Goal: Information Seeking & Learning: Learn about a topic

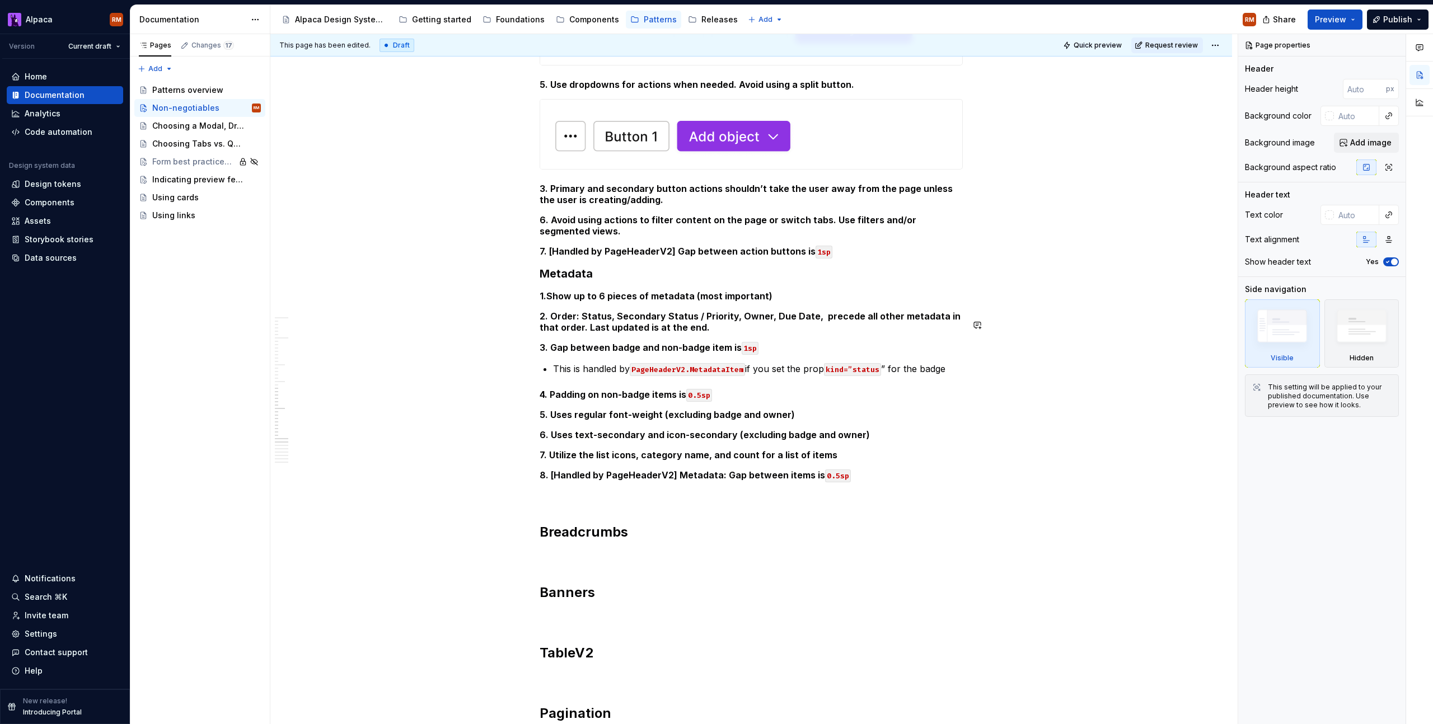
scroll to position [1664, 0]
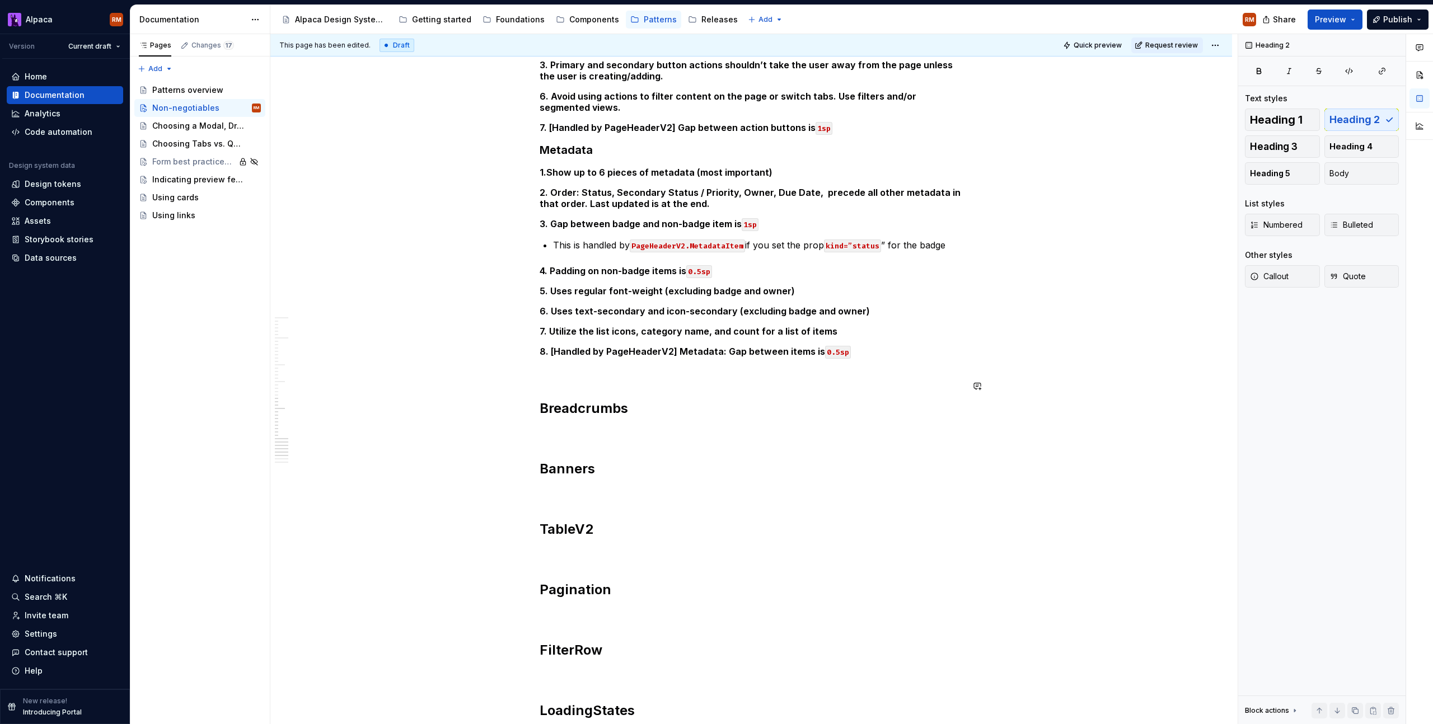
click at [575, 366] on p at bounding box center [751, 372] width 423 height 13
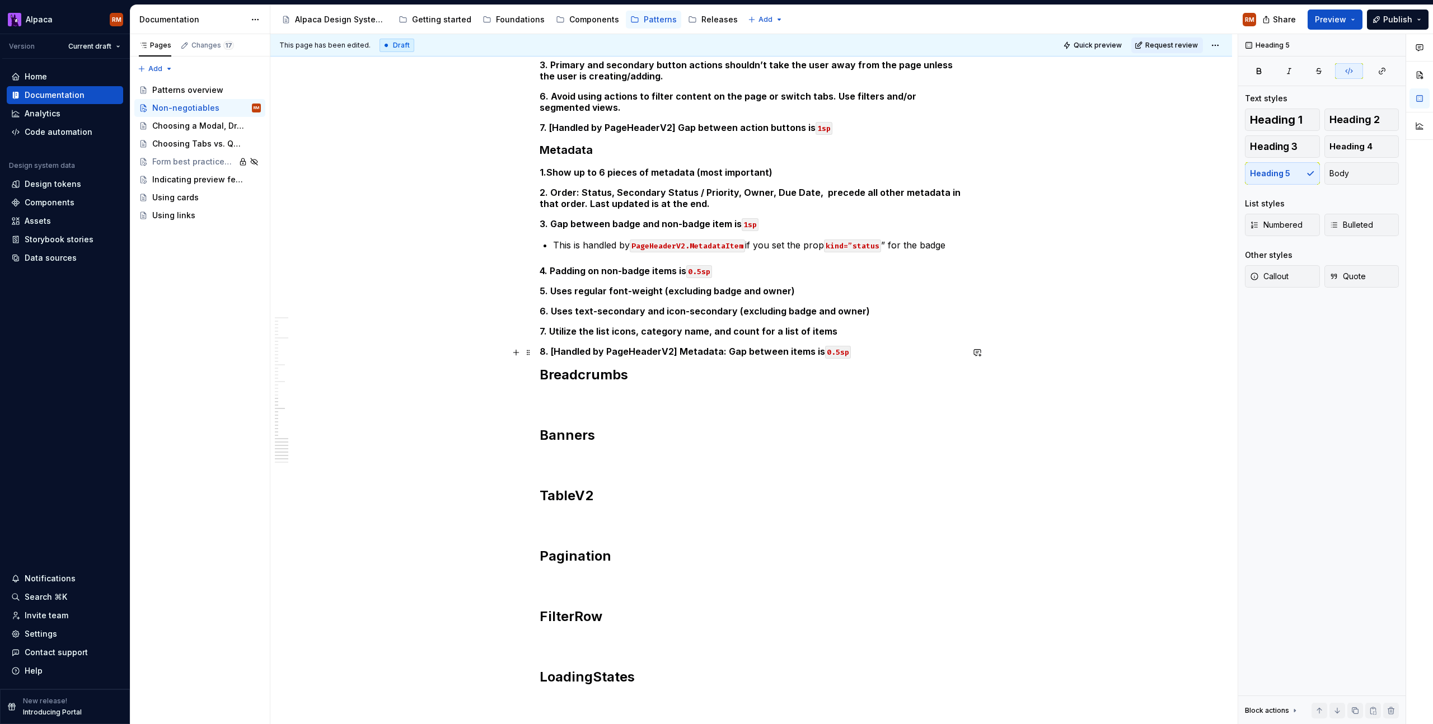
click at [555, 393] on p at bounding box center [751, 399] width 423 height 13
type textarea "*"
paste div
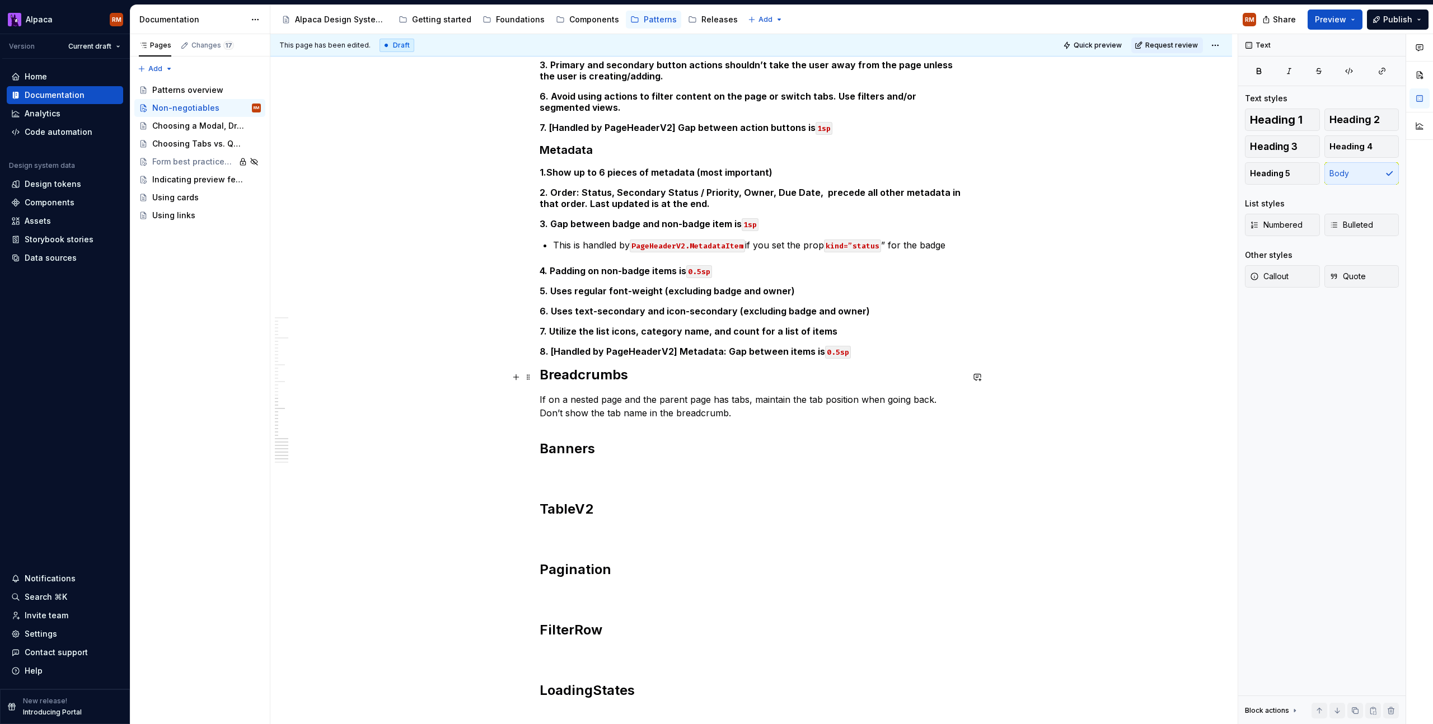
click at [541, 393] on p "If on a nested page and the parent page has tabs, maintain the tab position whe…" at bounding box center [751, 406] width 423 height 27
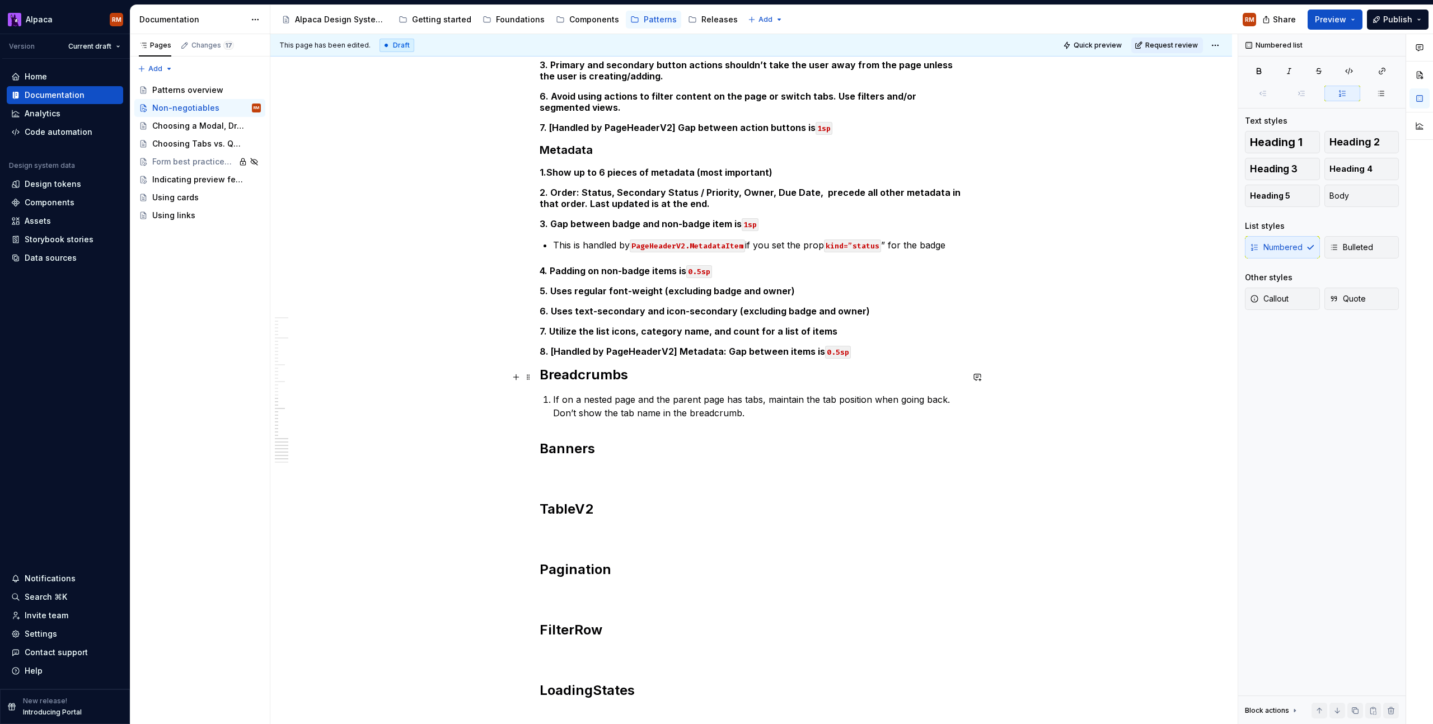
click at [654, 393] on p "If on a nested page and the parent page has tabs, maintain the tab position whe…" at bounding box center [758, 406] width 410 height 27
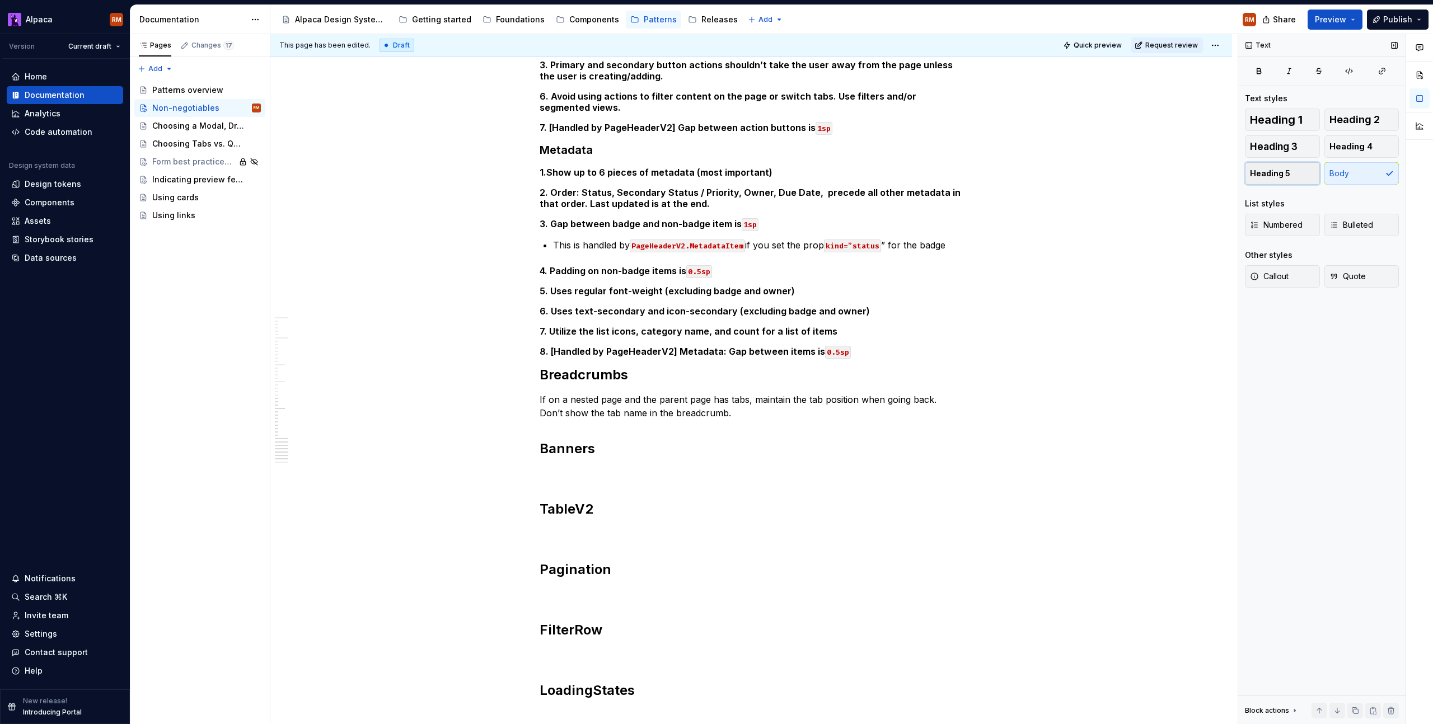
click at [1295, 179] on button "Heading 5" at bounding box center [1282, 173] width 75 height 22
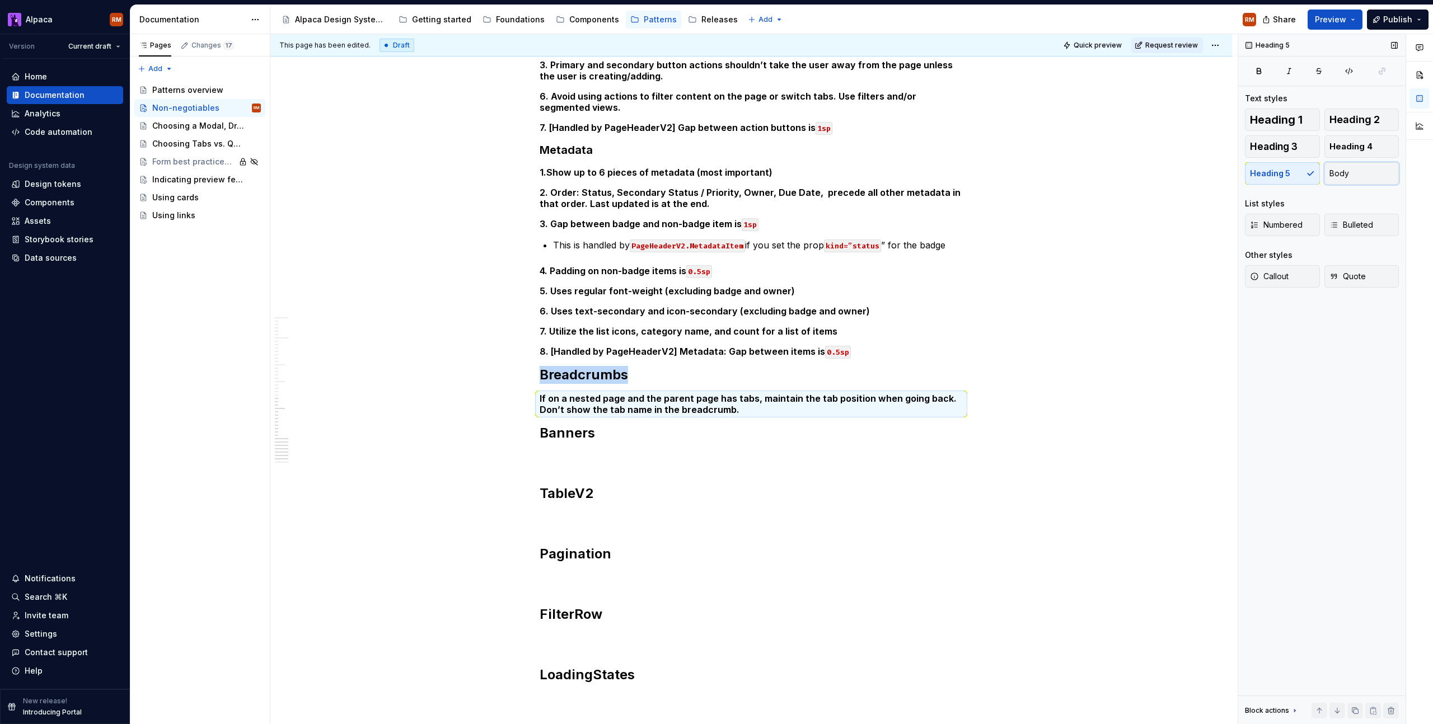
drag, startPoint x: 1348, startPoint y: 167, endPoint x: 1333, endPoint y: 172, distance: 16.5
click at [1348, 167] on button "Body" at bounding box center [1361, 173] width 75 height 22
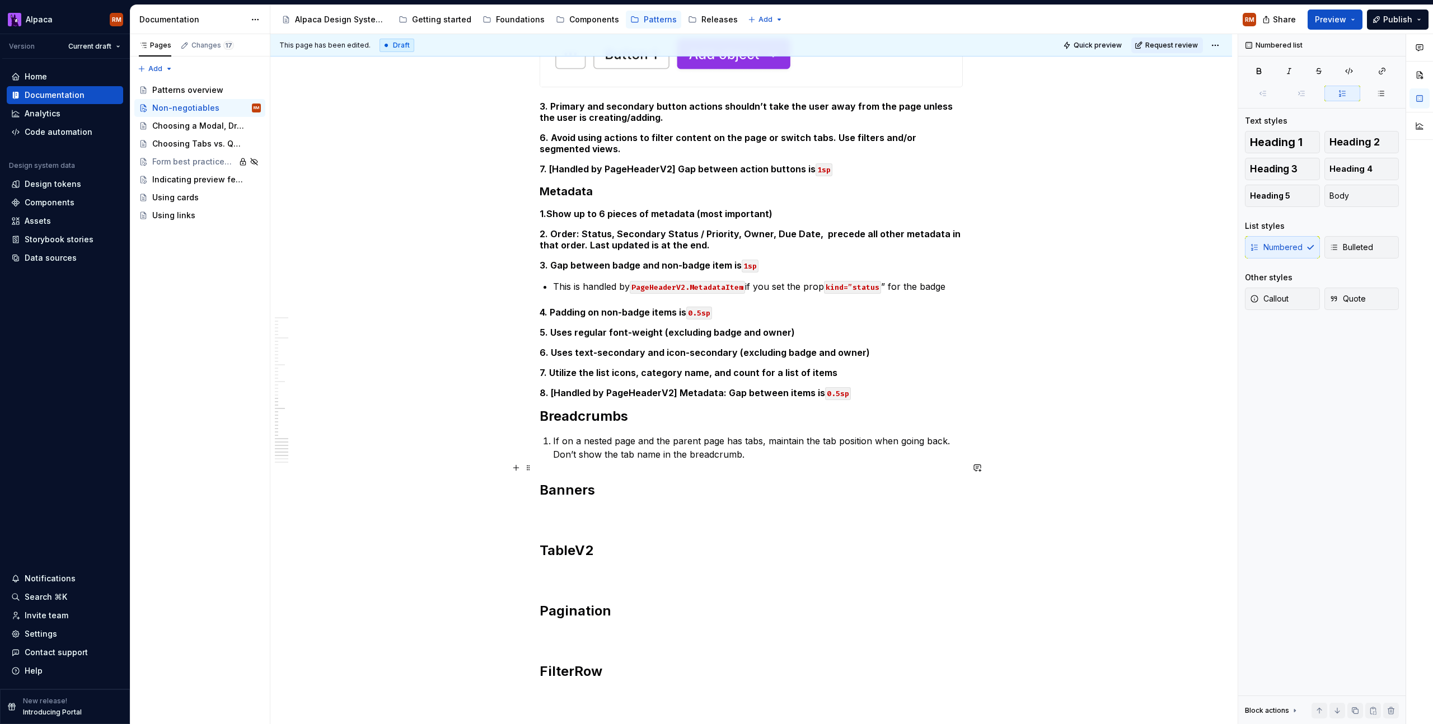
scroll to position [1610, 0]
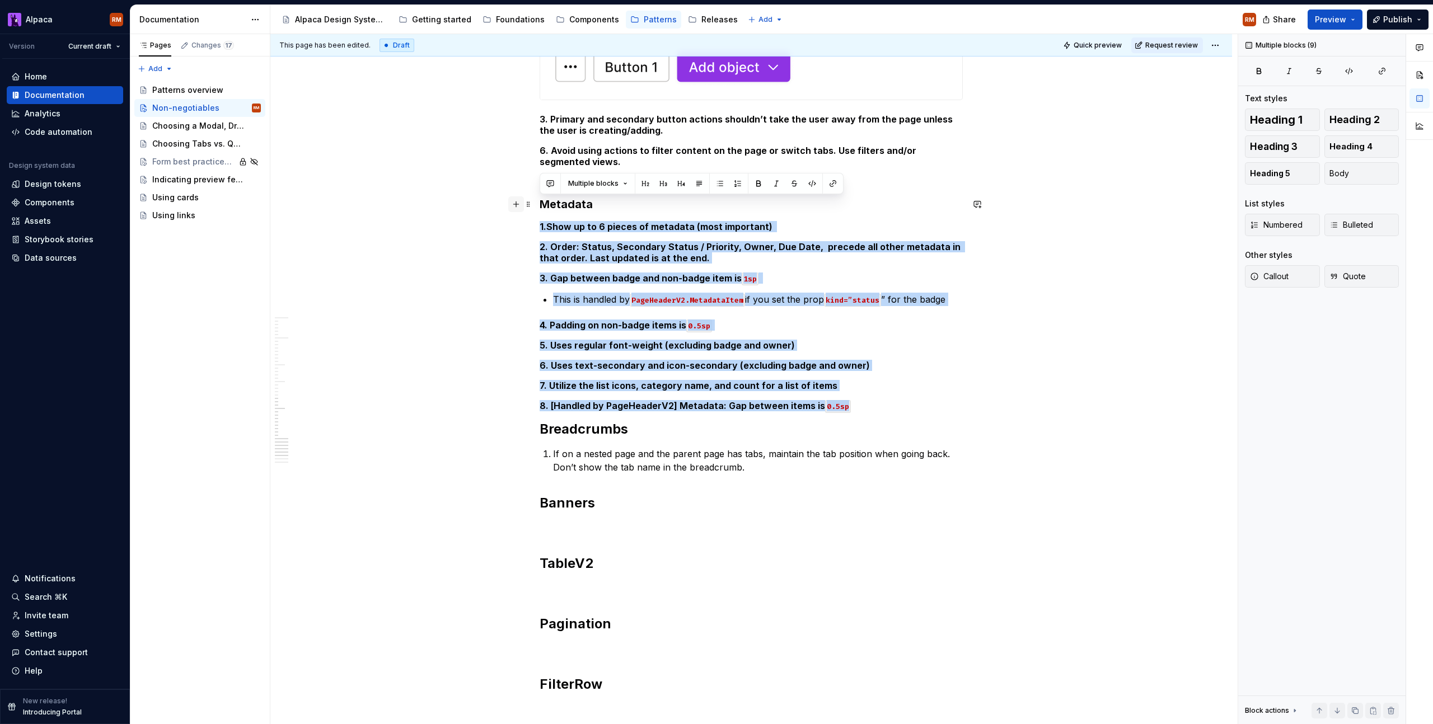
drag, startPoint x: 859, startPoint y: 384, endPoint x: 514, endPoint y: 199, distance: 391.7
drag, startPoint x: 1347, startPoint y: 226, endPoint x: 1284, endPoint y: 234, distance: 63.8
click at [1284, 235] on div "Numbered Bulleted" at bounding box center [1322, 225] width 154 height 22
click at [1287, 226] on span "Numbered" at bounding box center [1276, 224] width 53 height 11
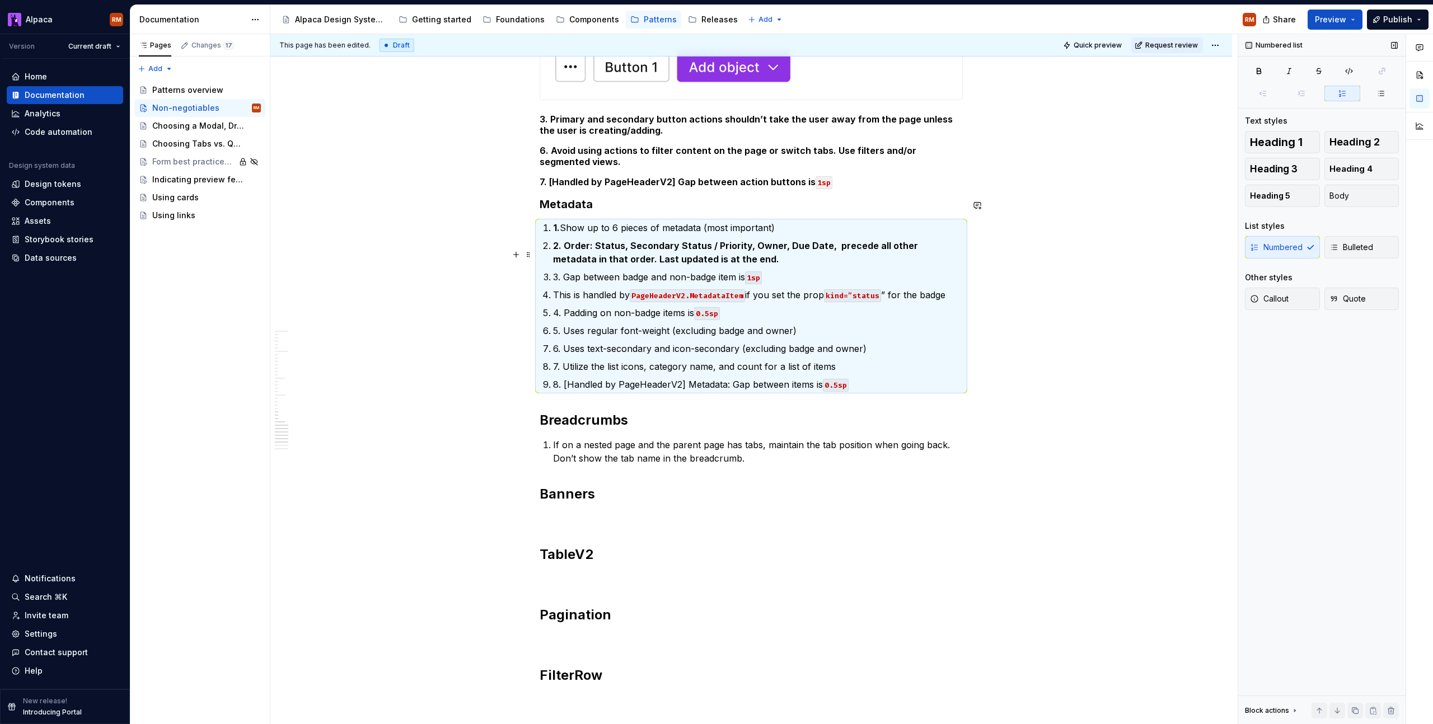
click at [885, 270] on p "3. Gap between badge and non-badge item is 1sp" at bounding box center [758, 276] width 410 height 13
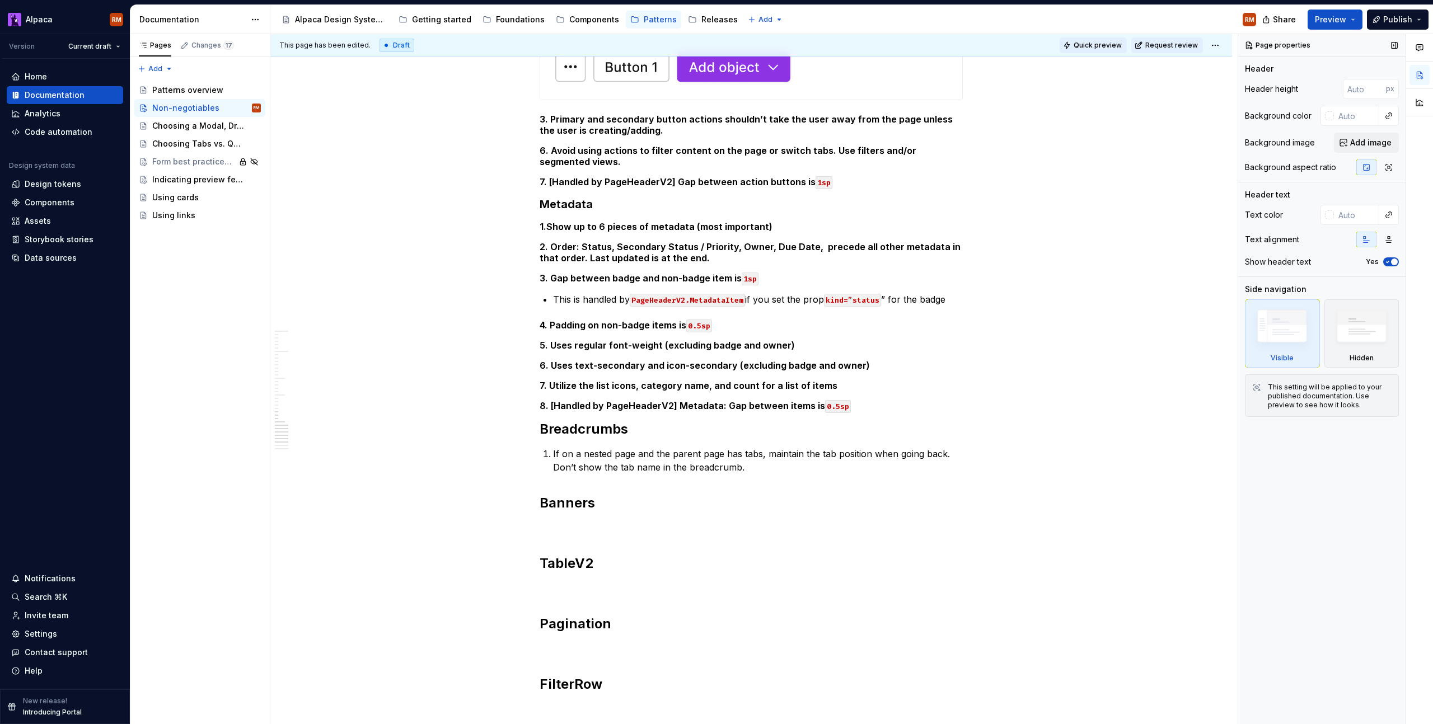
click at [1086, 46] on span "Quick preview" at bounding box center [1098, 45] width 48 height 9
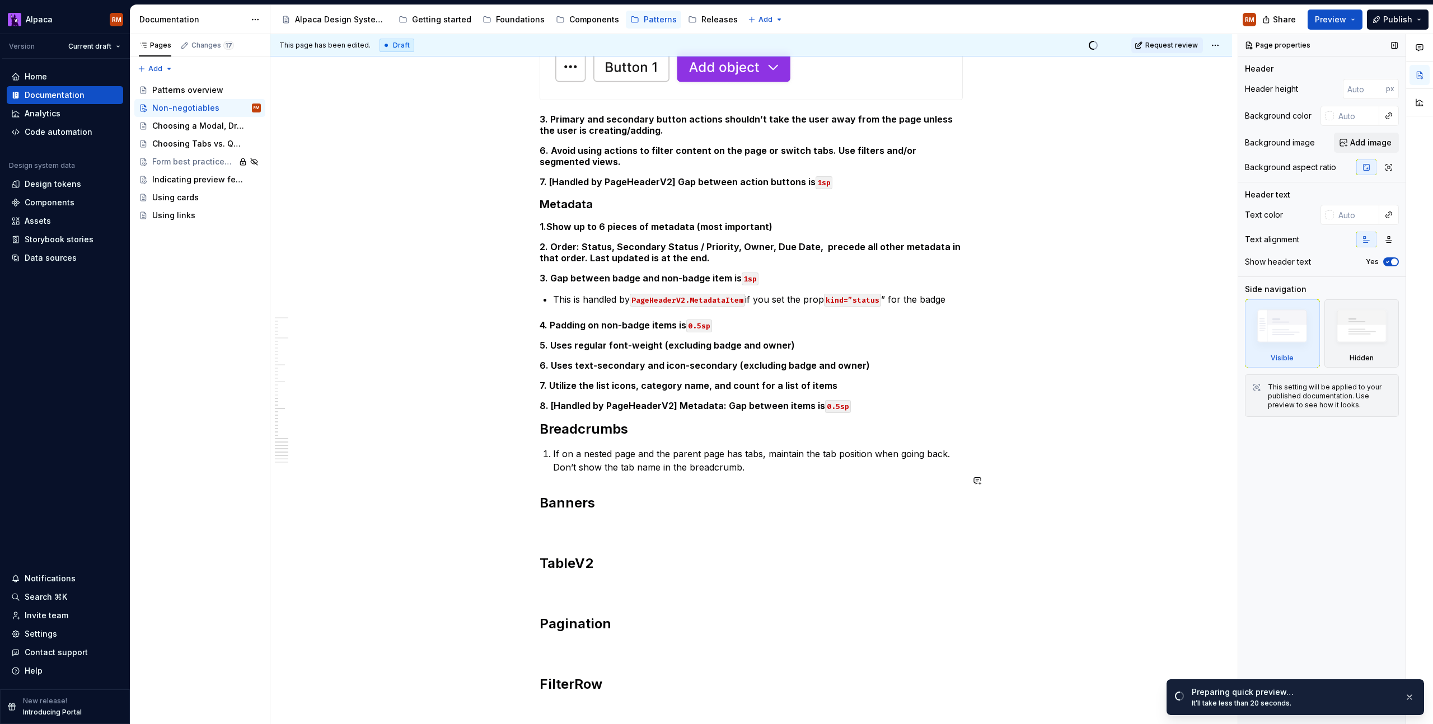
click at [812, 447] on p "If on a nested page and the parent page has tabs, maintain the tab position whe…" at bounding box center [758, 460] width 410 height 27
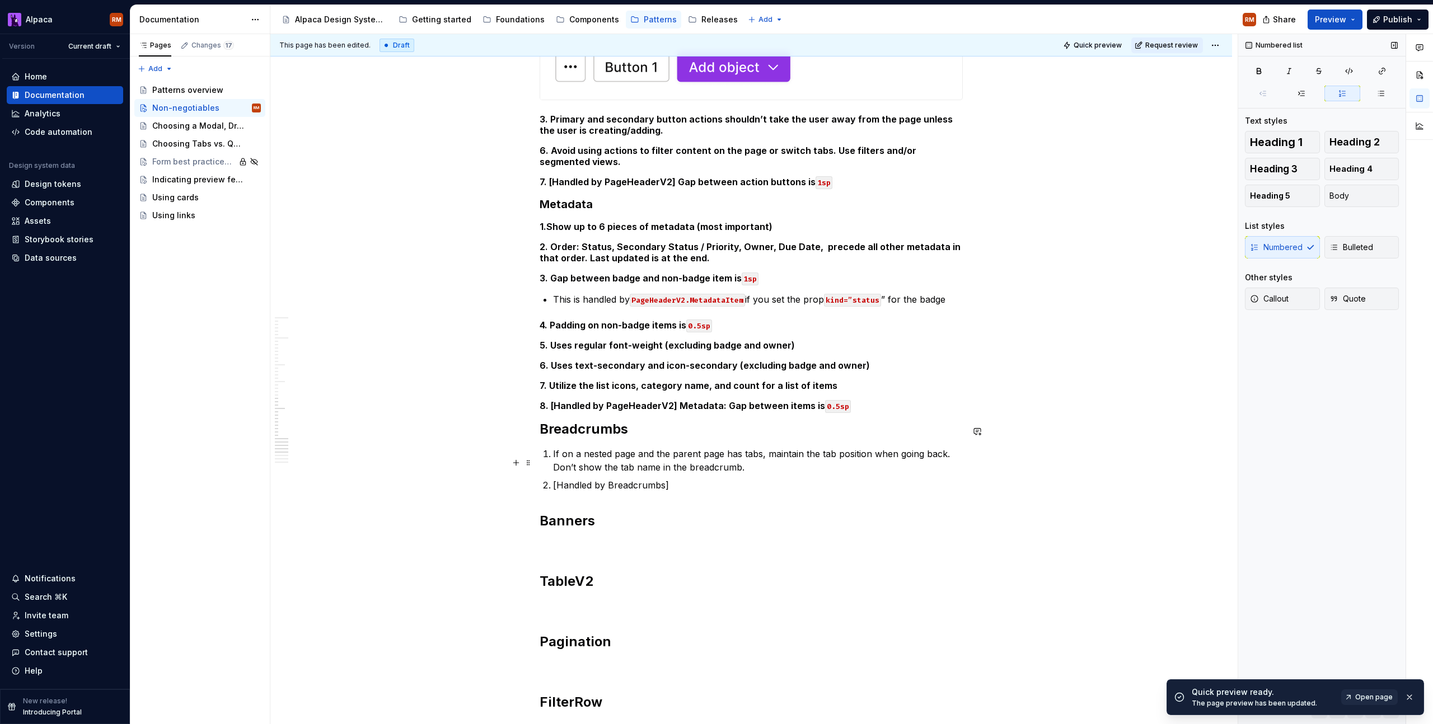
click at [650, 479] on p "[Handled by Breadcrumbs]" at bounding box center [758, 485] width 410 height 13
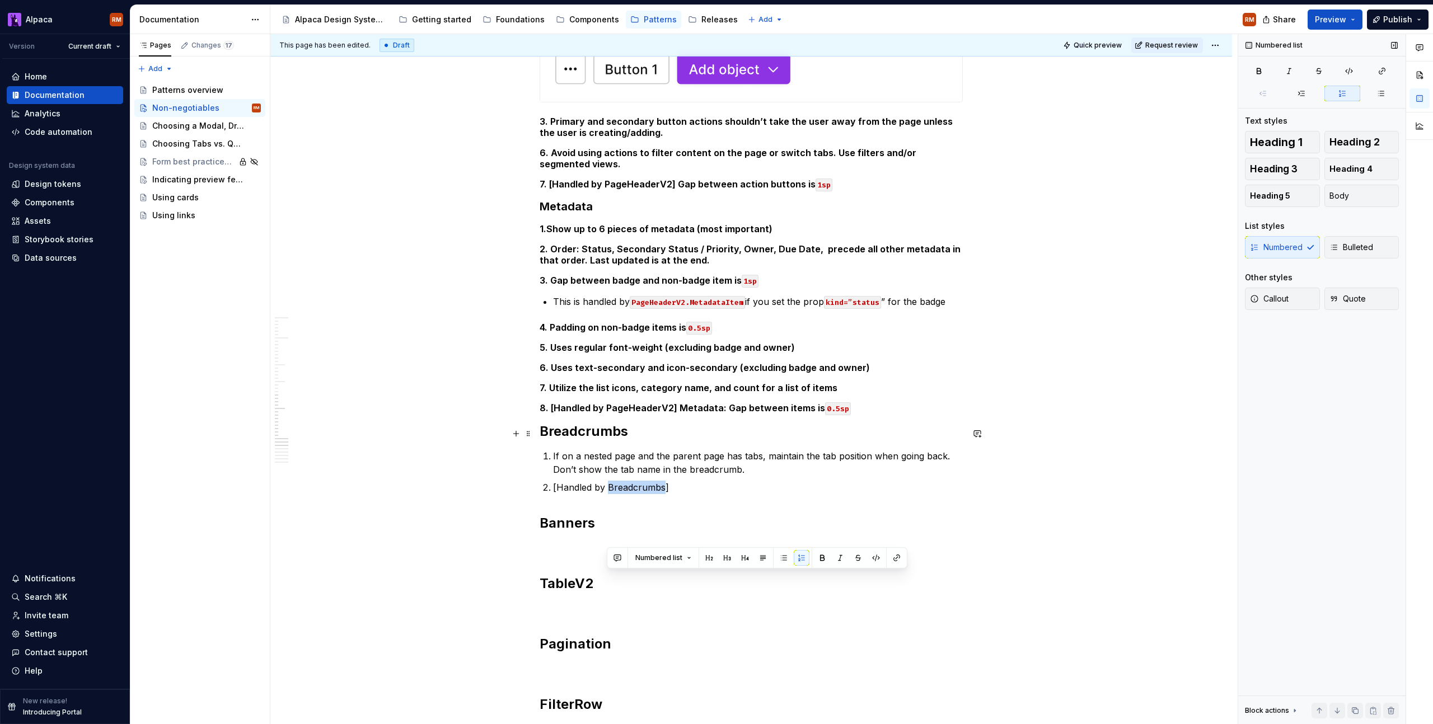
scroll to position [1391, 0]
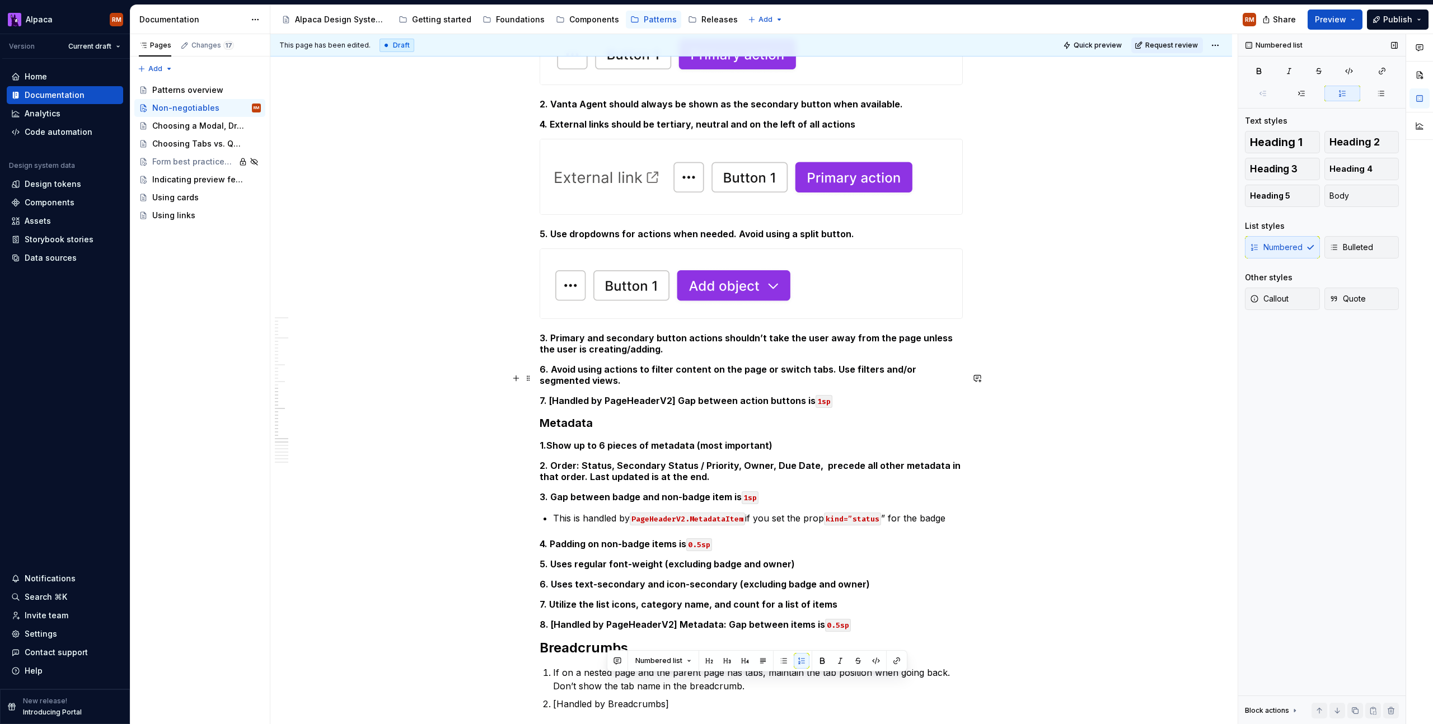
click at [652, 395] on strong "7. [Handled by PageHeaderV2] Gap between action buttons is" at bounding box center [678, 400] width 276 height 11
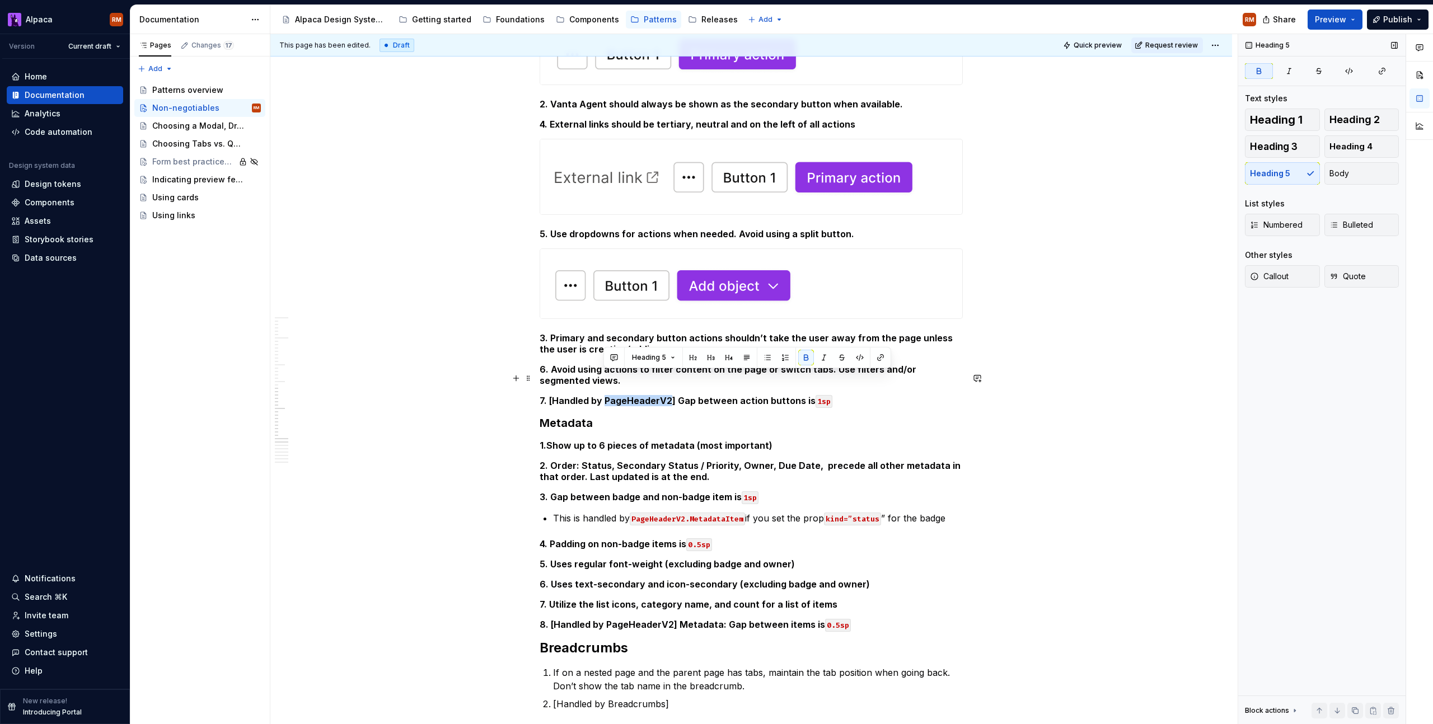
click at [652, 395] on strong "7. [Handled by PageHeaderV2] Gap between action buttons is" at bounding box center [678, 400] width 276 height 11
click at [855, 360] on button "button" at bounding box center [860, 358] width 16 height 16
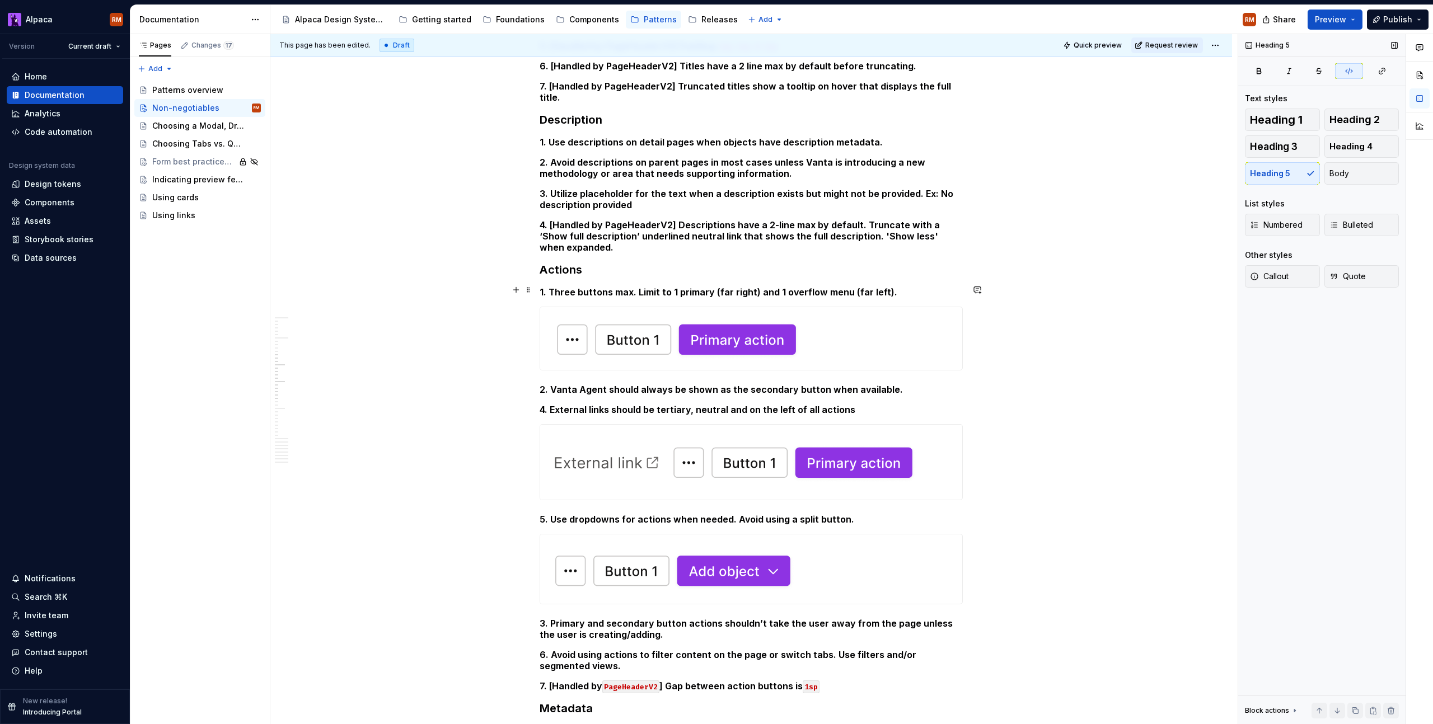
scroll to position [1000, 0]
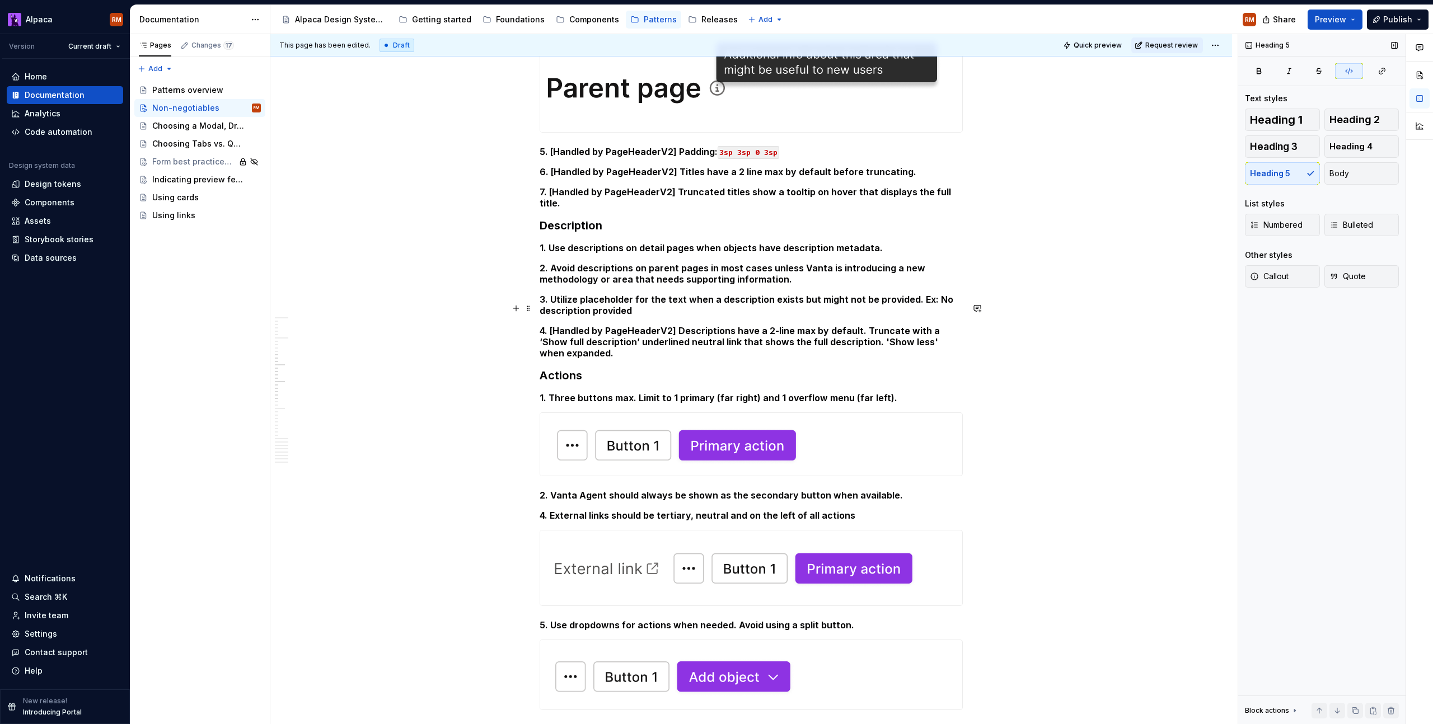
click at [634, 325] on h5 "4. [Handled by PageHeaderV2] Descriptions have a 2-line max by default. Truncat…" at bounding box center [751, 342] width 423 height 34
click at [644, 325] on h5 "4. [Handled by PageHeaderV2] Descriptions have a 2-line max by default. Truncat…" at bounding box center [751, 342] width 423 height 34
click at [650, 325] on h5 "4. [Handled by PageHeaderV2] Descriptions have a 2-line max by default. Truncat…" at bounding box center [751, 342] width 423 height 34
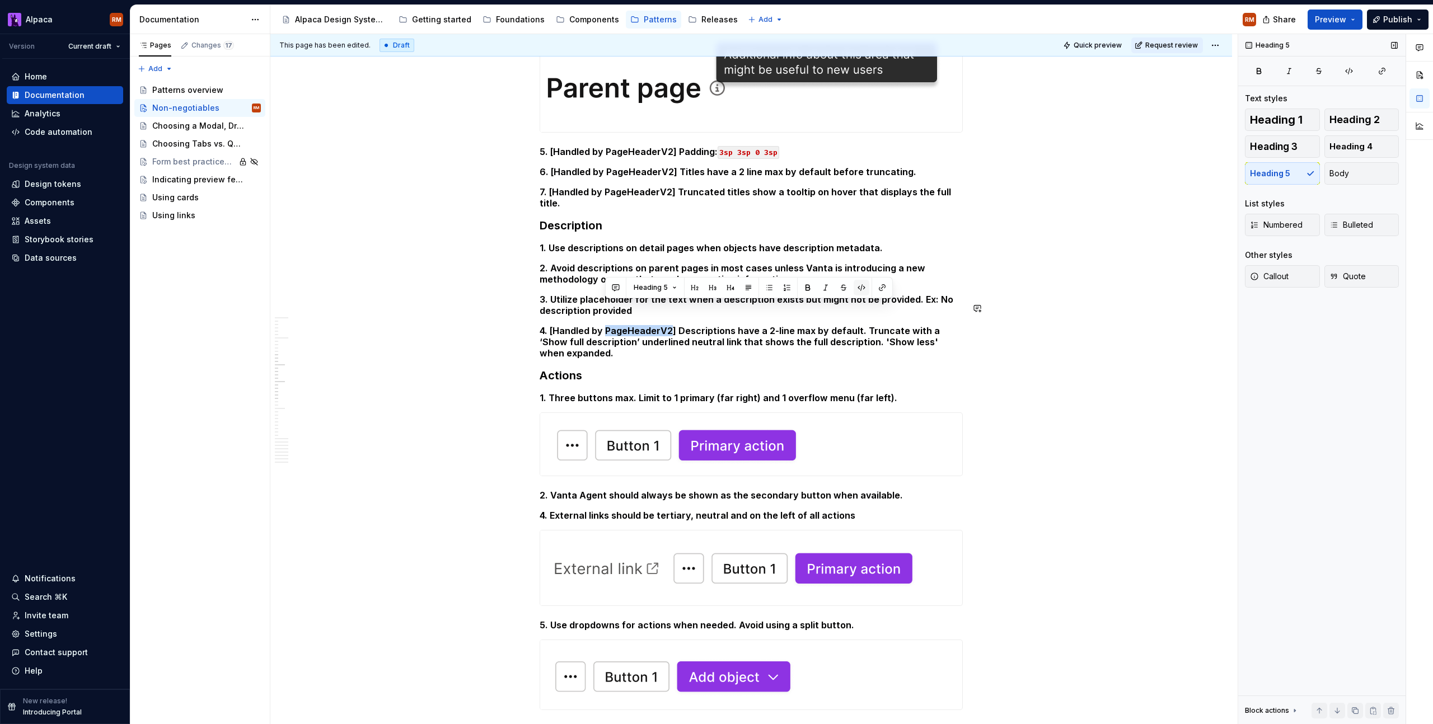
click at [858, 289] on button "button" at bounding box center [862, 288] width 16 height 16
click at [663, 146] on h5 "5. [Handled by PageHeaderV2] Padding: 3sp 3sp 0 3sp" at bounding box center [751, 151] width 423 height 11
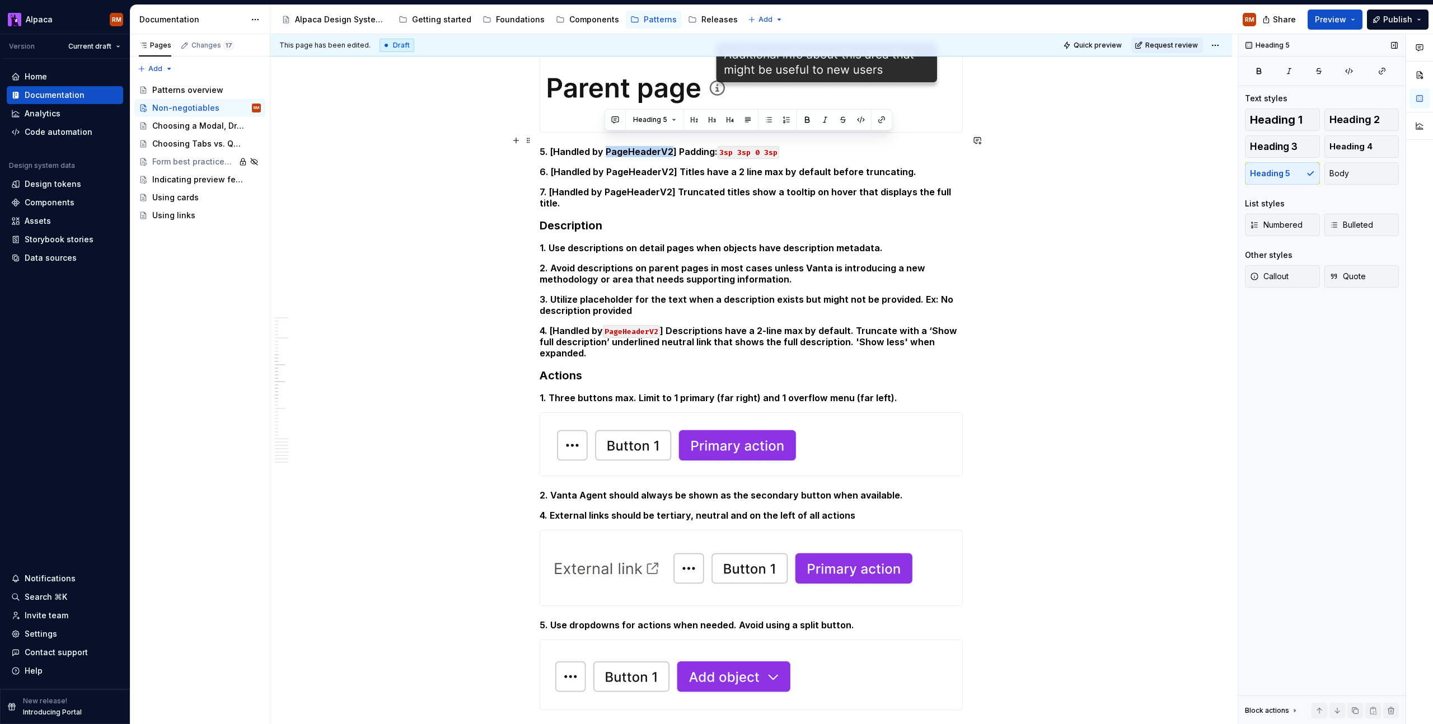
drag, startPoint x: 663, startPoint y: 143, endPoint x: 751, endPoint y: 166, distance: 90.8
click at [663, 146] on h5 "5. [Handled by PageHeaderV2] Padding: 3sp 3sp 0 3sp" at bounding box center [751, 151] width 423 height 11
click at [857, 121] on button "button" at bounding box center [861, 120] width 16 height 16
click at [652, 166] on h5 "6. [Handled by PageHeaderV2] Titles have a 2 line max by default before truncat…" at bounding box center [751, 171] width 423 height 11
drag, startPoint x: 652, startPoint y: 163, endPoint x: 792, endPoint y: 138, distance: 142.1
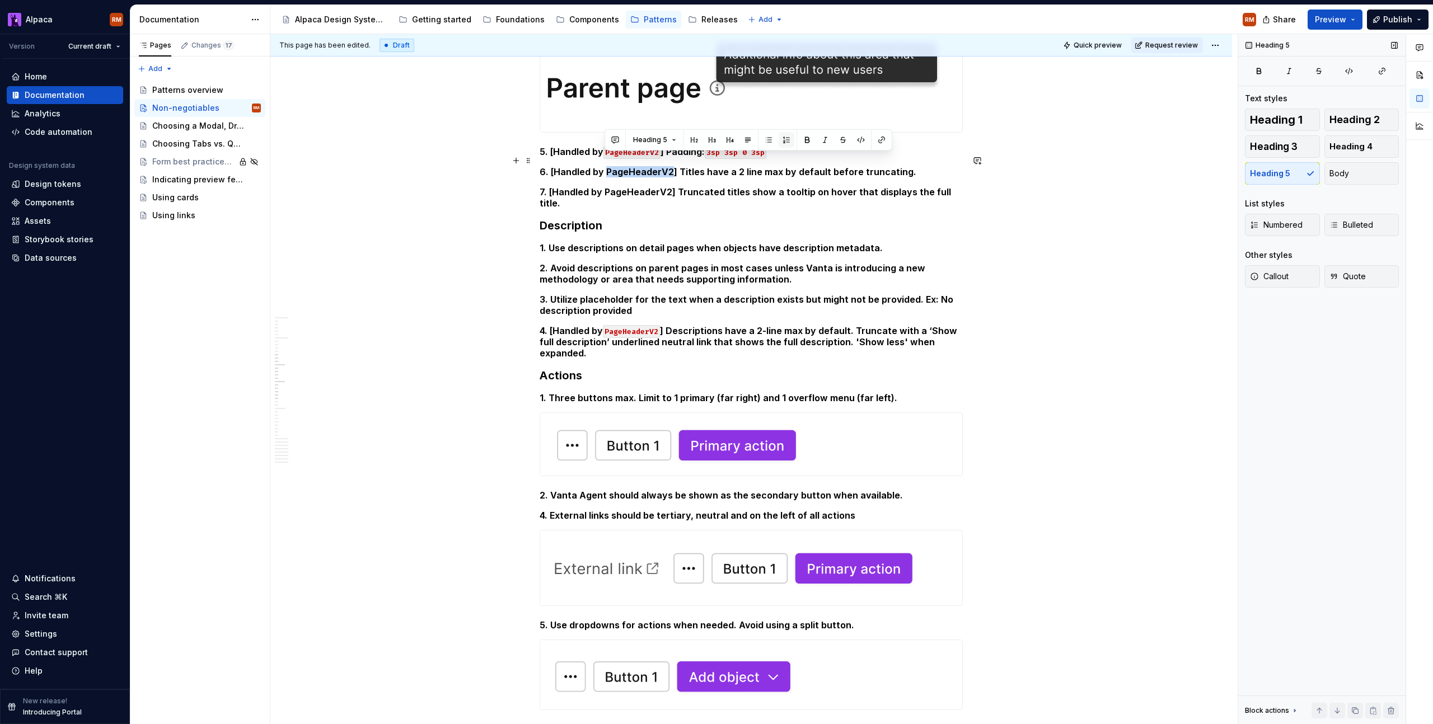
click at [652, 166] on h5 "6. [Handled by PageHeaderV2] Titles have a 2 line max by default before truncat…" at bounding box center [751, 171] width 423 height 11
click at [856, 137] on button "button" at bounding box center [861, 140] width 16 height 16
click at [634, 186] on h5 "7. [Handled by PageHeaderV2] Truncated titles show a tooltip on hover that disp…" at bounding box center [751, 197] width 423 height 22
drag, startPoint x: 634, startPoint y: 184, endPoint x: 671, endPoint y: 174, distance: 38.3
click at [634, 186] on h5 "7. [Handled by PageHeaderV2] Truncated titles show a tooltip on hover that disp…" at bounding box center [751, 197] width 423 height 22
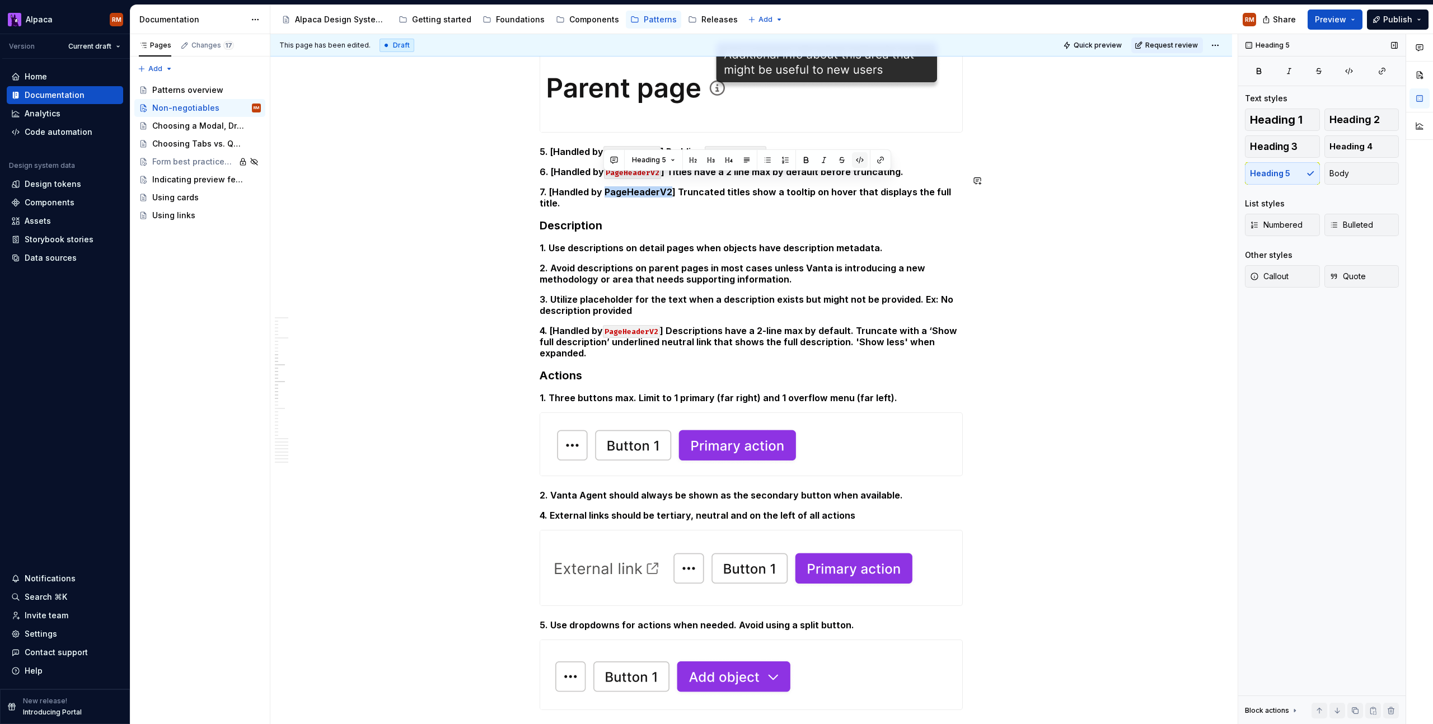
click at [858, 161] on button "button" at bounding box center [860, 160] width 16 height 16
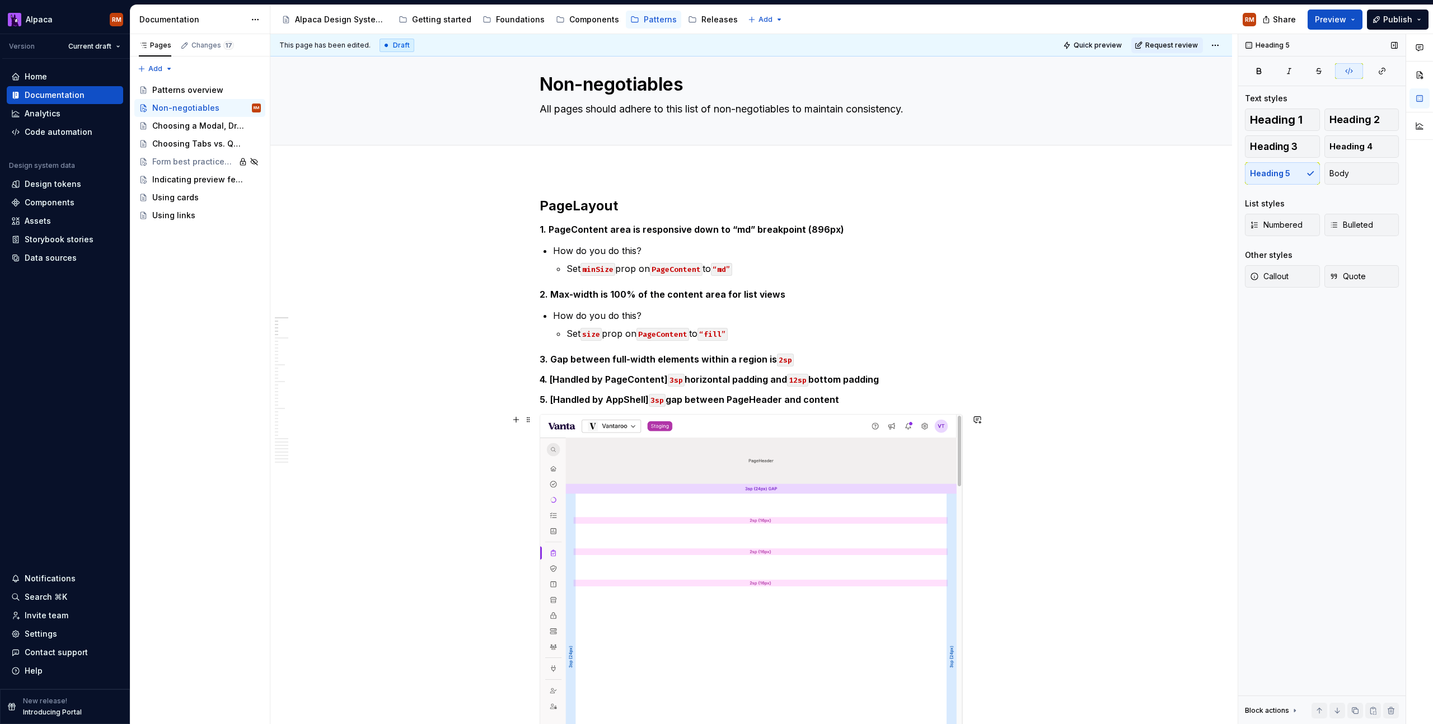
scroll to position [0, 0]
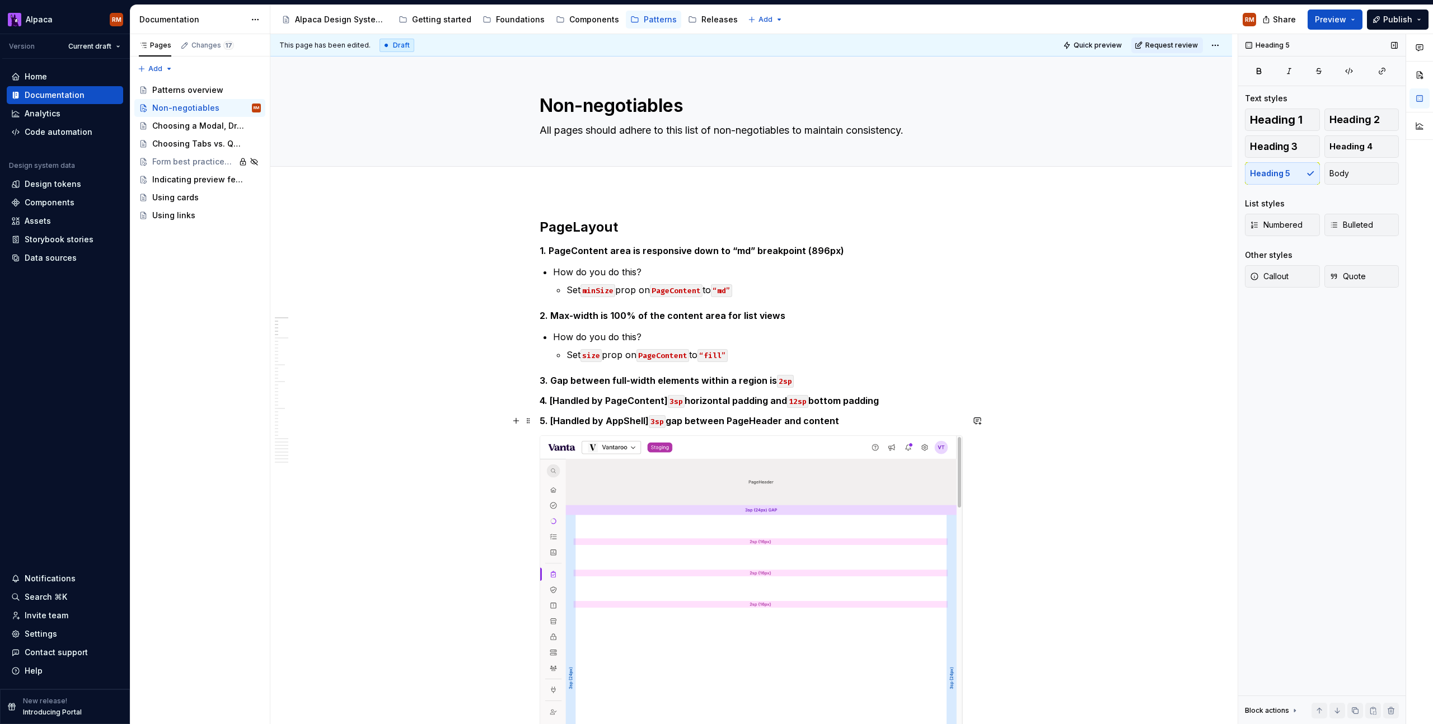
click at [635, 422] on h5 "5. [Handled by AppShell] 3sp gap between PageHeader and content" at bounding box center [751, 420] width 423 height 11
click at [855, 399] on button "button" at bounding box center [861, 400] width 16 height 16
drag, startPoint x: 606, startPoint y: 380, endPoint x: 614, endPoint y: 385, distance: 9.6
click at [606, 380] on h5 "3. Gap between full-width elements within a region is 2sp" at bounding box center [751, 380] width 423 height 11
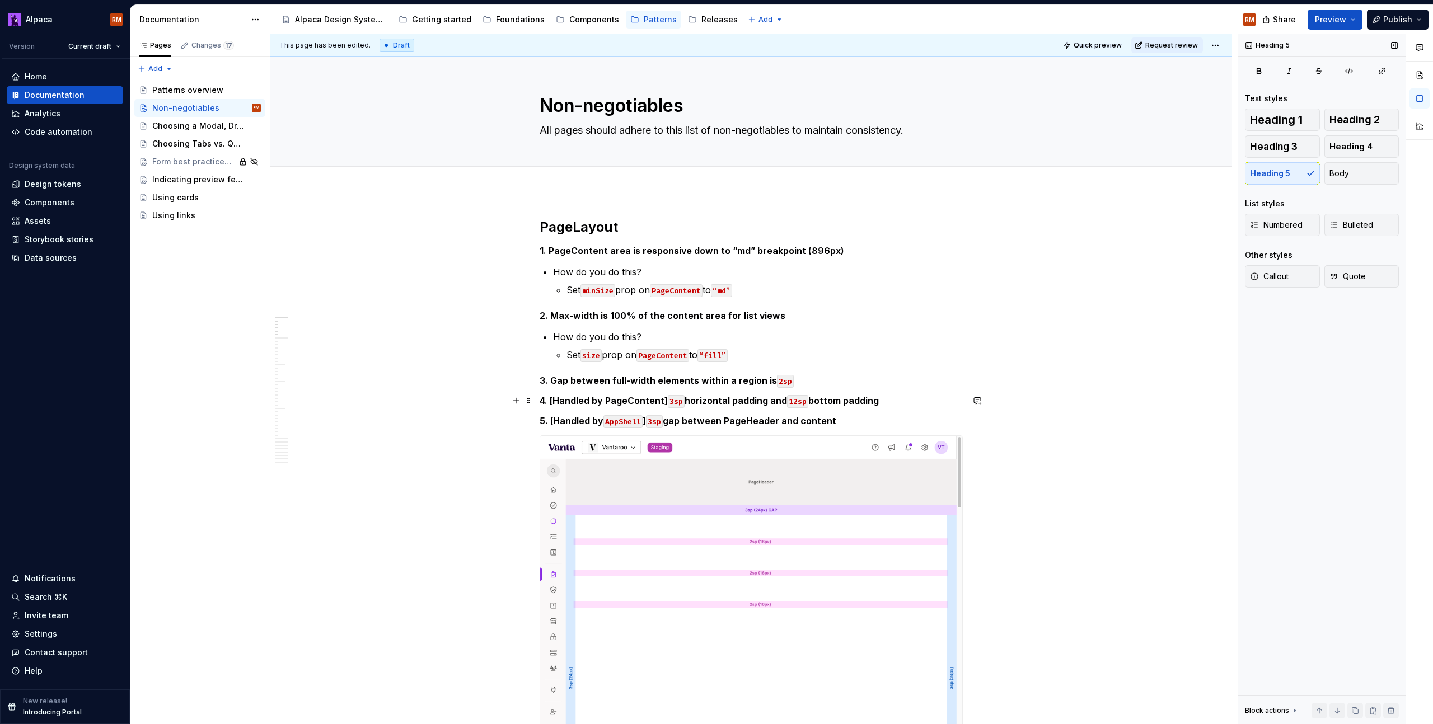
click at [636, 397] on h5 "4. [Handled by PageContent] 3sp horizontal padding and 12sp bottom padding" at bounding box center [751, 400] width 423 height 11
click at [636, 399] on h5 "4. [Handled by PageContent] 3sp horizontal padding and 12sp bottom padding" at bounding box center [751, 400] width 423 height 11
click at [637, 400] on h5 "4. [Handled by PageContent] 3sp horizontal padding and 12sp bottom padding" at bounding box center [751, 400] width 423 height 11
click at [636, 400] on h5 "4. [Handled by PageContent] 3sp horizontal padding and 12sp bottom padding" at bounding box center [751, 400] width 423 height 11
click at [653, 400] on h5 "4. [Handled by PageContent] 3sp horizontal padding and 12sp bottom padding" at bounding box center [751, 400] width 423 height 11
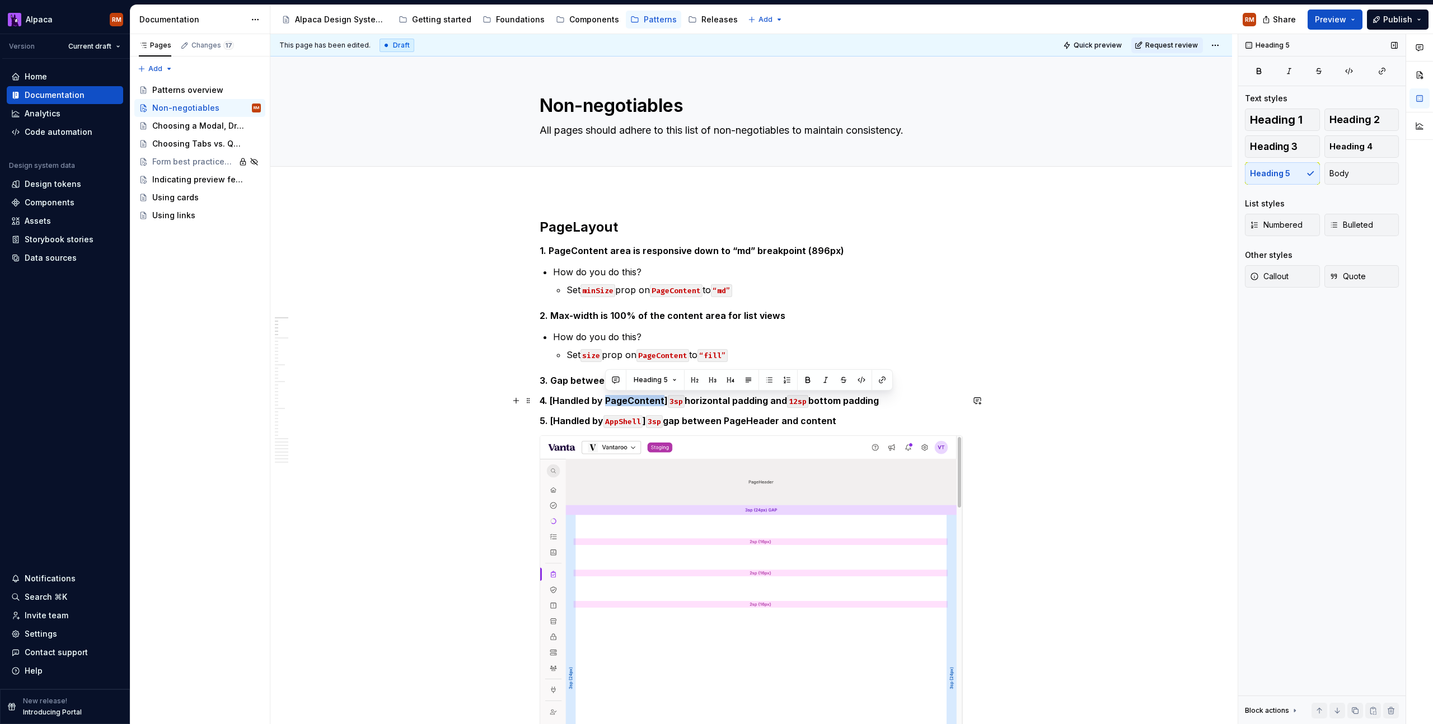
click at [653, 400] on h5 "4. [Handled by PageContent] 3sp horizontal padding and 12sp bottom padding" at bounding box center [751, 400] width 423 height 11
click at [856, 380] on button "button" at bounding box center [862, 380] width 16 height 16
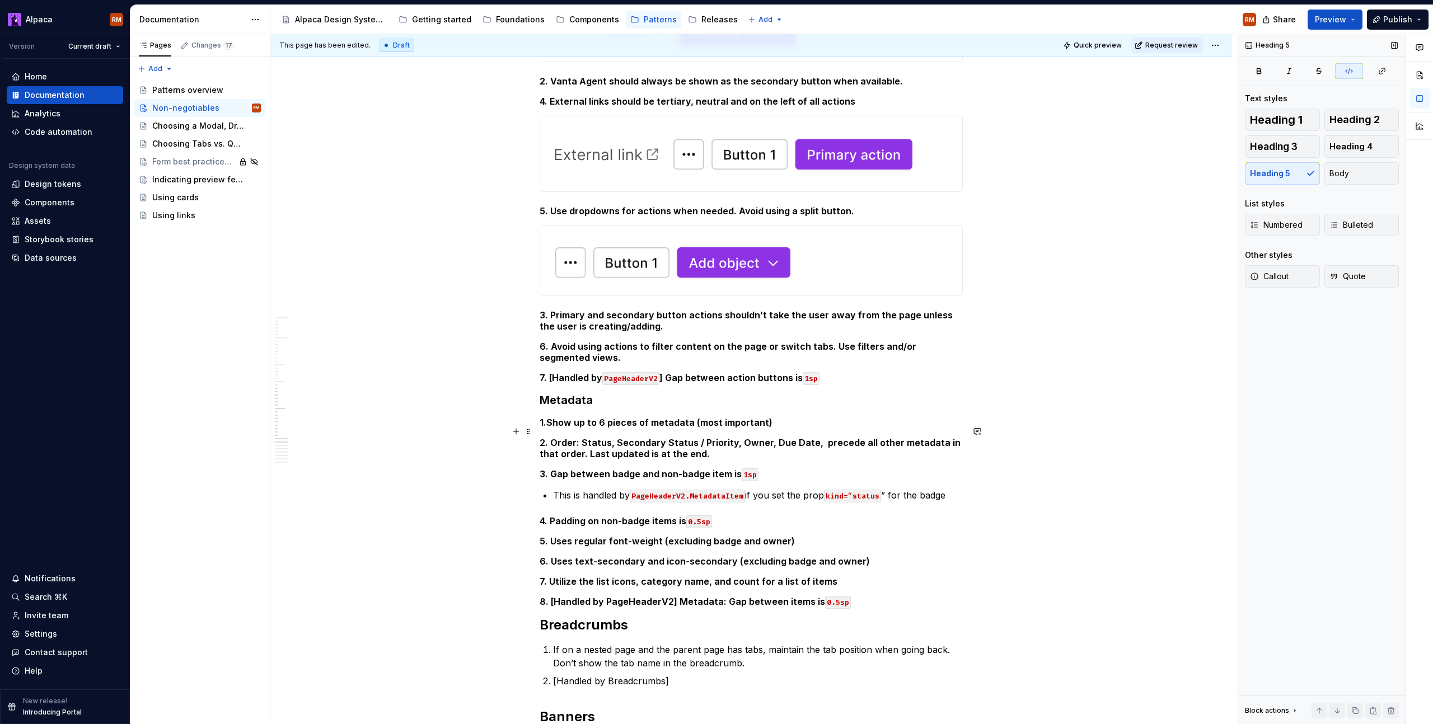
scroll to position [1608, 0]
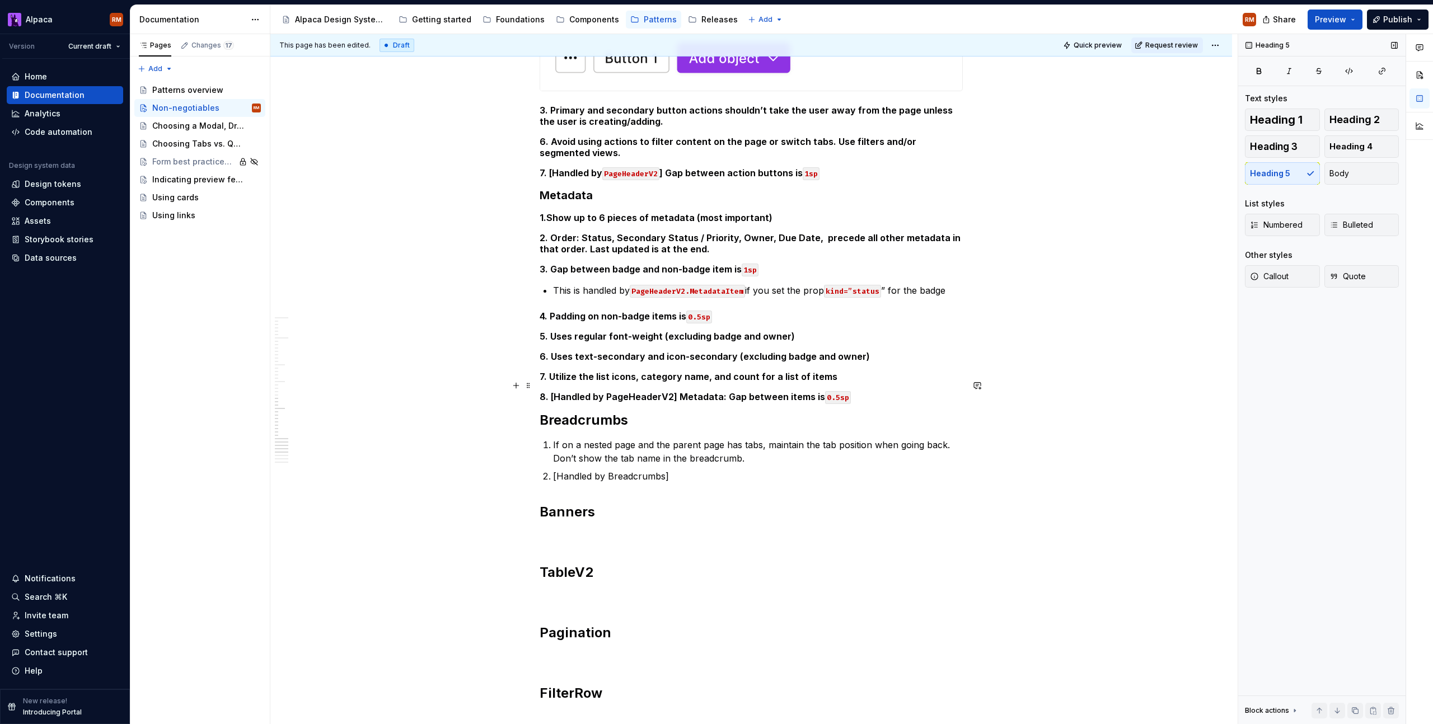
click at [652, 391] on h5 "8. [Handled by PageHeaderV2] Metadata: Gap between items is 0.5sp" at bounding box center [751, 396] width 423 height 11
click at [653, 391] on h5 "8. [Handled by PageHeaderV2] Metadata: Gap between items is 0.5sp" at bounding box center [751, 396] width 423 height 11
click at [859, 365] on button "button" at bounding box center [861, 365] width 16 height 16
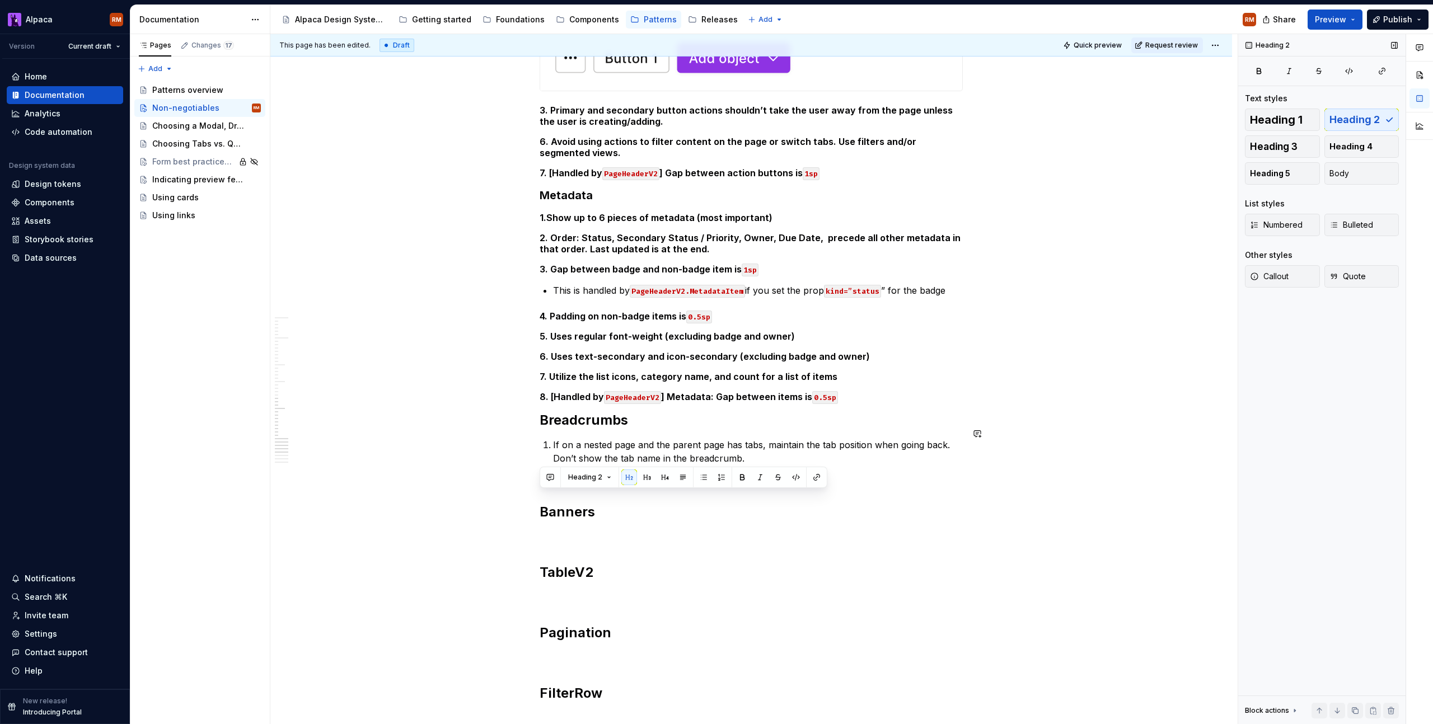
click at [641, 470] on p "[Handled by Breadcrumbs]" at bounding box center [758, 476] width 410 height 13
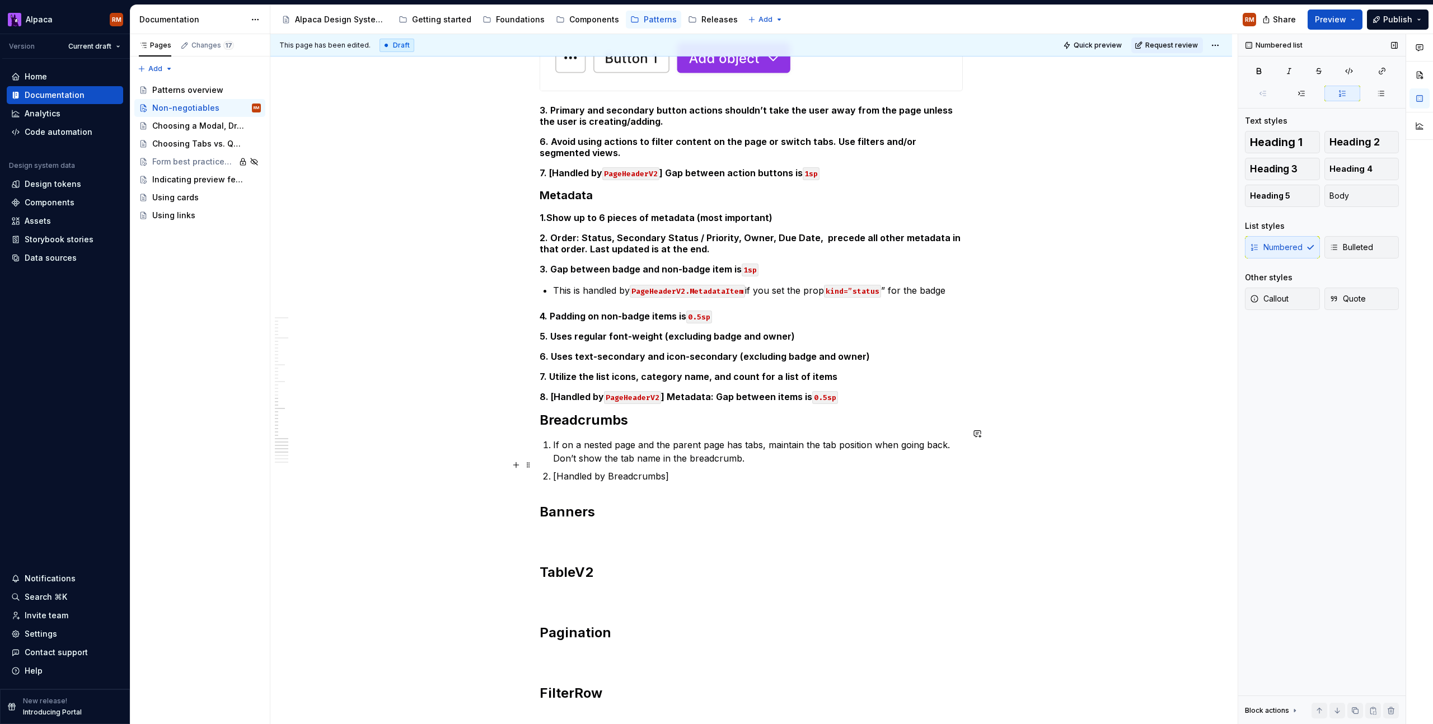
click at [643, 470] on p "[Handled by Breadcrumbs]" at bounding box center [758, 476] width 410 height 13
click at [657, 470] on p "[Handled by Breadcrumbs]" at bounding box center [758, 476] width 410 height 13
drag, startPoint x: 655, startPoint y: 465, endPoint x: 663, endPoint y: 463, distance: 7.9
click at [655, 470] on p "[Handled by Breadcrumbs]" at bounding box center [758, 476] width 410 height 13
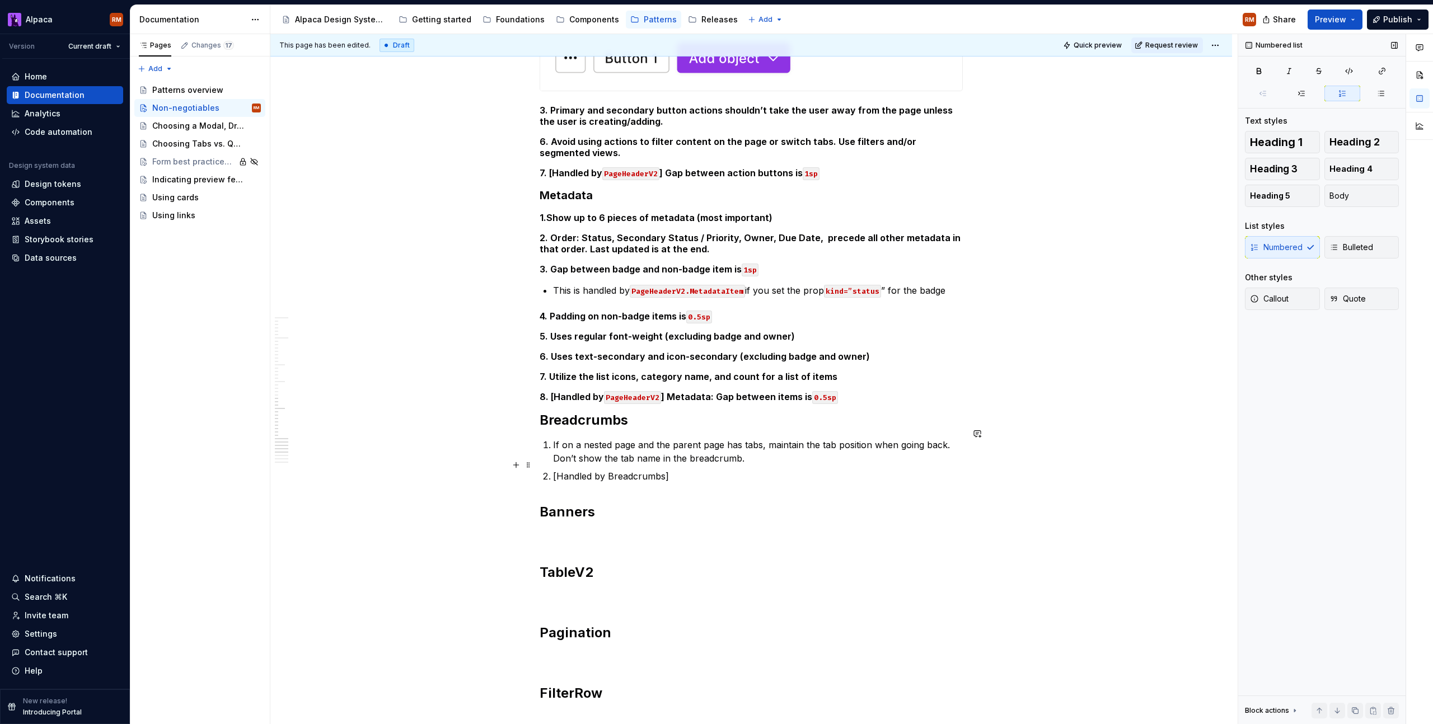
click at [629, 470] on p "[Handled by Breadcrumbs]" at bounding box center [758, 476] width 410 height 13
click at [871, 443] on button "button" at bounding box center [876, 445] width 16 height 16
click at [714, 470] on p "[Handled by Breadcrumbs ]" at bounding box center [758, 476] width 410 height 13
drag, startPoint x: 701, startPoint y: 467, endPoint x: 552, endPoint y: 466, distance: 149.5
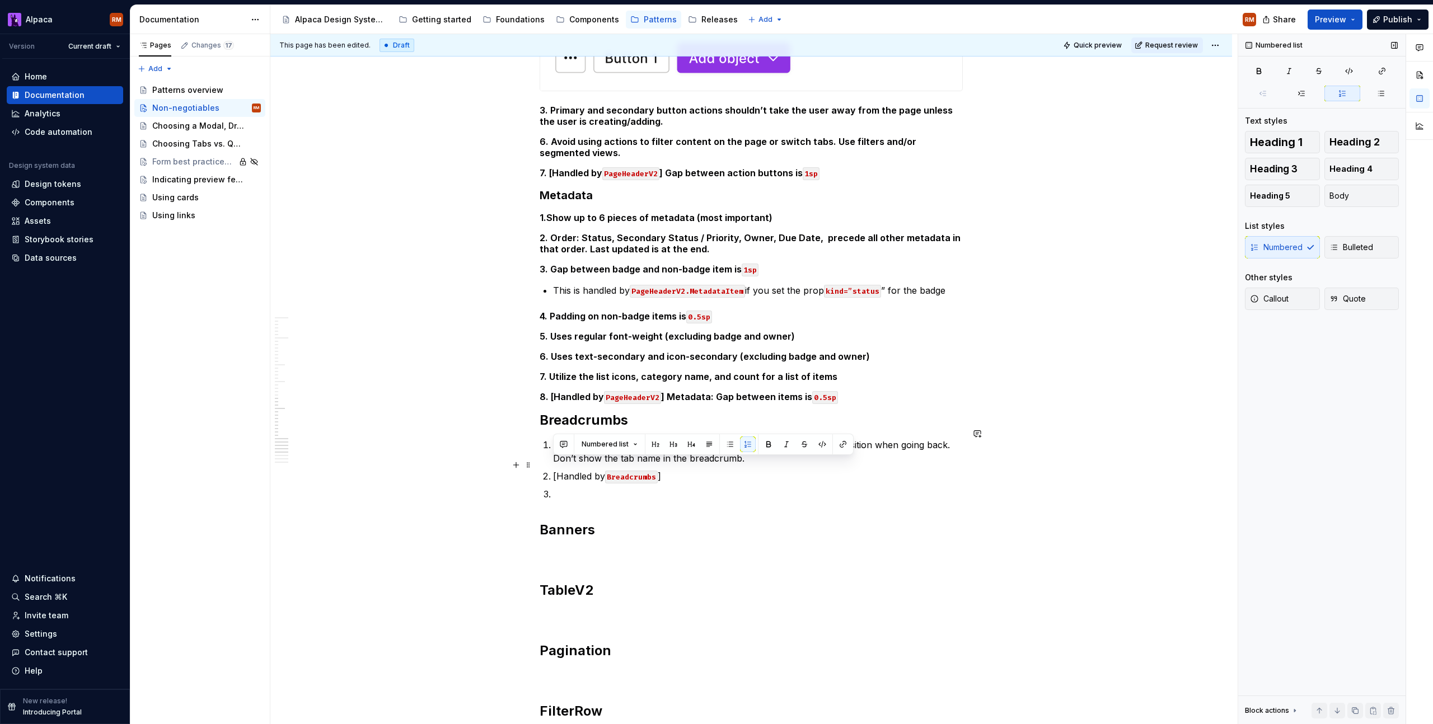
click at [553, 470] on li "[Handled by Breadcrumbs ]" at bounding box center [758, 476] width 410 height 13
copy p "[Handled by Breadcrumbs ]"
click at [563, 488] on p at bounding box center [758, 494] width 410 height 13
click at [695, 470] on p "[Handled by Breadcrumbs ]" at bounding box center [758, 476] width 410 height 13
click at [764, 488] on p "[Handled by Breadcrumbs ]" at bounding box center [758, 494] width 410 height 13
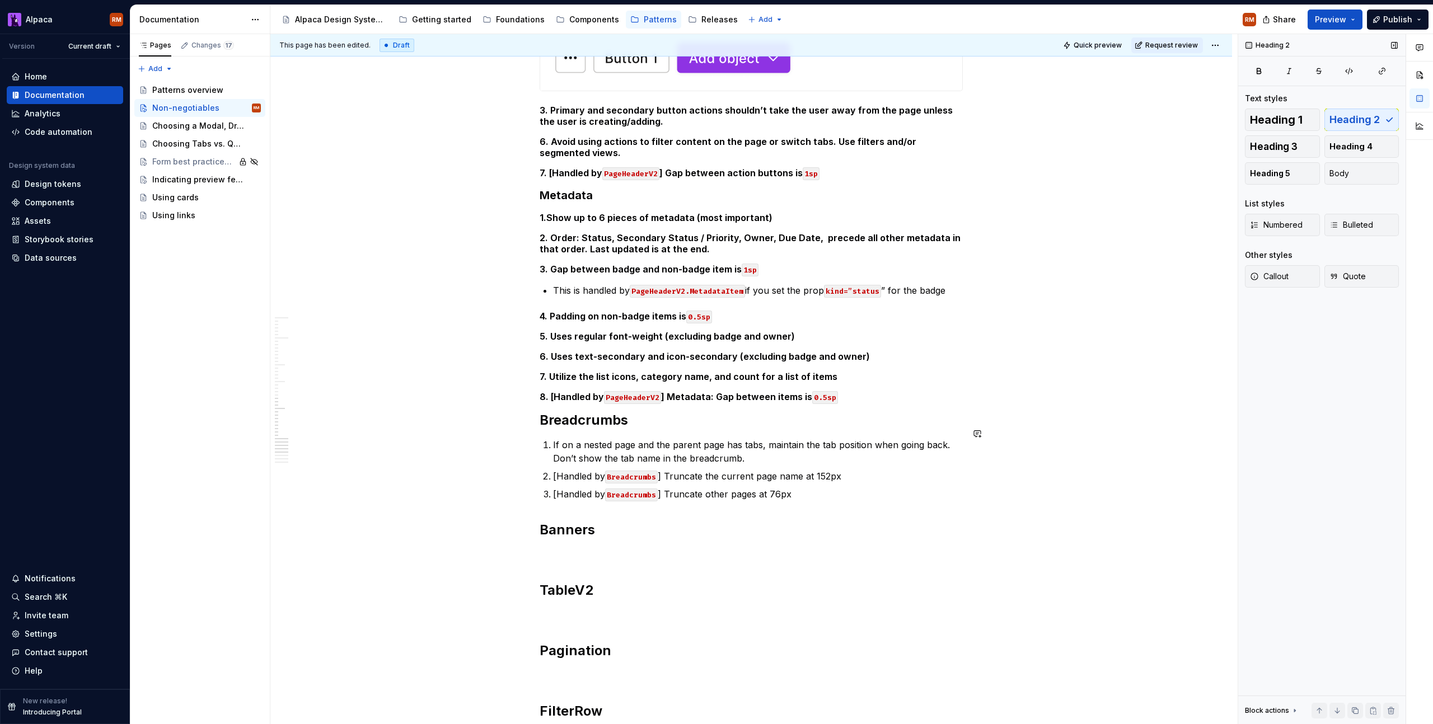
click at [564, 548] on p at bounding box center [751, 554] width 423 height 13
click at [587, 546] on p at bounding box center [751, 552] width 423 height 13
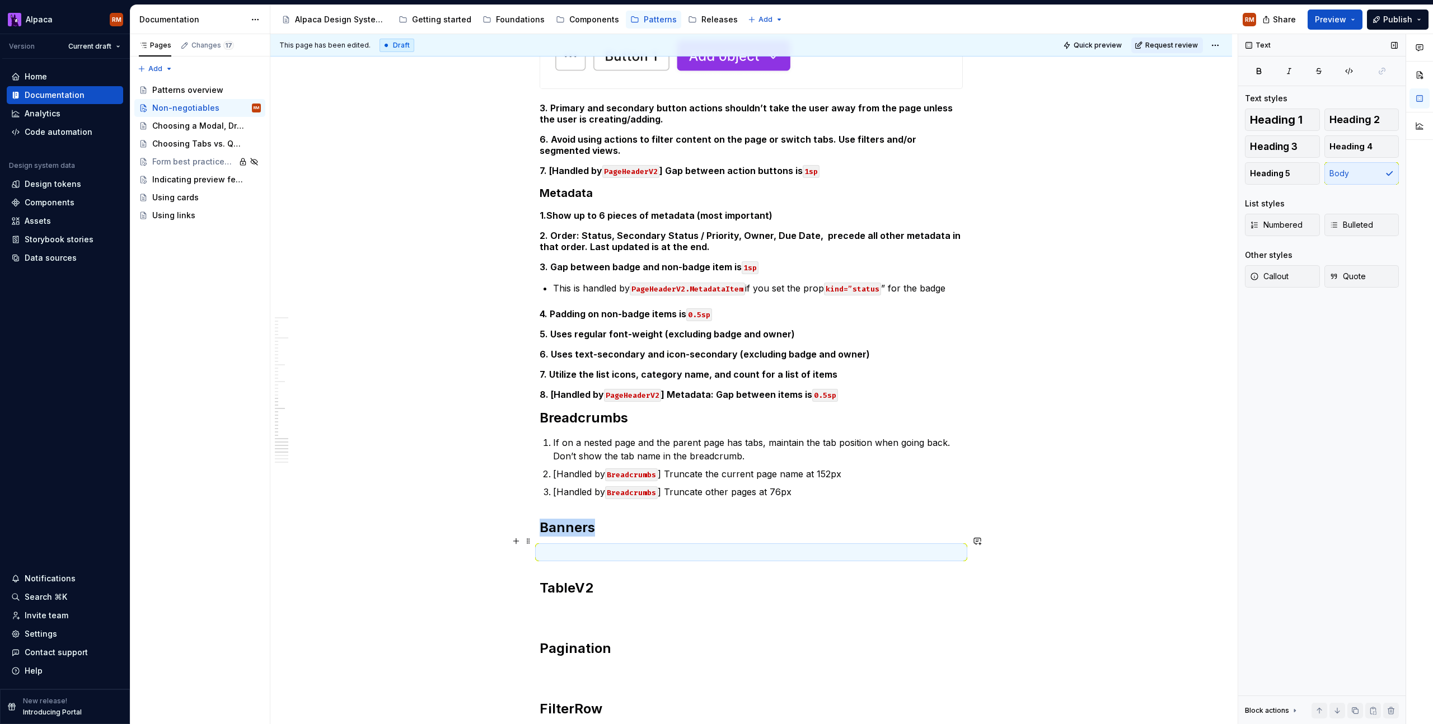
click at [598, 546] on p at bounding box center [751, 552] width 423 height 13
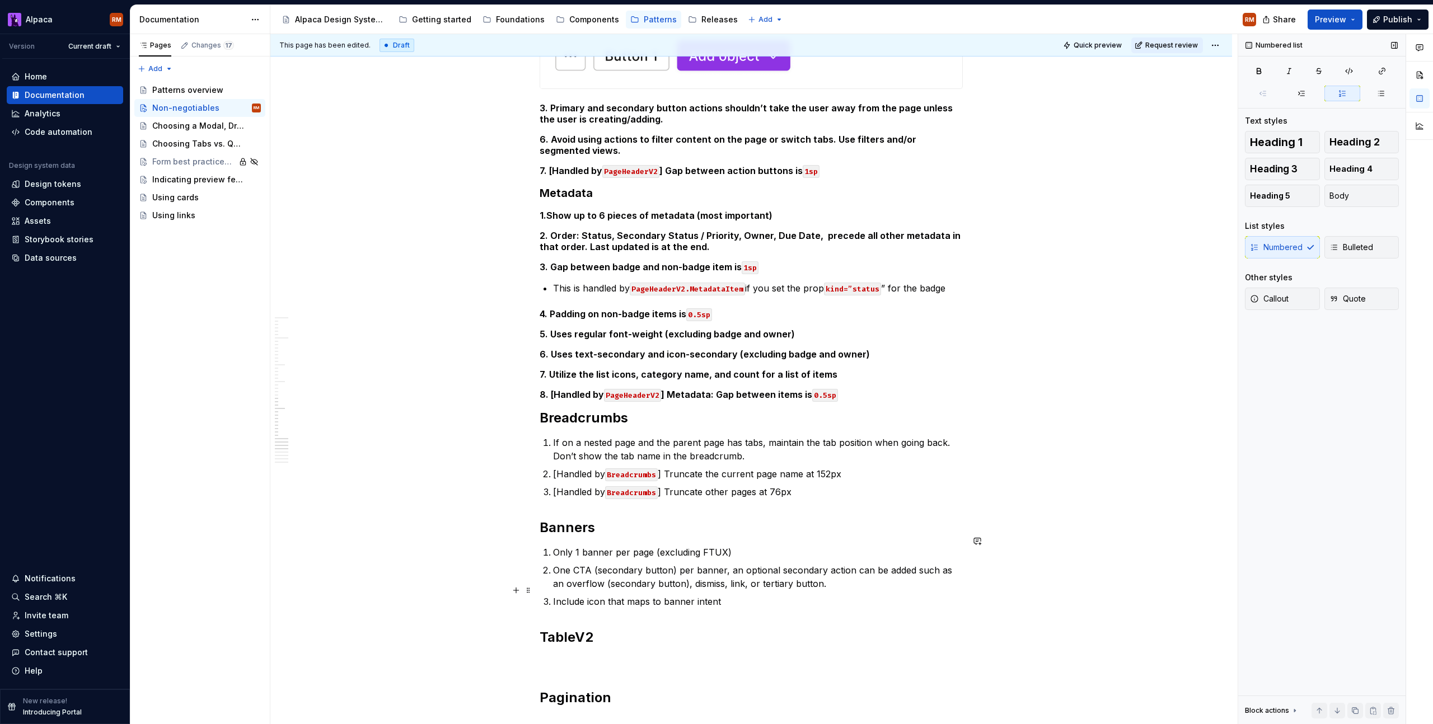
click at [553, 595] on p "Include icon that maps to banner intent" at bounding box center [758, 601] width 410 height 13
click at [874, 595] on p "Include icon that maps to banner intent" at bounding box center [758, 601] width 410 height 13
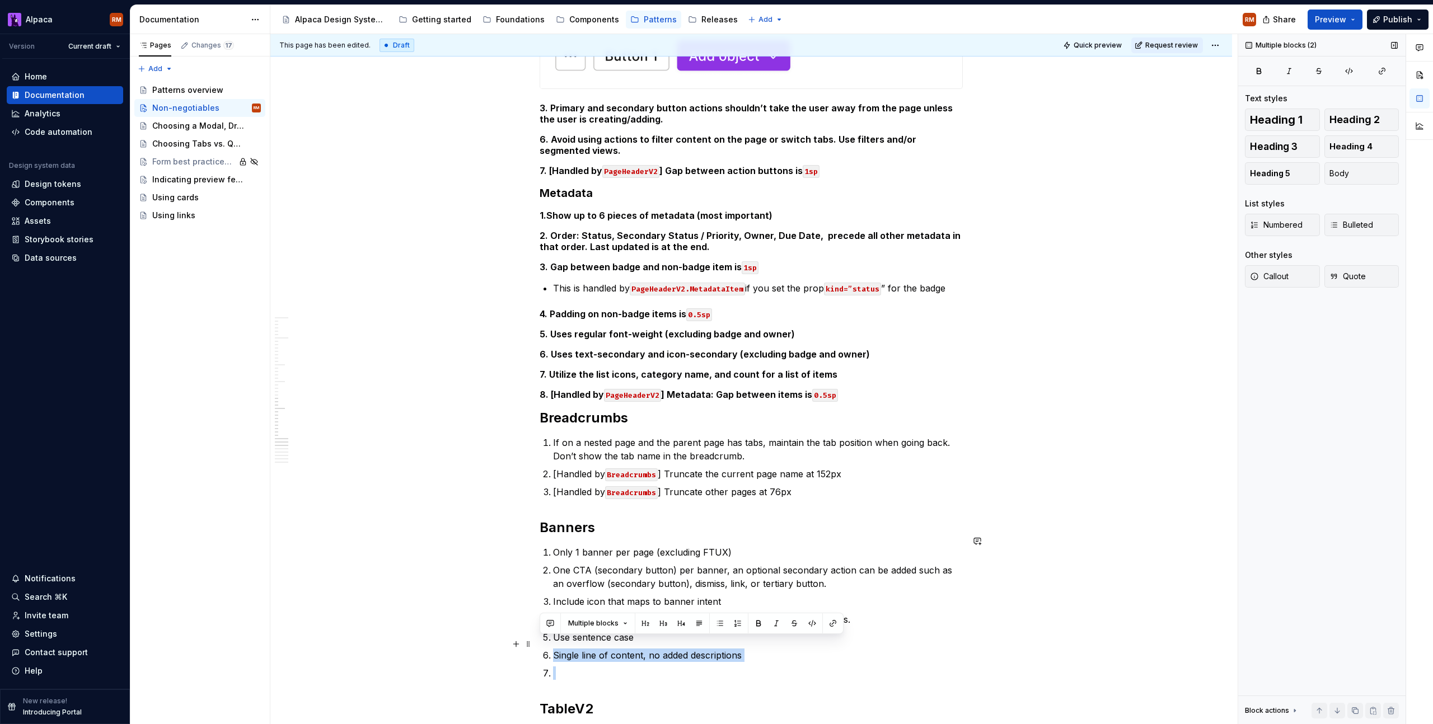
drag, startPoint x: 571, startPoint y: 668, endPoint x: 533, endPoint y: 643, distance: 45.6
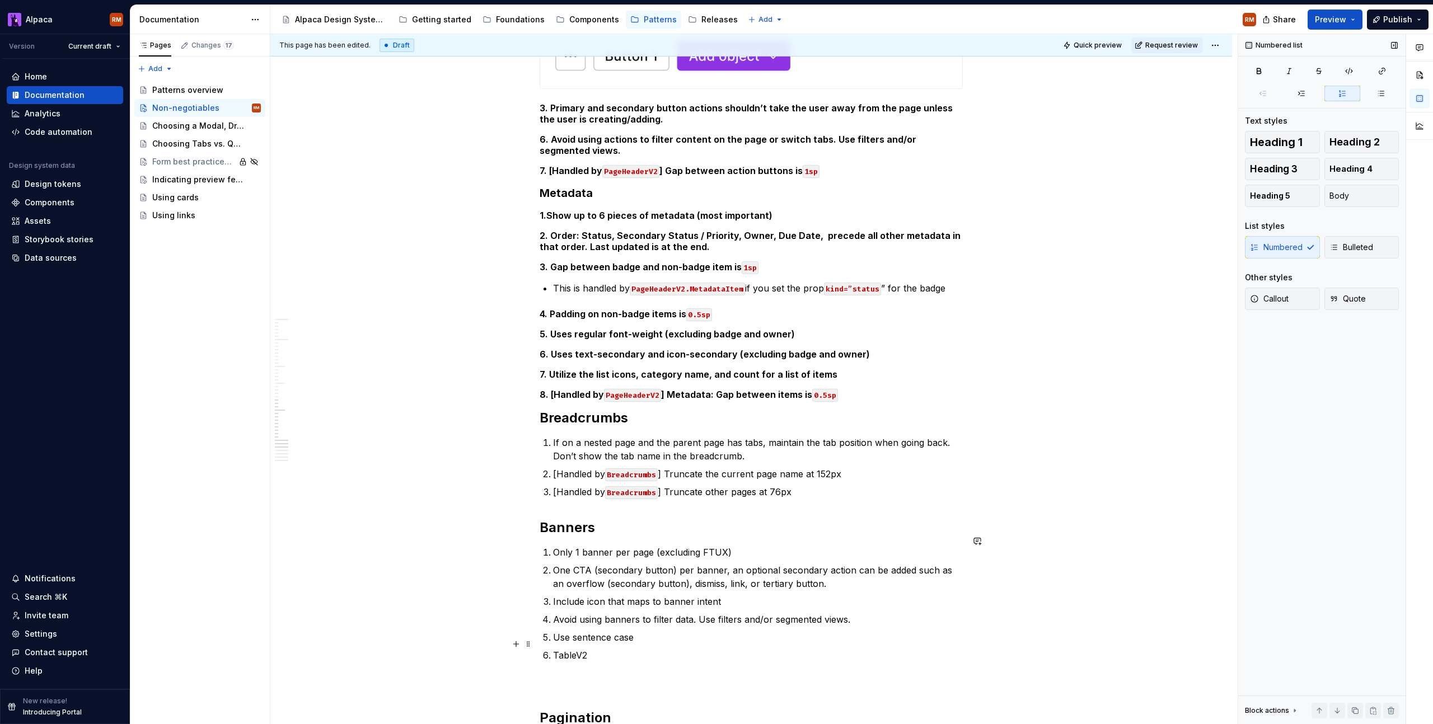
click at [591, 649] on p "TableV2" at bounding box center [758, 655] width 410 height 13
drag, startPoint x: 589, startPoint y: 648, endPoint x: 508, endPoint y: 641, distance: 80.9
drag, startPoint x: 739, startPoint y: 588, endPoint x: 531, endPoint y: 594, distance: 208.9
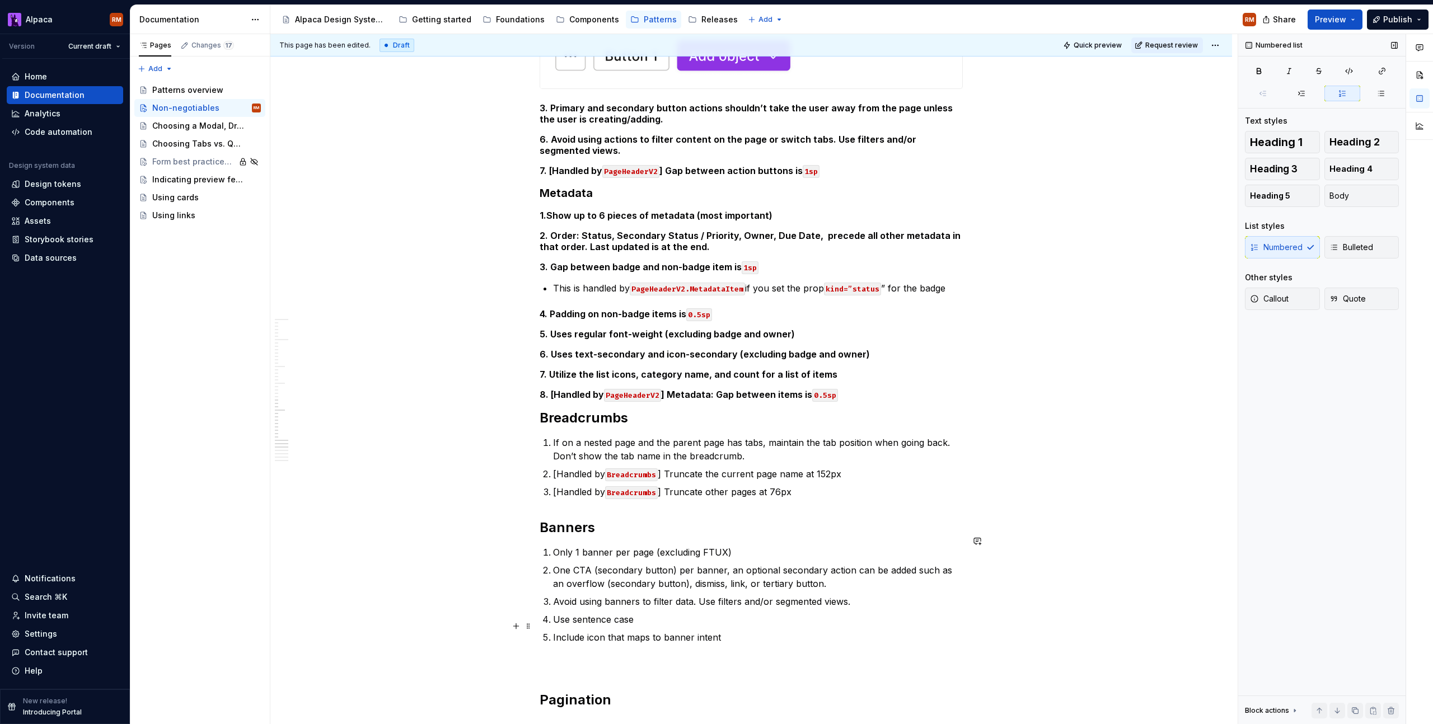
drag, startPoint x: 553, startPoint y: 627, endPoint x: 643, endPoint y: 629, distance: 89.6
click at [553, 631] on p "Include icon that maps to banner intent" at bounding box center [758, 637] width 410 height 13
click at [616, 631] on p "[Handled by Banner] Include icon that maps to banner intent" at bounding box center [758, 637] width 410 height 13
click at [870, 607] on button "button" at bounding box center [876, 606] width 16 height 16
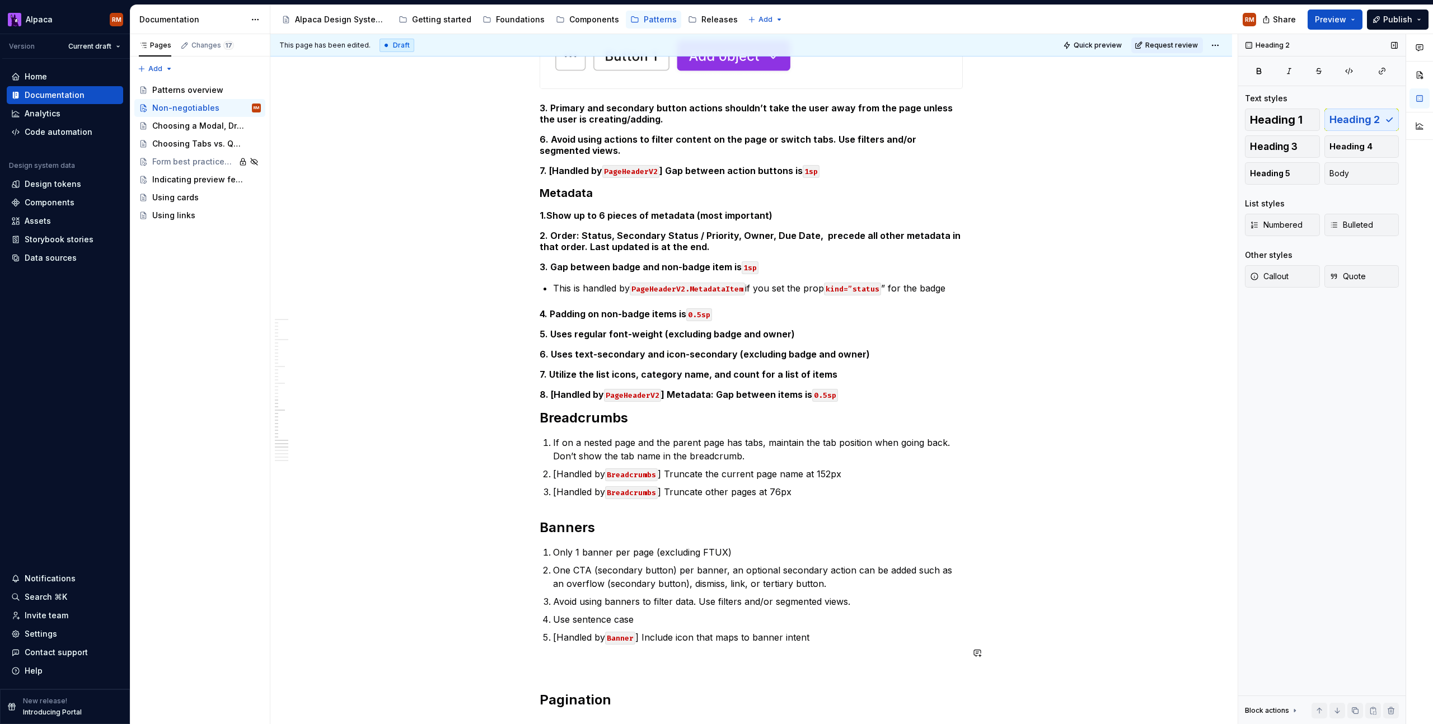
click at [584, 659] on p at bounding box center [751, 664] width 423 height 13
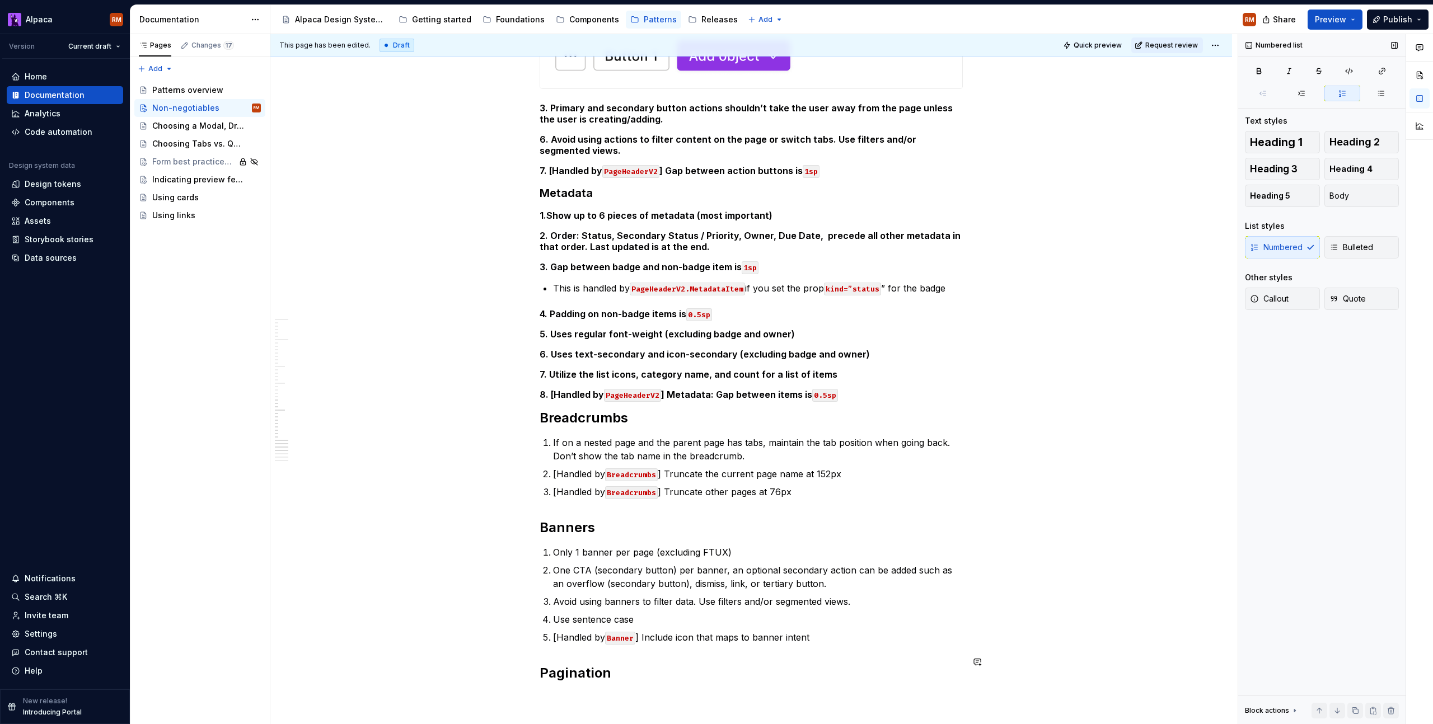
click at [654, 664] on h2 "Pagination" at bounding box center [751, 673] width 423 height 18
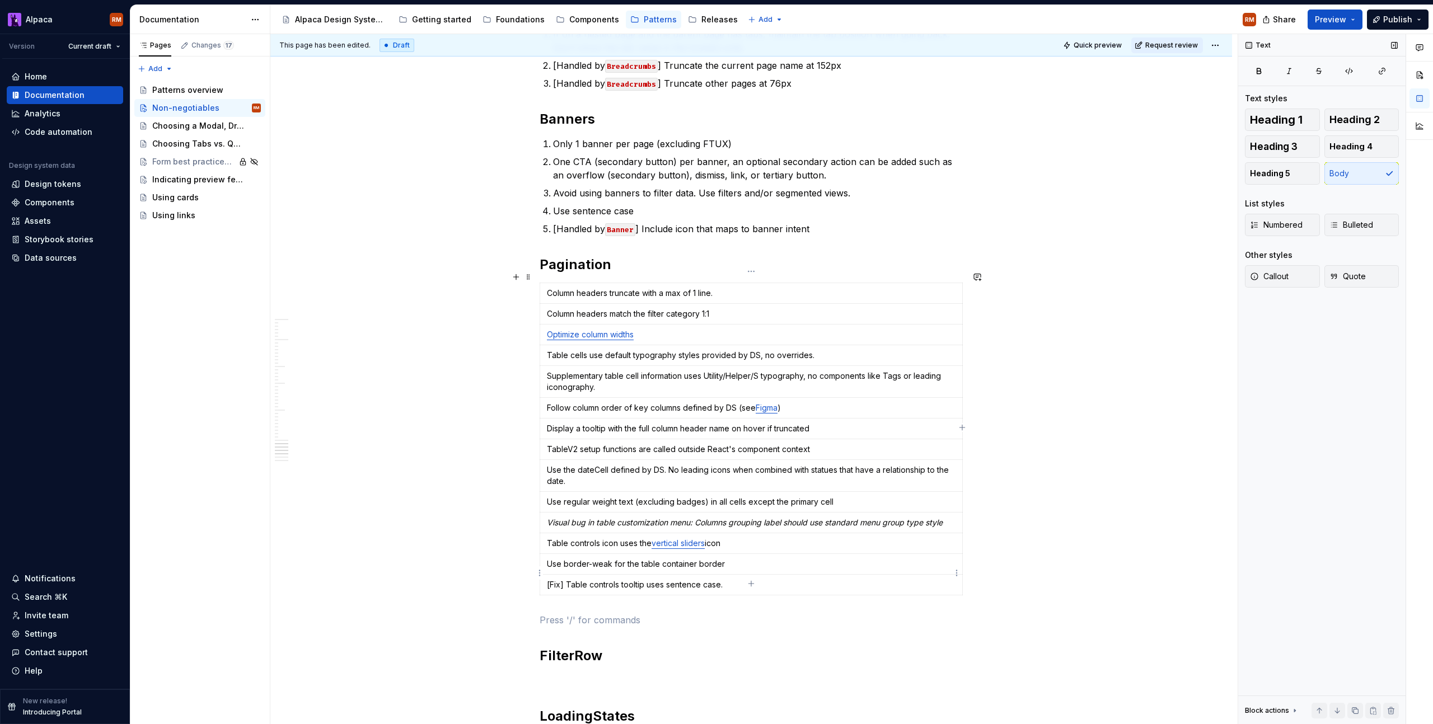
scroll to position [2019, 0]
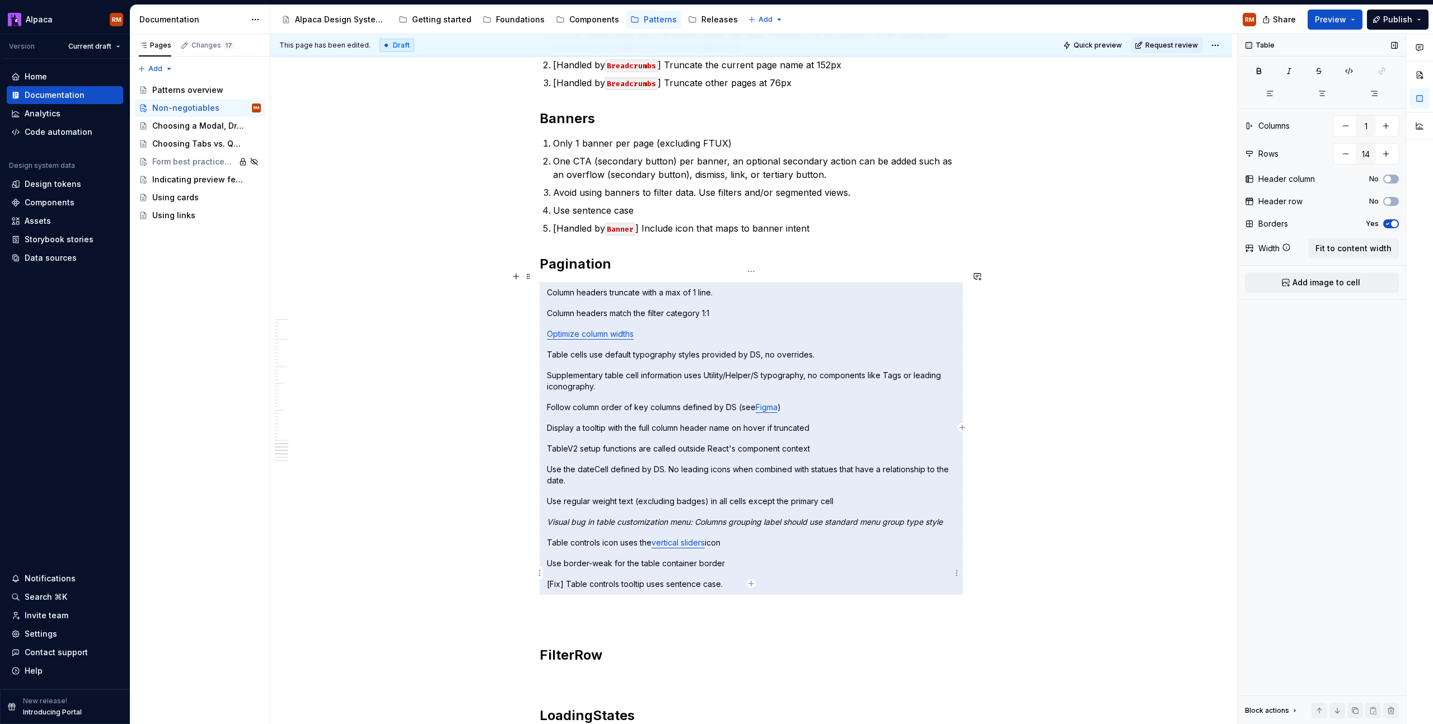
drag, startPoint x: 545, startPoint y: 277, endPoint x: 902, endPoint y: 572, distance: 463.6
click at [902, 572] on tbody "Column headers truncate with a max of 1 line. Column headers match the filter c…" at bounding box center [751, 439] width 423 height 312
click at [887, 374] on p "Supplementary table cell information uses Utility/Helper/S typography, no compo…" at bounding box center [751, 381] width 409 height 22
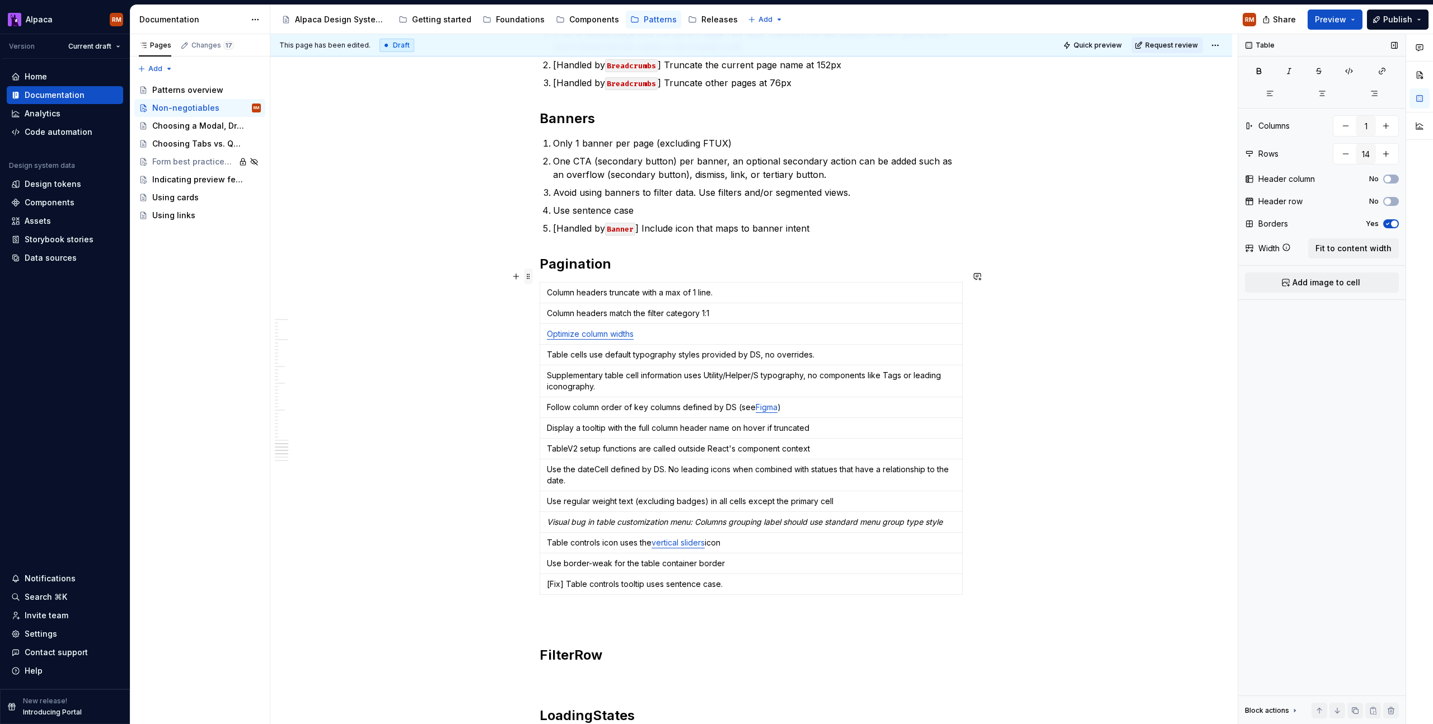
click at [531, 275] on span at bounding box center [528, 277] width 9 height 16
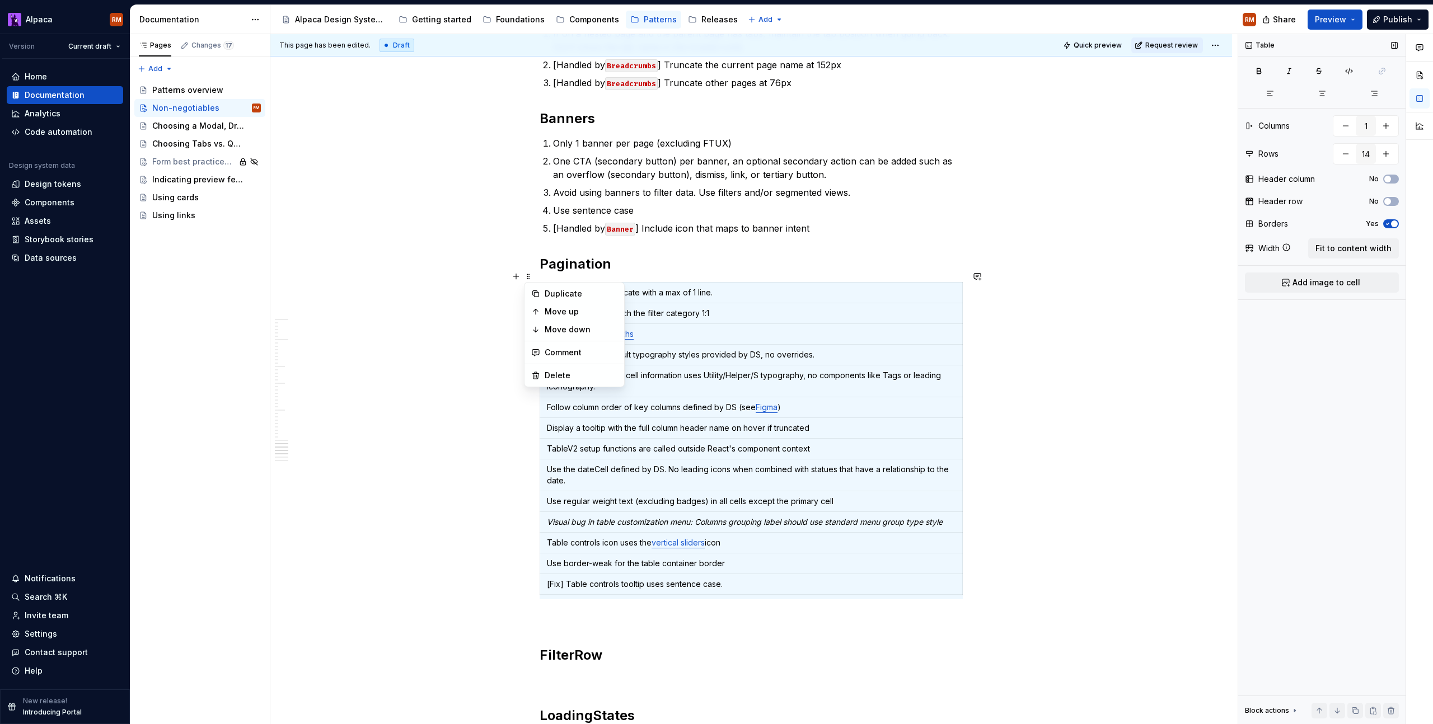
click at [747, 418] on td "Display a tooltip with the full column header name on hover if truncated" at bounding box center [751, 428] width 423 height 21
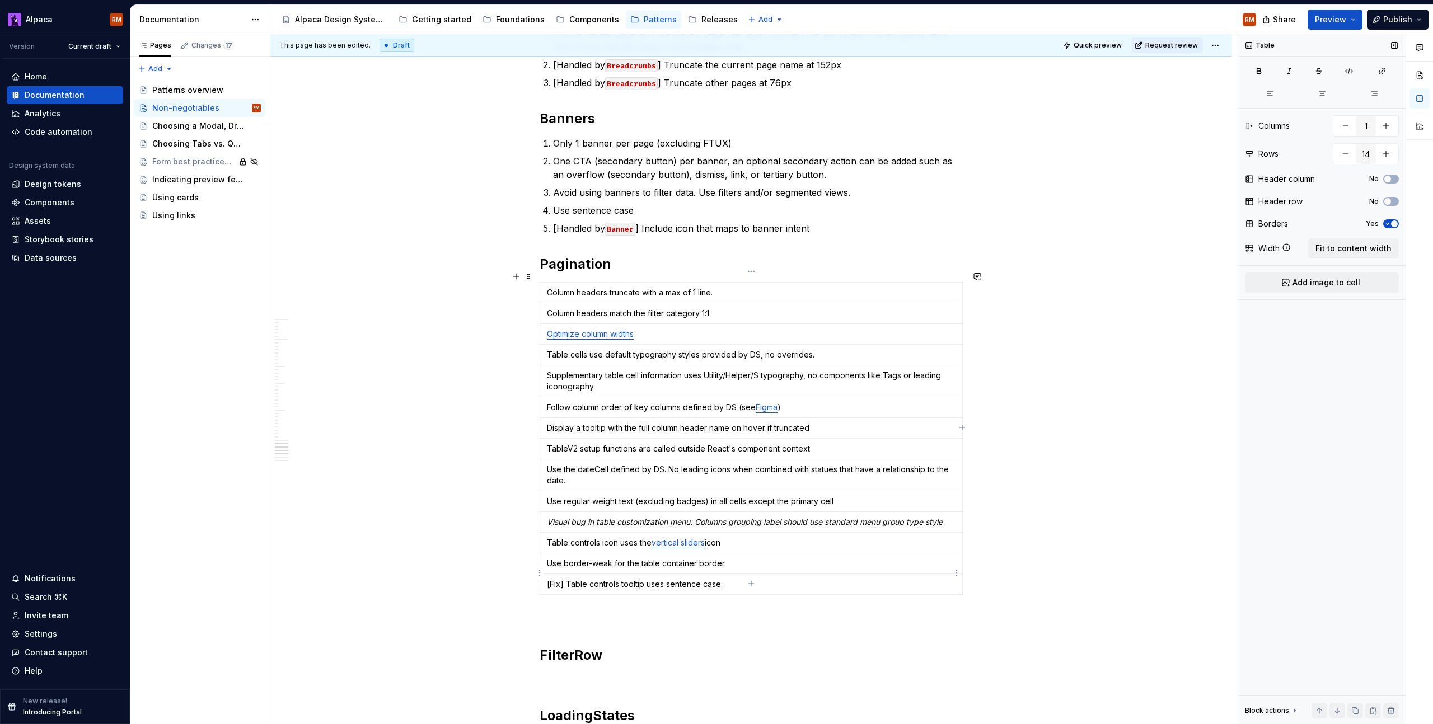
click at [737, 574] on td "[Fix] Table controls tooltip uses sentence case." at bounding box center [751, 584] width 423 height 21
click at [741, 579] on p "[Fix] Table controls tooltip uses sentence case." at bounding box center [751, 584] width 409 height 11
click at [954, 573] on html "Alpaca RM Version Current draft Home Documentation Analytics Code automation De…" at bounding box center [716, 362] width 1433 height 724
click at [925, 575] on html "Alpaca RM Version Current draft Home Documentation Analytics Code automation De…" at bounding box center [716, 362] width 1433 height 724
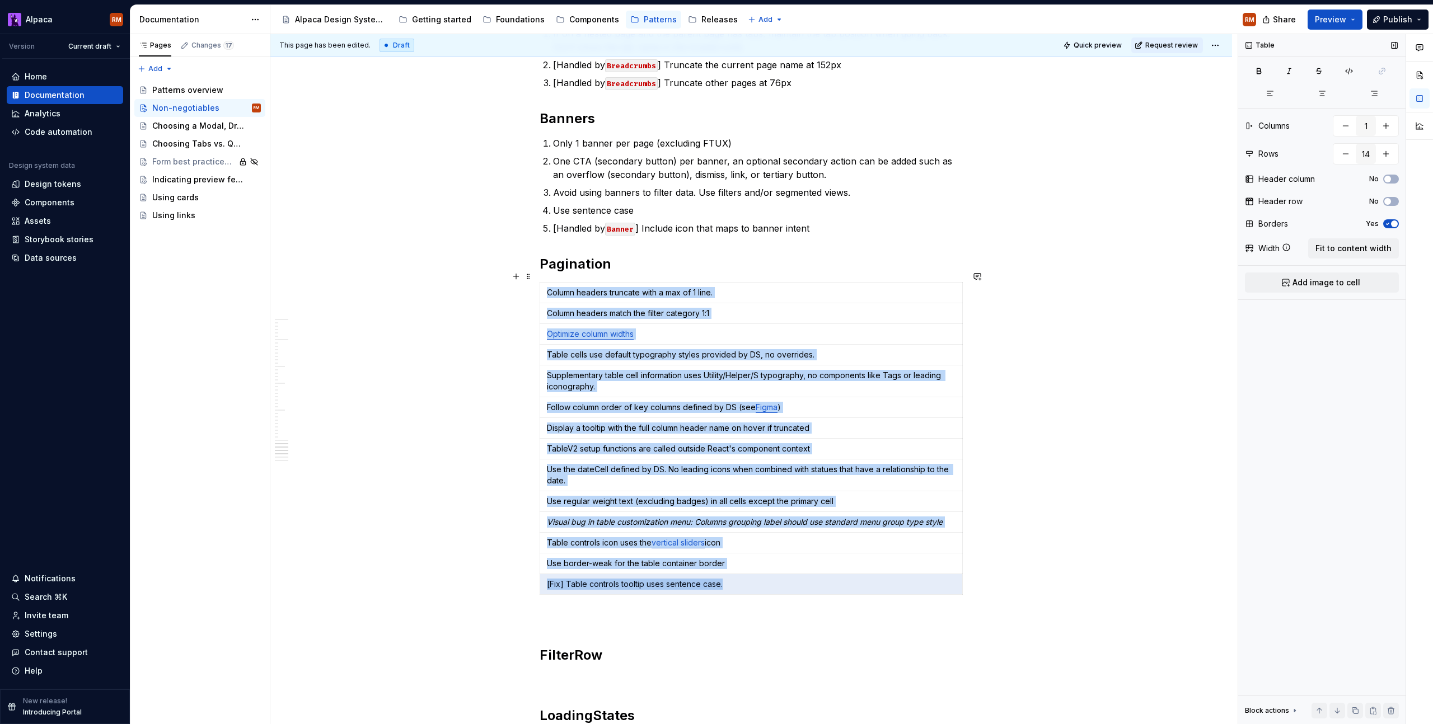
drag, startPoint x: 901, startPoint y: 575, endPoint x: 519, endPoint y: 569, distance: 381.8
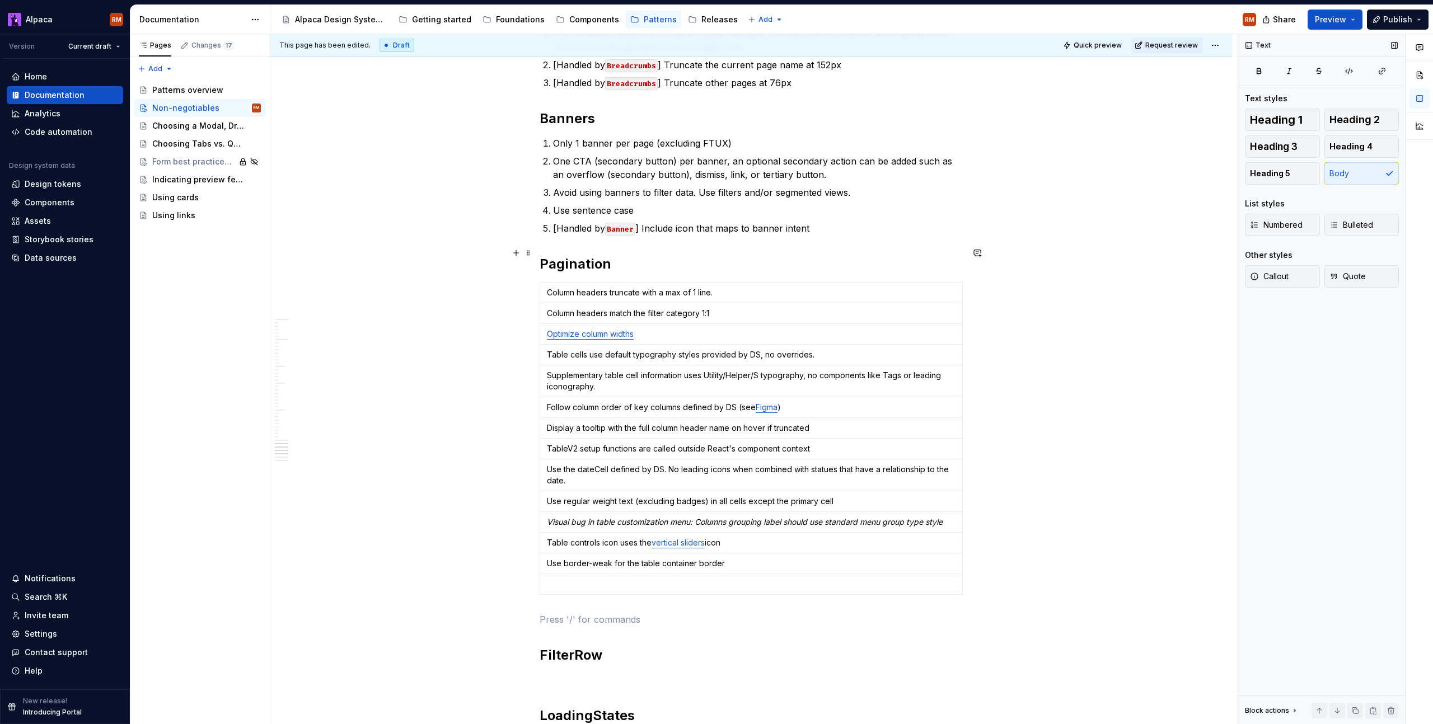
click at [563, 255] on h2 "Pagination" at bounding box center [751, 264] width 423 height 18
click at [1373, 114] on span "Heading 2" at bounding box center [1354, 119] width 50 height 11
click at [616, 255] on h2 "TableV2" at bounding box center [751, 264] width 423 height 18
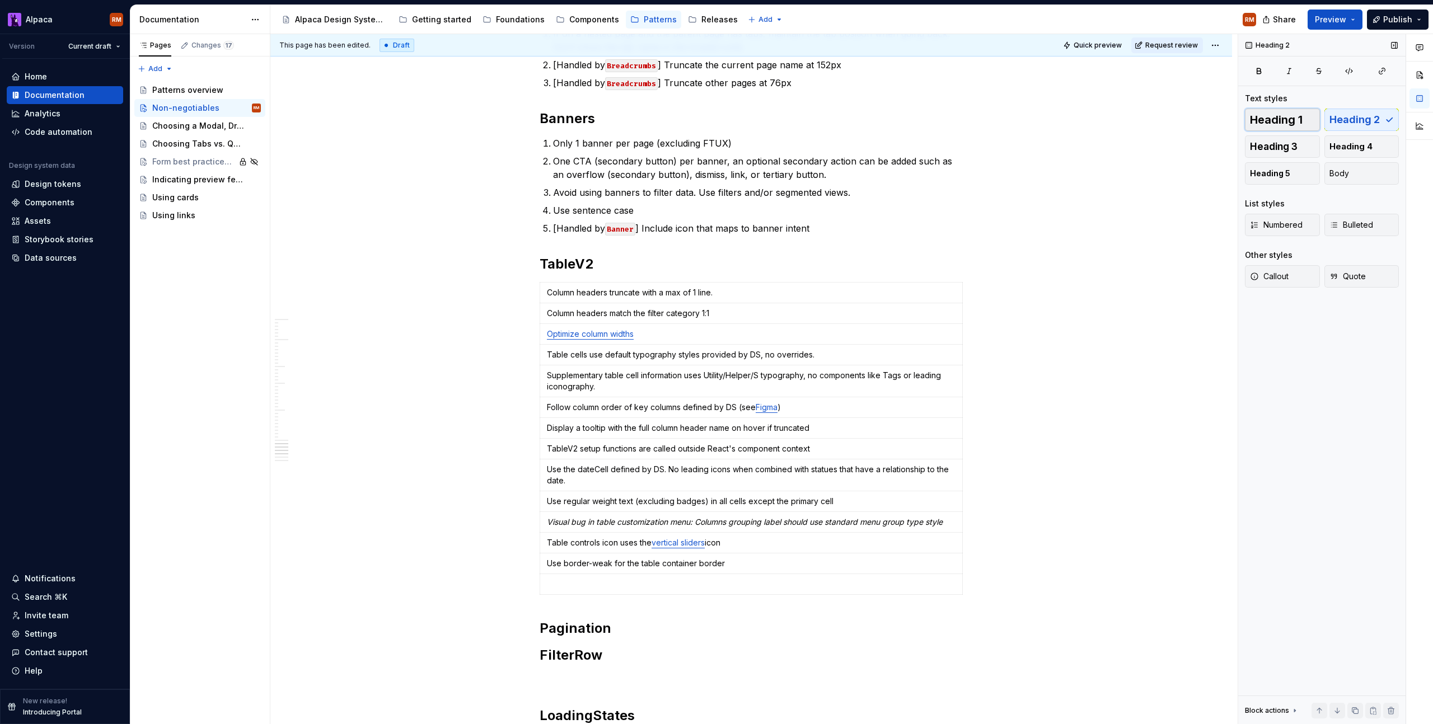
click at [1294, 125] on span "Heading 1" at bounding box center [1276, 119] width 53 height 11
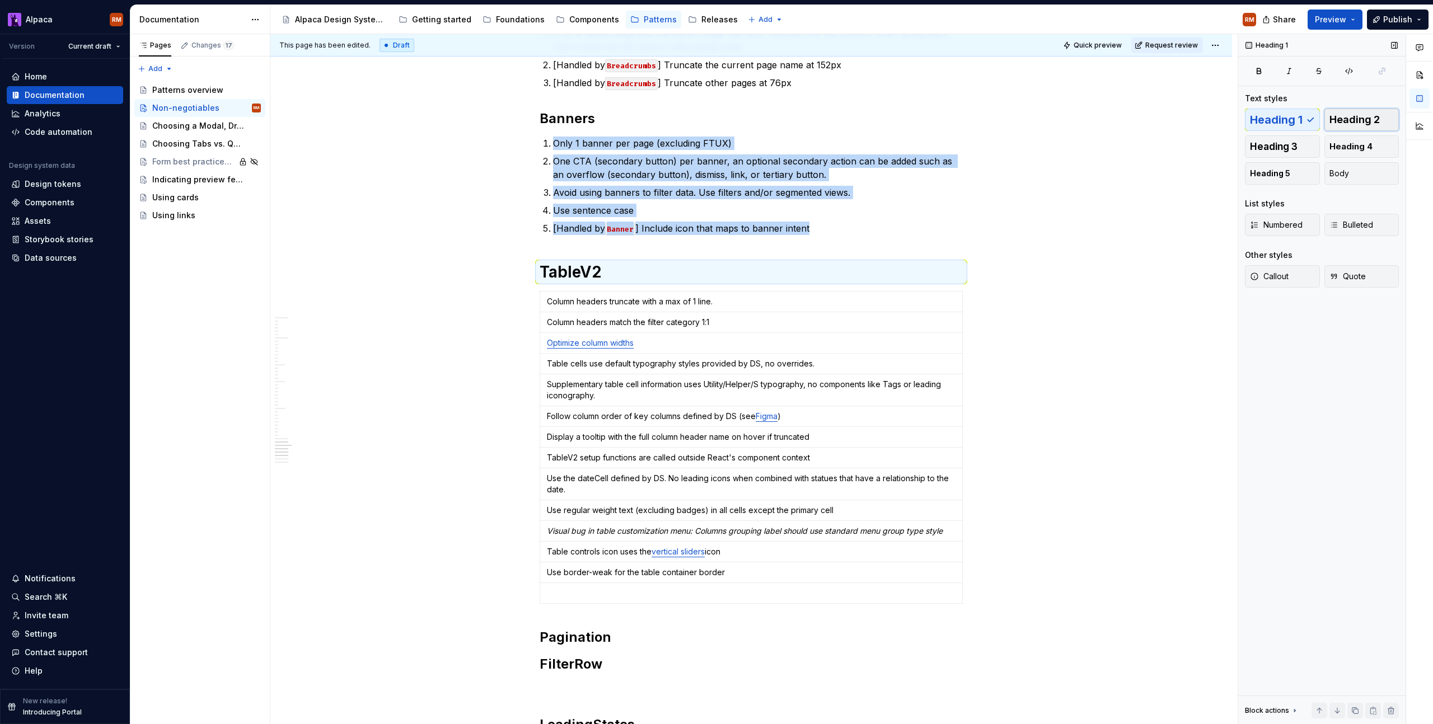
click at [1359, 116] on span "Heading 2" at bounding box center [1354, 119] width 50 height 11
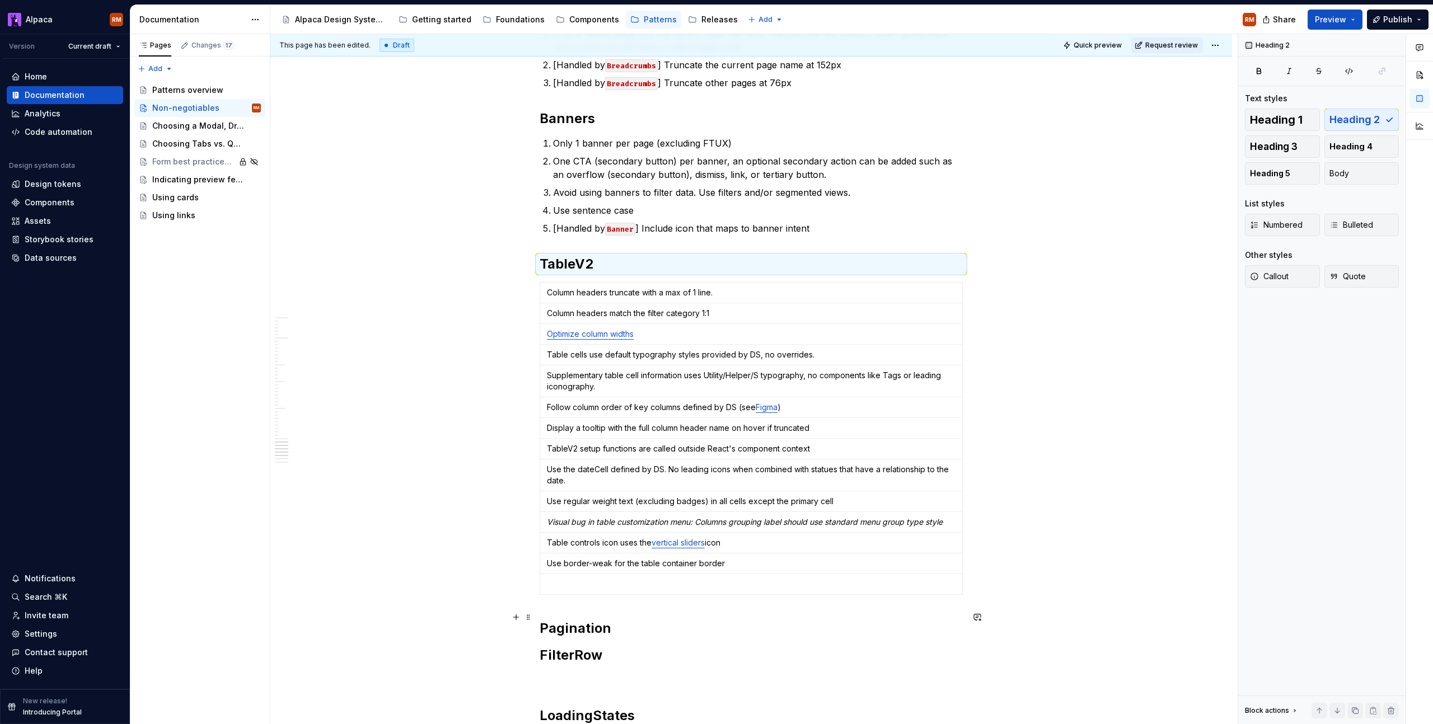
drag, startPoint x: 654, startPoint y: 616, endPoint x: 644, endPoint y: 610, distance: 12.3
click at [654, 620] on h2 "Pagination" at bounding box center [751, 629] width 423 height 18
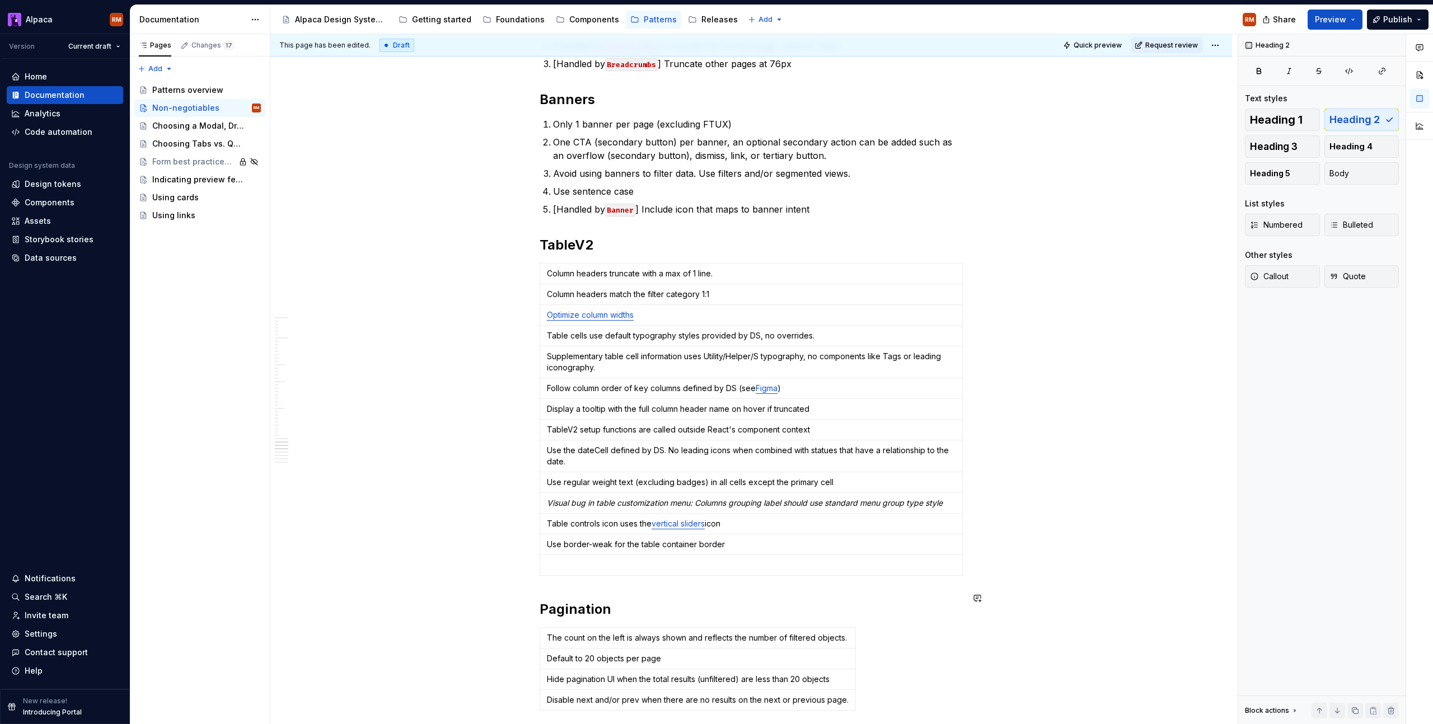
scroll to position [2045, 0]
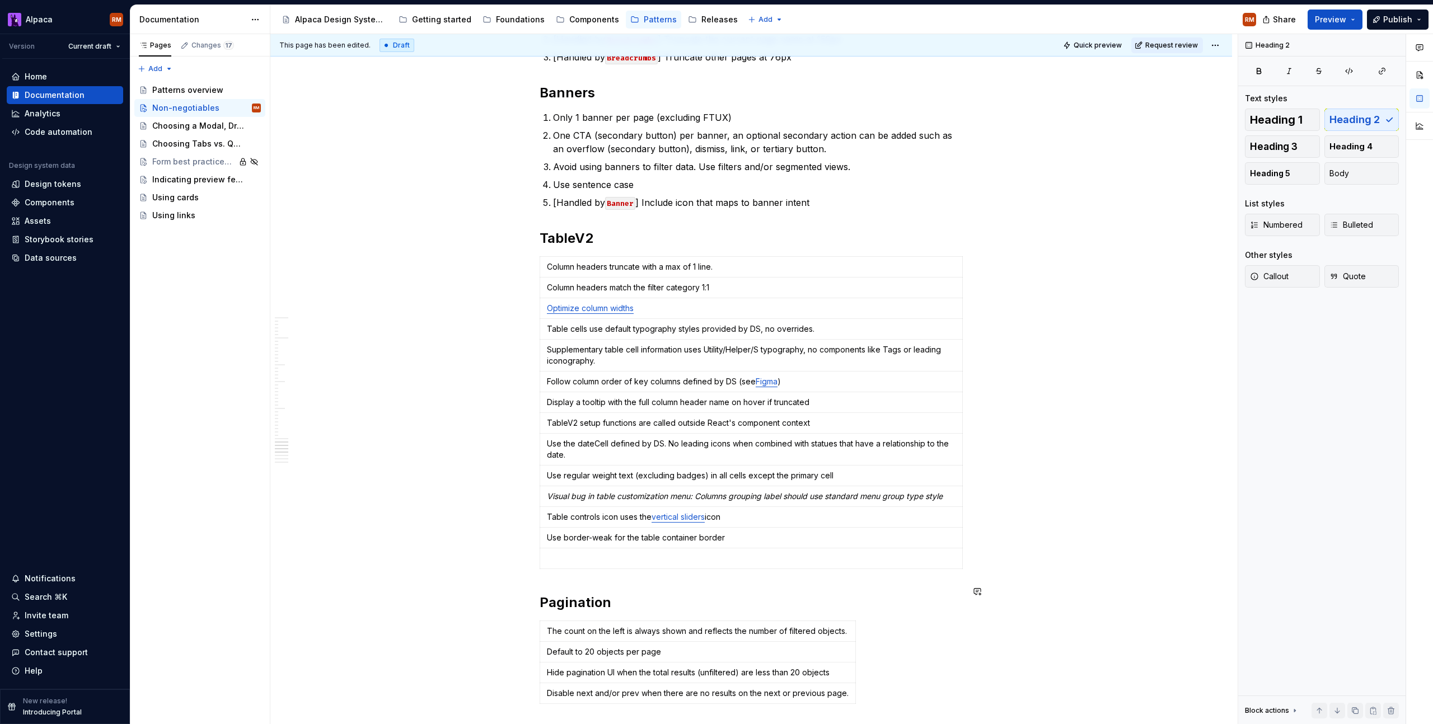
click at [748, 648] on td "Default to 20 objects per page" at bounding box center [698, 652] width 316 height 21
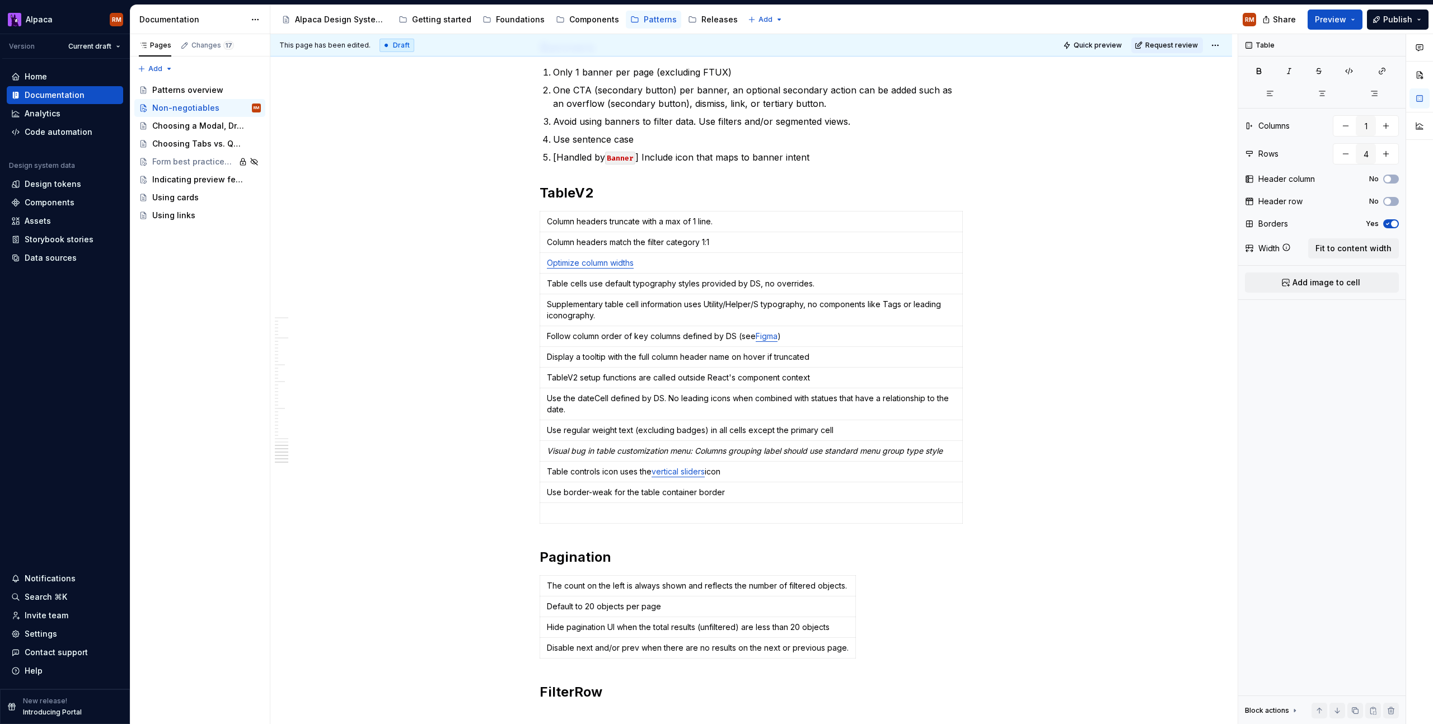
scroll to position [2247, 0]
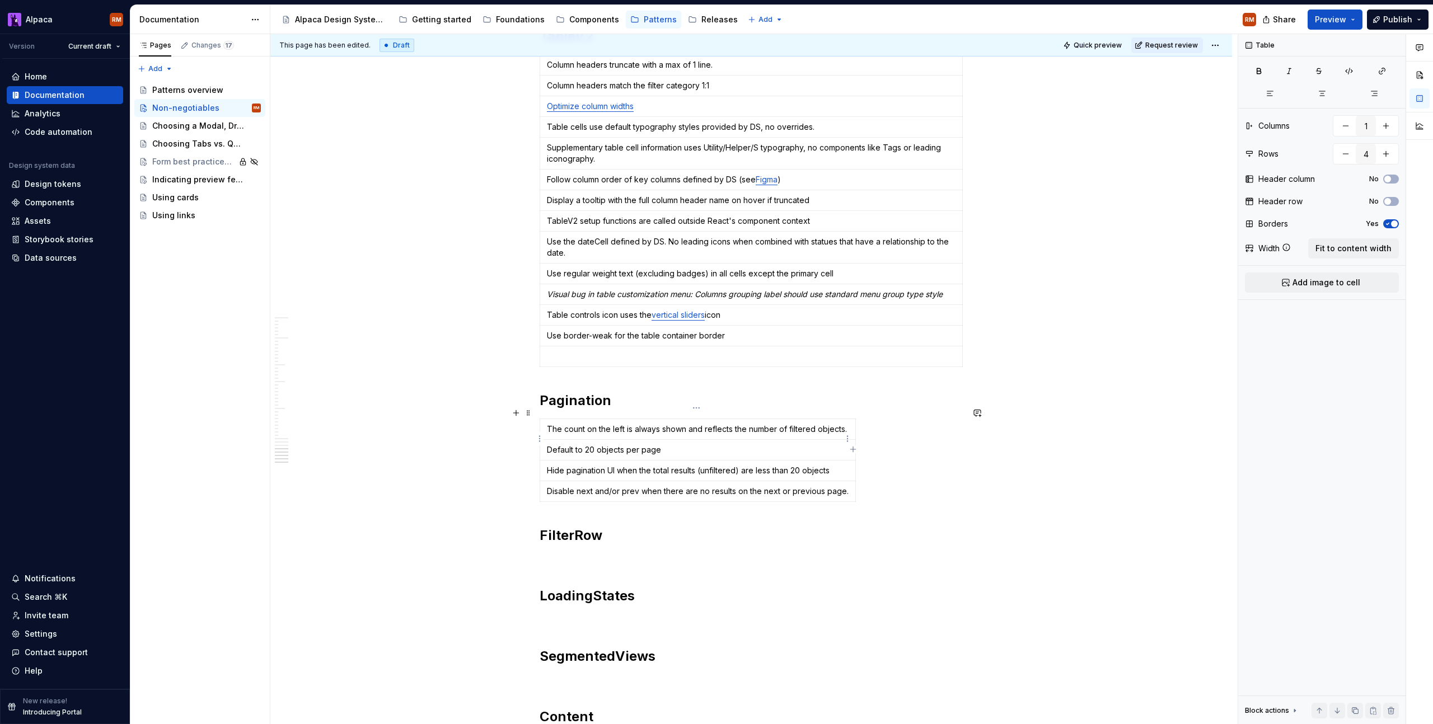
click at [549, 444] on p "Default to 20 objects per page" at bounding box center [698, 449] width 302 height 11
click at [546, 481] on td "Disable next and/or prev when there are no results on the next or previous page." at bounding box center [698, 491] width 316 height 21
click at [710, 527] on h2 "FilterRow" at bounding box center [751, 536] width 423 height 18
drag, startPoint x: 544, startPoint y: 458, endPoint x: 886, endPoint y: 452, distance: 342.1
click at [886, 461] on td "Hide pagination UI when the total results (unfiltered) are less than 20 objects" at bounding box center [744, 471] width 408 height 21
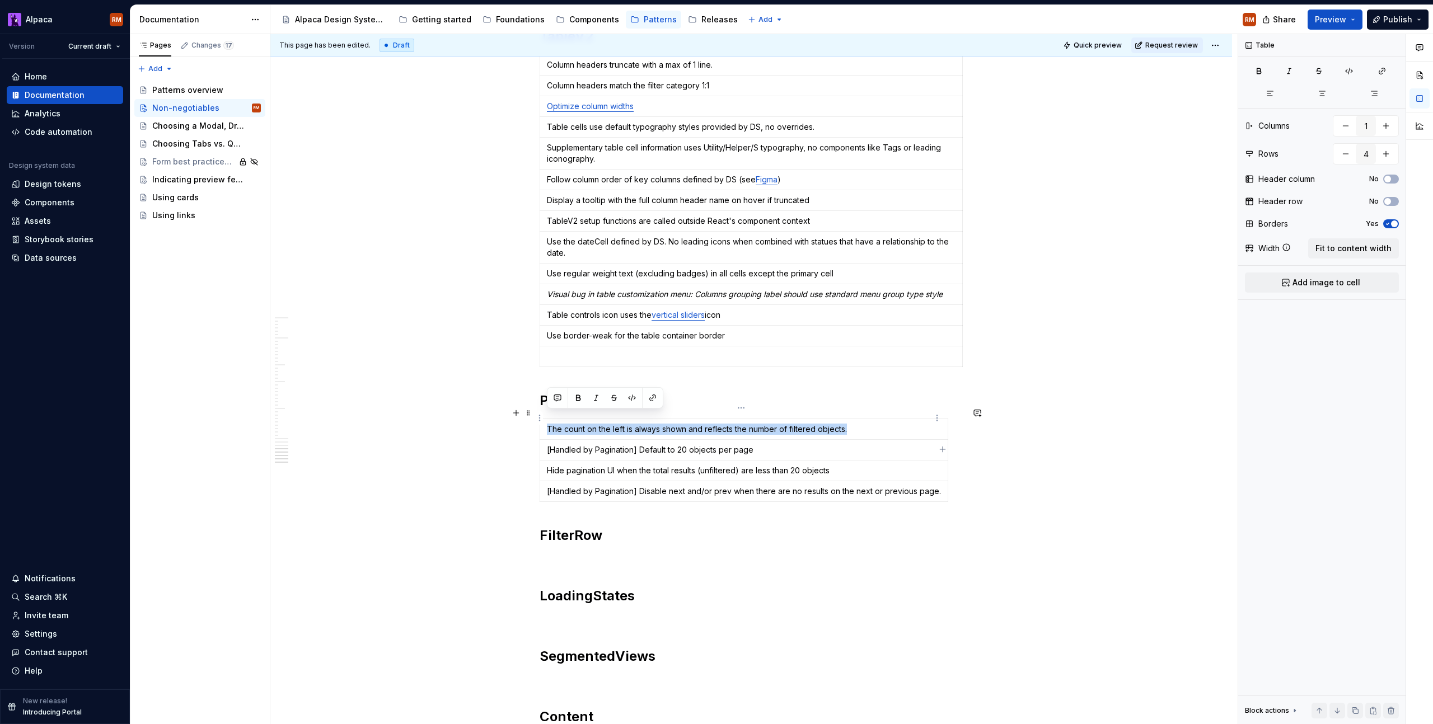
drag, startPoint x: 881, startPoint y: 419, endPoint x: 547, endPoint y: 419, distance: 333.6
click at [547, 424] on p "The count on the left is always shown and reflects the number of filtered objec…" at bounding box center [744, 429] width 394 height 11
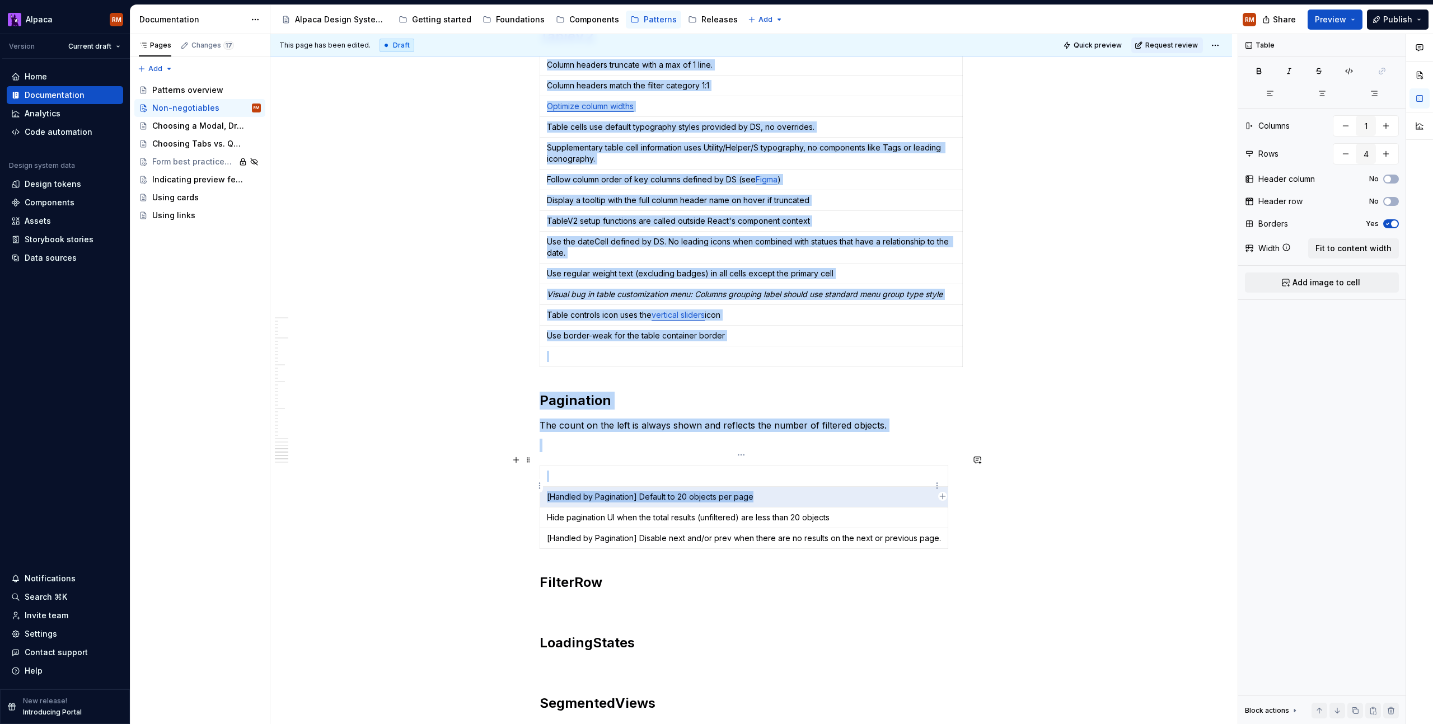
drag, startPoint x: 772, startPoint y: 488, endPoint x: 553, endPoint y: 474, distance: 219.3
click at [540, 481] on body "Alpaca RM Version Current draft Home Documentation Analytics Code automation De…" at bounding box center [716, 362] width 1433 height 724
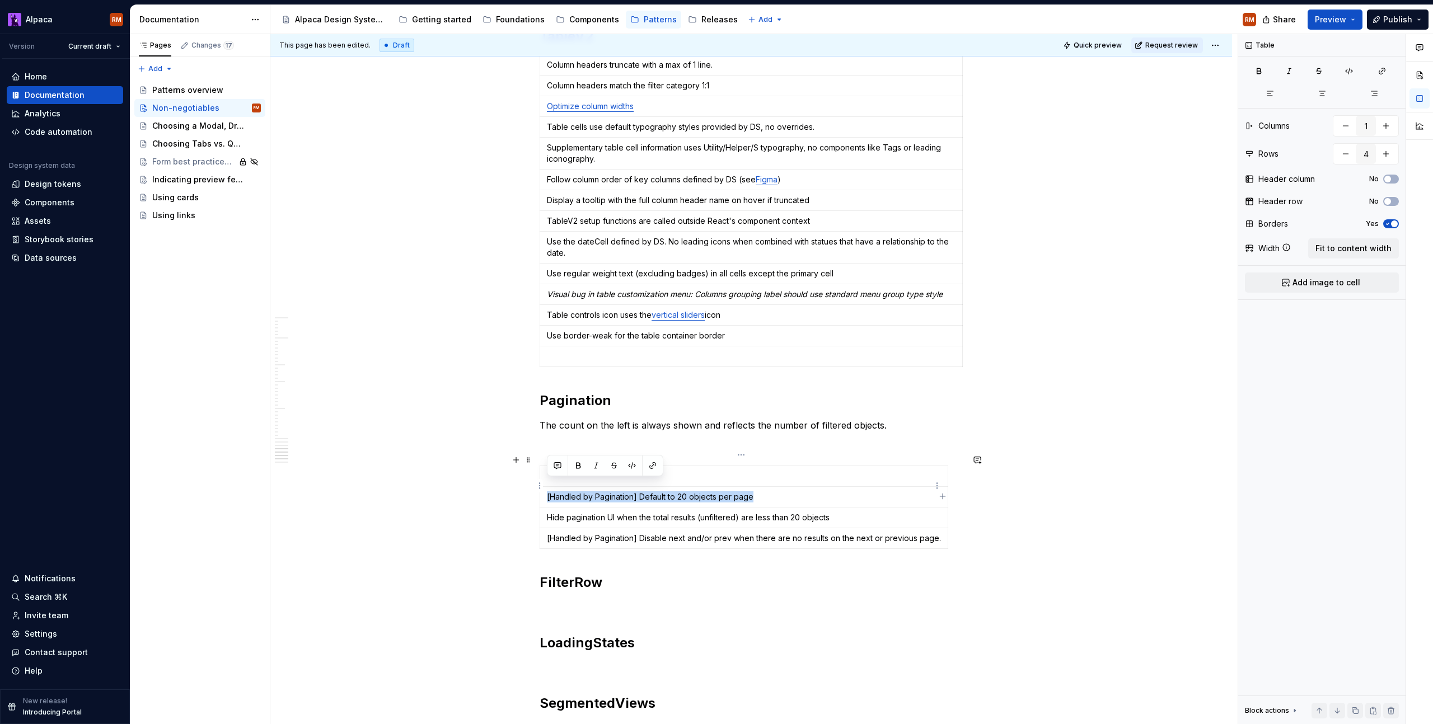
drag, startPoint x: 547, startPoint y: 485, endPoint x: 746, endPoint y: 469, distance: 199.9
click at [762, 491] on p "[Handled by Pagination] Default to 20 objects per page" at bounding box center [744, 496] width 394 height 11
click at [716, 439] on p at bounding box center [751, 445] width 423 height 13
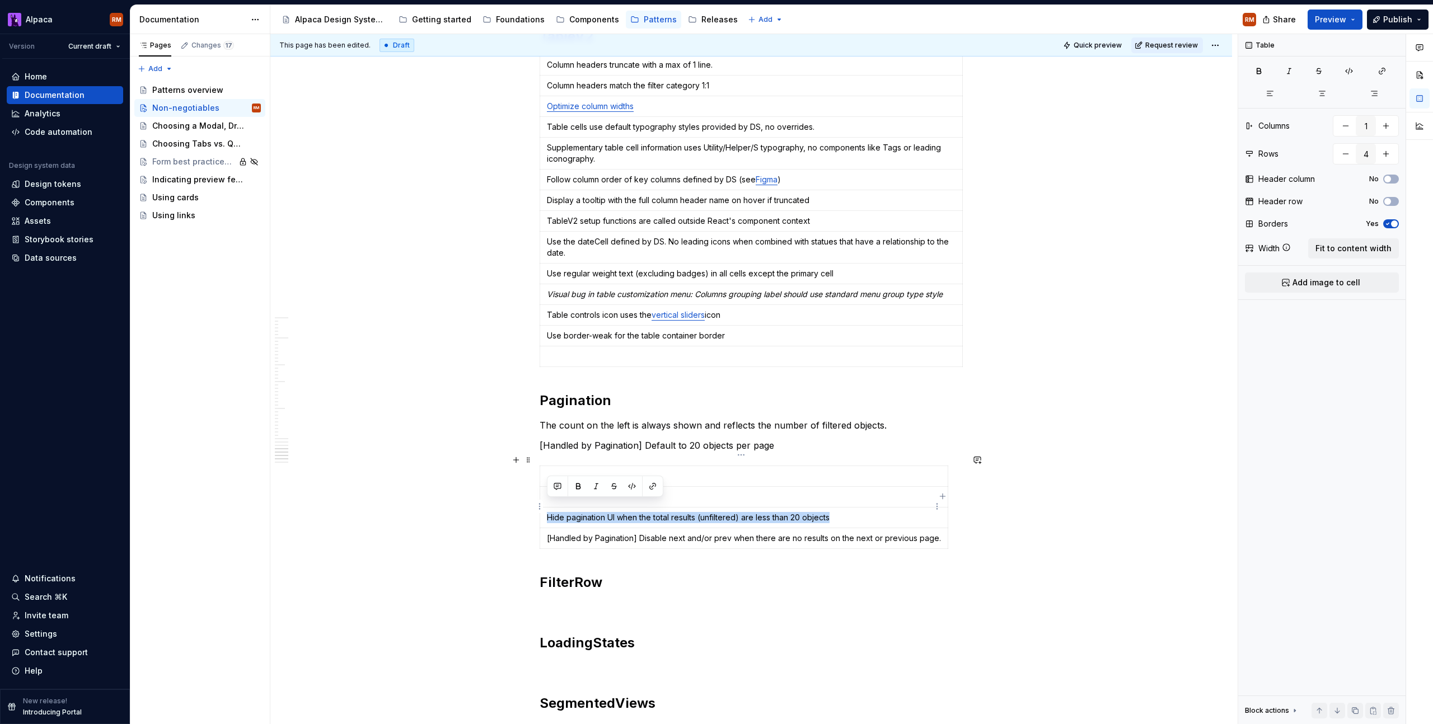
drag, startPoint x: 842, startPoint y: 507, endPoint x: 546, endPoint y: 505, distance: 296.1
click at [547, 512] on p "Hide pagination UI when the total results (unfiltered) are less than 20 objects" at bounding box center [744, 517] width 394 height 11
copy p "Hide pagination UI when the total results (unfiltered) are less than 20 objects"
click at [895, 419] on p "The count on the left is always shown and reflects the number of filtered objec…" at bounding box center [751, 425] width 423 height 13
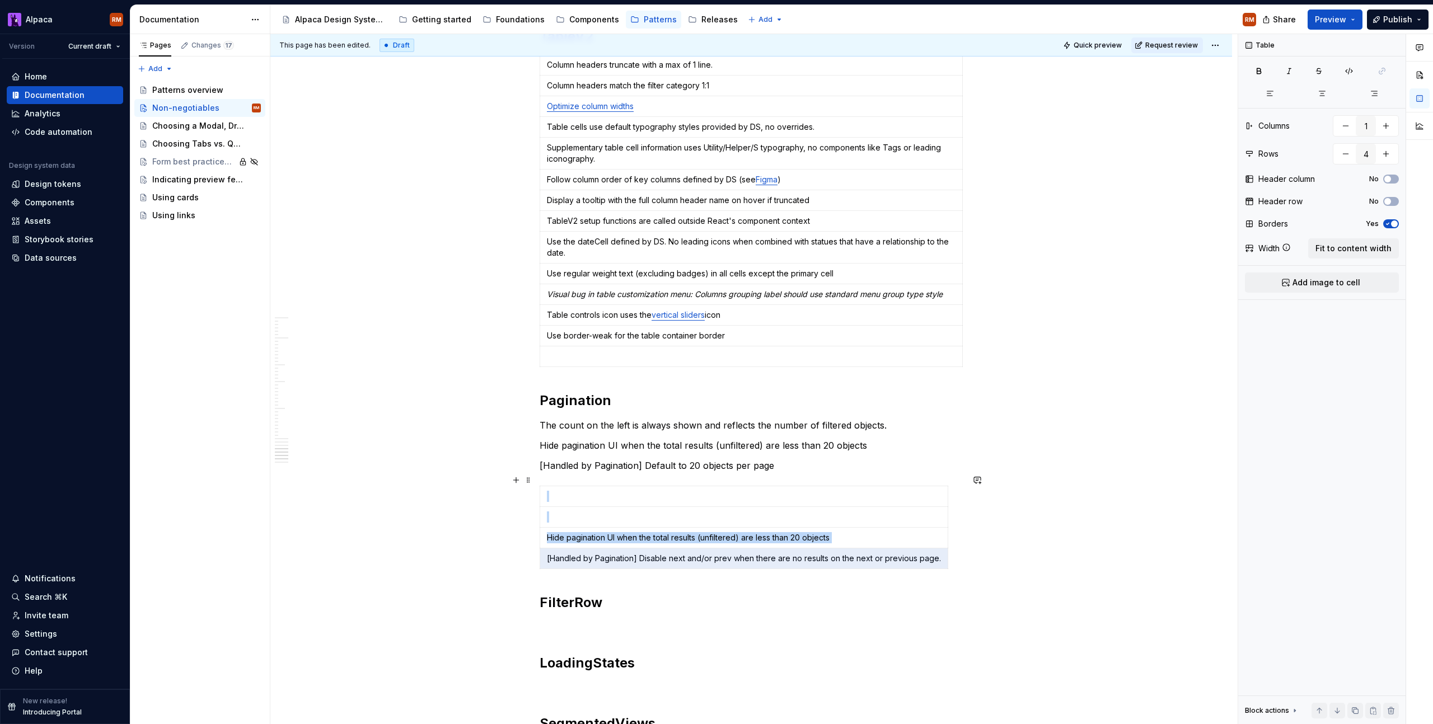
drag, startPoint x: 546, startPoint y: 548, endPoint x: 930, endPoint y: 542, distance: 383.5
click at [944, 550] on div "Hide pagination UI when the total results (unfiltered) are less than 20 objects…" at bounding box center [751, 530] width 423 height 88
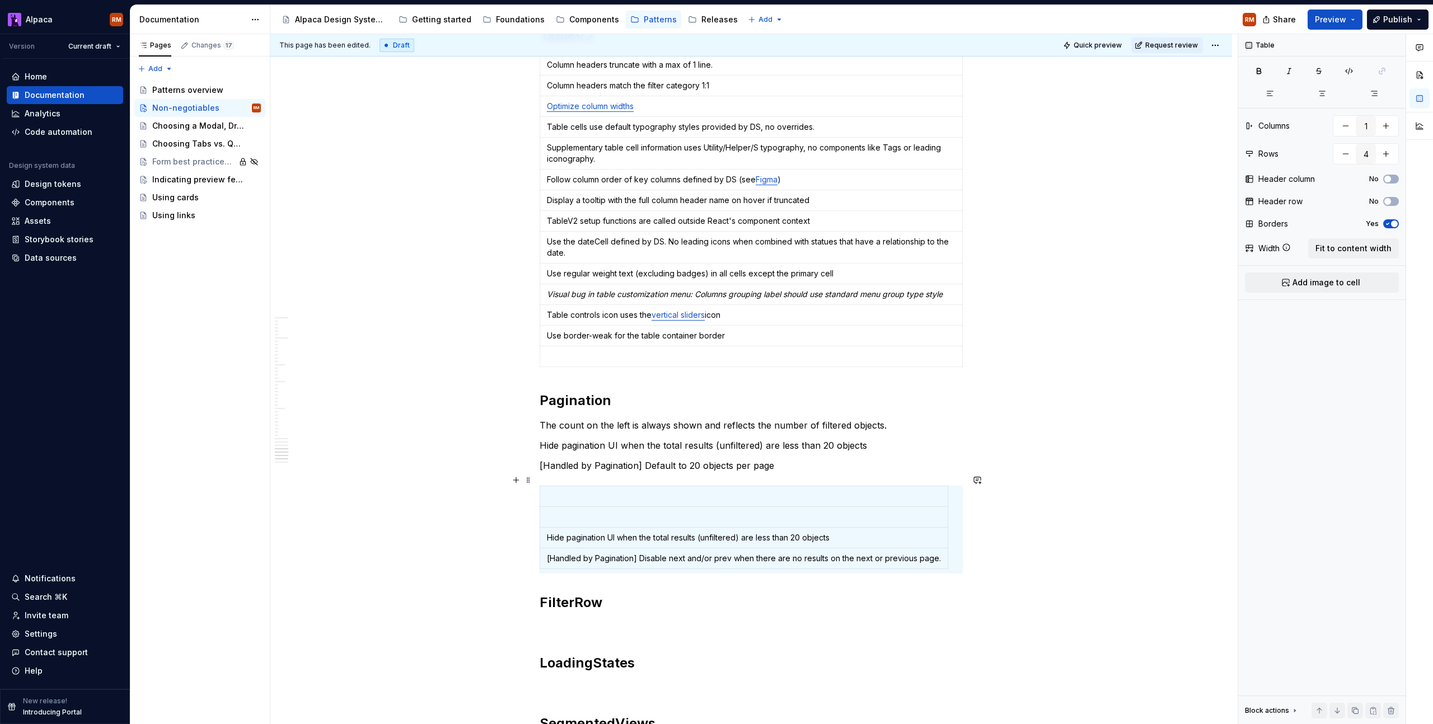
click at [585, 553] on p "[Handled by Pagination] Disable next and/or prev when there are no results on t…" at bounding box center [744, 558] width 394 height 11
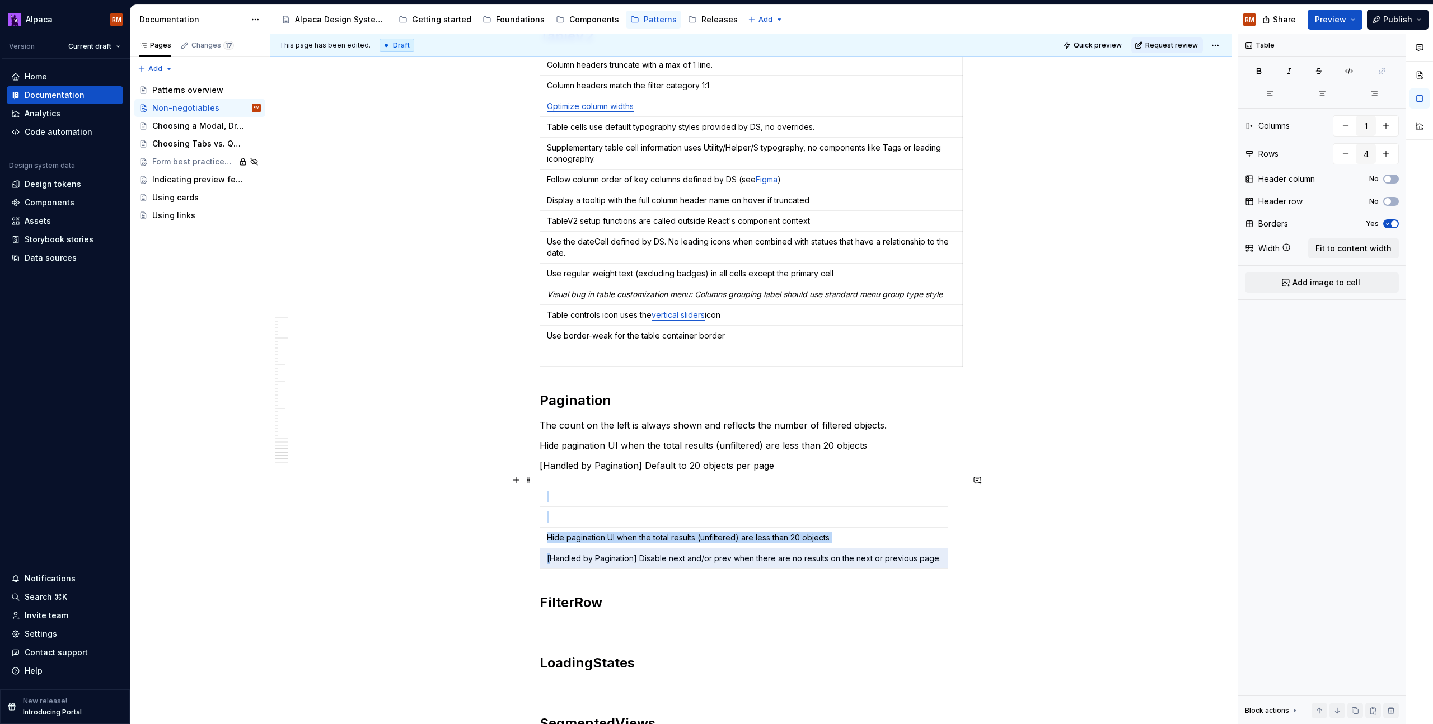
drag, startPoint x: 574, startPoint y: 547, endPoint x: 964, endPoint y: 547, distance: 390.2
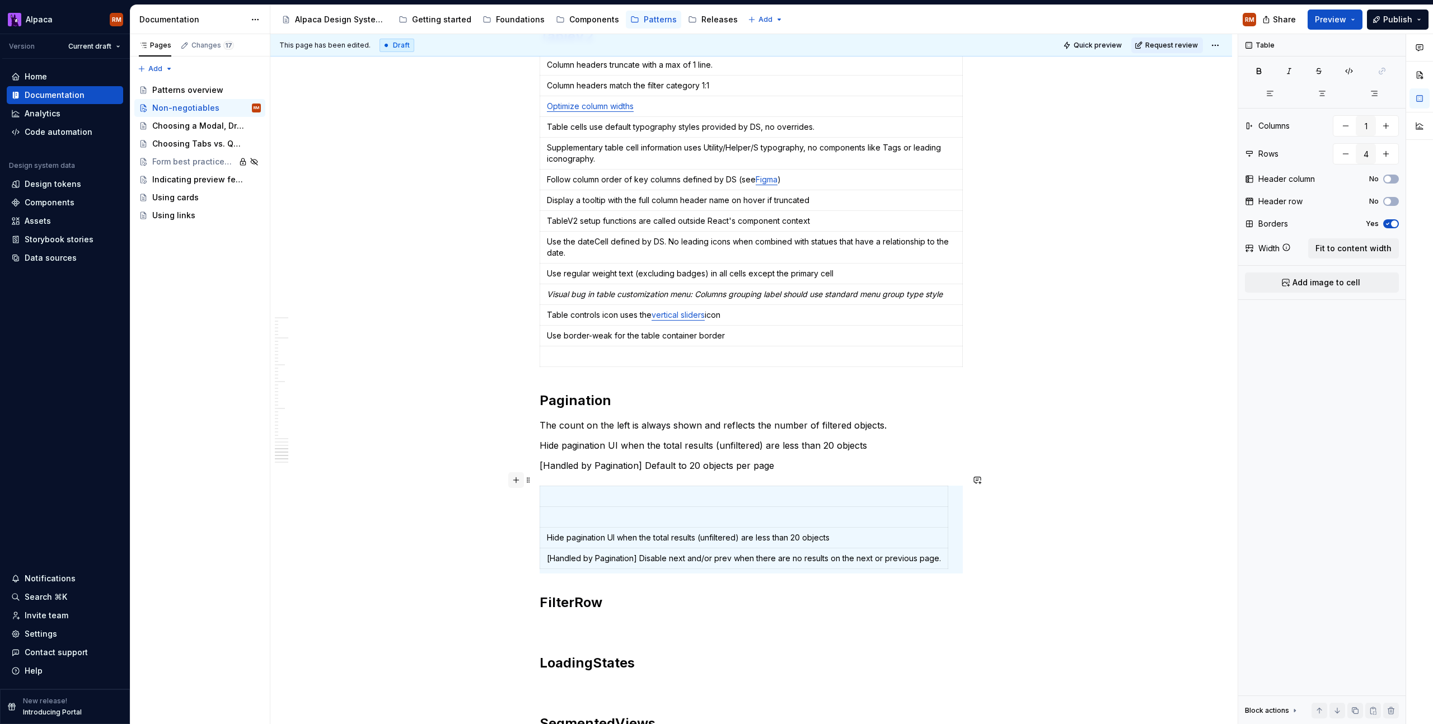
click at [523, 485] on button "button" at bounding box center [516, 480] width 16 height 16
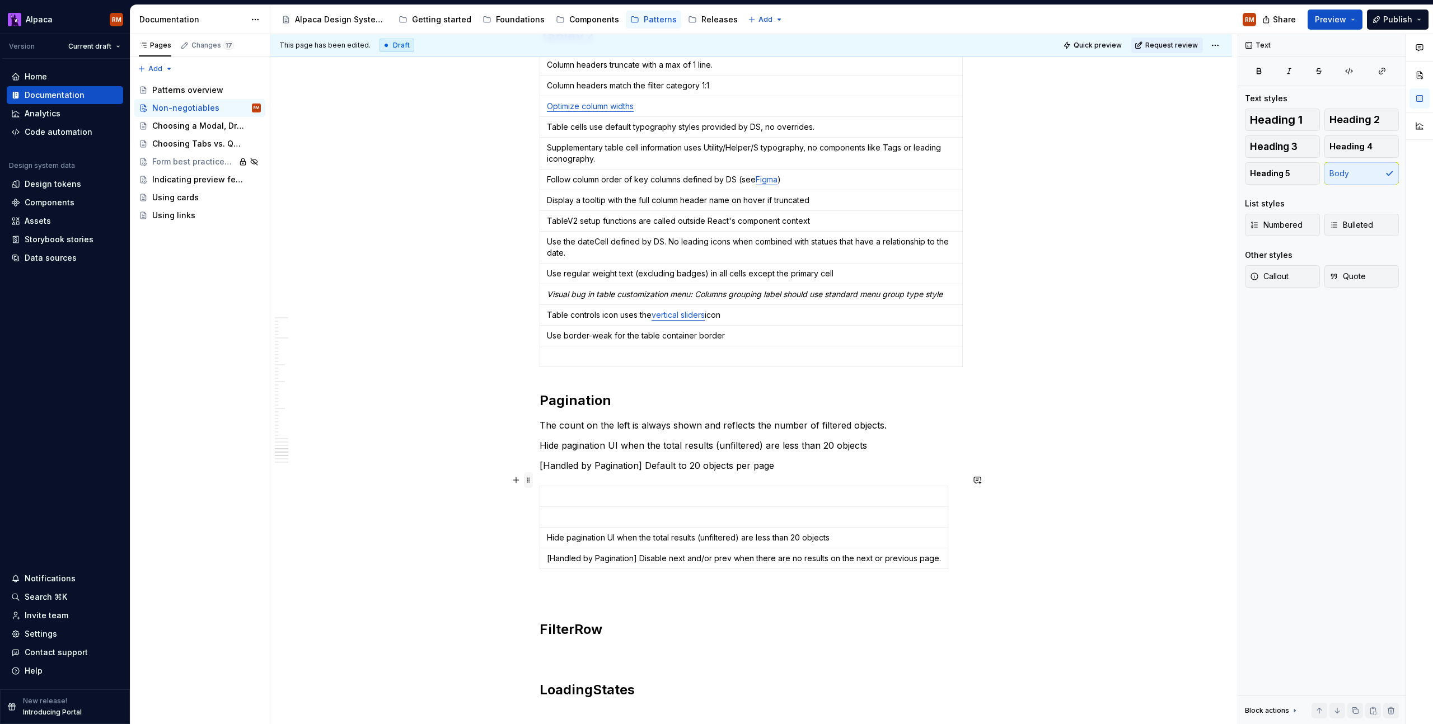
click at [527, 483] on span at bounding box center [528, 480] width 9 height 16
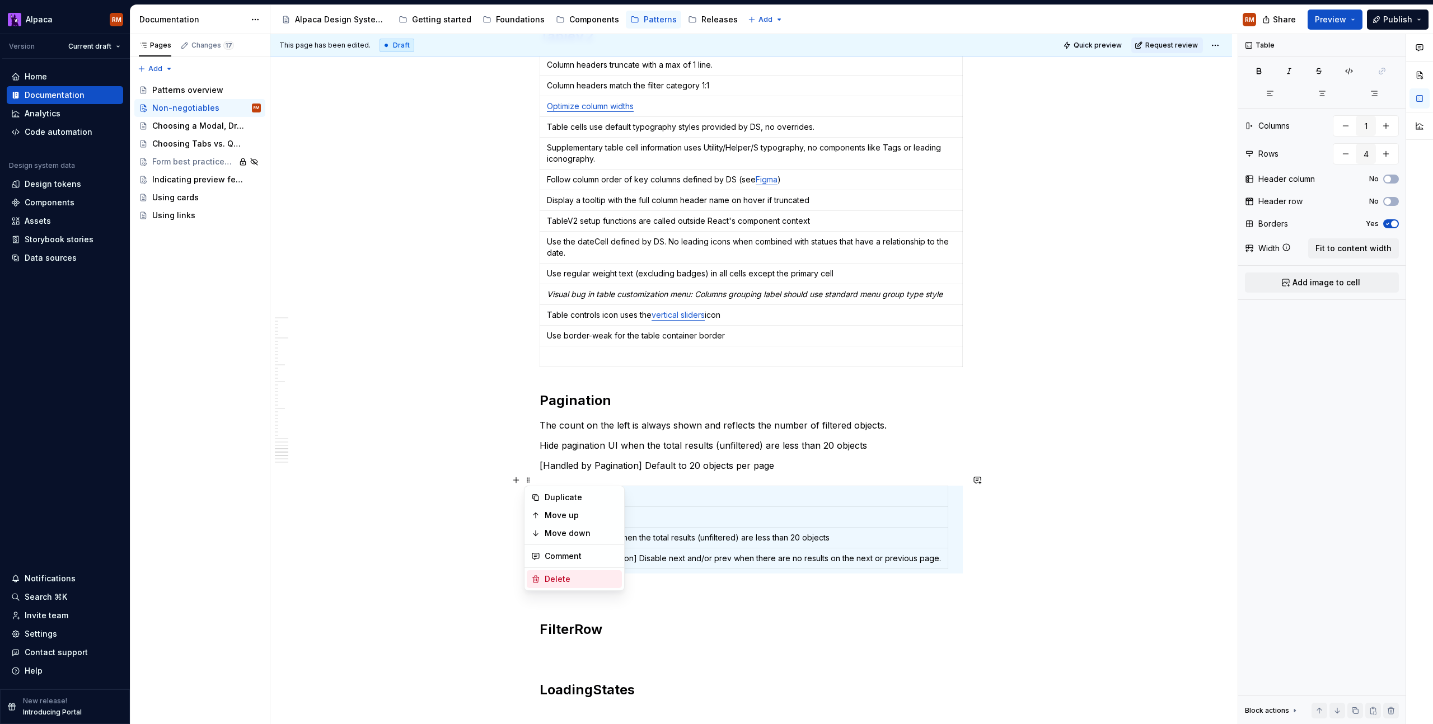
click at [559, 581] on div "Delete" at bounding box center [581, 579] width 73 height 11
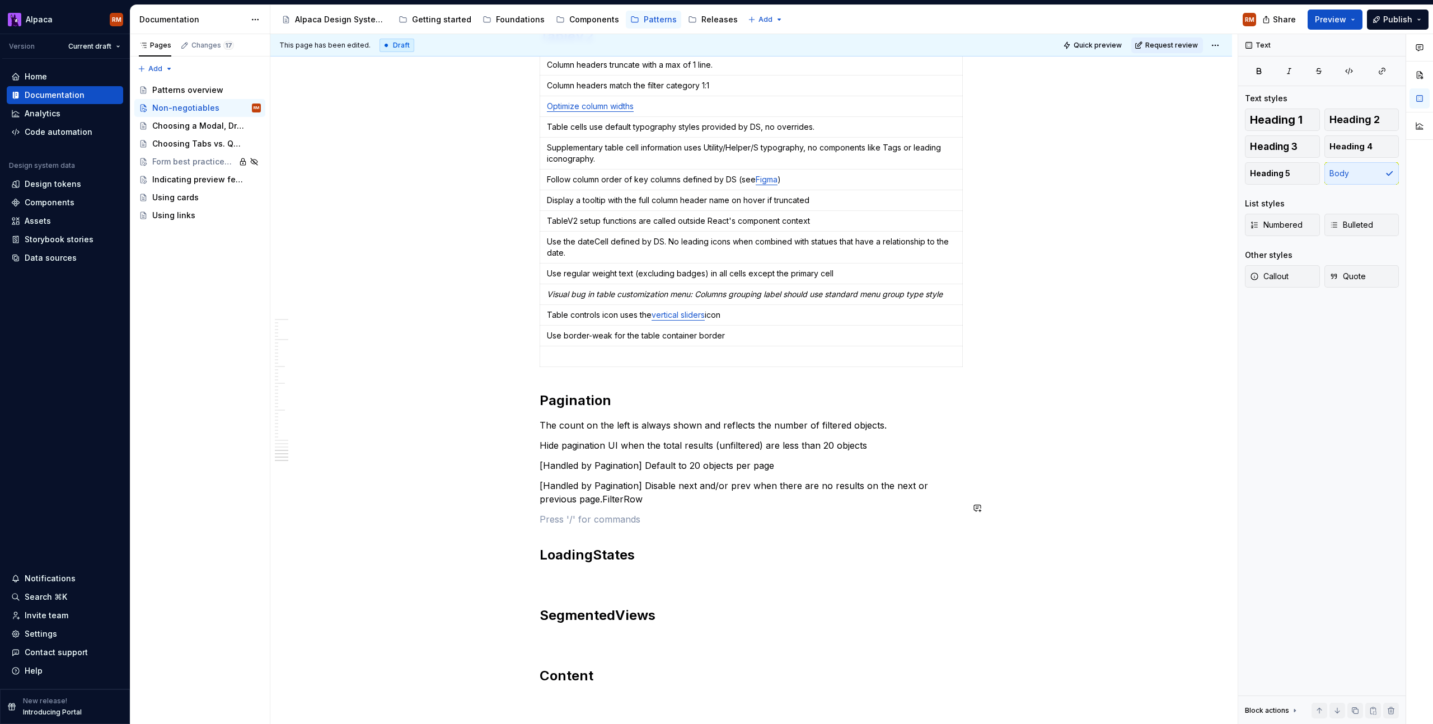
drag, startPoint x: 611, startPoint y: 481, endPoint x: 563, endPoint y: 488, distance: 48.6
click at [563, 487] on p "[Handled by Pagination] Disable next and/or prev when there are no results on t…" at bounding box center [751, 492] width 423 height 27
drag, startPoint x: 561, startPoint y: 490, endPoint x: 633, endPoint y: 487, distance: 71.1
click at [633, 486] on p "[Handled by Pagination] Disable next and/or prev when there are no results on t…" at bounding box center [751, 492] width 423 height 27
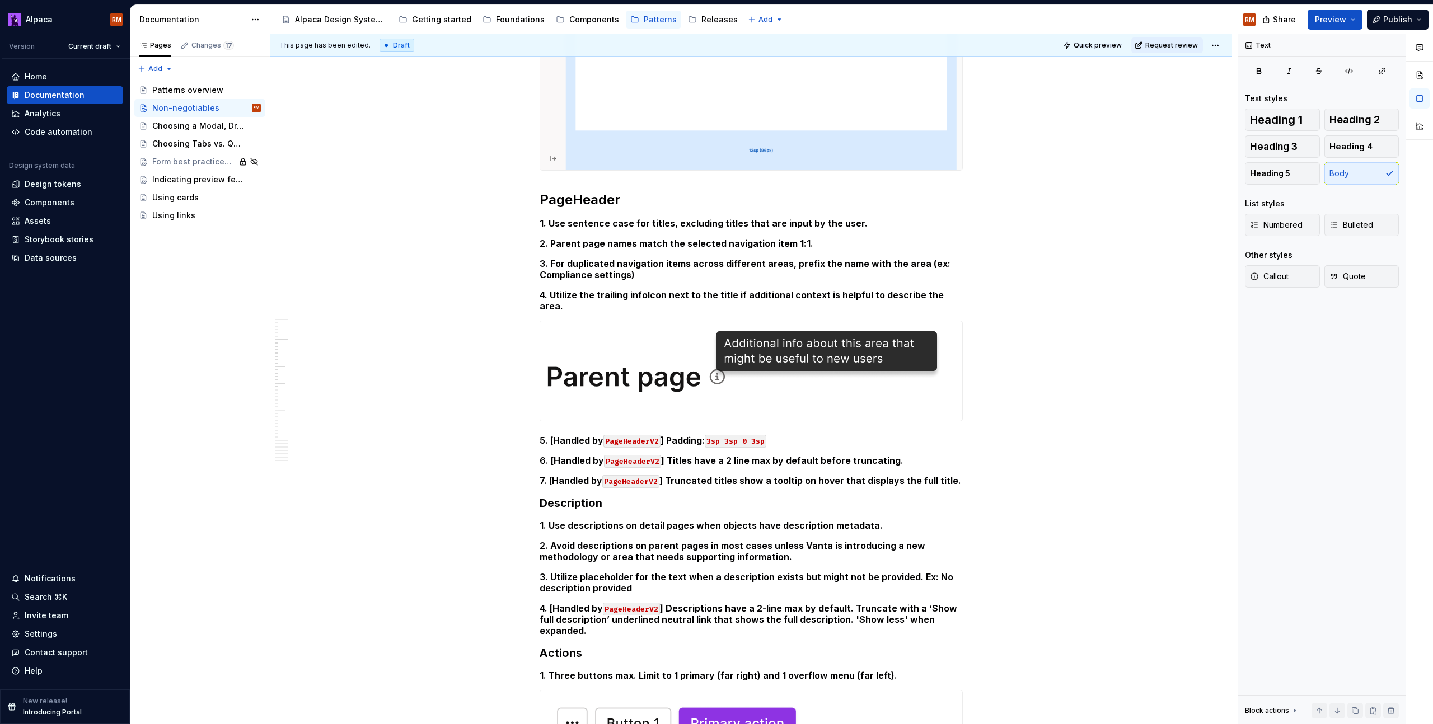
scroll to position [724, 0]
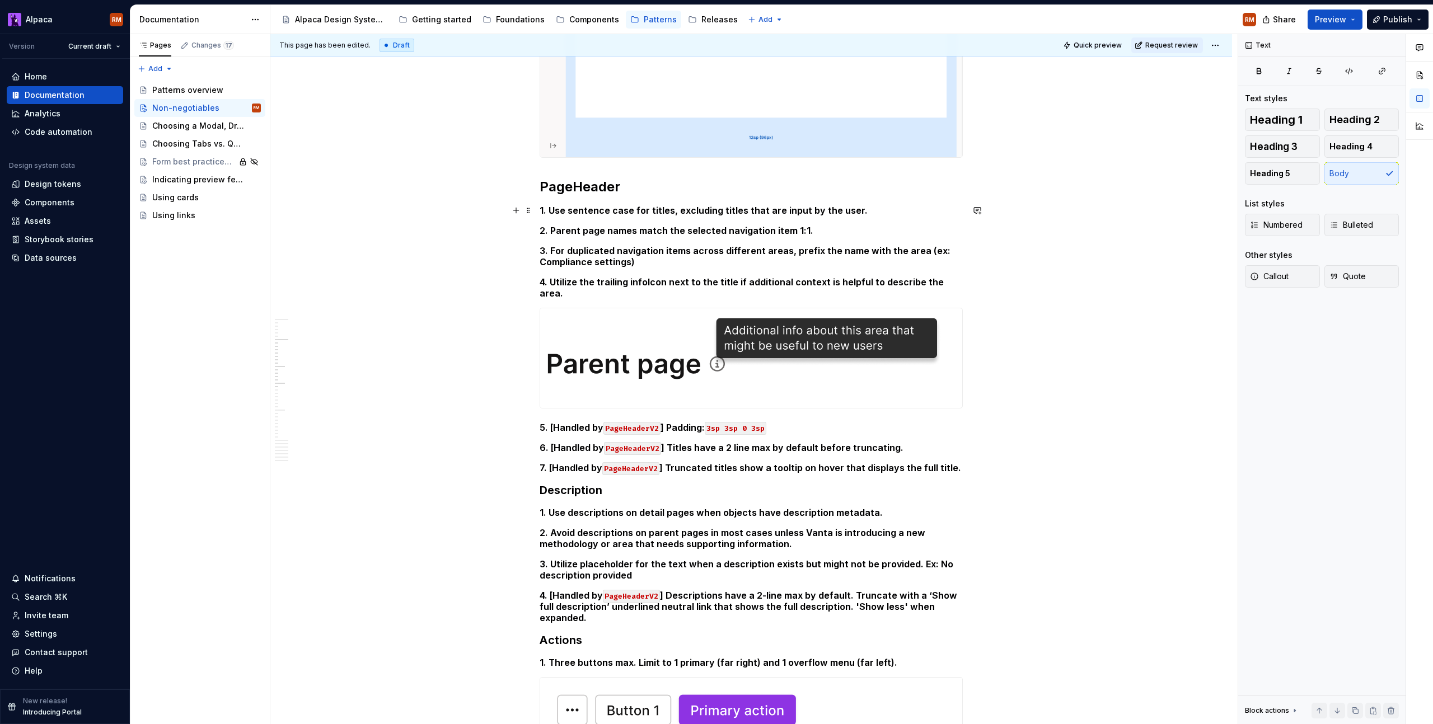
click at [884, 209] on h5 "1. Use sentence case for titles, excluding titles that are input by the user." at bounding box center [751, 210] width 423 height 11
click at [954, 285] on h5 "4. Utilize the trailing infoIcon next to the title if additional context is hel…" at bounding box center [751, 288] width 423 height 22
click at [914, 442] on h5 "6. [Handled by PageHeaderV2 ] Titles have a 2 line max by default before trunca…" at bounding box center [751, 447] width 423 height 11
click at [959, 462] on h5 "7. [Handled by PageHeaderV2 ] Truncated titles show a tooltip on hover that dis…" at bounding box center [751, 467] width 423 height 11
drag, startPoint x: 905, startPoint y: 500, endPoint x: 912, endPoint y: 508, distance: 10.7
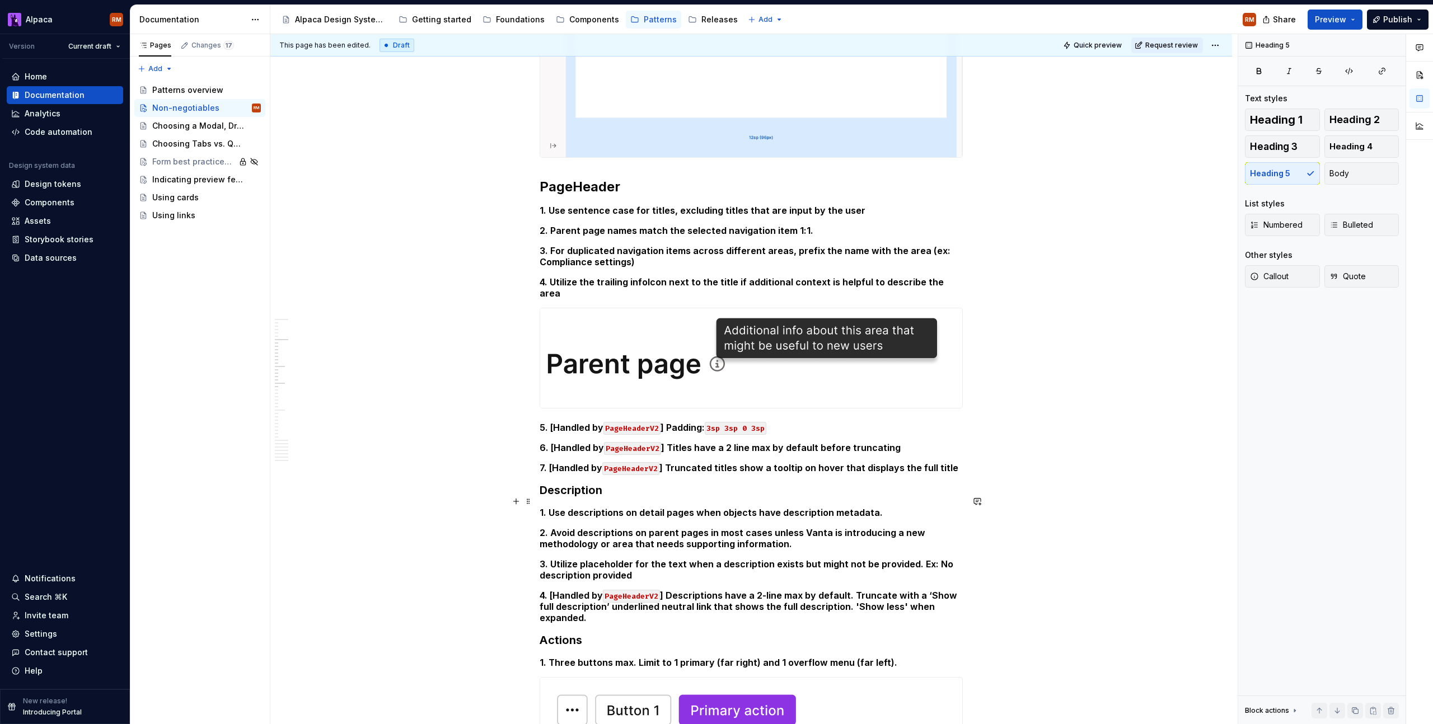
click at [905, 507] on h5 "1. Use descriptions on detail pages when objects have description metadata." at bounding box center [751, 512] width 423 height 11
click at [899, 528] on h5 "2. Avoid descriptions on parent pages in most cases unless Vanta is introducing…" at bounding box center [751, 538] width 423 height 22
click at [910, 559] on h5 "3. Utilize placeholder for the text when a description exists but might not be …" at bounding box center [751, 570] width 423 height 22
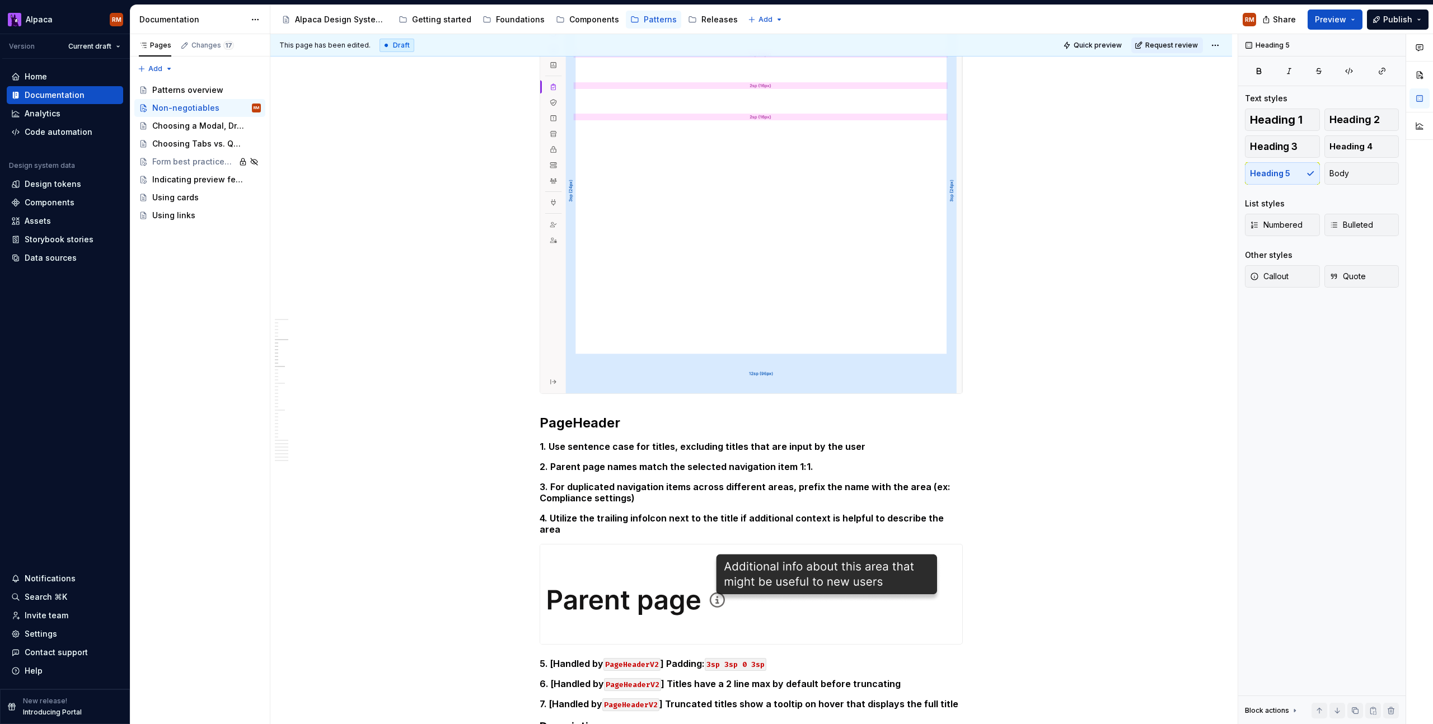
scroll to position [776, 0]
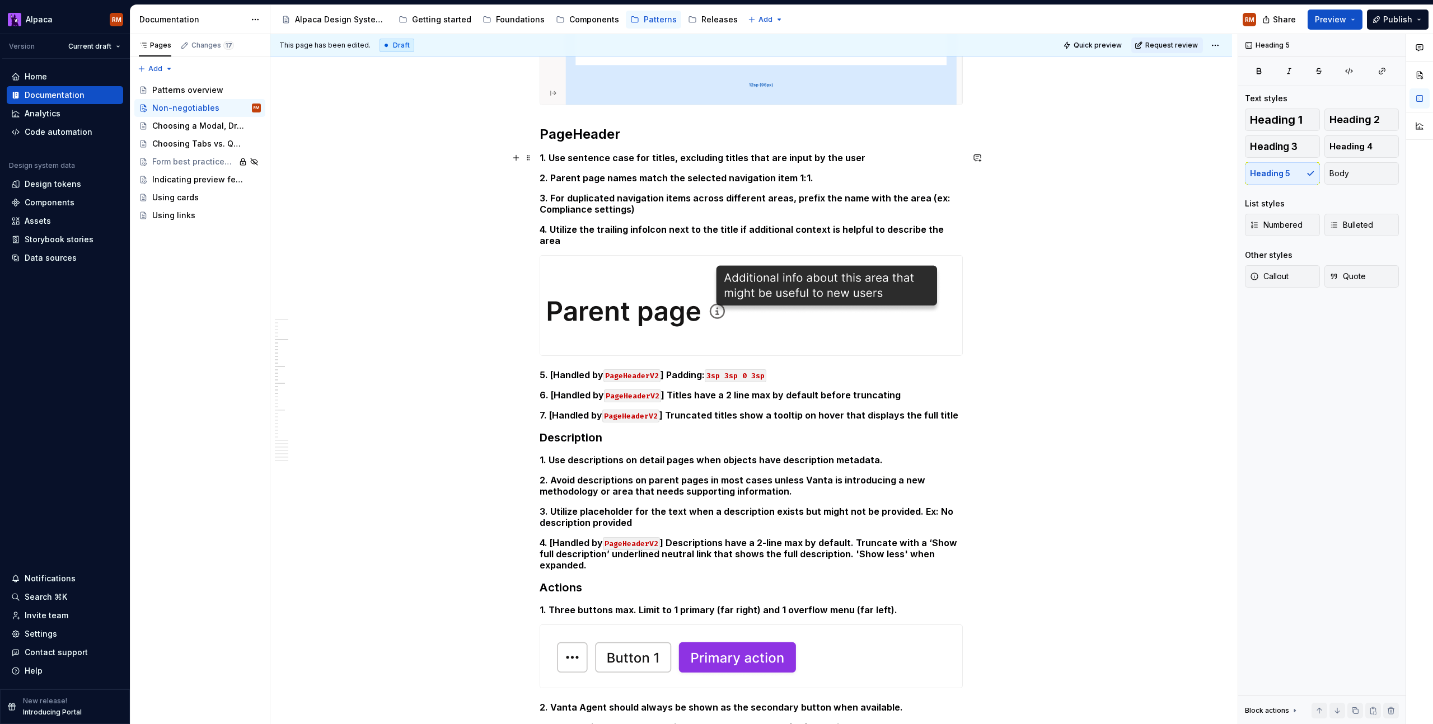
click at [852, 160] on h5 "1. Use sentence case for titles, excluding titles that are input by the user" at bounding box center [751, 157] width 423 height 11
click at [856, 178] on h5 "2. Parent page names match the selected navigation item 1:1." at bounding box center [751, 177] width 423 height 11
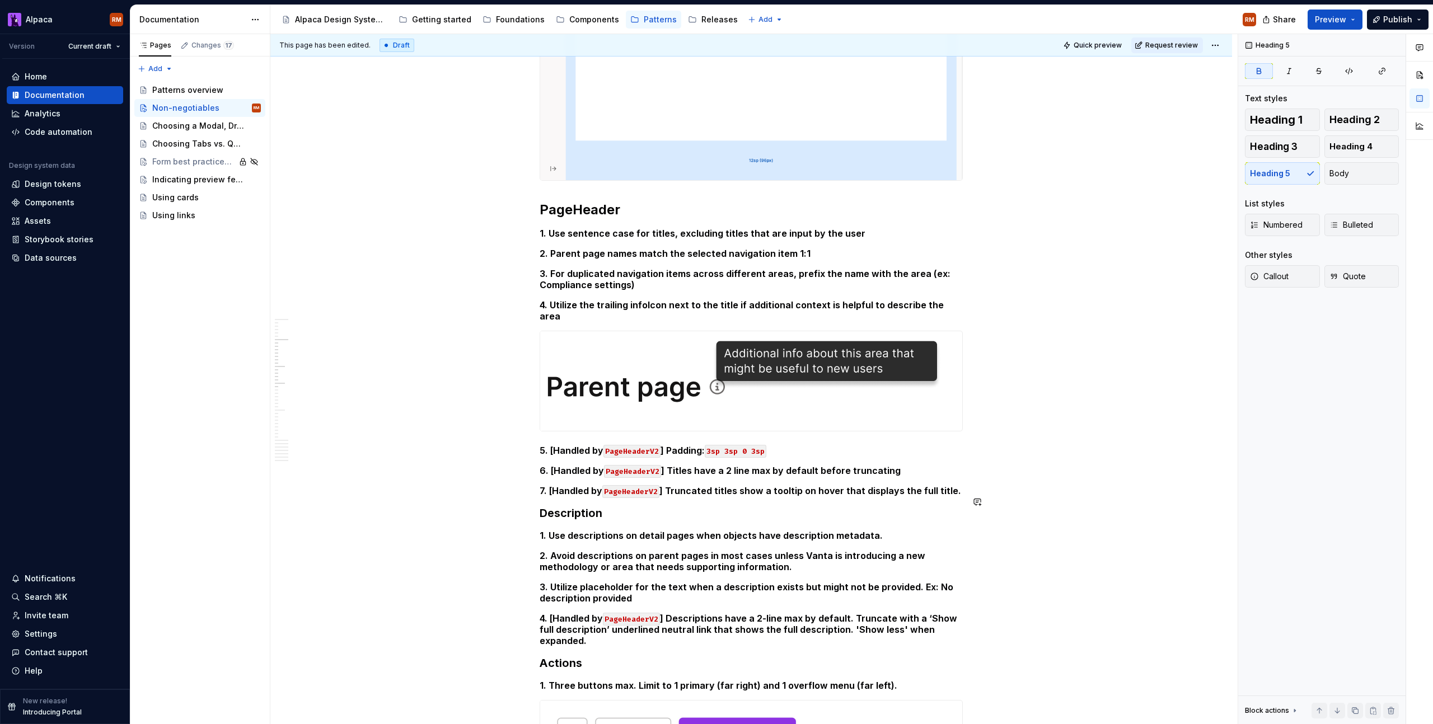
scroll to position [709, 0]
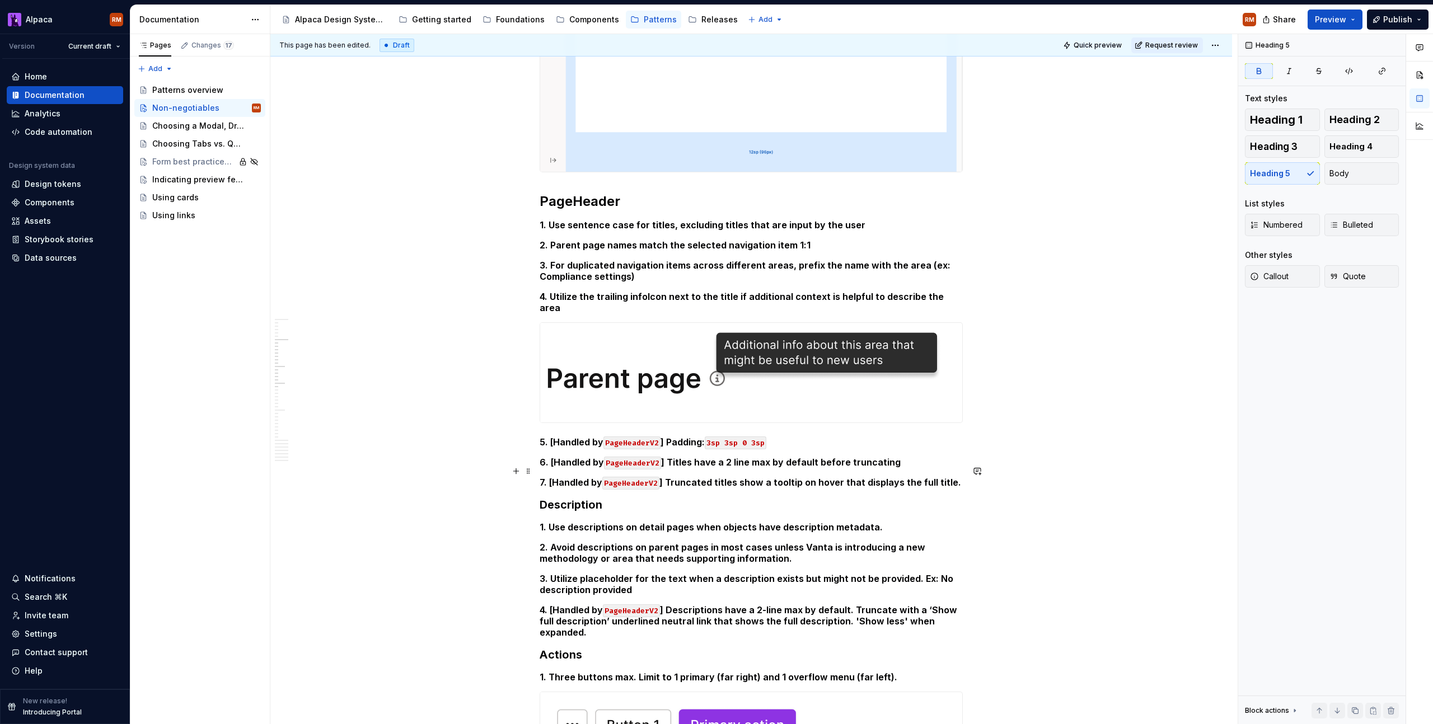
click at [950, 477] on h5 "7. [Handled by PageHeaderV2 ] Truncated titles show a tooltip on hover that dis…" at bounding box center [751, 482] width 423 height 11
click at [885, 522] on h5 "1. Use descriptions on detail pages when objects have description metadata." at bounding box center [751, 527] width 423 height 11
click at [882, 545] on h5 "2. Avoid descriptions on parent pages in most cases unless Vanta is introducing…" at bounding box center [751, 553] width 423 height 22
click at [760, 581] on h5 "3. Utilize placeholder for the text when a description exists but might not be …" at bounding box center [751, 584] width 423 height 22
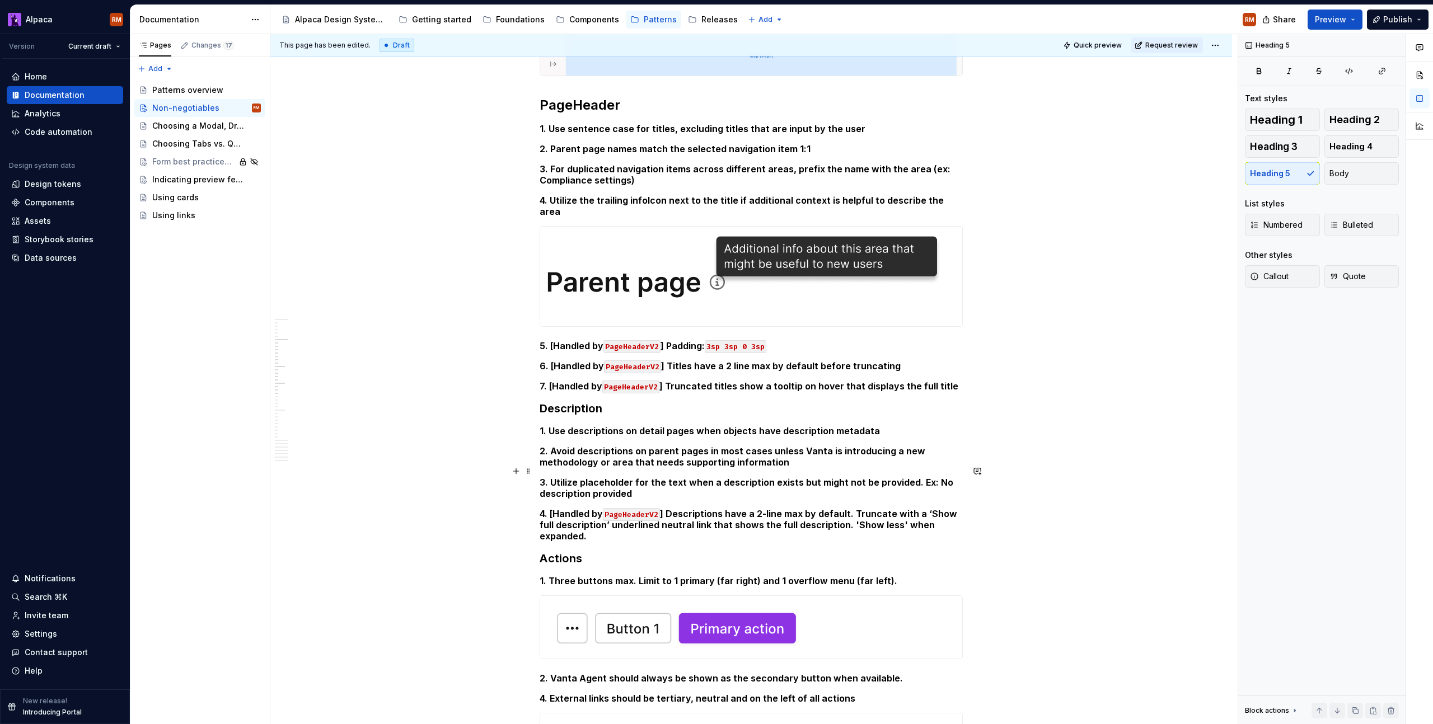
click at [913, 477] on h5 "3. Utilize placeholder for the text when a description exists but might not be …" at bounding box center [751, 488] width 423 height 22
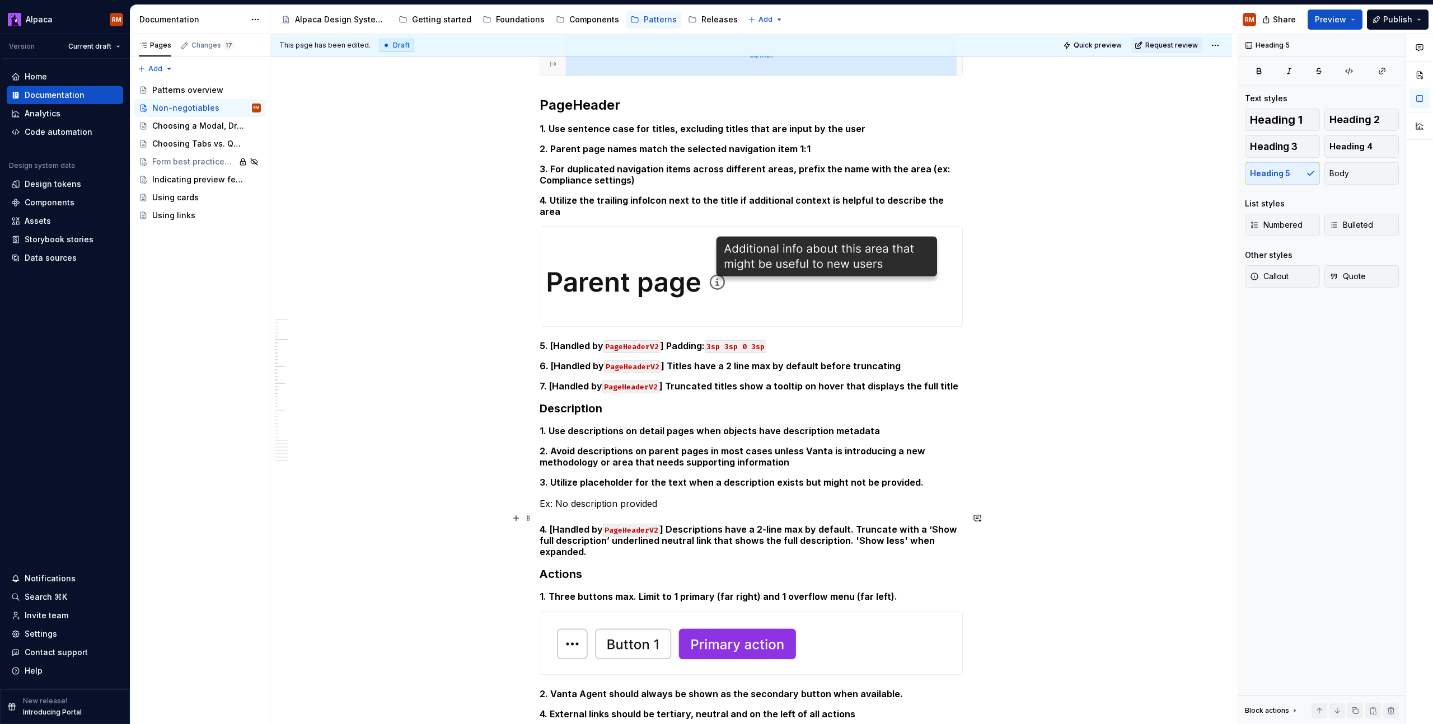
scroll to position [808, 0]
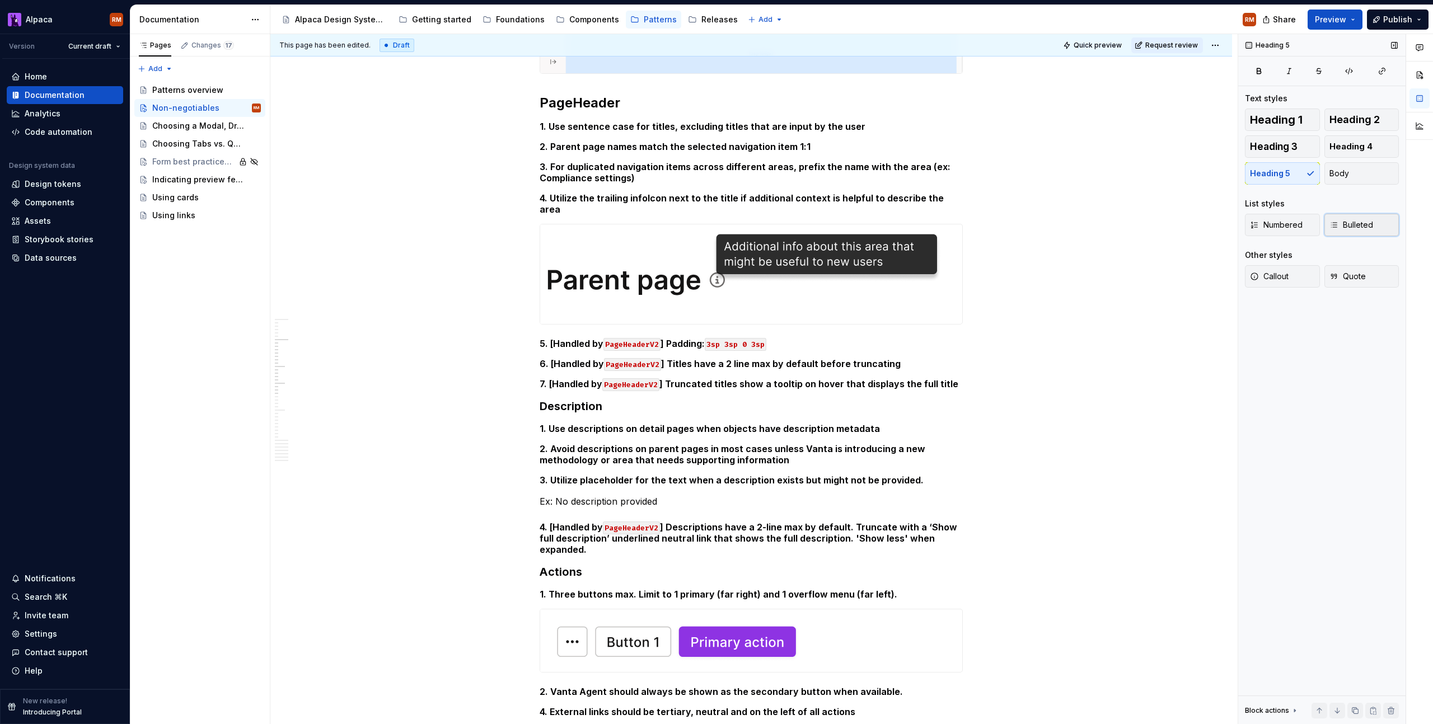
click at [1356, 231] on button "Bulleted" at bounding box center [1361, 225] width 75 height 22
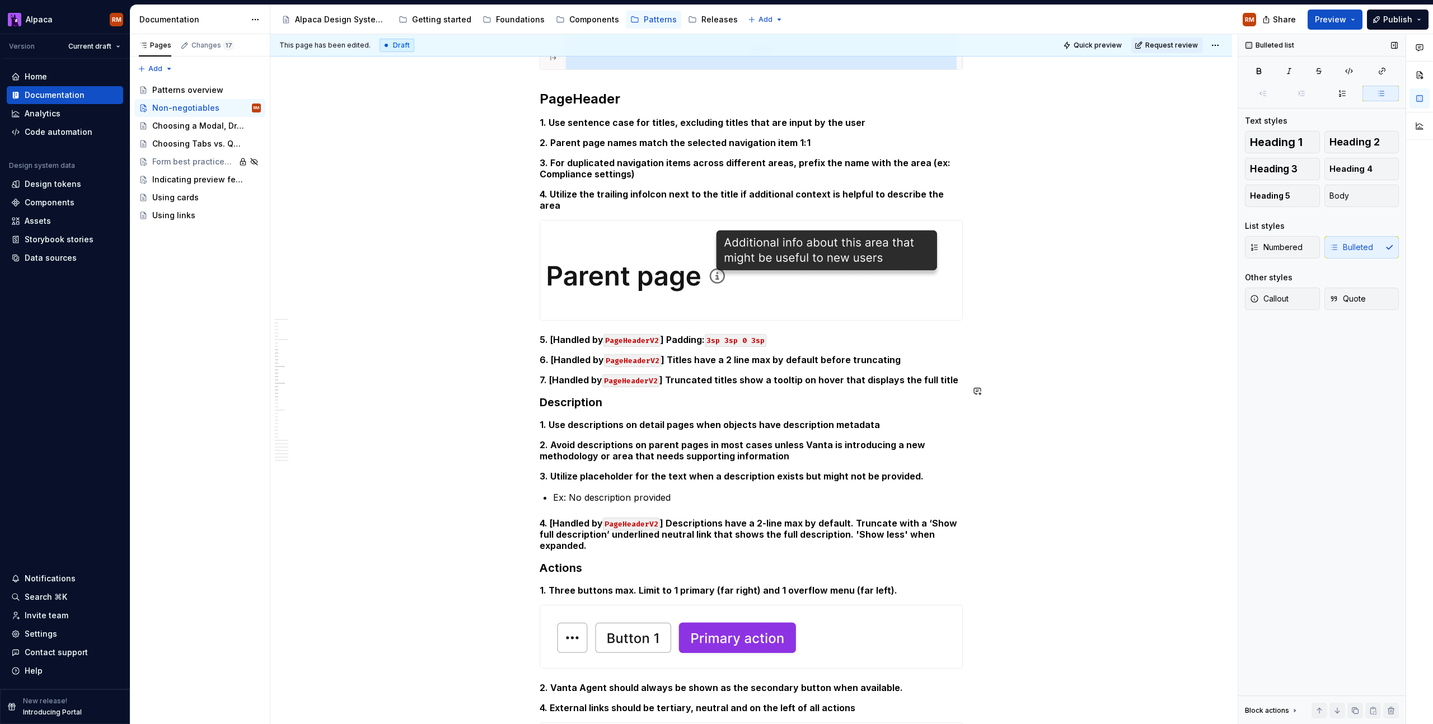
scroll to position [936, 0]
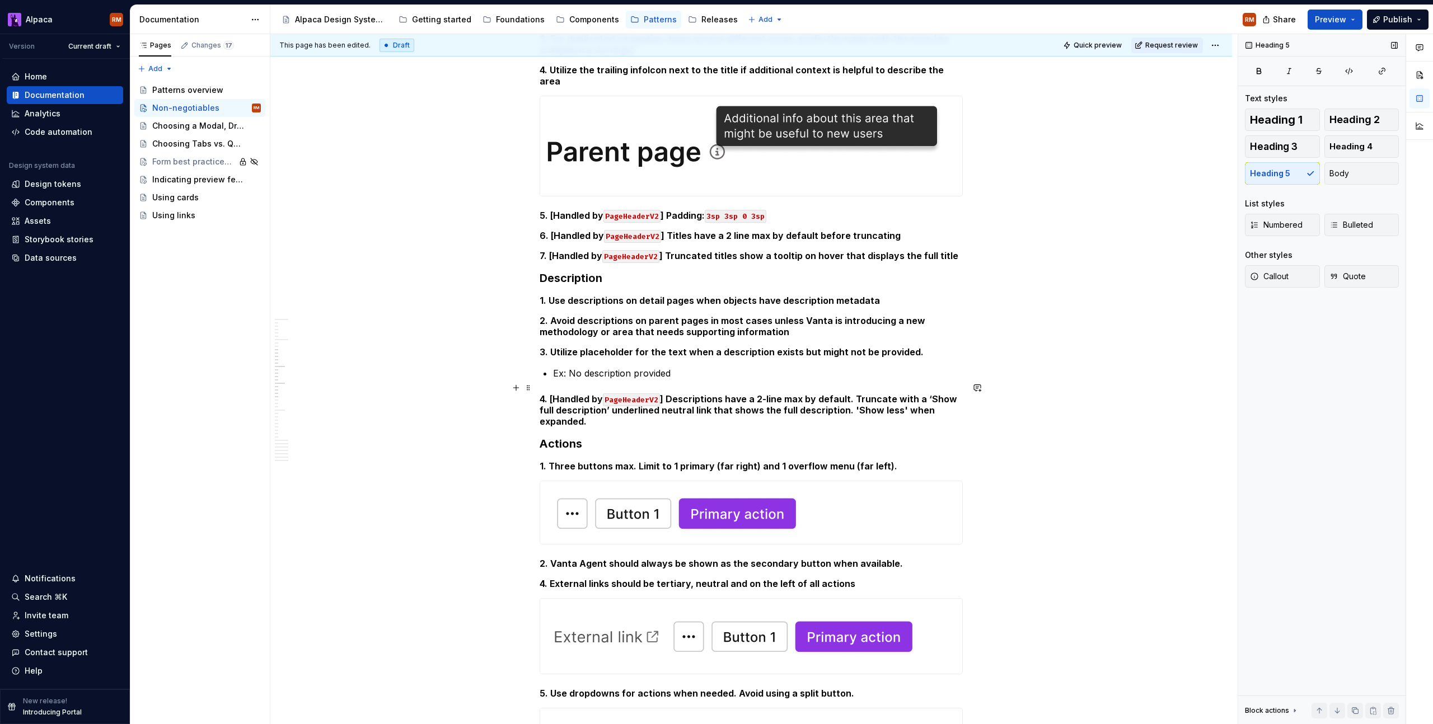
click at [637, 409] on h5 "4. [Handled by PageHeaderV2 ] Descriptions have a 2-line max by default. Trunca…" at bounding box center [751, 411] width 423 height 34
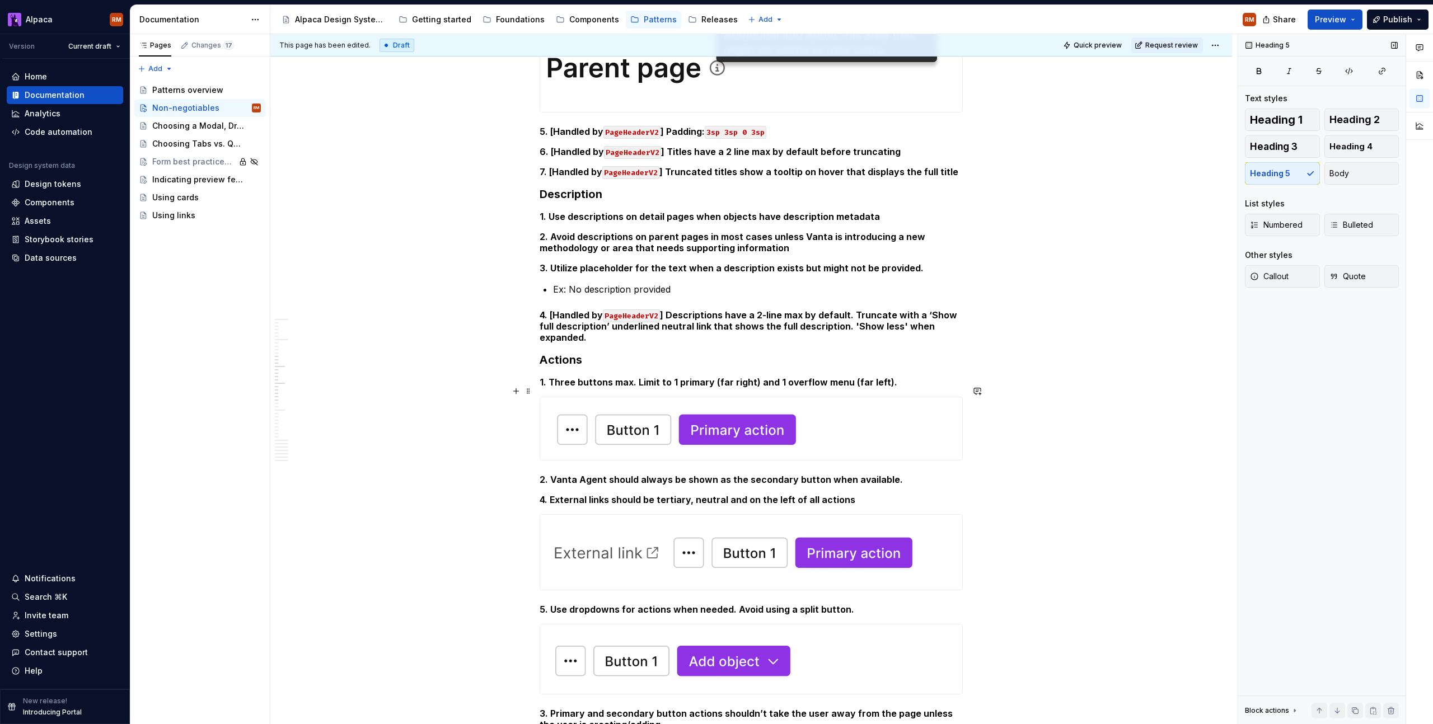
scroll to position [1020, 0]
click at [902, 474] on h5 "2. Vanta Agent should always be shown as the secondary button when available." at bounding box center [751, 479] width 423 height 11
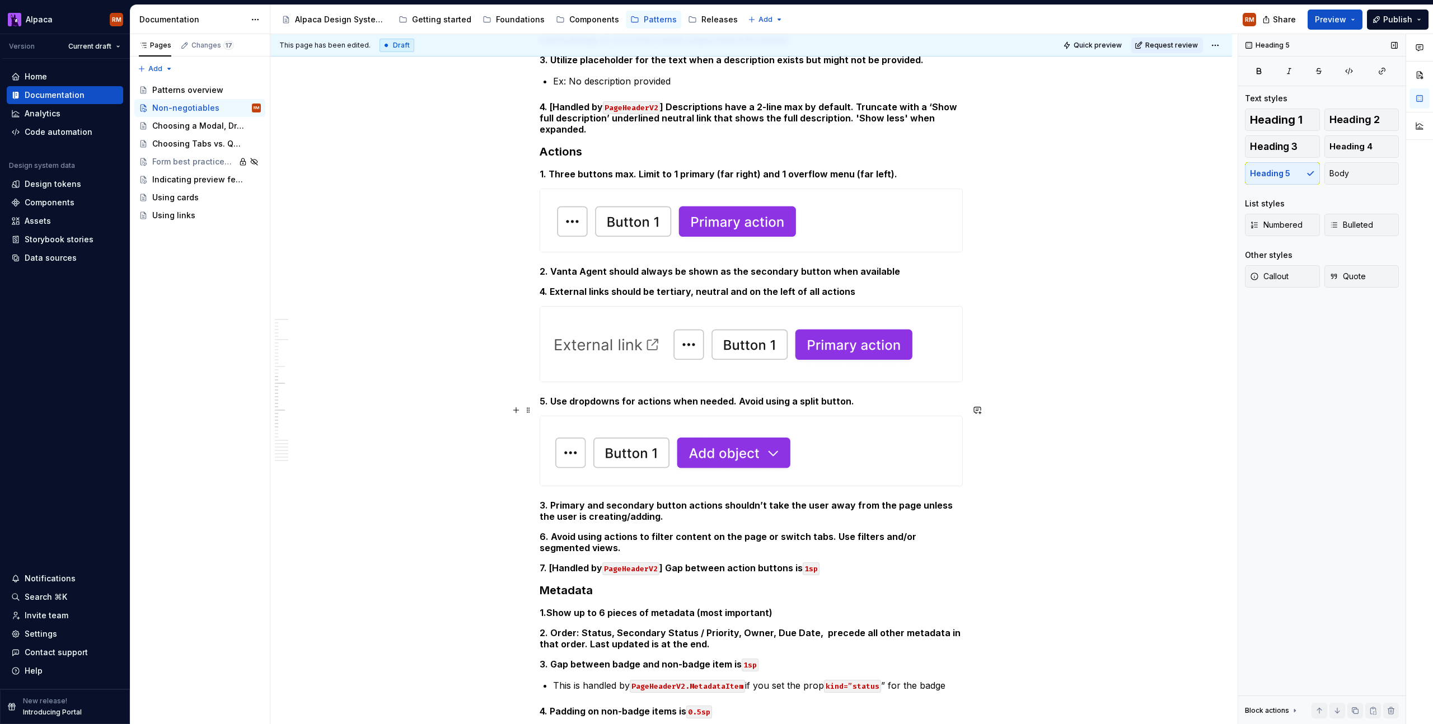
scroll to position [1230, 0]
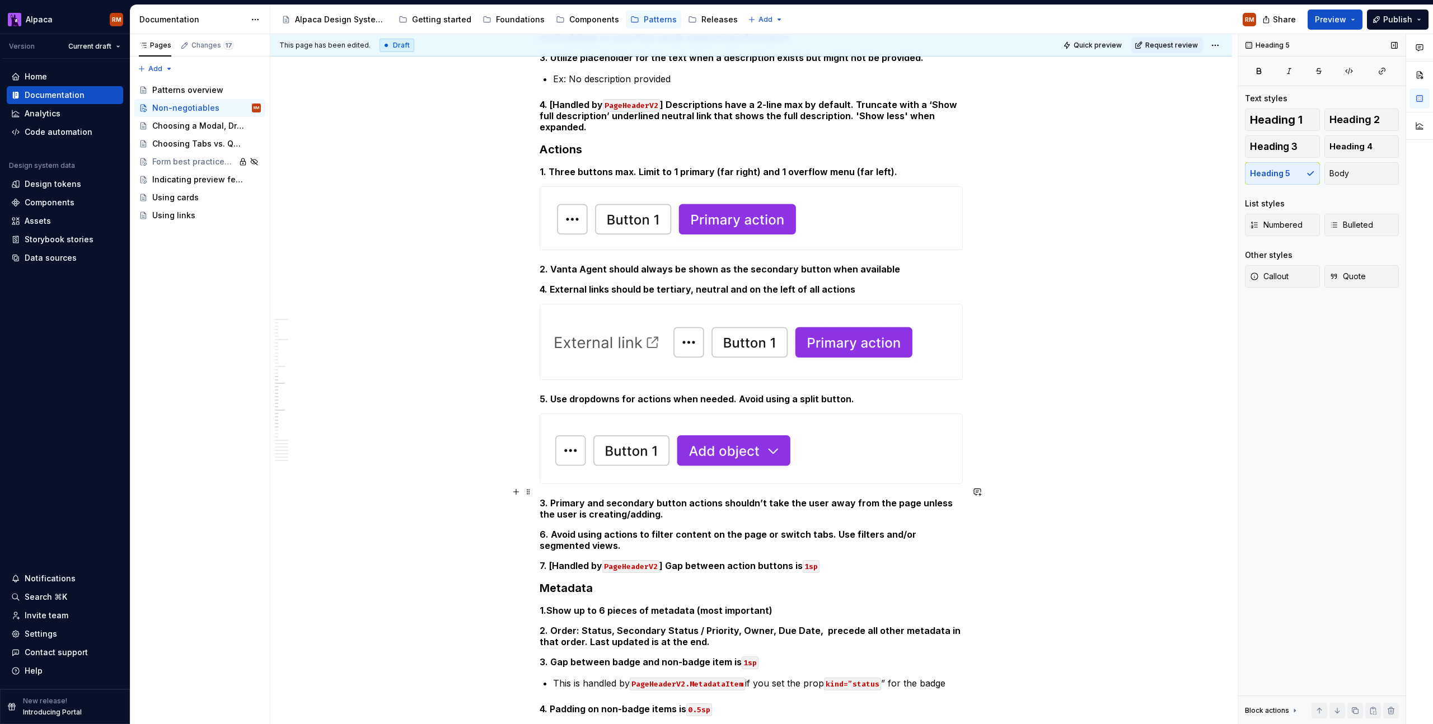
click at [746, 503] on h5 "3. Primary and secondary button actions shouldn’t take the user away from the p…" at bounding box center [751, 509] width 423 height 22
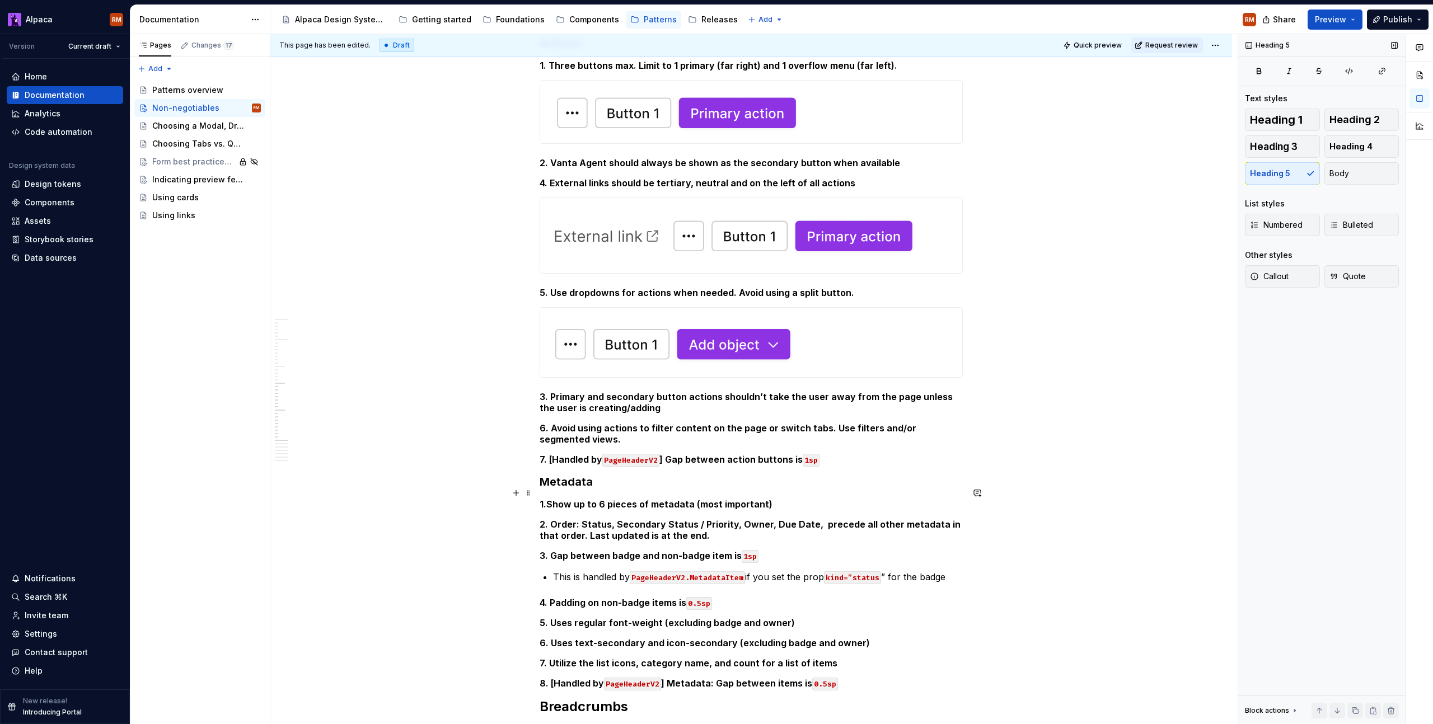
scroll to position [1339, 0]
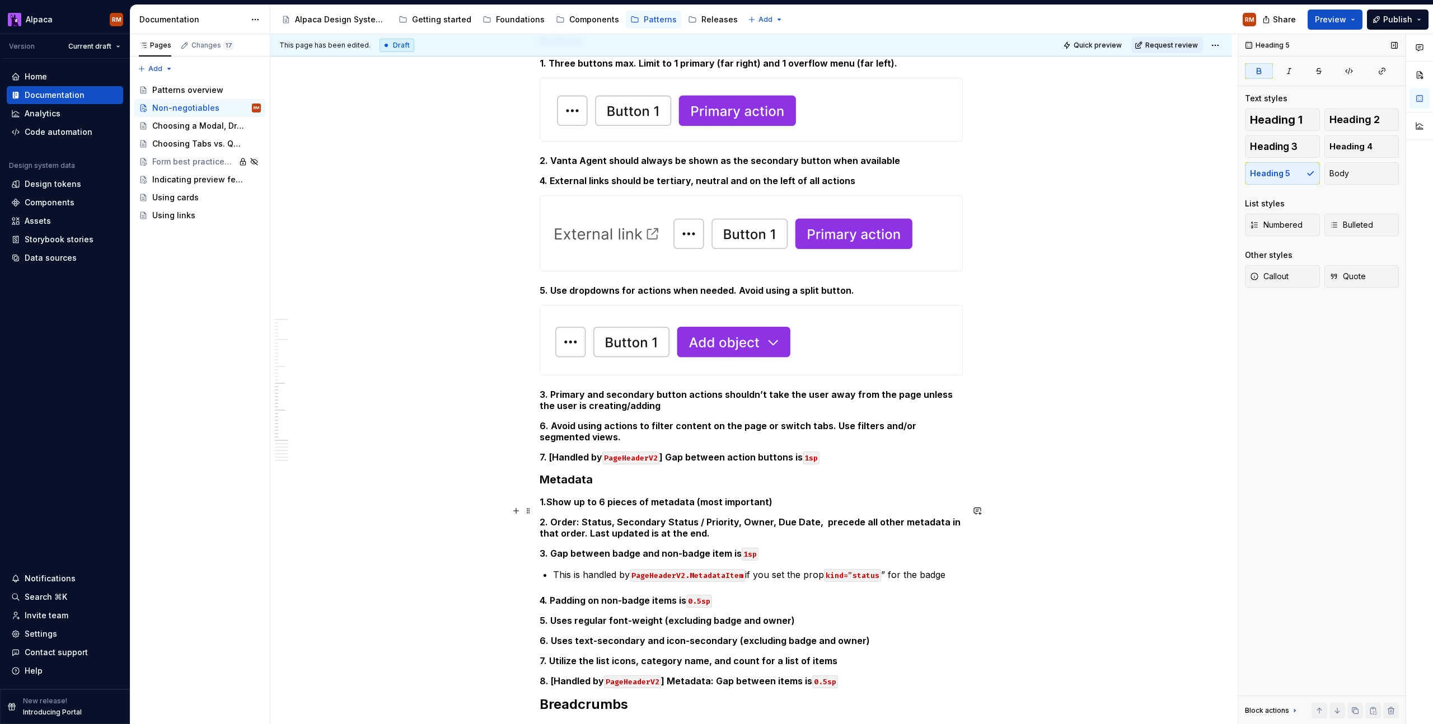
click at [778, 521] on h5 "2. Order: Status, Secondary Status / Priority, Owner, Due Date, precede all oth…" at bounding box center [751, 528] width 423 height 22
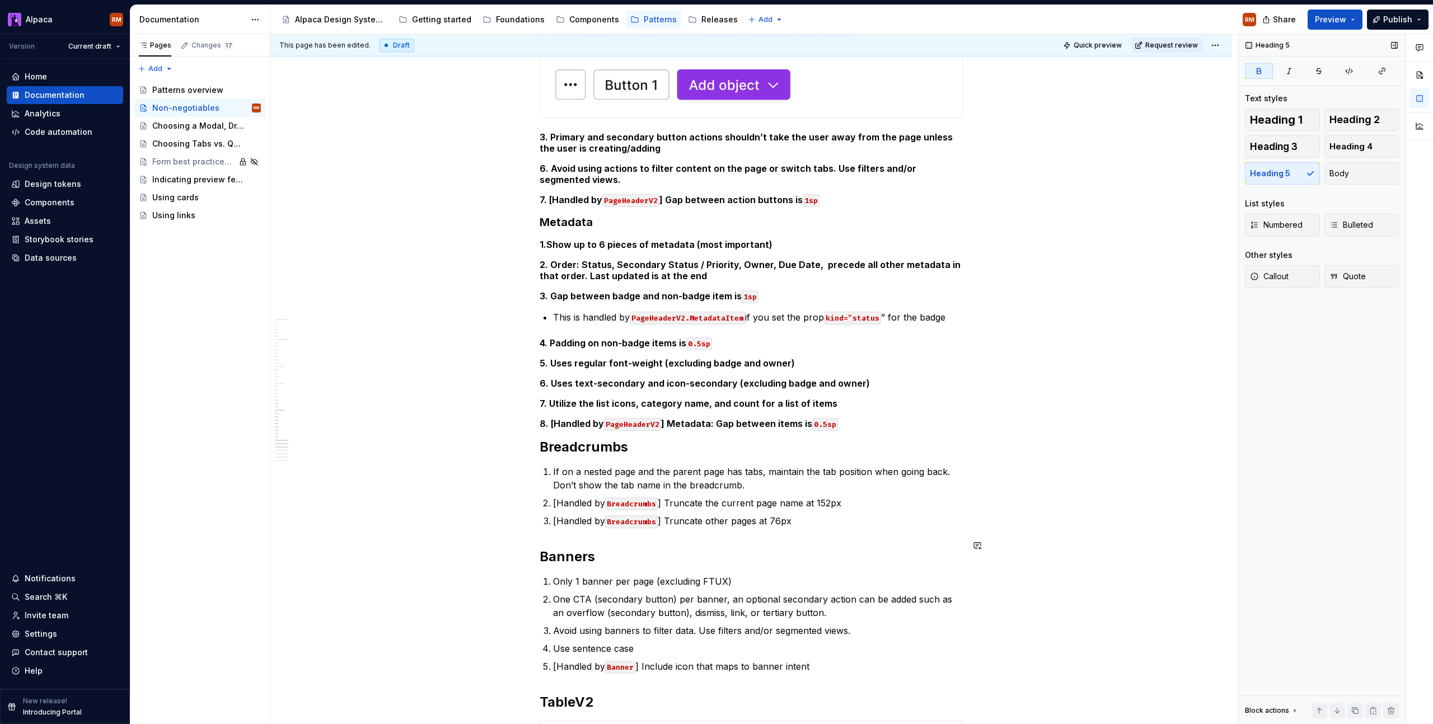
scroll to position [1597, 0]
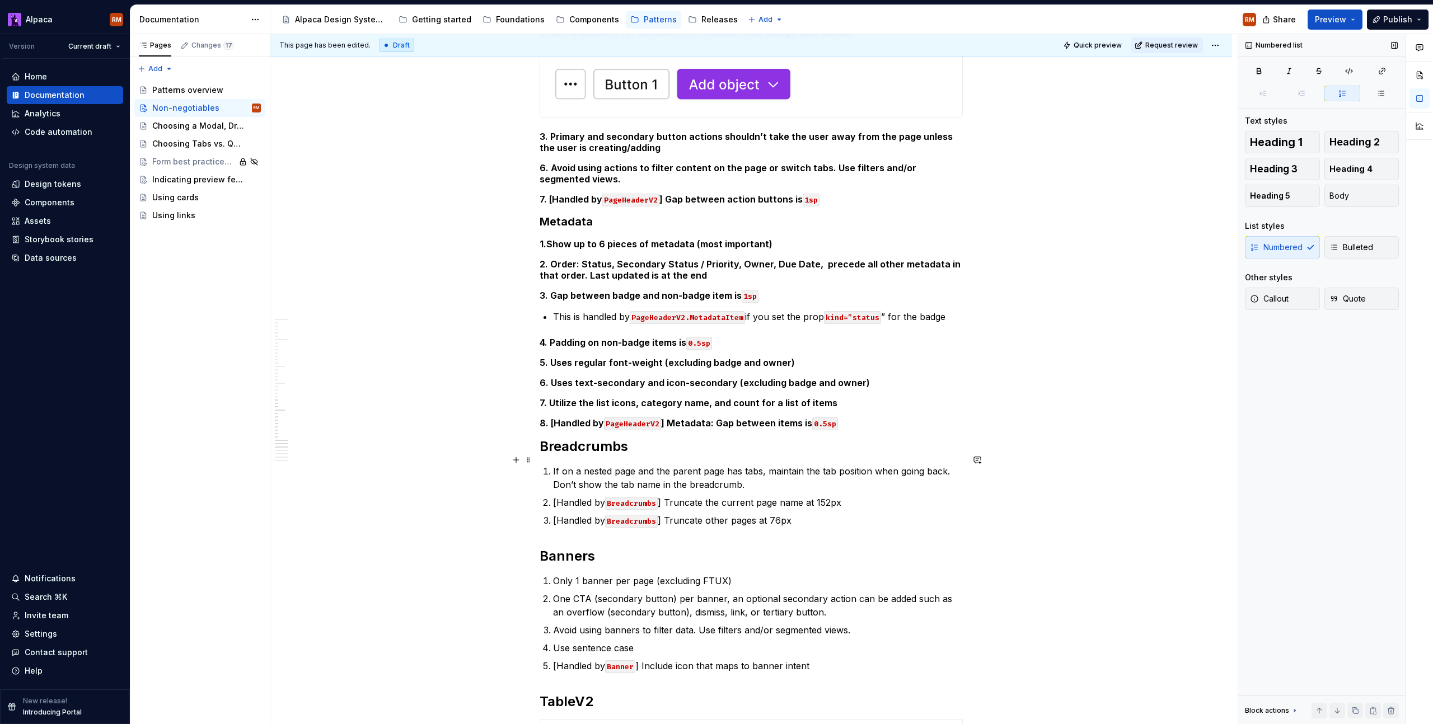
click at [954, 465] on p "If on a nested page and the parent page has tabs, maintain the tab position whe…" at bounding box center [758, 478] width 410 height 27
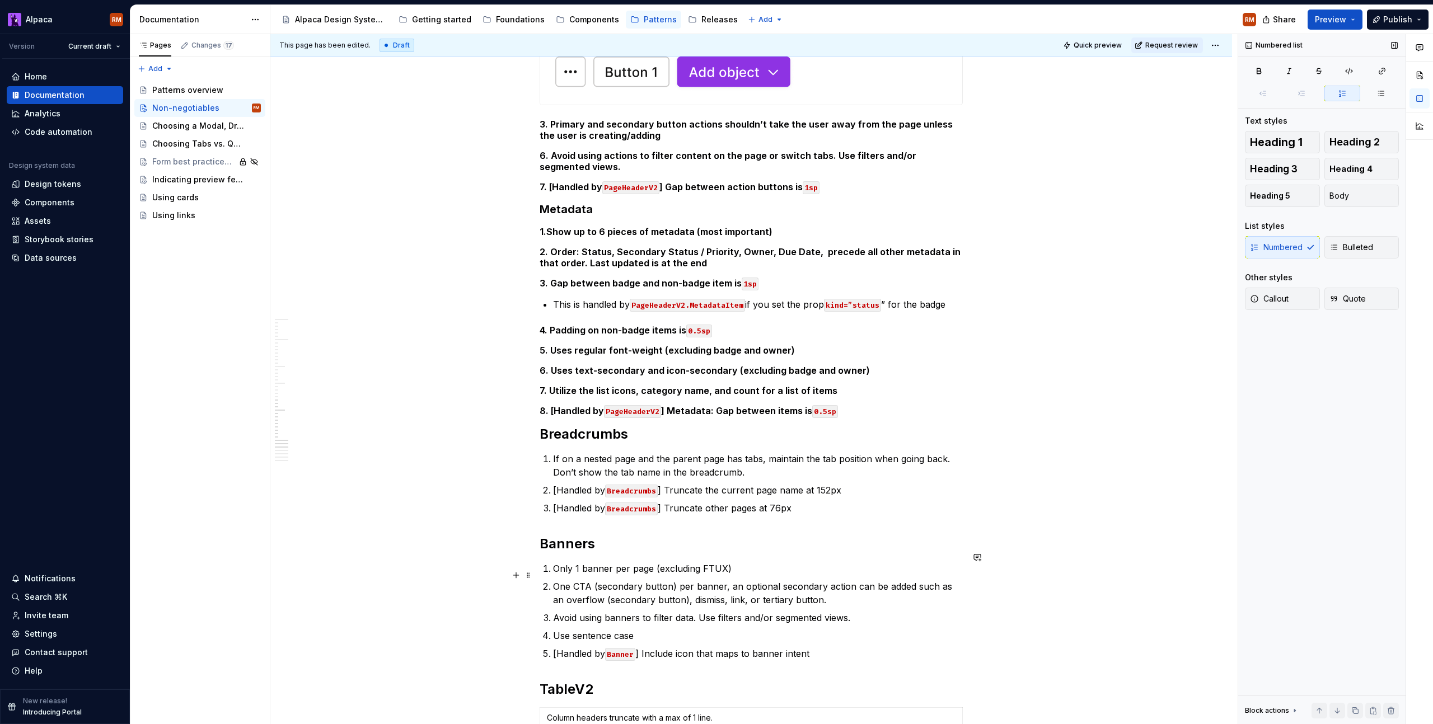
click at [864, 584] on p "One CTA (secondary button) per banner, an optional secondary action can be adde…" at bounding box center [758, 593] width 410 height 27
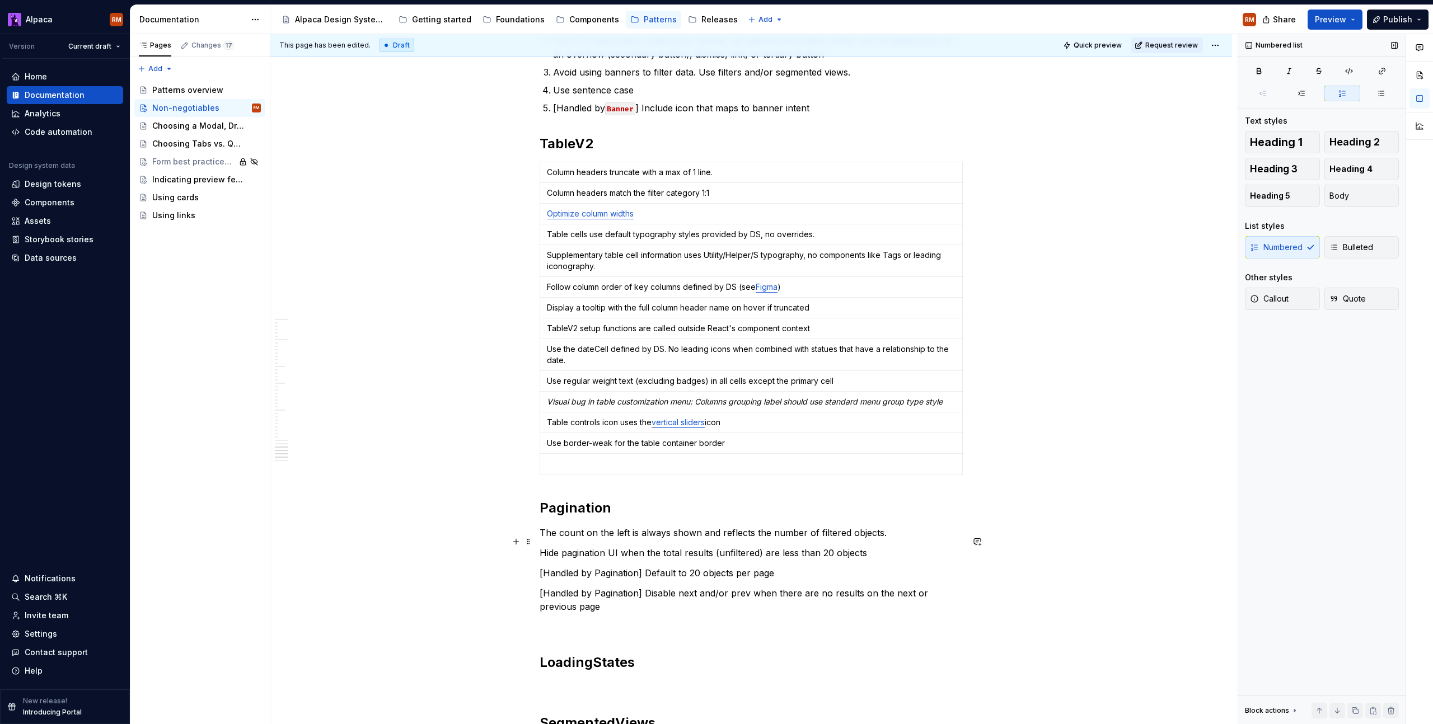
scroll to position [2156, 0]
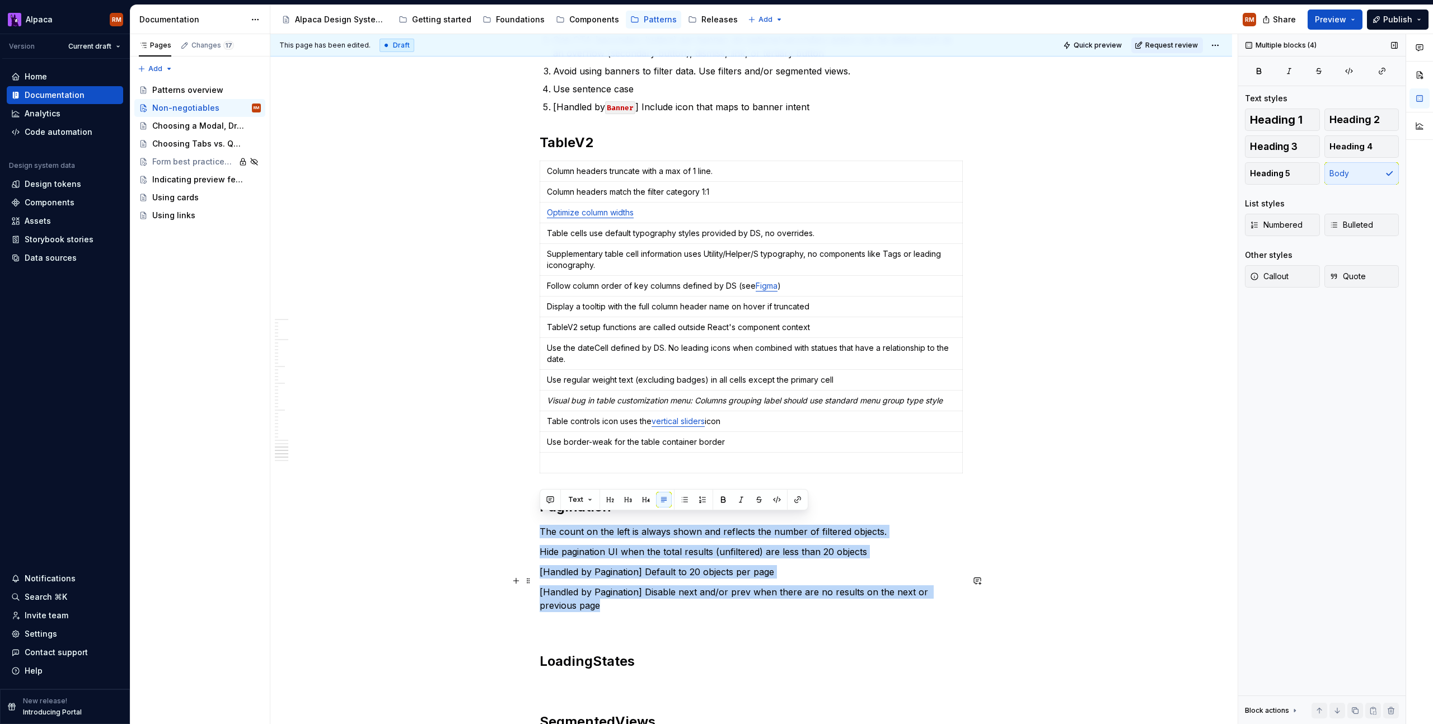
drag, startPoint x: 540, startPoint y: 521, endPoint x: 990, endPoint y: 423, distance: 460.6
click at [1340, 227] on span "Bulleted" at bounding box center [1351, 224] width 44 height 11
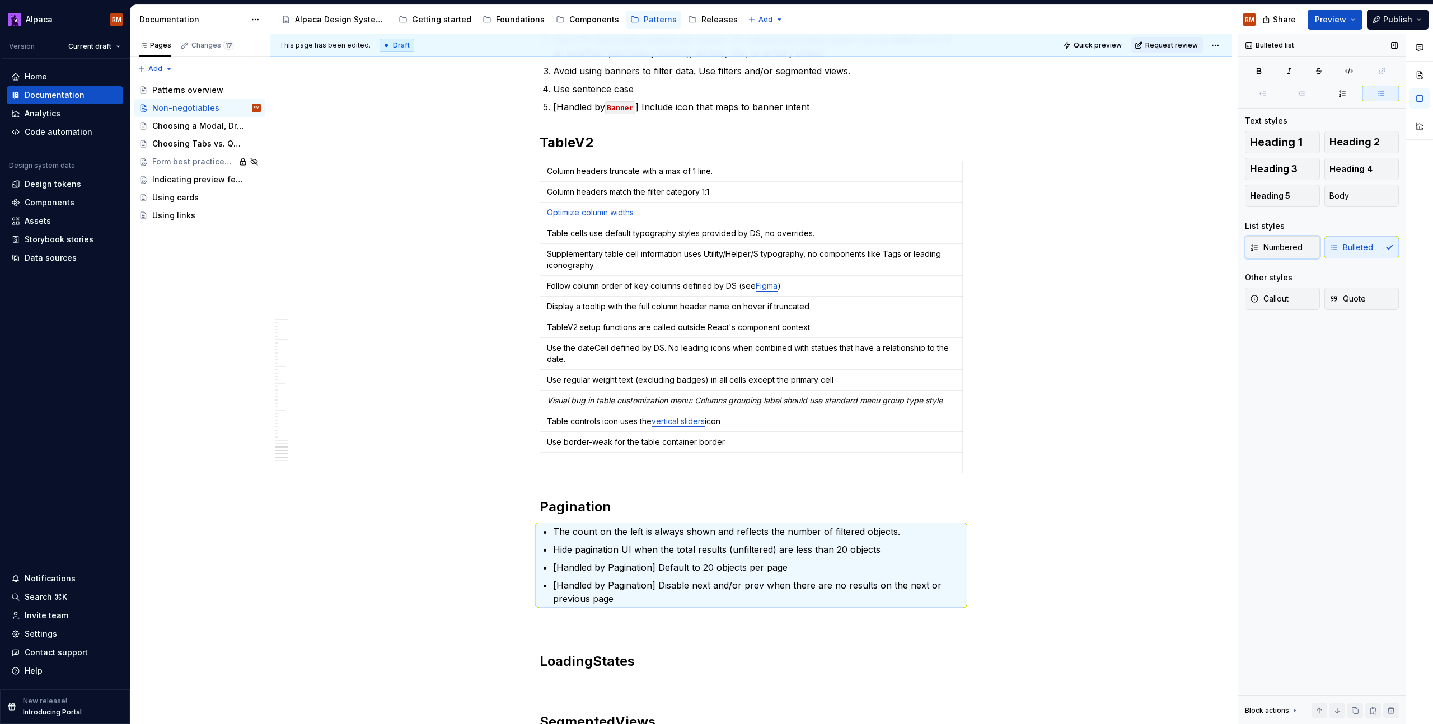
click at [1303, 249] on button "Numbered" at bounding box center [1282, 247] width 75 height 22
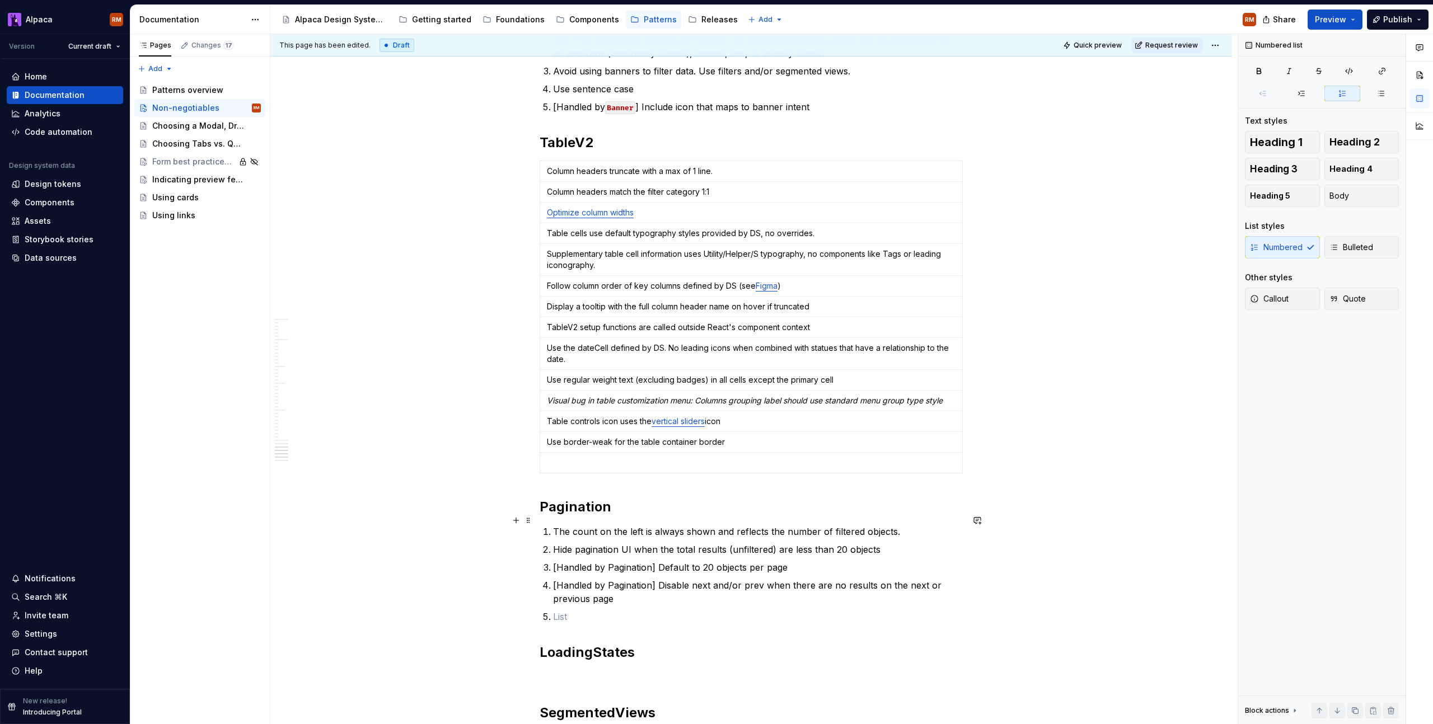
click at [907, 525] on p "The count on the left is always shown and reflects the number of filtered objec…" at bounding box center [758, 531] width 410 height 13
click at [677, 597] on ol "The count on the left is always shown and reflects the number of filtered objec…" at bounding box center [758, 574] width 410 height 99
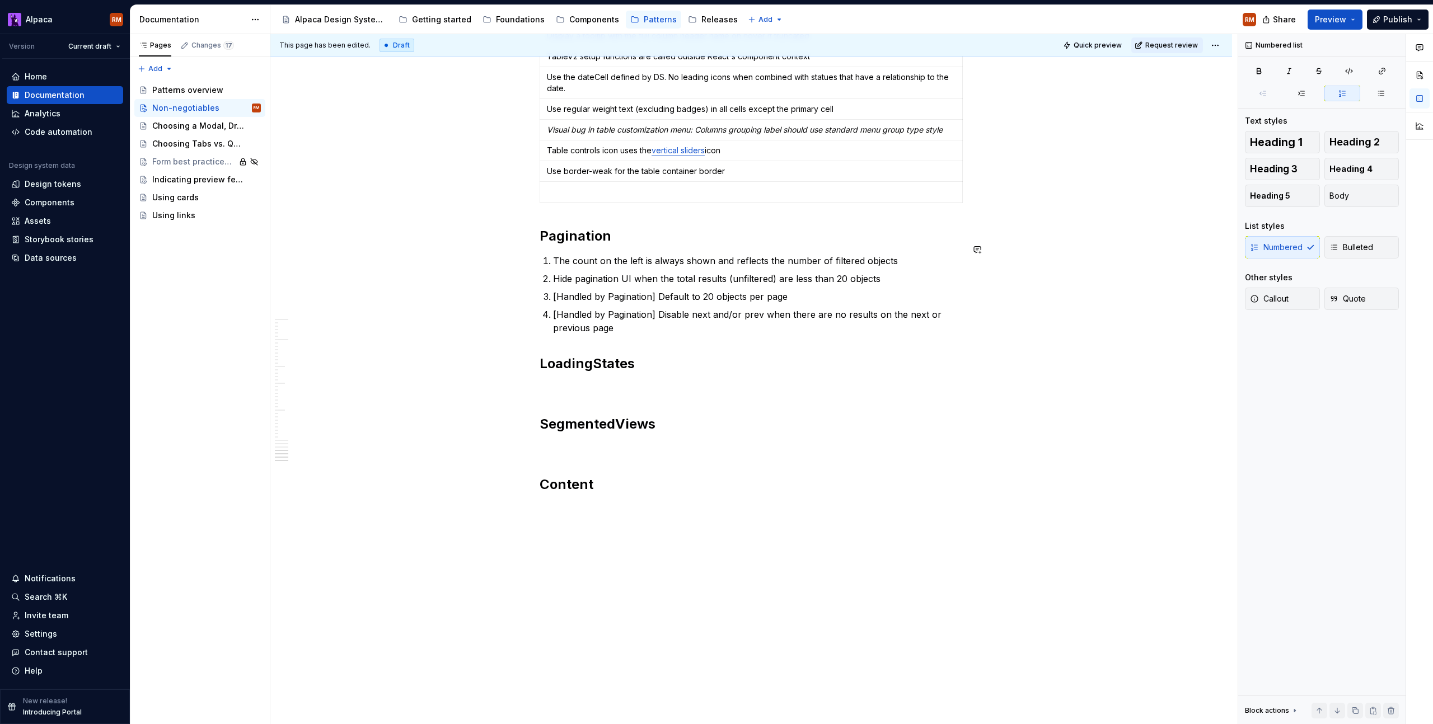
scroll to position [2225, 0]
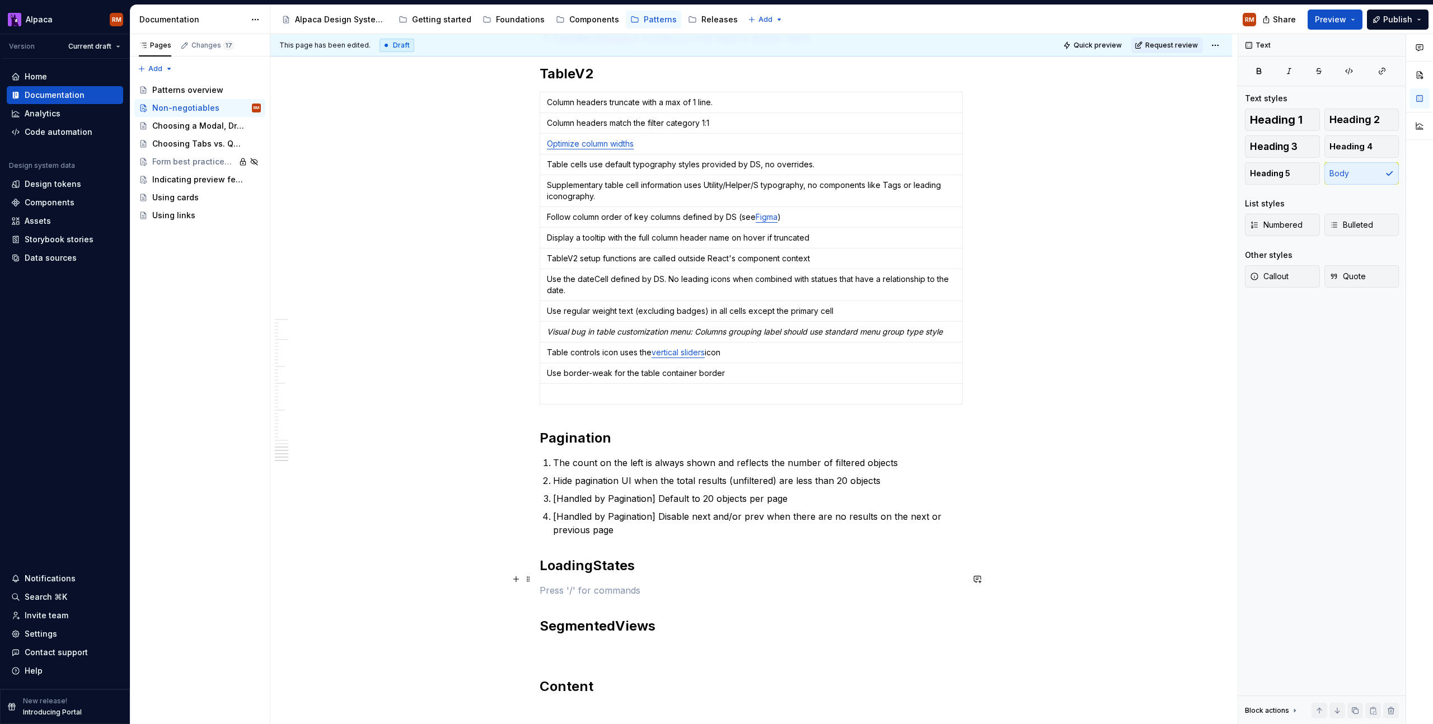
click at [566, 584] on p at bounding box center [751, 590] width 423 height 13
click at [561, 584] on p at bounding box center [751, 590] width 423 height 13
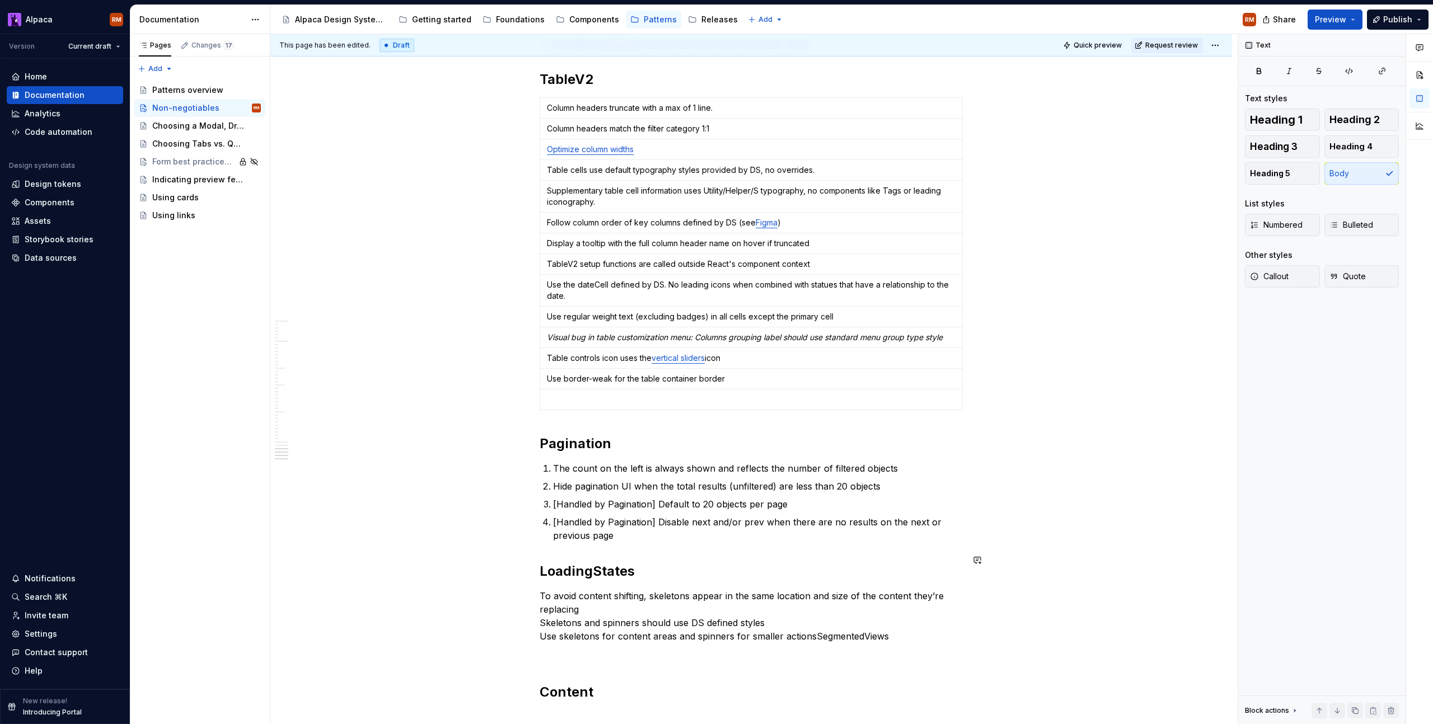
scroll to position [2205, 0]
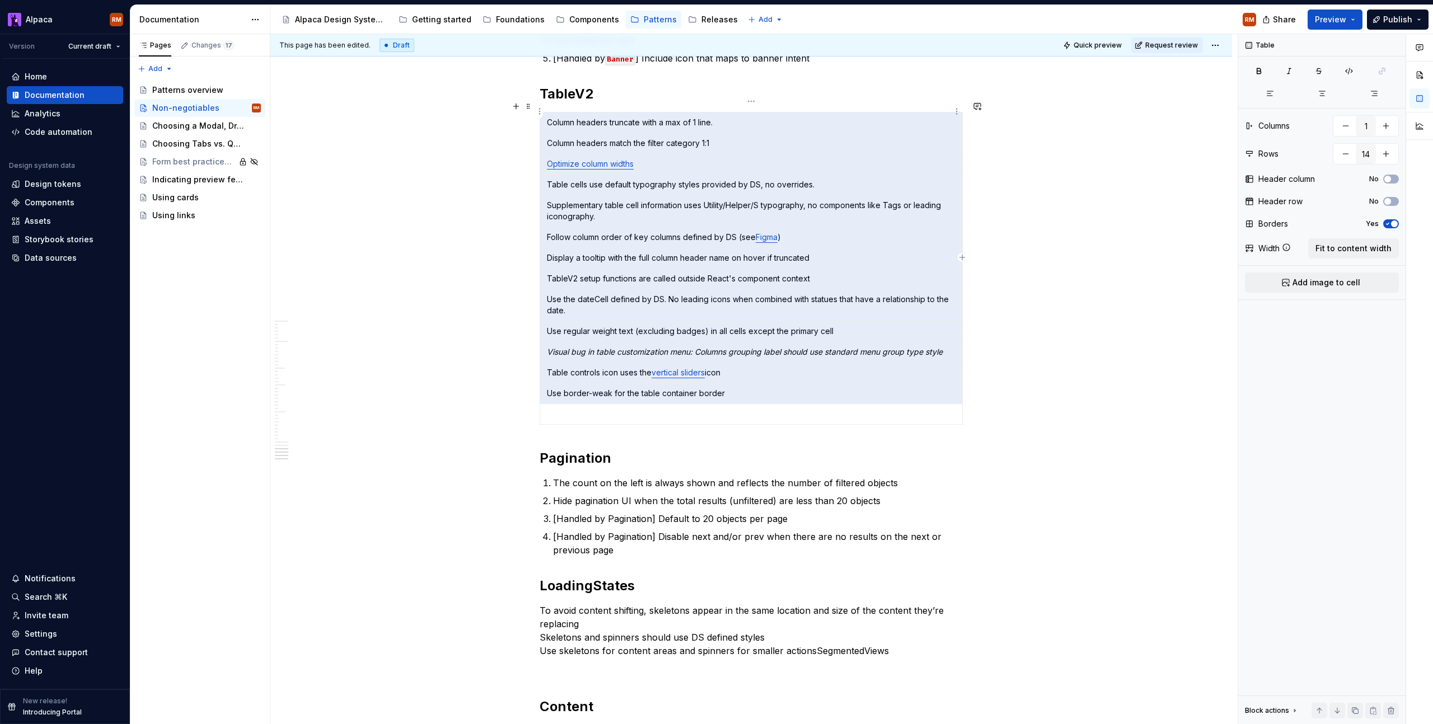
drag, startPoint x: 737, startPoint y: 386, endPoint x: 546, endPoint y: 108, distance: 336.6
click at [546, 113] on tbody "Column headers truncate with a max of 1 line. Column headers match the filter c…" at bounding box center [751, 269] width 423 height 312
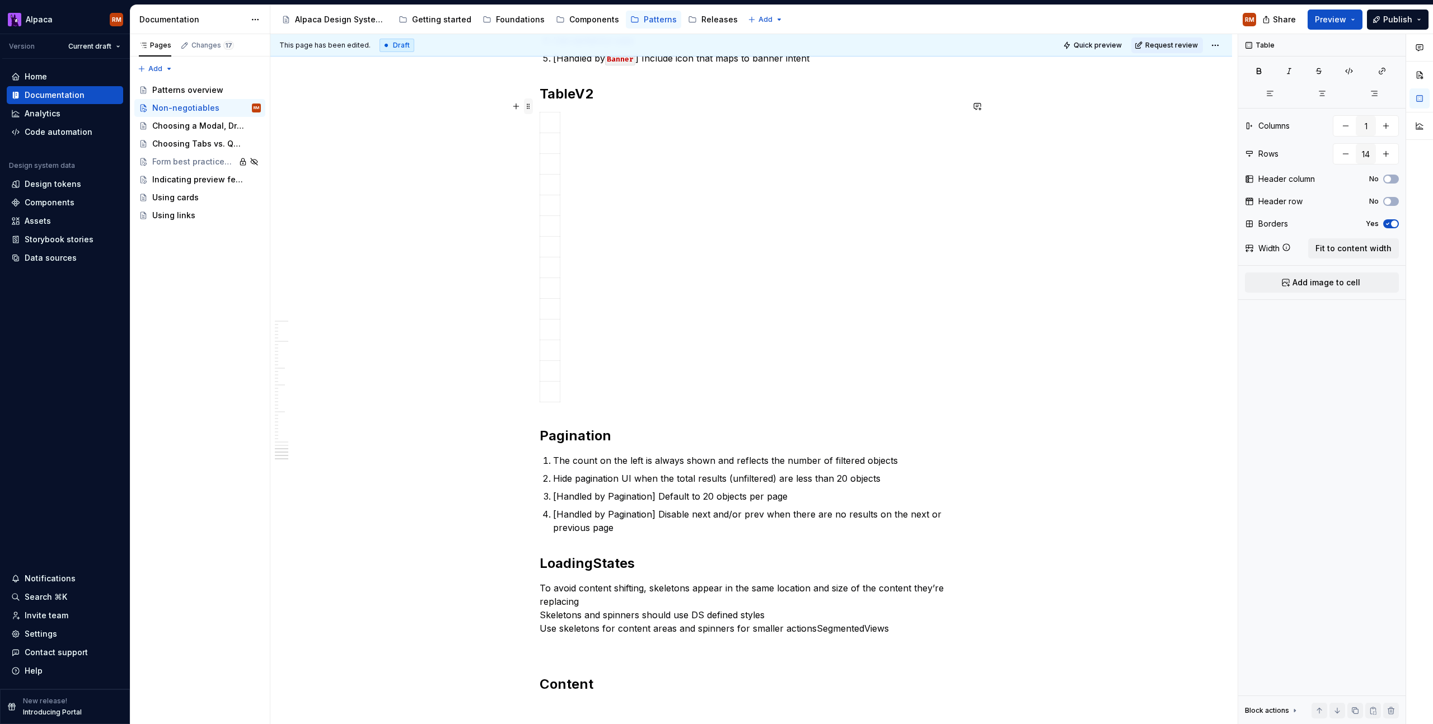
click at [527, 109] on span at bounding box center [528, 107] width 9 height 16
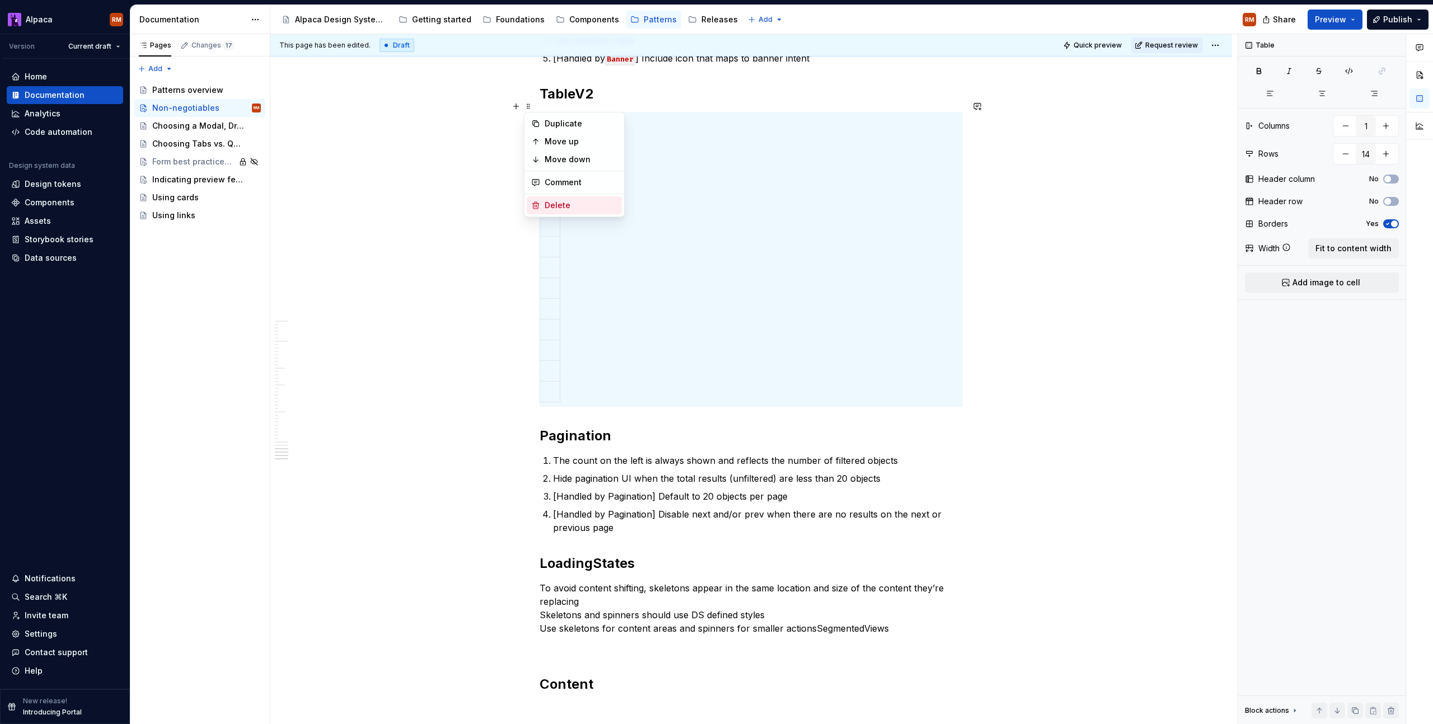
click at [542, 208] on div "Delete" at bounding box center [574, 205] width 95 height 18
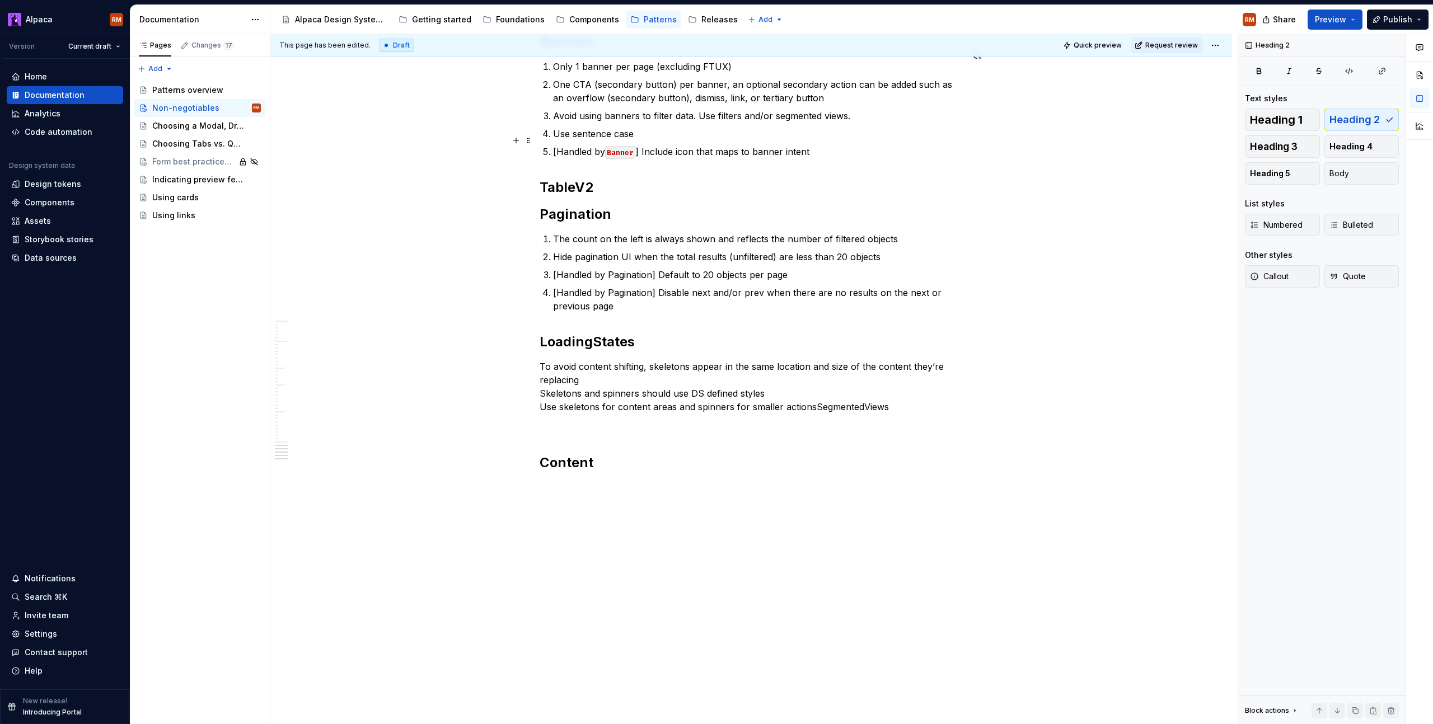
scroll to position [2100, 0]
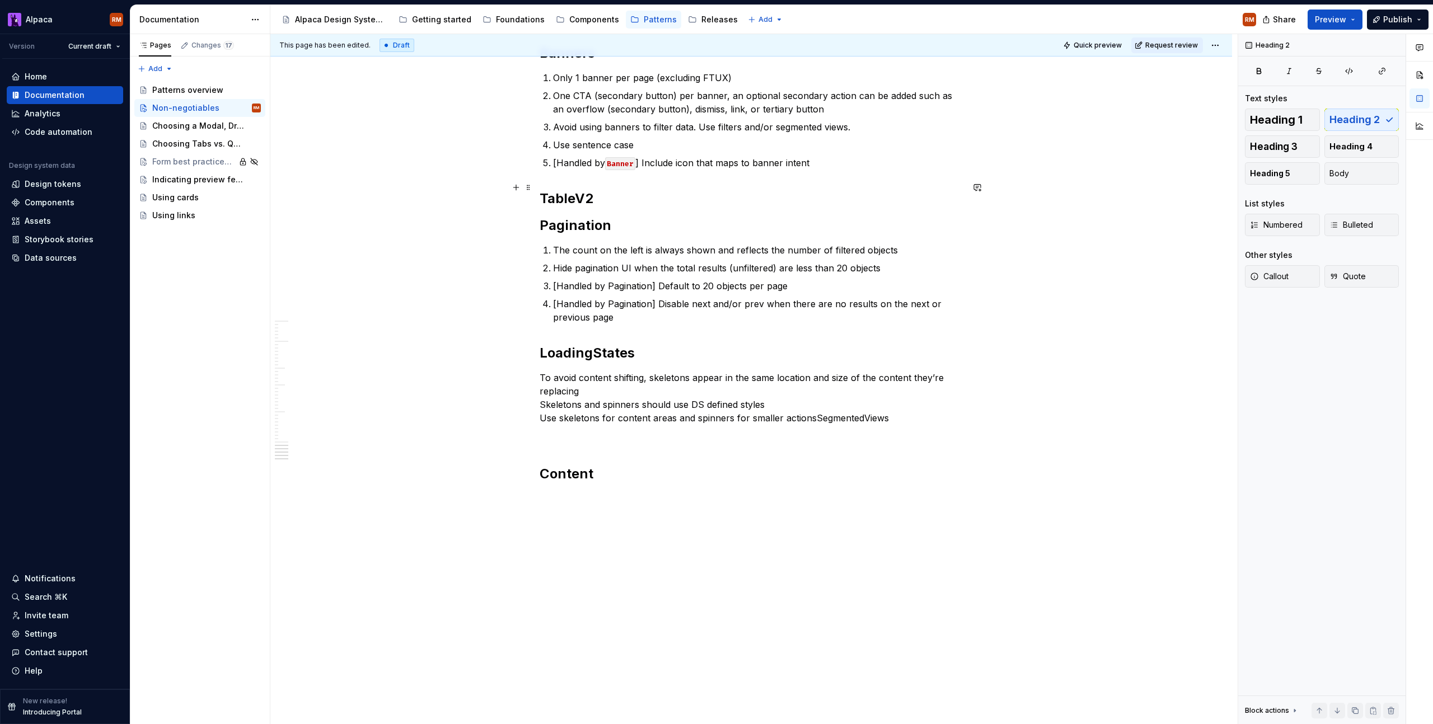
click at [647, 190] on h2 "TableV2" at bounding box center [751, 199] width 423 height 18
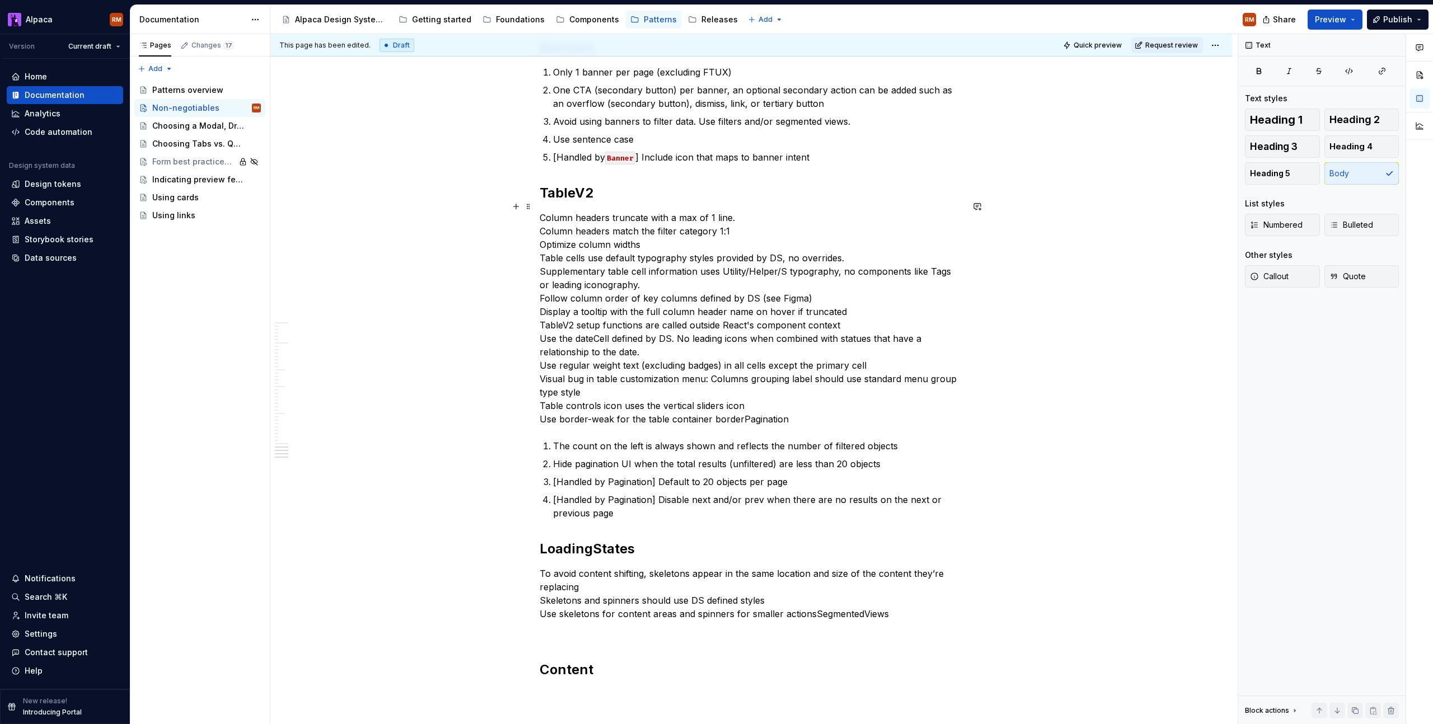
scroll to position [2113, 0]
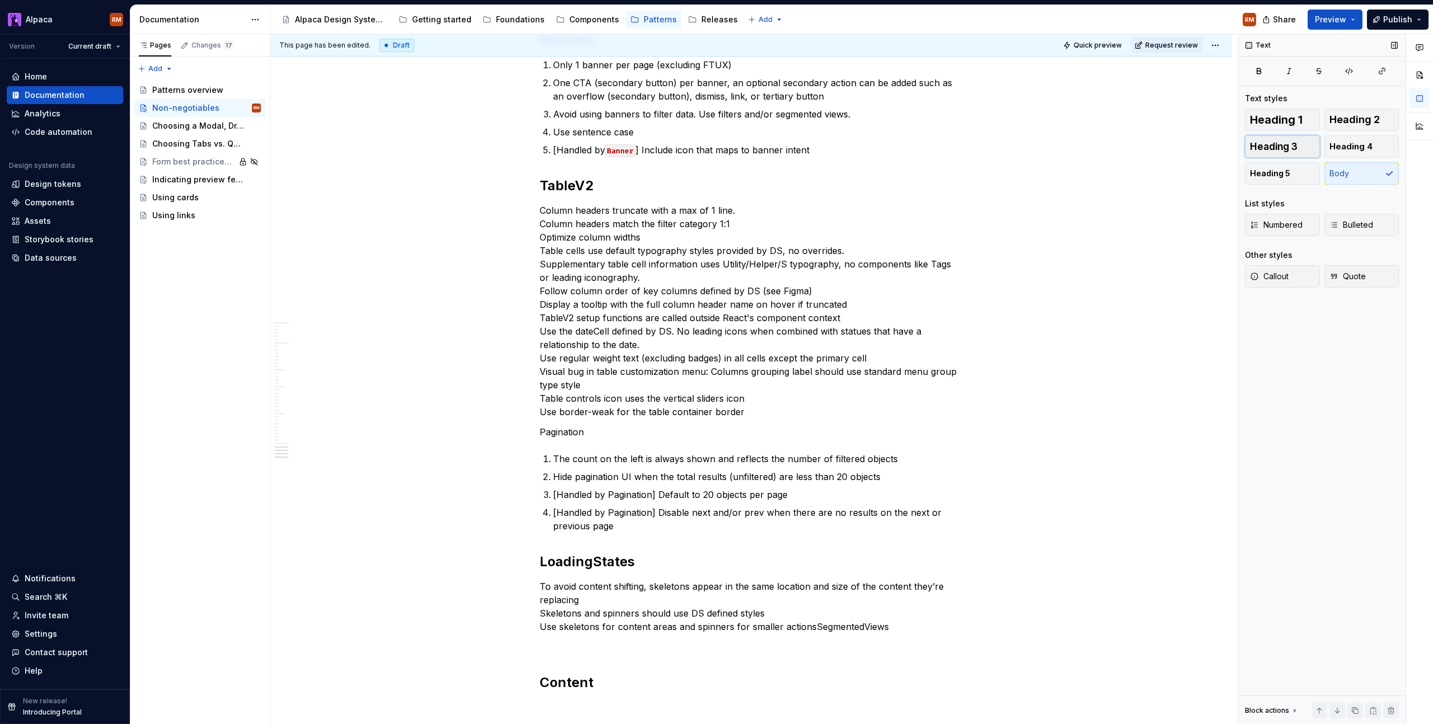
click at [1304, 152] on button "Heading 3" at bounding box center [1282, 146] width 75 height 22
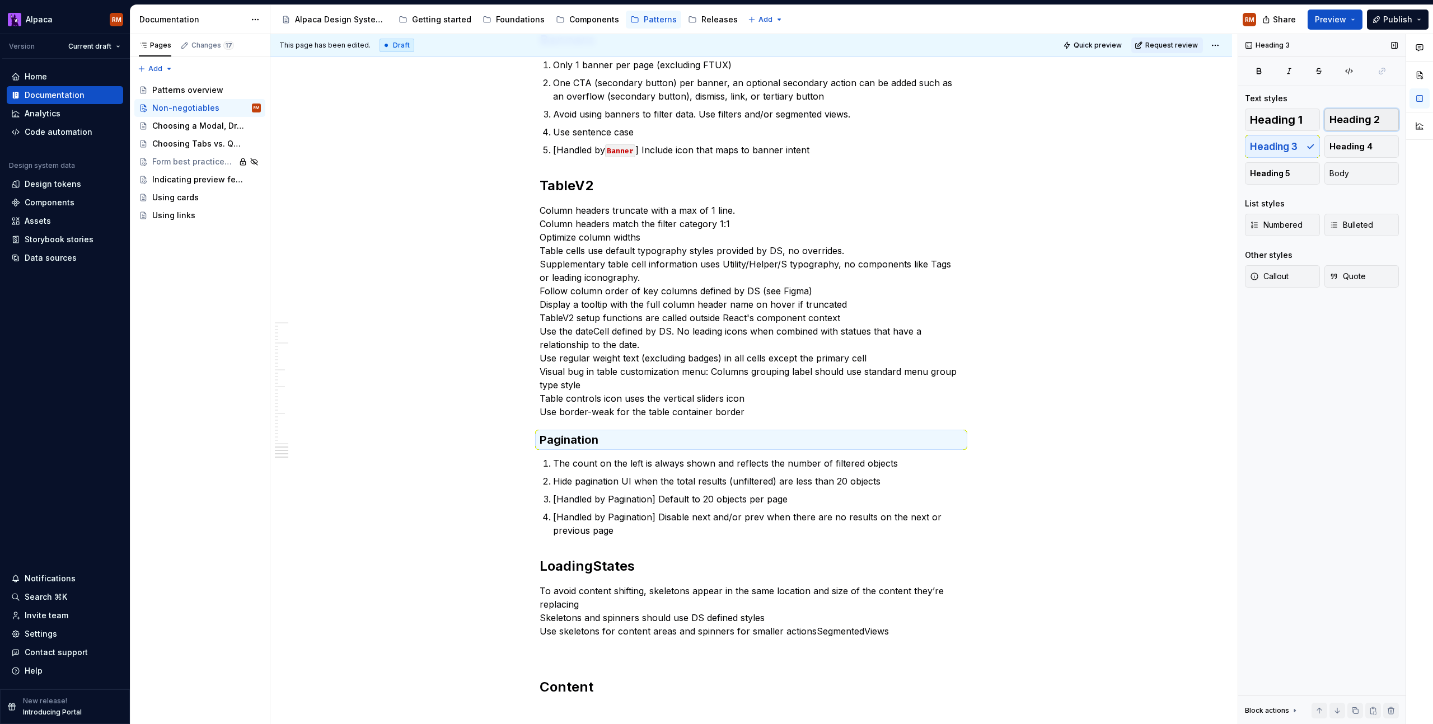
click at [1336, 126] on button "Heading 2" at bounding box center [1361, 120] width 75 height 22
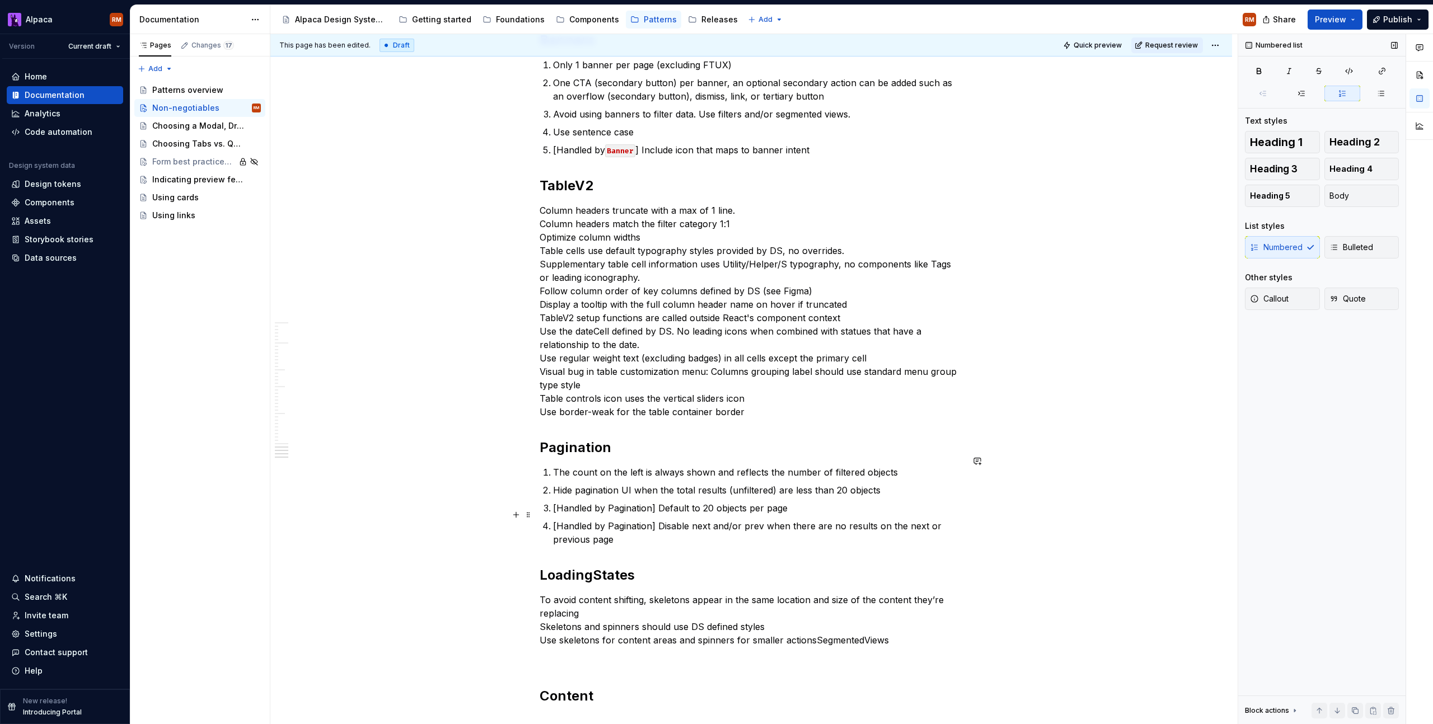
click at [681, 533] on p "[Handled by Pagination] Disable next and/or prev when there are no results on t…" at bounding box center [758, 532] width 410 height 27
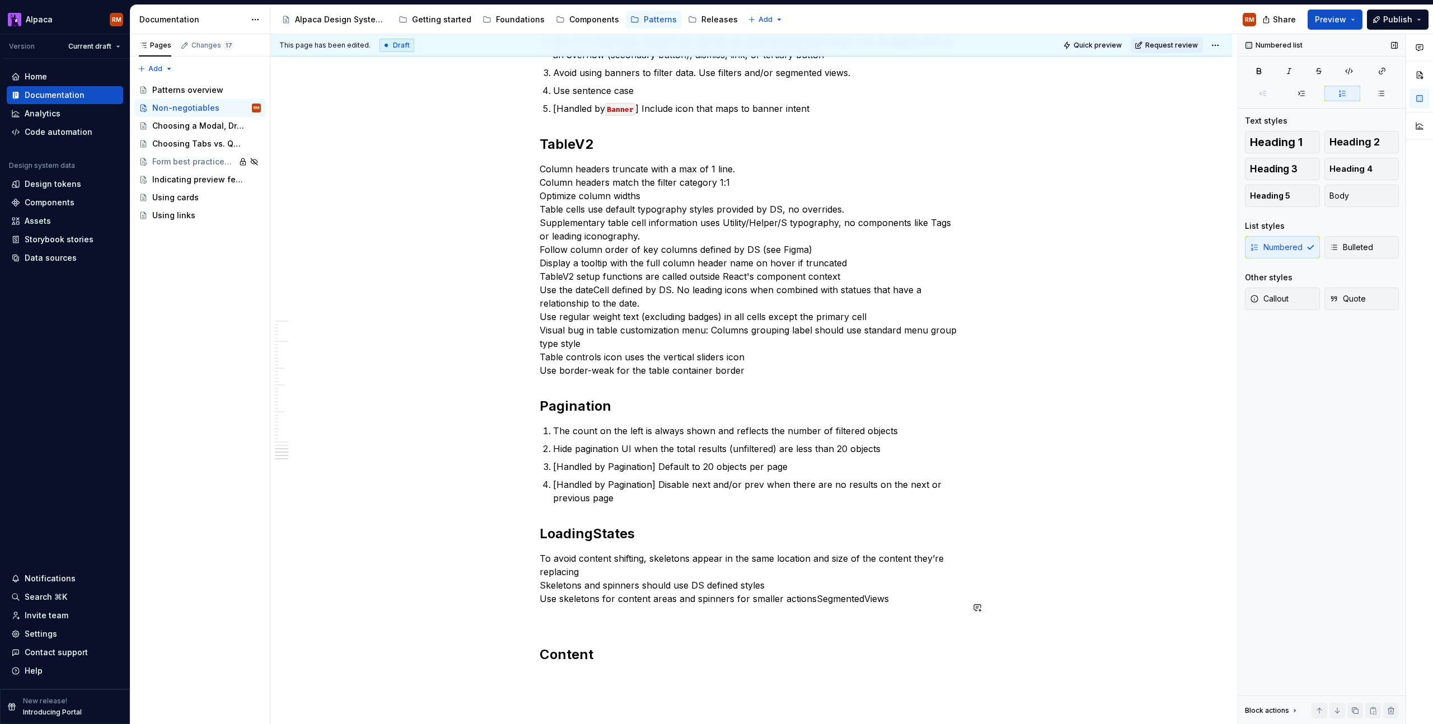
scroll to position [2155, 0]
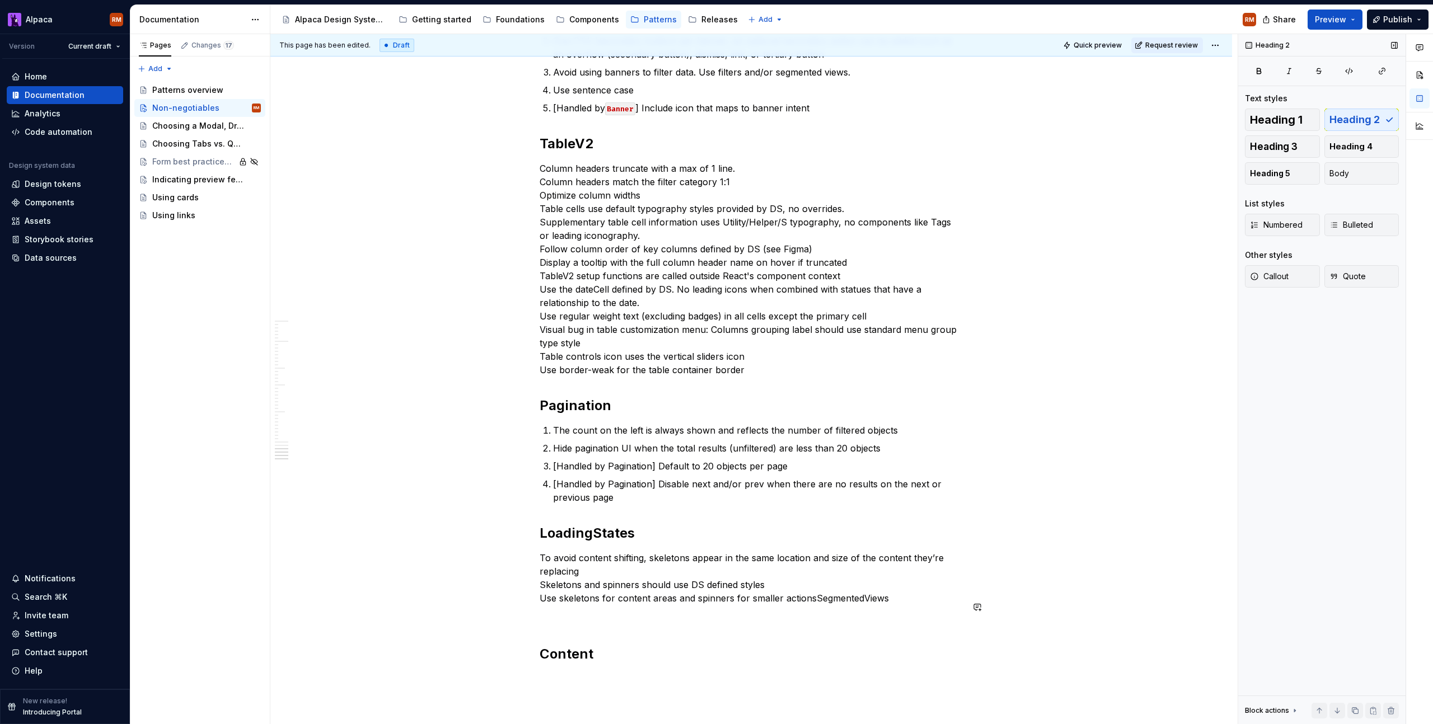
click at [712, 613] on p at bounding box center [751, 618] width 423 height 13
click at [621, 673] on p at bounding box center [751, 678] width 423 height 13
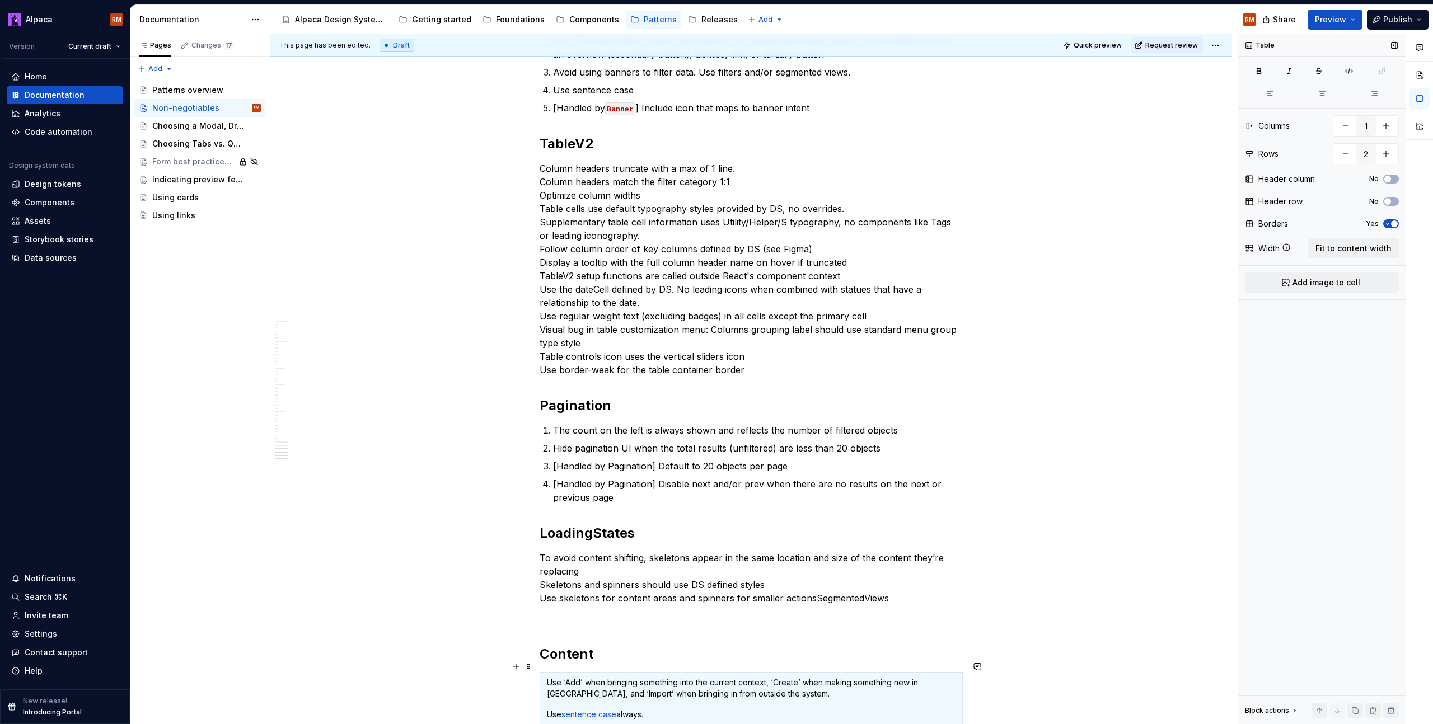
scroll to position [4, 0]
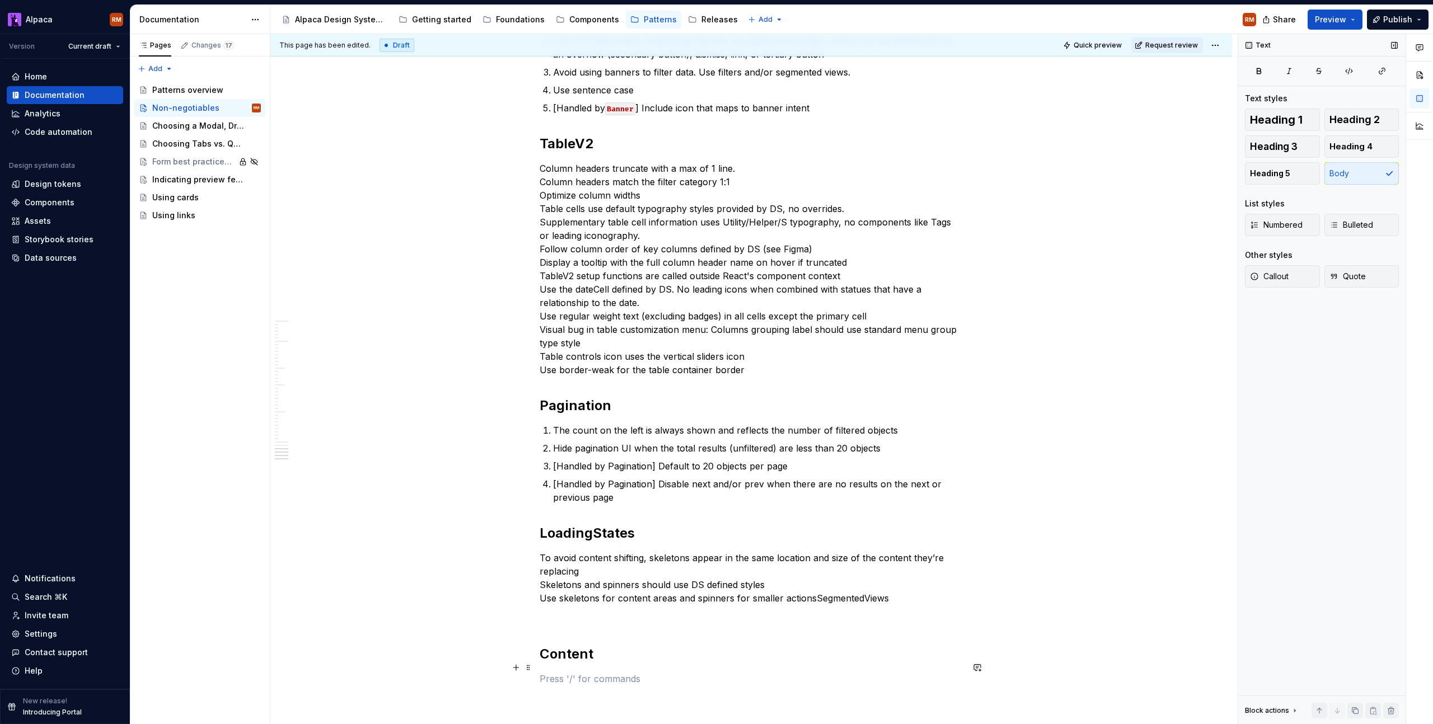
click at [620, 672] on p at bounding box center [751, 678] width 423 height 13
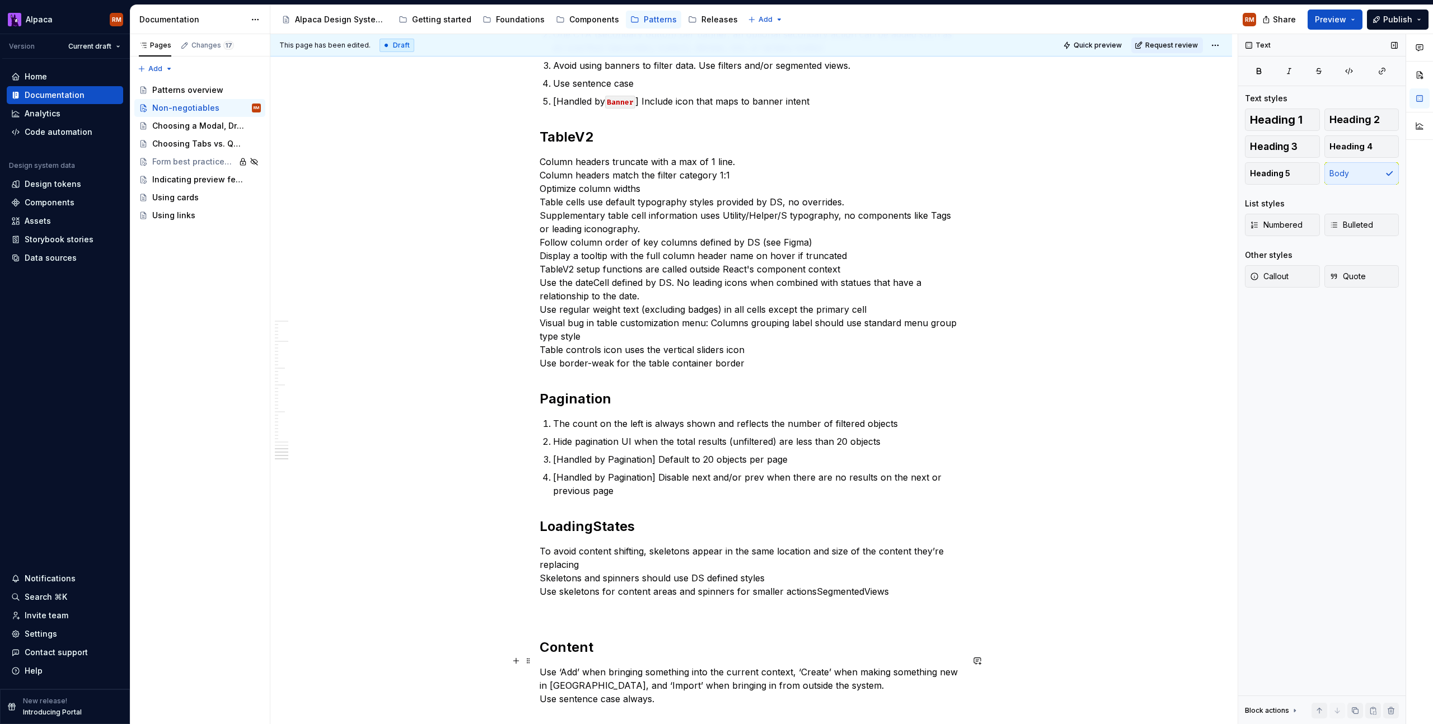
scroll to position [2175, 0]
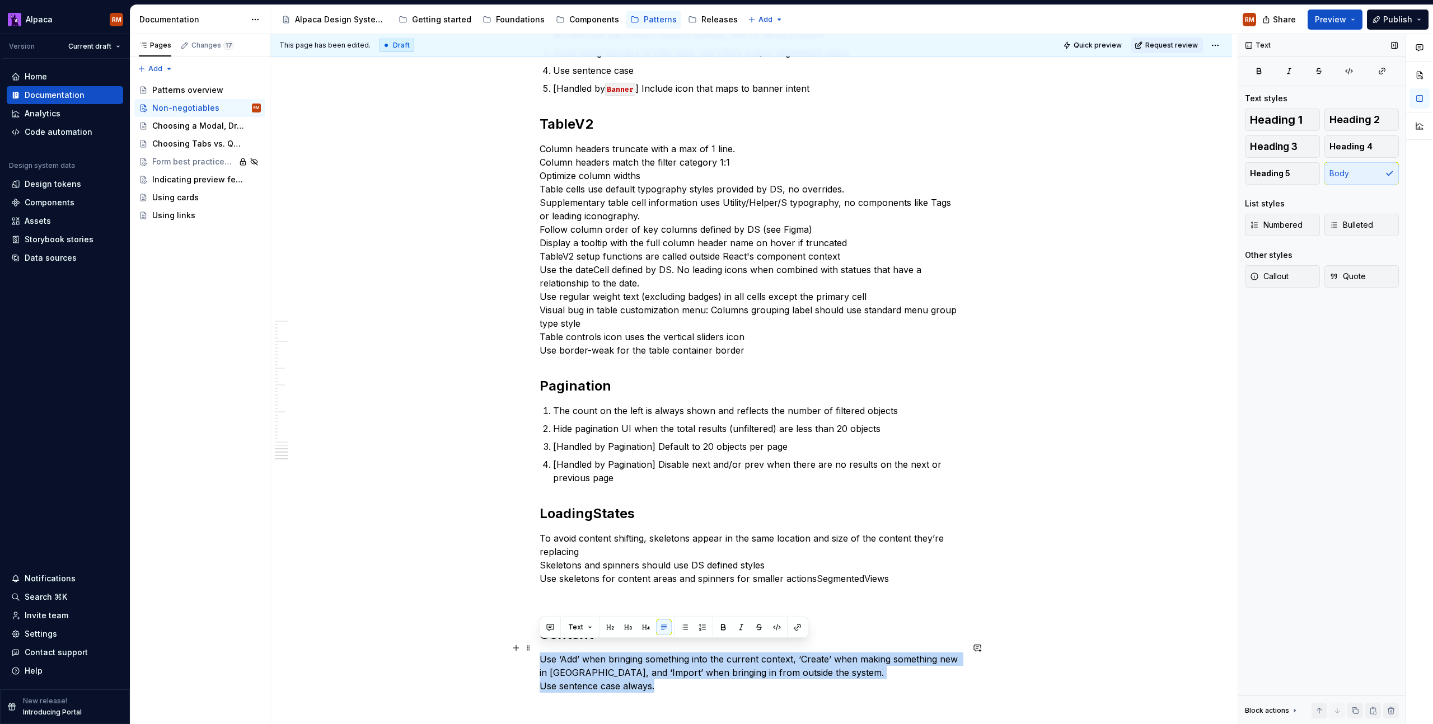
drag, startPoint x: 692, startPoint y: 687, endPoint x: 535, endPoint y: 644, distance: 162.9
click at [1259, 215] on button "Numbered" at bounding box center [1282, 225] width 75 height 22
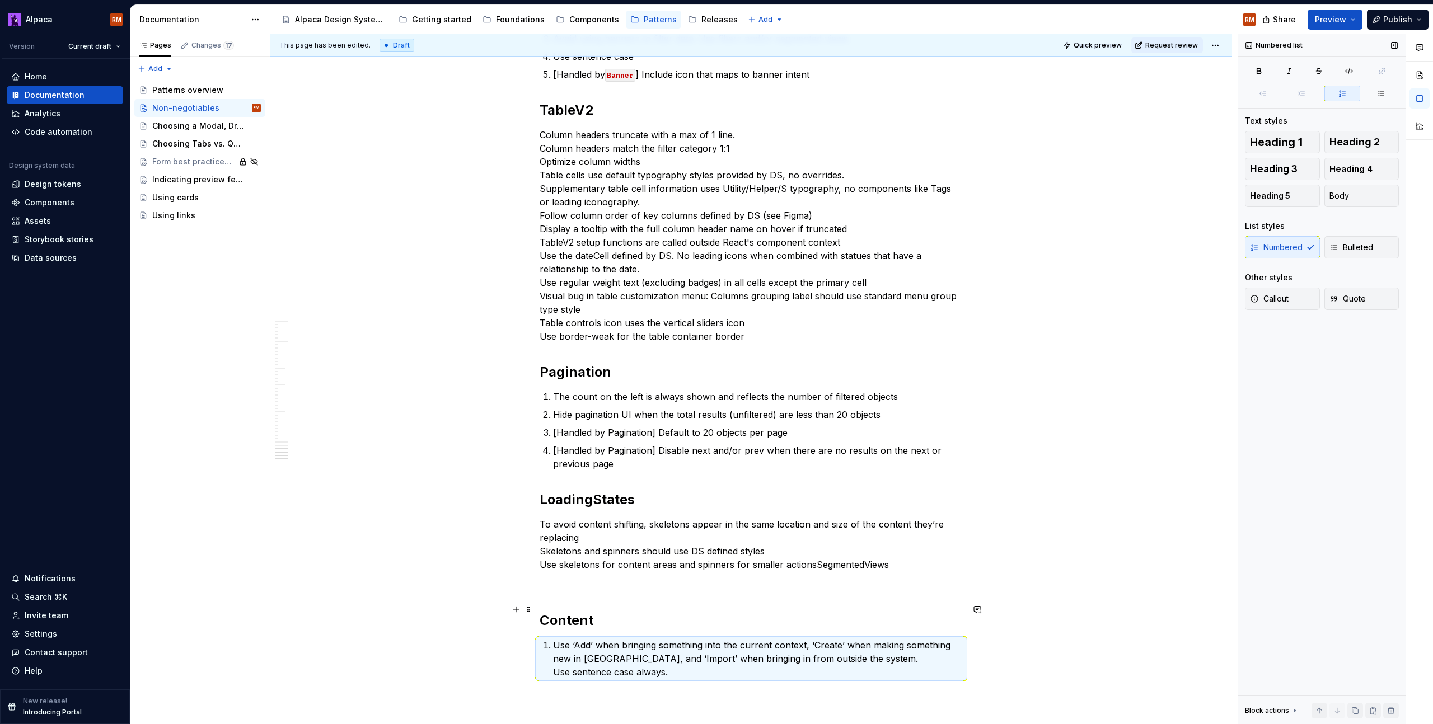
scroll to position [2225, 0]
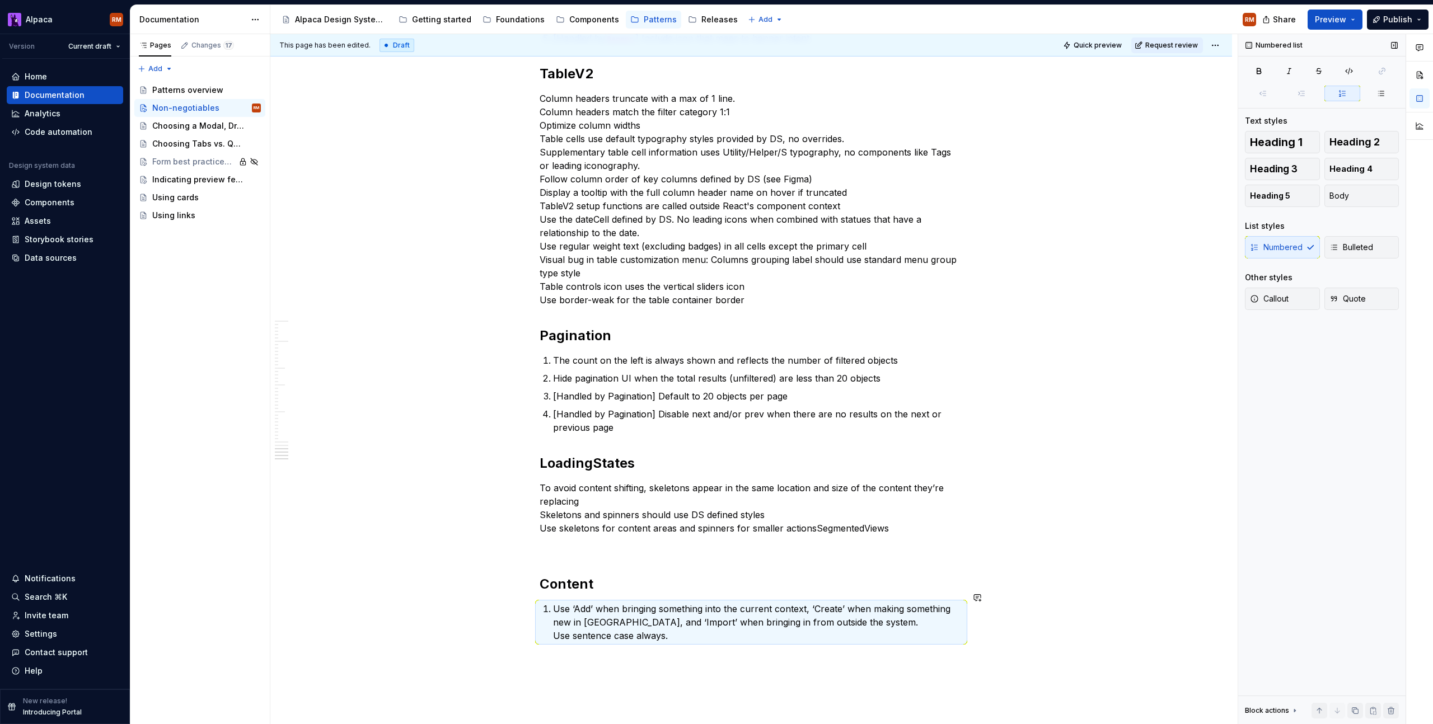
drag, startPoint x: 543, startPoint y: 633, endPoint x: 550, endPoint y: 628, distance: 8.4
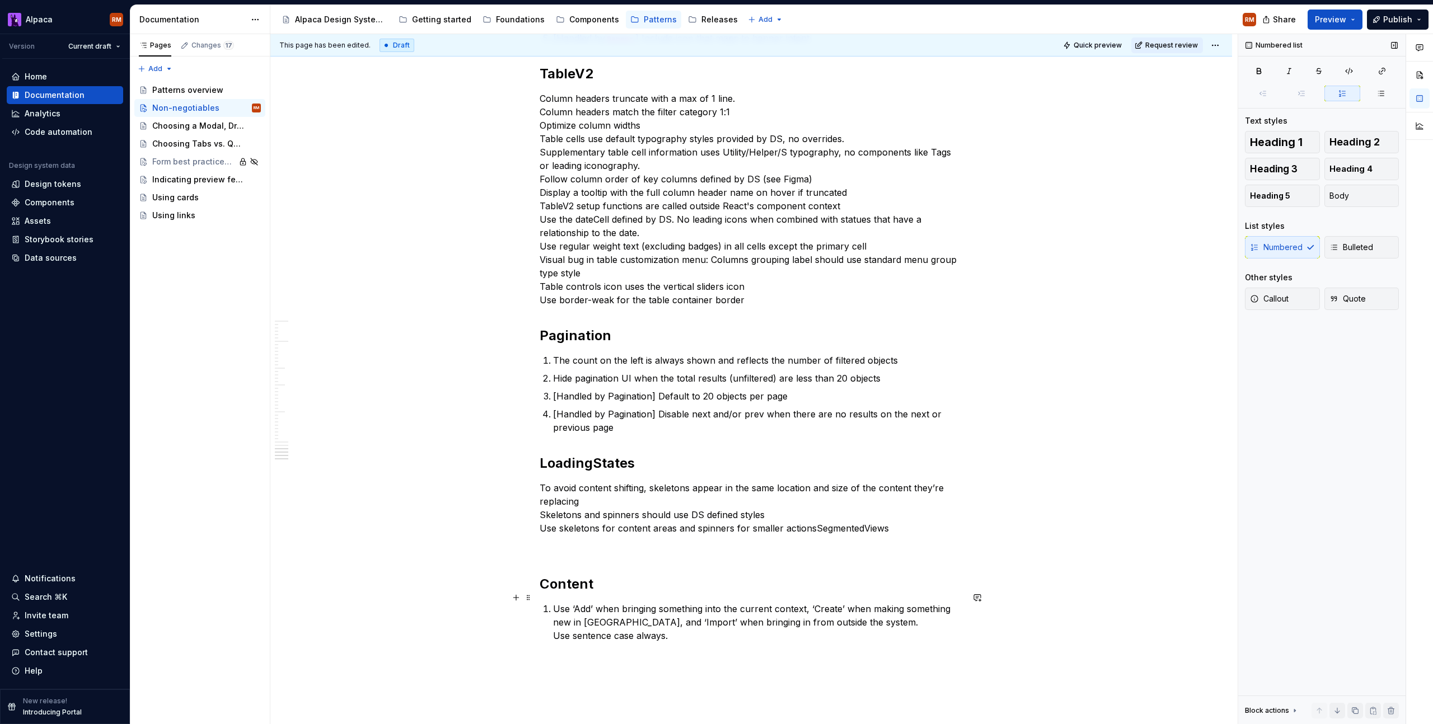
click at [555, 626] on p "Use ‘Add’ when bringing something into the current context, ‘Create’ when makin…" at bounding box center [758, 622] width 410 height 40
drag, startPoint x: 623, startPoint y: 622, endPoint x: 533, endPoint y: 624, distance: 89.6
click at [553, 602] on li "Use ‘Add’ when bringing something into the current context, ‘Create’ when makin…" at bounding box center [758, 615] width 410 height 27
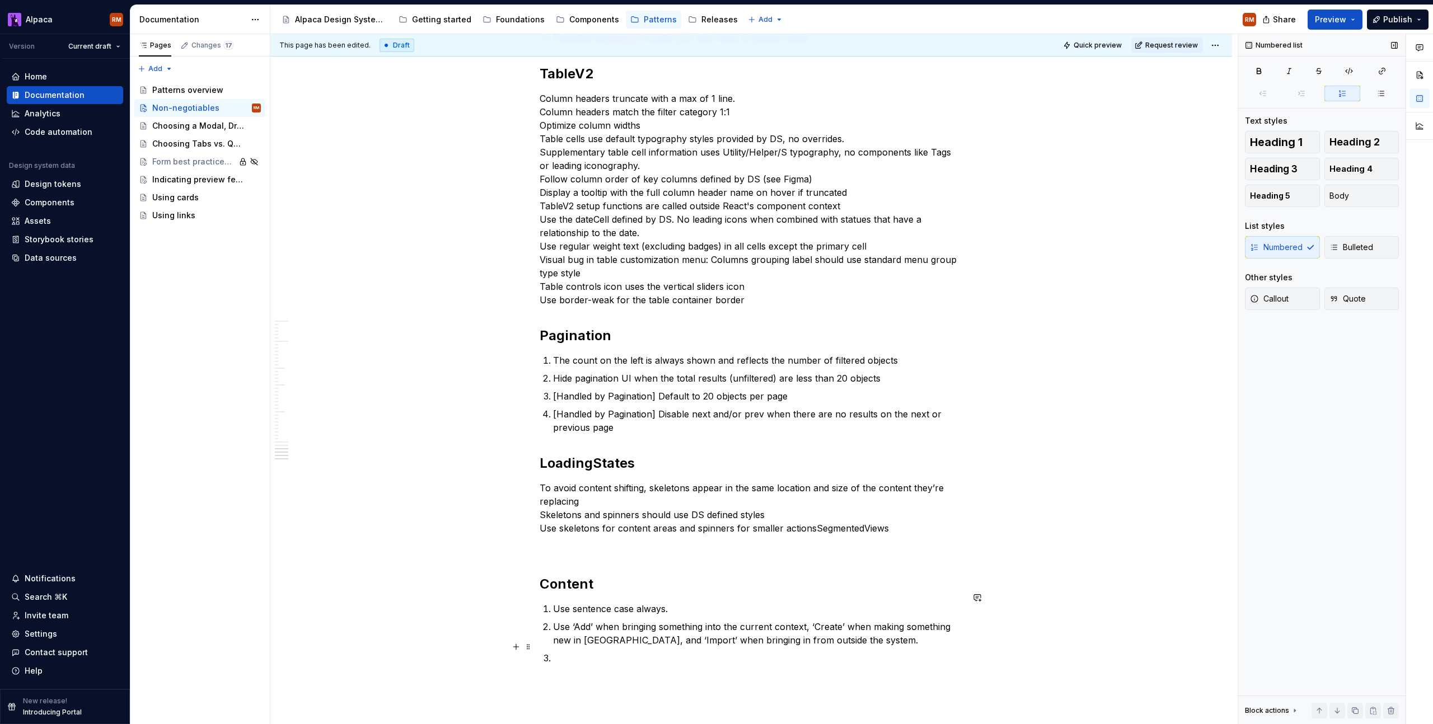
click at [563, 652] on p at bounding box center [758, 658] width 410 height 13
drag, startPoint x: 677, startPoint y: 599, endPoint x: 631, endPoint y: 594, distance: 46.2
click at [631, 602] on p "Use sentence case always." at bounding box center [758, 608] width 410 height 13
click at [574, 620] on p "Use ‘Add’ when bringing something into the current context, ‘Create’ when makin…" at bounding box center [758, 633] width 410 height 27
click at [813, 620] on p "Use “Add” when bringing something into the current context, ‘Create’ when makin…" at bounding box center [758, 633] width 410 height 27
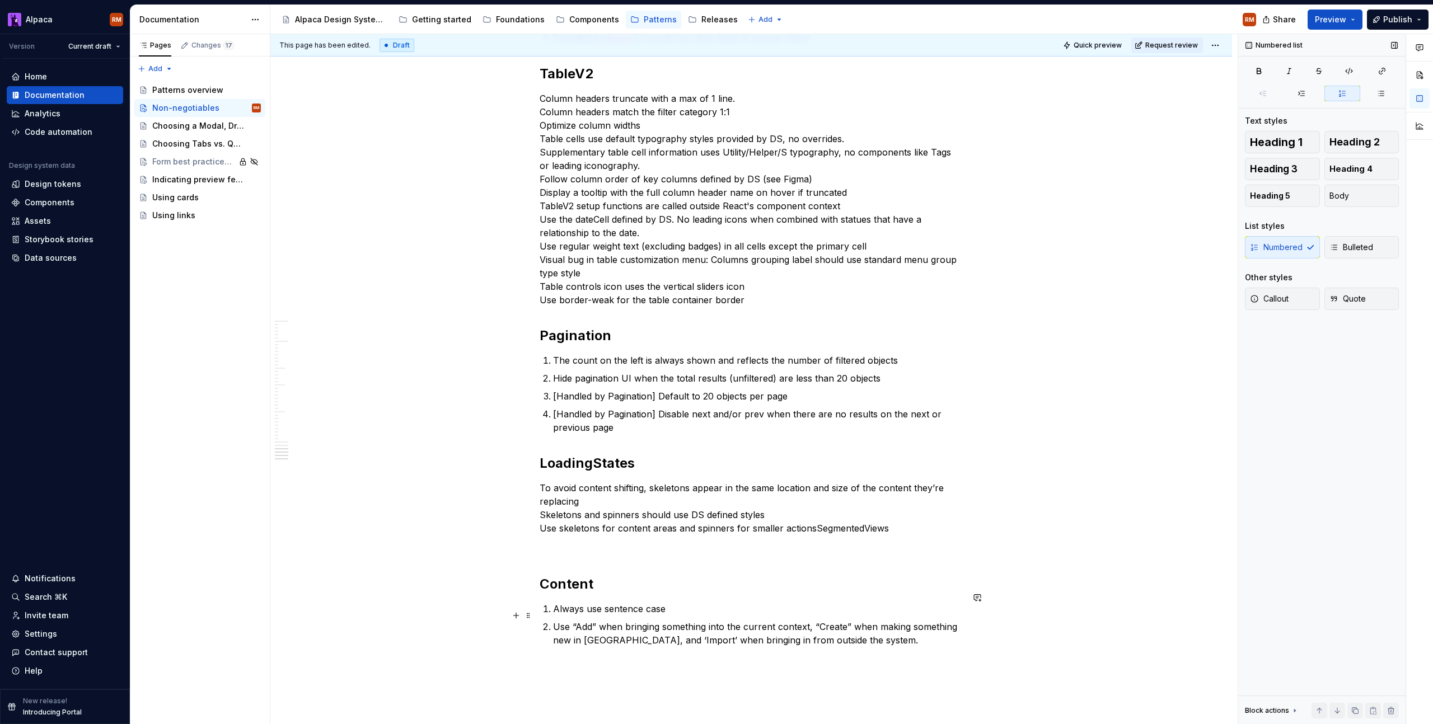
click at [634, 631] on p "Use “Add” when bringing something into the current context, “Create” when makin…" at bounding box center [758, 633] width 410 height 27
drag, startPoint x: 813, startPoint y: 615, endPoint x: 822, endPoint y: 615, distance: 9.0
click at [813, 620] on p "Use “Add” when bringing something into the current context, “Create” when makin…" at bounding box center [758, 633] width 410 height 27
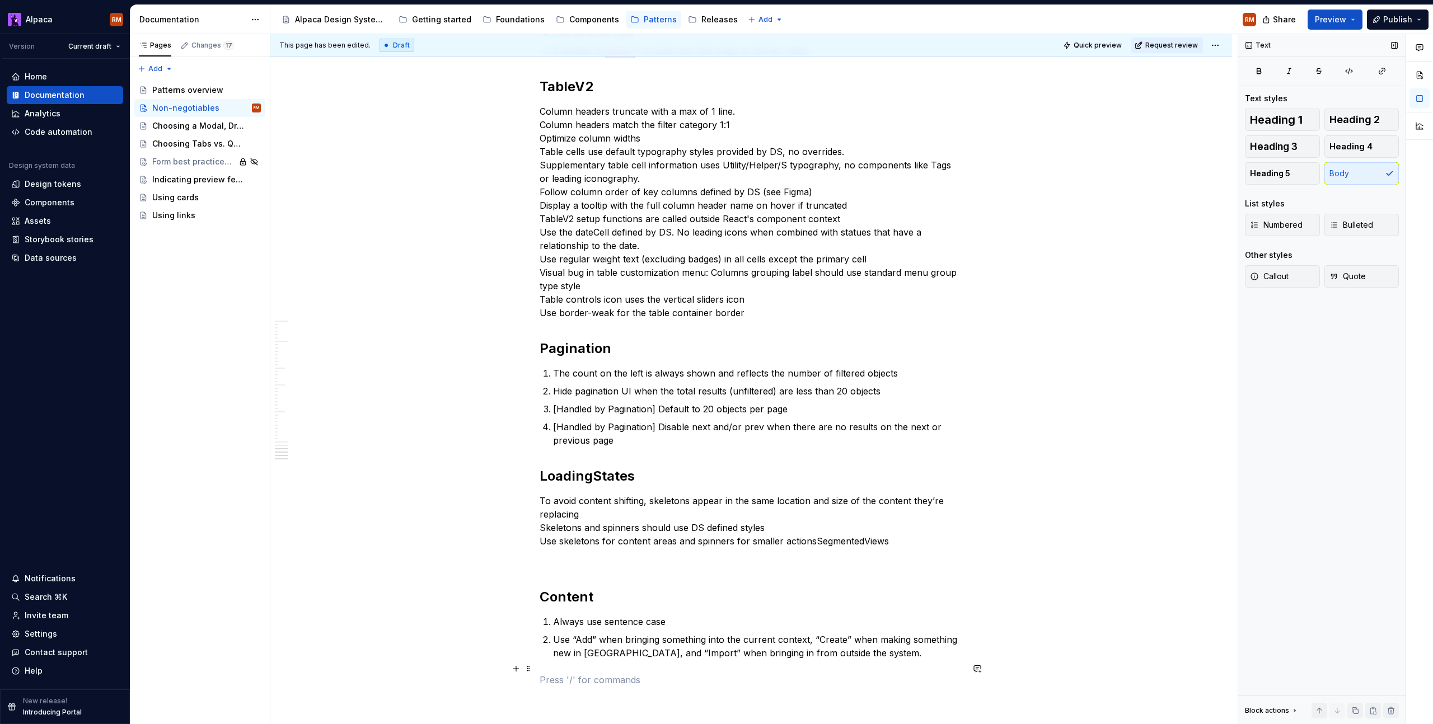
scroll to position [2206, 0]
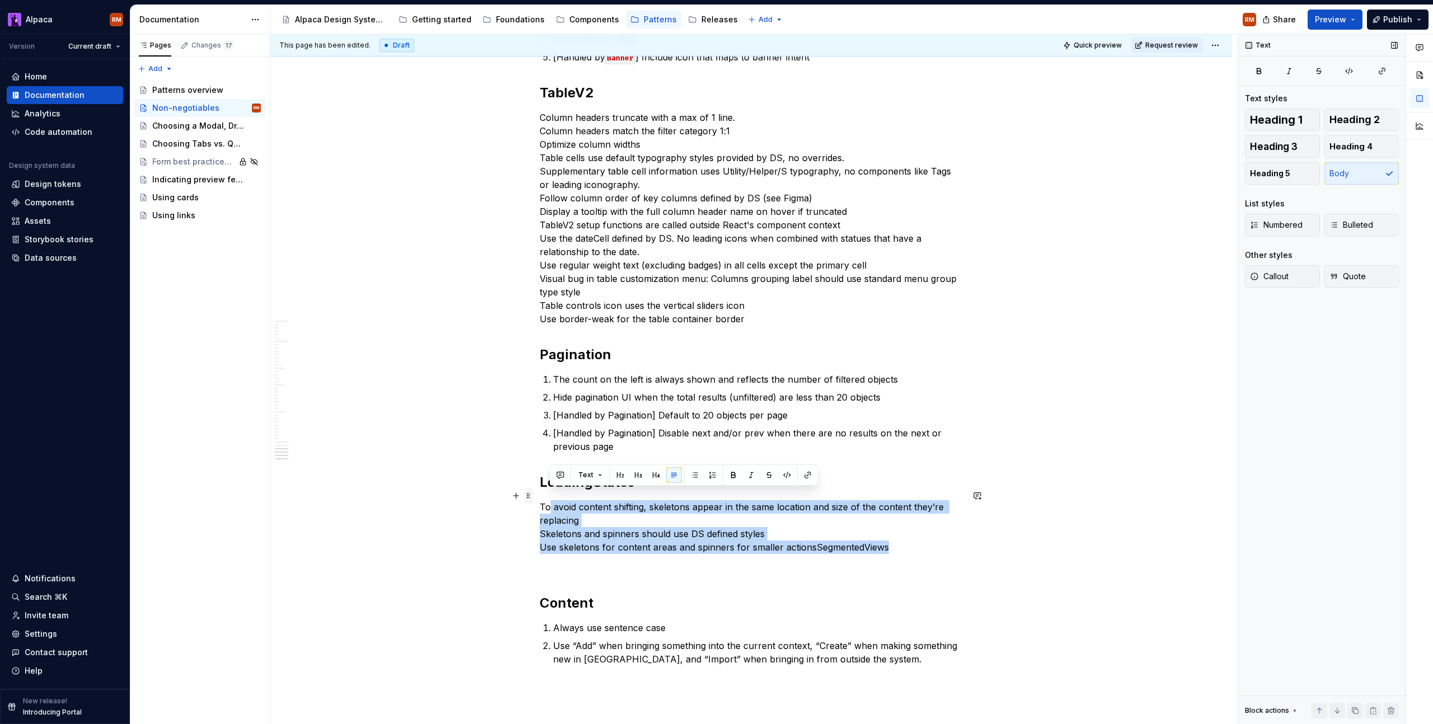
drag, startPoint x: 922, startPoint y: 533, endPoint x: 525, endPoint y: 493, distance: 399.0
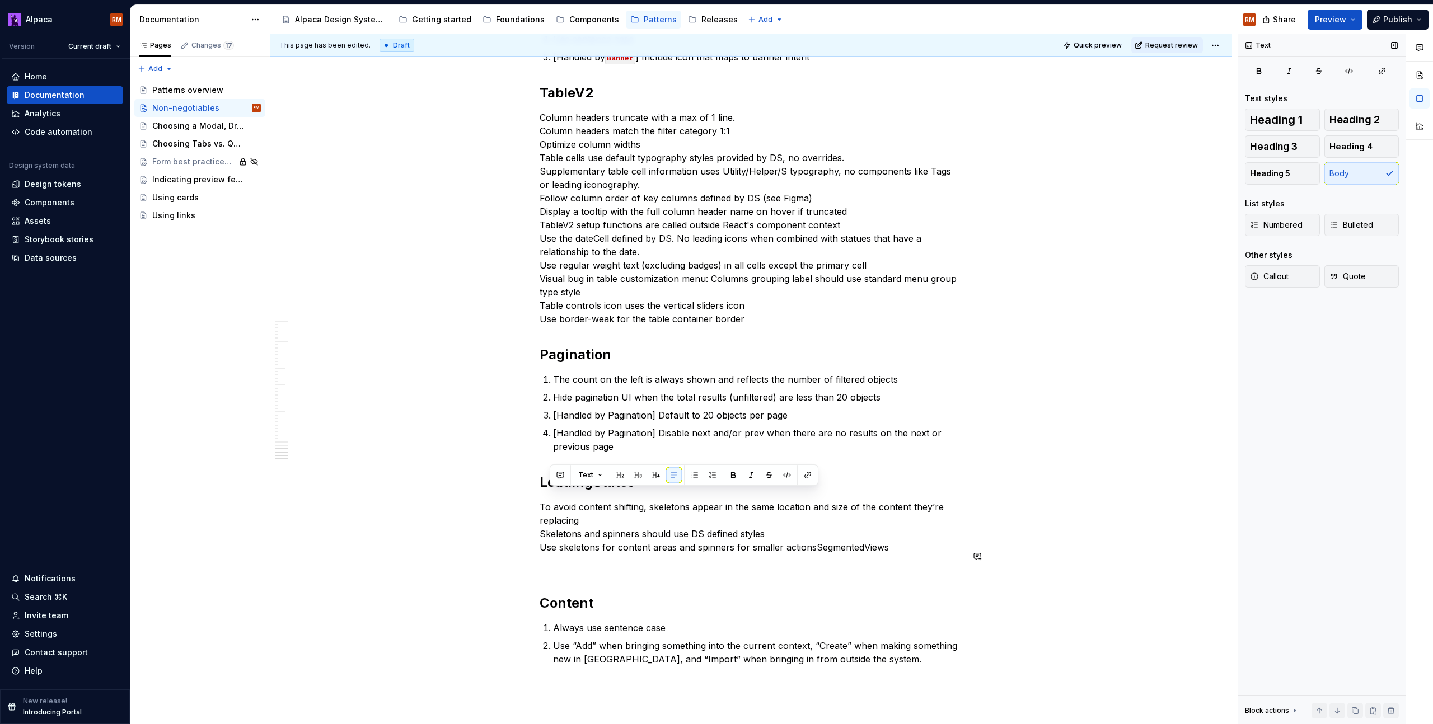
click at [812, 537] on p "To avoid content shifting, skeletons appear in the same location and size of th…" at bounding box center [751, 527] width 423 height 54
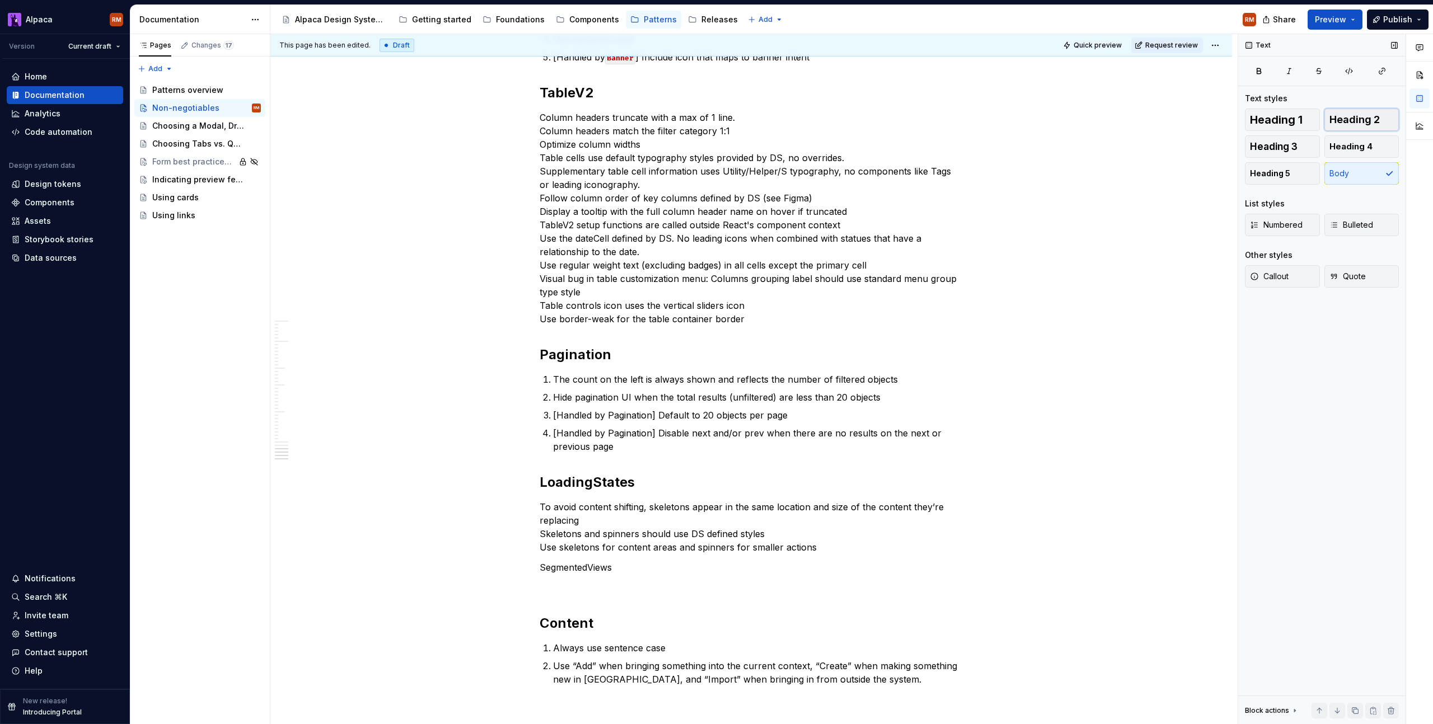
click at [1343, 120] on span "Heading 2" at bounding box center [1354, 119] width 50 height 11
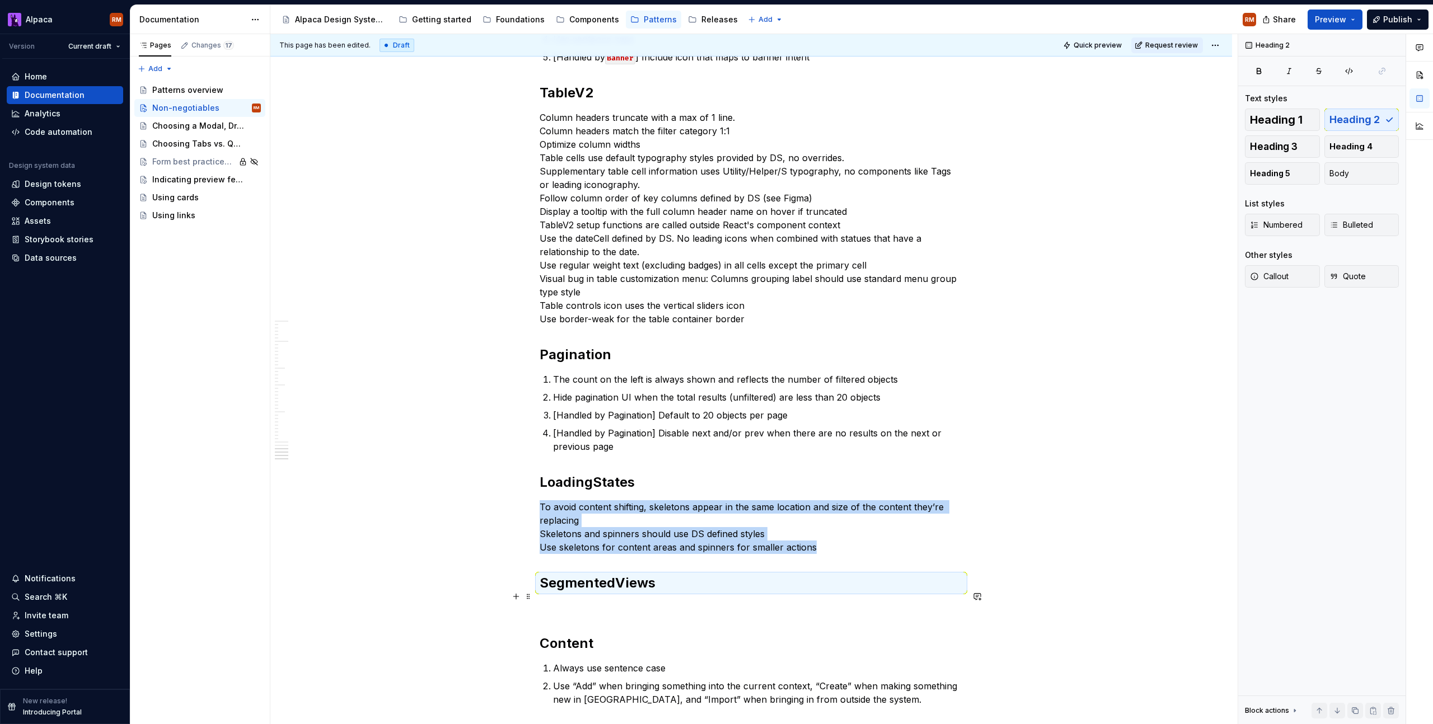
click at [627, 601] on p at bounding box center [751, 607] width 423 height 13
drag, startPoint x: 849, startPoint y: 536, endPoint x: 532, endPoint y: 495, distance: 319.5
drag, startPoint x: 539, startPoint y: 497, endPoint x: 837, endPoint y: 547, distance: 303.1
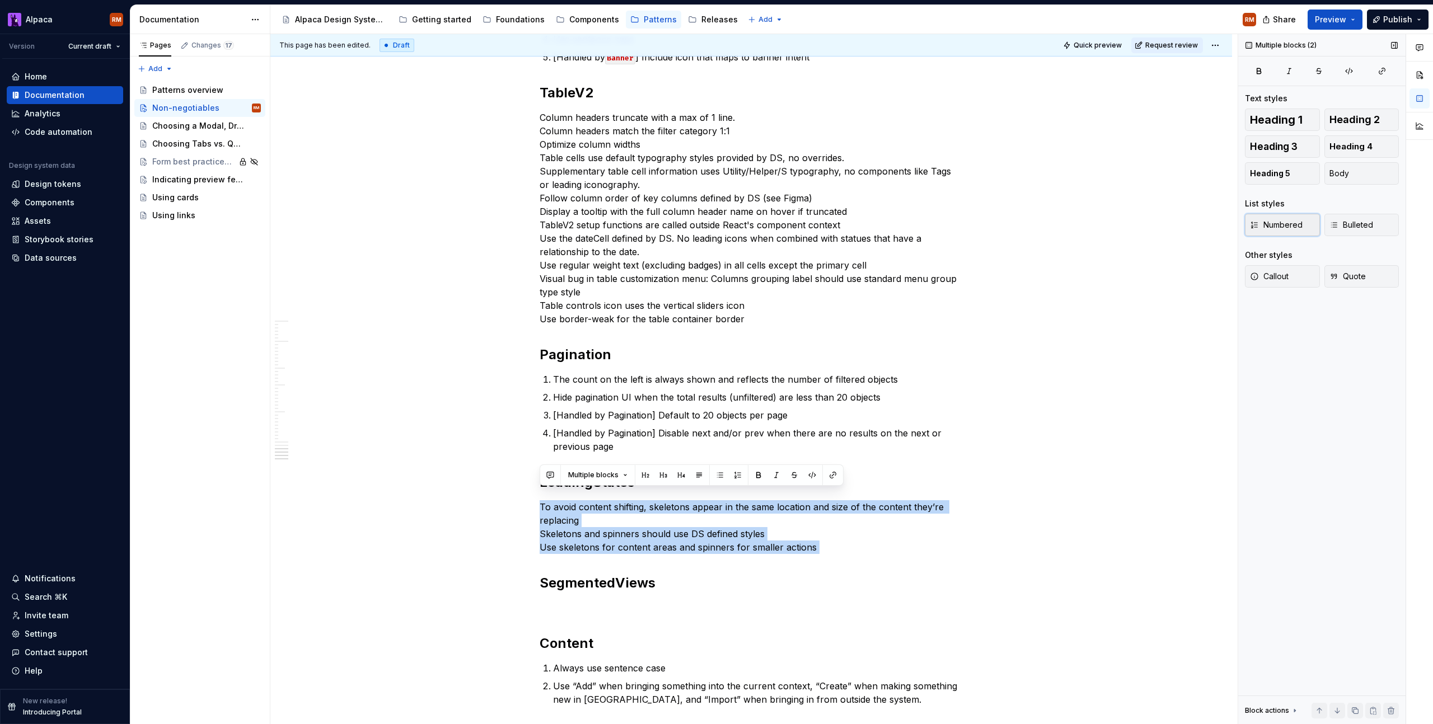
click at [1301, 225] on span "Numbered" at bounding box center [1276, 224] width 53 height 11
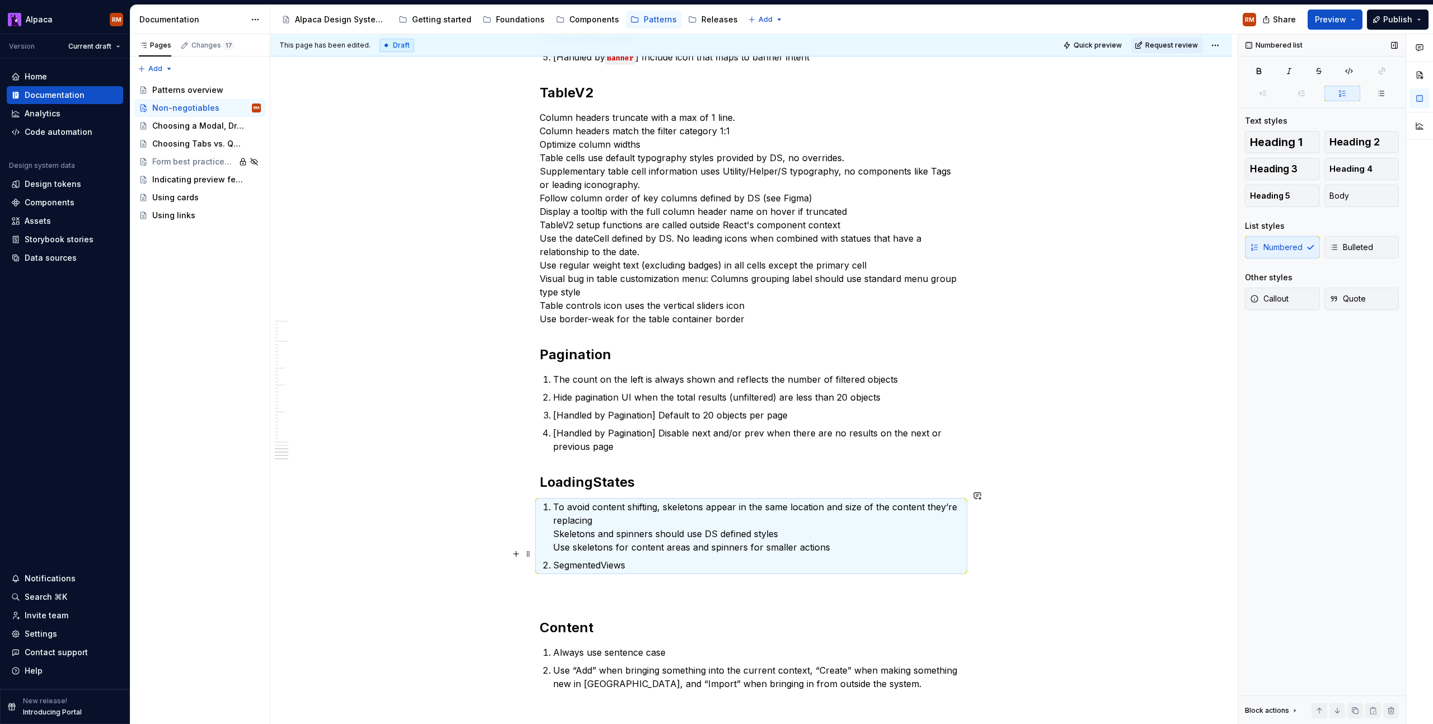
click at [801, 530] on p "To avoid content shifting, skeletons appear in the same location and size of th…" at bounding box center [758, 527] width 410 height 54
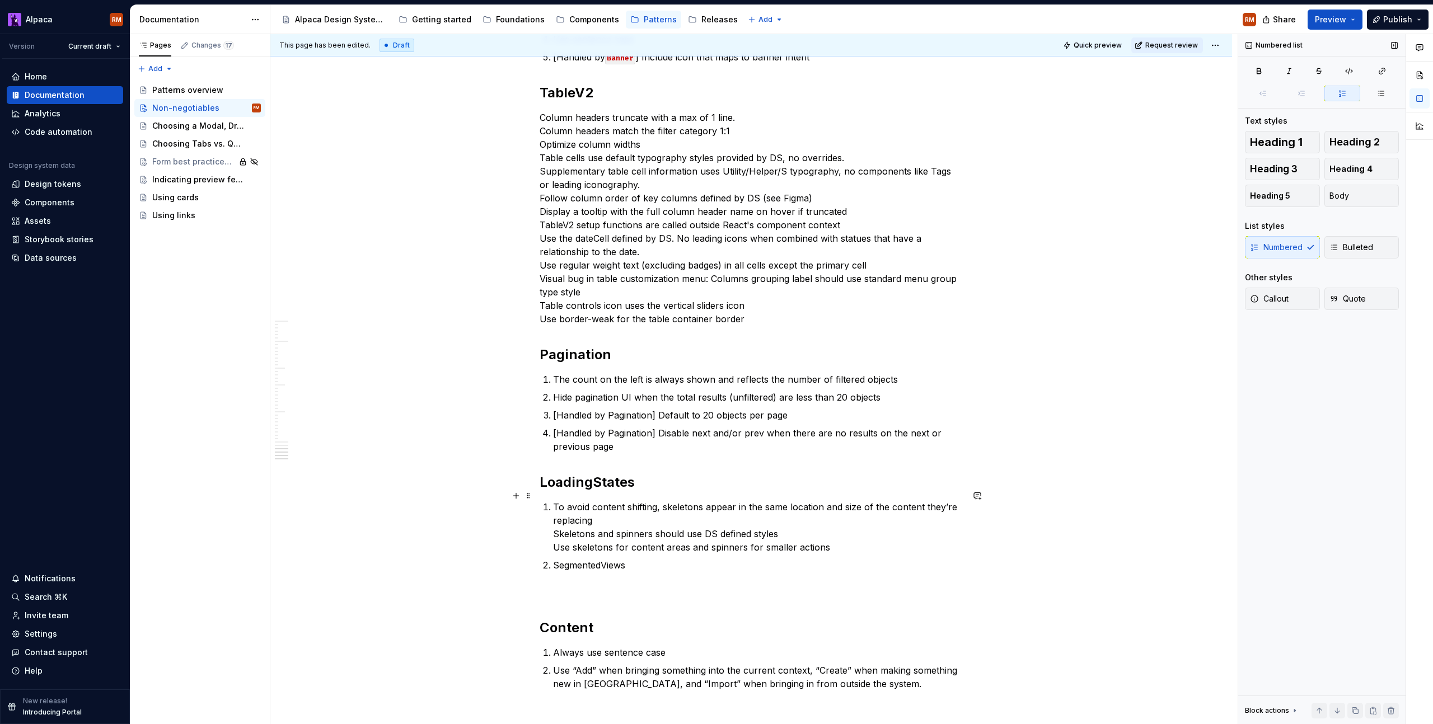
click at [554, 536] on p "To avoid content shifting, skeletons appear in the same location and size of th…" at bounding box center [758, 527] width 410 height 54
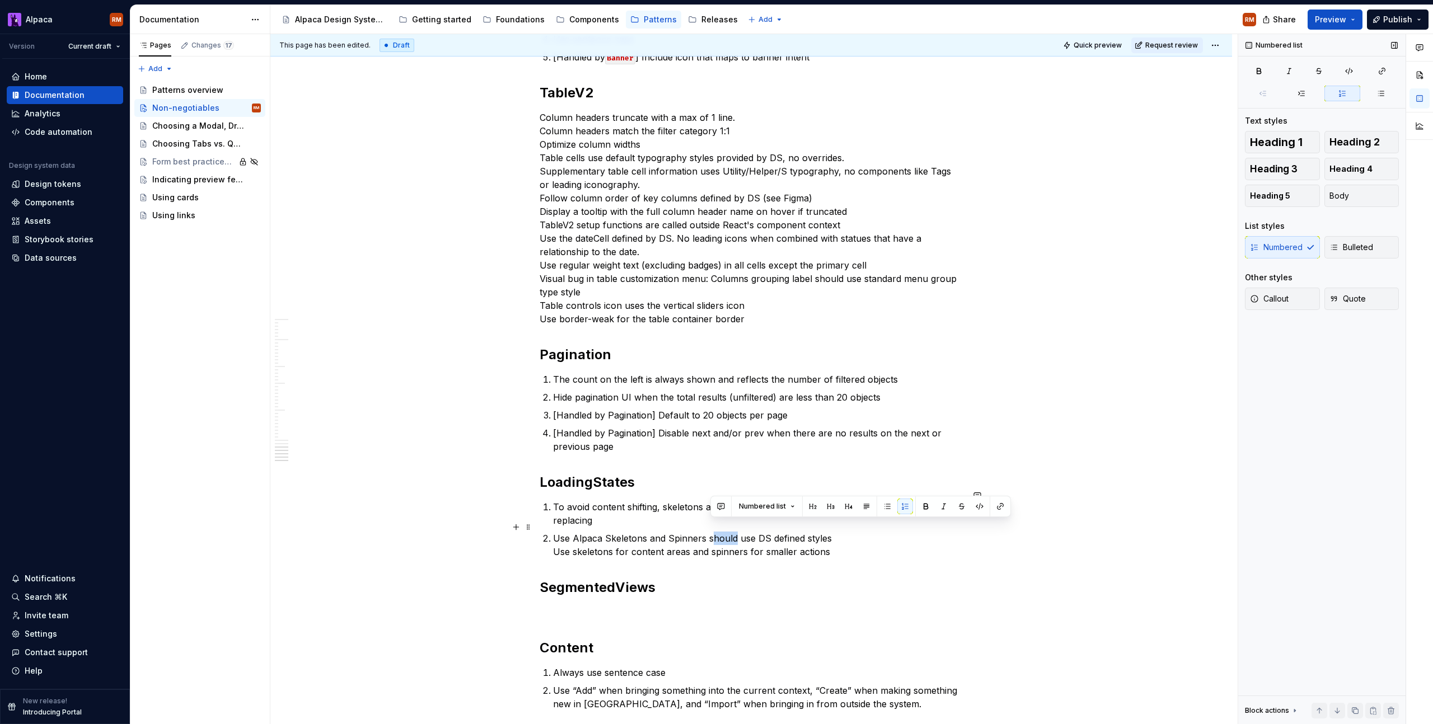
drag, startPoint x: 710, startPoint y: 528, endPoint x: 698, endPoint y: 540, distance: 17.0
click at [731, 532] on p "Use Alpaca Skeletons and Spinners should use DS defined styles Use skeletons fo…" at bounding box center [758, 545] width 410 height 27
click at [554, 540] on p "Use Alpaca Skeletons and Spinners should use DS defined styles Use skeletons fo…" at bounding box center [758, 545] width 410 height 27
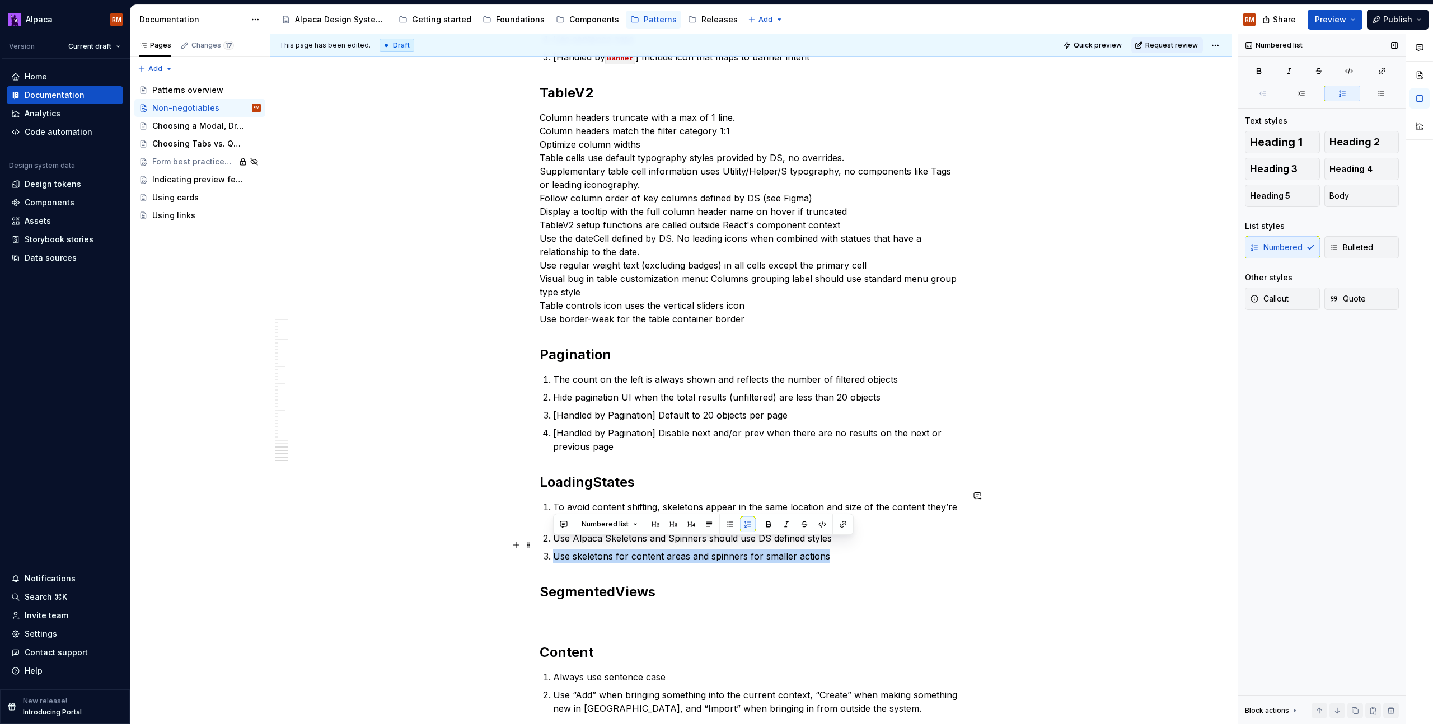
drag, startPoint x: 788, startPoint y: 545, endPoint x: 532, endPoint y: 541, distance: 255.8
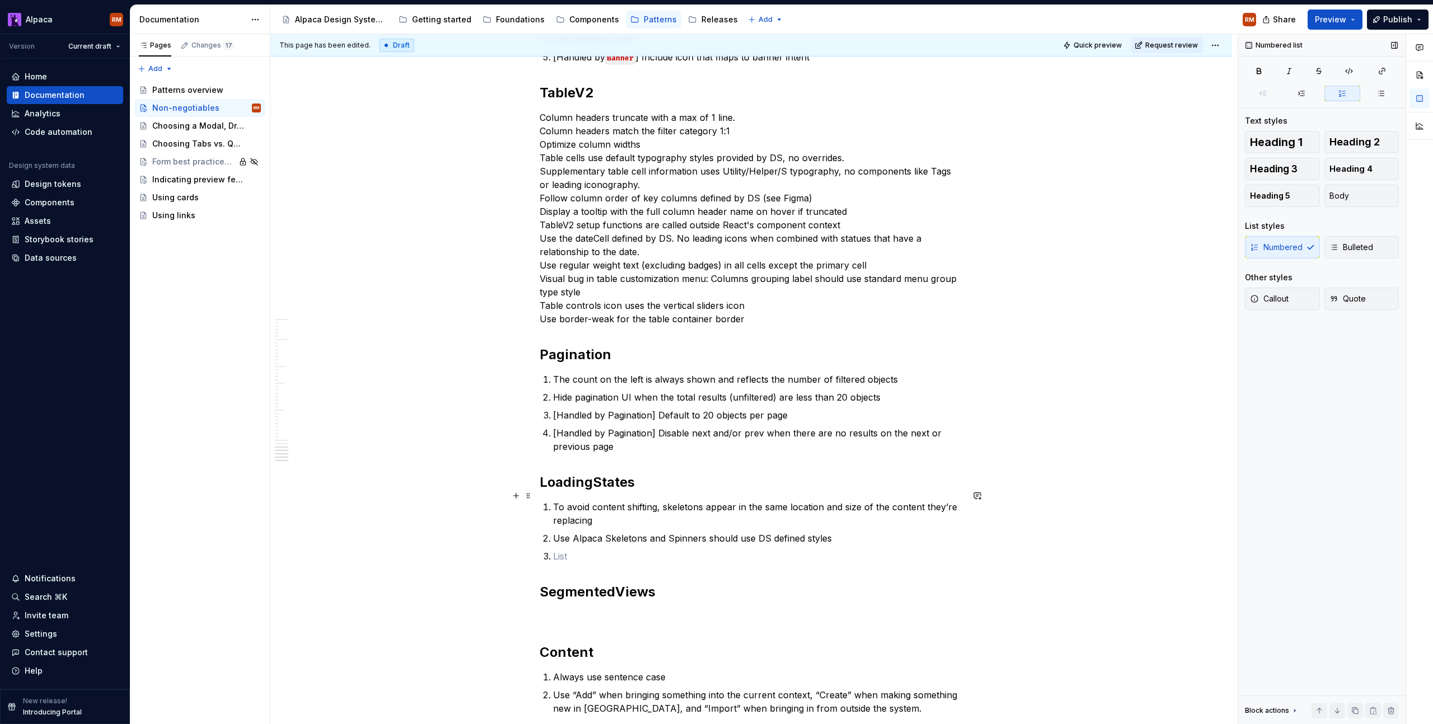
click at [655, 509] on p "To avoid content shifting, skeletons appear in the same location and size of th…" at bounding box center [758, 513] width 410 height 27
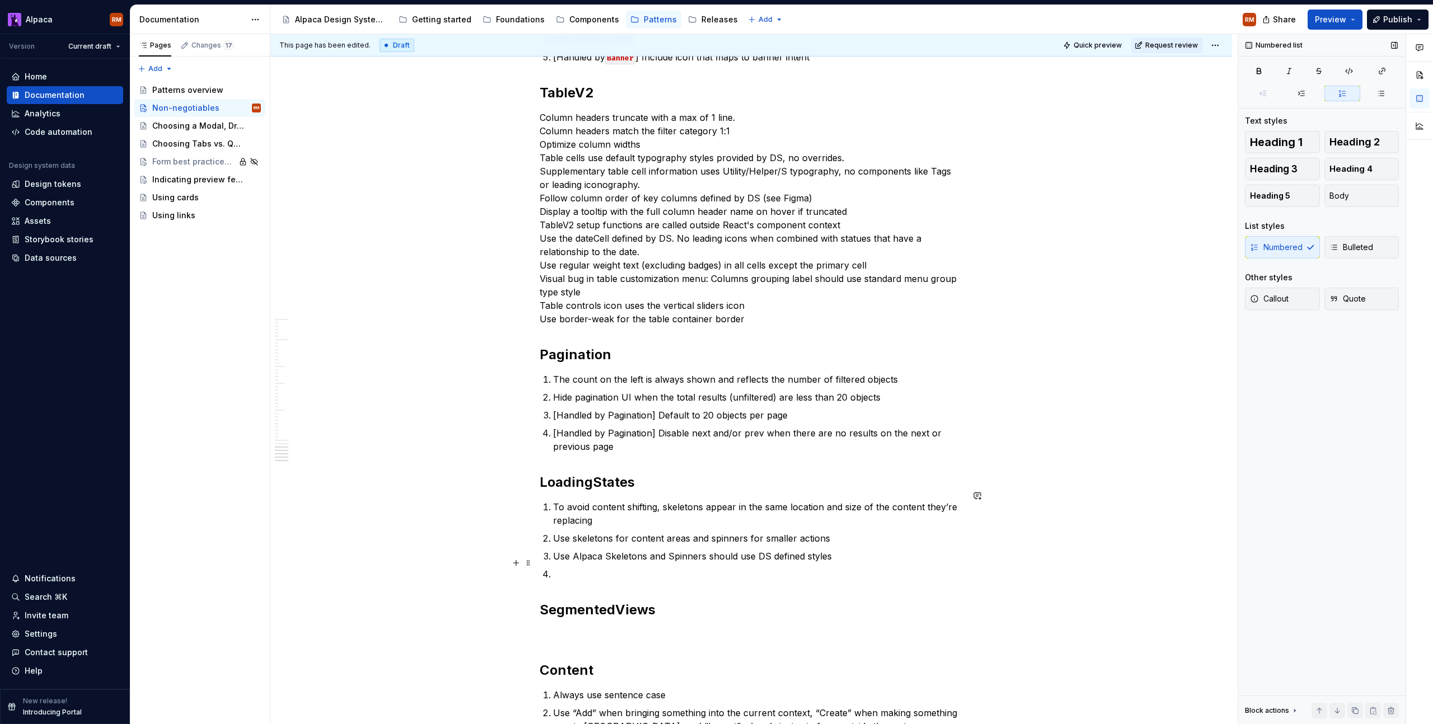
click at [588, 568] on p at bounding box center [758, 574] width 410 height 13
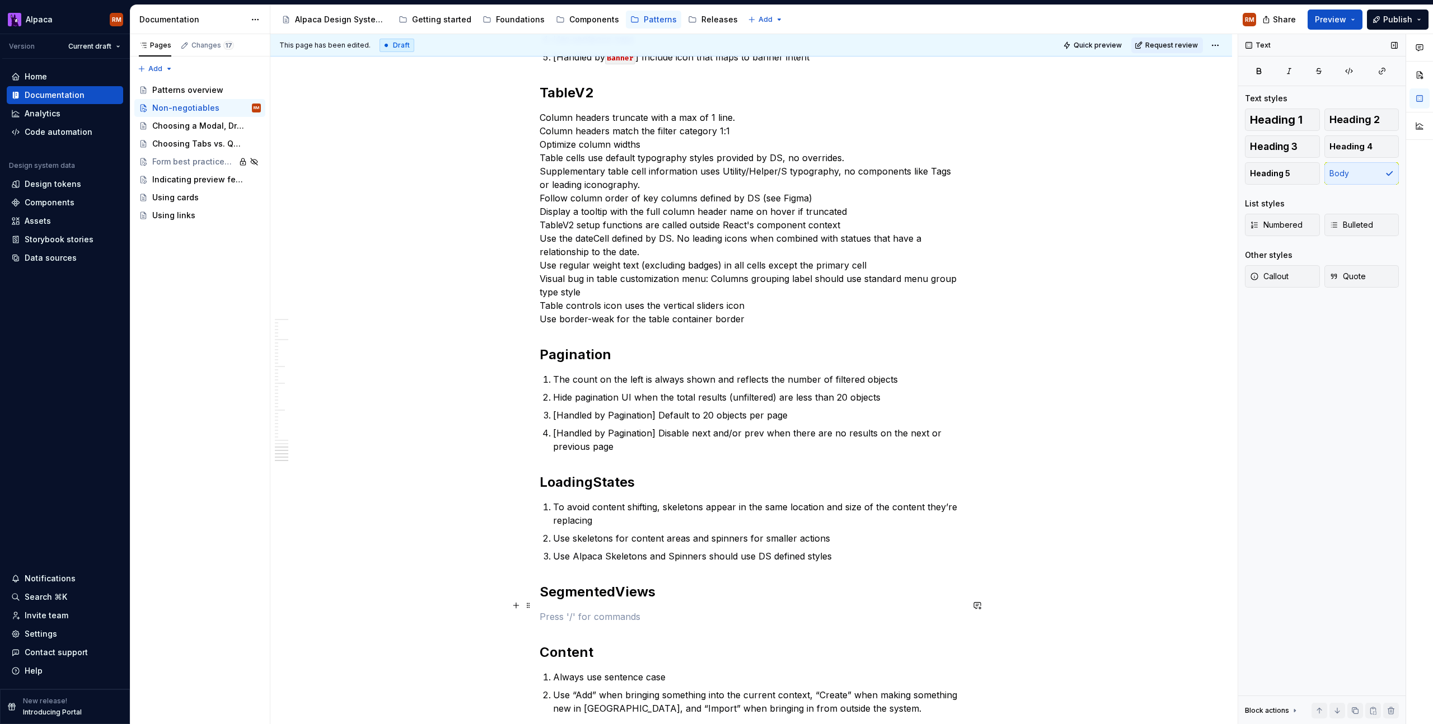
click at [663, 610] on p at bounding box center [751, 616] width 423 height 13
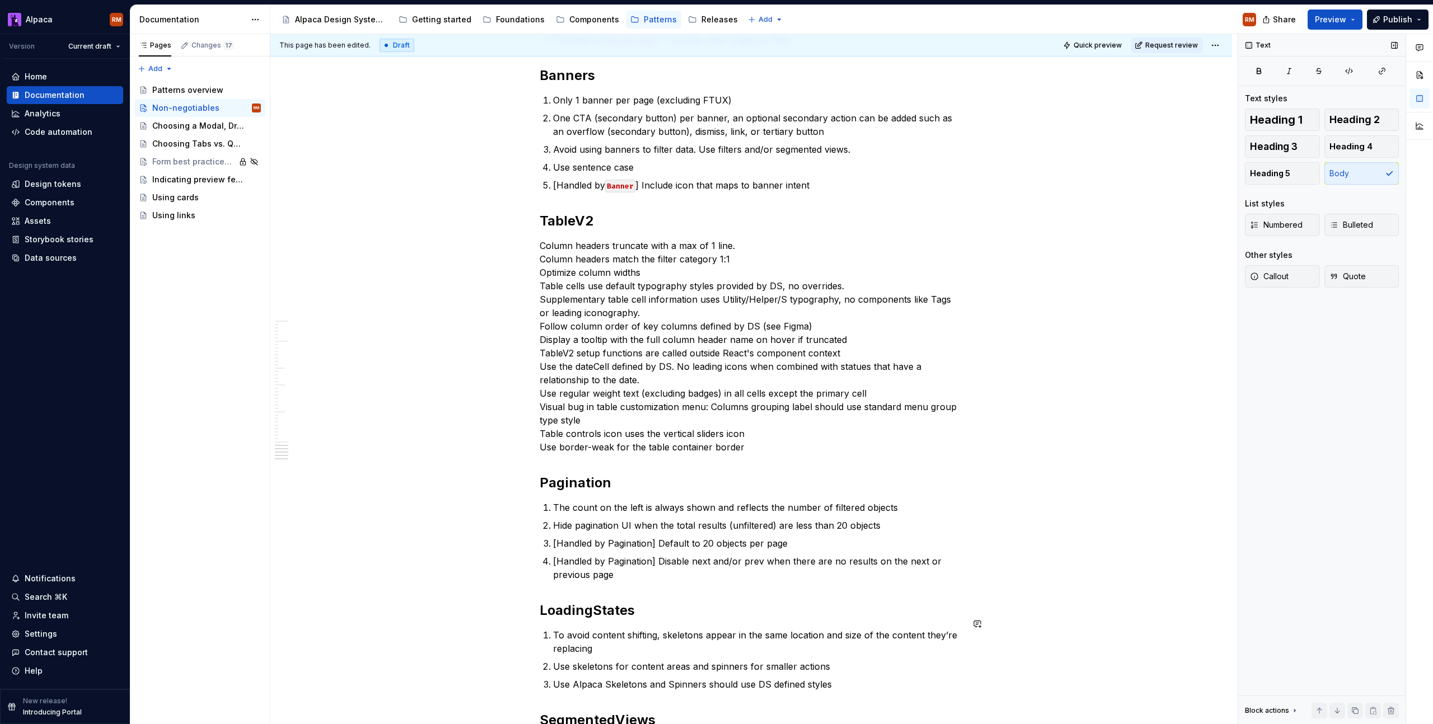
scroll to position [2075, 0]
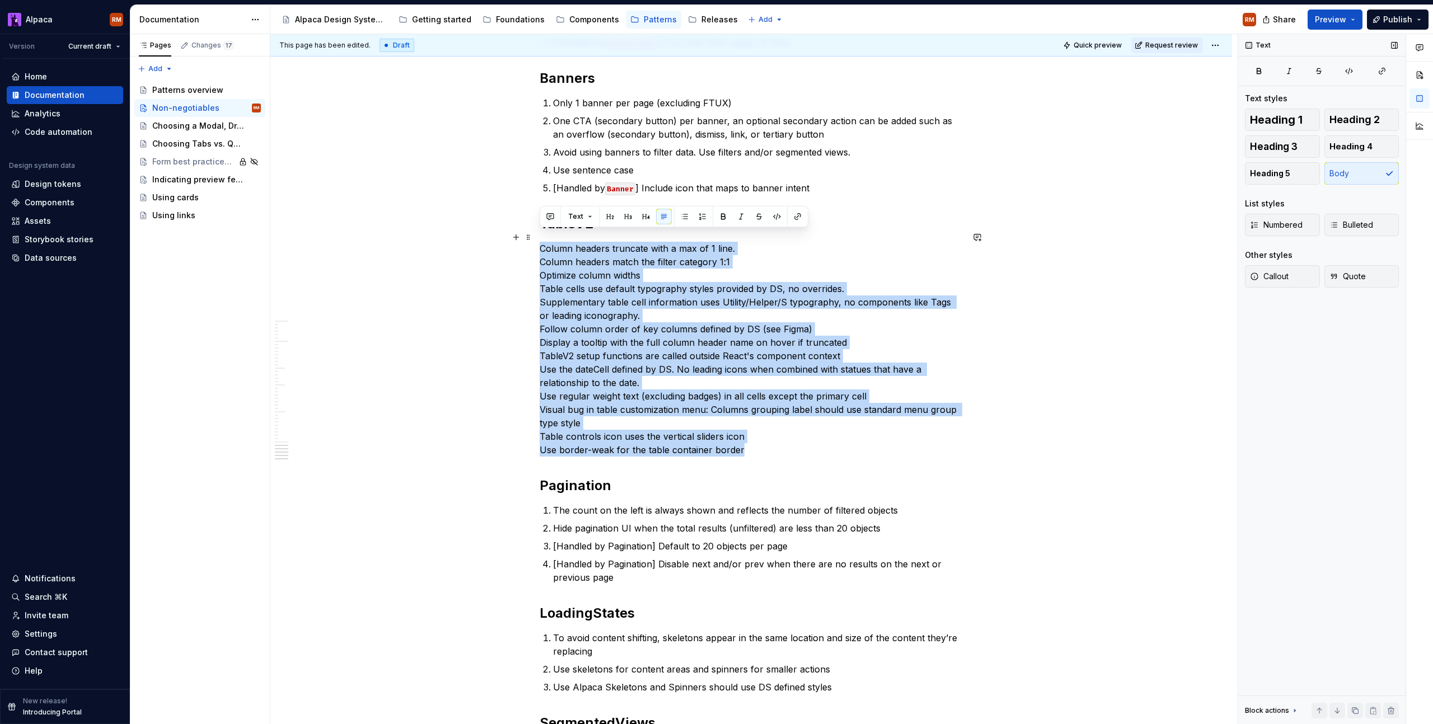
drag, startPoint x: 764, startPoint y: 442, endPoint x: 538, endPoint y: 237, distance: 305.2
click at [1271, 229] on span "Numbered" at bounding box center [1276, 224] width 53 height 11
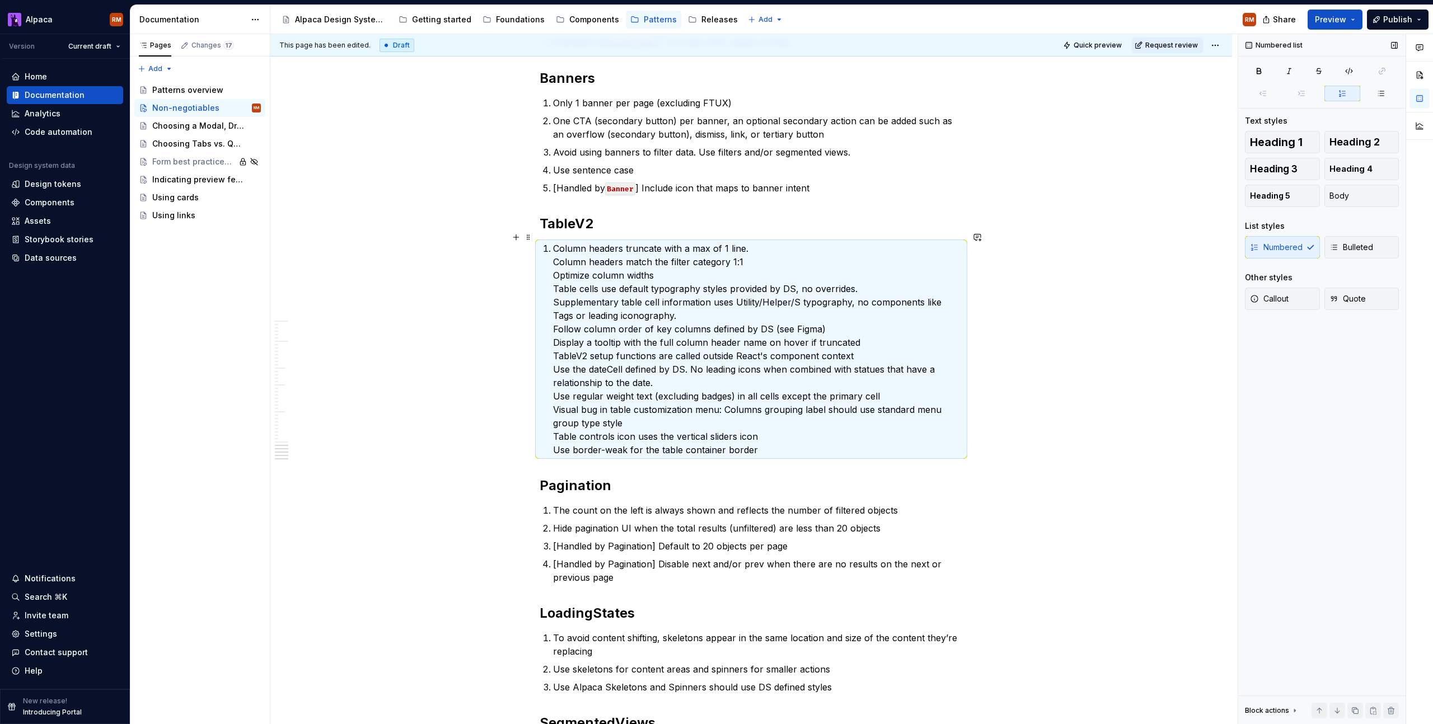
click at [646, 242] on p "Column headers truncate with a max of 1 line. Column headers match the filter c…" at bounding box center [758, 349] width 410 height 215
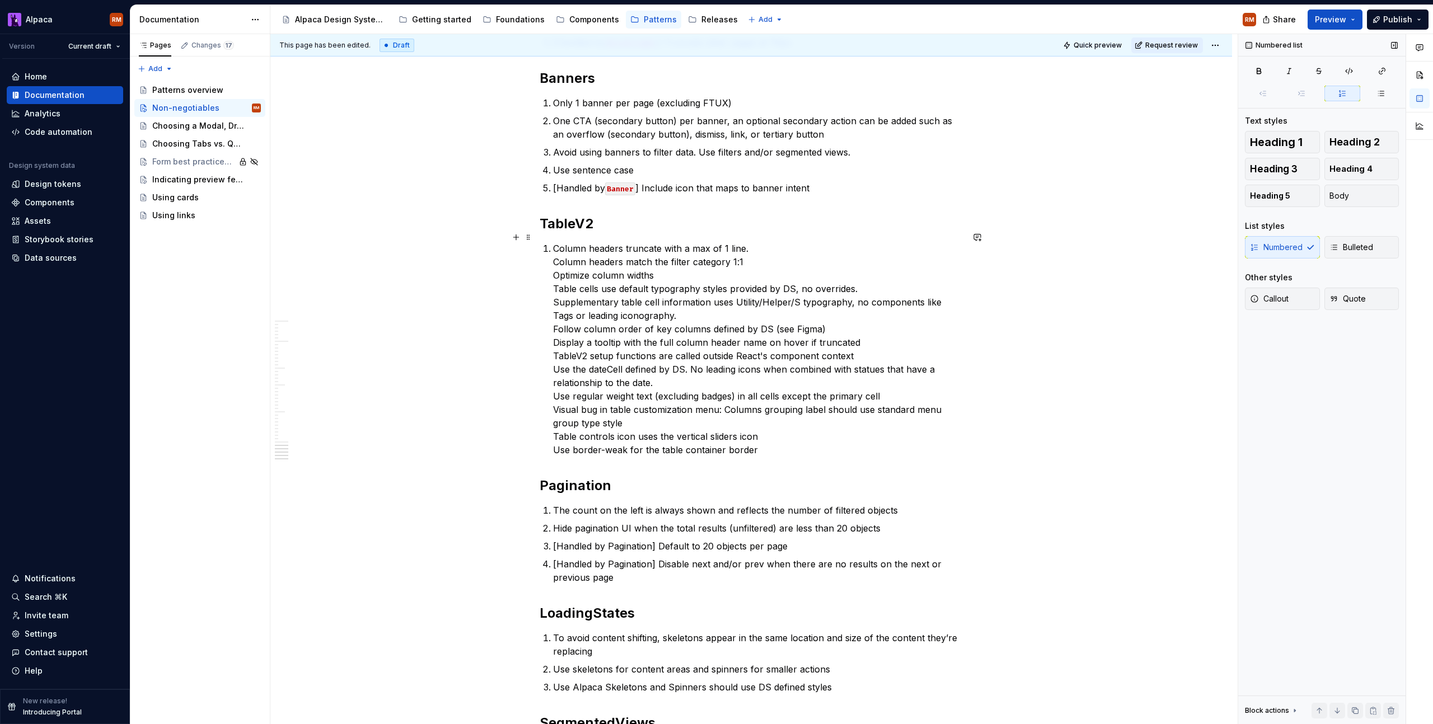
click at [554, 254] on p "Column headers truncate with a max of 1 line. Column headers match the filter c…" at bounding box center [758, 349] width 410 height 215
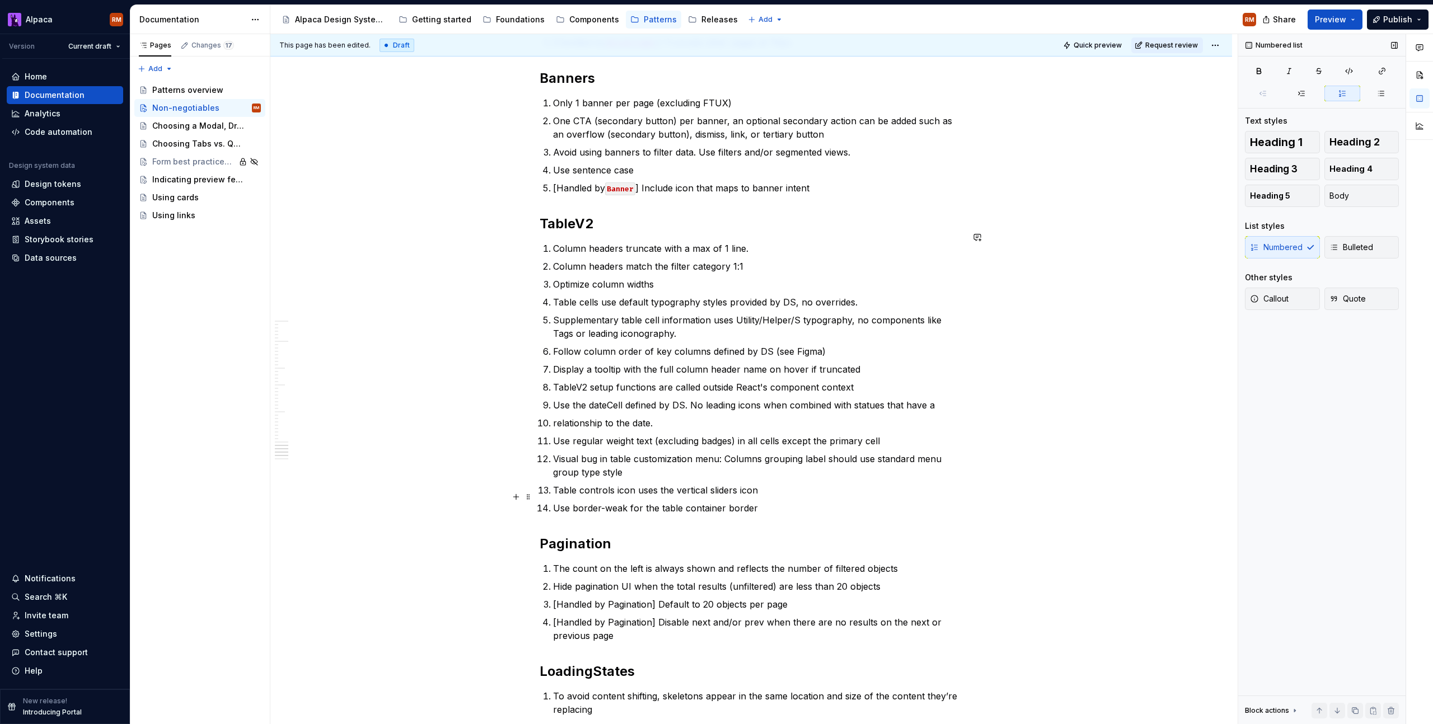
click at [811, 502] on p "Use border-weak for the table container border" at bounding box center [758, 508] width 410 height 13
drag, startPoint x: 786, startPoint y: 499, endPoint x: 636, endPoint y: 509, distance: 149.8
click at [576, 502] on p "Use border-weak for the table container border" at bounding box center [758, 508] width 410 height 13
drag, startPoint x: 769, startPoint y: 481, endPoint x: 509, endPoint y: 485, distance: 260.3
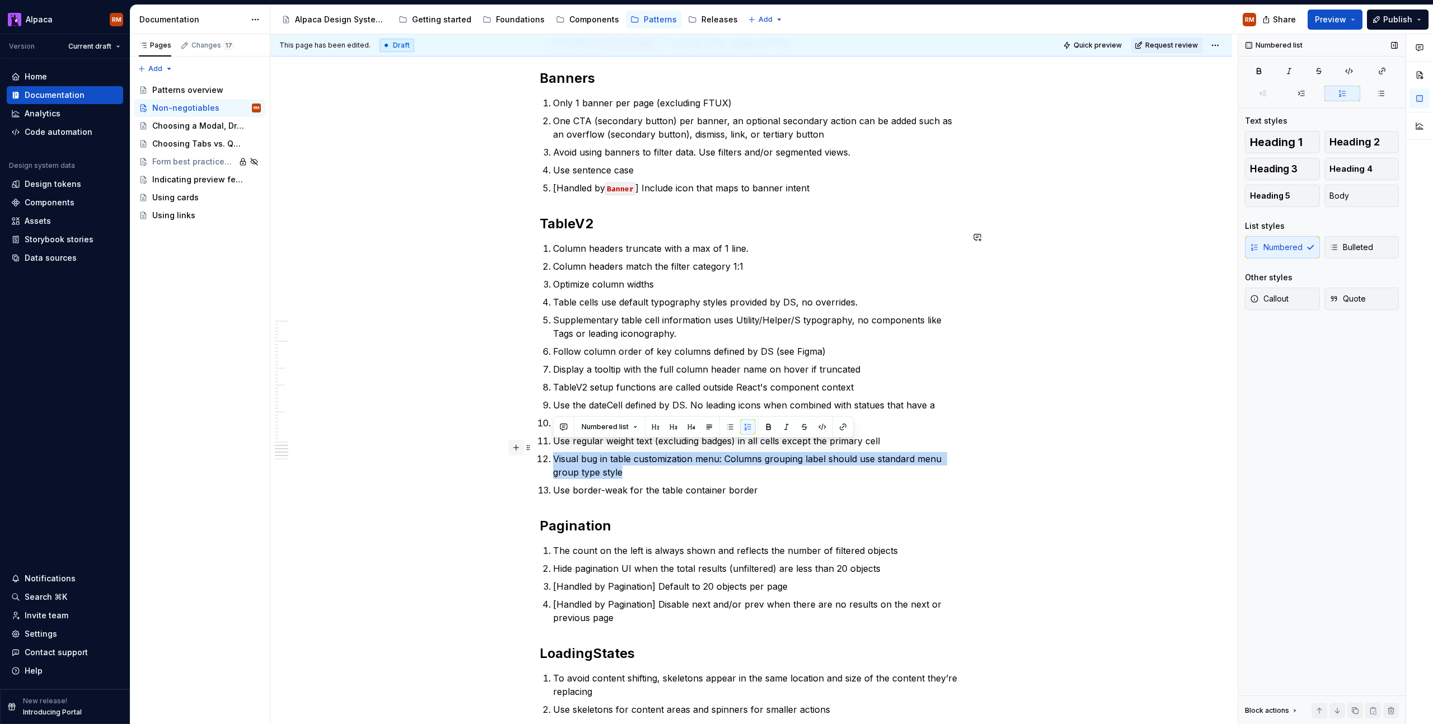
drag, startPoint x: 656, startPoint y: 459, endPoint x: 519, endPoint y: 452, distance: 137.3
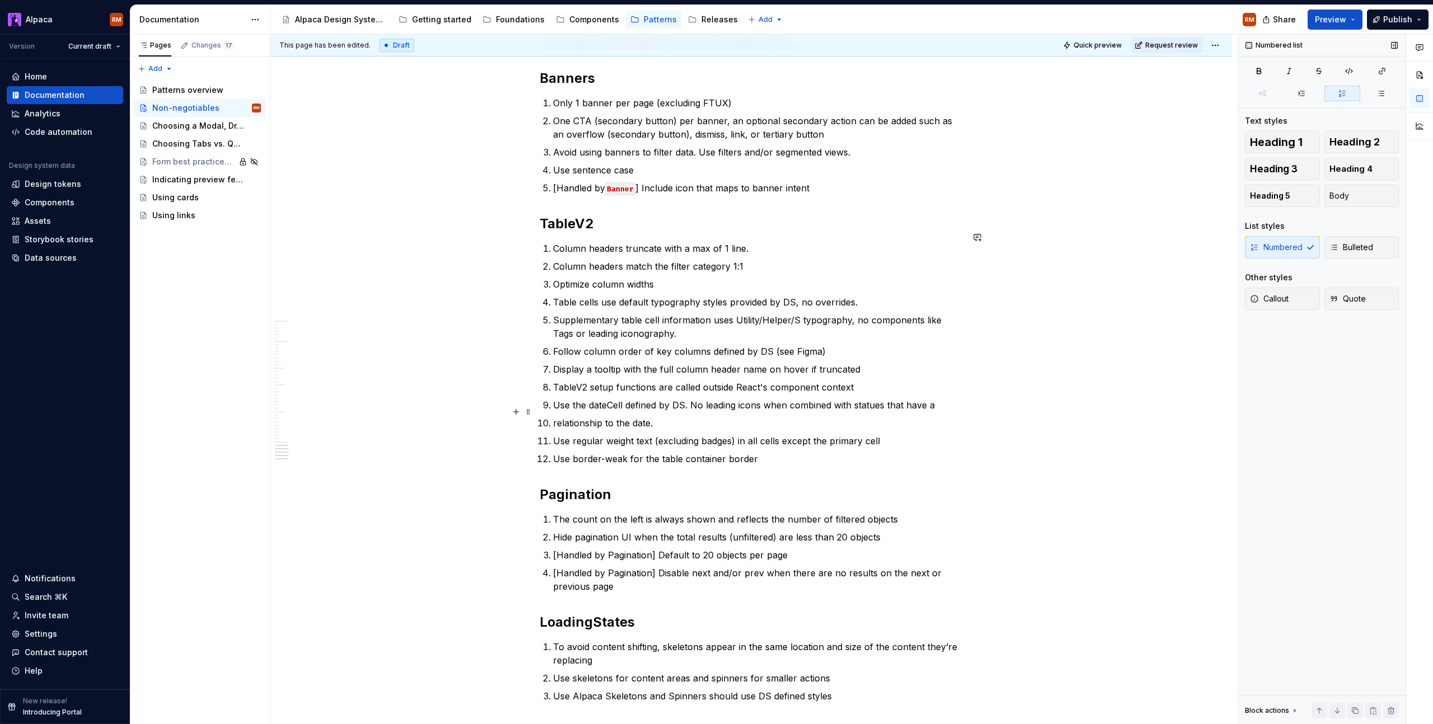
click at [553, 416] on li "relationship to the date." at bounding box center [758, 422] width 410 height 13
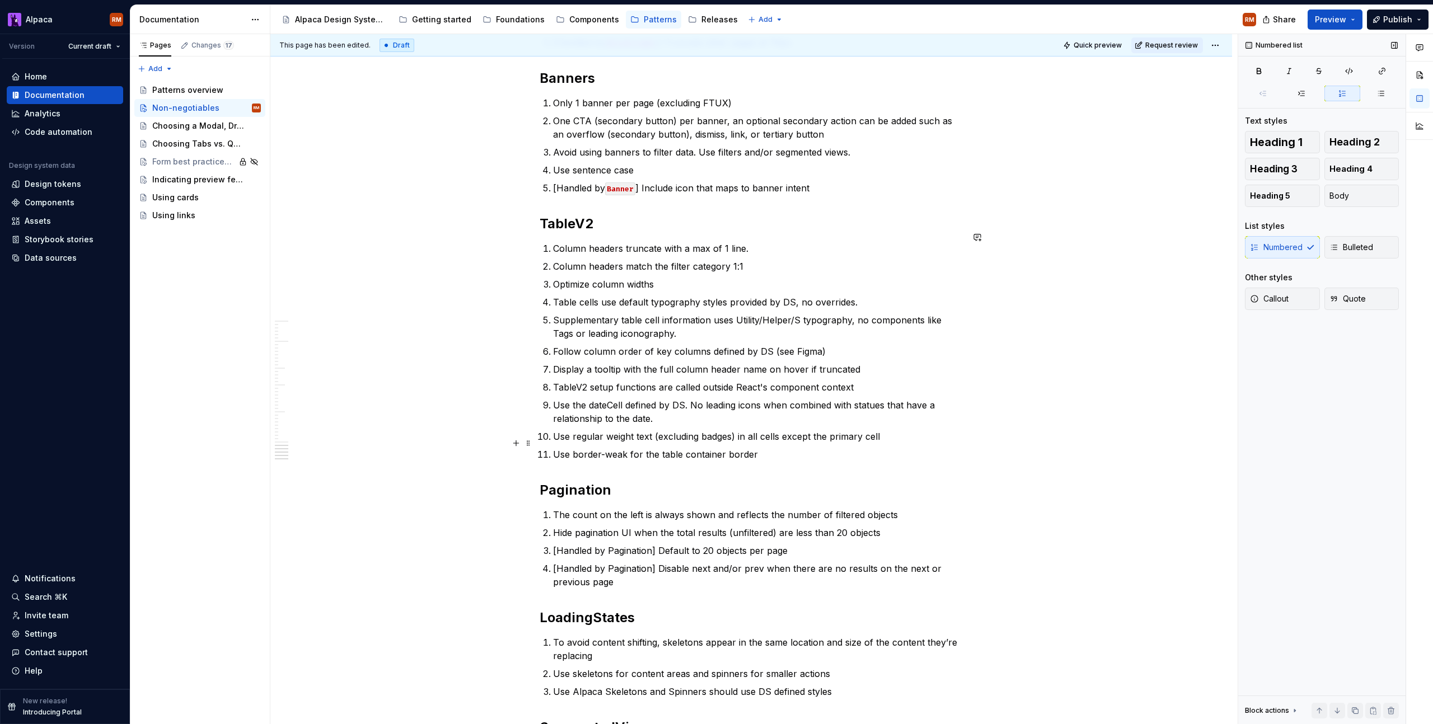
click at [820, 448] on p "Use border-weak for the table container border" at bounding box center [758, 454] width 410 height 13
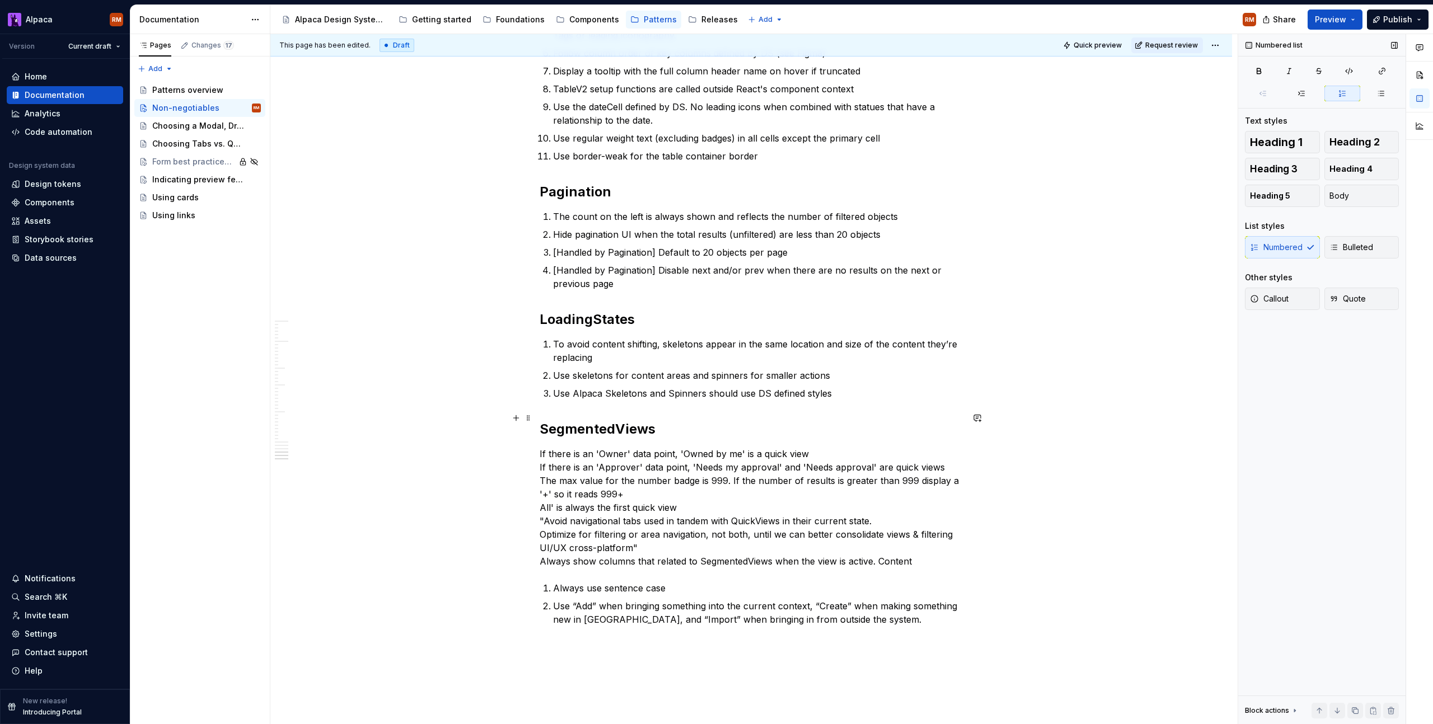
scroll to position [2380, 0]
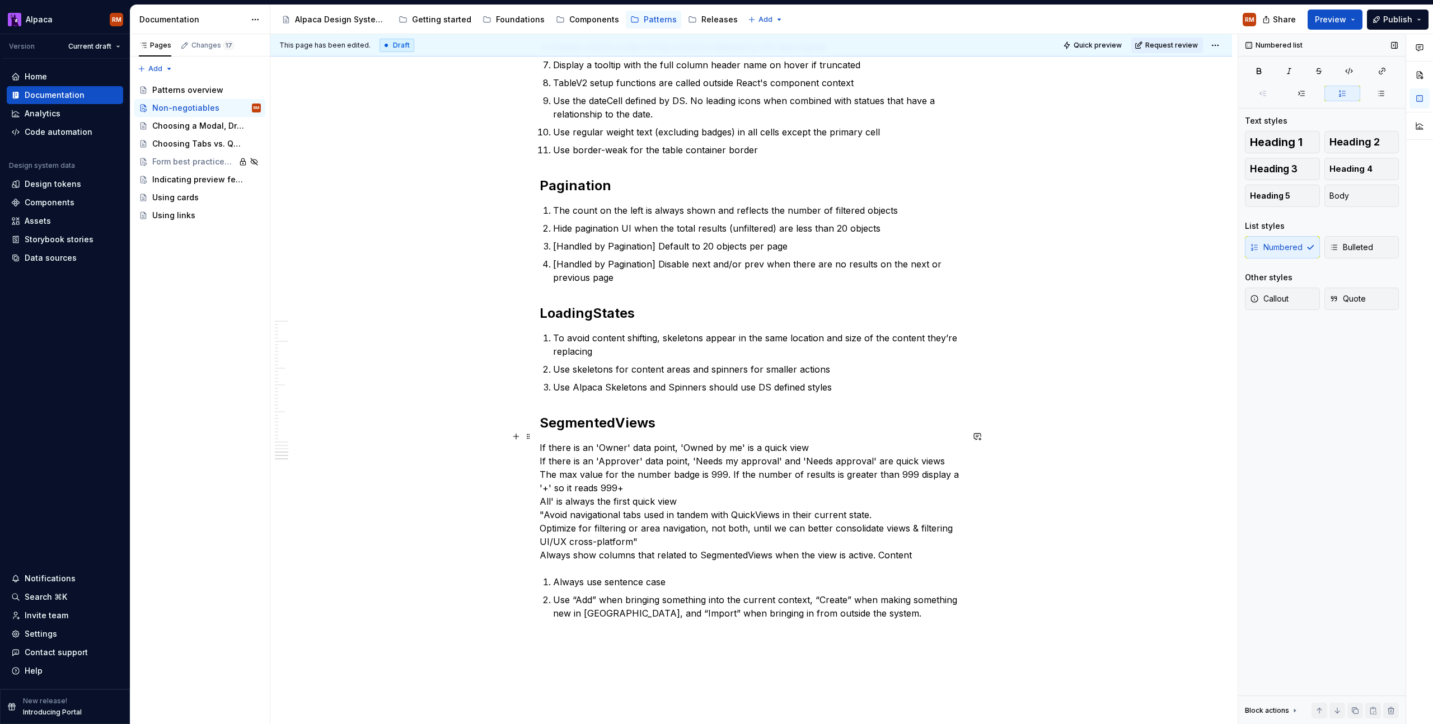
click at [873, 543] on p "If there is an 'Owner' data point, 'Owned by me' is a quick view If there is an…" at bounding box center [751, 501] width 423 height 121
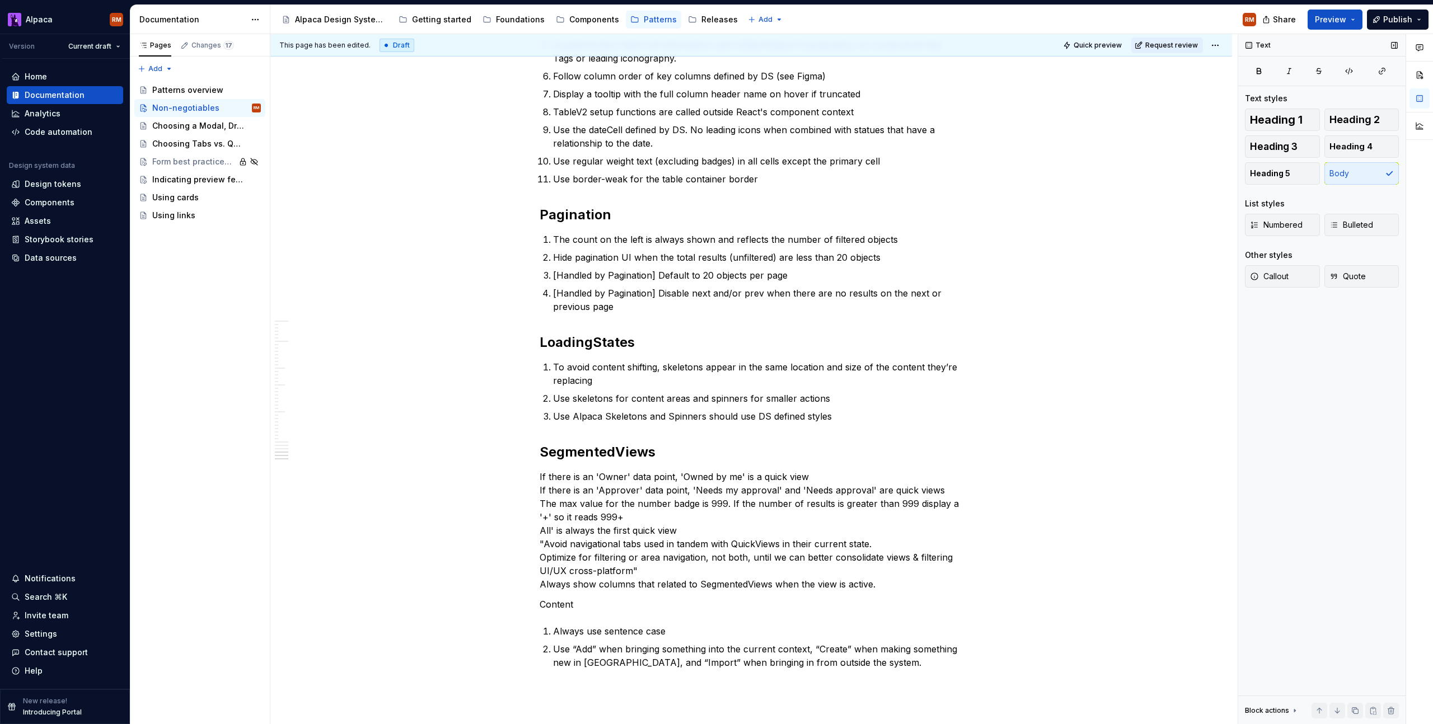
scroll to position [2348, 0]
click at [1352, 125] on button "Heading 2" at bounding box center [1361, 120] width 75 height 22
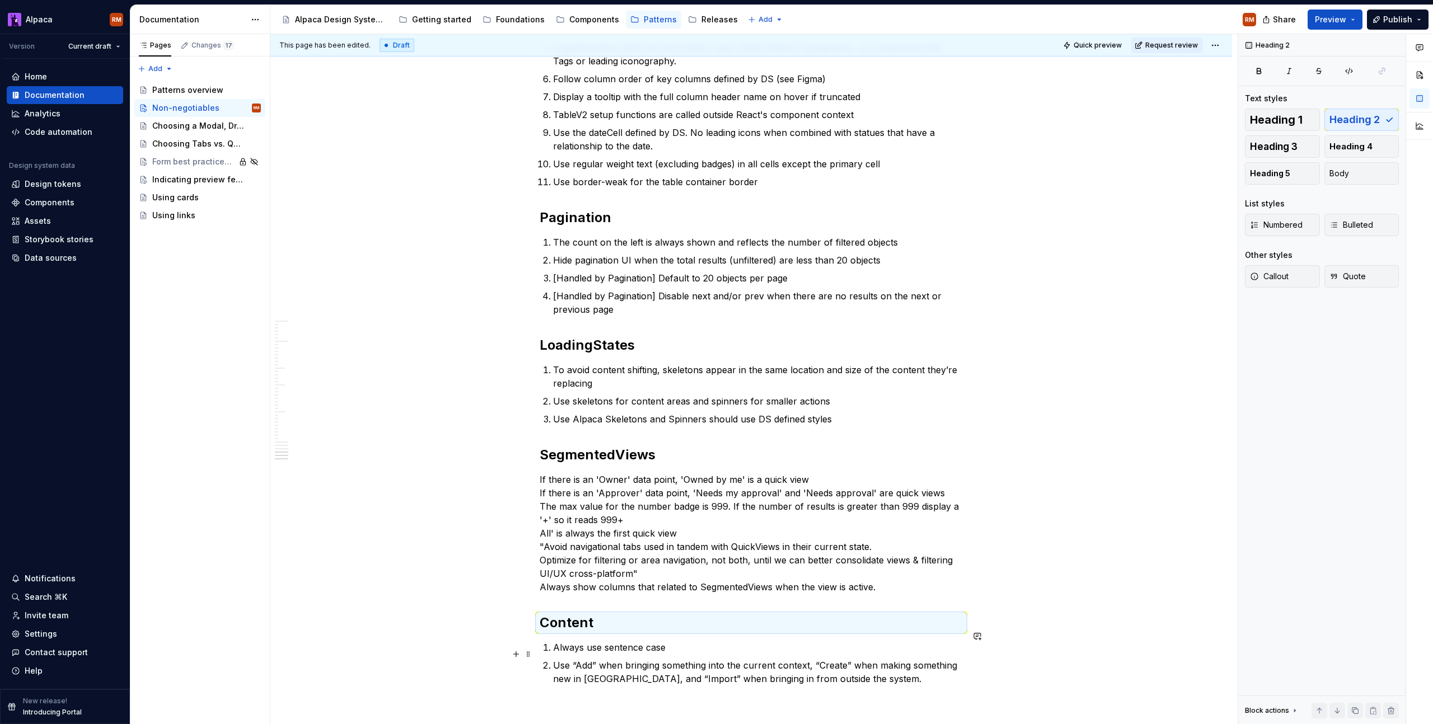
click at [807, 659] on p "Use “Add” when bringing something into the current context, “Create” when makin…" at bounding box center [758, 672] width 410 height 27
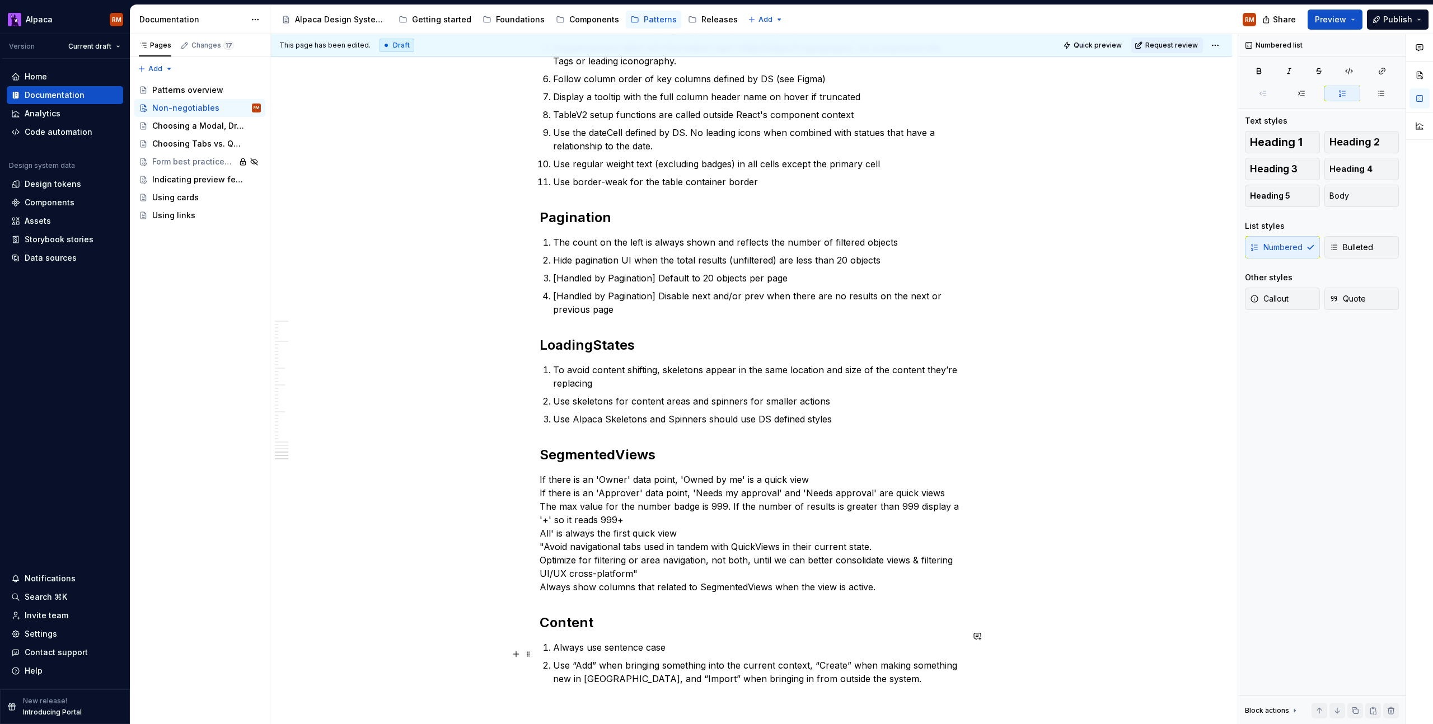
scroll to position [2331, 0]
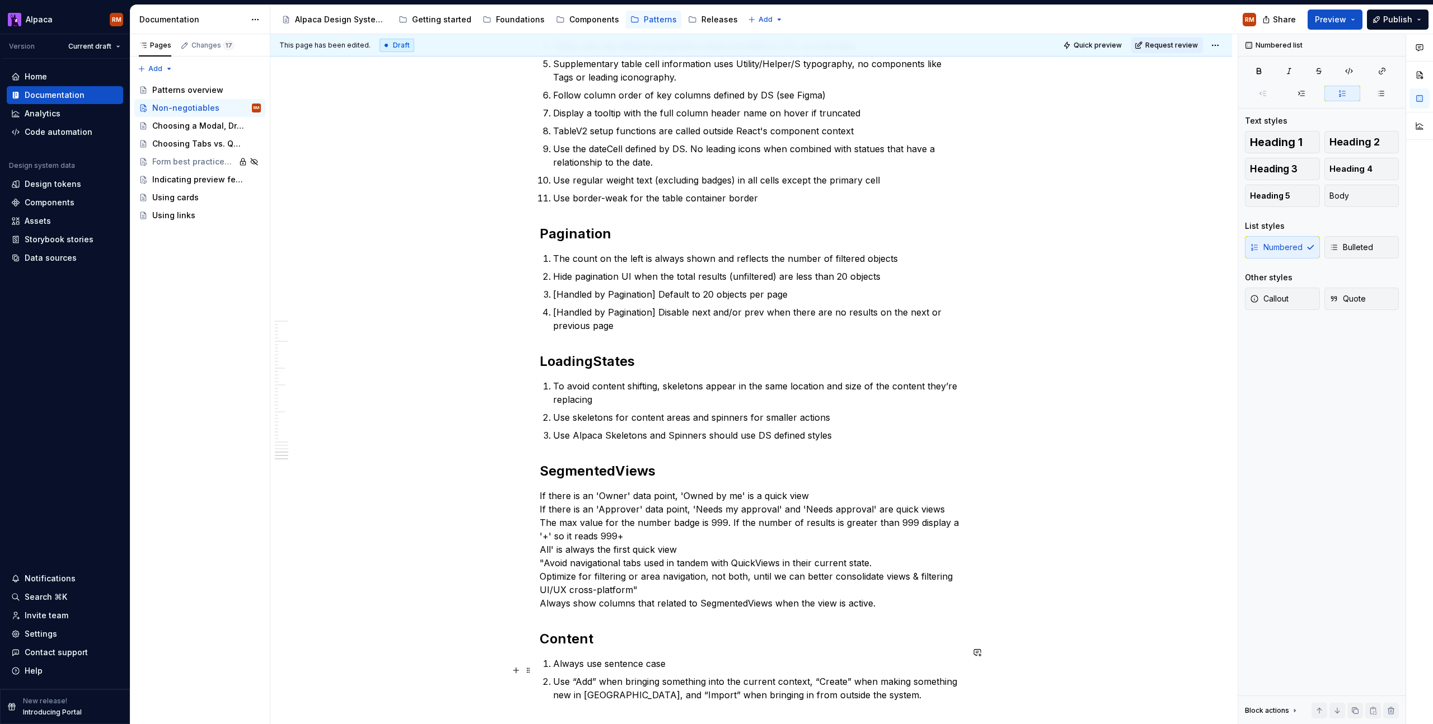
click at [868, 681] on p "Use “Add” when bringing something into the current context, “Create” when makin…" at bounding box center [758, 688] width 410 height 27
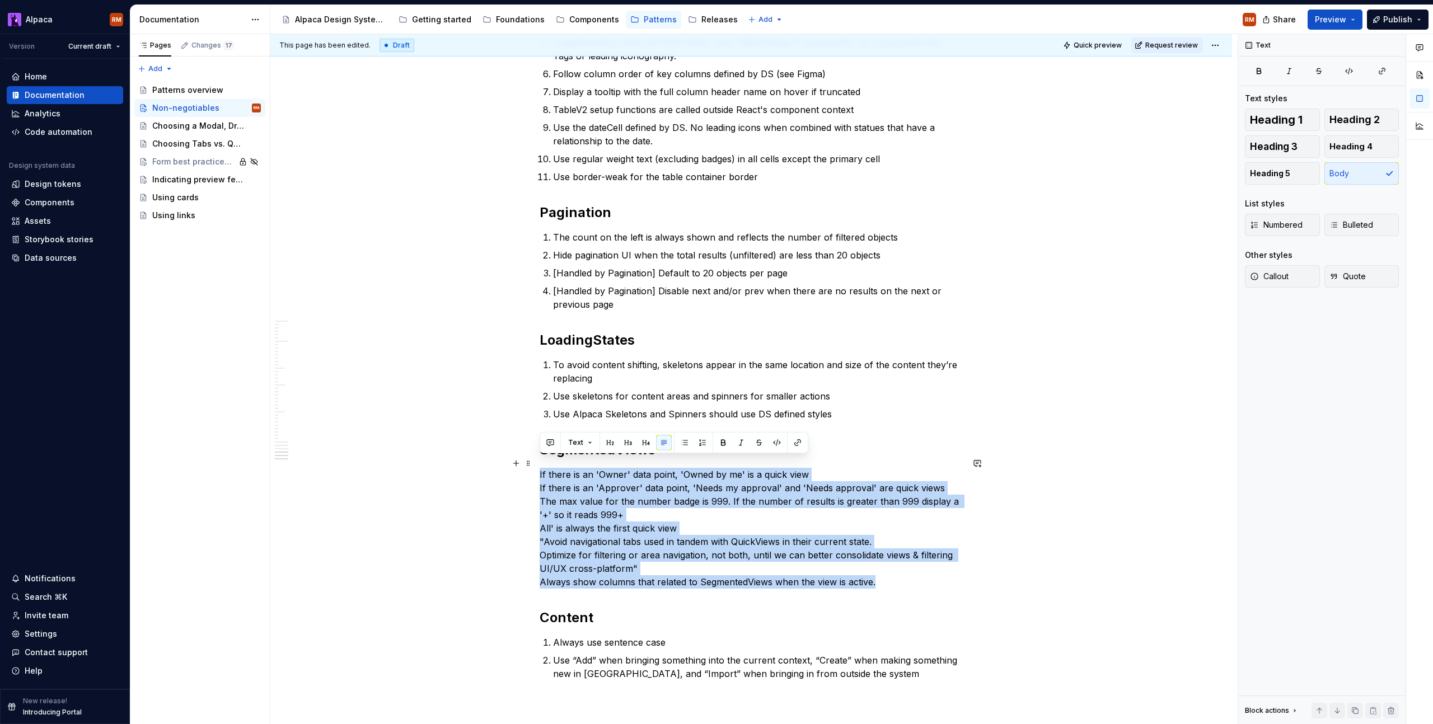
drag, startPoint x: 878, startPoint y: 570, endPoint x: 537, endPoint y: 462, distance: 357.1
click at [1266, 221] on span "Numbered" at bounding box center [1276, 224] width 53 height 11
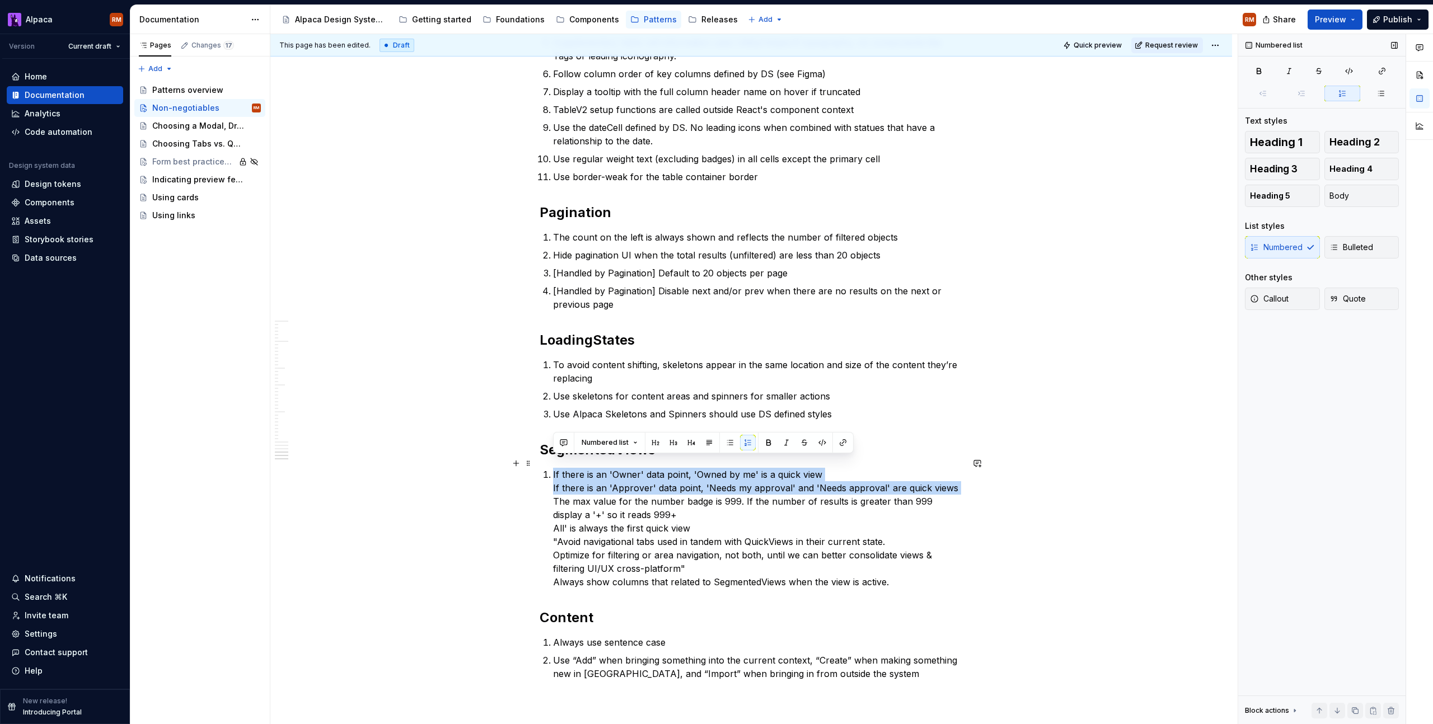
click at [553, 483] on p "If there is an 'Owner' data point, 'Owned by me' is a quick view If there is an…" at bounding box center [758, 528] width 410 height 121
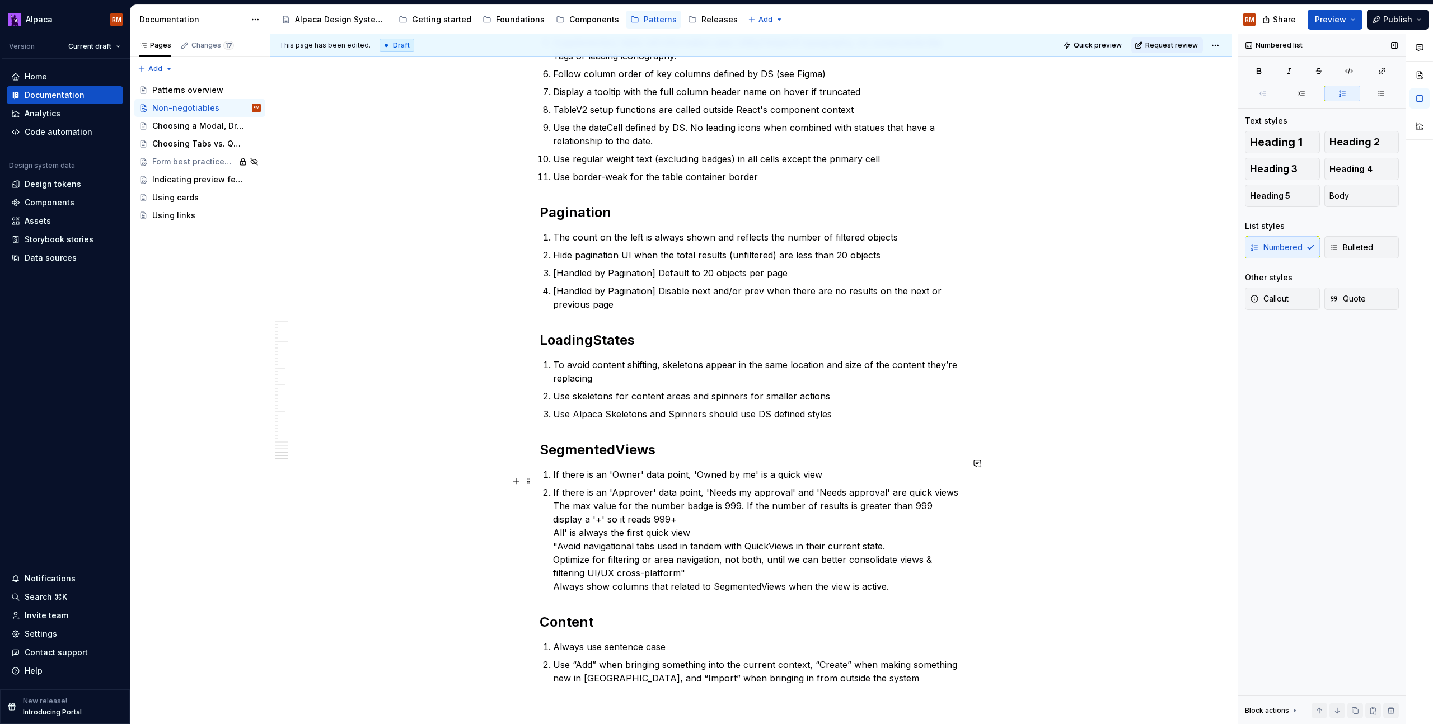
click at [554, 493] on p "If there is an 'Approver' data point, 'Needs my approval' and 'Needs approval' …" at bounding box center [758, 539] width 410 height 107
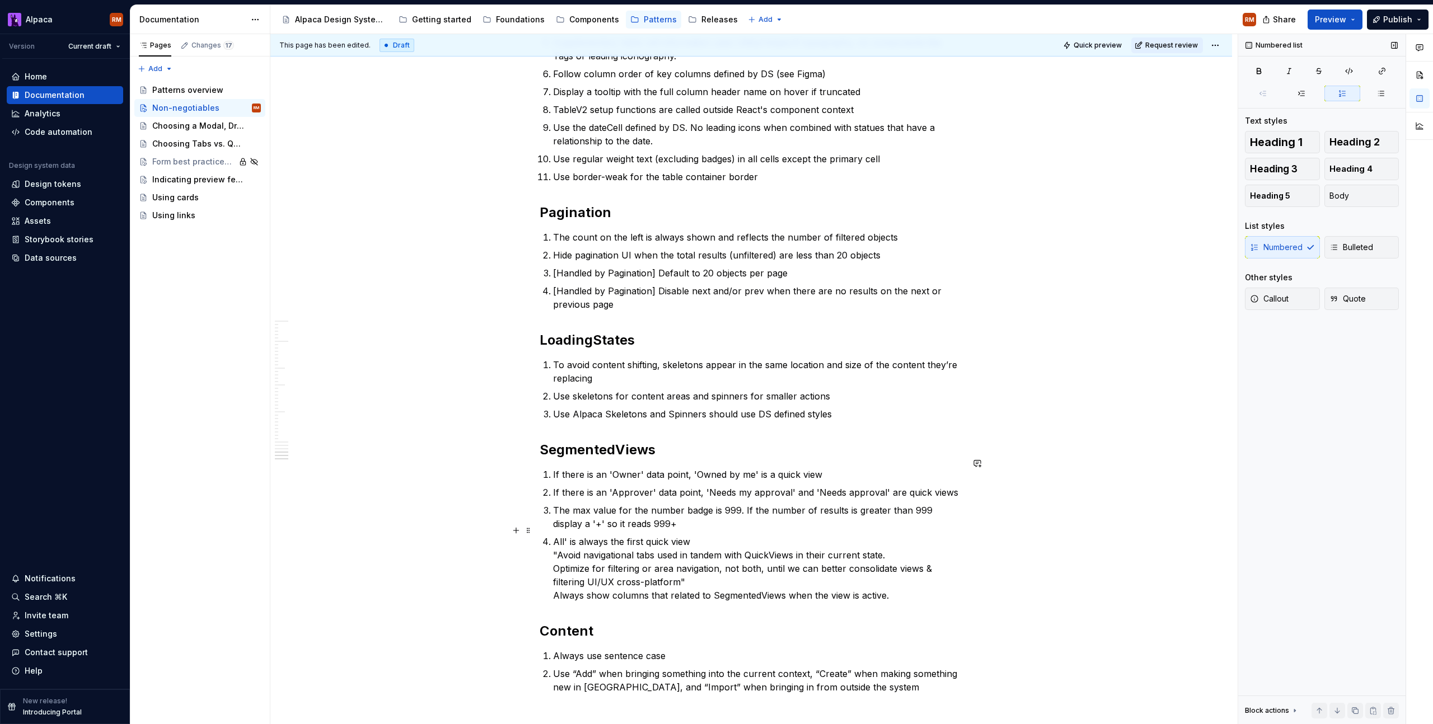
click at [553, 547] on p "All' is always the first quick view "Avoid navigational tabs used in tandem wit…" at bounding box center [758, 568] width 410 height 67
click at [920, 553] on p ""Avoid navigational tabs used in tandem with QuickViews in their current state.…" at bounding box center [758, 580] width 410 height 54
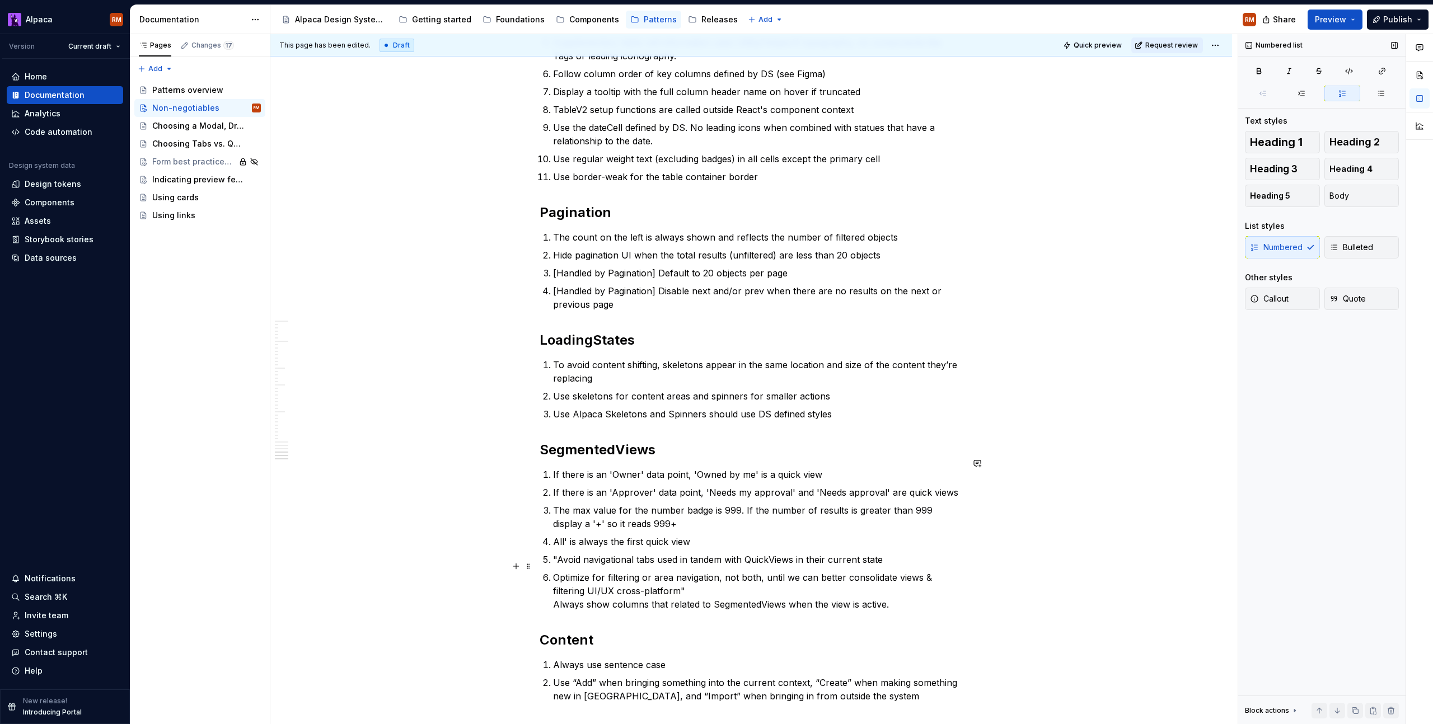
click at [896, 602] on p "Always show columns that related to SegmentedViews when the view is active." at bounding box center [758, 608] width 410 height 13
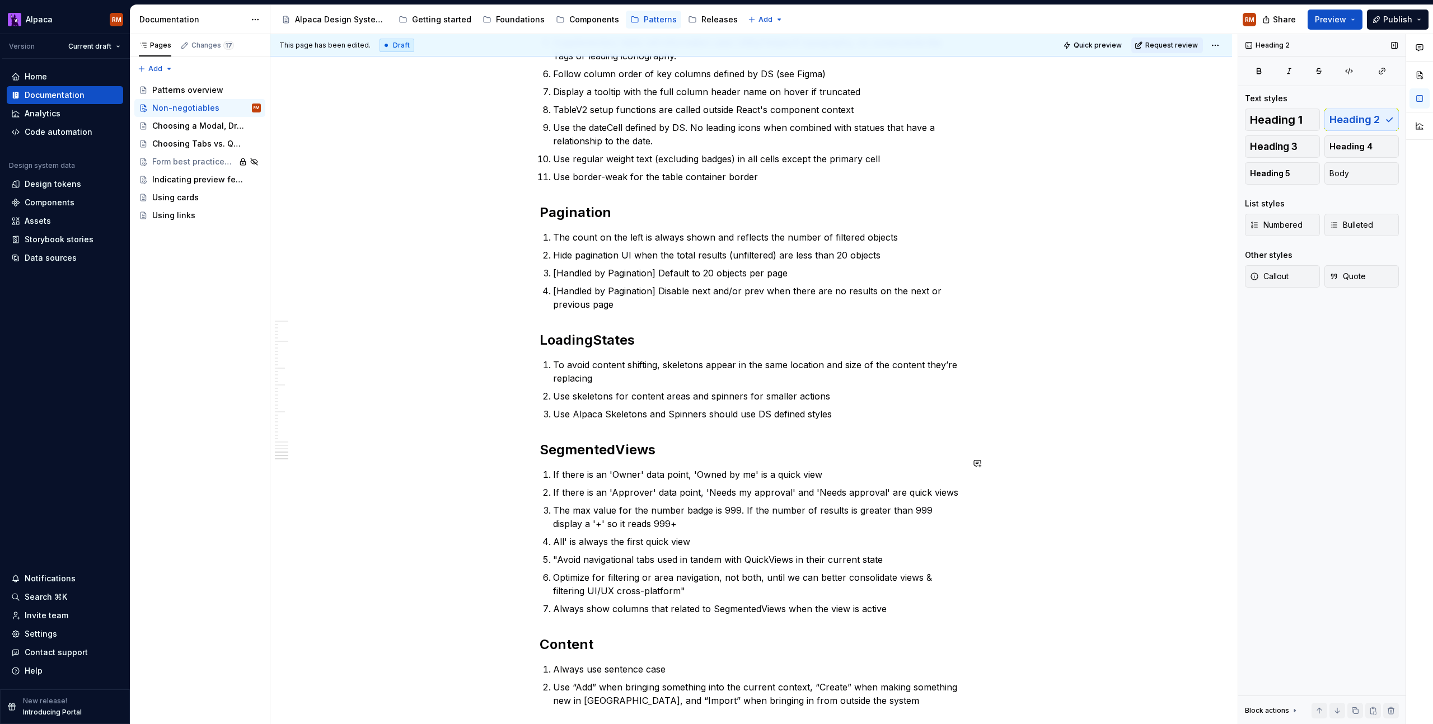
click at [555, 535] on p "All' is always the first quick view" at bounding box center [758, 541] width 410 height 13
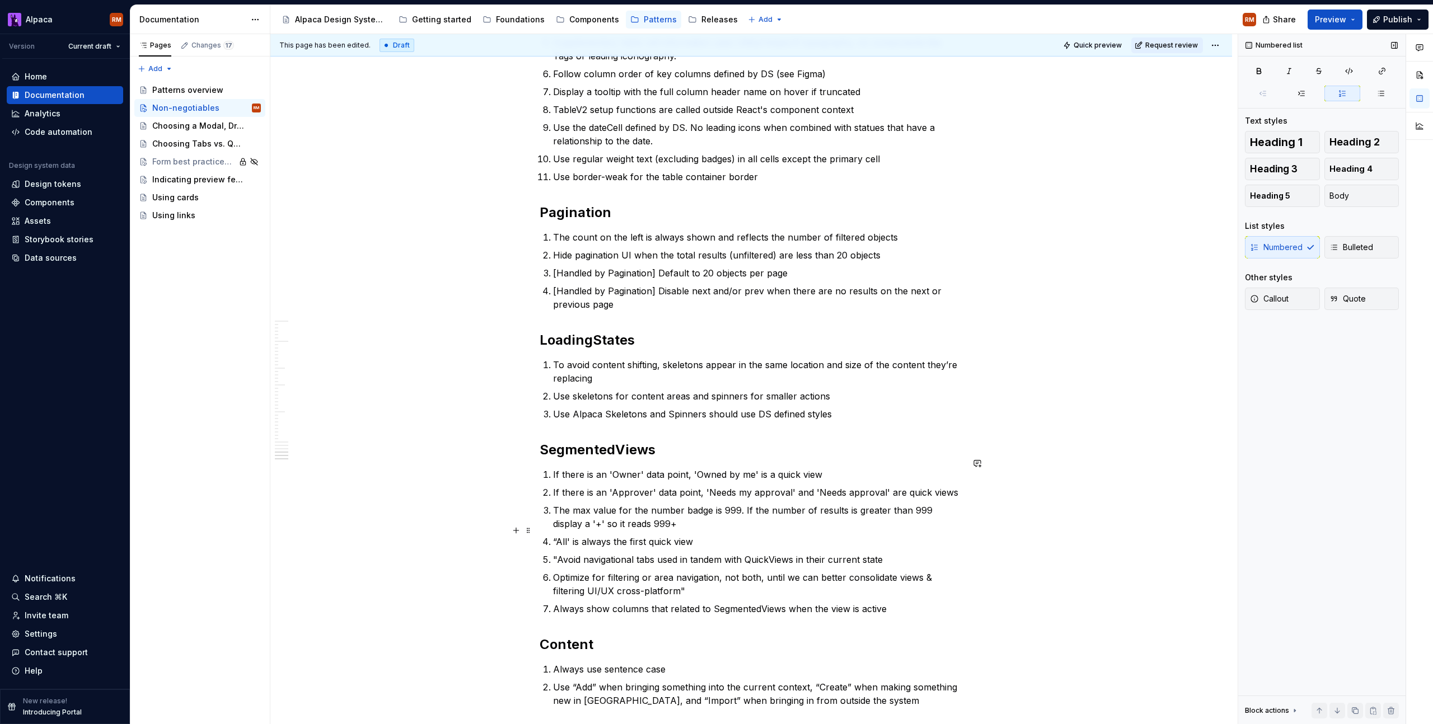
click at [570, 535] on p "“All' is always the first quick view" at bounding box center [758, 541] width 410 height 13
click at [610, 468] on p "If there is an 'Owner' data point, 'Owned by me' is a quick view" at bounding box center [758, 474] width 410 height 13
click at [641, 468] on p "If there is an “Owner' data point, 'Owned by me' is a quick view" at bounding box center [758, 474] width 410 height 13
click at [698, 468] on p "If there is an “Owner” data point, 'Owned by me' is a quick view" at bounding box center [758, 474] width 410 height 13
click at [759, 468] on p "If there is an “Owner” data point, “Owned by me' is a quick view" at bounding box center [758, 474] width 410 height 13
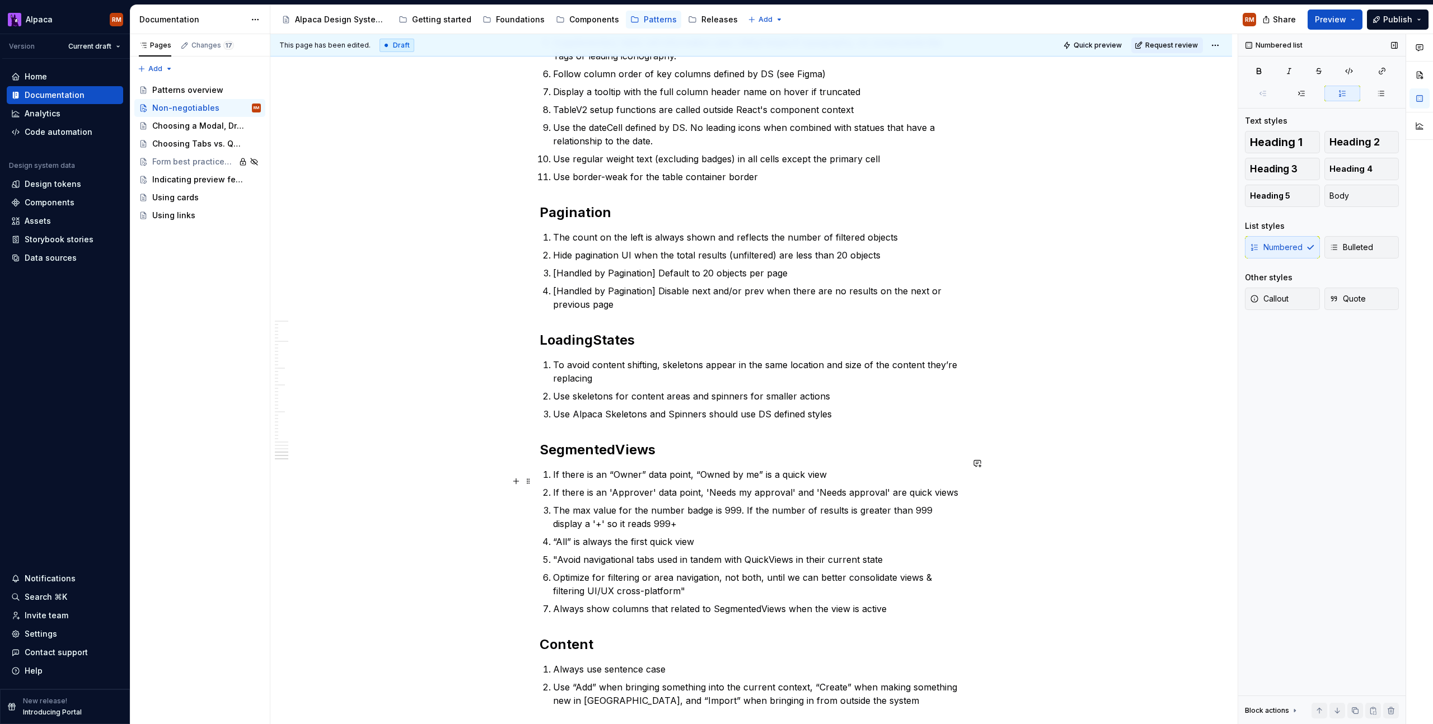
click at [612, 486] on p "If there is an 'Approver' data point, 'Needs my approval' and 'Needs approval' …" at bounding box center [758, 492] width 410 height 13
click at [654, 486] on p "If there is an '“Approver' data point, 'Needs my approval' and 'Needs approval'…" at bounding box center [758, 492] width 410 height 13
click at [711, 486] on p "If there is an '“Approver” data point, 'Needs my approval' and 'Needs approval'…" at bounding box center [758, 492] width 410 height 13
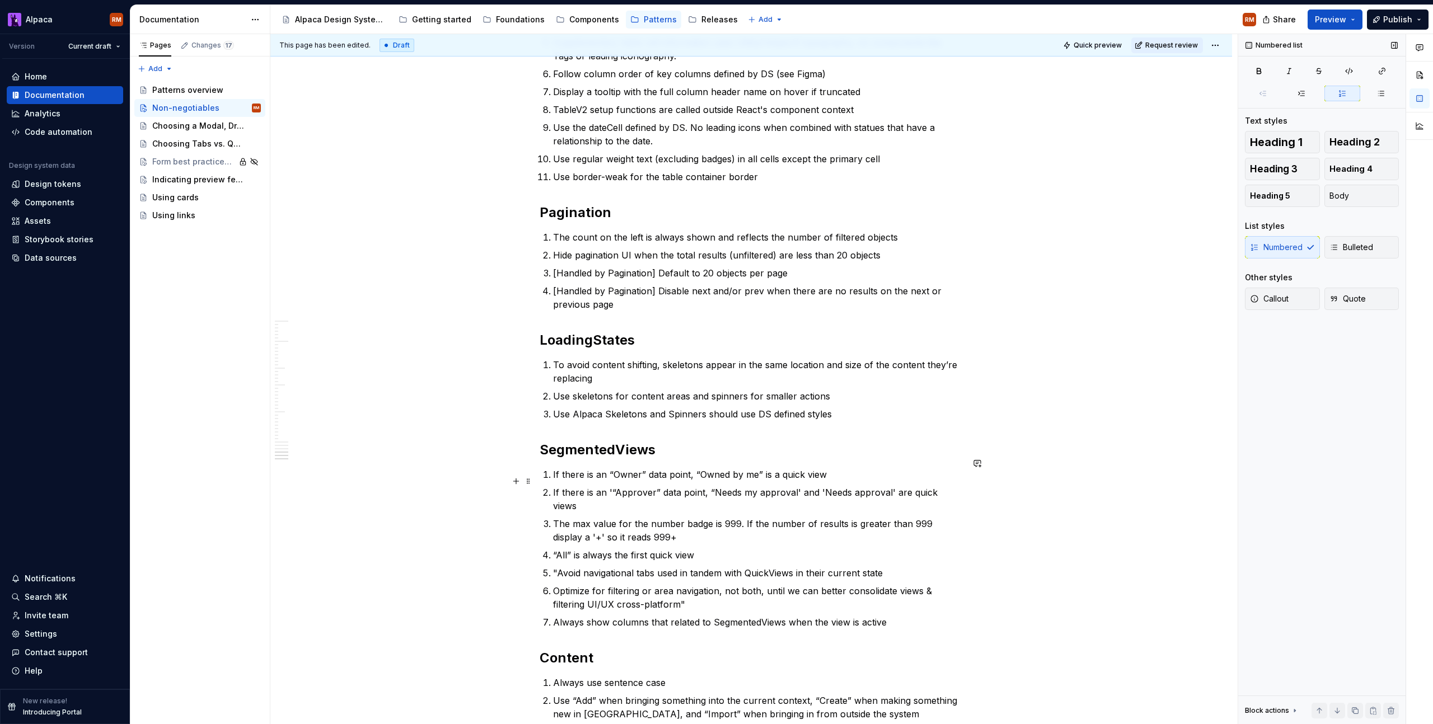
click at [794, 486] on p "If there is an '“Approver” data point, “Needs my approval' and 'Needs approval'…" at bounding box center [758, 499] width 410 height 27
click at [820, 486] on p "If there is an '“Approver” data point, “Needs my approval” and 'Needs approval'…" at bounding box center [758, 499] width 410 height 27
click at [890, 486] on p "If there is an '“Approver” data point, “Needs my approval” and “Needs approval'…" at bounding box center [758, 499] width 410 height 27
click at [754, 517] on p "The max value for the number badge is 999. If the number of results is greater …" at bounding box center [758, 530] width 410 height 27
click at [558, 566] on p ""Avoid navigational tabs used in tandem with QuickViews in their current state" at bounding box center [758, 572] width 410 height 13
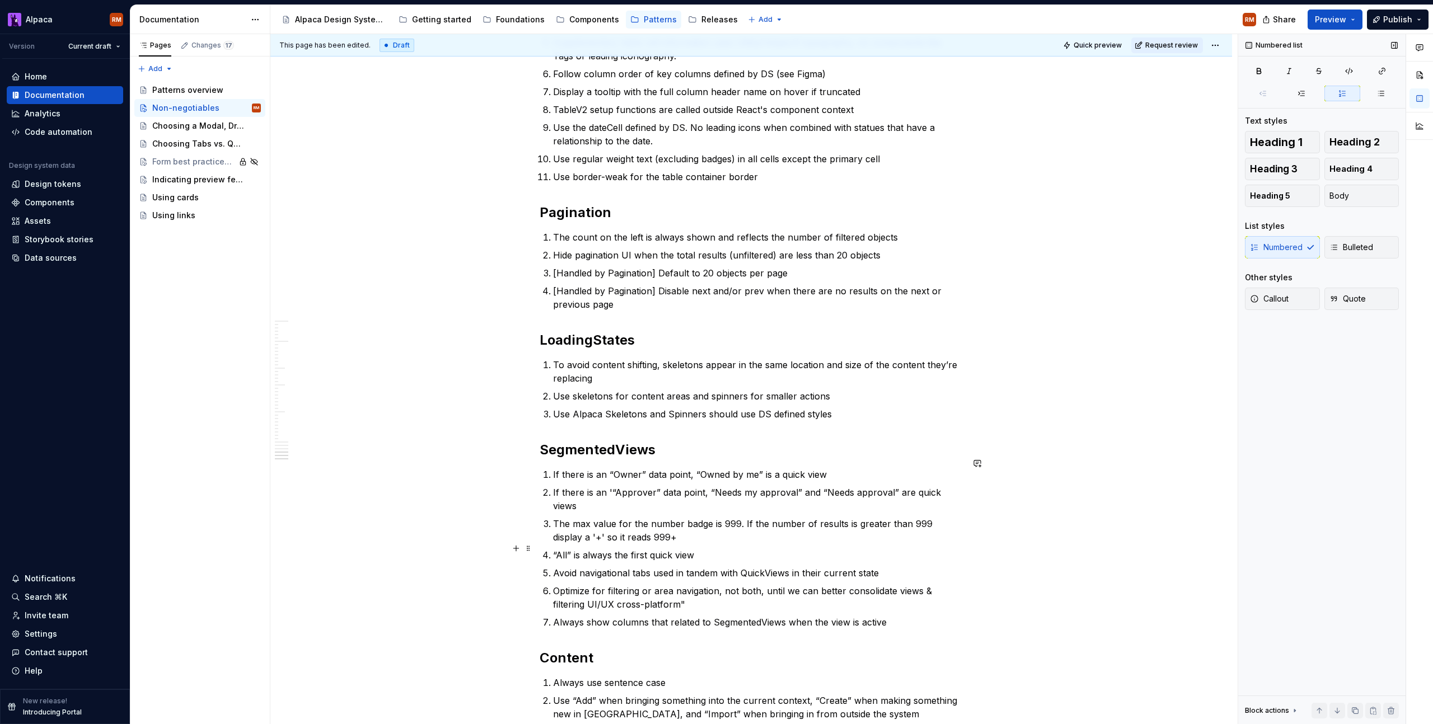
click at [754, 540] on ol "If there is an “Owner” data point, “Owned by me” is a quick view If there is an…" at bounding box center [758, 548] width 410 height 161
click at [705, 584] on p "Optimize for filtering or area navigation, not both, until we can better consol…" at bounding box center [758, 597] width 410 height 27
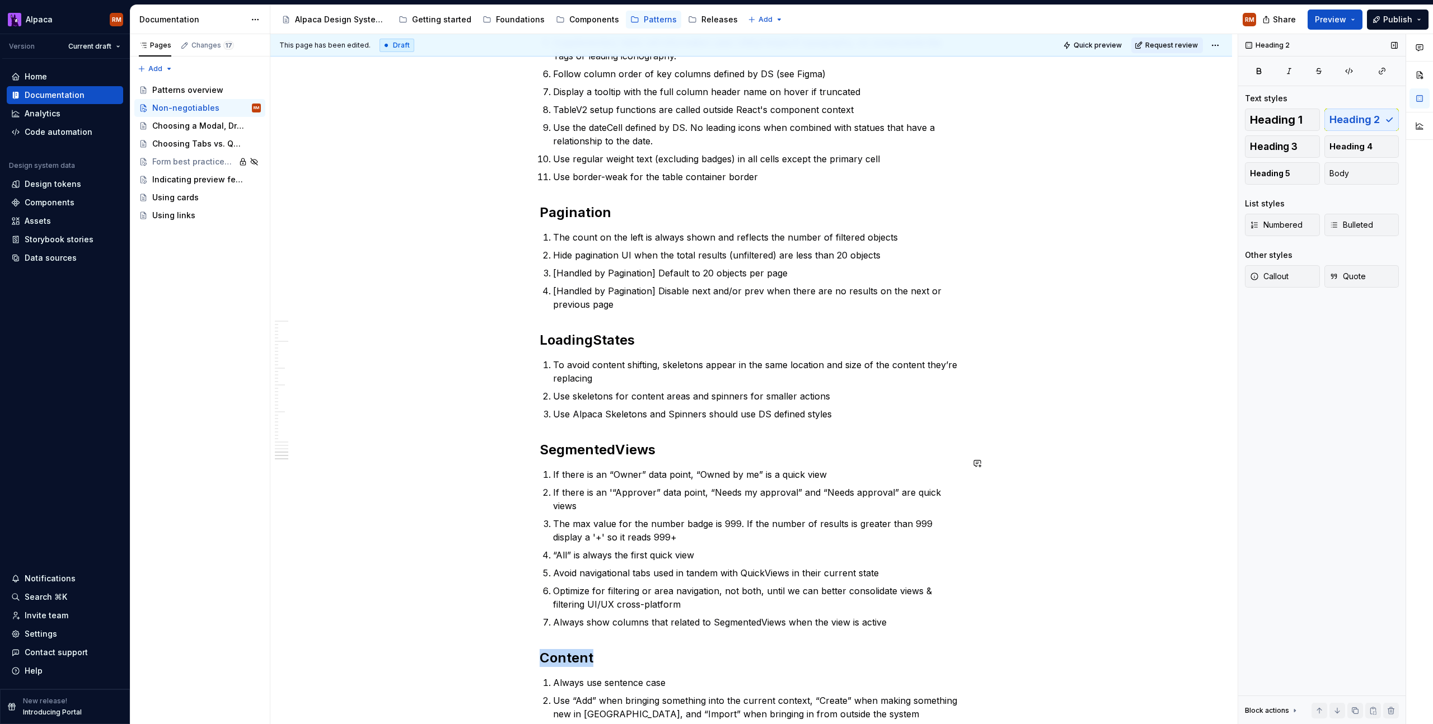
click at [746, 600] on div "Heading 2" at bounding box center [684, 610] width 288 height 21
click at [746, 601] on div "Heading 2" at bounding box center [684, 610] width 288 height 21
click at [755, 584] on p "Optimize for filtering or area navigation, not both, until we can better consol…" at bounding box center [758, 597] width 410 height 27
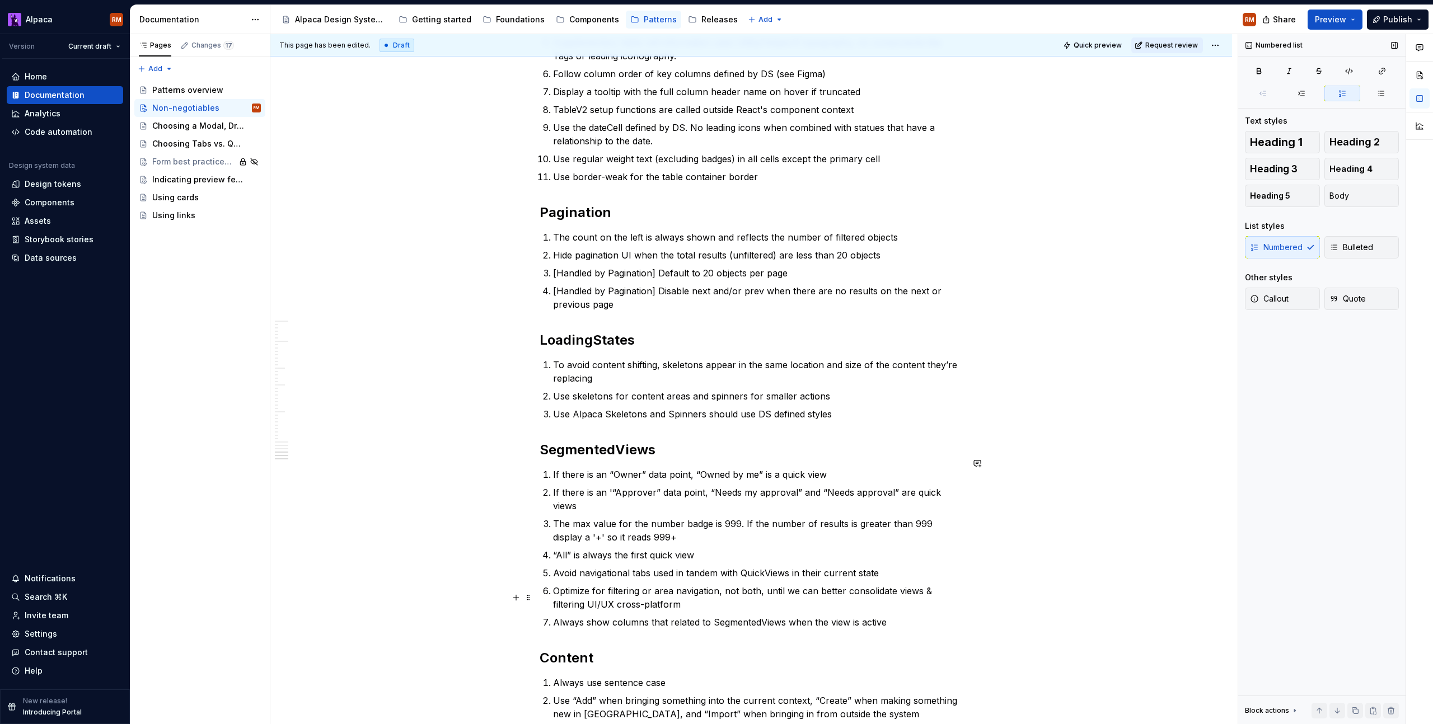
click at [749, 616] on p "Always show columns that related to SegmentedViews when the view is active" at bounding box center [758, 622] width 410 height 13
copy p "SegmentedViews"
click at [763, 566] on p "Avoid navigational tabs used in tandem with QuickViews in their current state" at bounding box center [758, 572] width 410 height 13
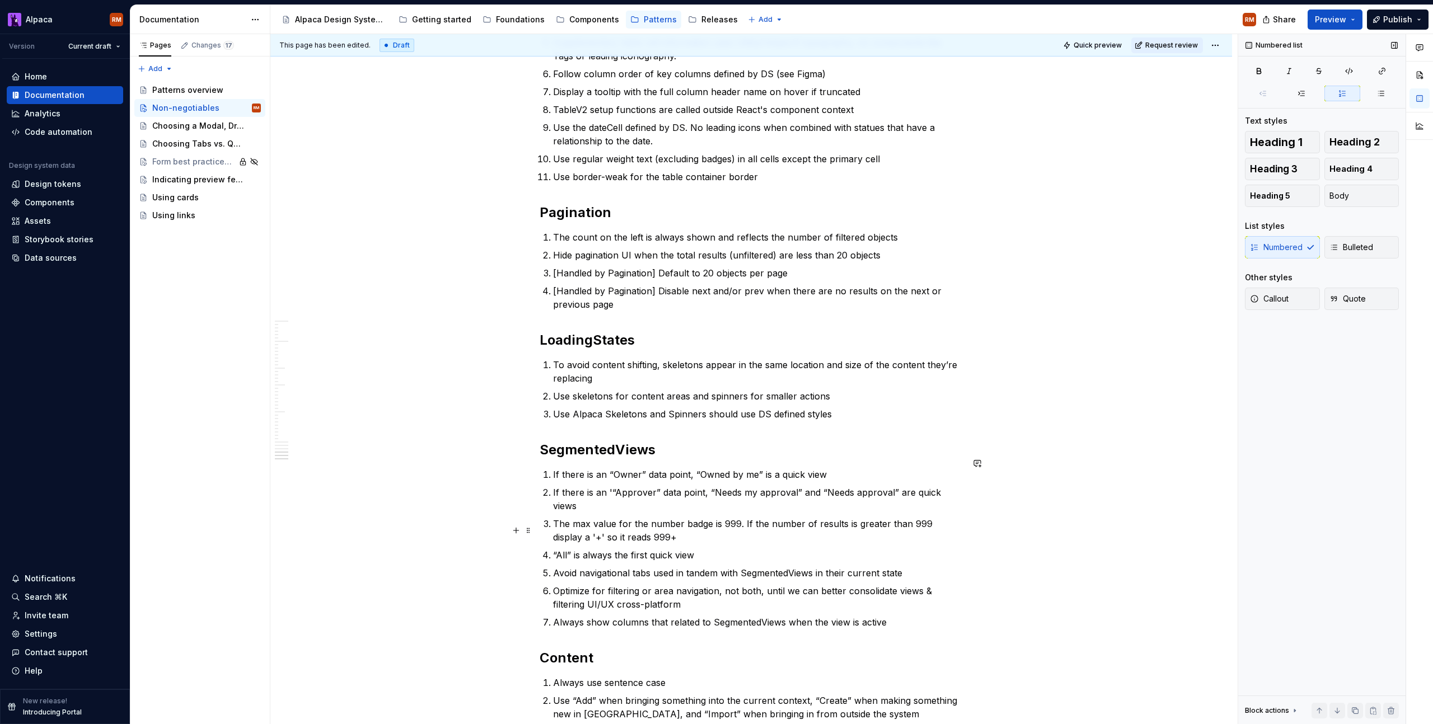
click at [659, 549] on p "“All” is always the first quick view" at bounding box center [758, 555] width 410 height 13
click at [790, 468] on p "If there is an “Owner” data point, “Owned by me” is a quick view" at bounding box center [758, 474] width 410 height 13
click at [783, 468] on p "If there is an “Owner” data point, “Owned by me” is a segmented view" at bounding box center [758, 474] width 410 height 13
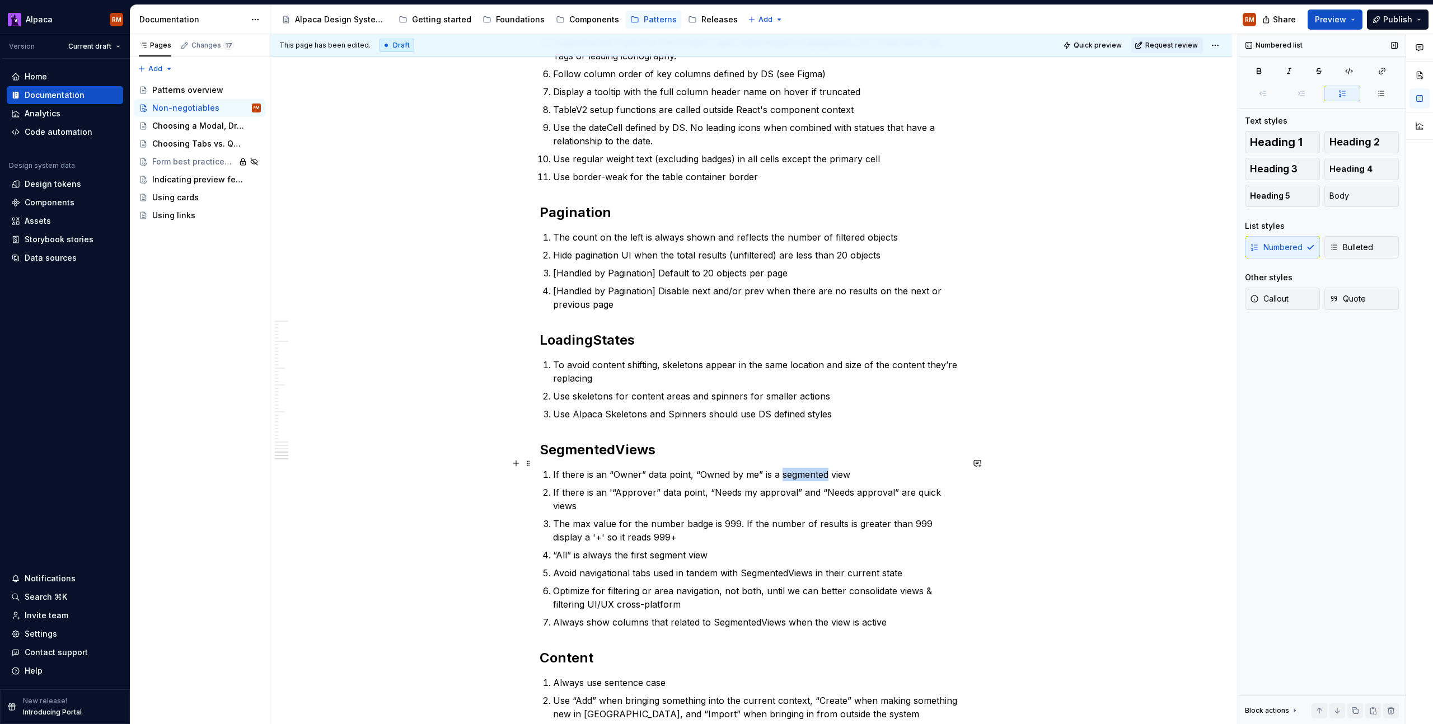
click at [783, 468] on p "If there is an “Owner” data point, “Owned by me” is a segmented view" at bounding box center [758, 474] width 410 height 13
copy p "segmented"
click at [917, 486] on p "If there is an '“Approver” data point, “Needs my approval” and “Needs approval”…" at bounding box center [758, 499] width 410 height 27
click at [815, 549] on p "“All” is always the first segment view" at bounding box center [758, 555] width 410 height 13
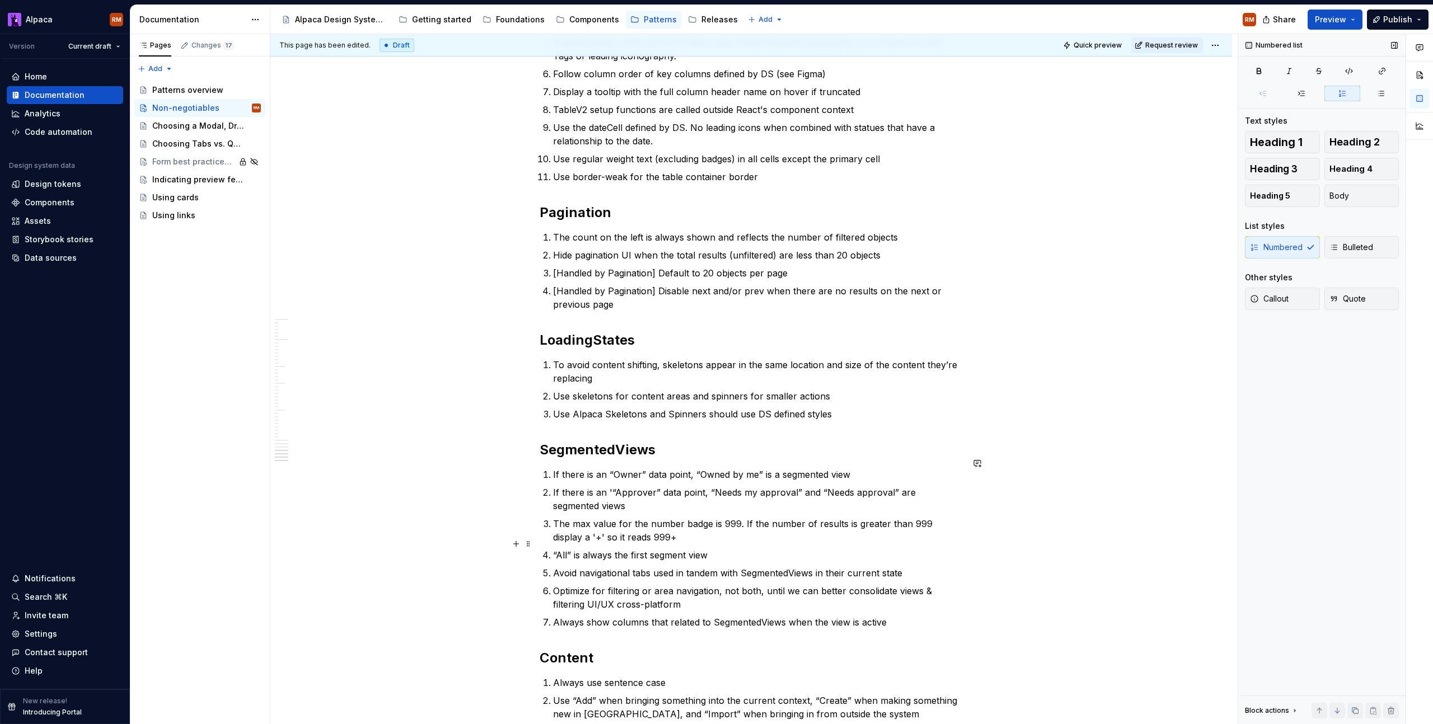
click at [813, 549] on p "“All” is always the first segment view" at bounding box center [758, 555] width 410 height 13
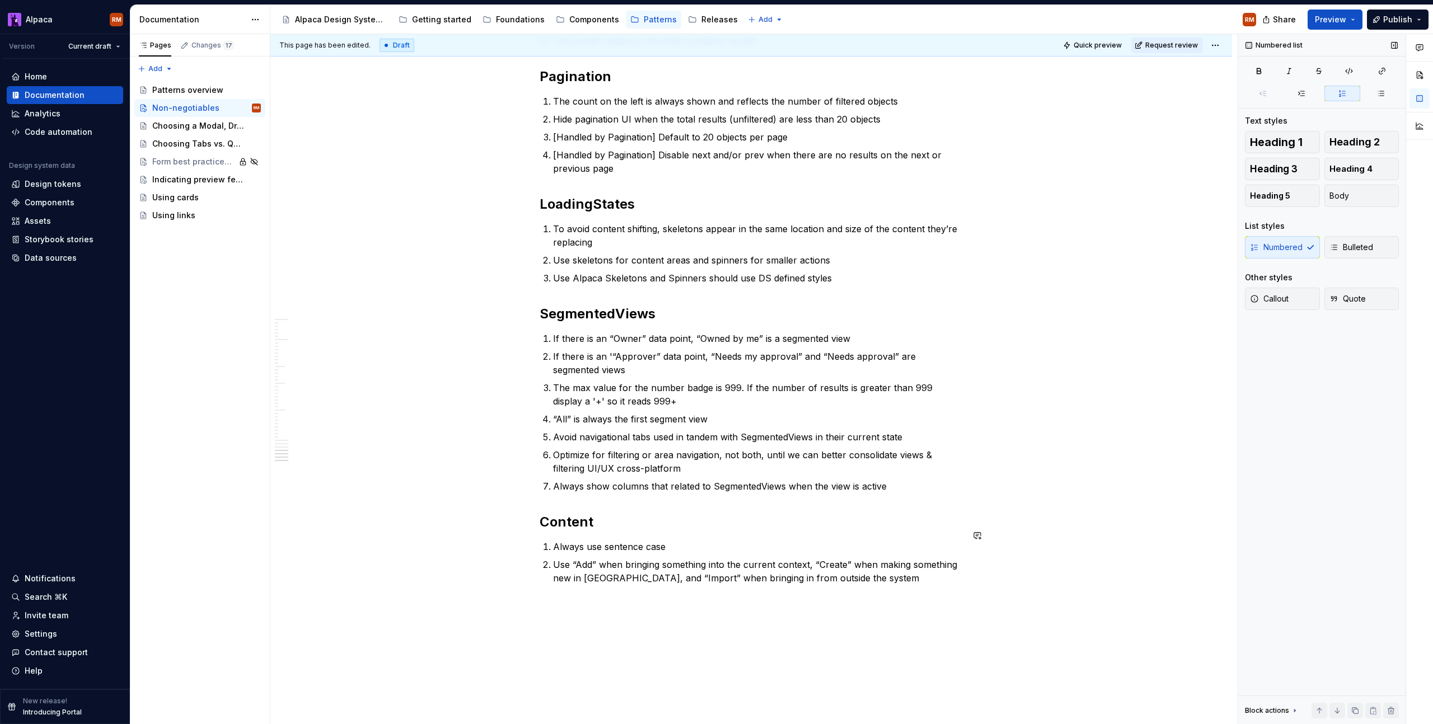
scroll to position [2487, 0]
click at [553, 383] on li "The max value for the number badge is 999. If the number of results is greater …" at bounding box center [758, 396] width 410 height 27
click at [672, 383] on p "[Handled by SegmentedView] The max value for the number badge is 999. If the nu…" at bounding box center [758, 396] width 410 height 27
click at [667, 383] on p "[Handled by SegmentedViews] The max value for the number badge is 999. If the n…" at bounding box center [758, 396] width 410 height 27
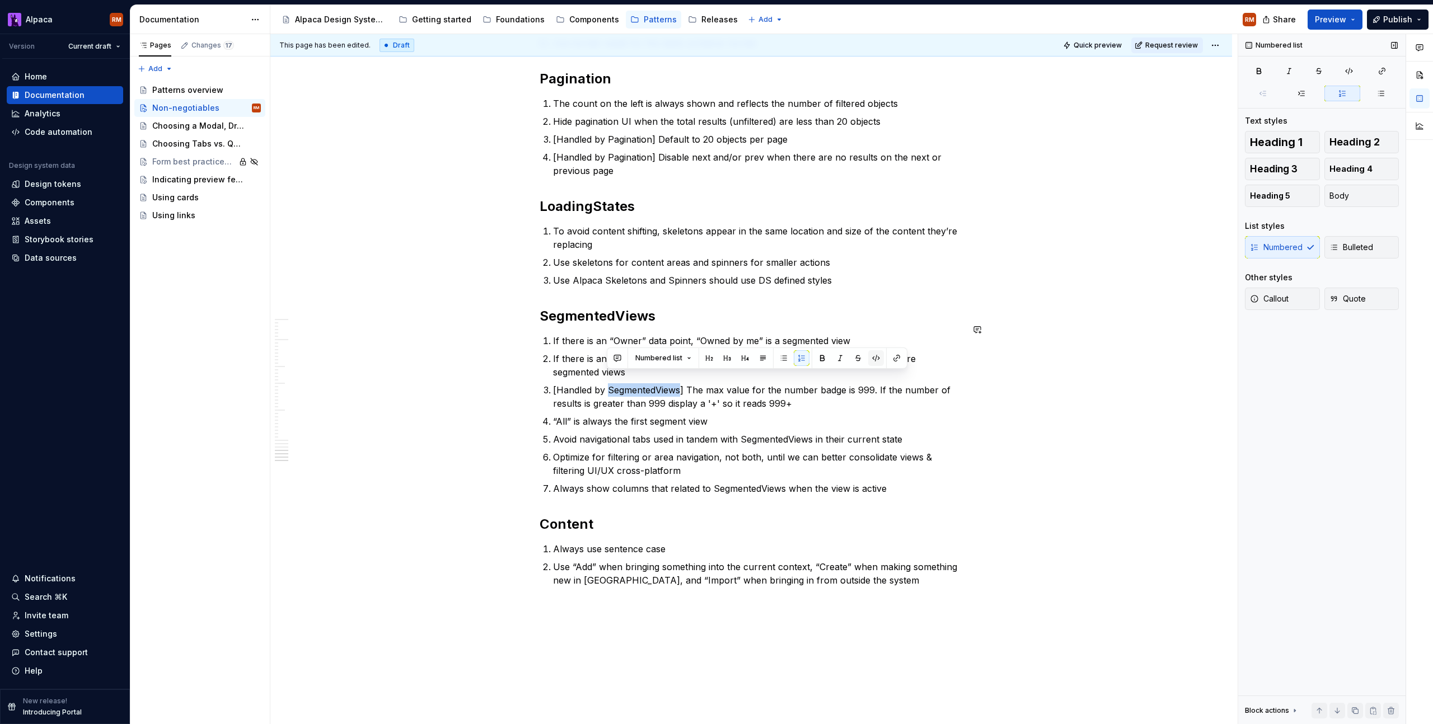
click at [873, 361] on button "button" at bounding box center [876, 358] width 16 height 16
click at [888, 433] on p "Avoid navigational tabs used in tandem with SegmentedViews in their current sta…" at bounding box center [758, 439] width 410 height 13
drag, startPoint x: 807, startPoint y: 387, endPoint x: 537, endPoint y: 372, distance: 269.7
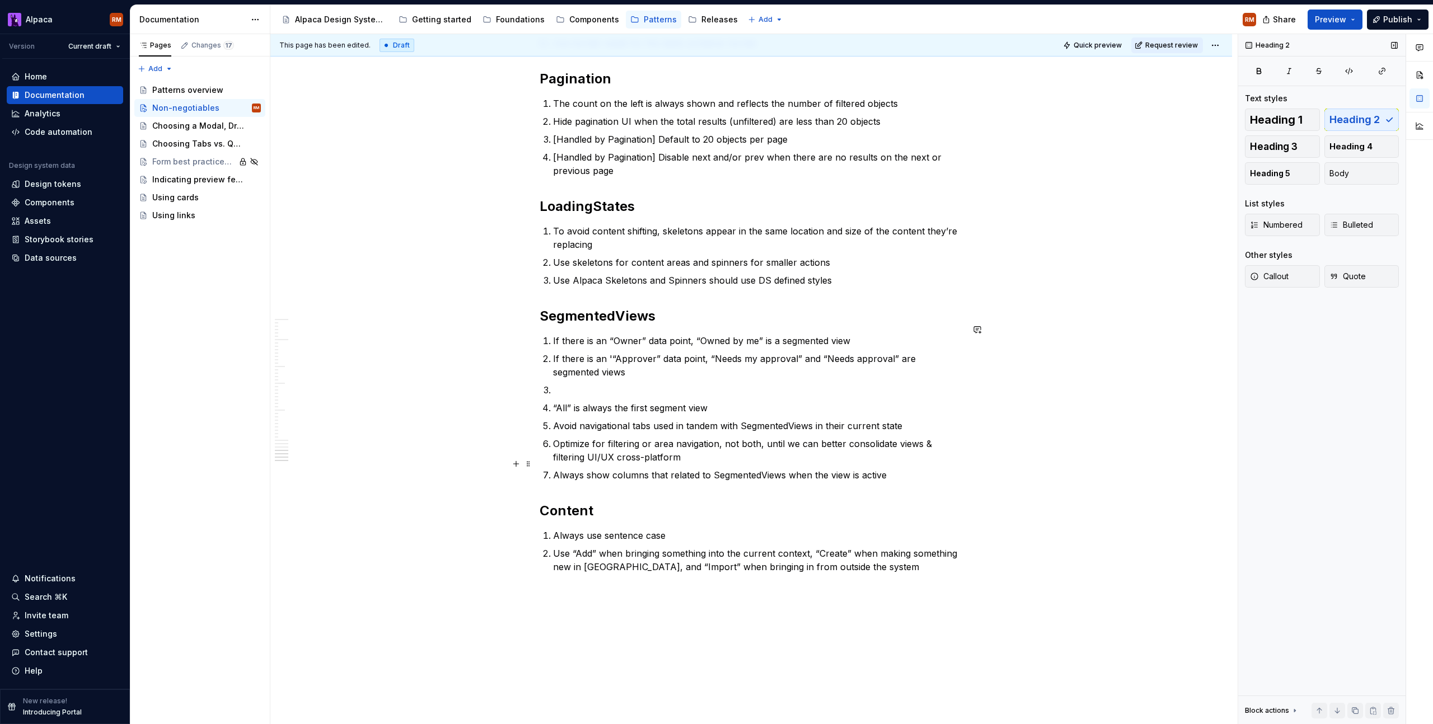
click at [920, 469] on p "Always show columns that related to SegmentedViews when the view is active" at bounding box center [758, 475] width 410 height 13
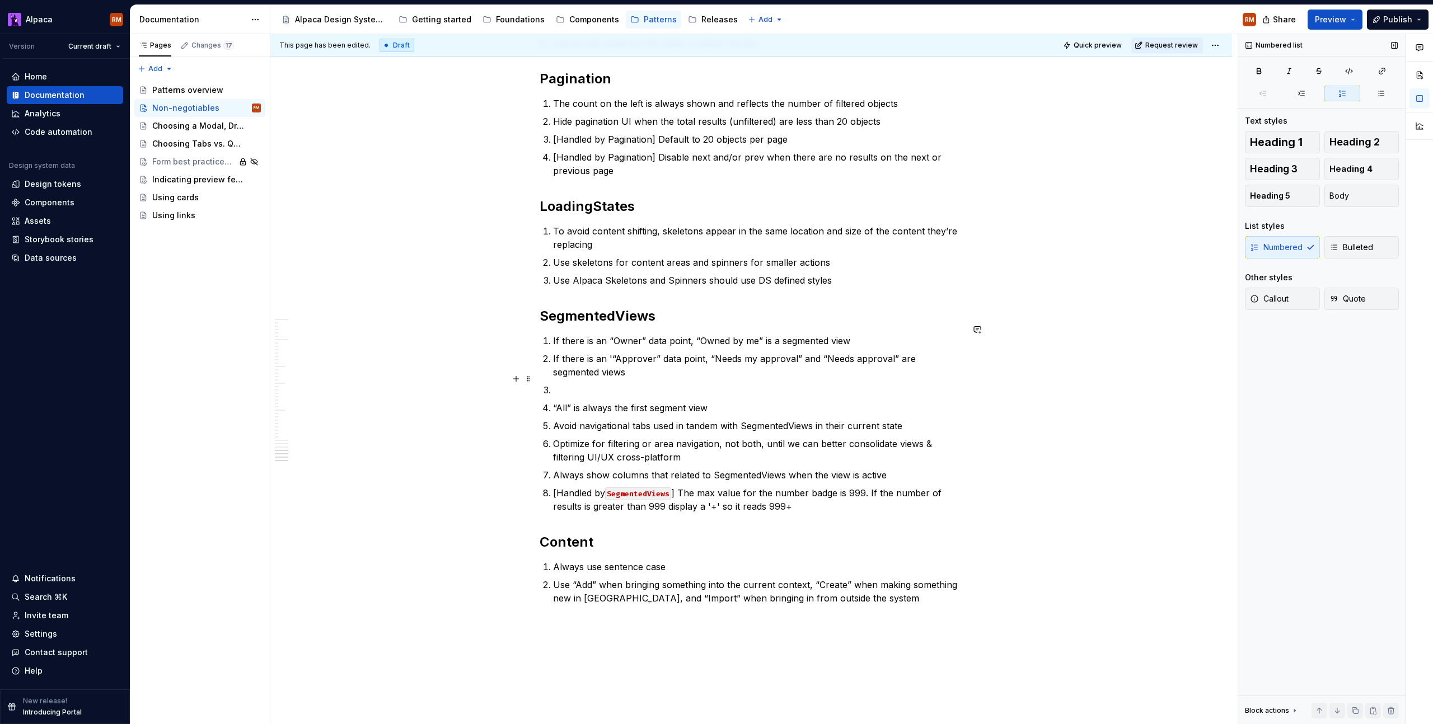
click at [604, 383] on p at bounding box center [758, 389] width 410 height 13
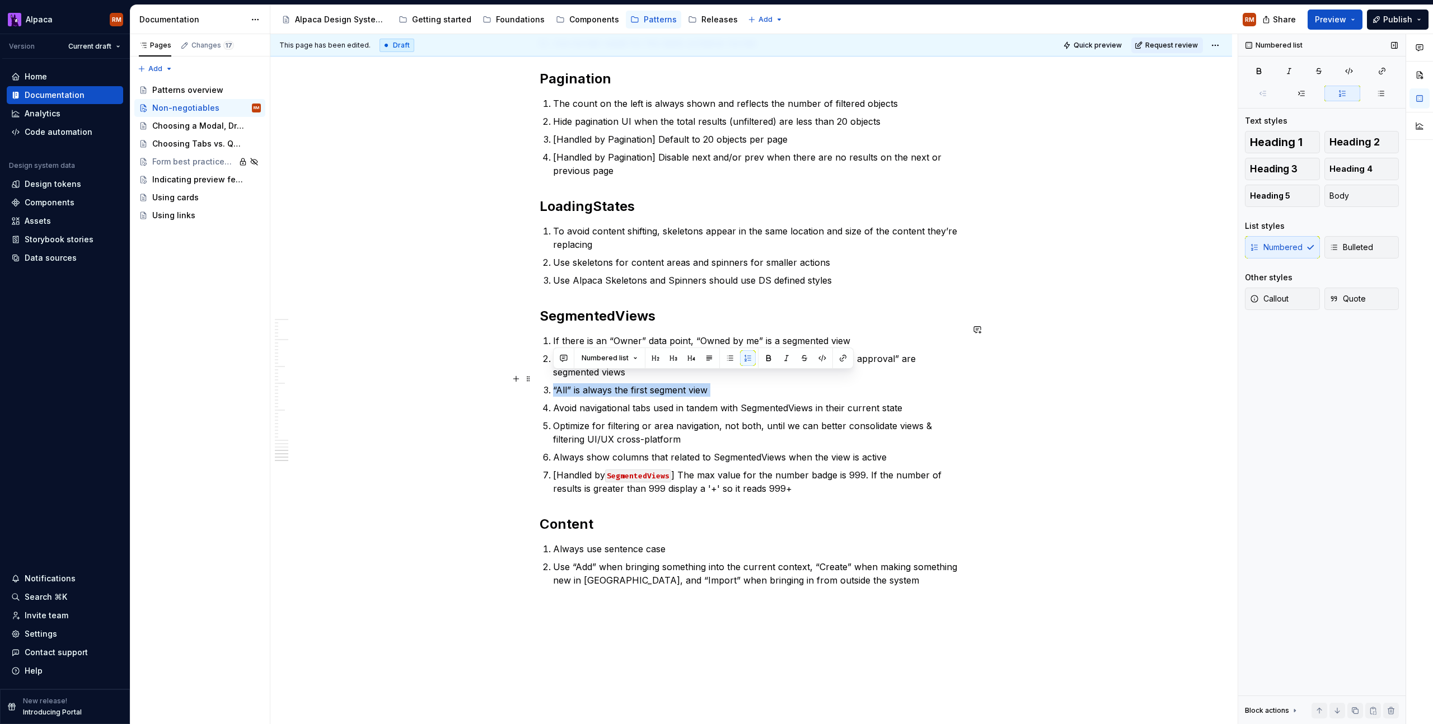
drag, startPoint x: 734, startPoint y: 386, endPoint x: 544, endPoint y: 382, distance: 190.4
click at [553, 382] on ol "If there is an “Owner” data point, “Owned by me” is a segmented view If there i…" at bounding box center [758, 414] width 410 height 161
click at [732, 387] on ol "If there is an “Owner” data point, “Owned by me” is a segmented view If there i…" at bounding box center [758, 414] width 410 height 161
drag, startPoint x: 705, startPoint y: 378, endPoint x: 500, endPoint y: 377, distance: 204.9
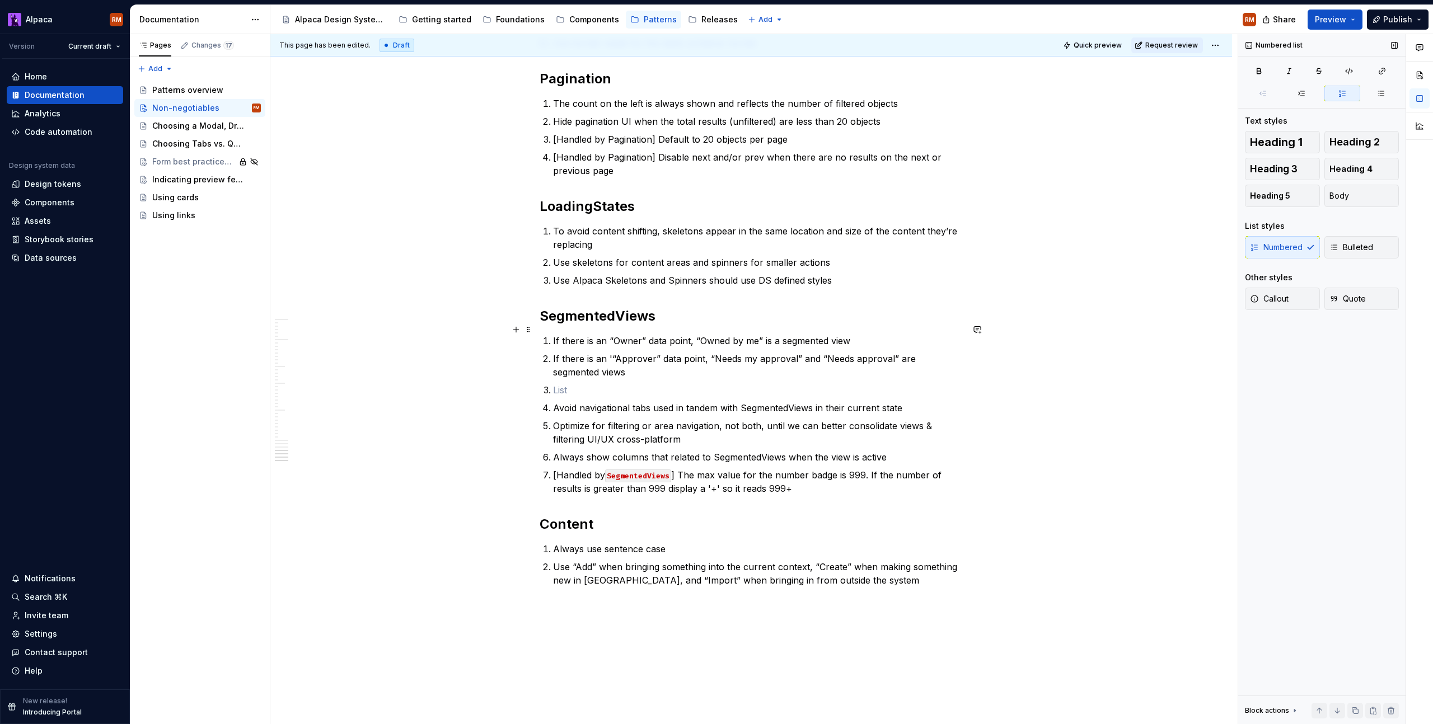
click at [556, 334] on p "If there is an “Owner” data point, “Owned by me” is a segmented view" at bounding box center [758, 340] width 410 height 13
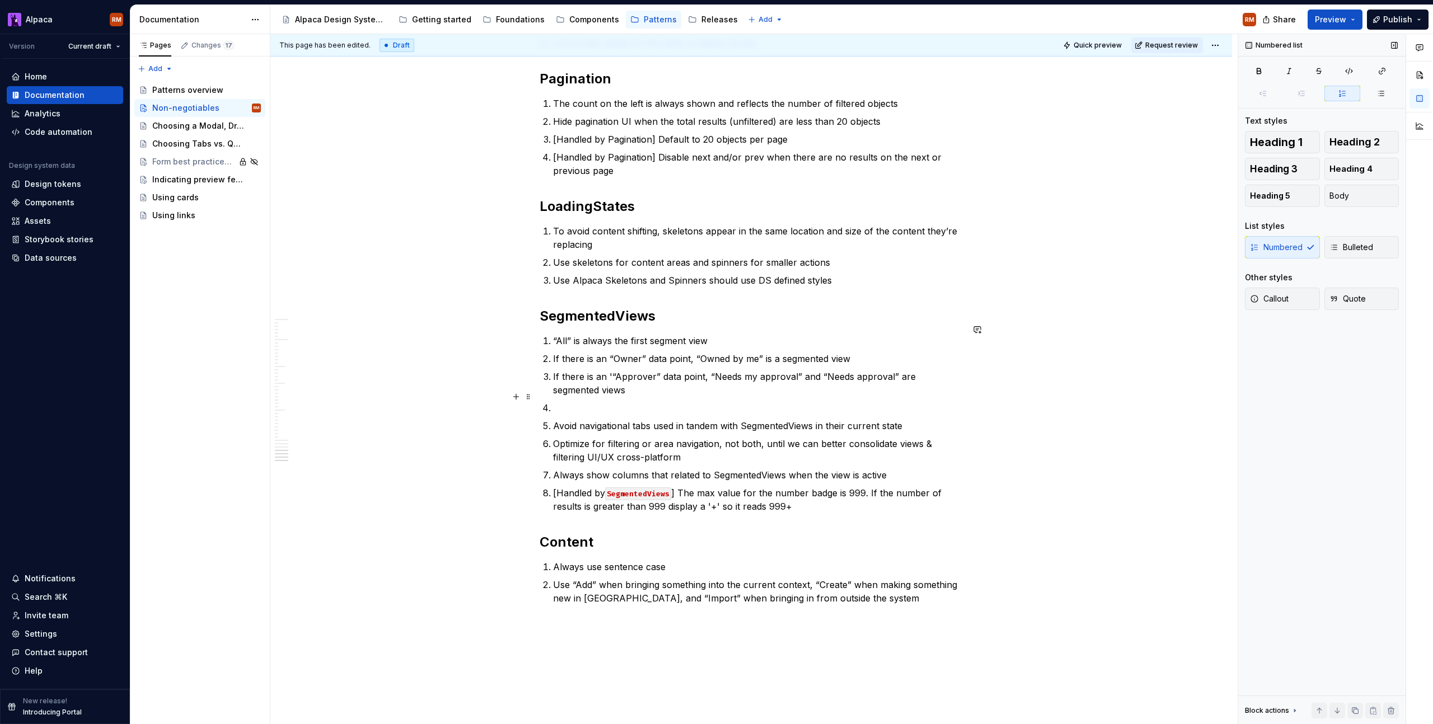
click at [563, 401] on p at bounding box center [758, 407] width 410 height 13
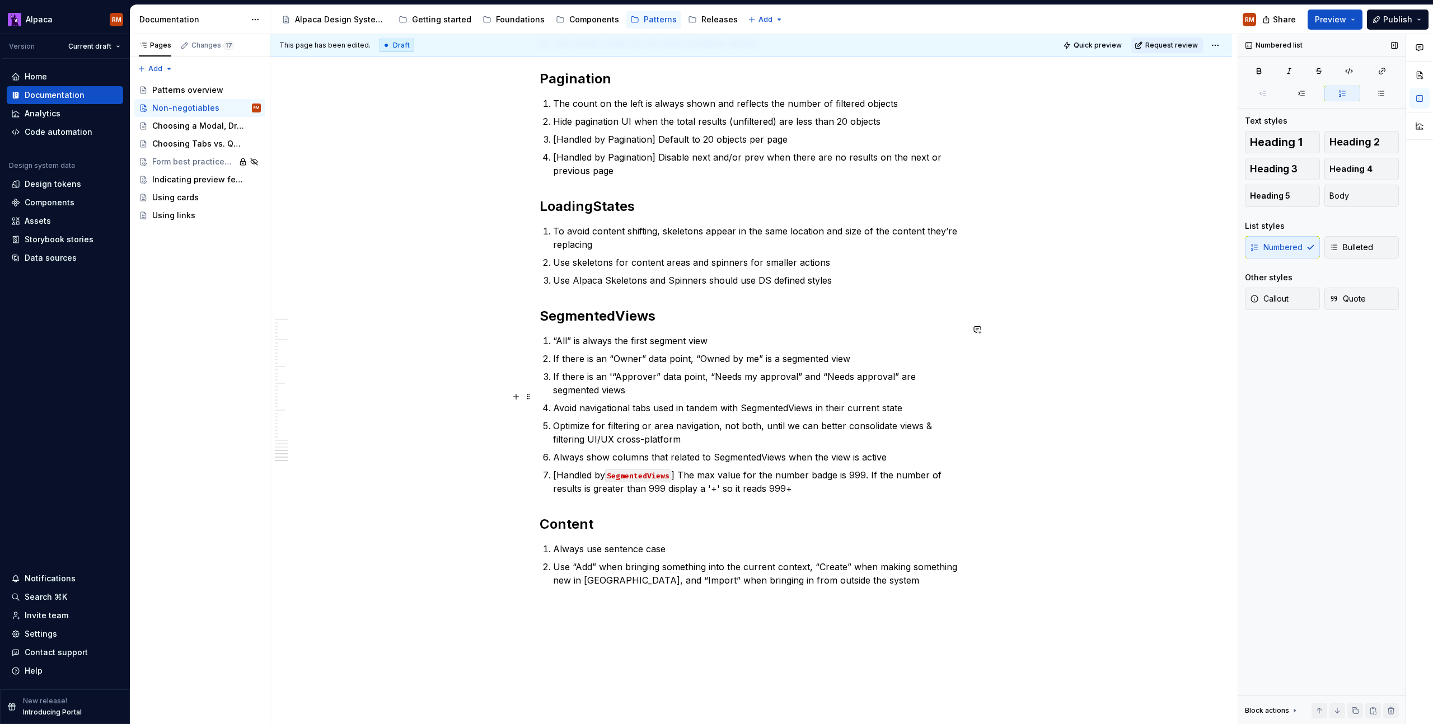
click at [636, 419] on p "Optimize for filtering or area navigation, not both, until we can better consol…" at bounding box center [758, 432] width 410 height 27
click at [690, 401] on p "Avoid navigational tabs used in tandem with SegmentedViews in their current sta…" at bounding box center [758, 407] width 410 height 13
click at [722, 427] on p "Optimize for filtering or area navigation, not both, until we can better consol…" at bounding box center [758, 432] width 410 height 27
click at [762, 402] on p "Avoid navigational tabs used in tandem with SegmentedViews in their current sta…" at bounding box center [758, 407] width 410 height 13
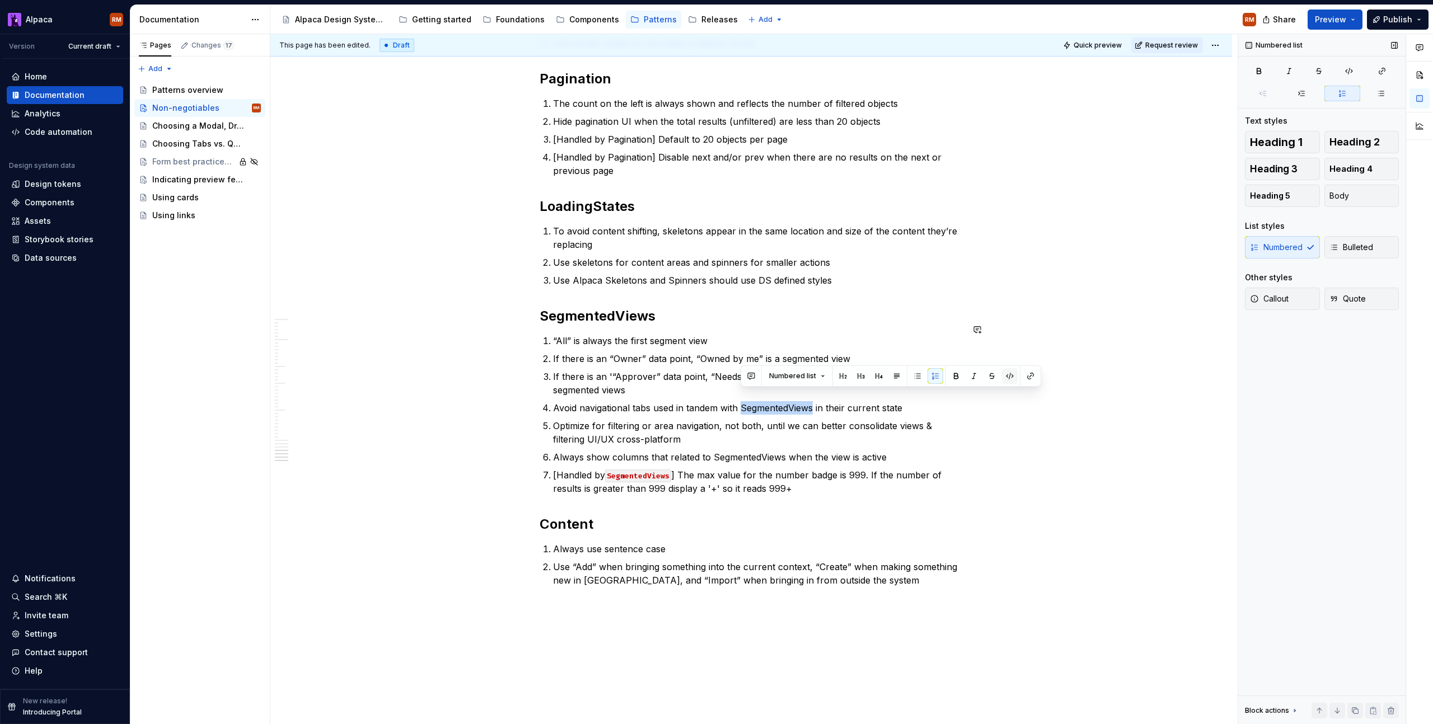
click at [1005, 378] on button "button" at bounding box center [1010, 376] width 16 height 16
click at [764, 451] on p "Always show columns that related to SegmentedViews when the view is active" at bounding box center [758, 457] width 410 height 13
drag, startPoint x: 764, startPoint y: 448, endPoint x: 771, endPoint y: 447, distance: 7.9
click at [764, 451] on p "Always show columns that related to SegmentedViews when the view is active" at bounding box center [758, 457] width 410 height 13
click at [974, 424] on button "button" at bounding box center [980, 426] width 16 height 16
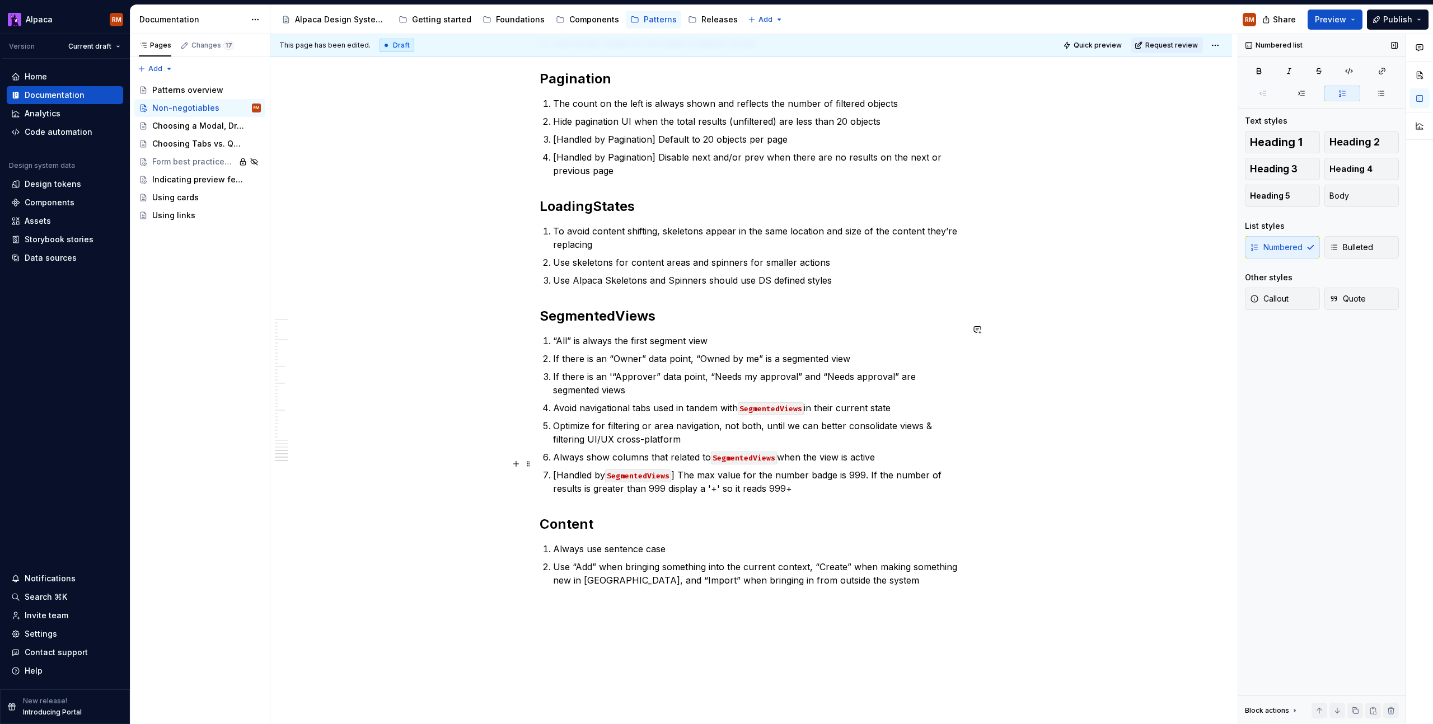
click at [912, 469] on p "[Handled by SegmentedViews ] The max value for the number badge is 999. If the …" at bounding box center [758, 482] width 410 height 27
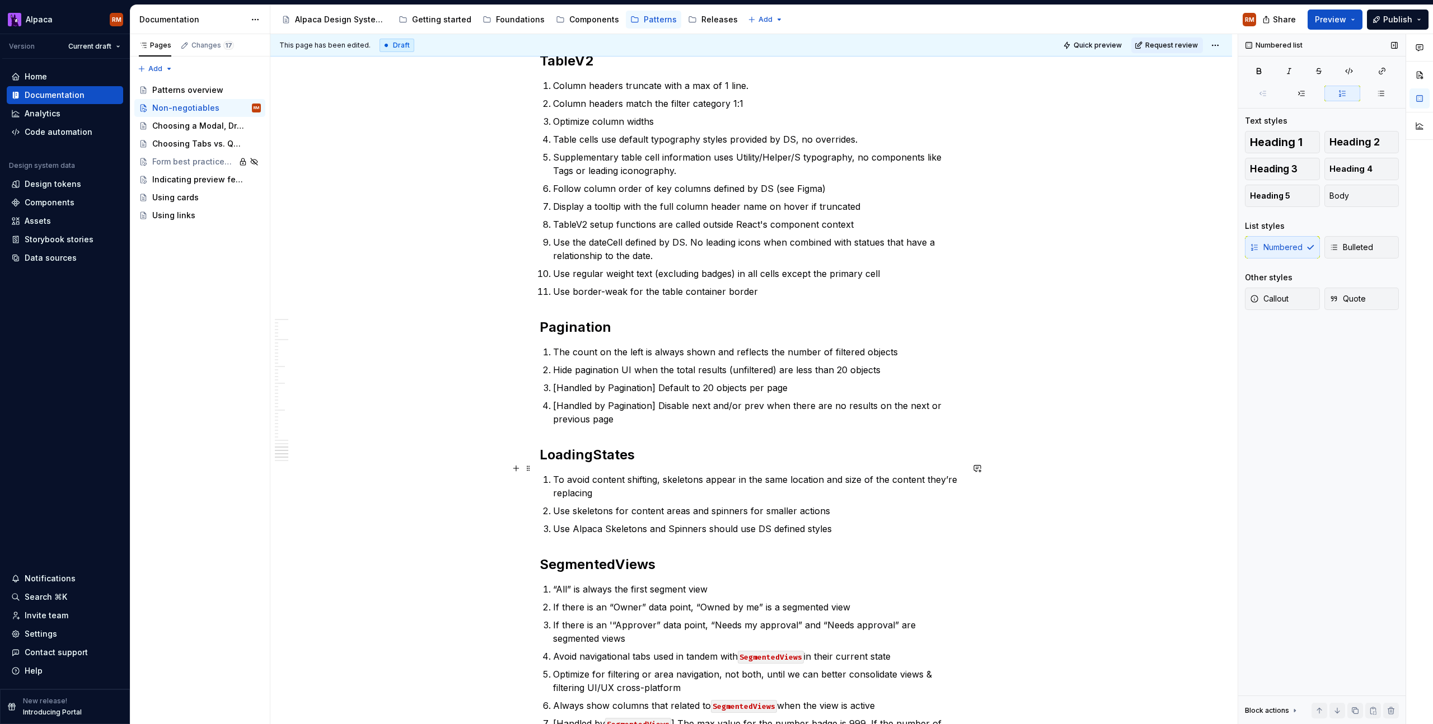
scroll to position [2179, 0]
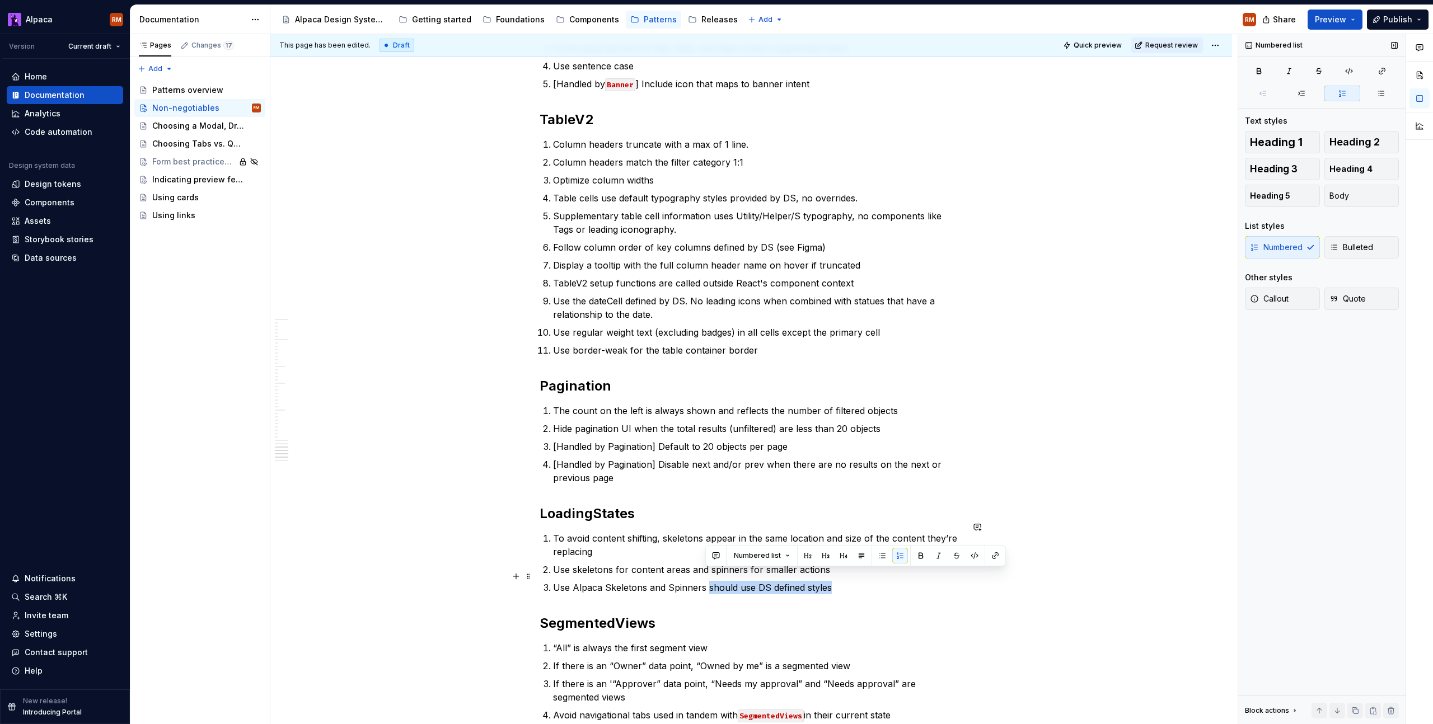
drag, startPoint x: 708, startPoint y: 577, endPoint x: 840, endPoint y: 572, distance: 132.2
click at [840, 581] on p "Use Alpaca Skeletons and Spinners should use DS defined styles" at bounding box center [758, 587] width 410 height 13
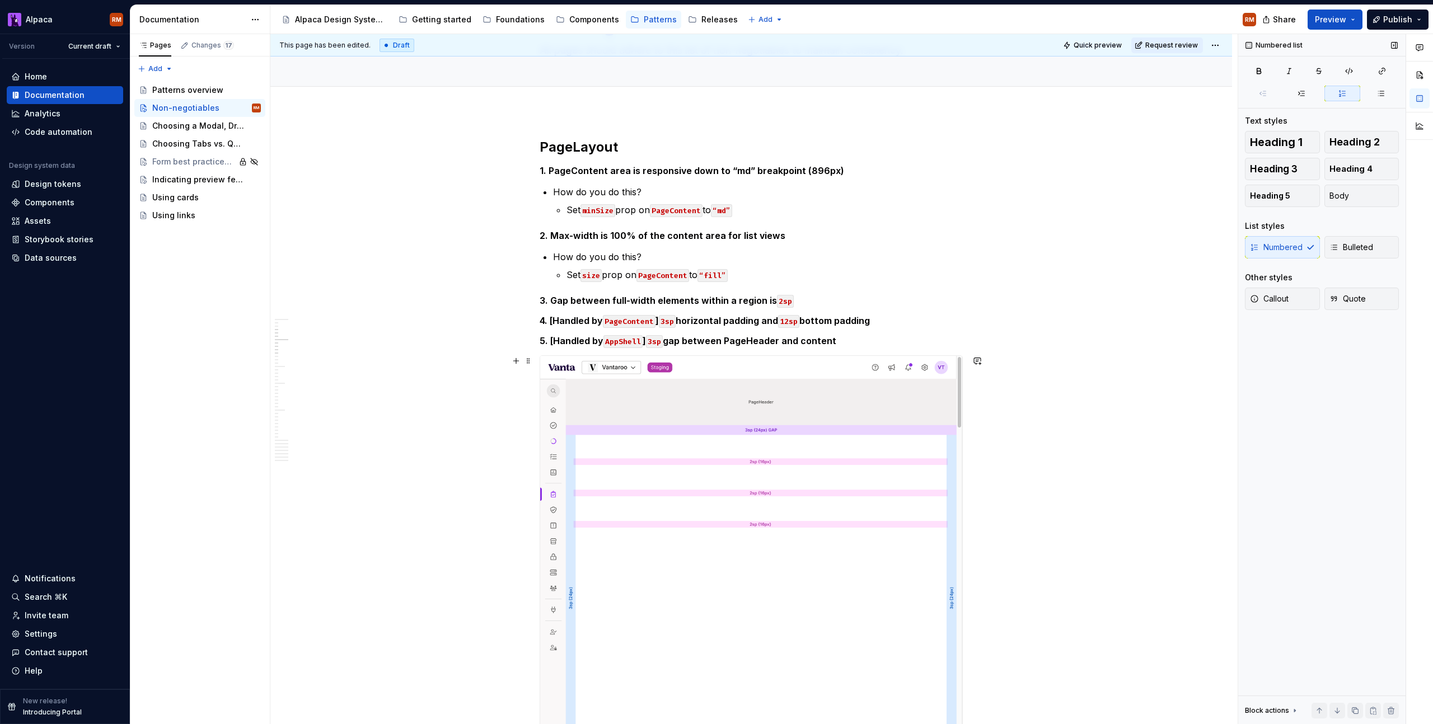
scroll to position [0, 0]
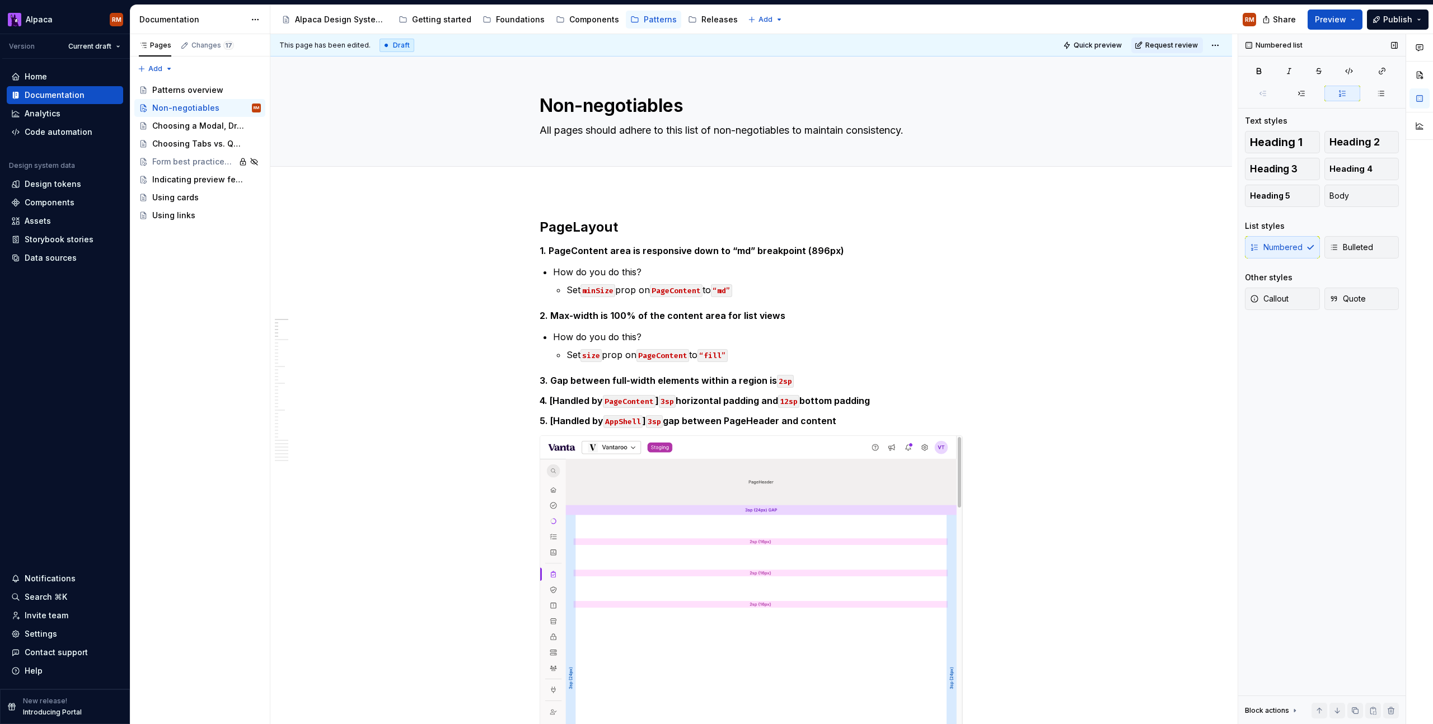
click at [1111, 46] on span "Quick preview" at bounding box center [1098, 45] width 48 height 9
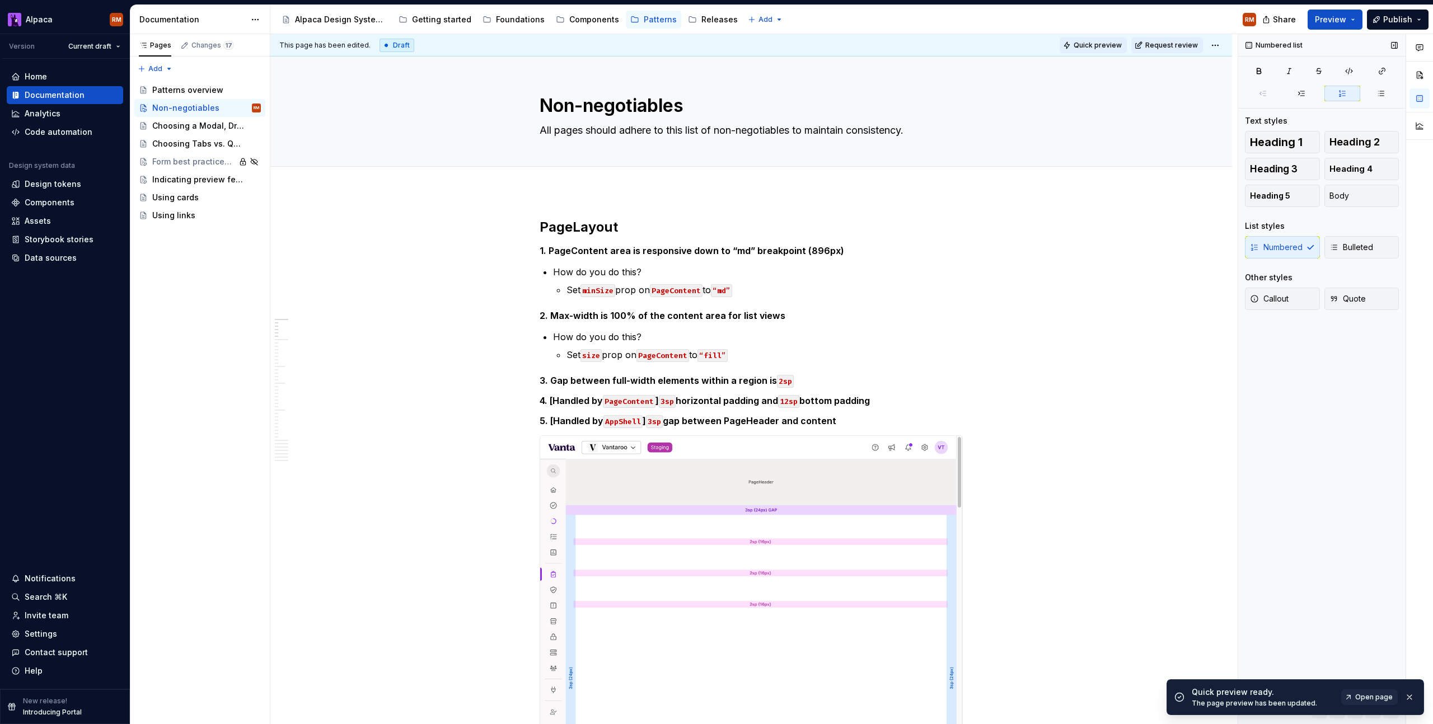
click at [1112, 48] on span "Quick preview" at bounding box center [1098, 45] width 48 height 9
click at [1217, 43] on html "Alpaca RM Version Current draft Home Documentation Analytics Code automation De…" at bounding box center [716, 362] width 1433 height 724
click at [1368, 705] on div "Quick preview ready. The page preview has been updated. Open page" at bounding box center [1304, 697] width 225 height 21
click at [1373, 696] on span "Open page" at bounding box center [1374, 697] width 38 height 9
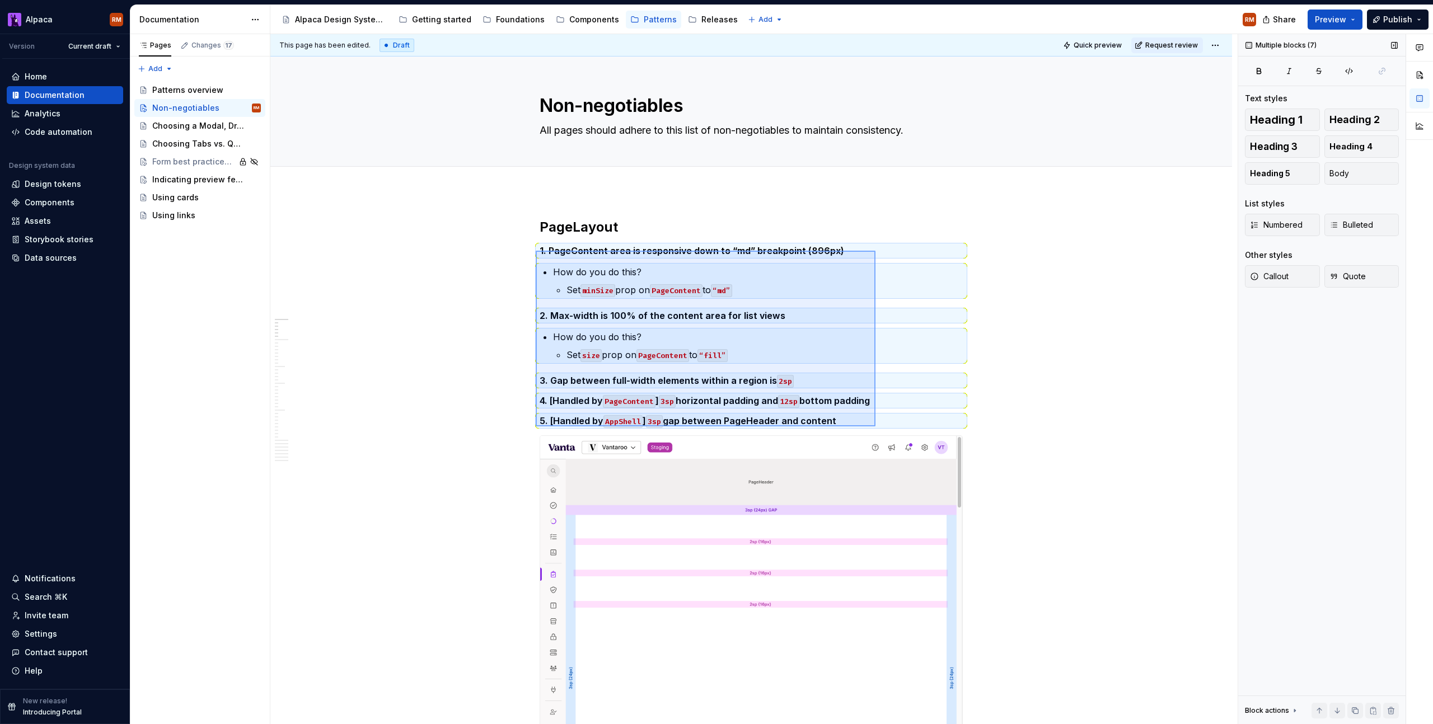
drag, startPoint x: 536, startPoint y: 251, endPoint x: 875, endPoint y: 427, distance: 382.6
click at [875, 427] on div "This page has been edited. Draft Quick preview Request review Non-negotiables A…" at bounding box center [753, 379] width 967 height 691
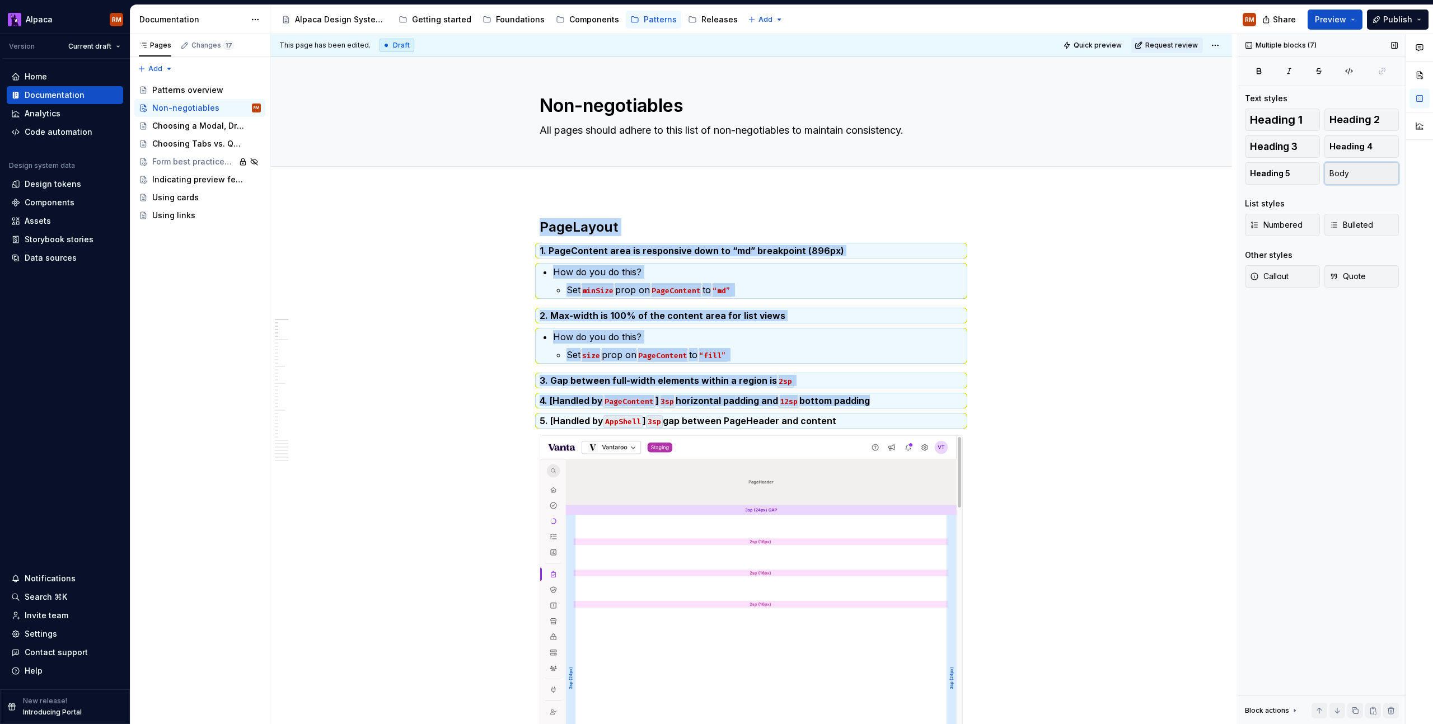
click at [1351, 171] on button "Body" at bounding box center [1361, 173] width 75 height 22
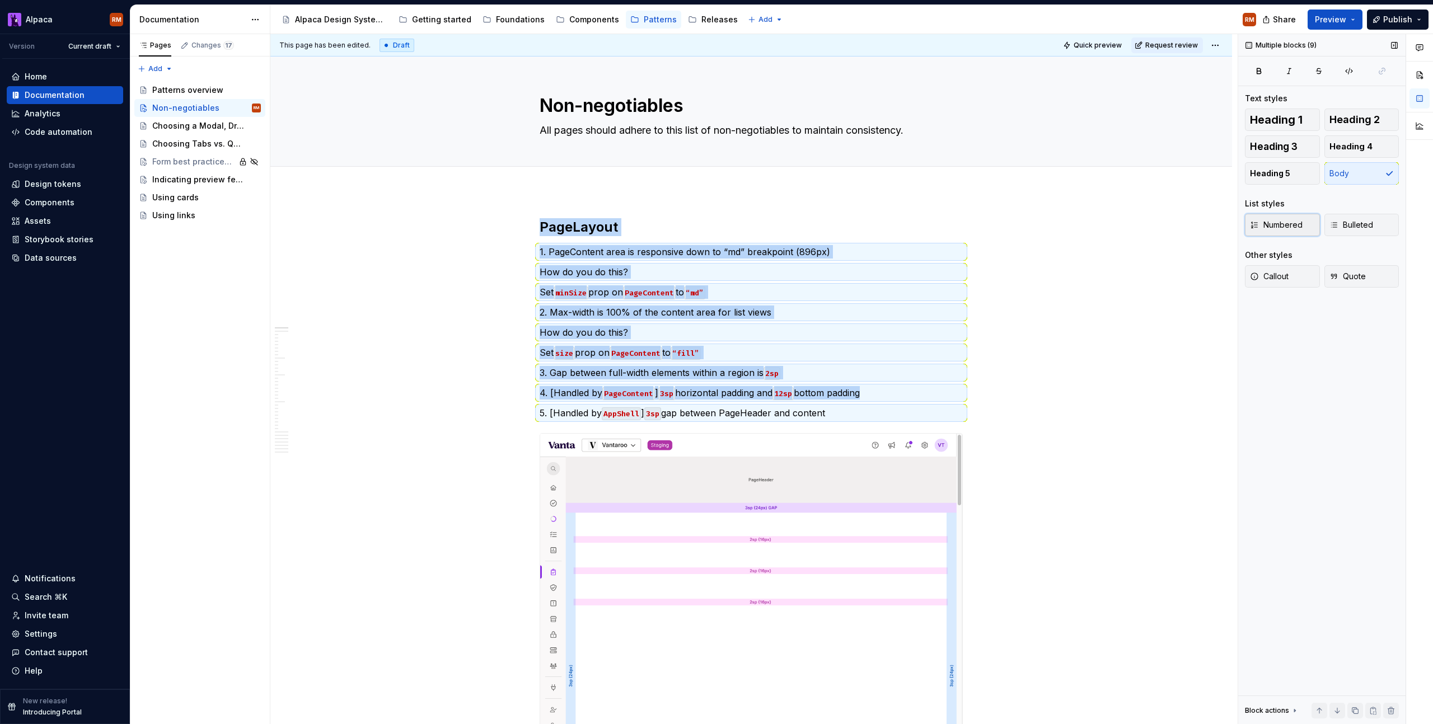
click at [1285, 226] on span "Numbered" at bounding box center [1276, 224] width 53 height 11
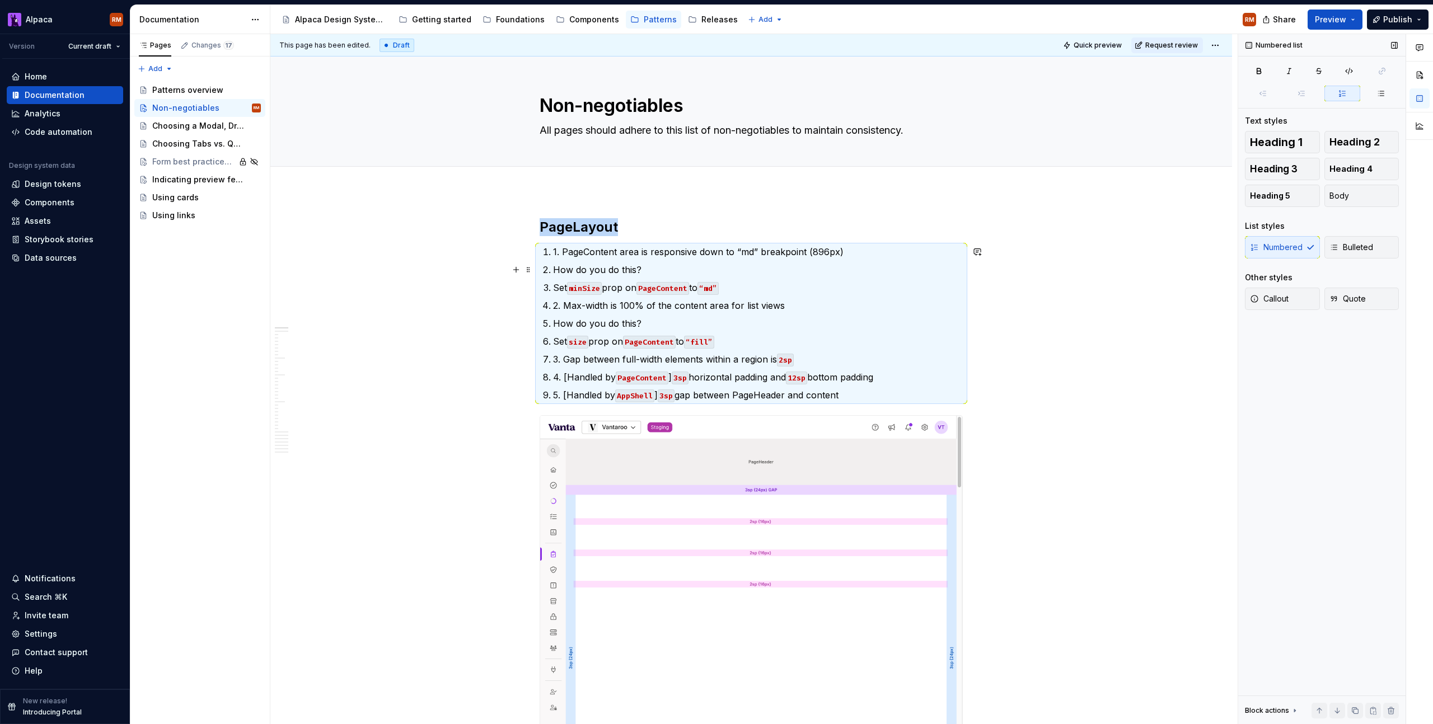
click at [556, 271] on p "How do you do this?" at bounding box center [758, 269] width 410 height 13
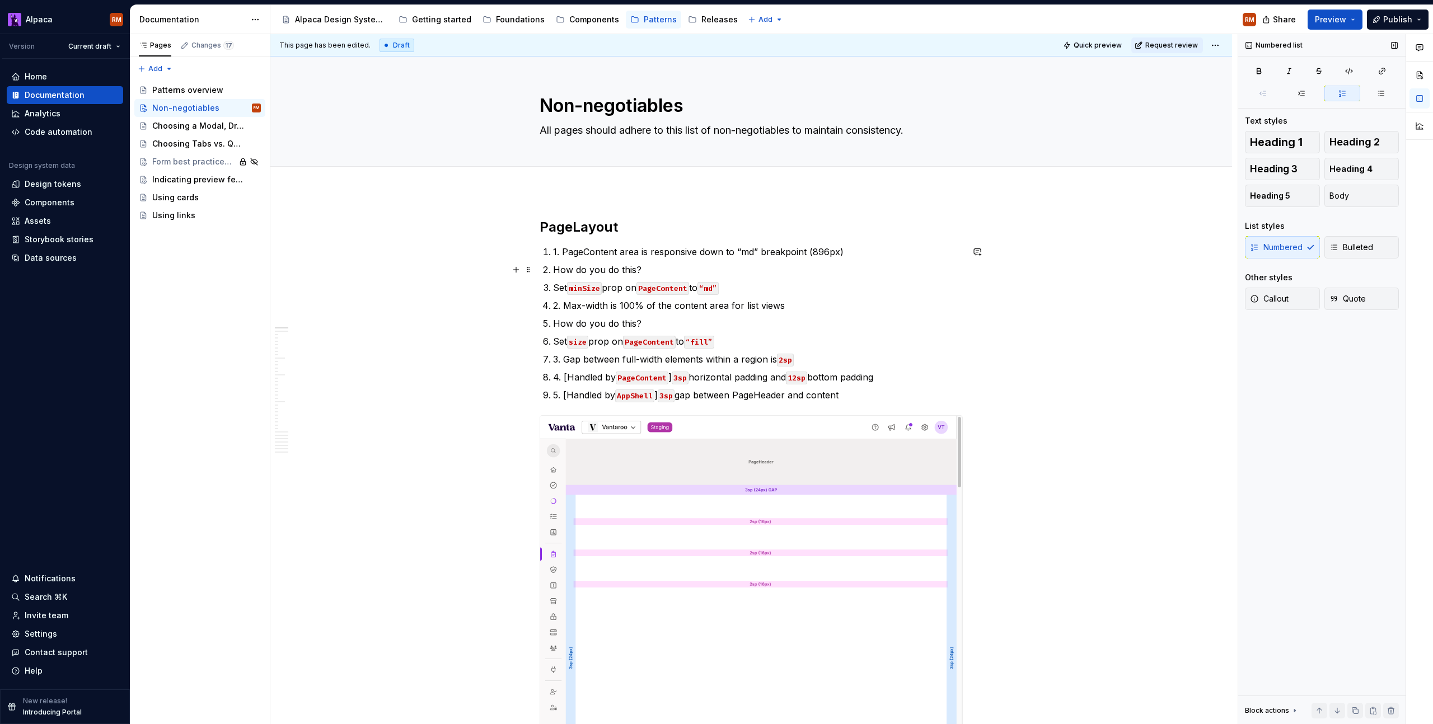
click at [554, 269] on p "How do you do this?" at bounding box center [758, 269] width 410 height 13
click at [554, 288] on p "Set minSize prop on PageContent to “md”" at bounding box center [758, 287] width 410 height 13
drag, startPoint x: 557, startPoint y: 270, endPoint x: 973, endPoint y: 260, distance: 416.0
click at [789, 296] on ol "1. PageContent area is responsive down to “md” breakpoint (896px) How do you do…" at bounding box center [758, 323] width 410 height 157
click at [1385, 249] on button "Bulleted" at bounding box center [1361, 247] width 75 height 22
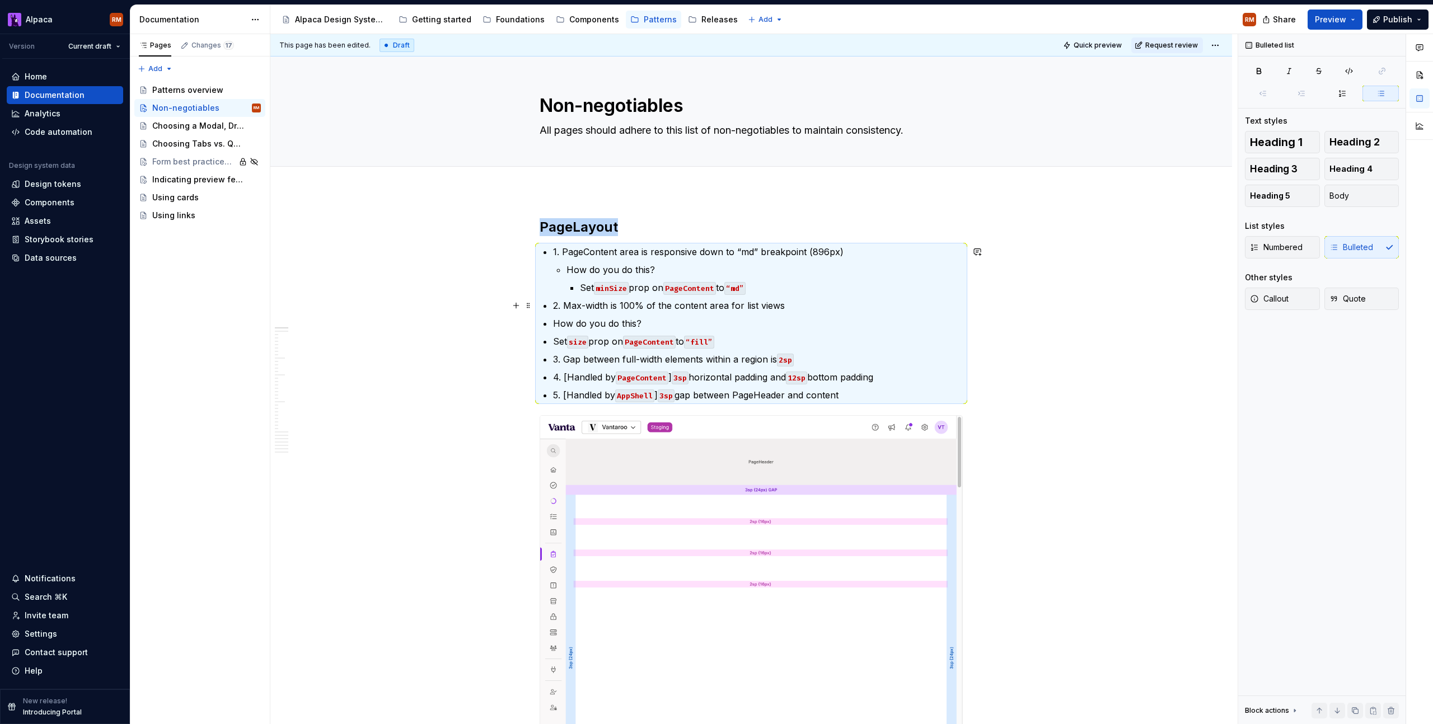
click at [710, 312] on p "2. Max-width is 100% of the content area for list views" at bounding box center [758, 305] width 410 height 13
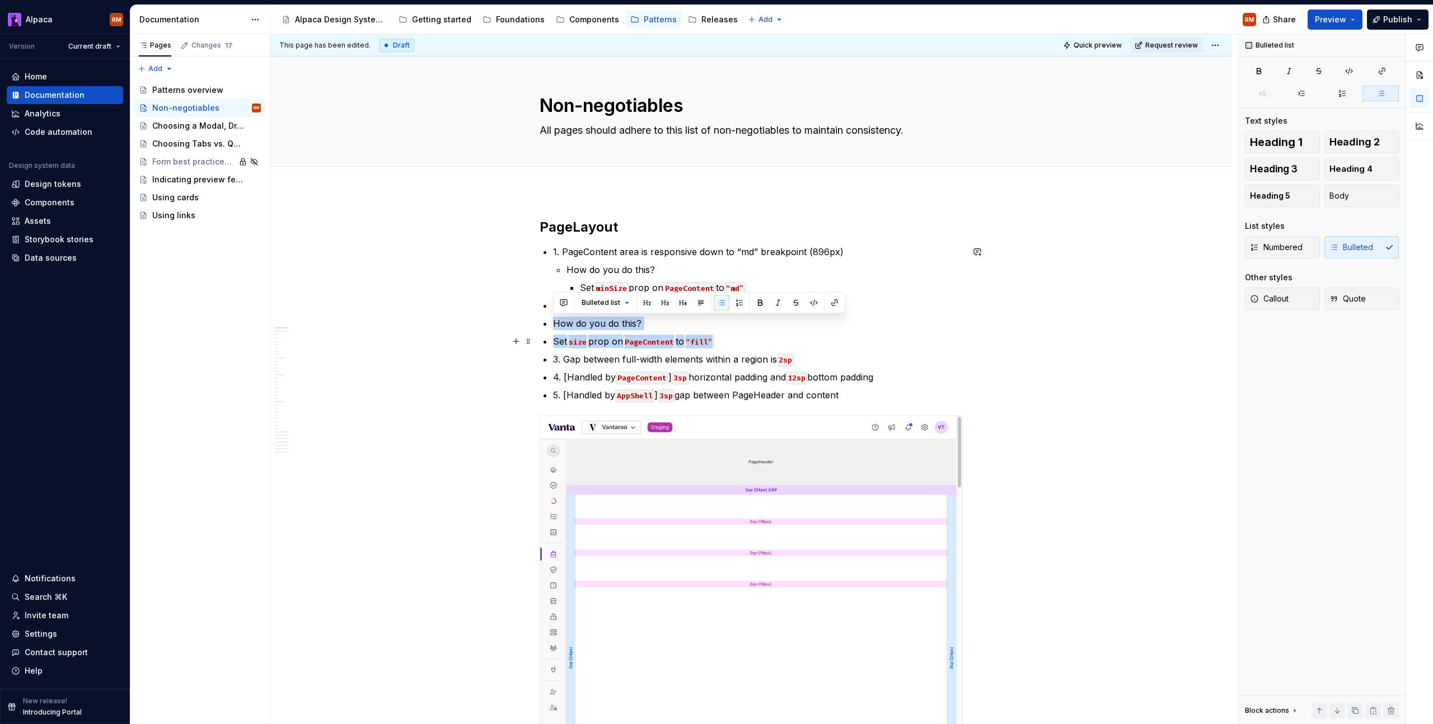
drag, startPoint x: 550, startPoint y: 322, endPoint x: 1173, endPoint y: 298, distance: 623.5
click at [768, 350] on ul "1. PageContent area is responsive down to “md” breakpoint (896px) How do you do…" at bounding box center [758, 323] width 410 height 157
drag, startPoint x: 724, startPoint y: 344, endPoint x: 552, endPoint y: 322, distance: 173.8
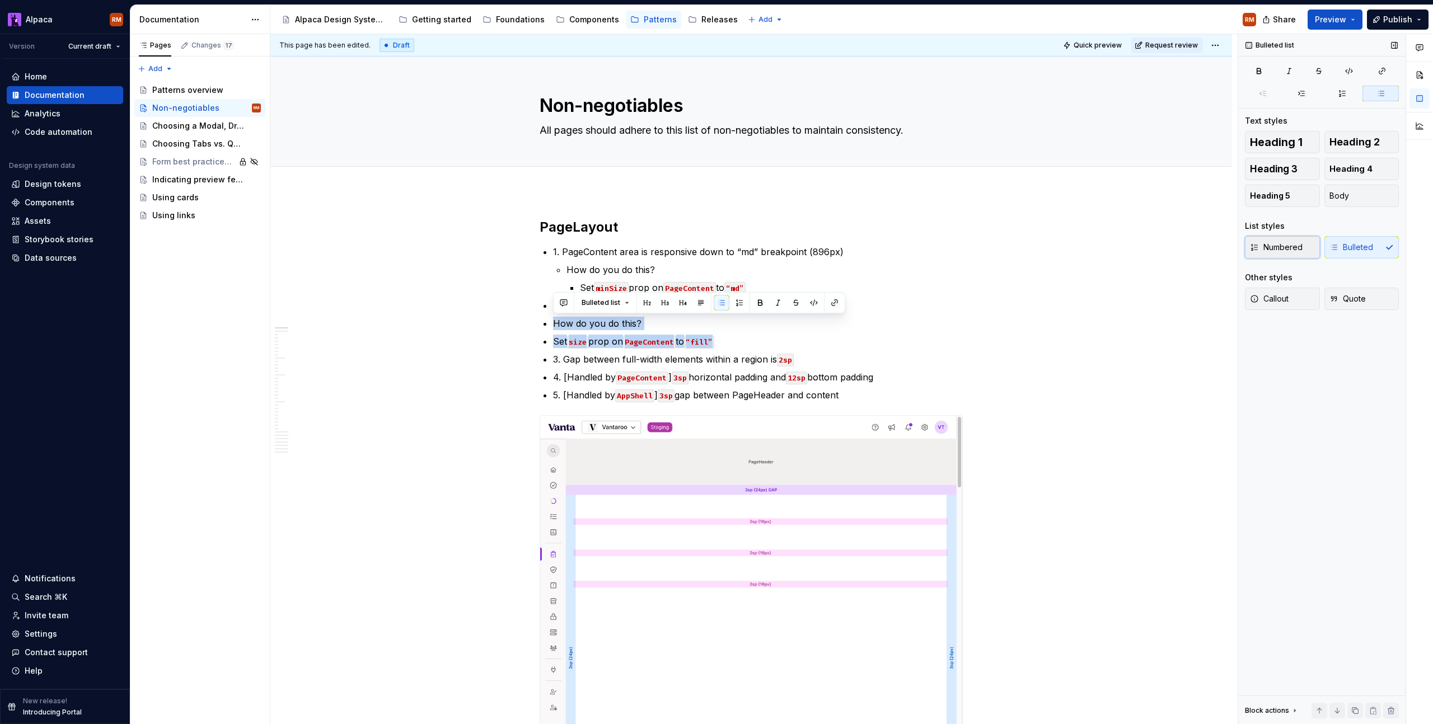
click at [1308, 256] on button "Numbered" at bounding box center [1282, 247] width 75 height 22
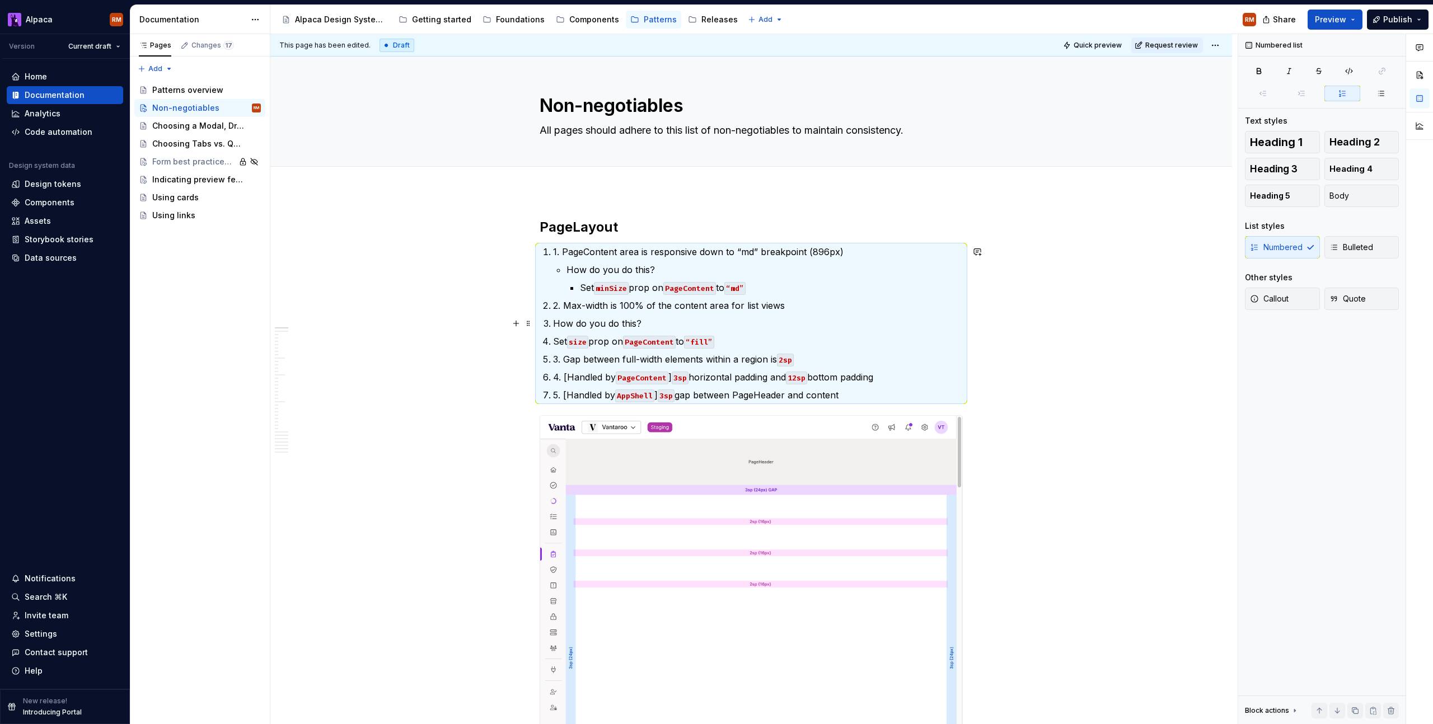
click at [807, 320] on p "How do you do this?" at bounding box center [758, 323] width 410 height 13
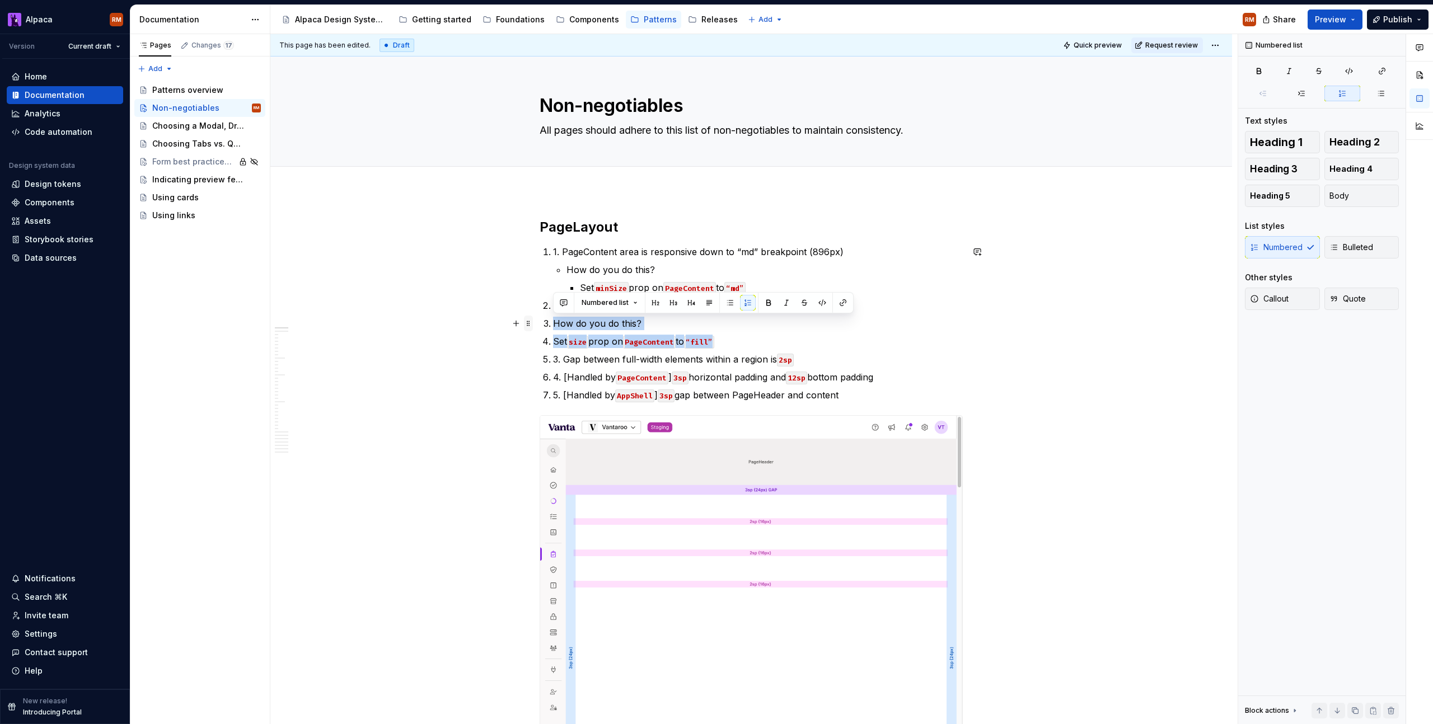
drag, startPoint x: 746, startPoint y: 337, endPoint x: 530, endPoint y: 316, distance: 217.1
click at [1364, 251] on span "Bulleted" at bounding box center [1351, 247] width 44 height 11
click at [553, 326] on p "How do you do this?" at bounding box center [758, 323] width 410 height 13
click at [554, 362] on p "3. Gap between full-width elements within a region is 2sp" at bounding box center [758, 359] width 410 height 13
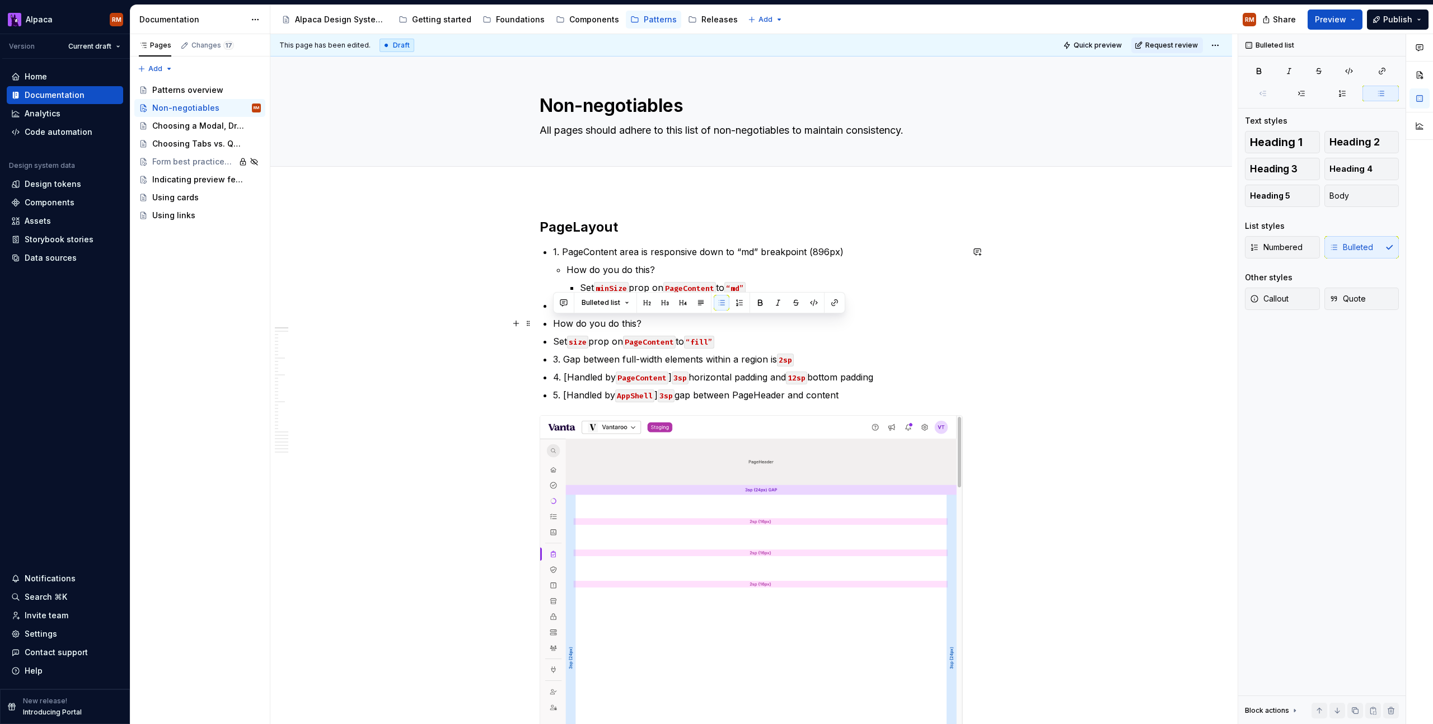
drag, startPoint x: 875, startPoint y: 394, endPoint x: 547, endPoint y: 319, distance: 336.4
drag, startPoint x: 551, startPoint y: 325, endPoint x: 749, endPoint y: 346, distance: 198.7
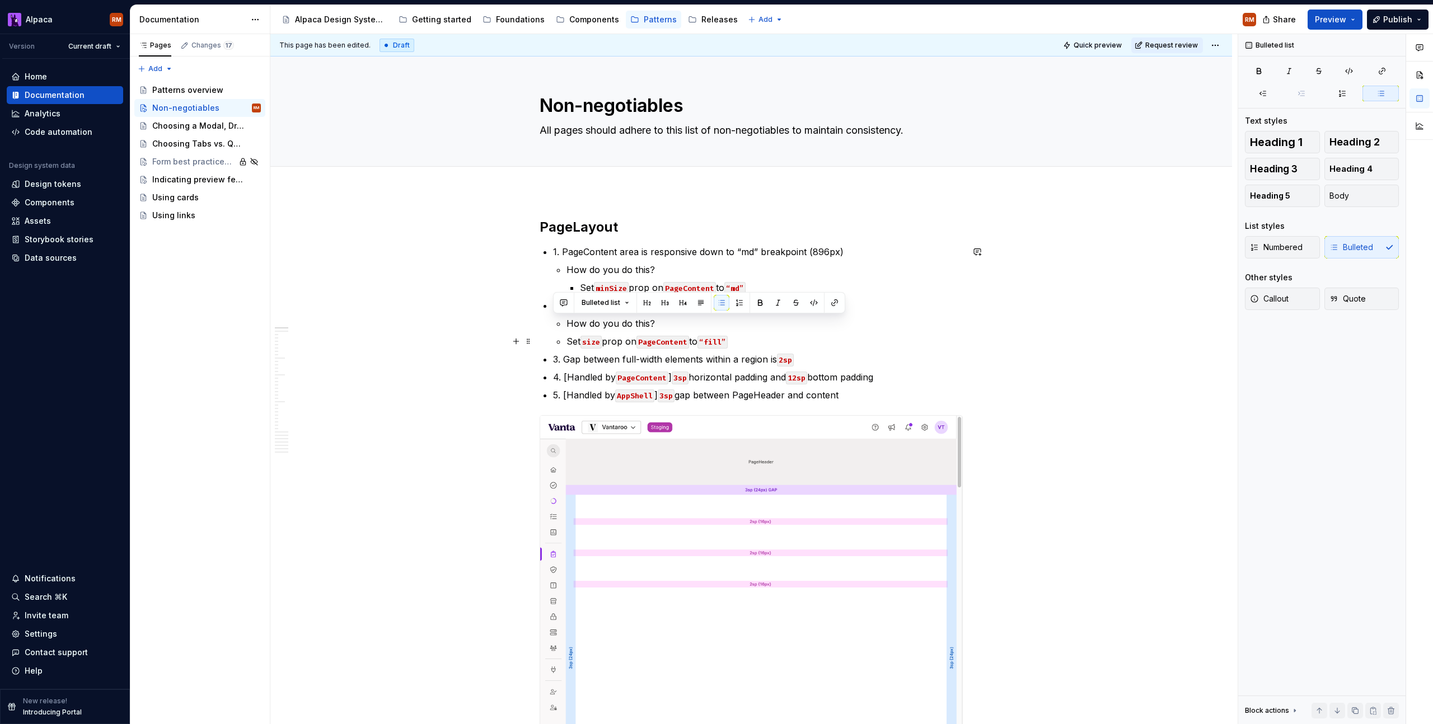
drag, startPoint x: 771, startPoint y: 339, endPoint x: 696, endPoint y: 338, distance: 74.5
click at [770, 339] on p "Set size prop on PageContent to “fill”" at bounding box center [764, 341] width 396 height 13
click at [566, 341] on p "Set size prop on PageContent to “fill”" at bounding box center [764, 341] width 396 height 13
click at [553, 308] on p "2. Max-width is 100% of the content area for list views" at bounding box center [758, 305] width 410 height 13
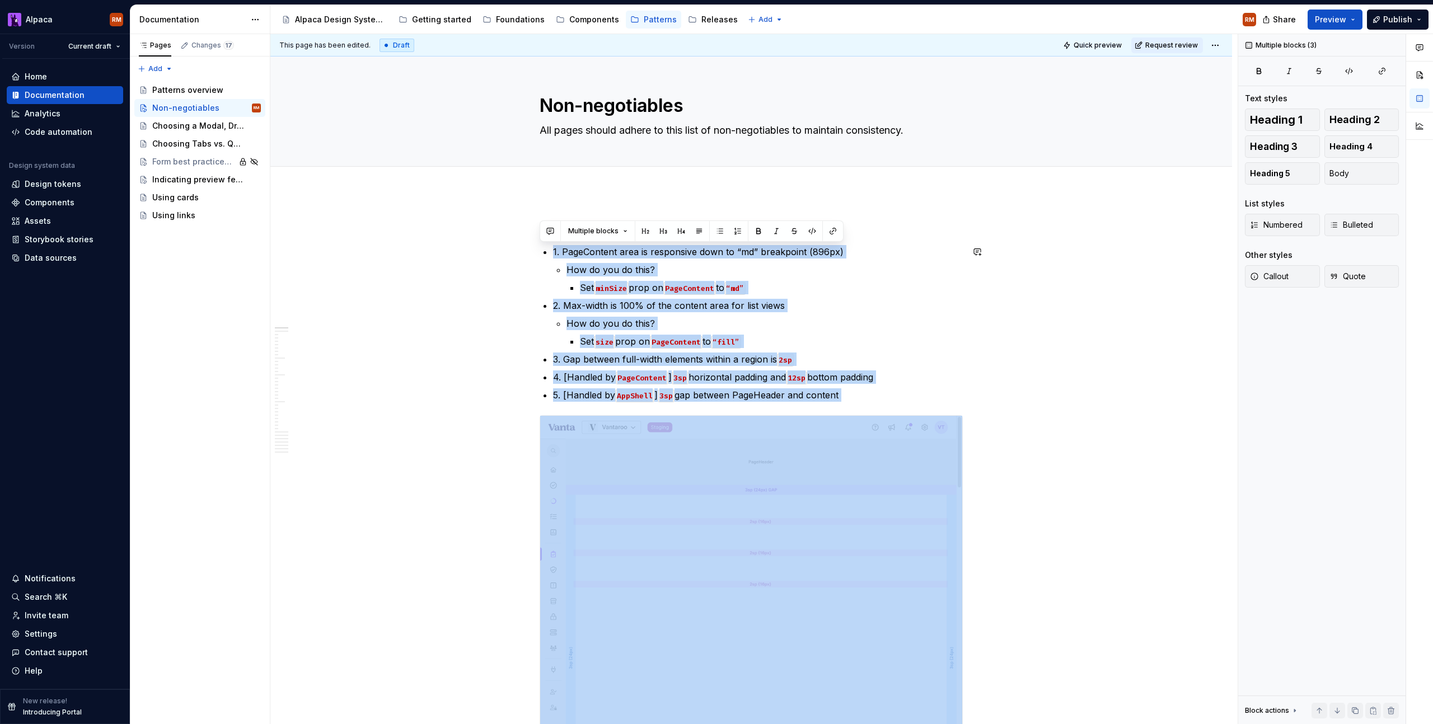
drag, startPoint x: 553, startPoint y: 250, endPoint x: 966, endPoint y: 366, distance: 428.4
click at [889, 401] on ul "1. PageContent area is responsive down to “md” breakpoint (896px) How do you do…" at bounding box center [758, 323] width 410 height 157
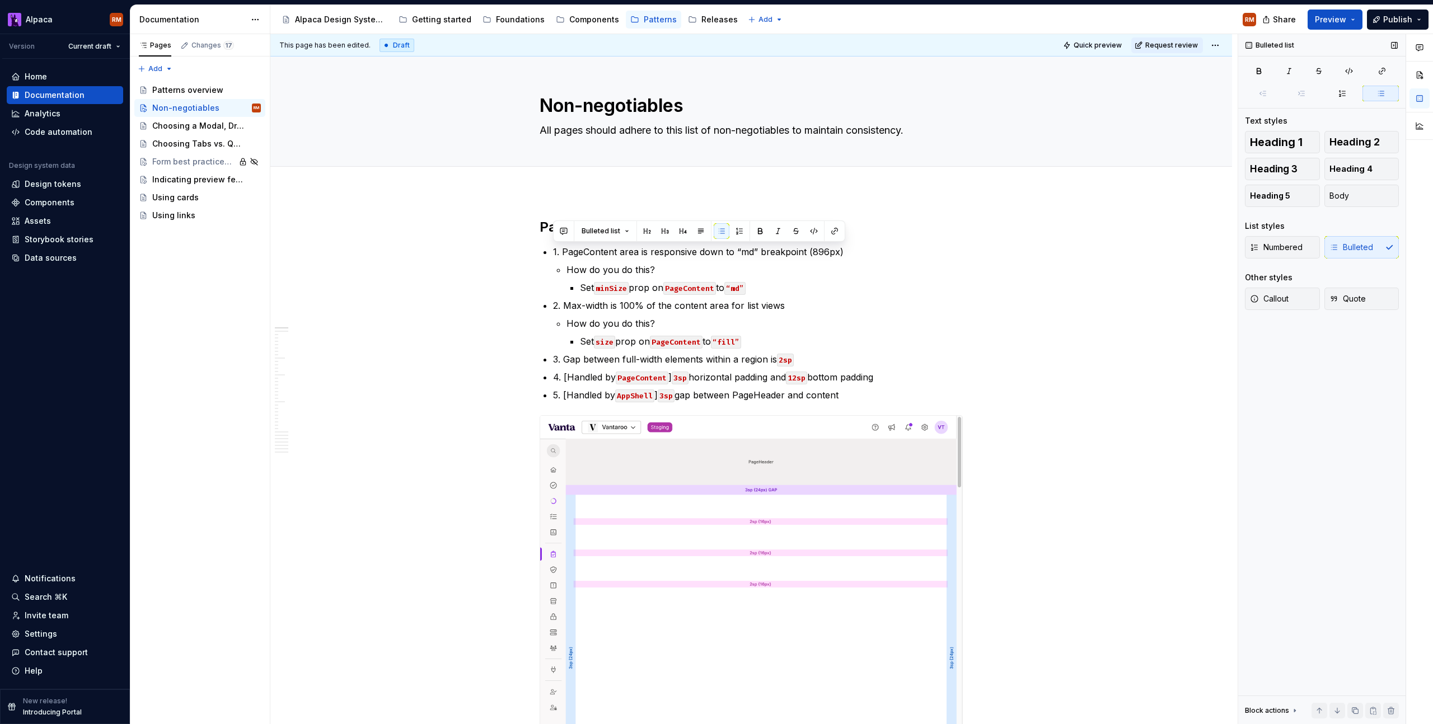
click at [1354, 242] on div "Numbered Bulleted" at bounding box center [1322, 247] width 154 height 22
click at [860, 415] on div at bounding box center [751, 638] width 423 height 446
drag, startPoint x: 863, startPoint y: 392, endPoint x: 990, endPoint y: 250, distance: 189.9
click at [1258, 248] on icon "button" at bounding box center [1254, 247] width 9 height 9
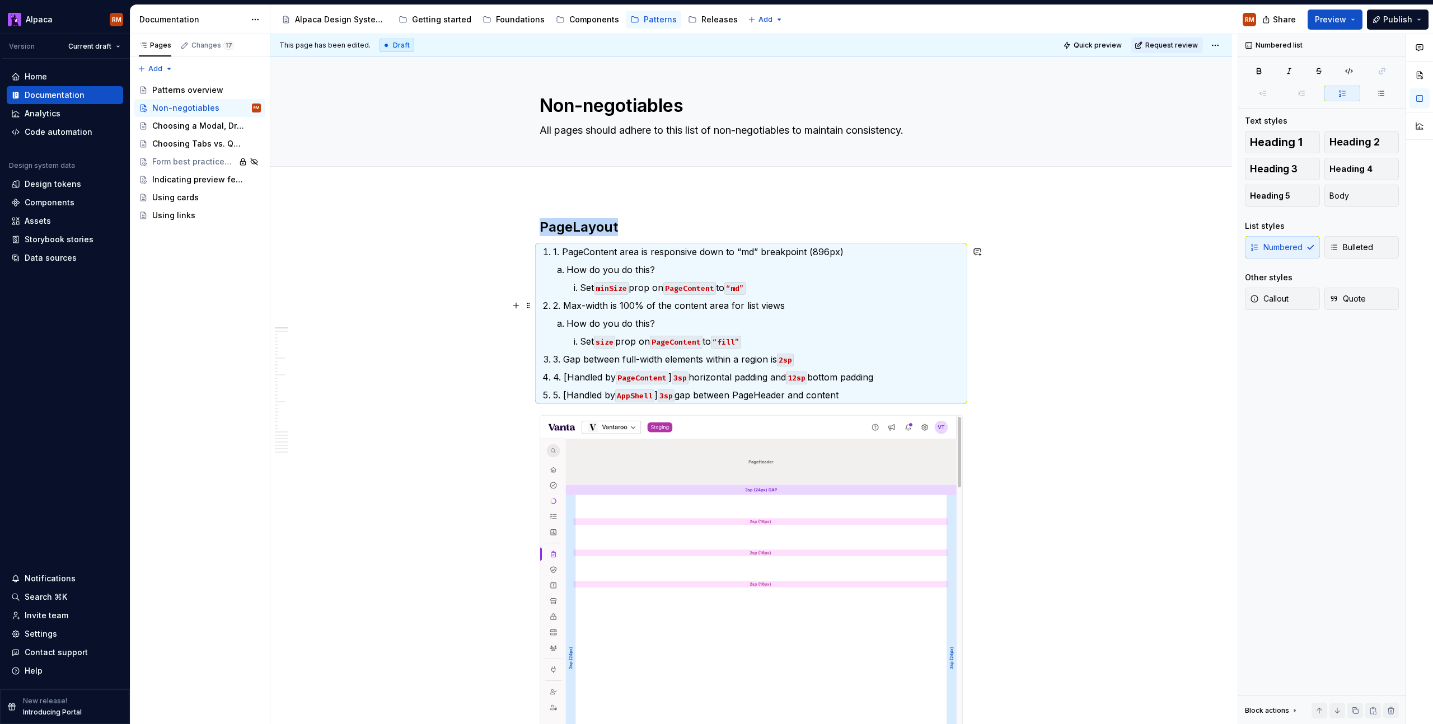
drag, startPoint x: 870, startPoint y: 309, endPoint x: 604, endPoint y: 260, distance: 271.0
click at [870, 309] on p "2. Max-width is 100% of the content area for list views" at bounding box center [758, 305] width 410 height 13
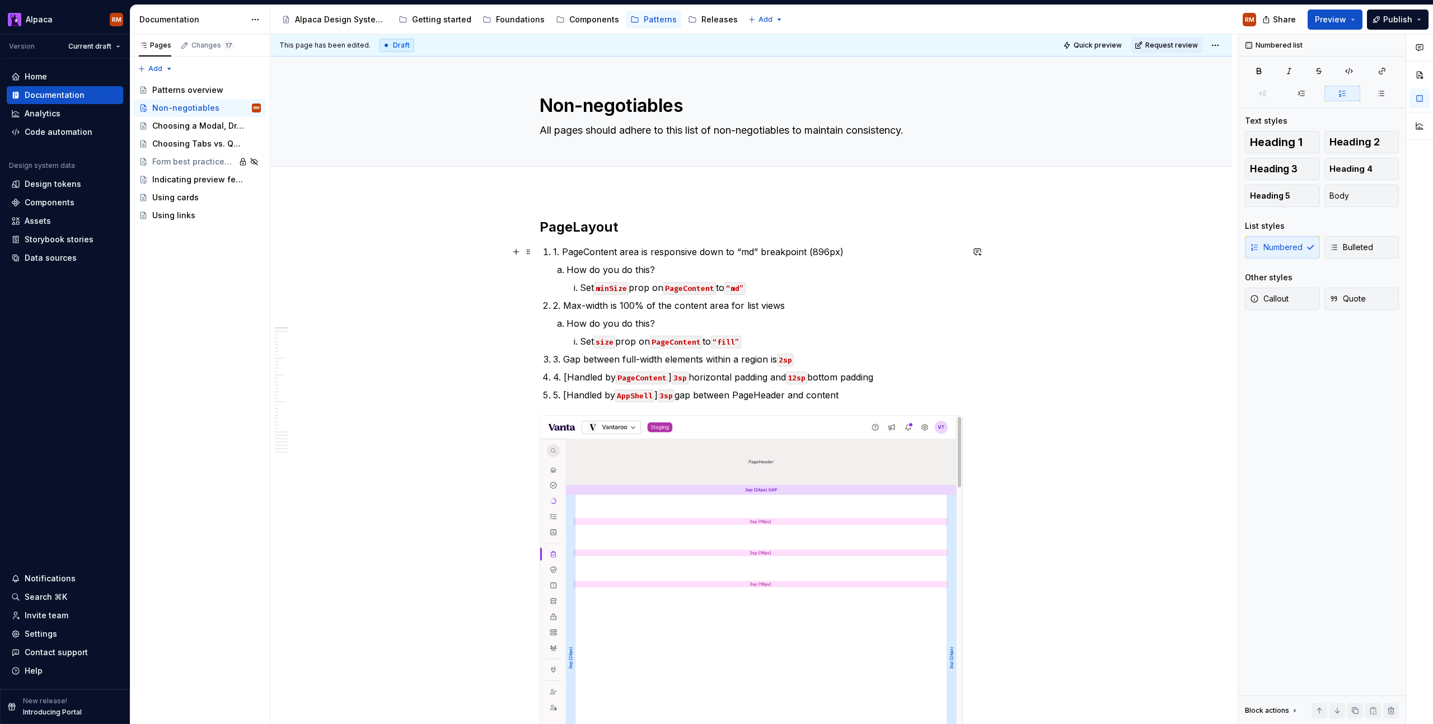
click at [563, 251] on p "1. PageContent area is responsive down to “md” breakpoint (896px)" at bounding box center [758, 251] width 410 height 13
click at [564, 303] on p "2. Max-width is 100% of the content area for list views" at bounding box center [758, 305] width 410 height 13
click at [565, 359] on p "3. Gap between full-width elements within a region is 2sp" at bounding box center [758, 359] width 410 height 13
click at [563, 377] on p "4. [Handled by PageContent ] 3sp horizontal padding and 12sp bottom padding" at bounding box center [758, 377] width 410 height 13
click at [562, 392] on p "5. [Handled by AppShell ] 3sp gap between PageHeader and content" at bounding box center [758, 394] width 410 height 13
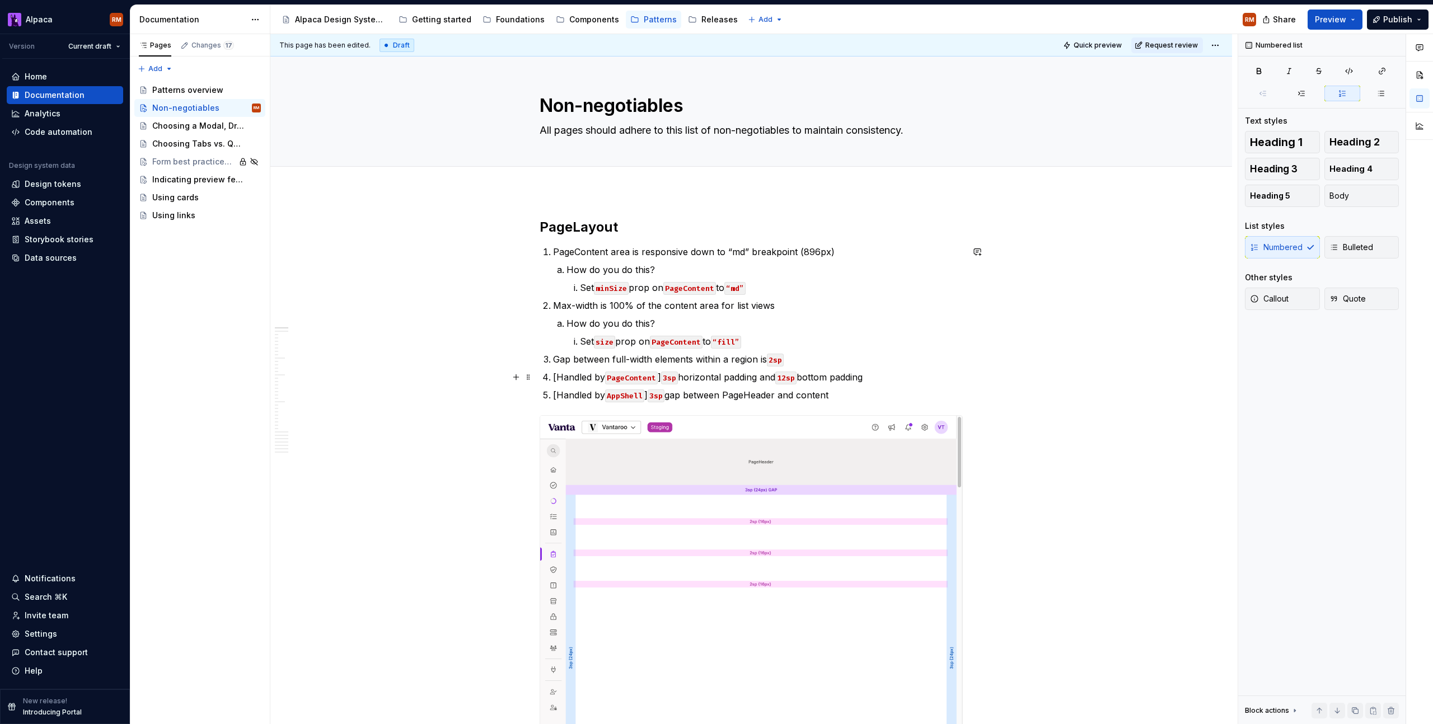
click at [942, 380] on p "[Handled by PageContent ] 3sp horizontal padding and 12sp bottom padding" at bounding box center [758, 377] width 410 height 13
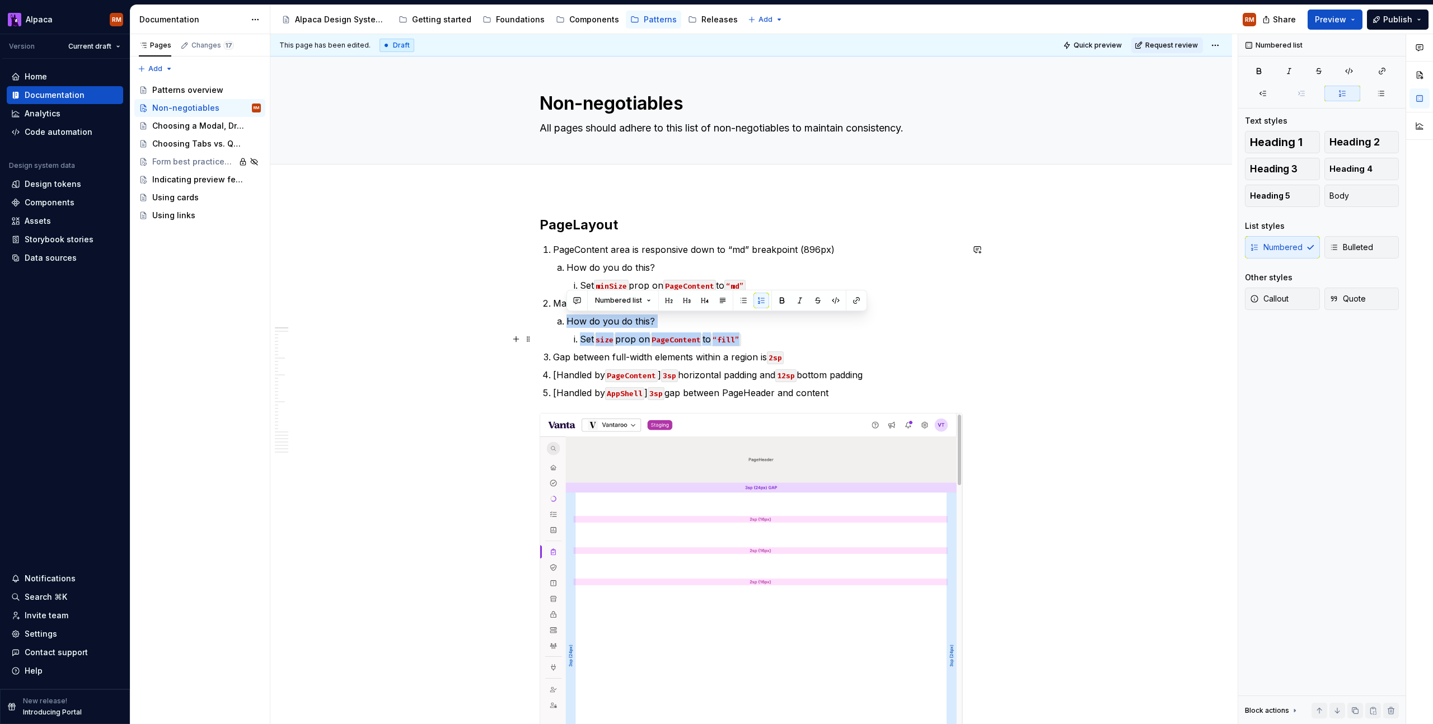
drag, startPoint x: 554, startPoint y: 319, endPoint x: 852, endPoint y: 320, distance: 298.4
click at [766, 340] on li "Max-width is 100% of the content area for list views How do you do this? Set si…" at bounding box center [758, 321] width 410 height 49
click at [1352, 250] on span "Bulleted" at bounding box center [1351, 247] width 44 height 11
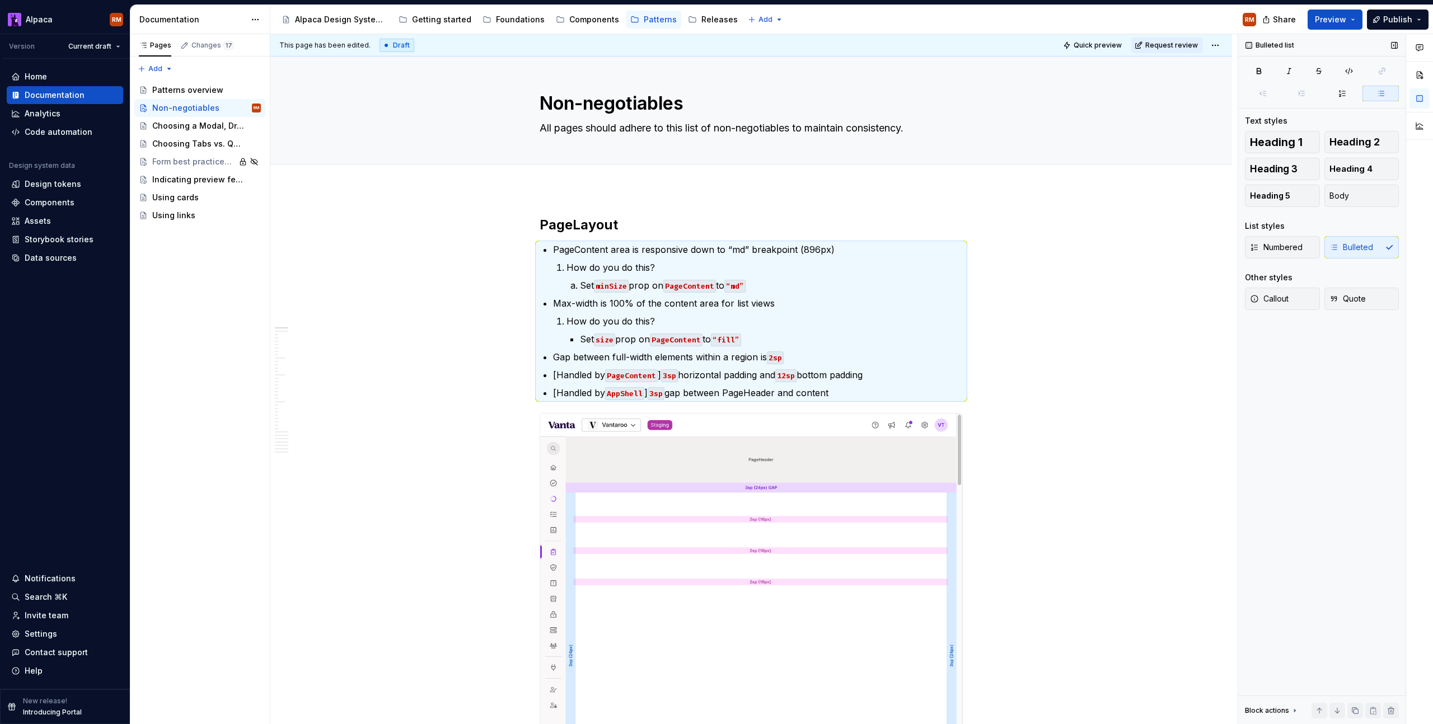
click at [1352, 250] on div "Numbered Bulleted" at bounding box center [1322, 247] width 154 height 22
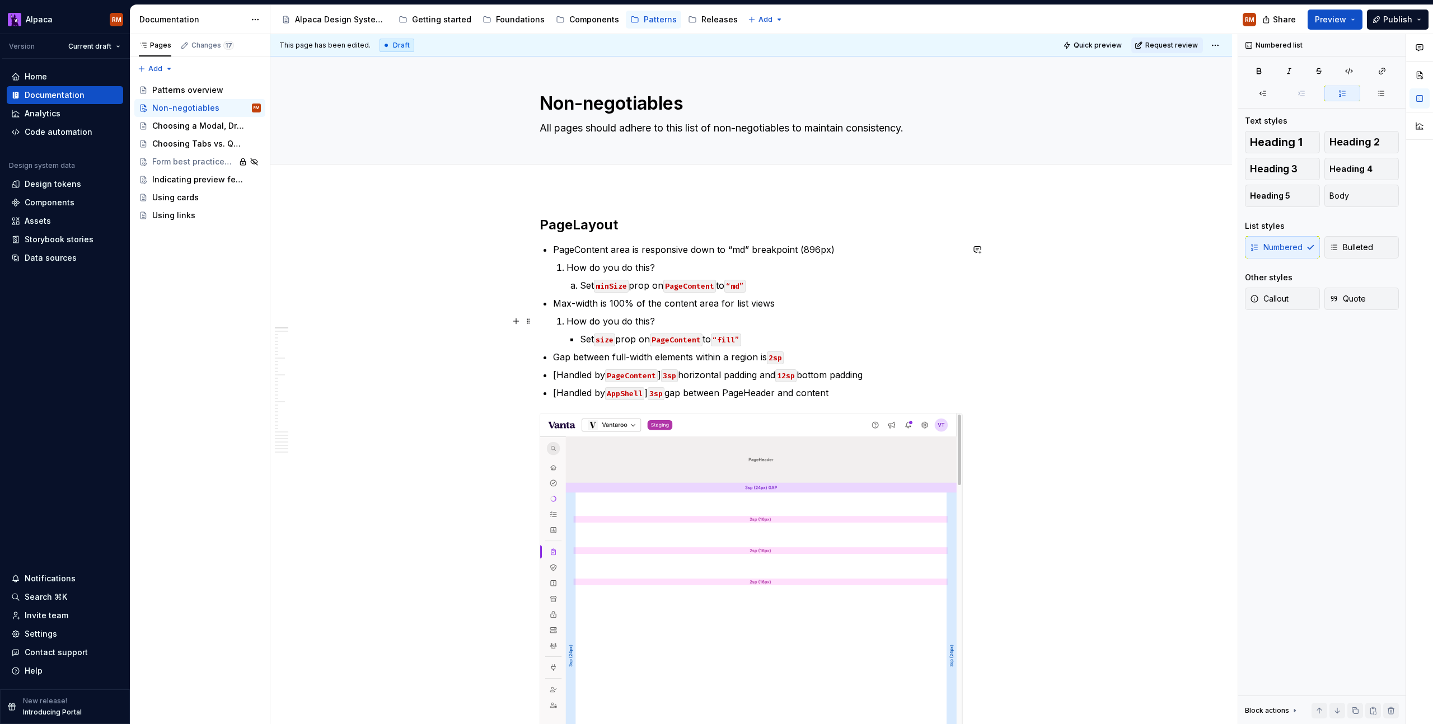
click at [904, 317] on p "How do you do this?" at bounding box center [764, 321] width 396 height 13
click at [849, 321] on p "How do you do this?" at bounding box center [764, 321] width 396 height 13
click at [566, 324] on li "How do you do this? Set size prop on PageContent to “fill”" at bounding box center [764, 330] width 396 height 31
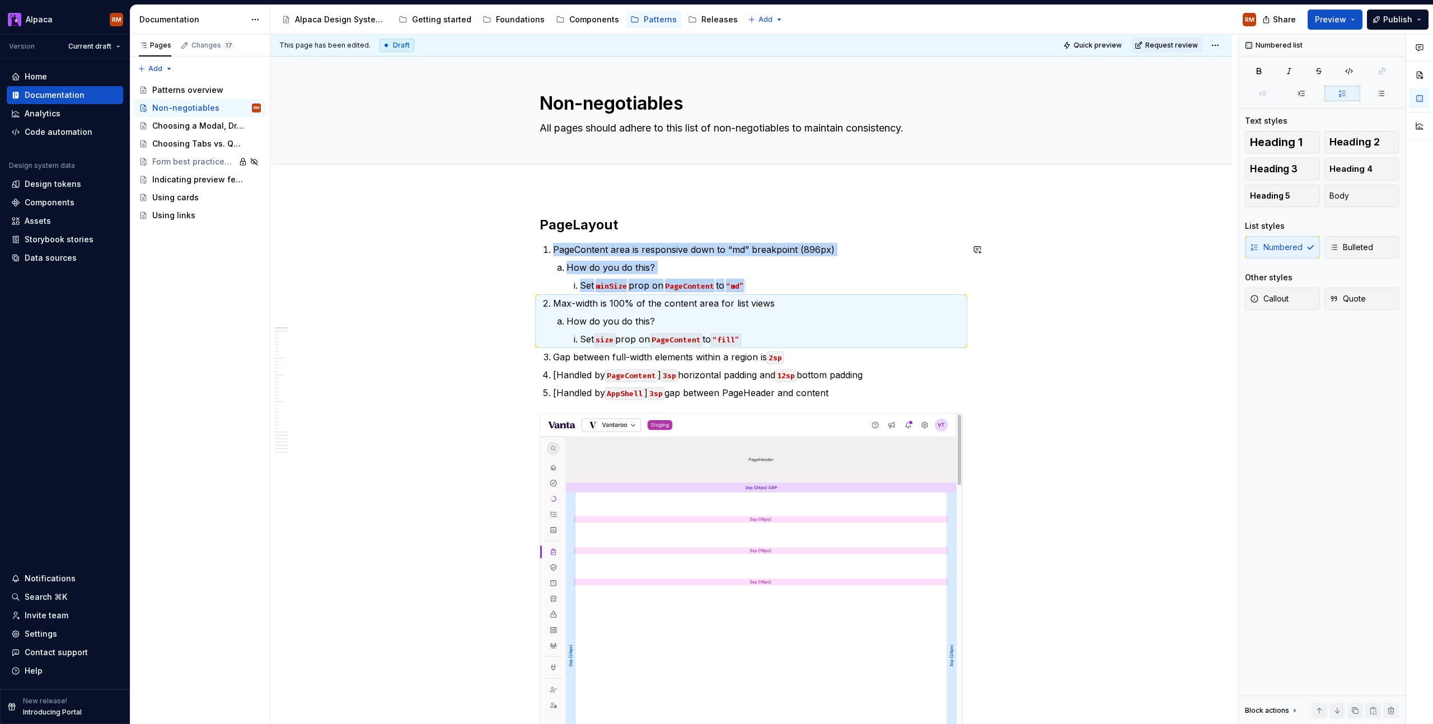
click at [574, 321] on p "How do you do this?" at bounding box center [764, 321] width 396 height 13
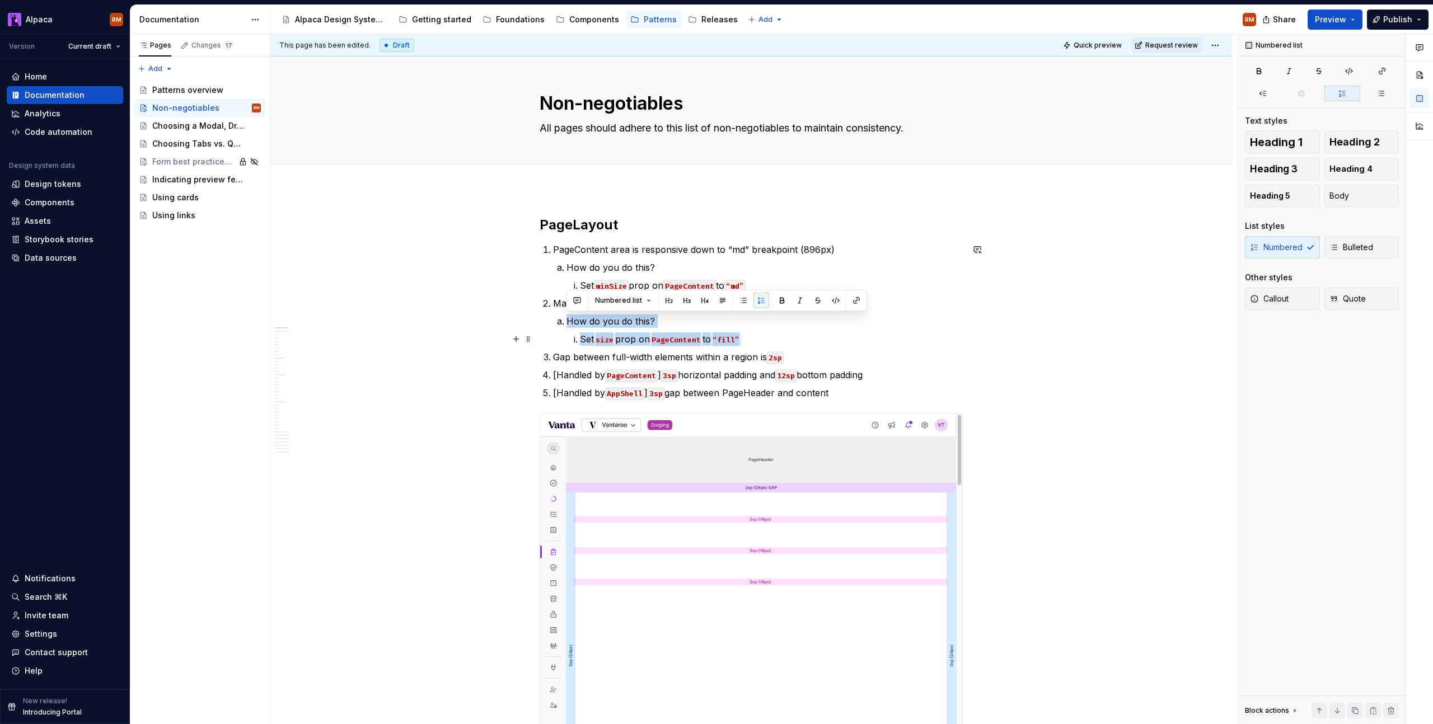
drag, startPoint x: 565, startPoint y: 324, endPoint x: 762, endPoint y: 339, distance: 197.0
click at [762, 339] on li "How do you do this? Set size prop on PageContent to “fill”" at bounding box center [764, 330] width 396 height 31
click at [1351, 250] on span "Bulleted" at bounding box center [1351, 247] width 44 height 11
click at [803, 341] on p "Set size prop on PageContent to “fill”" at bounding box center [771, 339] width 383 height 13
drag, startPoint x: 781, startPoint y: 339, endPoint x: 659, endPoint y: 317, distance: 124.5
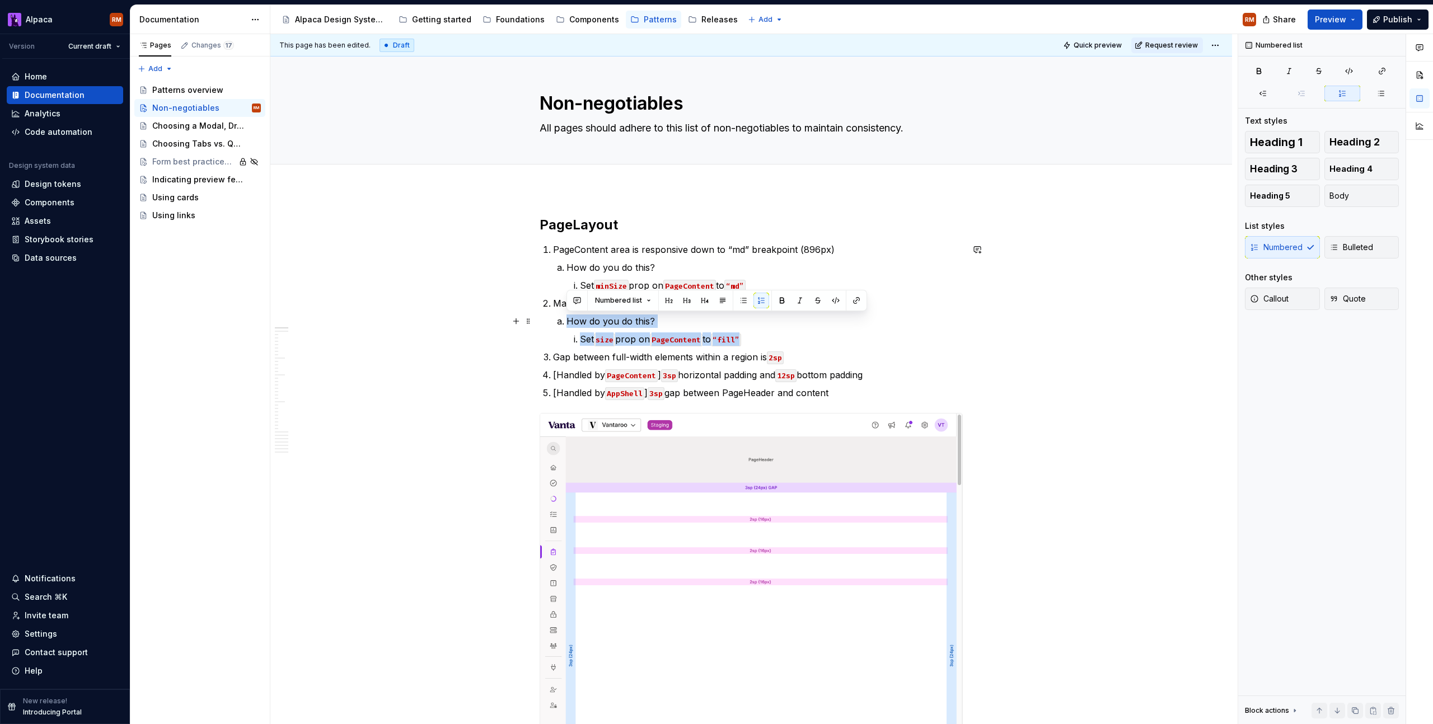
click at [737, 299] on button "button" at bounding box center [744, 301] width 16 height 16
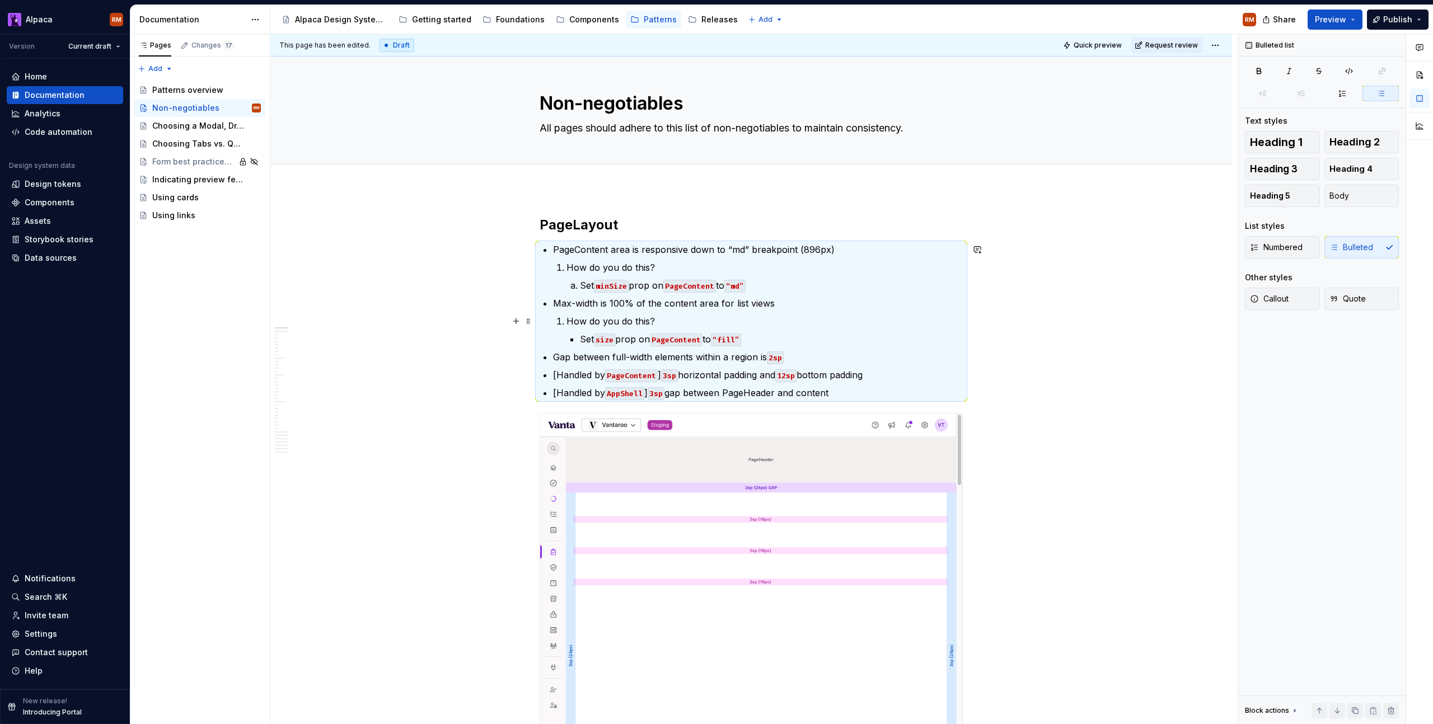
click at [759, 331] on li "How do you do this? Set size prop on PageContent to “fill”" at bounding box center [764, 330] width 396 height 31
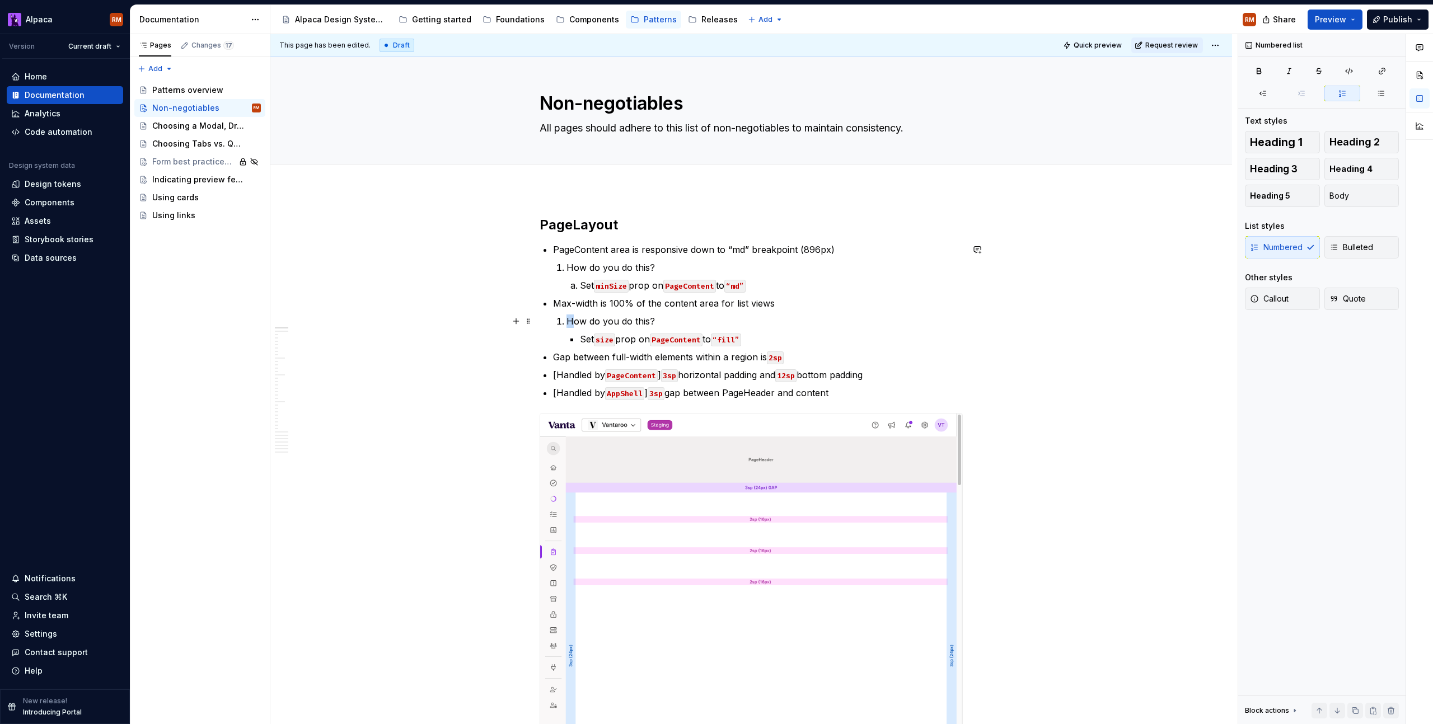
click at [569, 324] on p "How do you do this?" at bounding box center [764, 321] width 396 height 13
click at [567, 320] on p "How do you do this?" at bounding box center [764, 321] width 396 height 13
click at [850, 298] on p "Max-width is 100% of the content area for list views" at bounding box center [758, 303] width 410 height 13
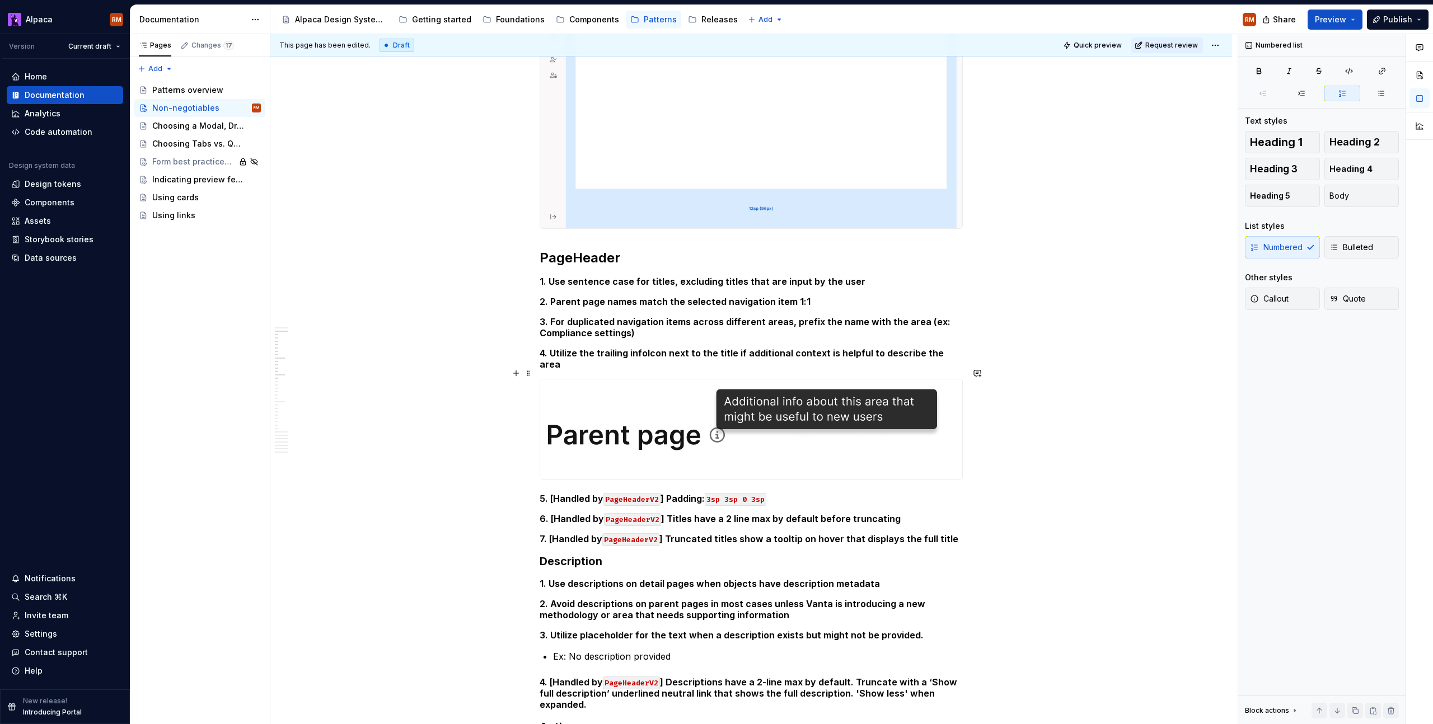
scroll to position [655, 0]
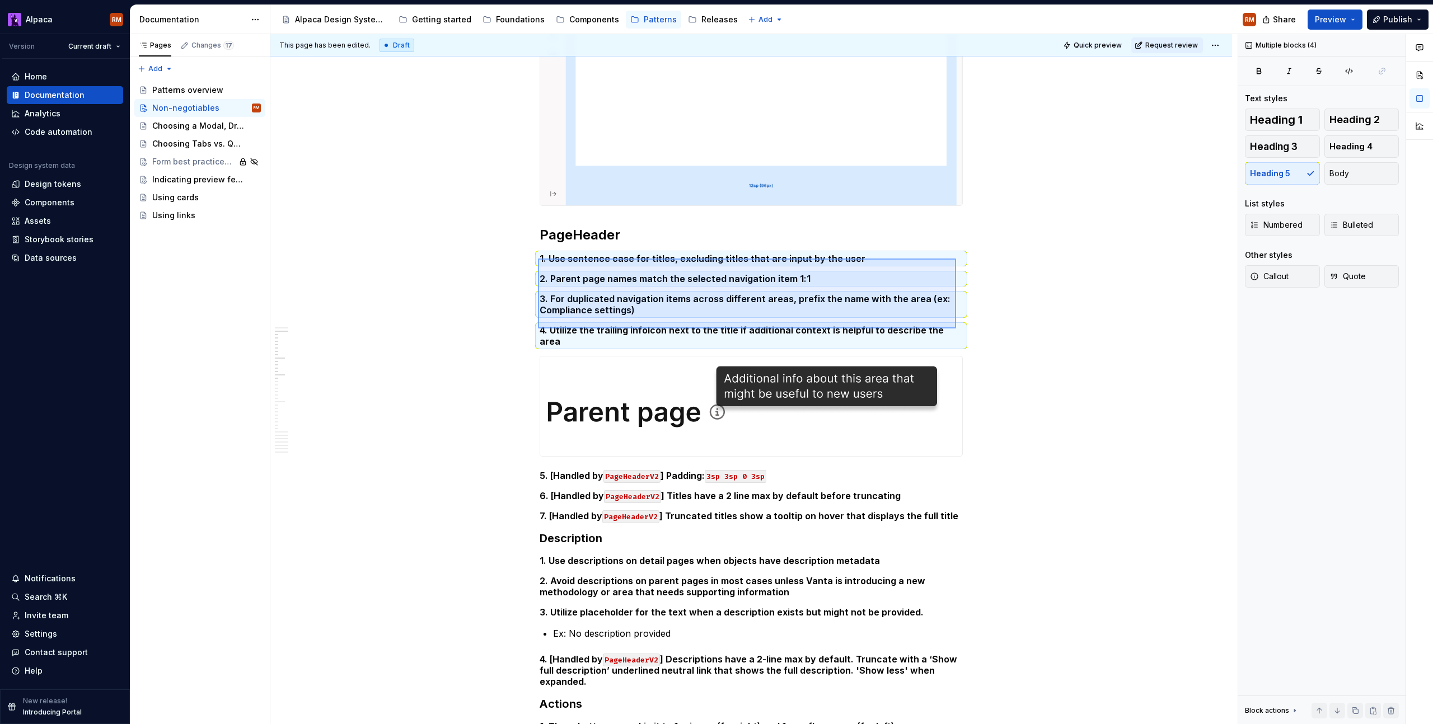
drag, startPoint x: 633, startPoint y: 265, endPoint x: 956, endPoint y: 329, distance: 329.2
click at [956, 329] on div "This page has been edited. Draft Quick preview Request review Non-negotiables A…" at bounding box center [753, 379] width 967 height 691
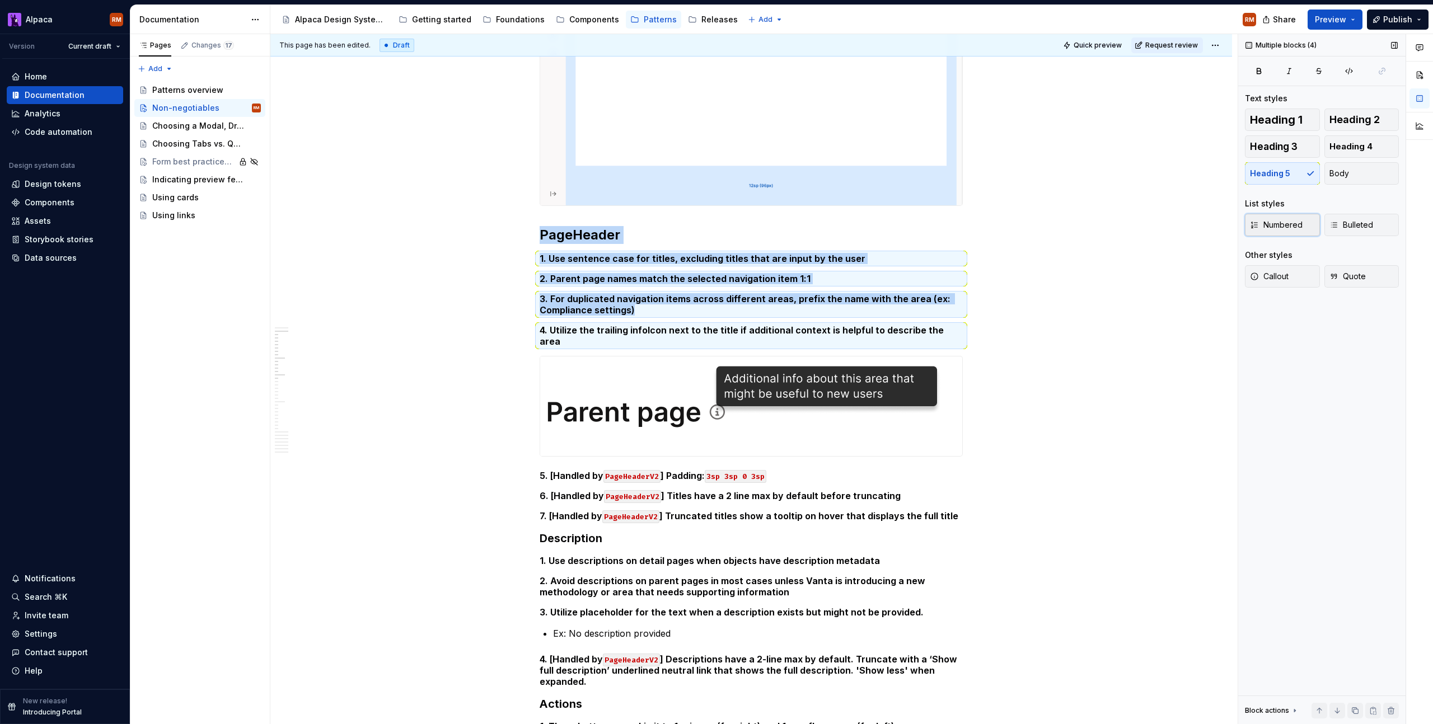
click at [1298, 224] on span "Numbered" at bounding box center [1276, 224] width 53 height 11
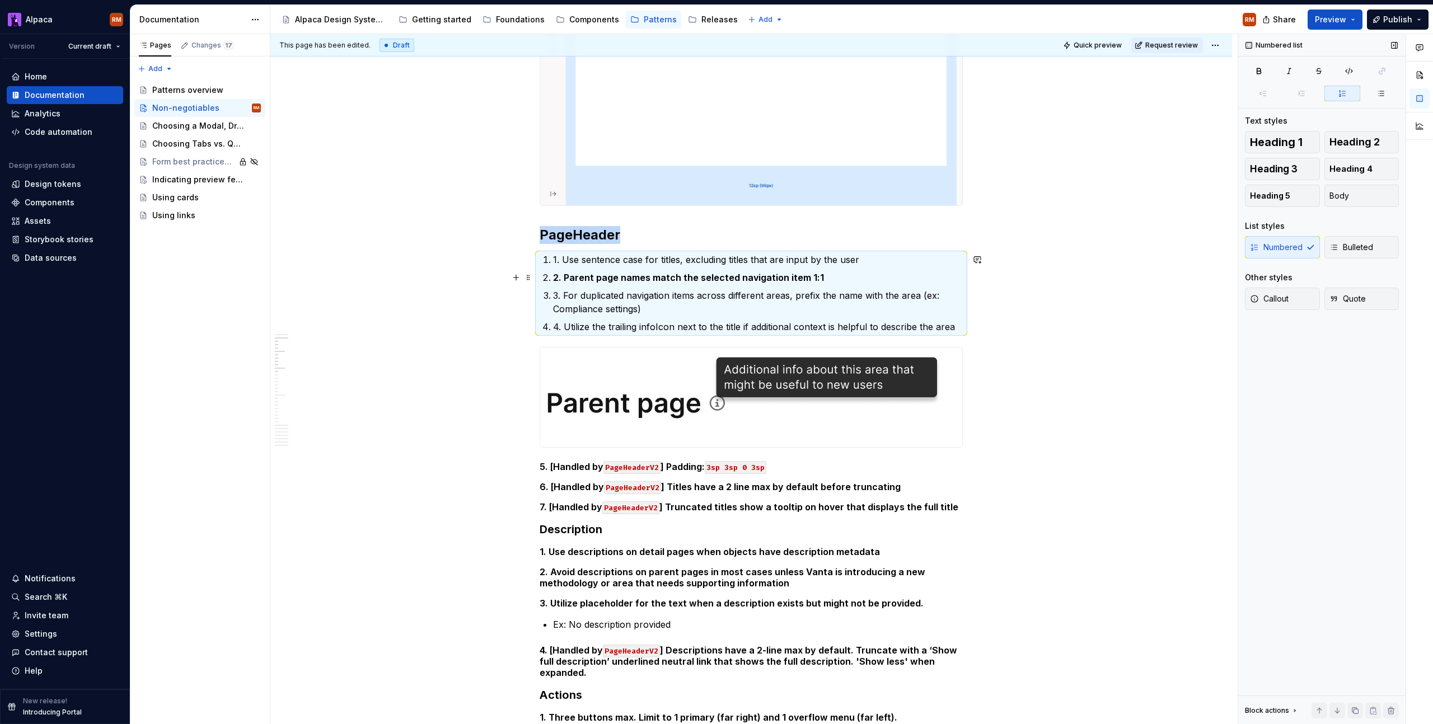
click at [553, 280] on strong "2. Parent page names match the selected navigation item 1:1" at bounding box center [688, 277] width 271 height 11
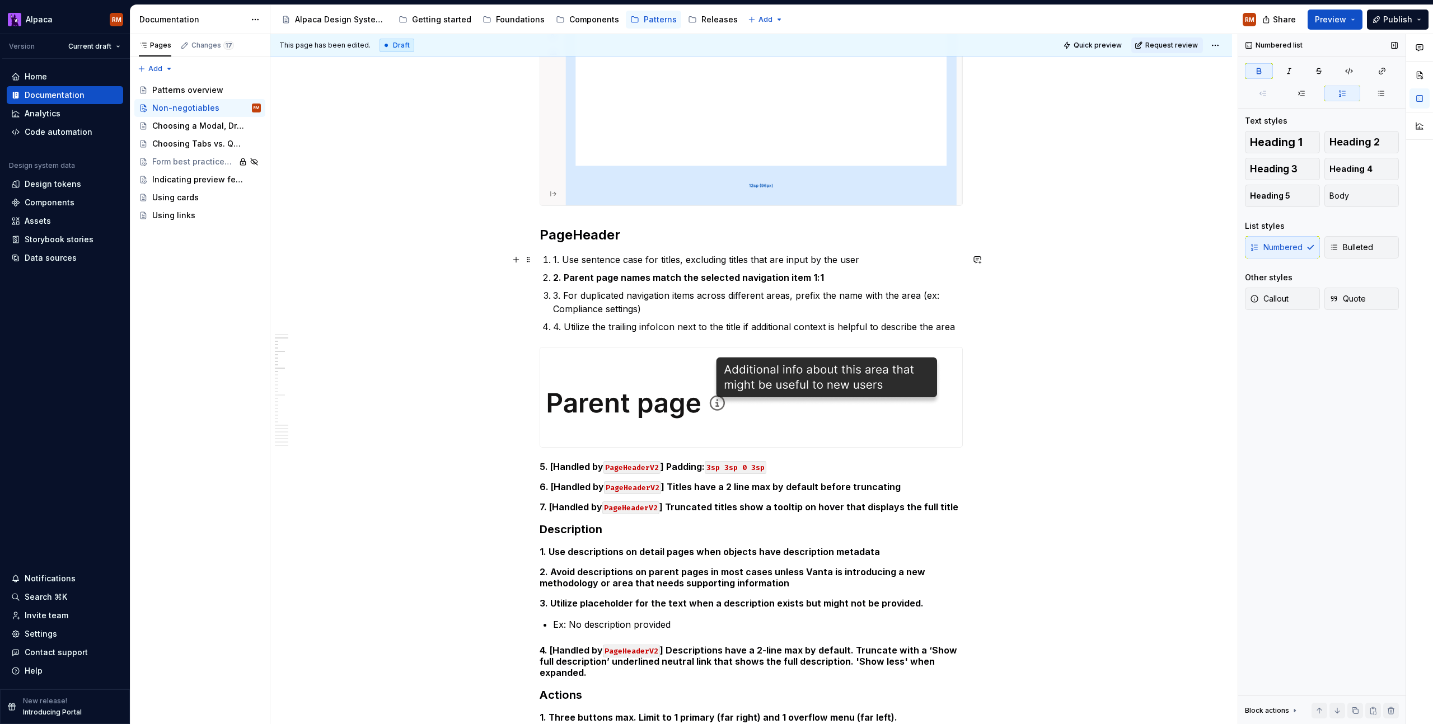
click at [559, 263] on p "1. Use sentence case for titles, excluding titles that are input by the user" at bounding box center [758, 259] width 410 height 13
click at [563, 260] on p "1. Use sentence case for titles, excluding titles that are input by the user" at bounding box center [758, 259] width 410 height 13
click at [566, 280] on strong "2. Parent page names match the selected navigation item 1:1" at bounding box center [688, 277] width 271 height 11
click at [563, 278] on strong "2. Parent page names match the selected navigation item 1:1" at bounding box center [688, 277] width 271 height 11
click at [563, 296] on p "3. For duplicated navigation items across different areas, prefix the name with…" at bounding box center [758, 302] width 410 height 27
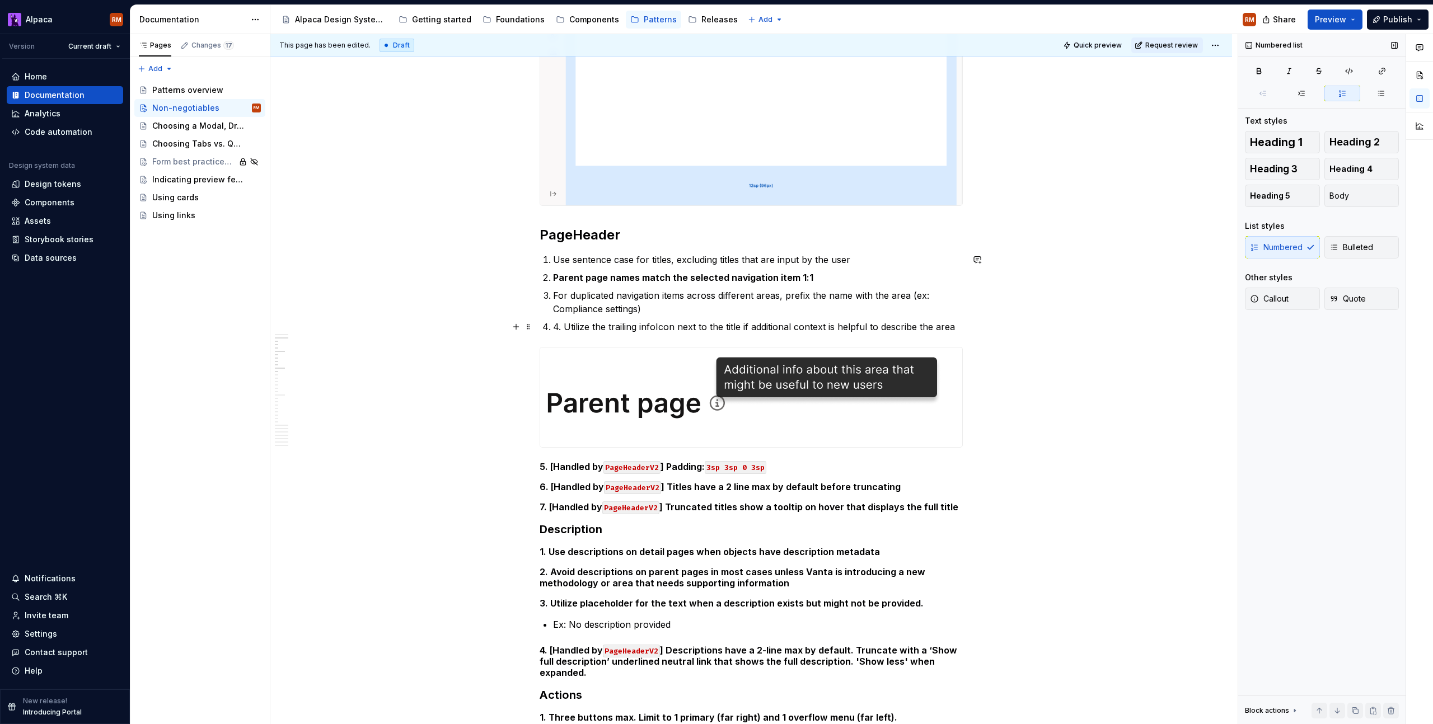
click at [565, 326] on p "4. Utilize the trailing infoIcon next to the title if additional context is hel…" at bounding box center [758, 326] width 410 height 13
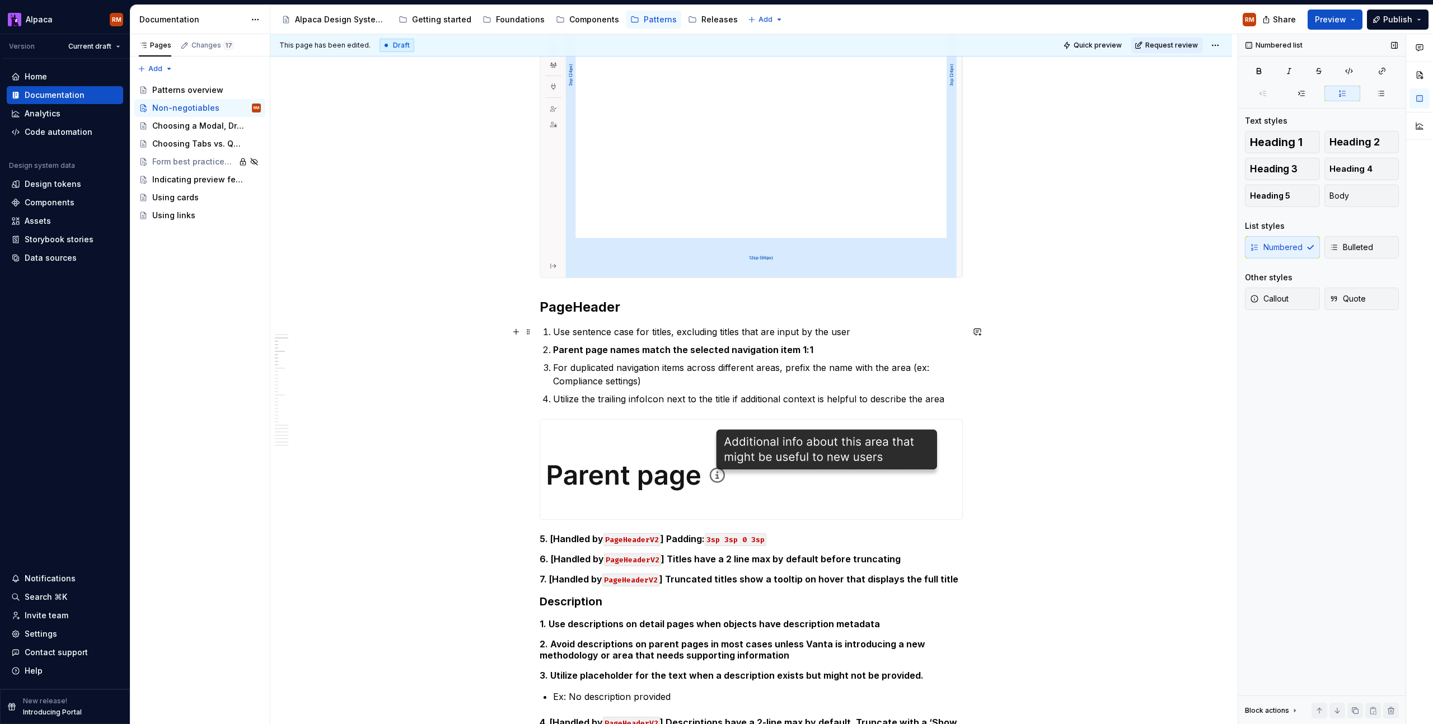
scroll to position [582, 0]
click at [863, 332] on p "Use sentence case for titles, excluding titles that are input by the user" at bounding box center [758, 332] width 410 height 13
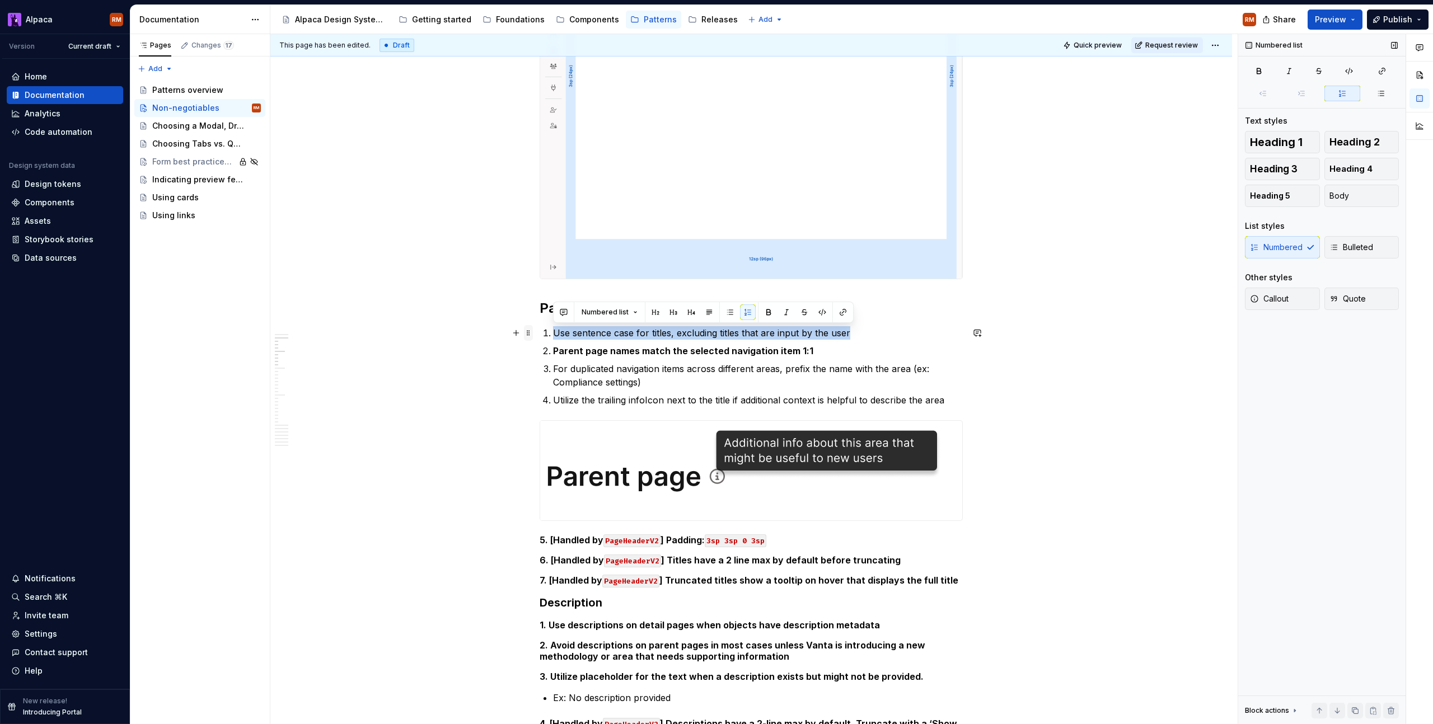
drag, startPoint x: 849, startPoint y: 334, endPoint x: 528, endPoint y: 329, distance: 321.3
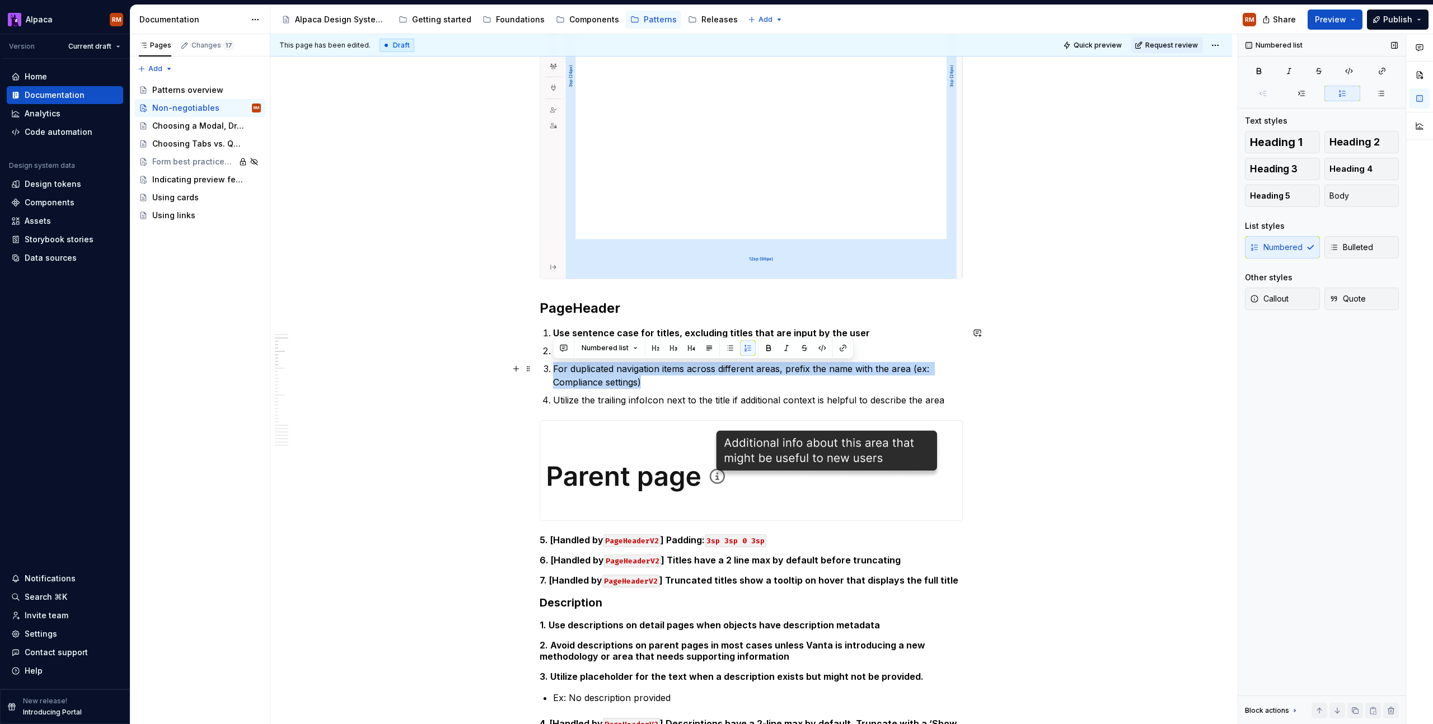
drag, startPoint x: 554, startPoint y: 369, endPoint x: 655, endPoint y: 390, distance: 104.1
click at [661, 384] on p "For duplicated navigation items across different areas, prefix the name with th…" at bounding box center [758, 375] width 410 height 27
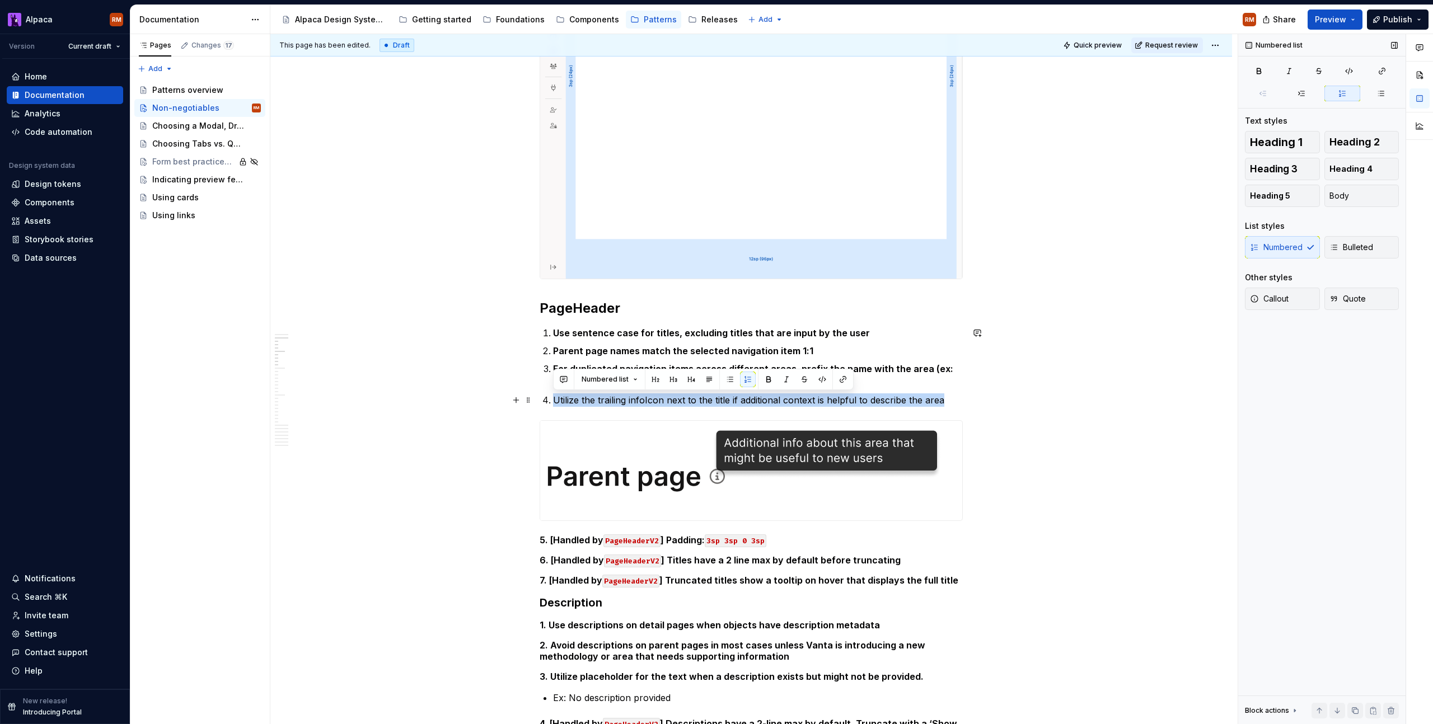
drag, startPoint x: 552, startPoint y: 402, endPoint x: 953, endPoint y: 400, distance: 400.2
click at [953, 400] on p "Utilize the trailing infoIcon next to the title if additional context is helpfu…" at bounding box center [758, 400] width 410 height 13
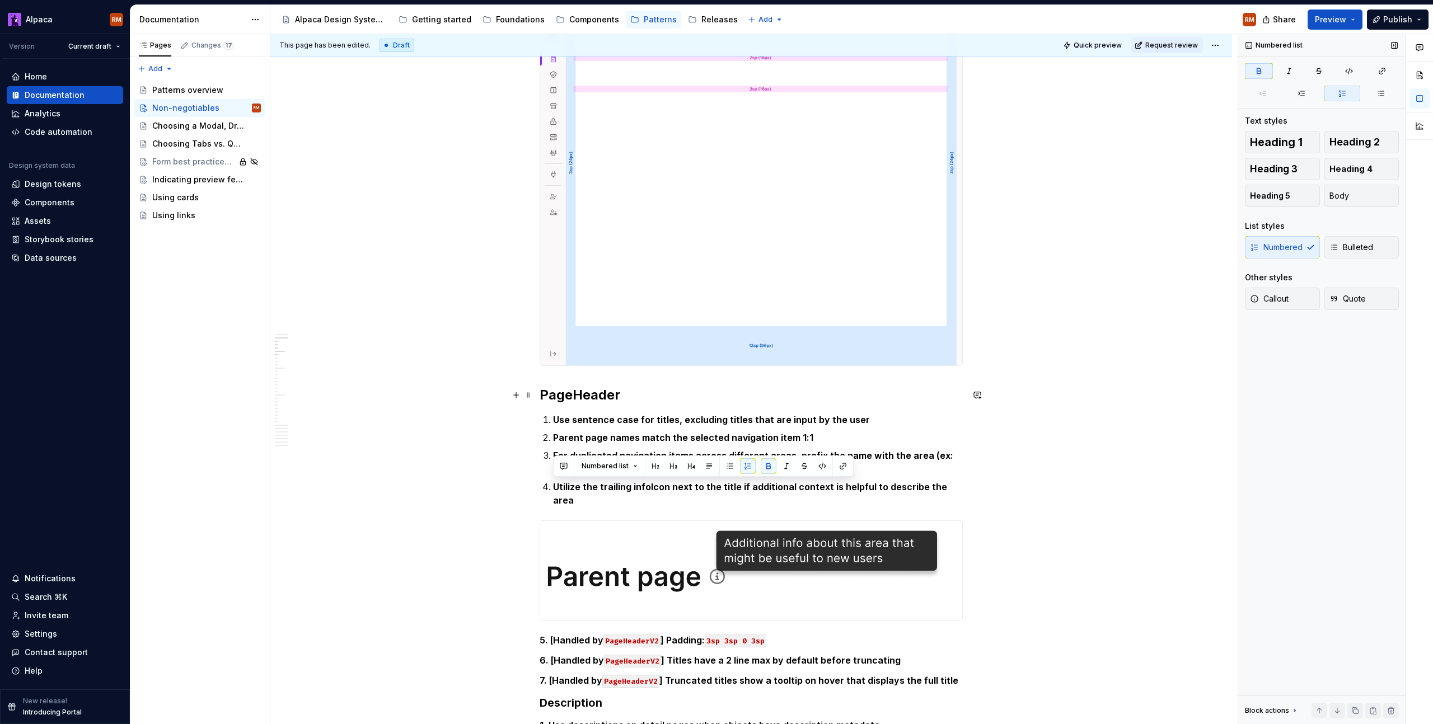
click at [928, 396] on h2 "PageHeader" at bounding box center [751, 395] width 423 height 18
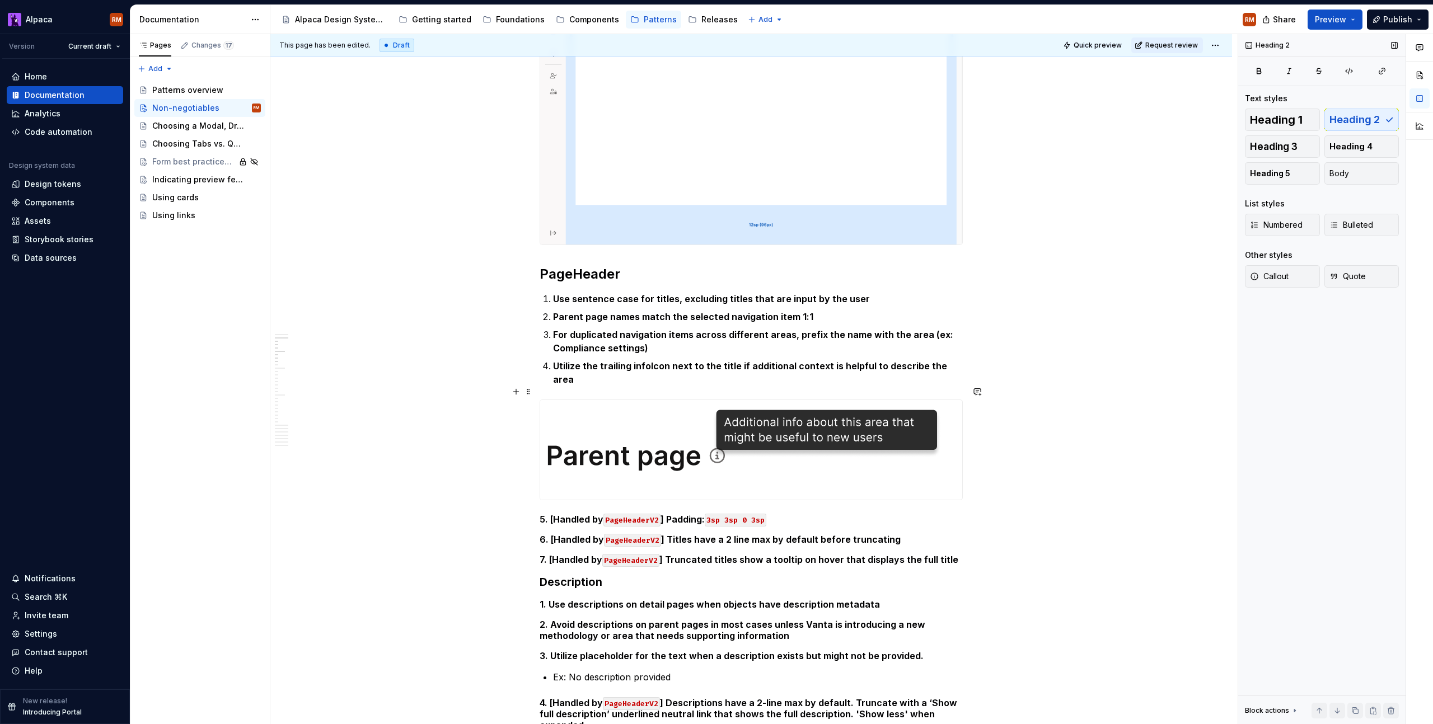
scroll to position [667, 0]
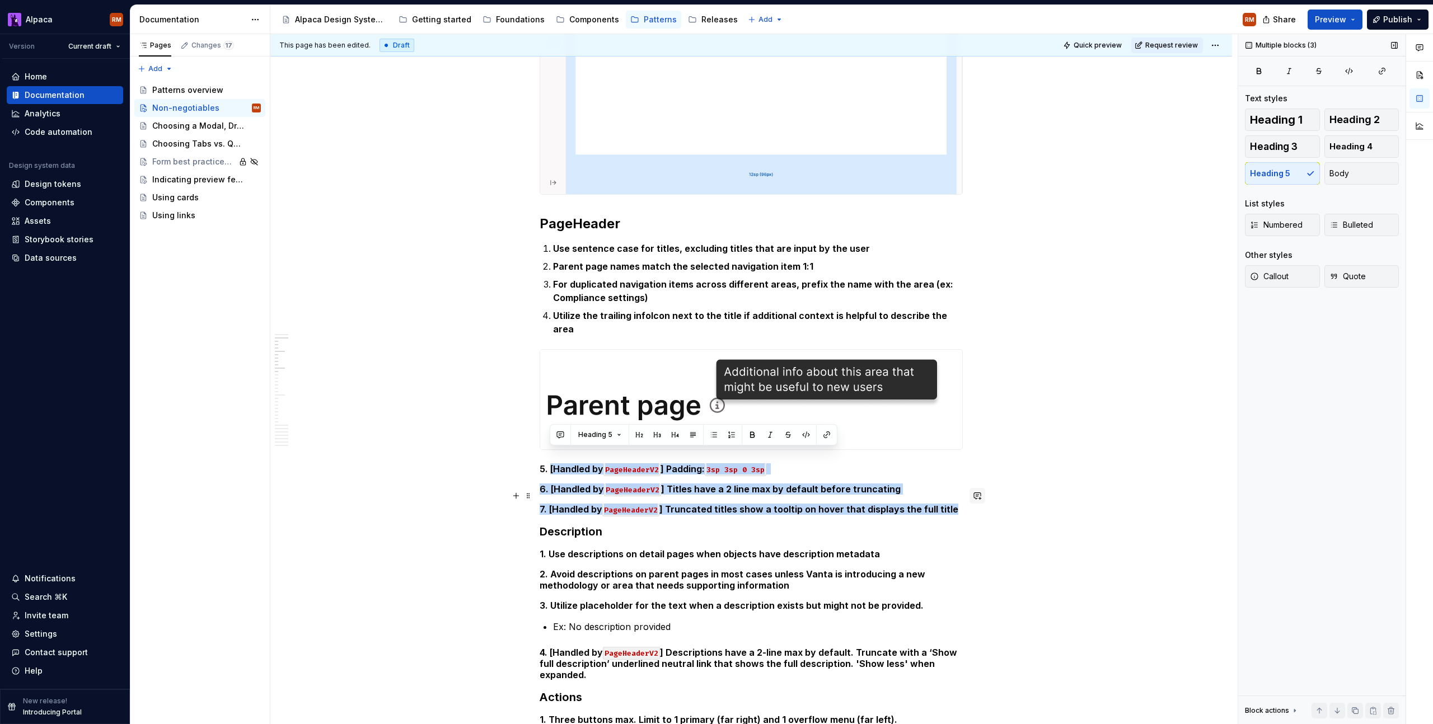
drag, startPoint x: 550, startPoint y: 457, endPoint x: 975, endPoint y: 495, distance: 426.0
click at [1271, 229] on span "Numbered" at bounding box center [1276, 224] width 53 height 11
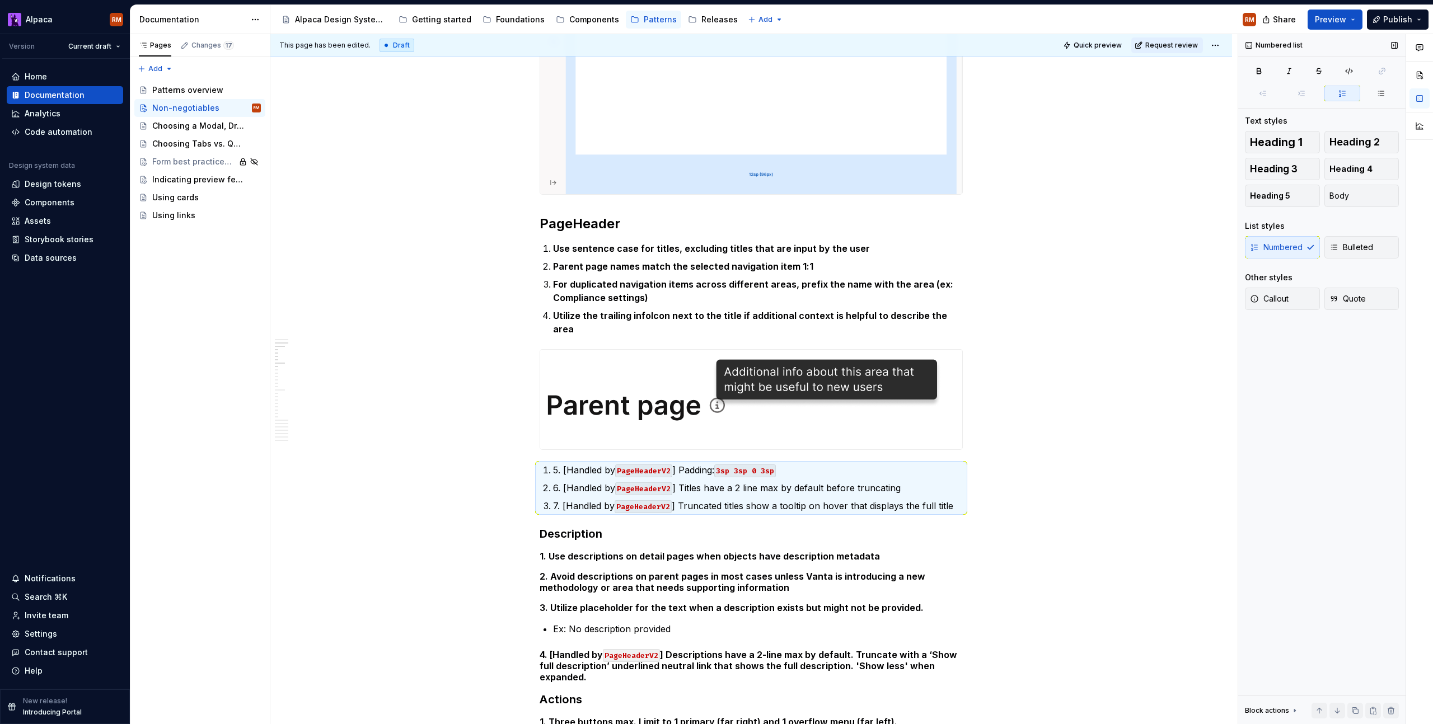
click at [1271, 229] on div "List styles" at bounding box center [1265, 226] width 40 height 11
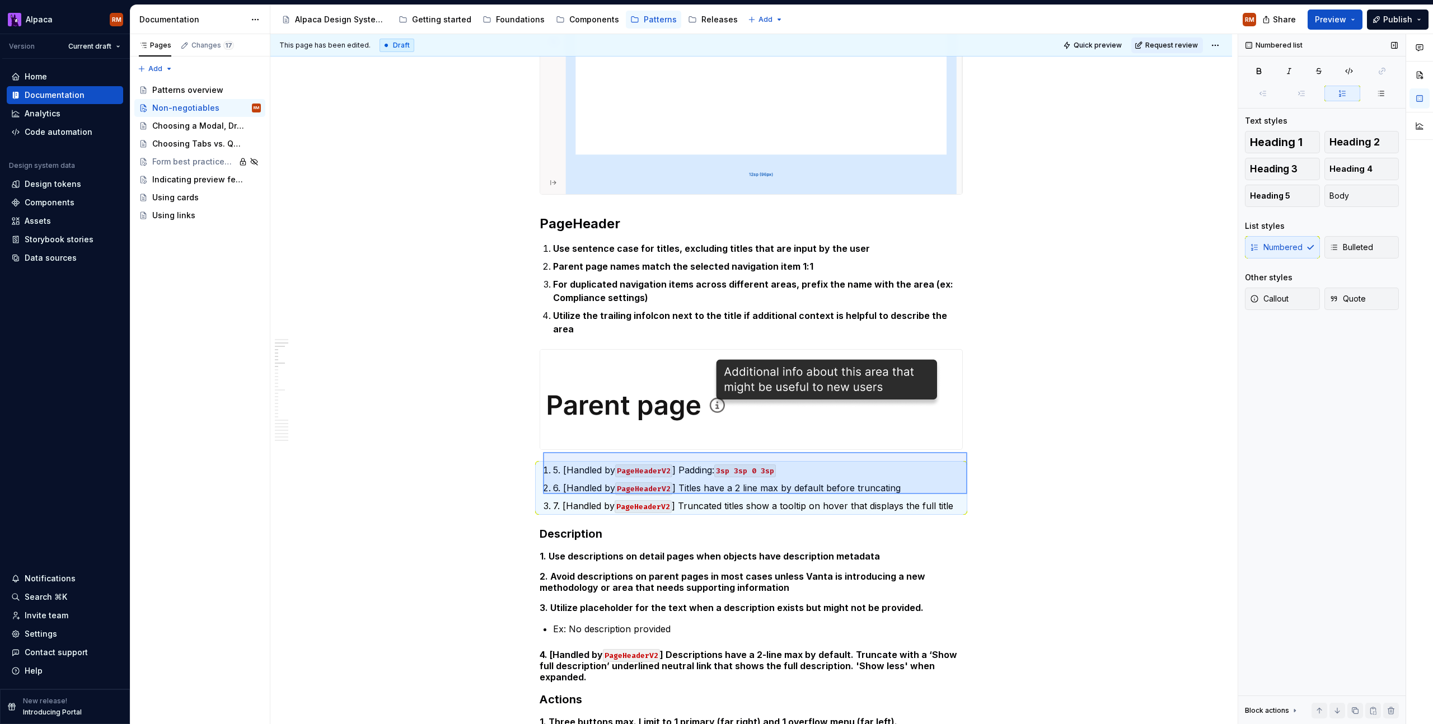
drag, startPoint x: 967, startPoint y: 494, endPoint x: 543, endPoint y: 452, distance: 426.4
click at [543, 452] on div "This page has been edited. Draft Quick preview Request review Non-negotiables A…" at bounding box center [753, 379] width 967 height 691
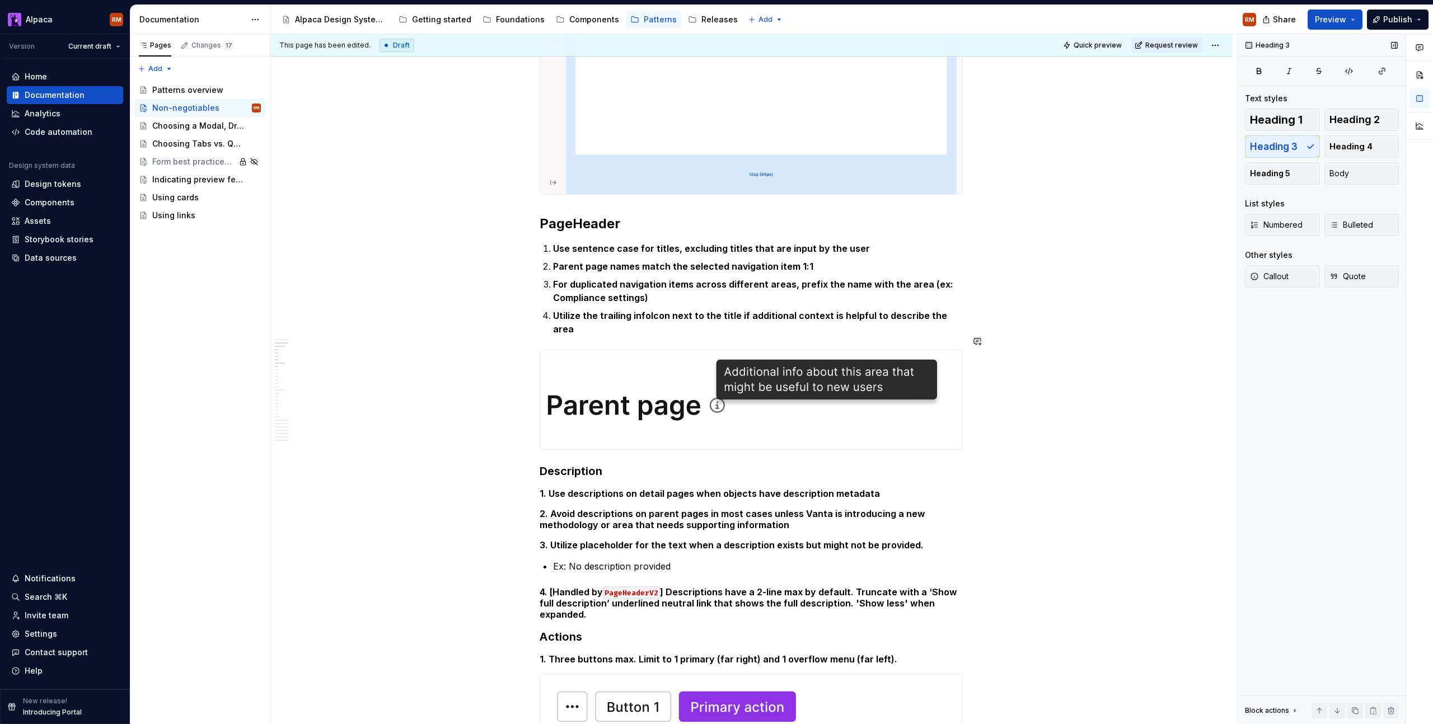
click at [976, 324] on div "This page has been edited. Draft Quick preview Request review Non-negotiables A…" at bounding box center [753, 379] width 967 height 691
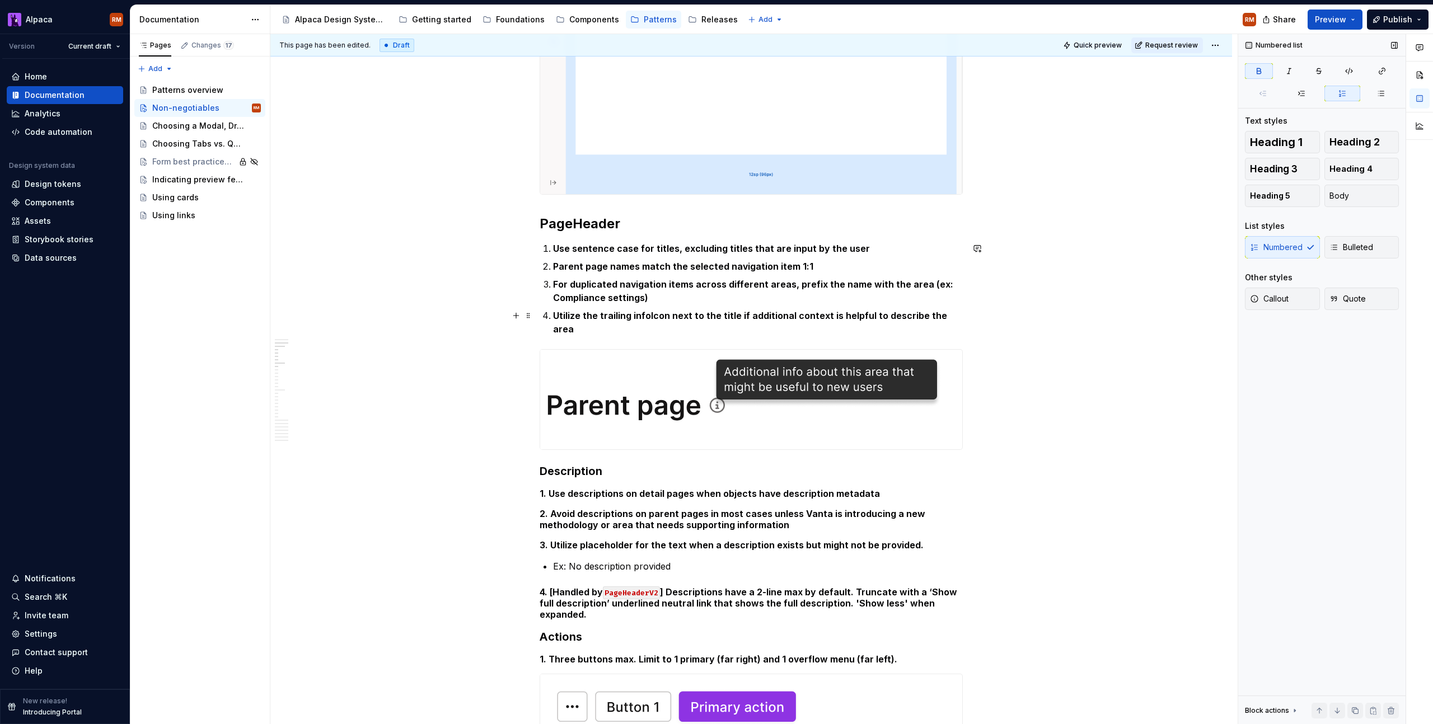
click at [952, 315] on p "Utilize the trailing infoIcon next to the title if additional context is helpfu…" at bounding box center [758, 322] width 410 height 27
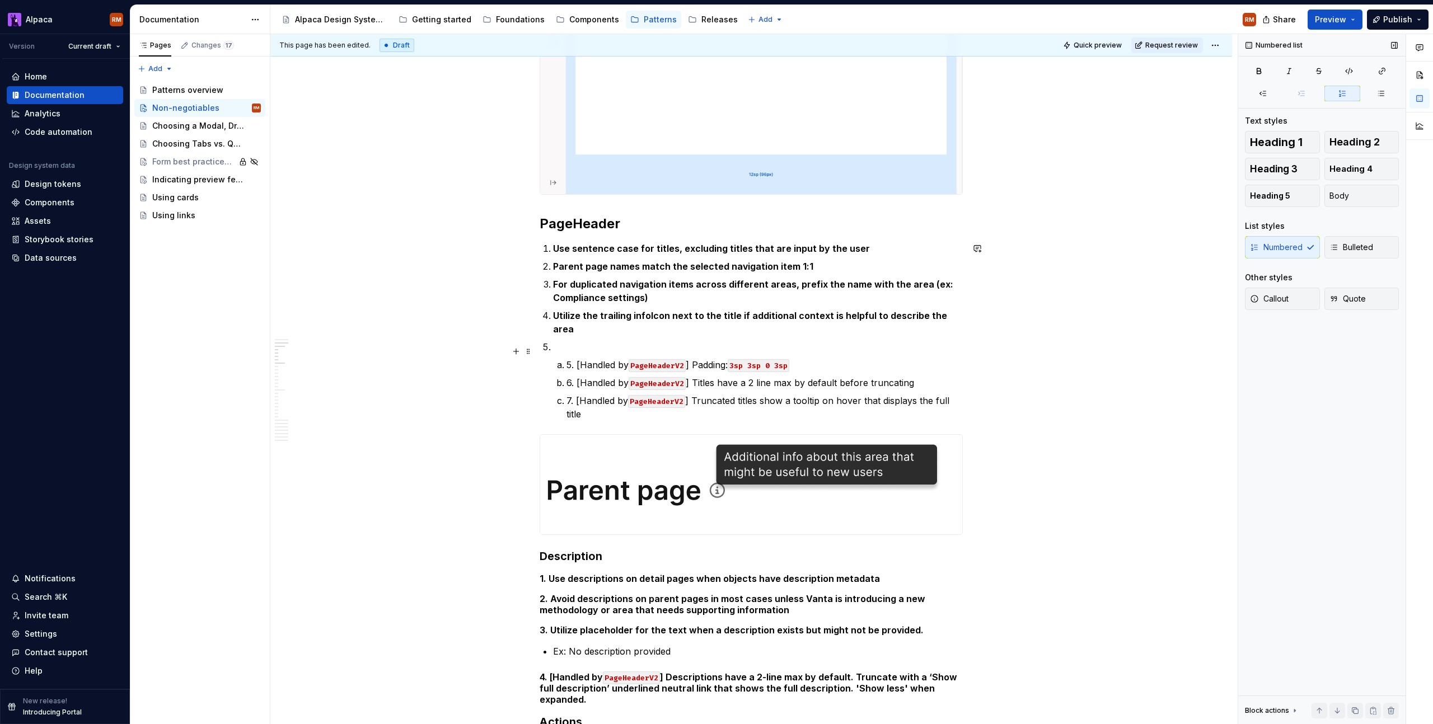
click at [575, 358] on p "5. [Handled by PageHeaderV2 ] Padding: 3sp 3sp 0 3sp" at bounding box center [764, 364] width 396 height 13
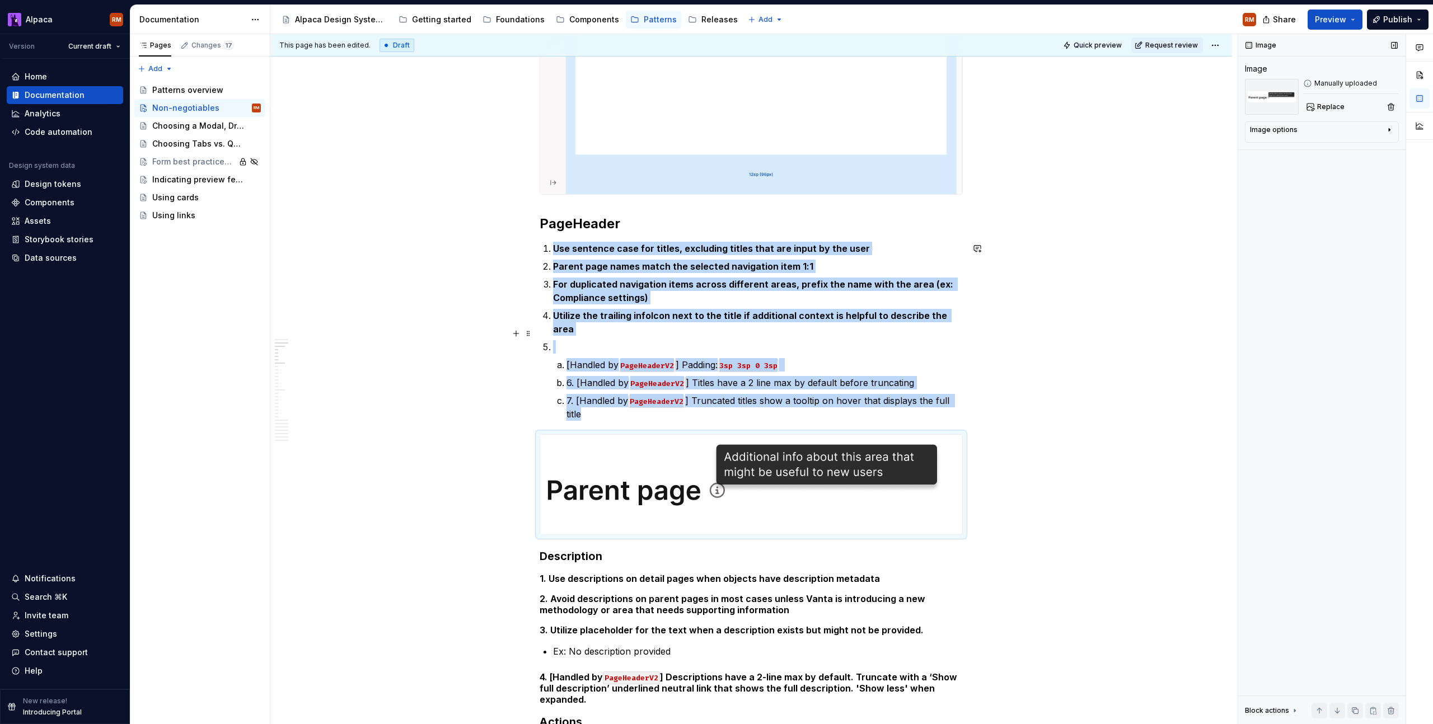
click at [566, 340] on p at bounding box center [758, 346] width 410 height 13
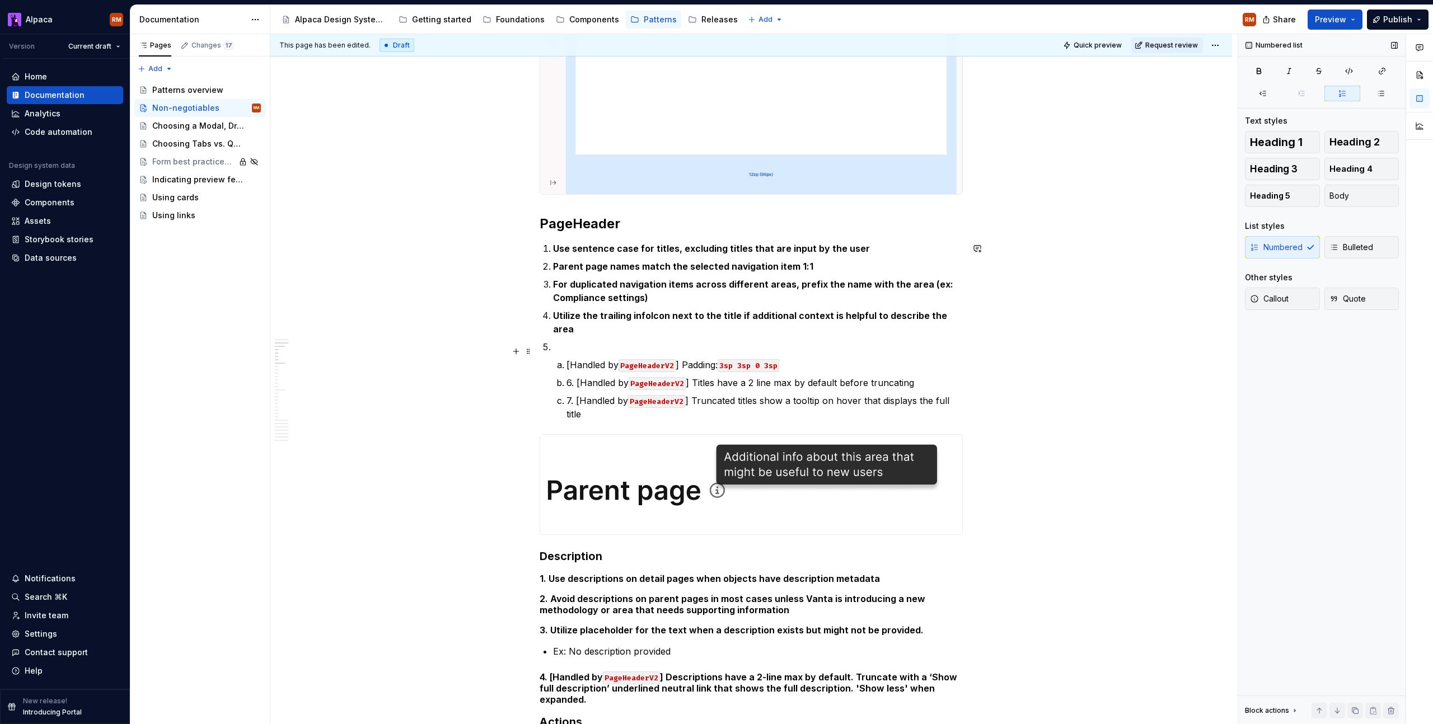
drag, startPoint x: 564, startPoint y: 351, endPoint x: 549, endPoint y: 350, distance: 15.2
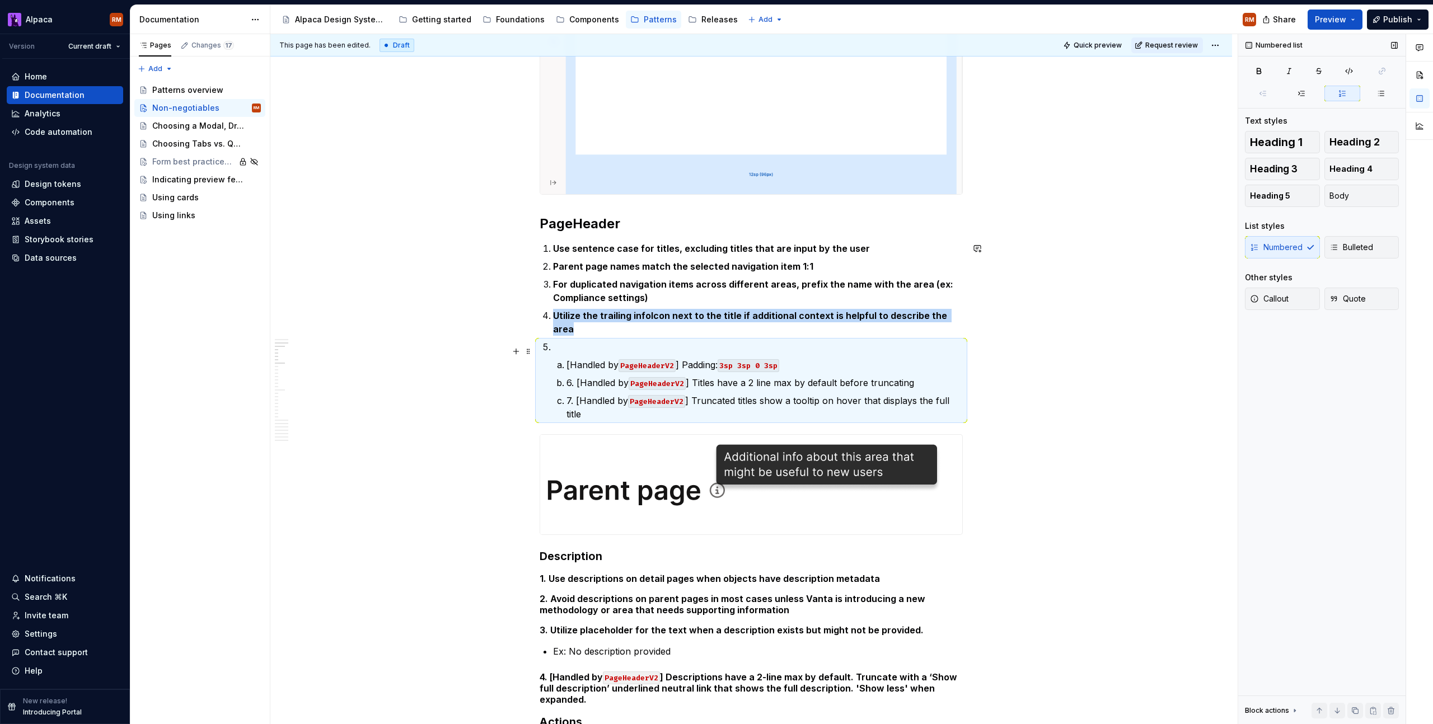
click at [566, 358] on li "[Handled by PageHeaderV2 ] Padding: 3sp 3sp 0 3sp" at bounding box center [764, 364] width 396 height 13
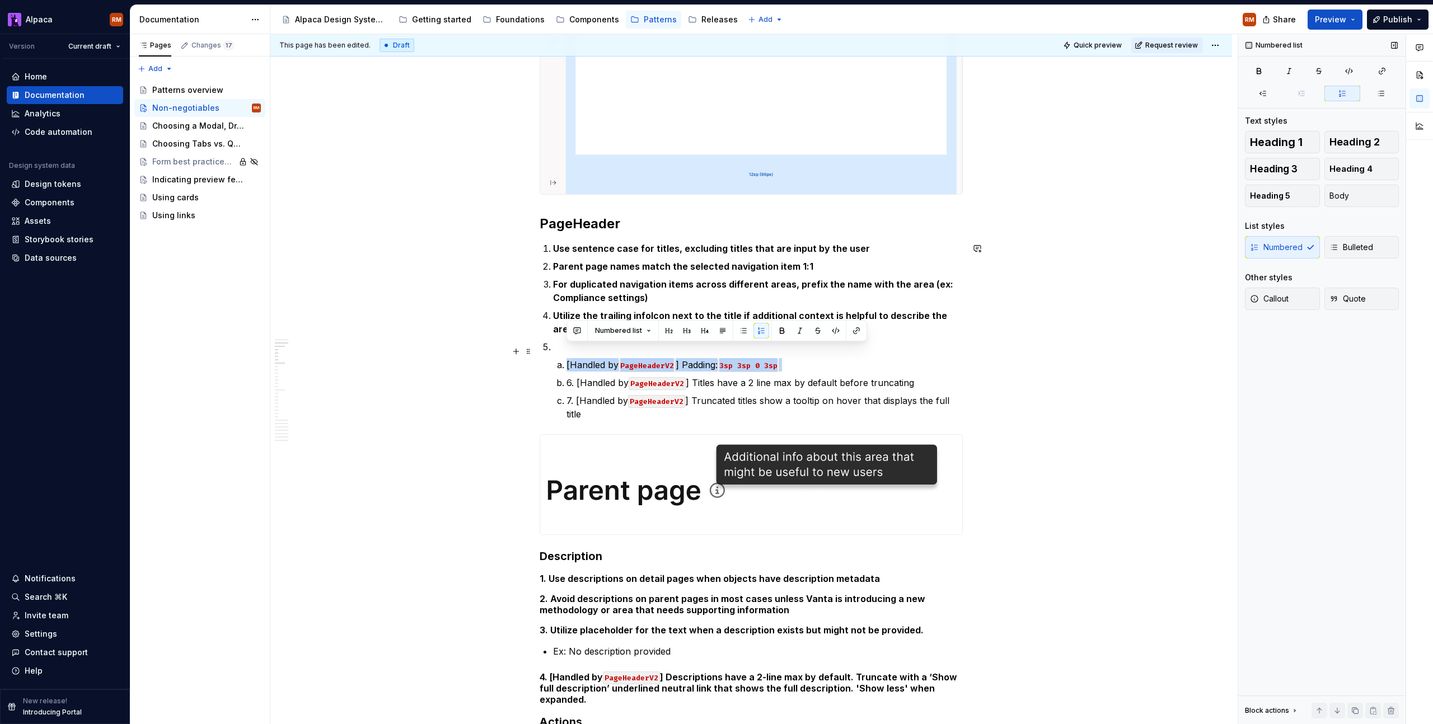
drag, startPoint x: 566, startPoint y: 352, endPoint x: 803, endPoint y: 352, distance: 236.8
click at [804, 358] on p "[Handled by PageHeaderV2 ] Padding: 3sp 3sp 0 3sp" at bounding box center [764, 364] width 396 height 13
click at [583, 326] on ol "Use sentence case for titles, excluding titles that are input by the user Paren…" at bounding box center [758, 331] width 410 height 179
click at [577, 358] on p at bounding box center [764, 364] width 396 height 13
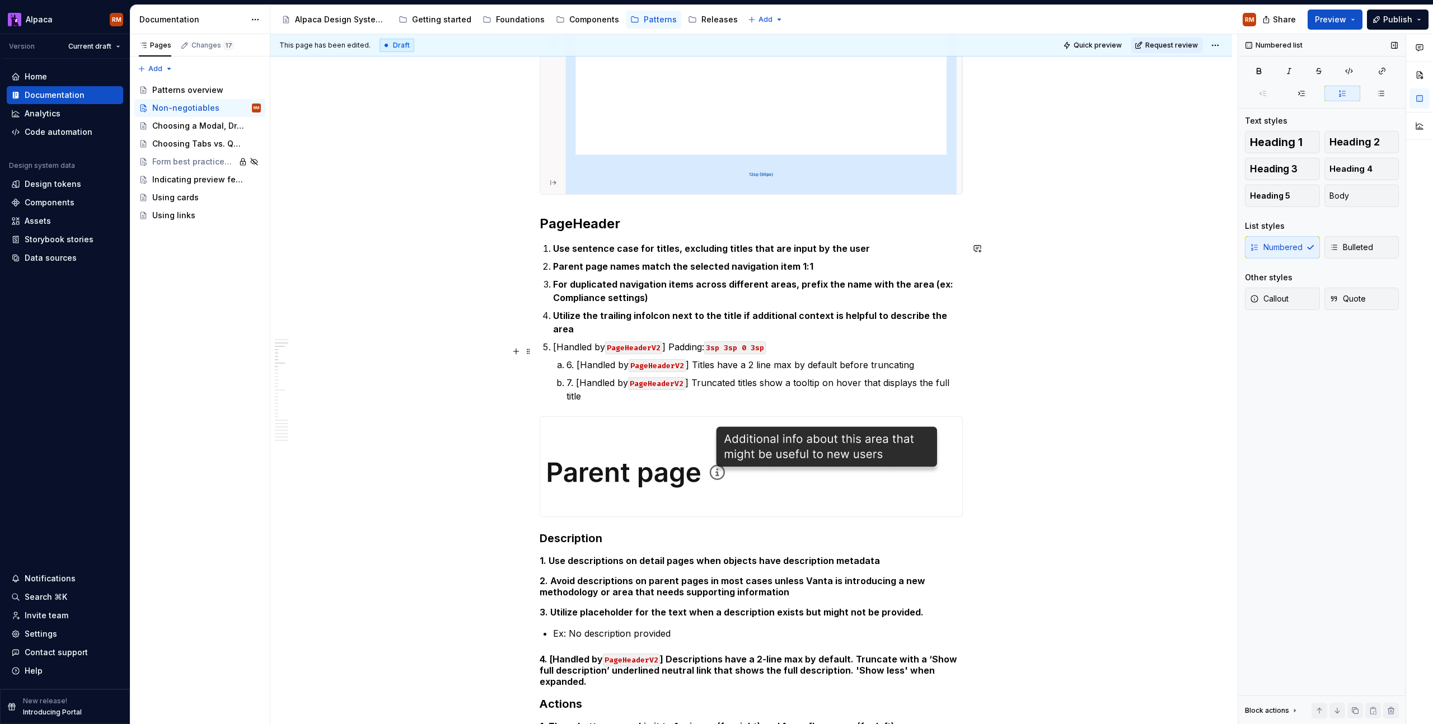
click at [577, 358] on p "6. [Handled by PageHeaderV2 ] Titles have a 2 line max by default before trunca…" at bounding box center [764, 364] width 396 height 13
click at [574, 358] on p "[Handled by PageHeaderV2 ] Titles have a 2 line max by default before truncating" at bounding box center [764, 364] width 396 height 13
click at [566, 358] on li "[Handled by PageHeaderV2 ] Titles have a 2 line max by default before truncating" at bounding box center [764, 364] width 396 height 13
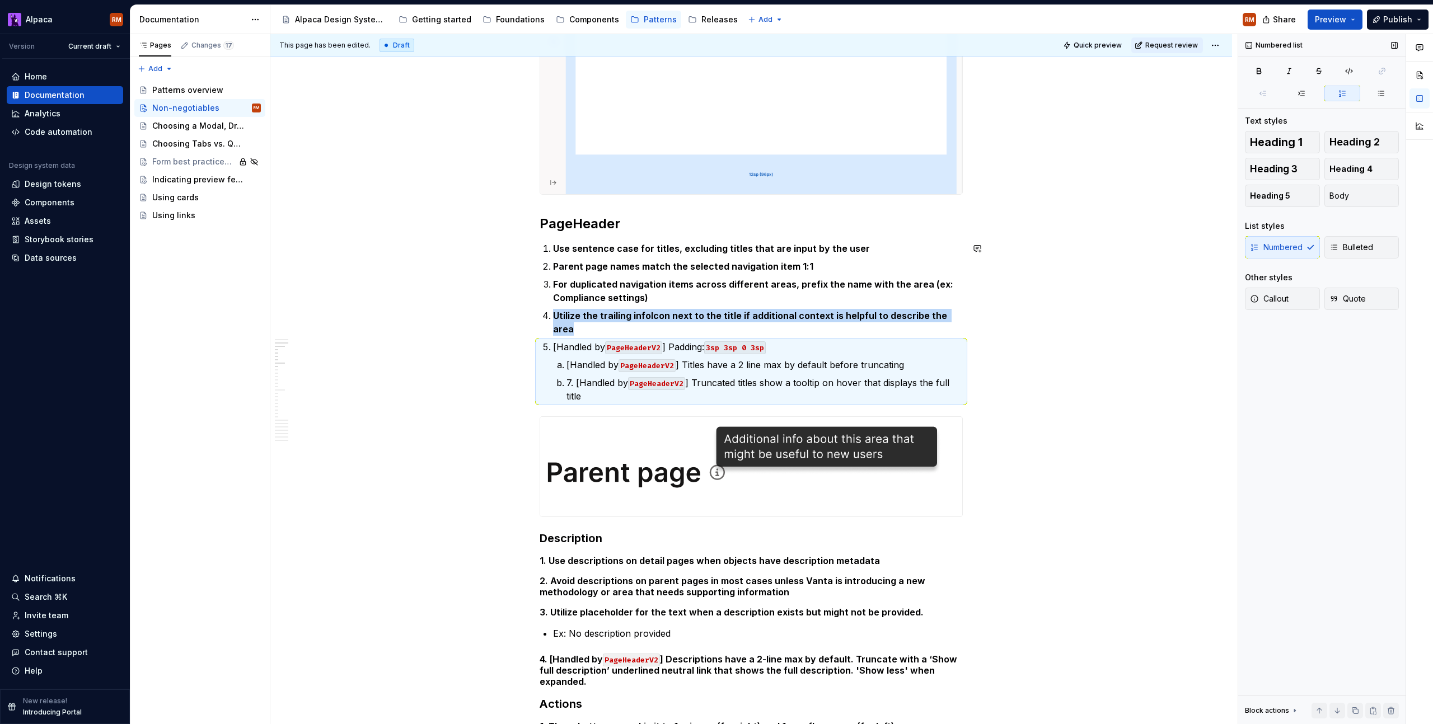
click at [566, 358] on li "[Handled by PageHeaderV2 ] Titles have a 2 line max by default before truncating" at bounding box center [764, 364] width 396 height 13
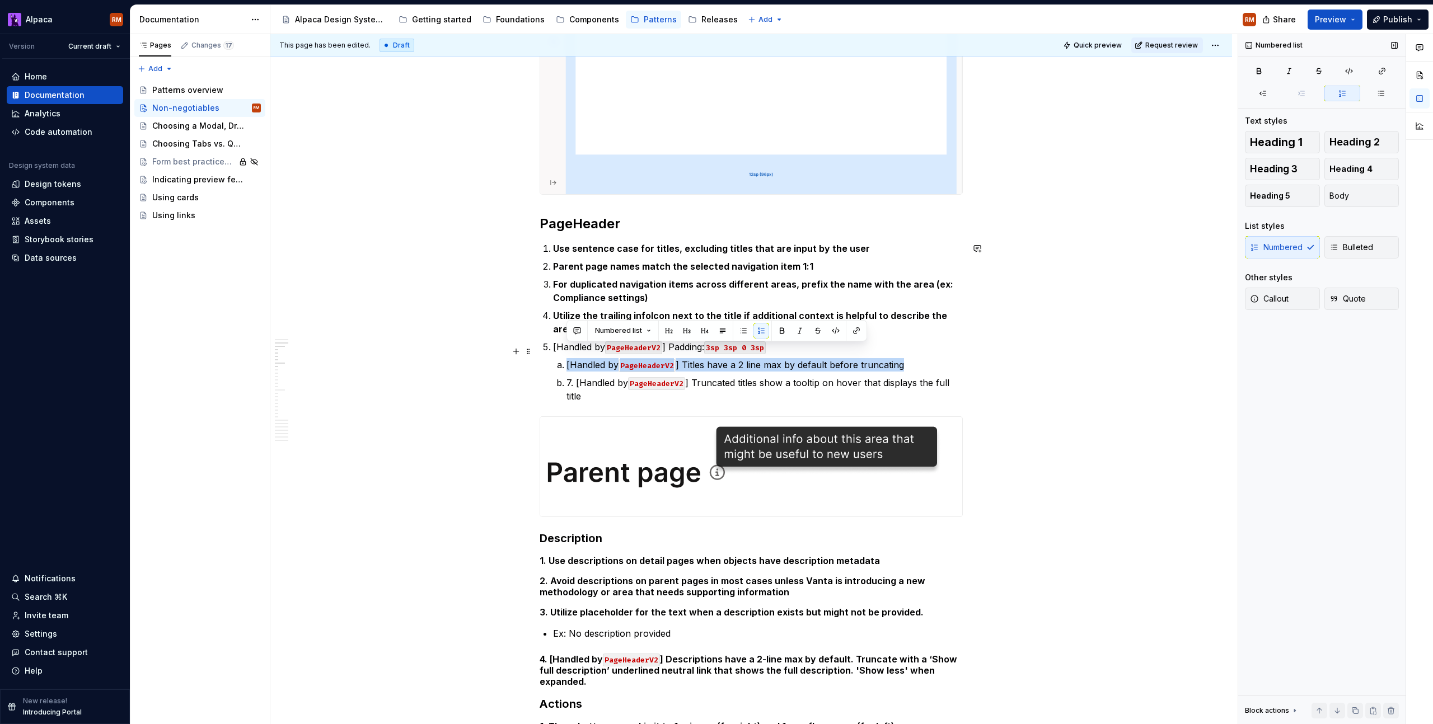
drag, startPoint x: 562, startPoint y: 353, endPoint x: 887, endPoint y: 345, distance: 325.3
click at [928, 358] on li "[Handled by PageHeaderV2 ] Titles have a 2 line max by default before truncating" at bounding box center [764, 364] width 396 height 13
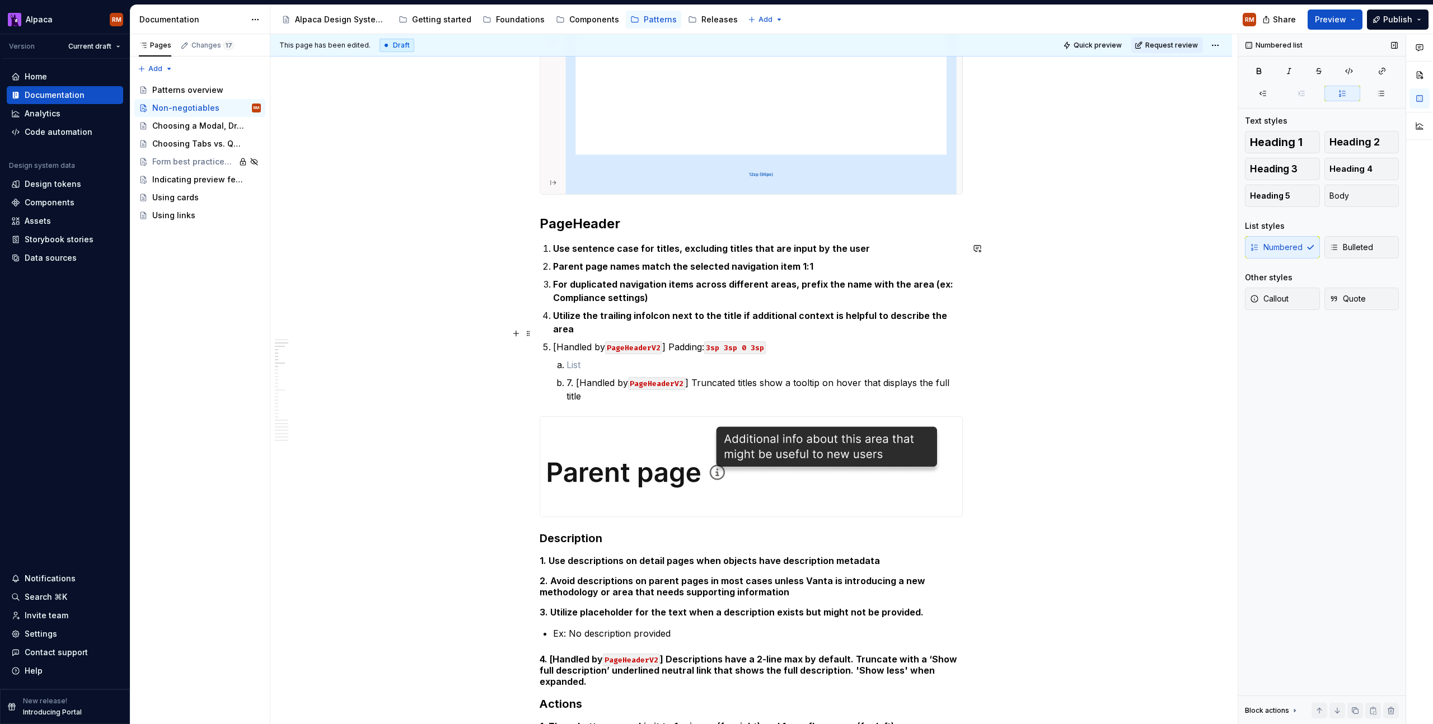
click at [902, 340] on p "[Handled by PageHeaderV2 ] Padding: 3sp 3sp 0 3sp" at bounding box center [758, 346] width 410 height 13
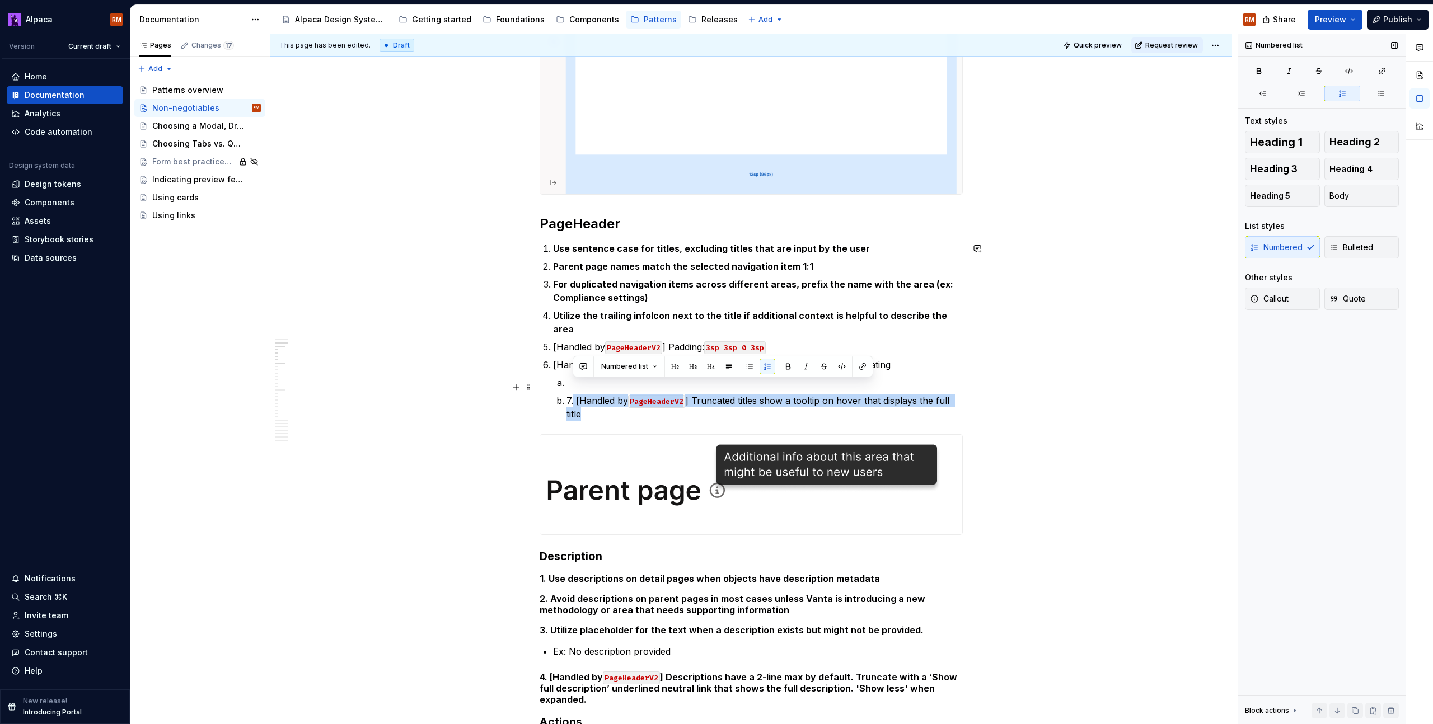
drag, startPoint x: 605, startPoint y: 402, endPoint x: 573, endPoint y: 388, distance: 34.3
click at [573, 394] on p "7. [Handled by PageHeaderV2 ] Truncated titles show a tooltip on hover that dis…" at bounding box center [764, 407] width 396 height 27
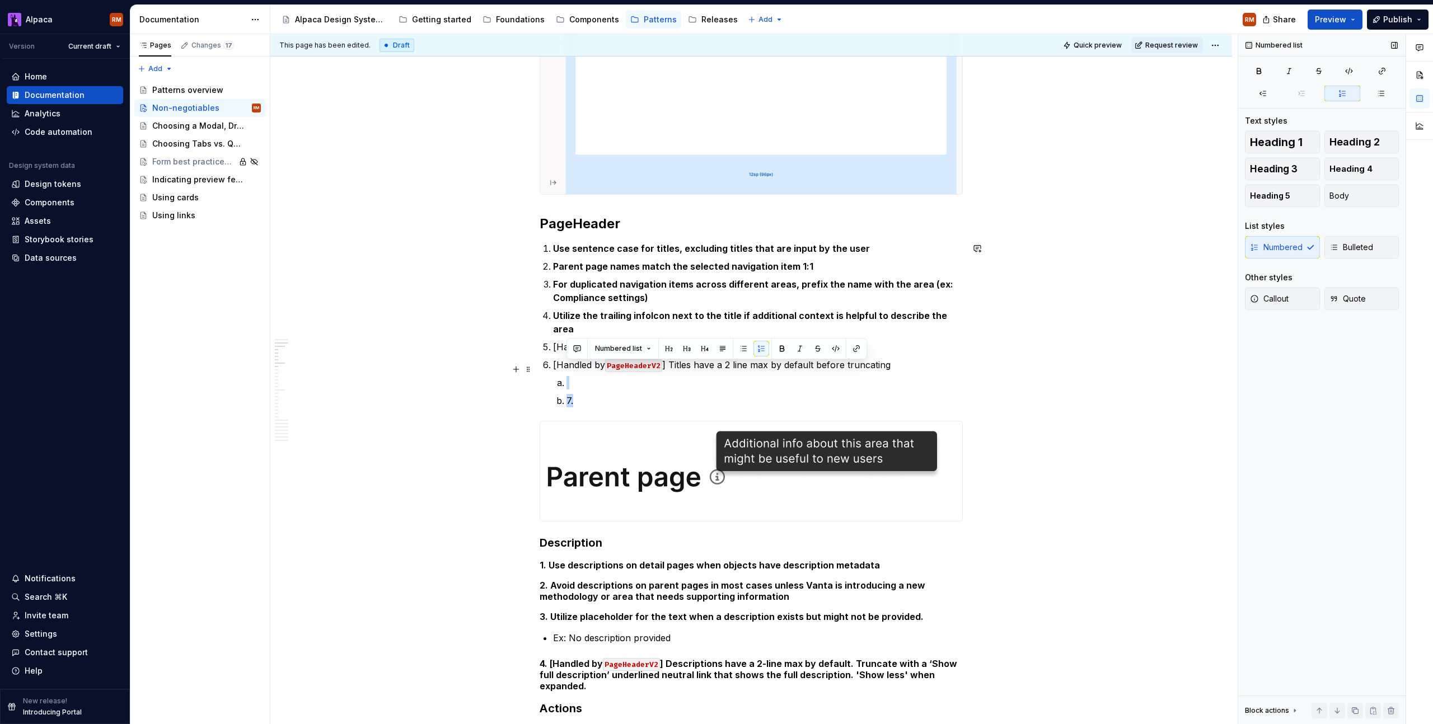
drag, startPoint x: 573, startPoint y: 387, endPoint x: 552, endPoint y: 371, distance: 26.3
click at [553, 371] on li "[Handled by PageHeaderV2 ] Titles have a 2 line max by default before truncatin…" at bounding box center [758, 382] width 410 height 49
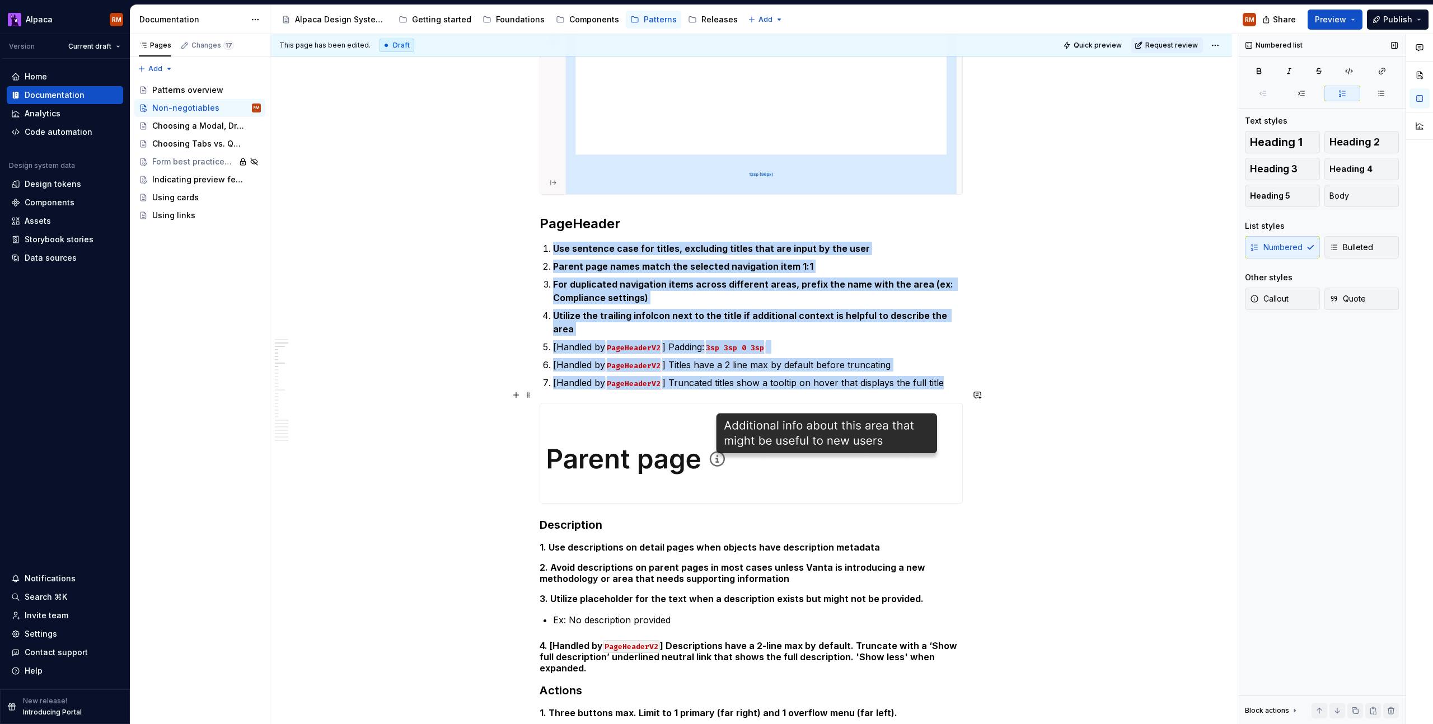
click at [645, 451] on img at bounding box center [745, 454] width 410 height 100
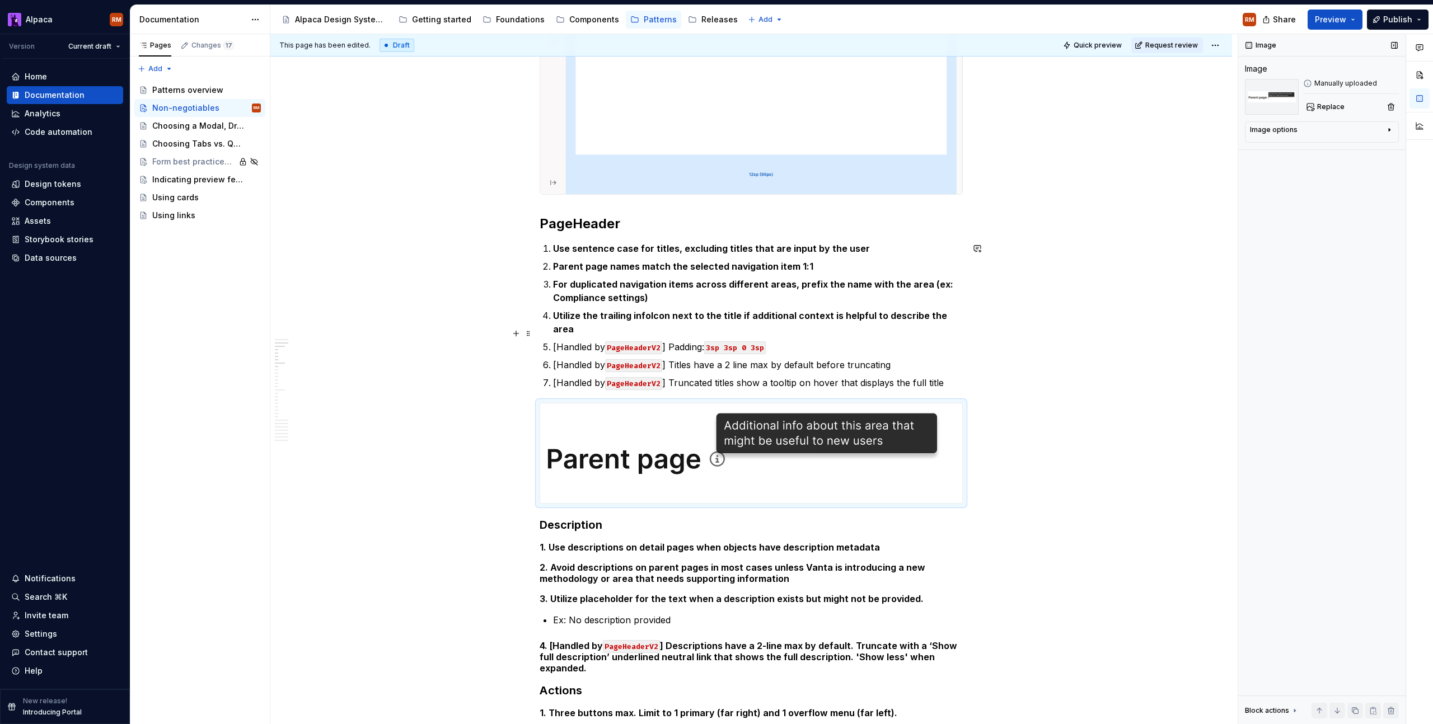
click at [608, 323] on ol "Use sentence case for titles, excluding titles that are input by the user Paren…" at bounding box center [758, 316] width 410 height 148
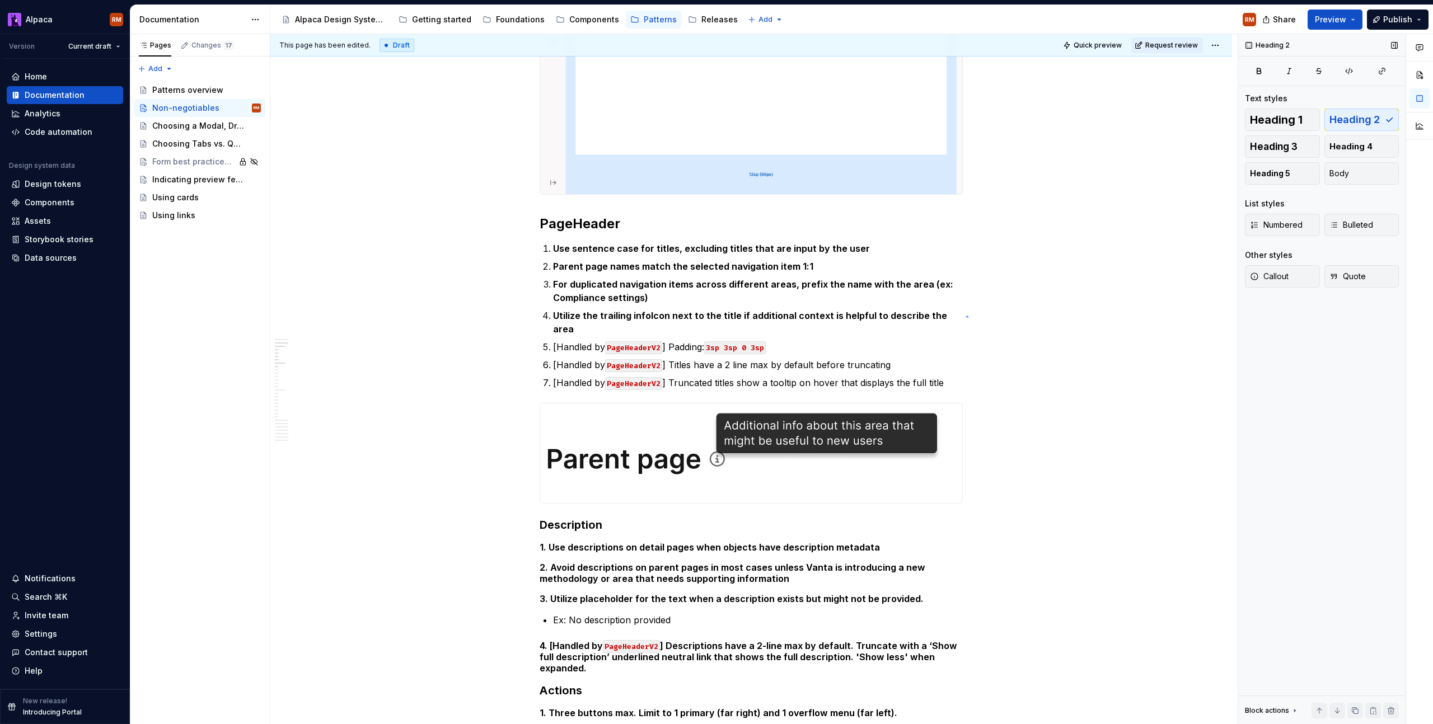
click at [966, 316] on div "This page has been edited. Draft Quick preview Request review Non-negotiables A…" at bounding box center [753, 379] width 967 height 691
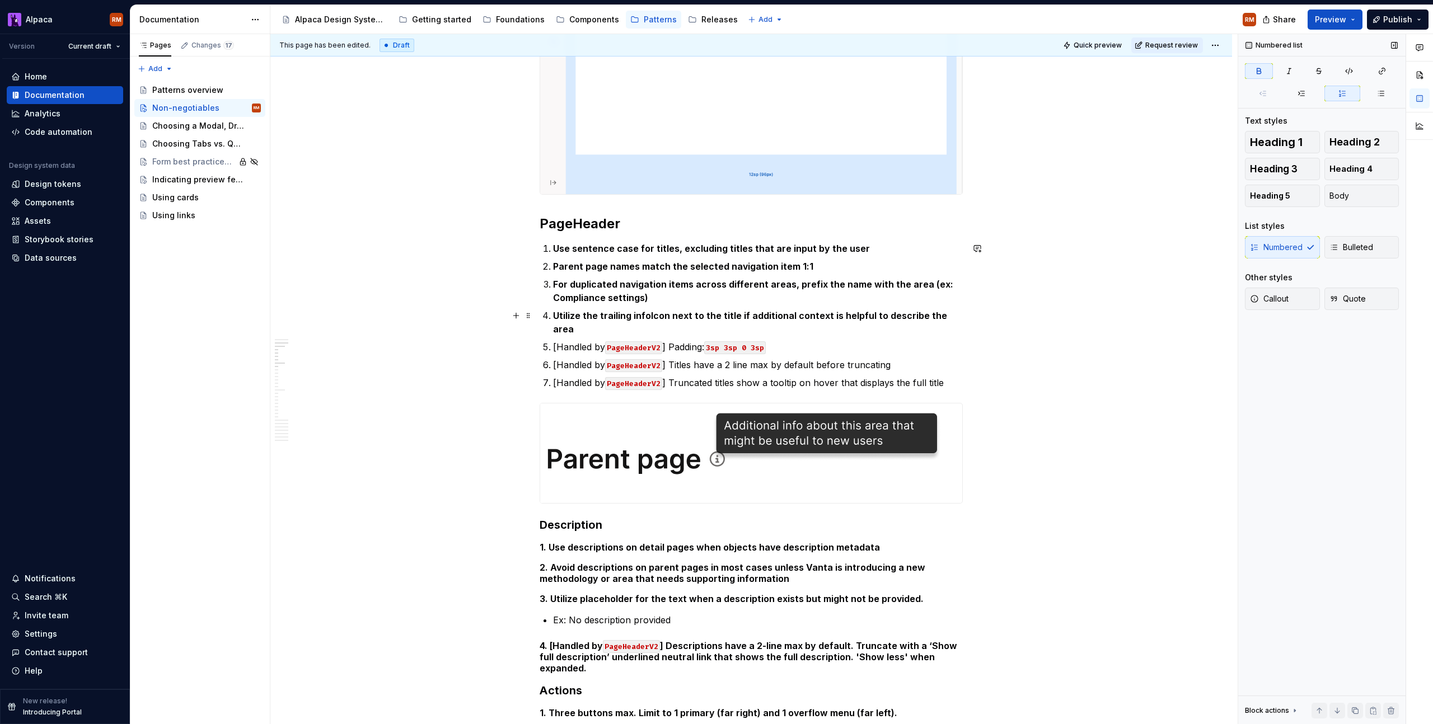
click at [956, 317] on p "Utilize the trailing infoIcon next to the title if additional context is helpfu…" at bounding box center [758, 322] width 410 height 27
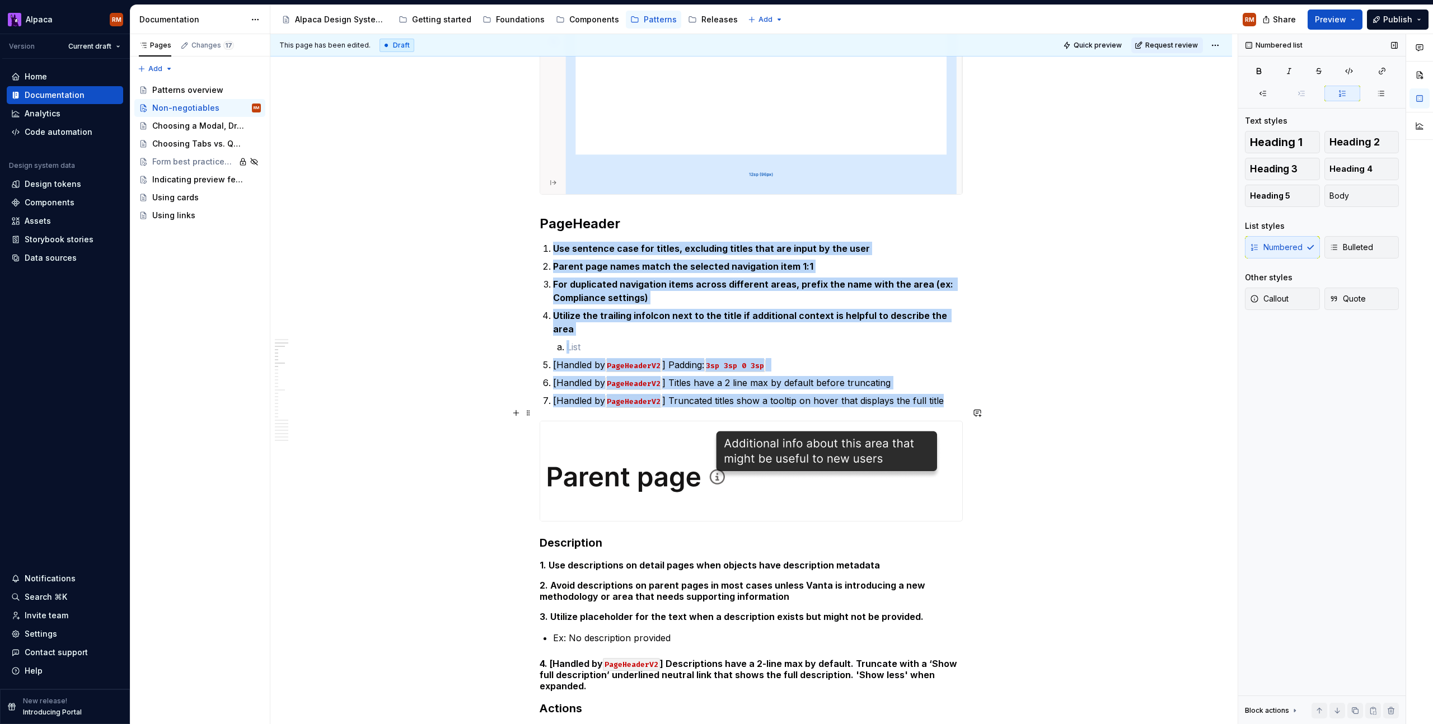
click at [694, 446] on img at bounding box center [745, 472] width 410 height 100
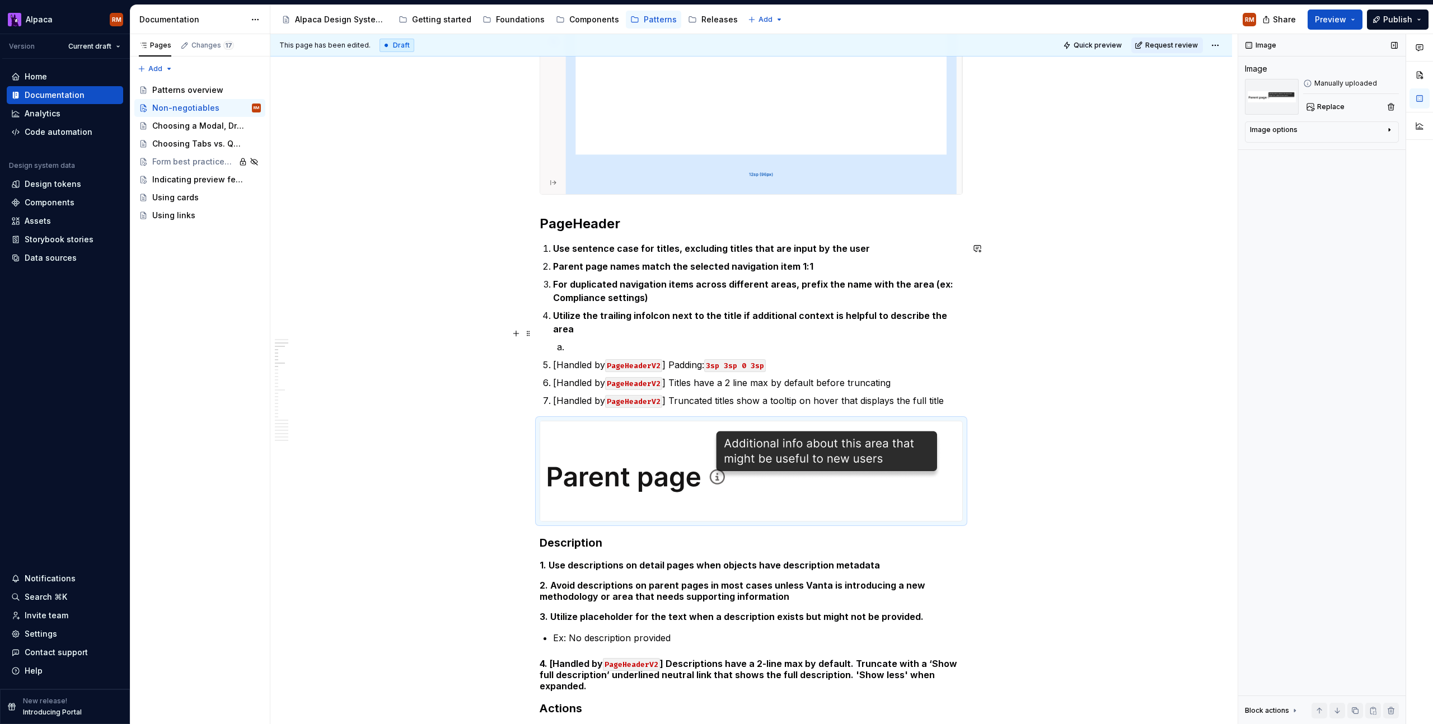
click at [661, 340] on p at bounding box center [764, 346] width 396 height 13
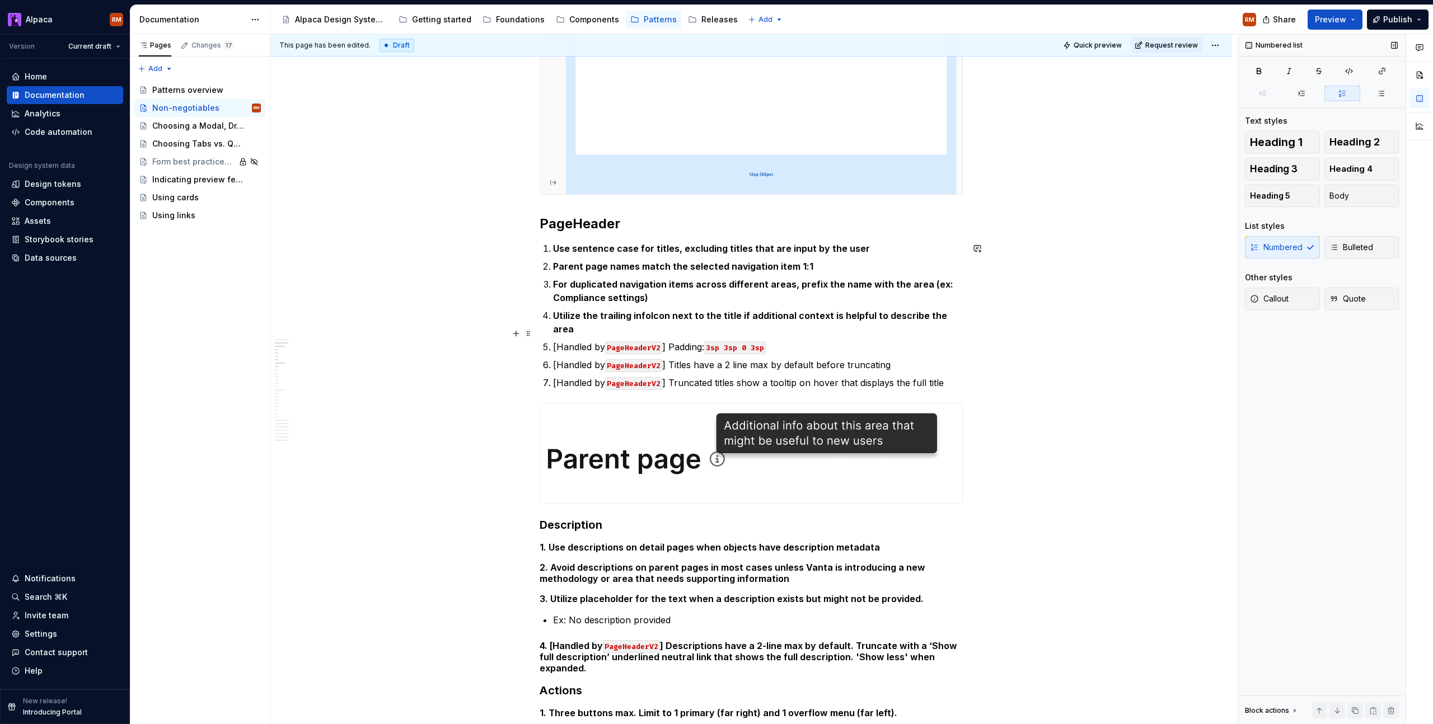
click at [951, 340] on p "[Handled by PageHeaderV2 ] Padding: 3sp 3sp 0 3sp" at bounding box center [758, 346] width 410 height 13
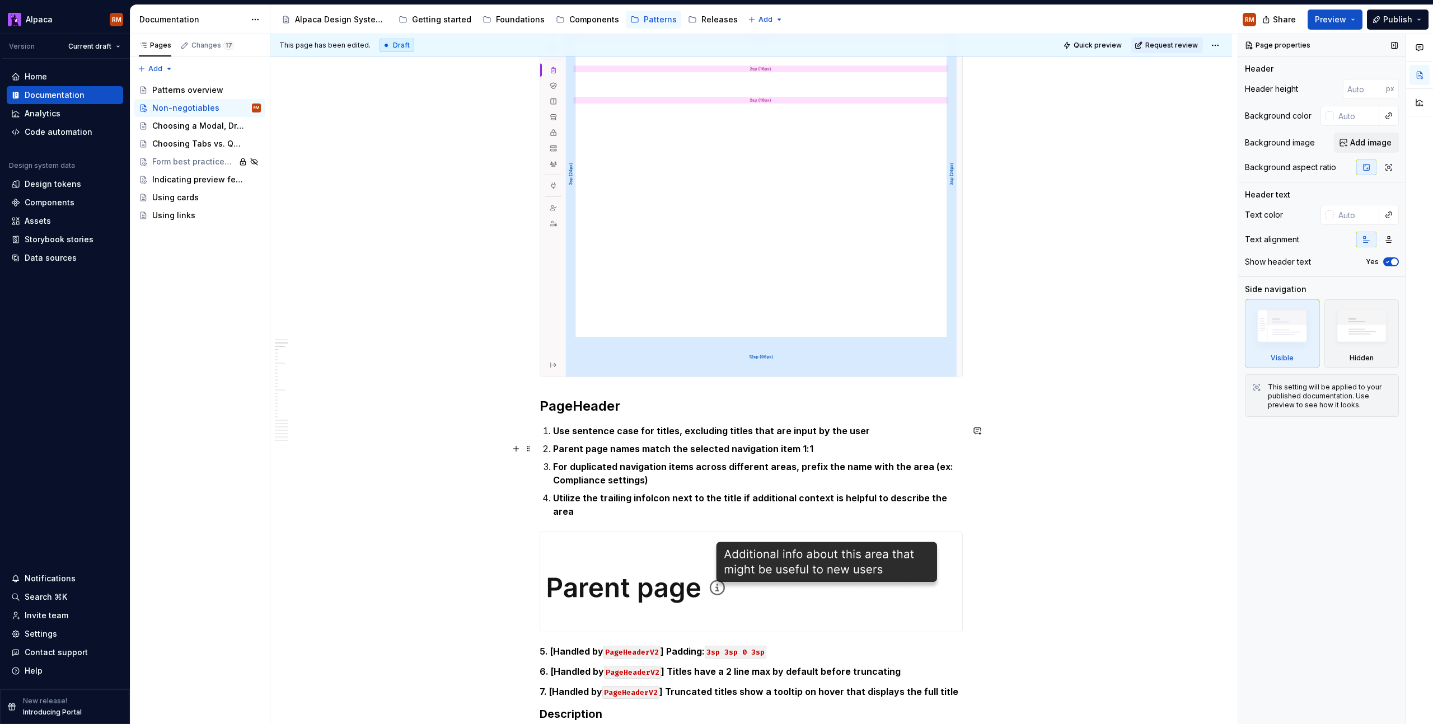
scroll to position [485, 0]
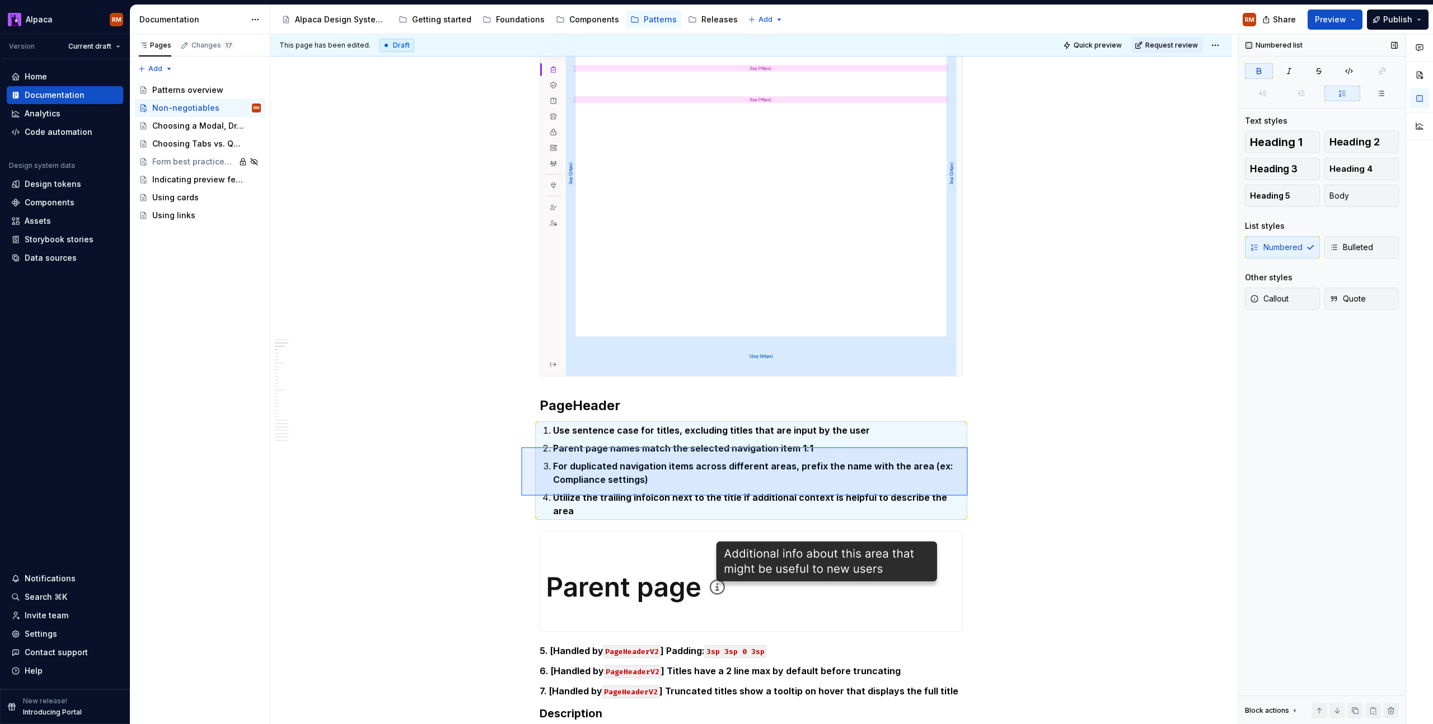
drag, startPoint x: 964, startPoint y: 496, endPoint x: 520, endPoint y: 443, distance: 447.6
click at [519, 443] on div "This page has been edited. Draft Quick preview Request review Non-negotiables A…" at bounding box center [753, 379] width 967 height 691
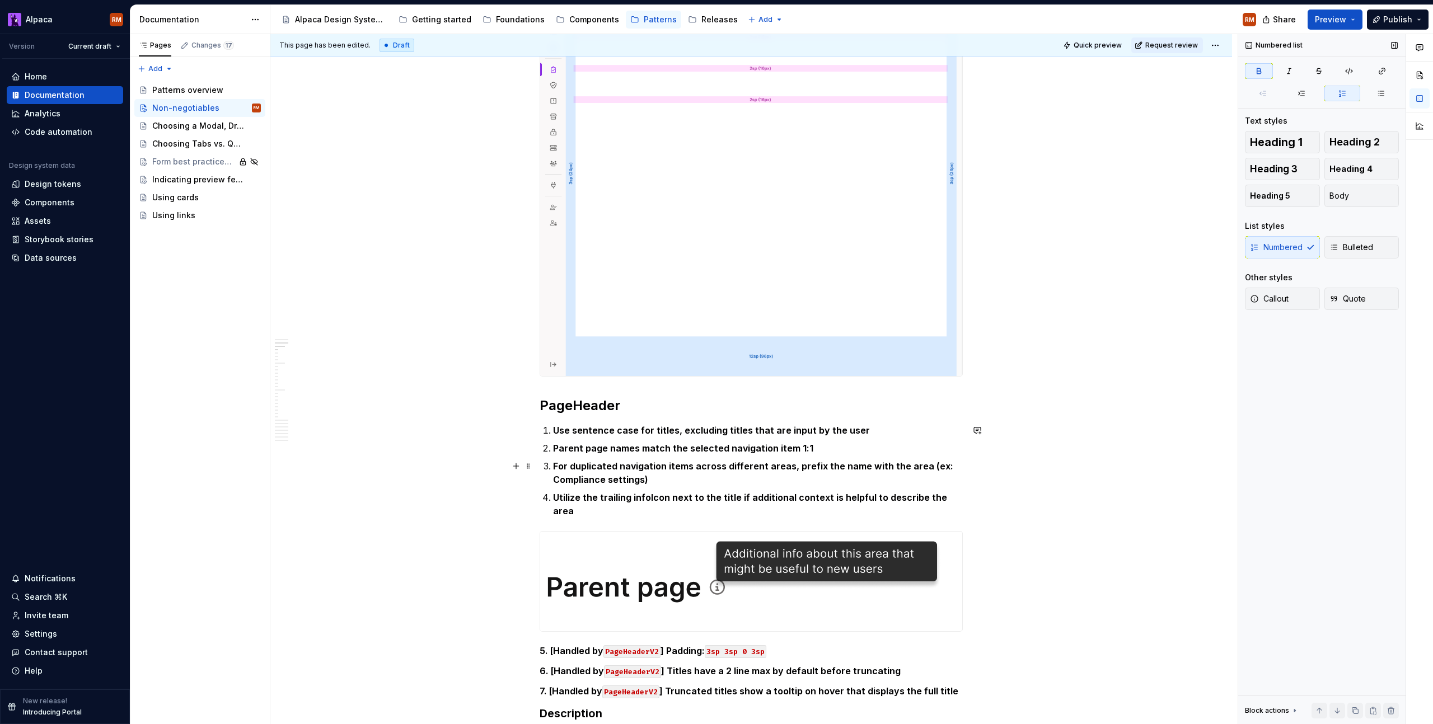
click at [699, 460] on p "For duplicated navigation items across different areas, prefix the name with th…" at bounding box center [758, 473] width 410 height 27
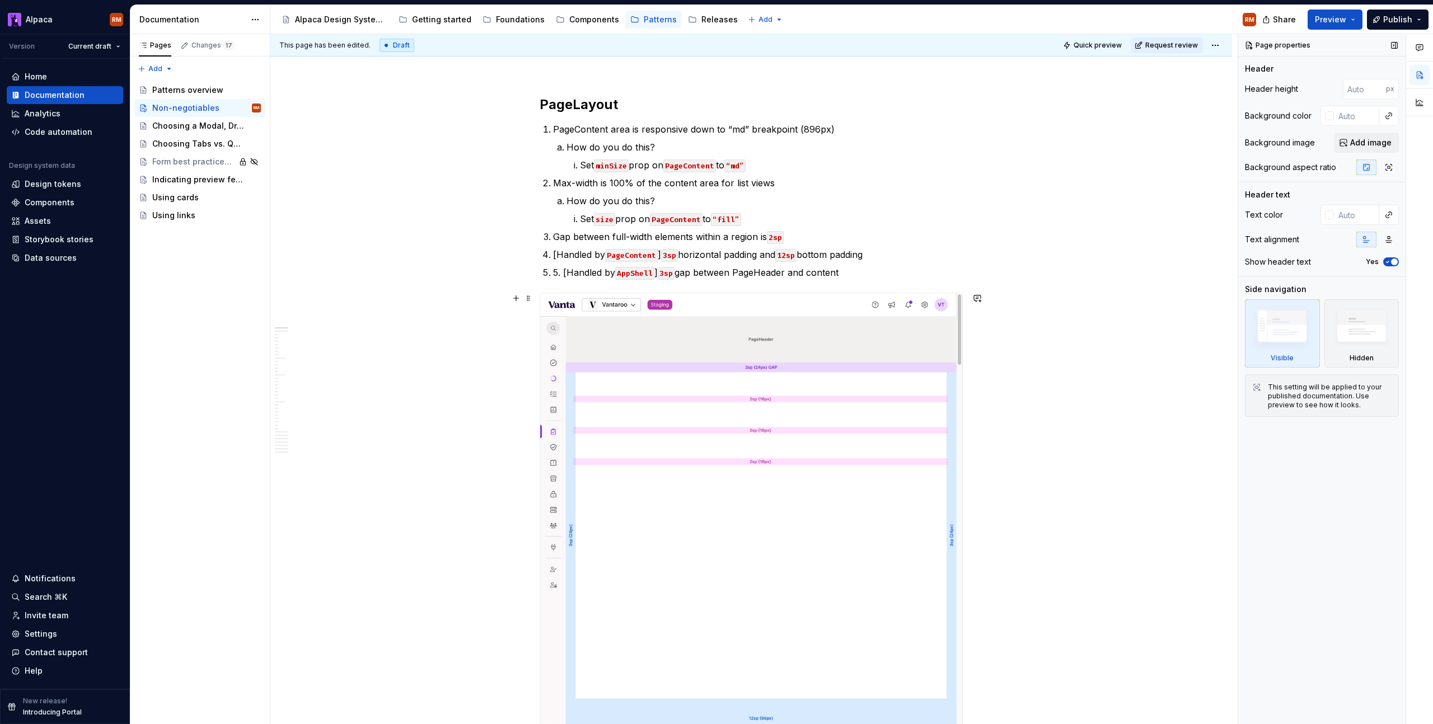
scroll to position [36, 0]
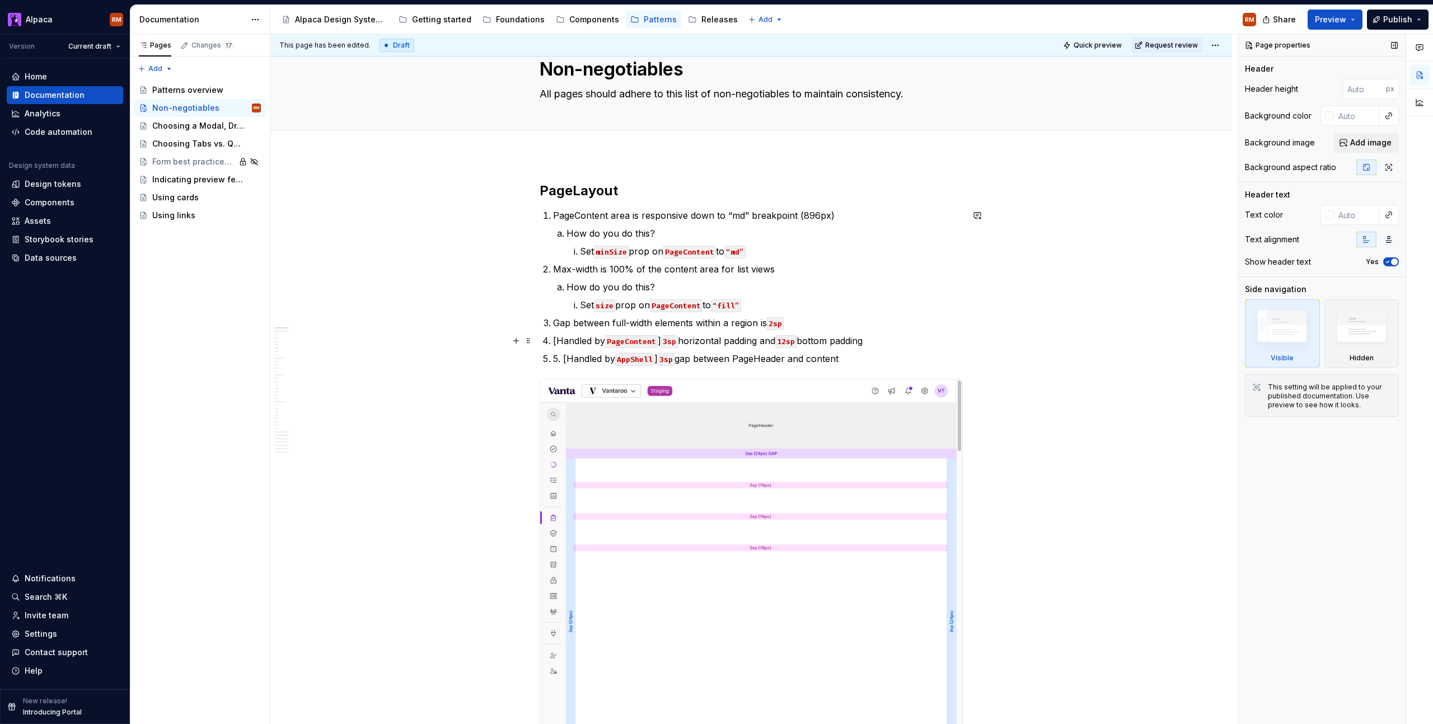
click at [854, 334] on p "[Handled by PageContent ] 3sp horizontal padding and 12sp bottom padding" at bounding box center [758, 340] width 410 height 13
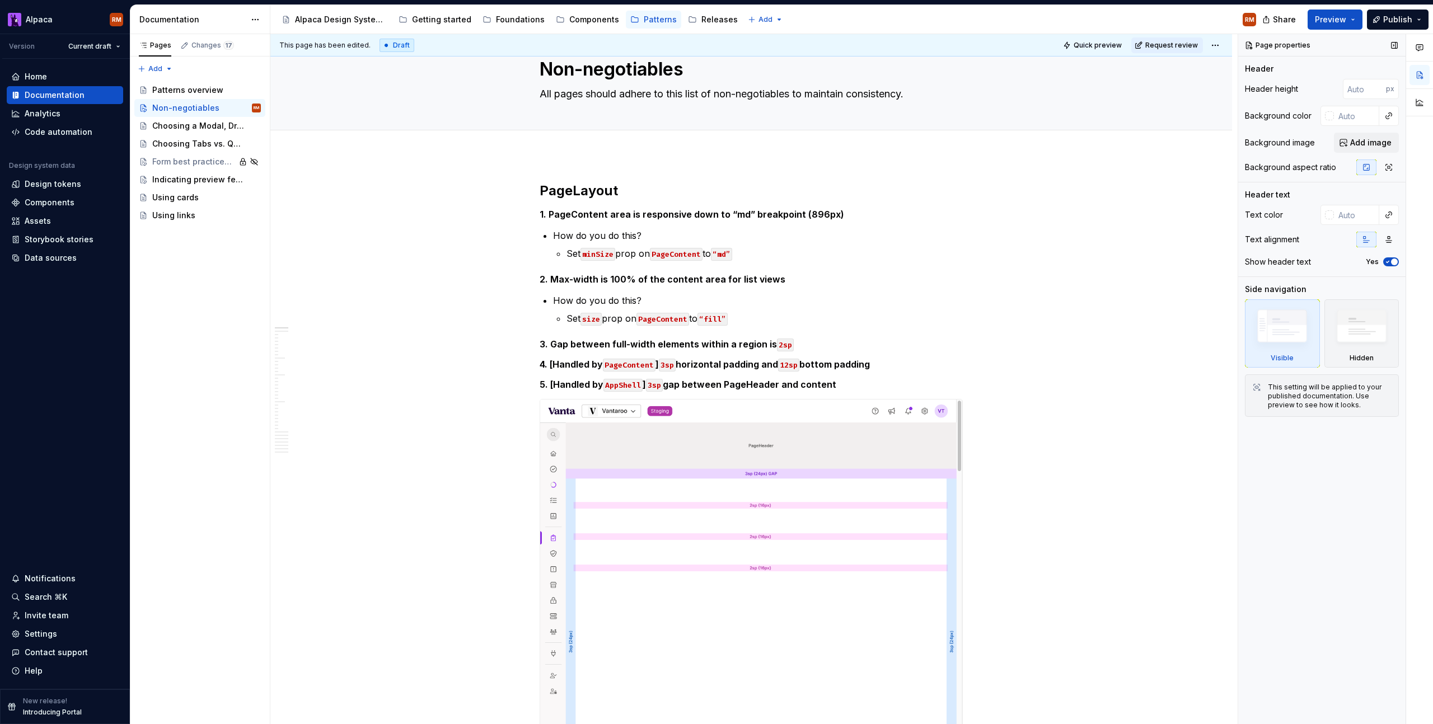
click at [896, 294] on p "How do you do this?" at bounding box center [758, 300] width 410 height 13
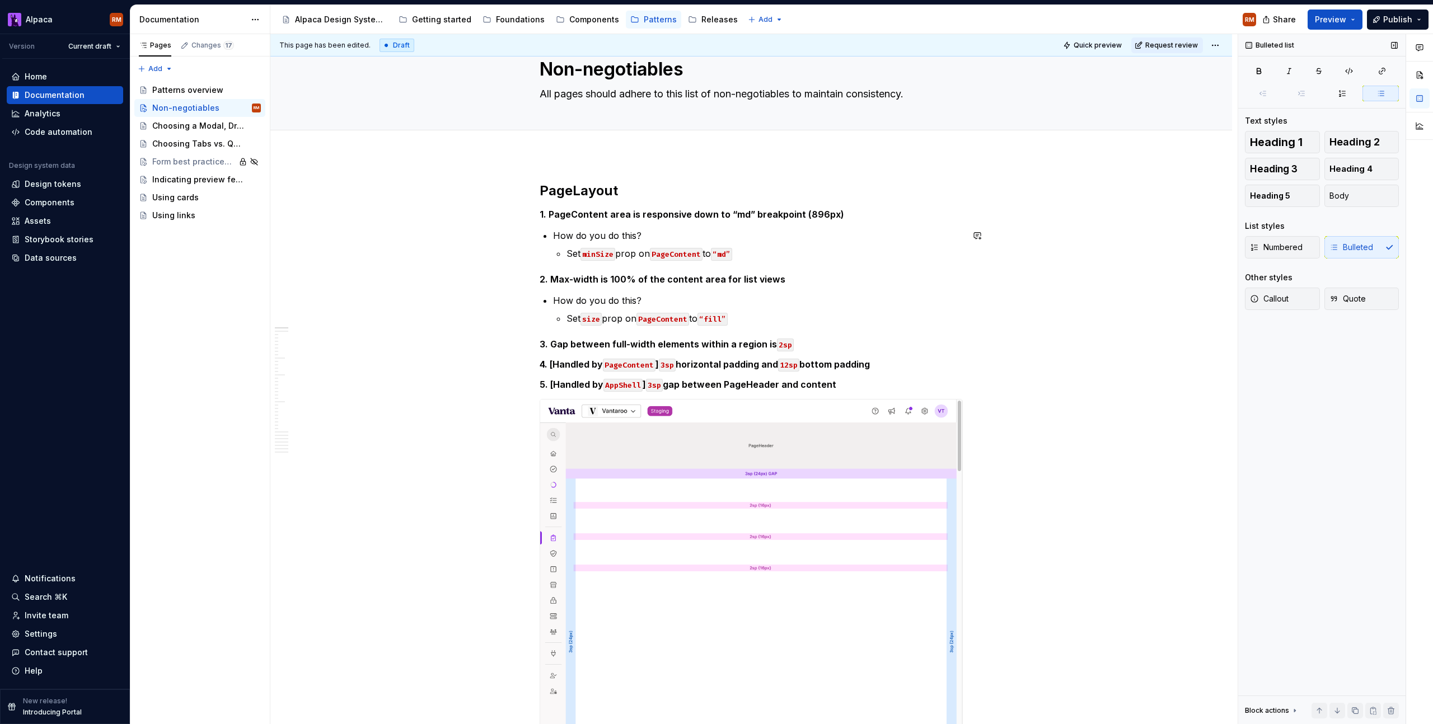
click at [863, 216] on h5 "1. PageContent area is responsive down to “md” breakpoint (896px)" at bounding box center [751, 214] width 423 height 11
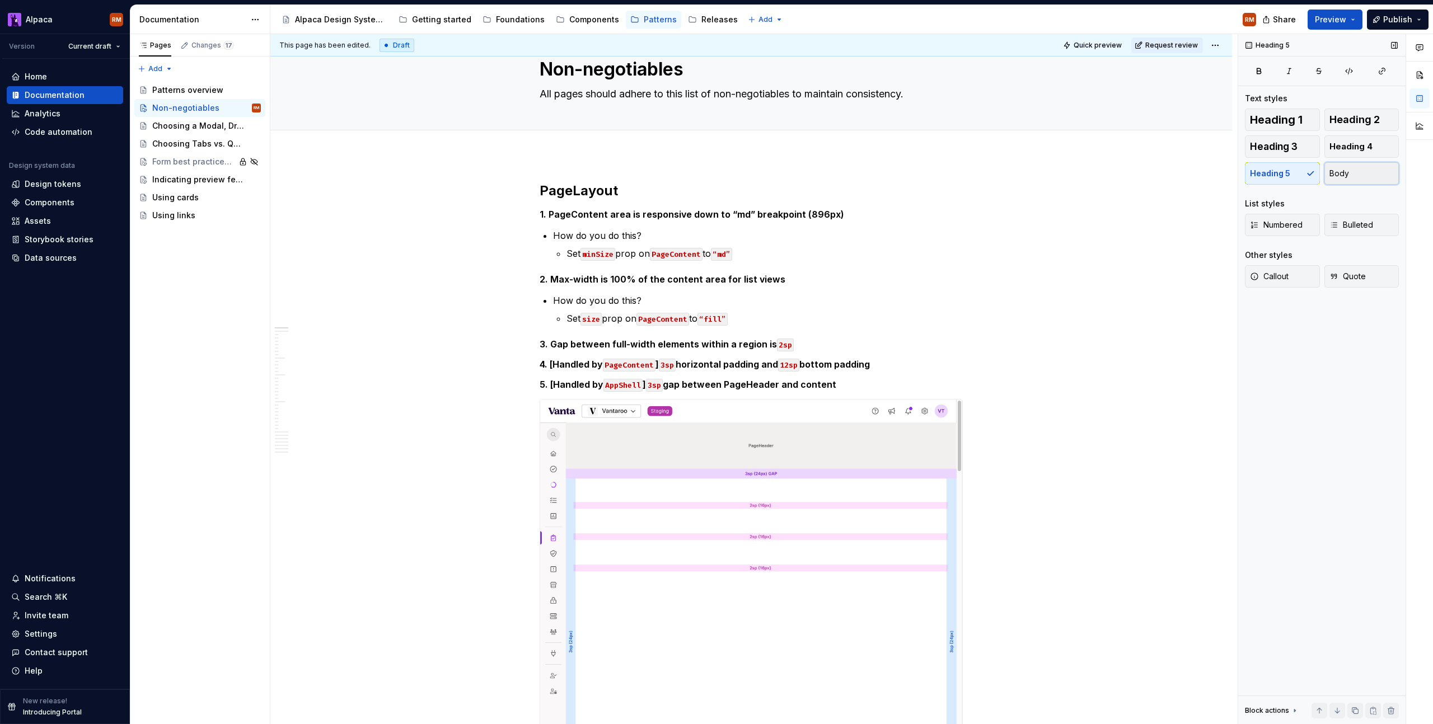
click at [1332, 174] on span "Body" at bounding box center [1339, 173] width 20 height 11
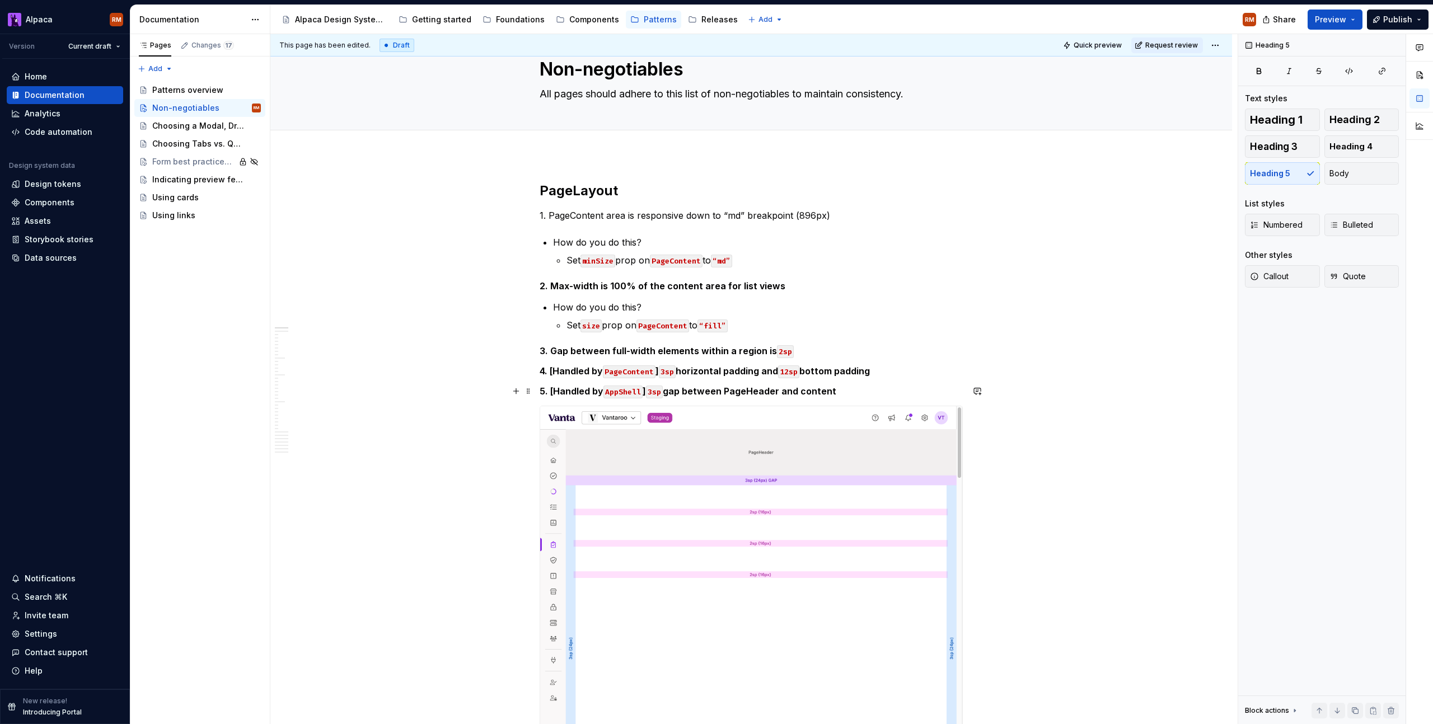
click at [851, 394] on h5 "5. [Handled by AppShell ] 3sp gap between PageHeader and content" at bounding box center [751, 391] width 423 height 11
click at [1357, 176] on button "Body" at bounding box center [1361, 173] width 75 height 22
click at [891, 373] on h5 "4. [Handled by PageContent ] 3sp horizontal padding and 12sp bottom padding" at bounding box center [751, 371] width 423 height 11
click at [1334, 176] on span "Body" at bounding box center [1339, 173] width 20 height 11
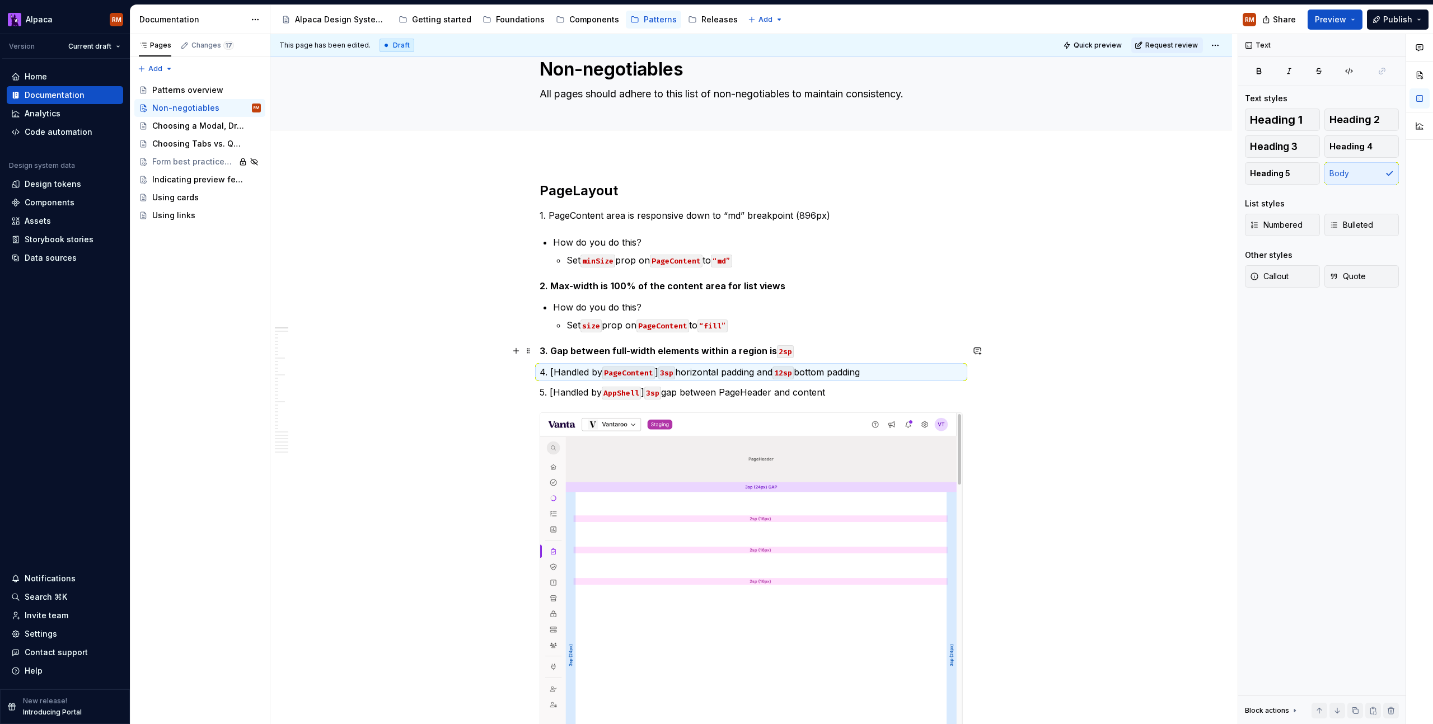
click at [833, 352] on h5 "3. Gap between full-width elements within a region is 2sp" at bounding box center [751, 350] width 423 height 11
click at [1338, 175] on span "Body" at bounding box center [1339, 173] width 20 height 11
click at [780, 280] on h5 "2. Max-width is 100% of the content area for list views" at bounding box center [751, 285] width 423 height 11
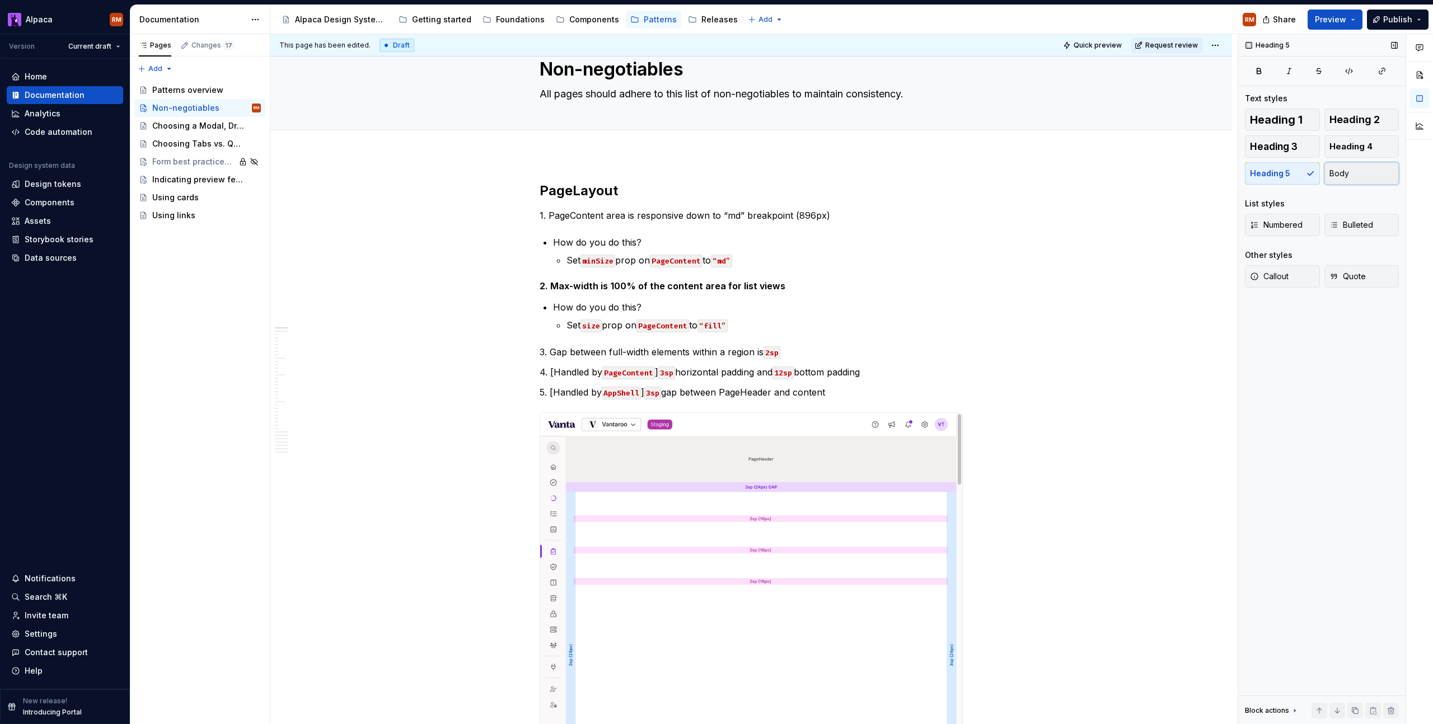
click at [1349, 176] on button "Body" at bounding box center [1361, 173] width 75 height 22
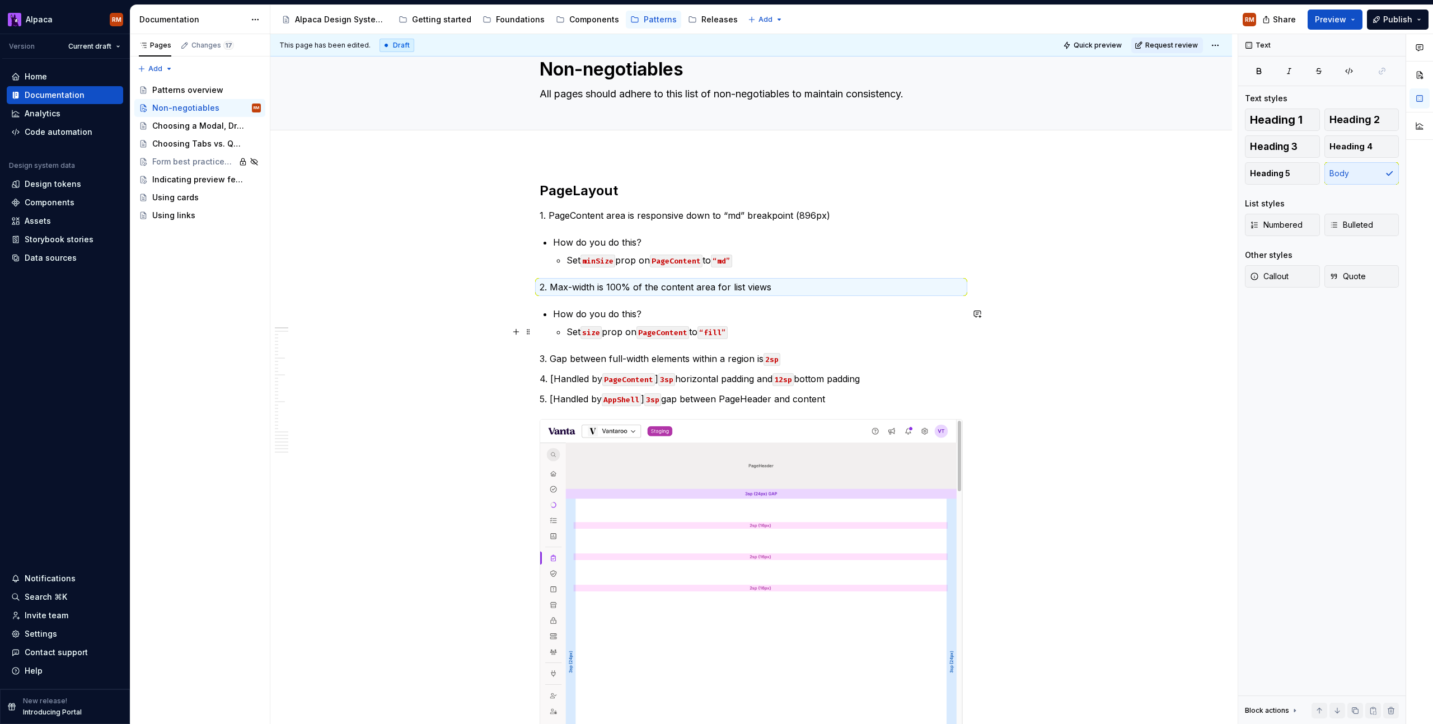
drag, startPoint x: 704, startPoint y: 313, endPoint x: 605, endPoint y: 313, distance: 99.6
click at [703, 313] on p "How do you do this?" at bounding box center [758, 313] width 410 height 13
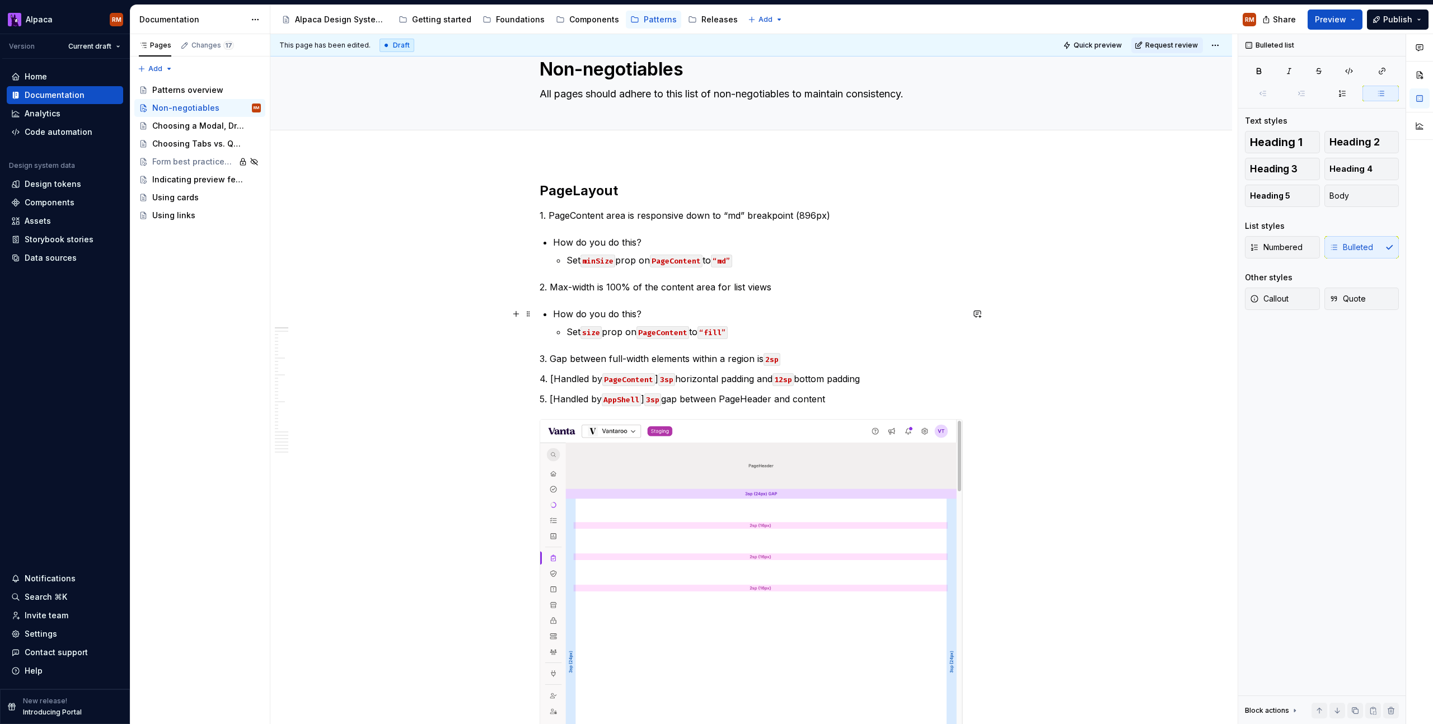
click at [554, 313] on p "How do you do this?" at bounding box center [758, 313] width 410 height 13
click at [556, 315] on p "How do you do this?" at bounding box center [758, 313] width 410 height 13
click at [553, 313] on p "How do you do this?" at bounding box center [758, 313] width 410 height 13
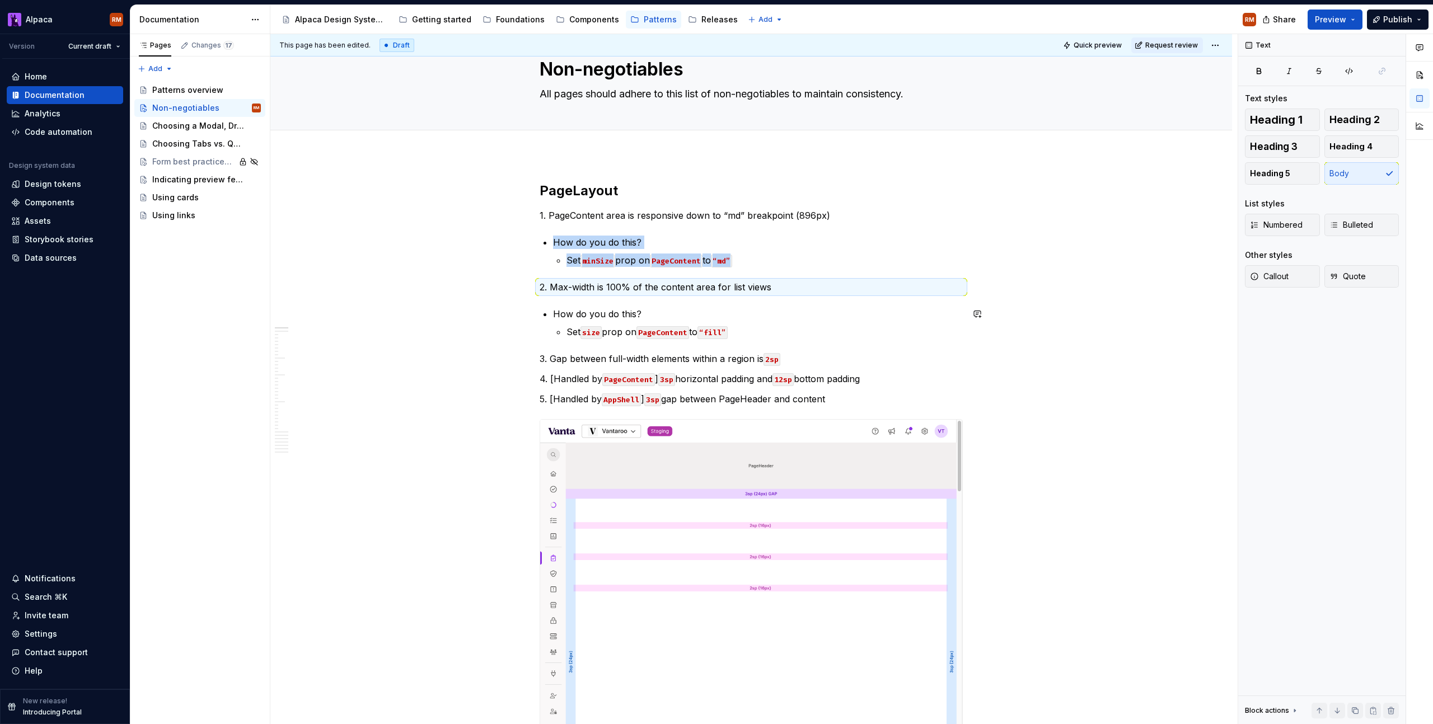
click at [553, 313] on p "How do you do this?" at bounding box center [758, 313] width 410 height 13
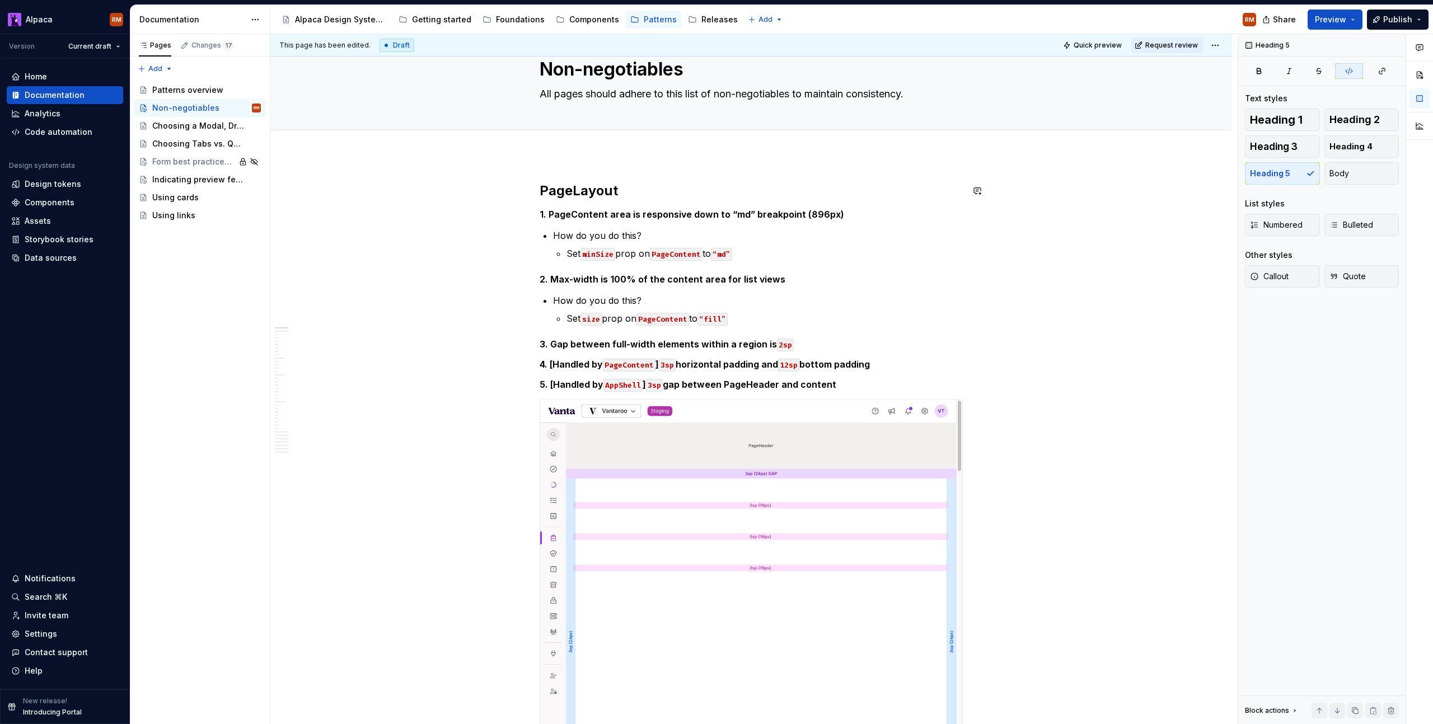
click at [851, 212] on h5 "1. PageContent area is responsive down to “md” breakpoint (896px)" at bounding box center [751, 214] width 423 height 11
drag, startPoint x: 839, startPoint y: 216, endPoint x: 595, endPoint y: 199, distance: 244.1
click at [550, 212] on h5 "1. PageContent area is responsive down to “md” breakpoint (896px)" at bounding box center [751, 214] width 423 height 11
click at [748, 193] on button "button" at bounding box center [751, 194] width 16 height 16
click at [601, 196] on span "Heading 5" at bounding box center [594, 193] width 34 height 9
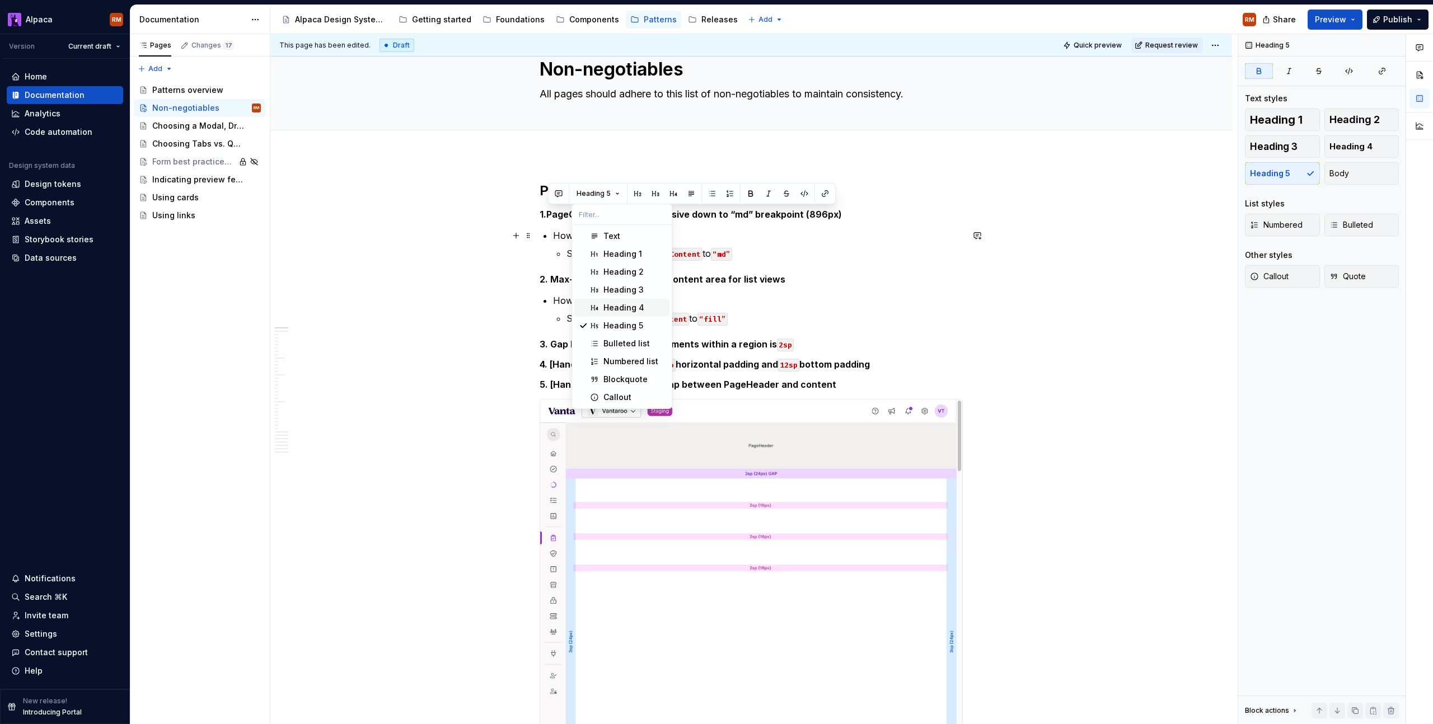
drag, startPoint x: 855, startPoint y: 231, endPoint x: 845, endPoint y: 219, distance: 15.5
click at [855, 231] on p "How do you do this?" at bounding box center [758, 235] width 410 height 13
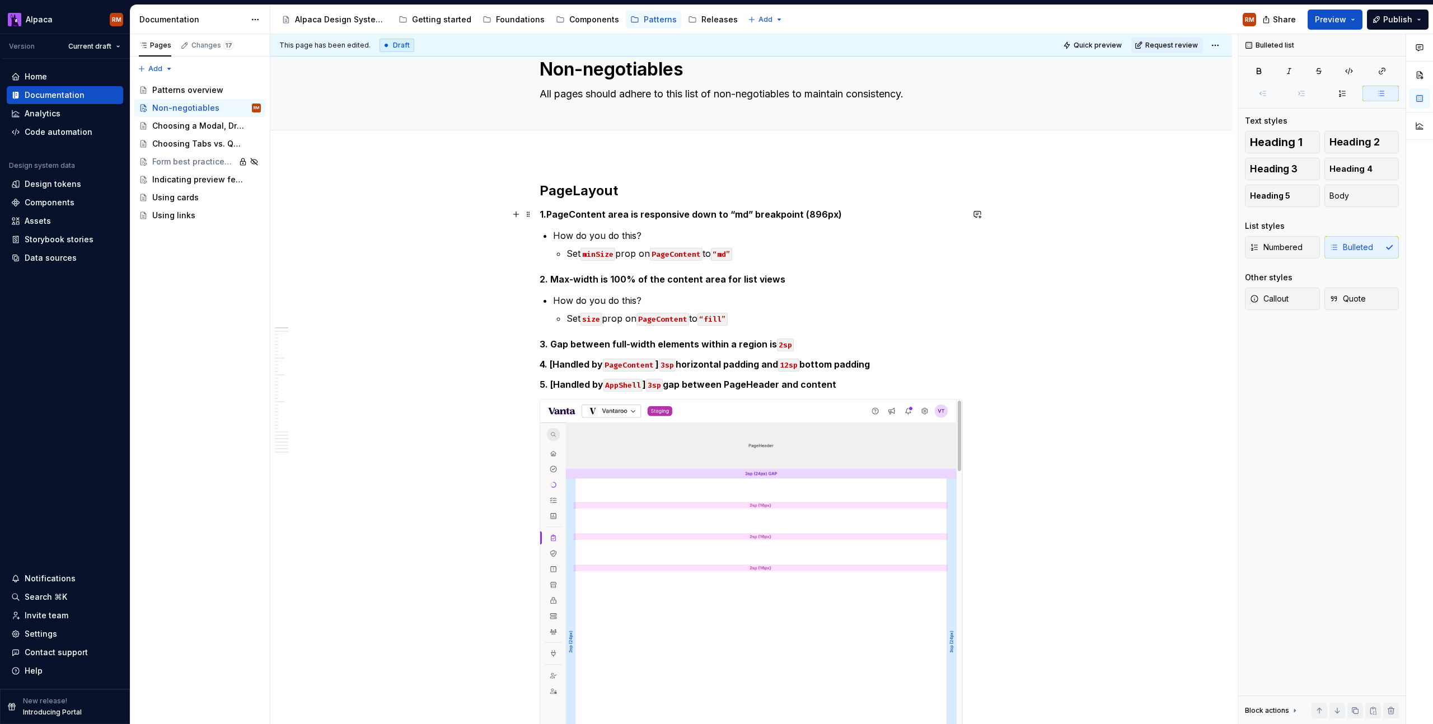
click at [840, 214] on h5 "1. PageContent area is responsive down to “md” breakpoint (896px)" at bounding box center [751, 214] width 423 height 11
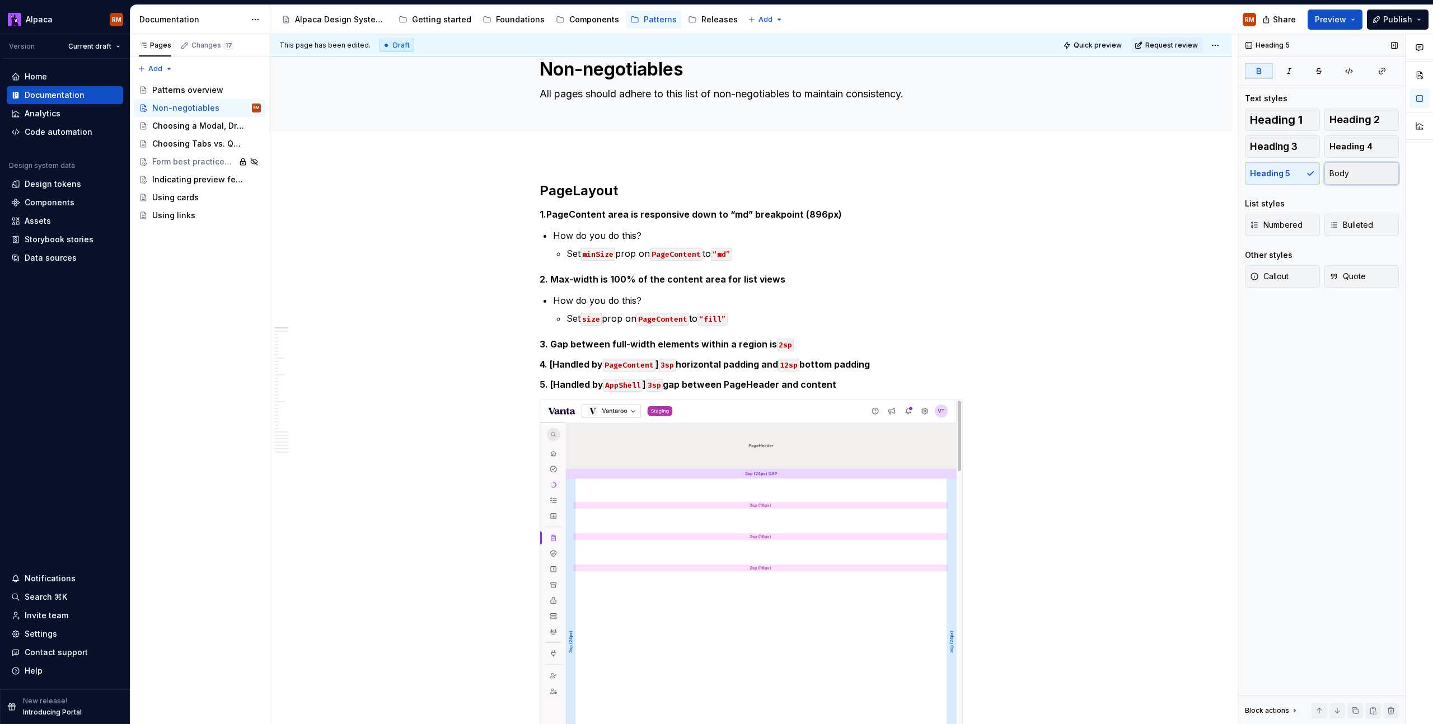
click at [1341, 177] on span "Body" at bounding box center [1339, 173] width 20 height 11
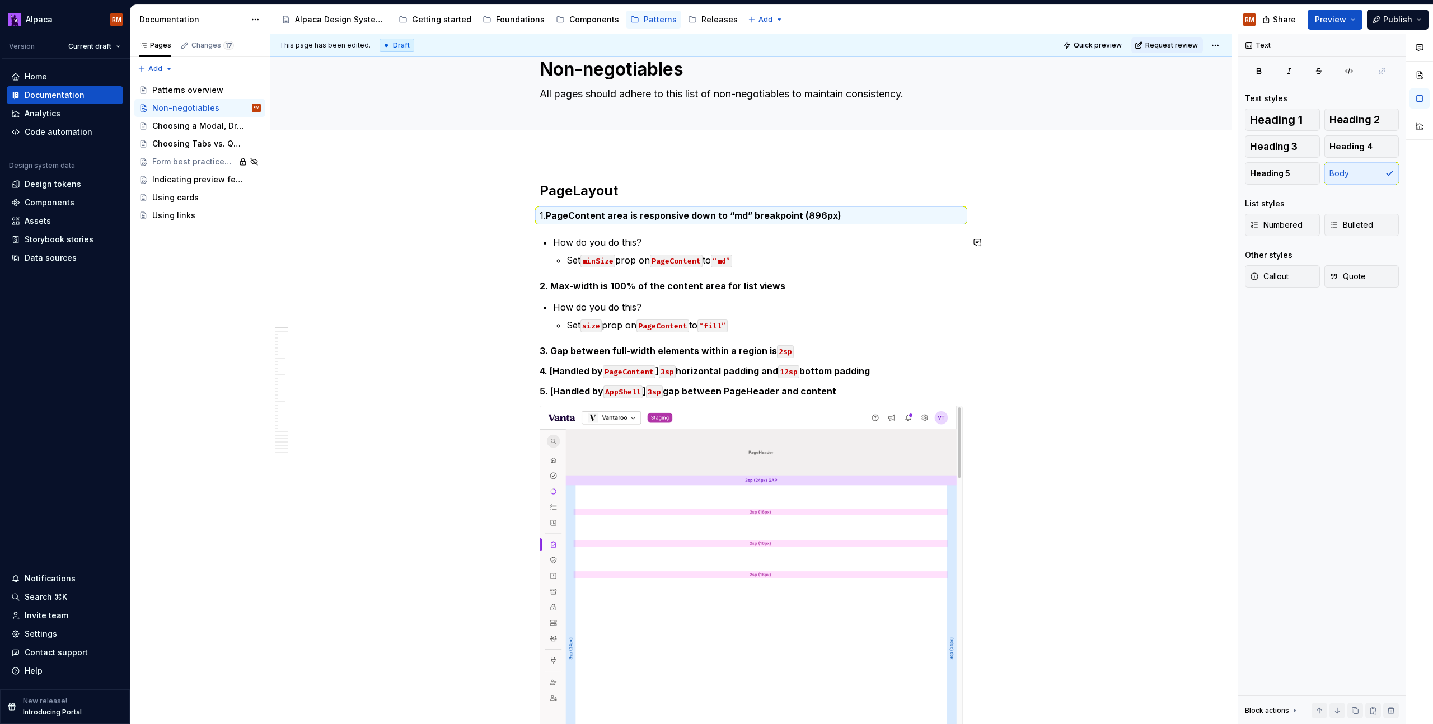
click at [640, 264] on p "Set minSize prop on PageContent to “md”" at bounding box center [764, 260] width 396 height 13
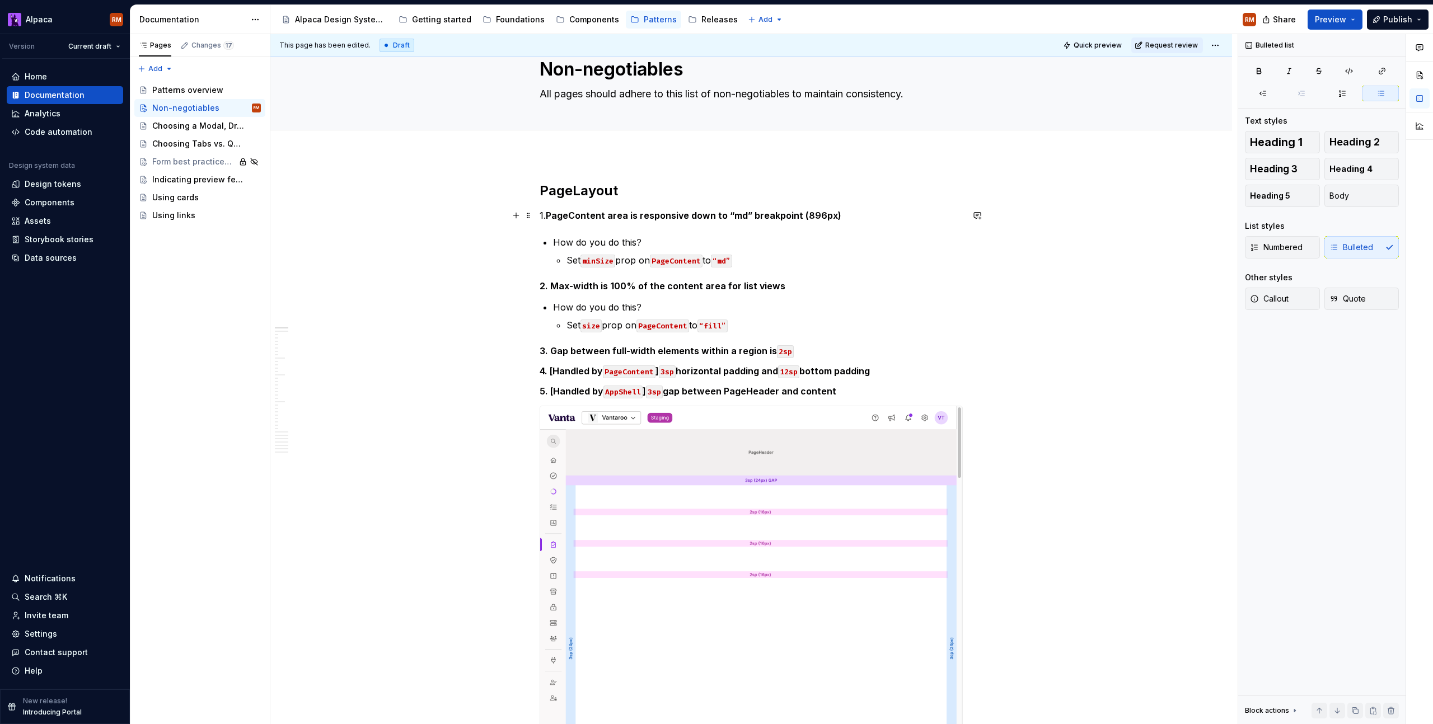
click at [912, 216] on p "1. PageContent area is responsive down to “md” breakpoint (896px)" at bounding box center [751, 215] width 423 height 13
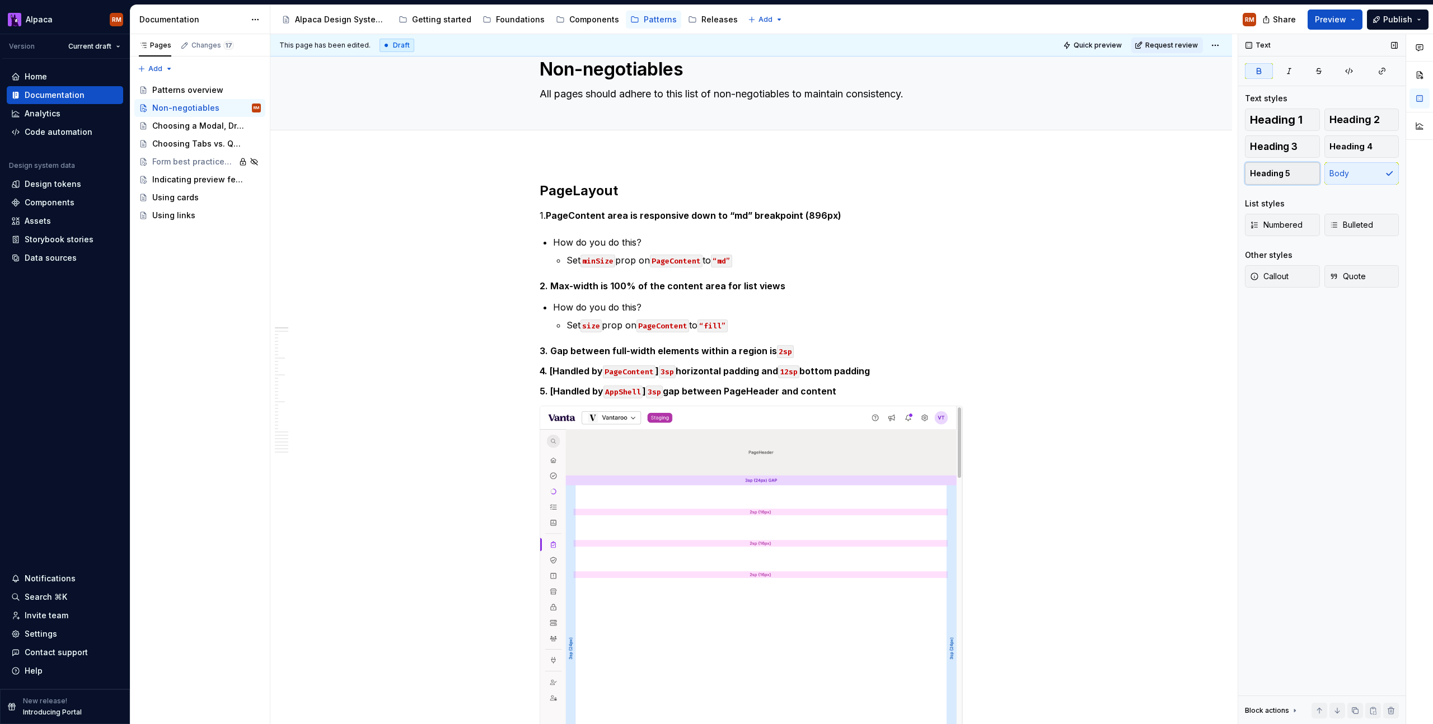
click at [1300, 173] on button "Heading 5" at bounding box center [1282, 173] width 75 height 22
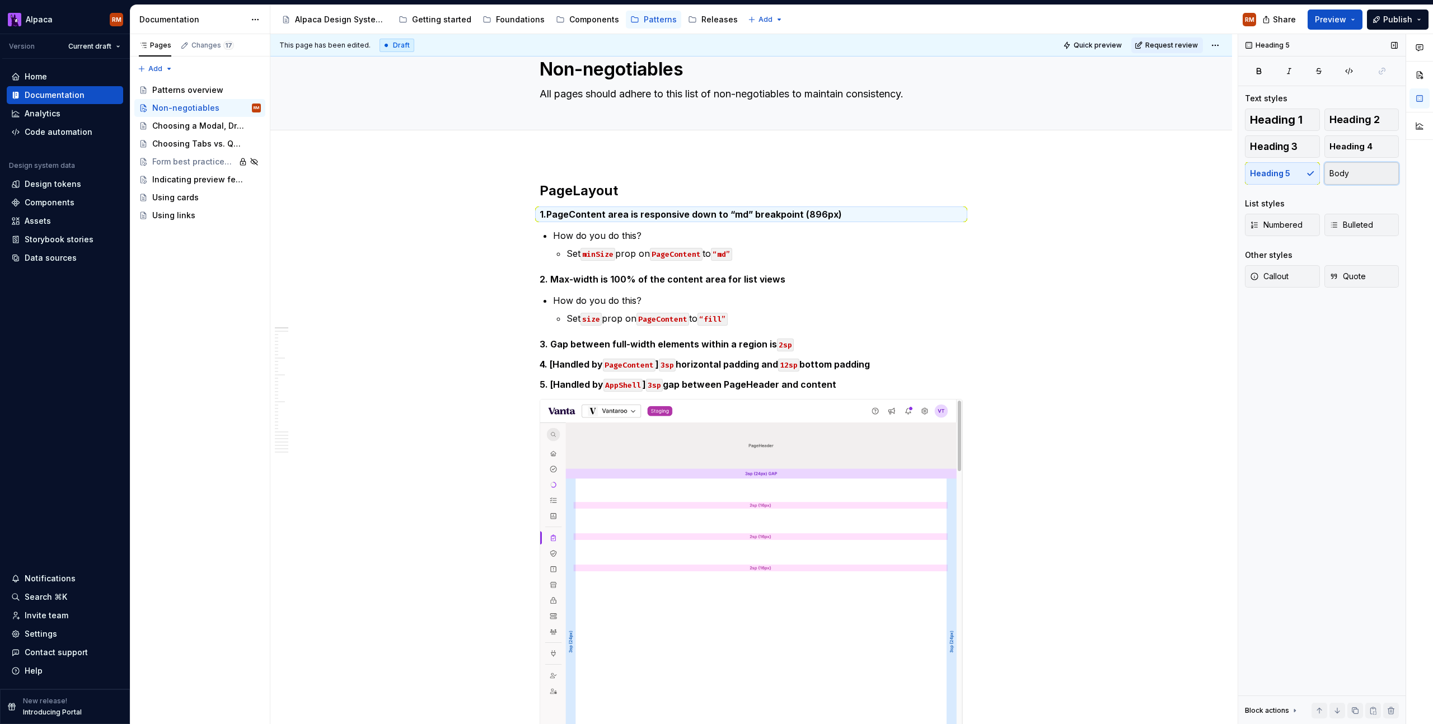
click at [1346, 172] on span "Body" at bounding box center [1339, 173] width 20 height 11
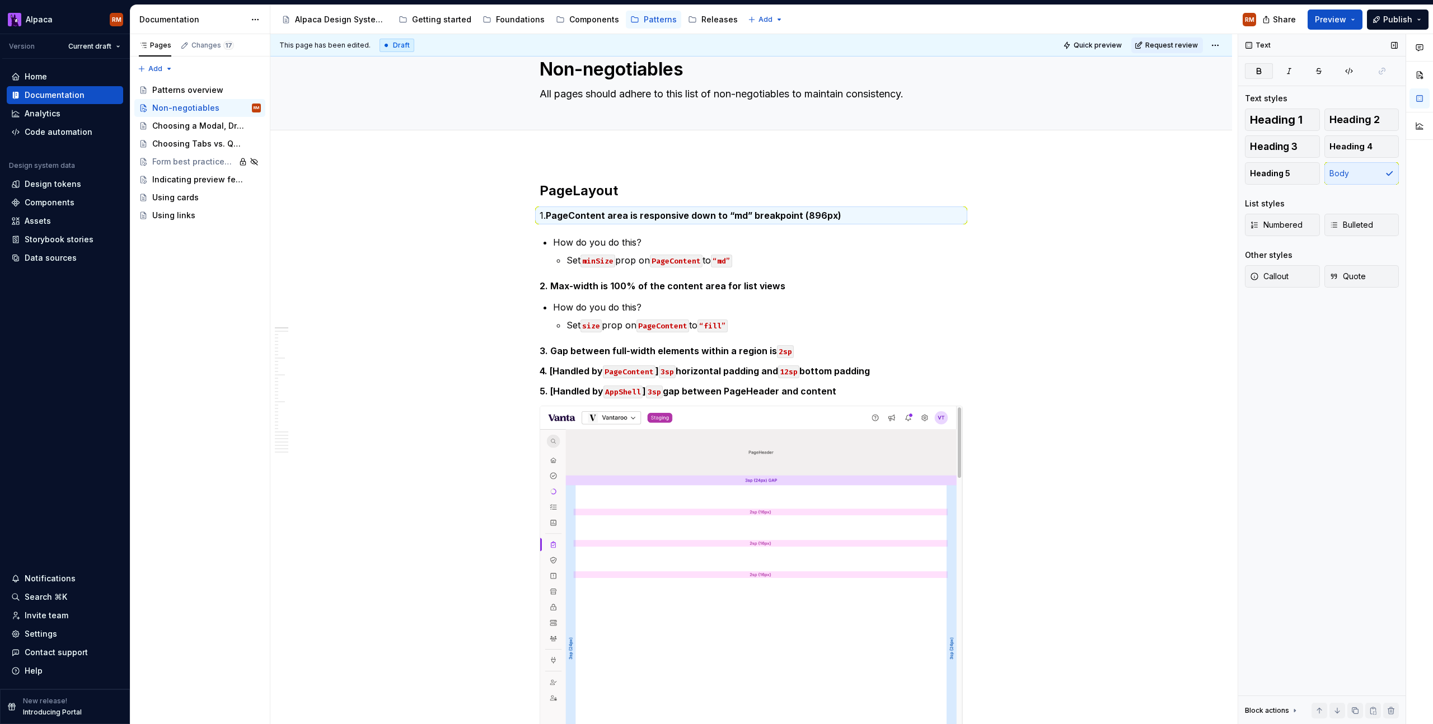
click at [1263, 72] on icon "button" at bounding box center [1258, 71] width 9 height 9
drag, startPoint x: 886, startPoint y: 217, endPoint x: 526, endPoint y: 215, distance: 359.9
click at [1259, 71] on icon "button" at bounding box center [1259, 70] width 4 height 5
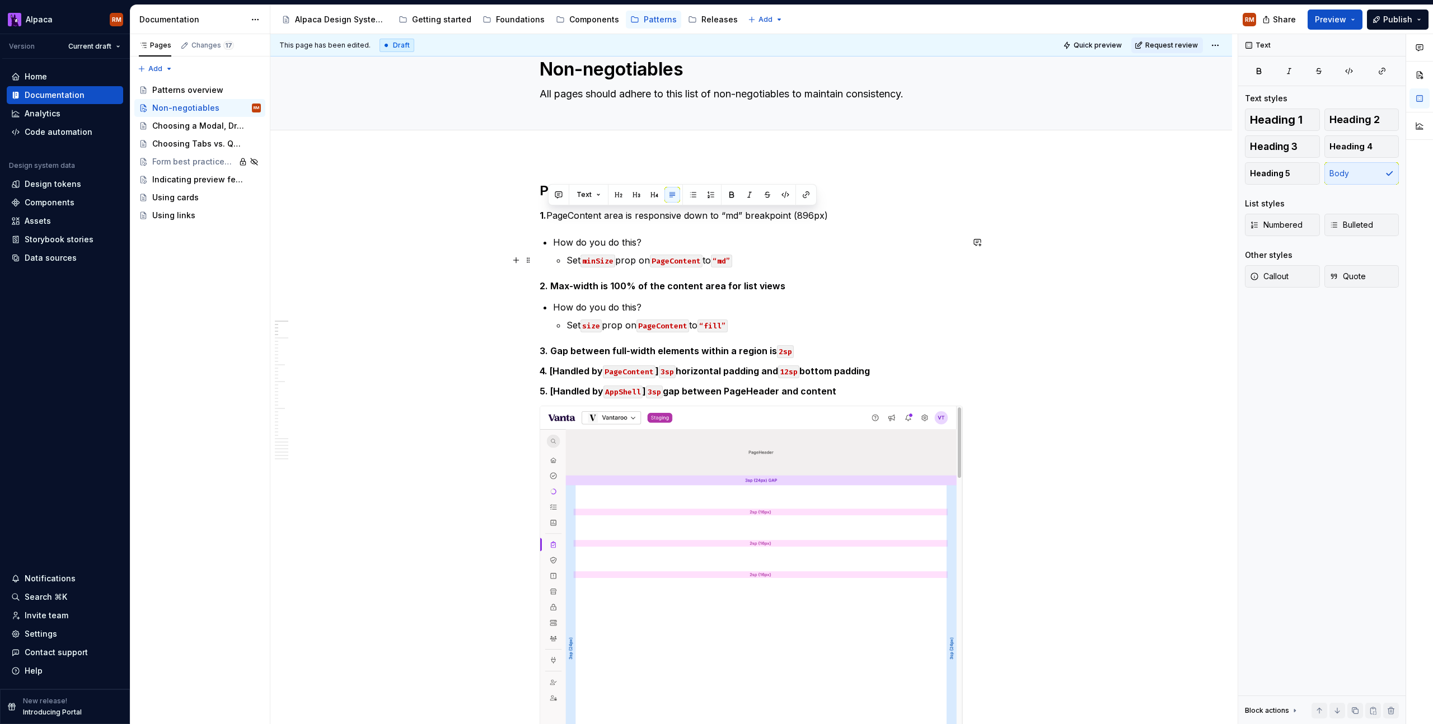
drag, startPoint x: 805, startPoint y: 249, endPoint x: 793, endPoint y: 247, distance: 12.4
click at [804, 249] on p "How do you do this?" at bounding box center [758, 242] width 410 height 13
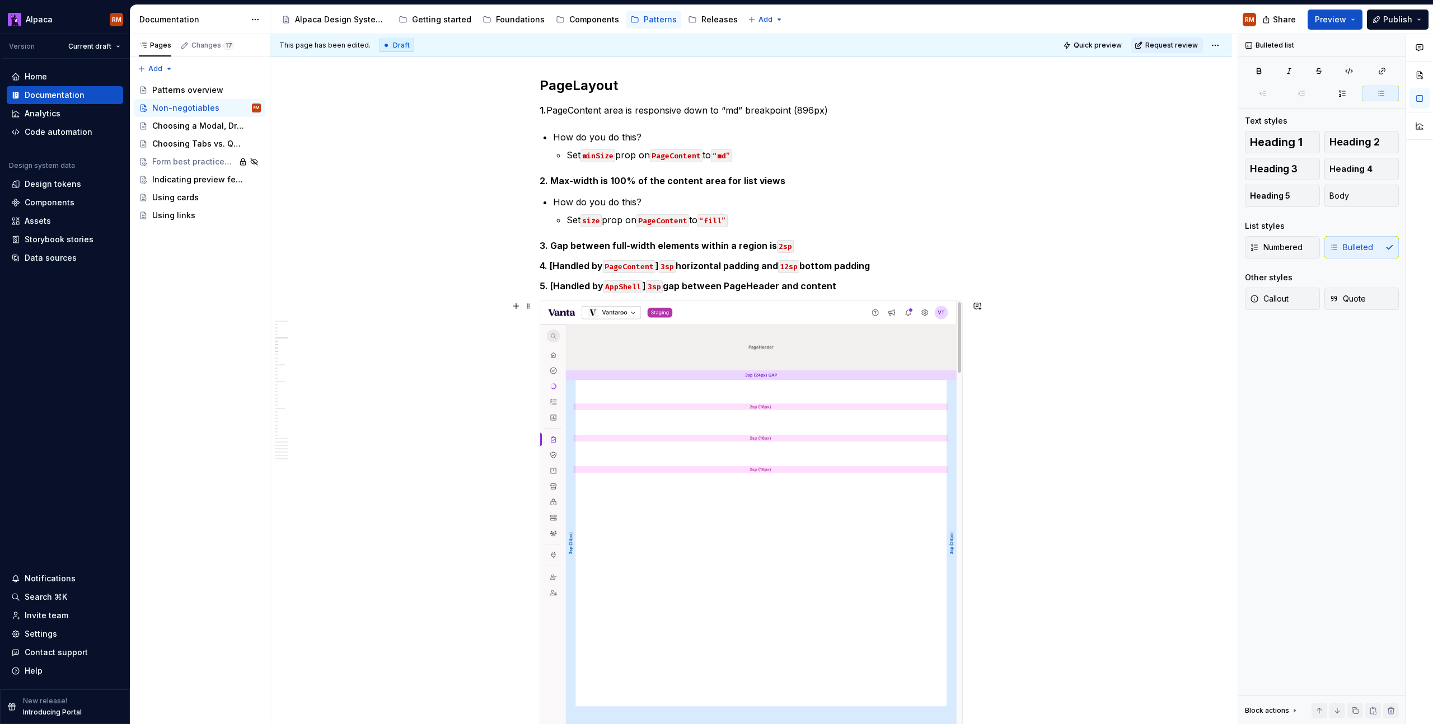
scroll to position [0, 0]
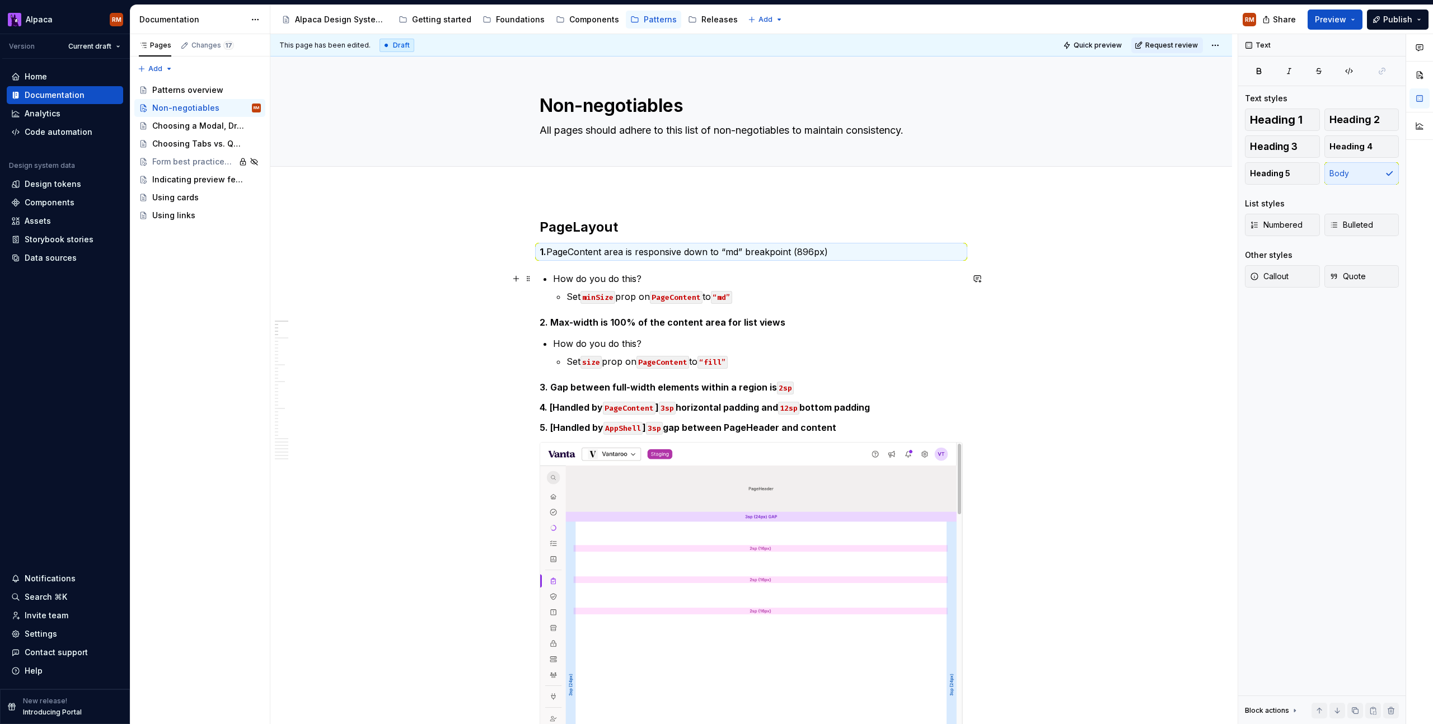
click at [657, 283] on p "How do you do this?" at bounding box center [758, 278] width 410 height 13
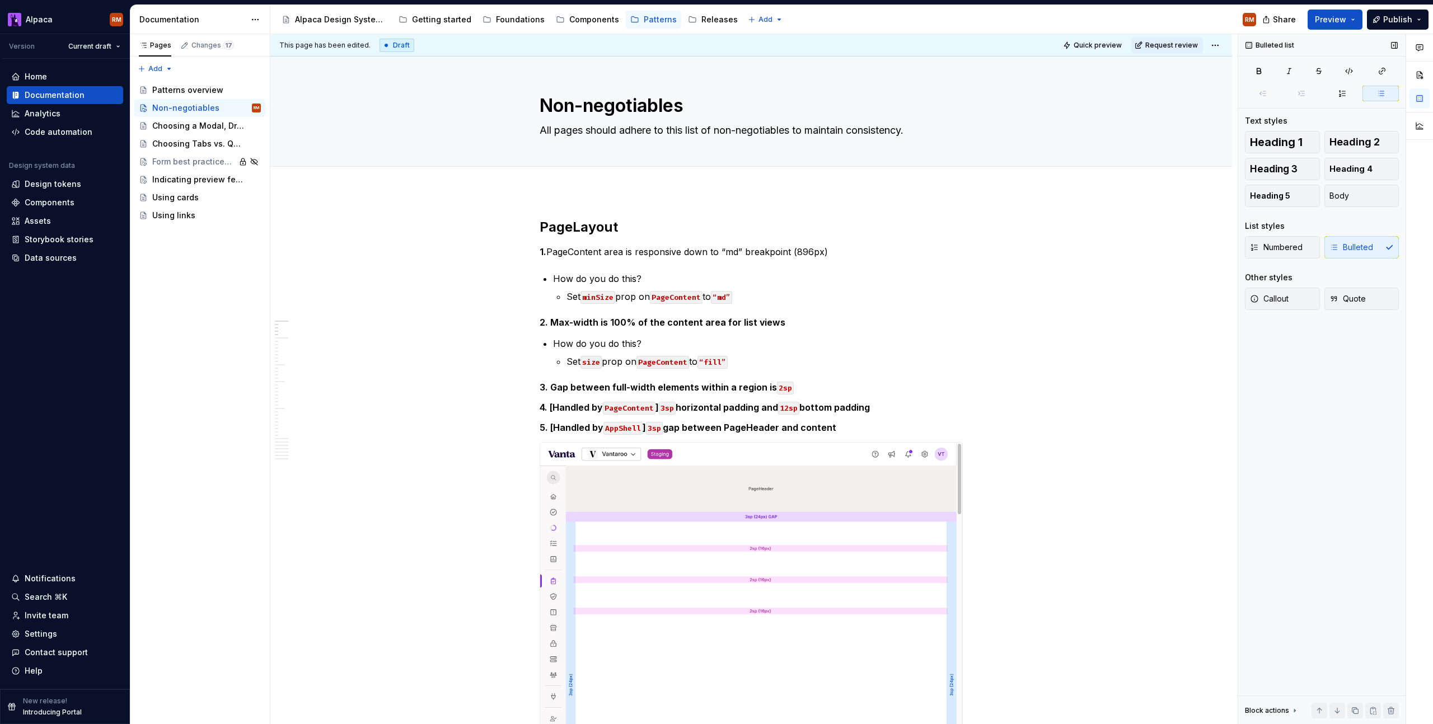
click at [1353, 249] on div "Numbered Bulleted" at bounding box center [1322, 247] width 154 height 22
drag, startPoint x: 1287, startPoint y: 249, endPoint x: 1294, endPoint y: 246, distance: 7.3
click at [1288, 249] on span "Numbered" at bounding box center [1276, 247] width 53 height 11
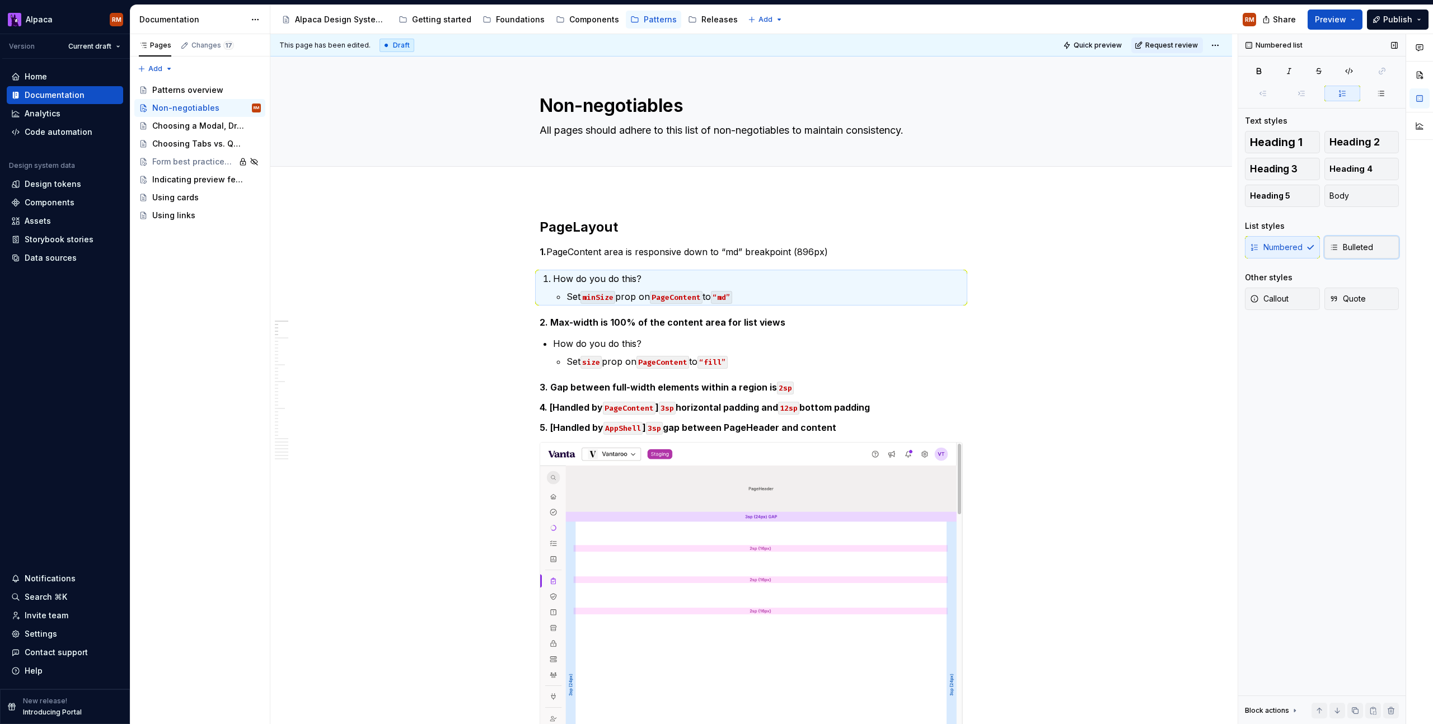
click at [1328, 242] on button "Bulleted" at bounding box center [1361, 247] width 75 height 22
click at [1347, 248] on div "Numbered Bulleted" at bounding box center [1322, 247] width 154 height 22
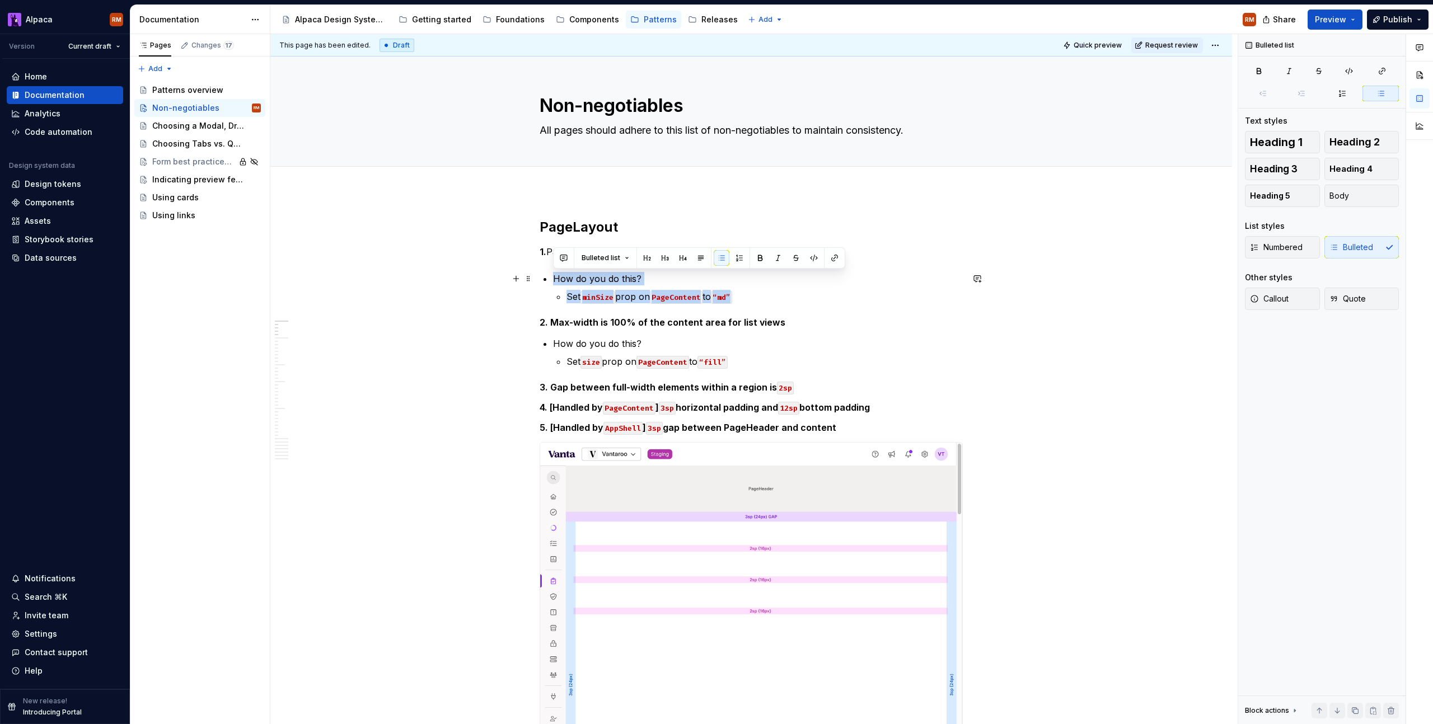
drag, startPoint x: 784, startPoint y: 297, endPoint x: 547, endPoint y: 281, distance: 237.3
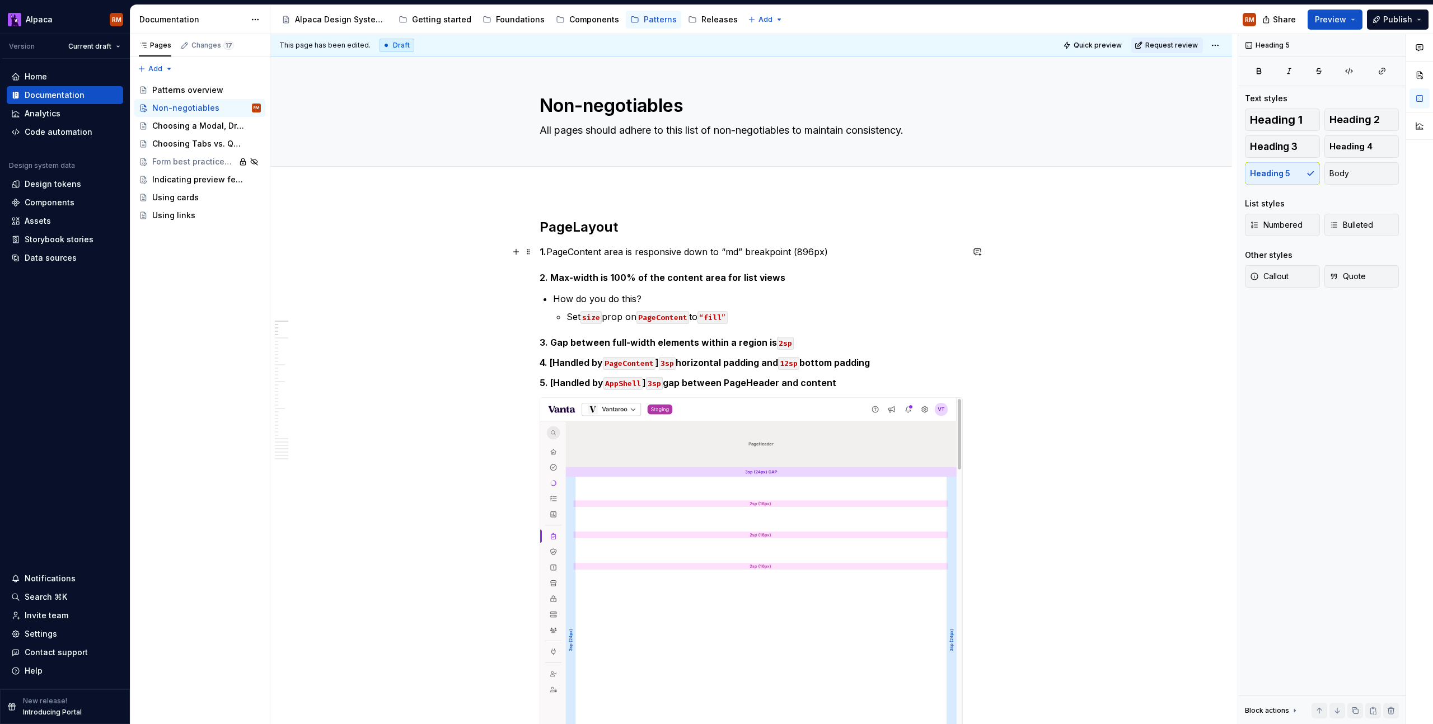
click at [883, 256] on p "1. PageContent area is responsive down to “md” breakpoint (896px)" at bounding box center [751, 251] width 423 height 13
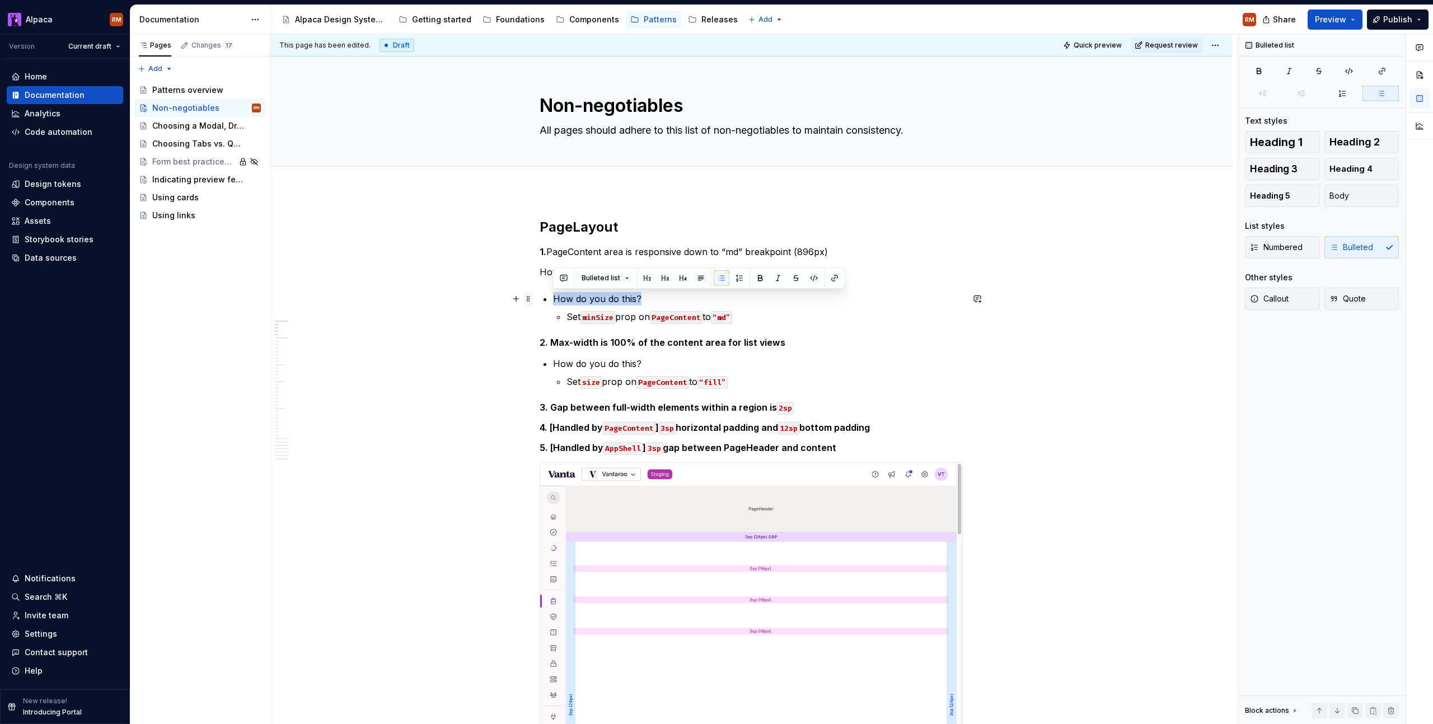
drag, startPoint x: 617, startPoint y: 300, endPoint x: 531, endPoint y: 297, distance: 86.3
click at [659, 302] on p "How do you do this?" at bounding box center [758, 298] width 410 height 13
drag, startPoint x: 757, startPoint y: 317, endPoint x: 557, endPoint y: 317, distance: 200.4
click at [566, 317] on li "Set minSize prop on PageContent to “md”" at bounding box center [764, 316] width 396 height 13
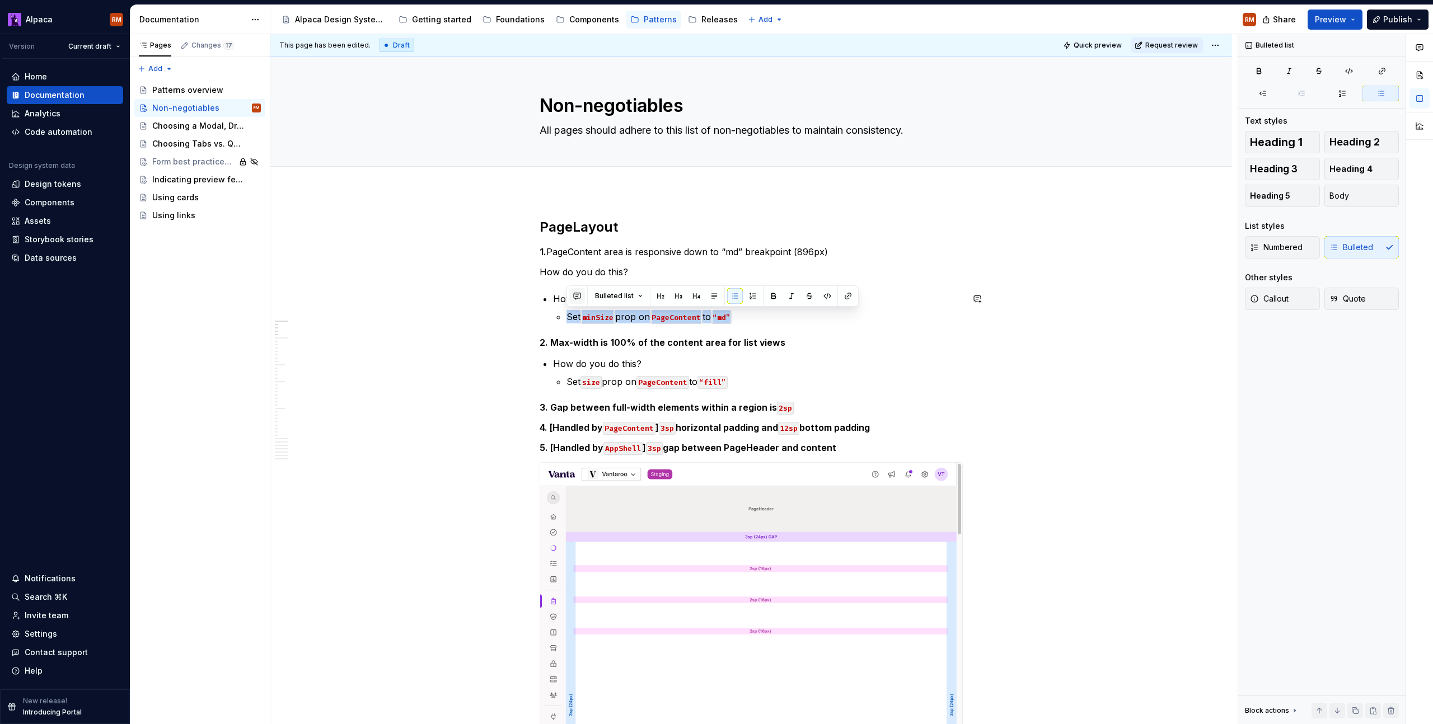
copy p "Set minSize prop on PageContent to “md”"
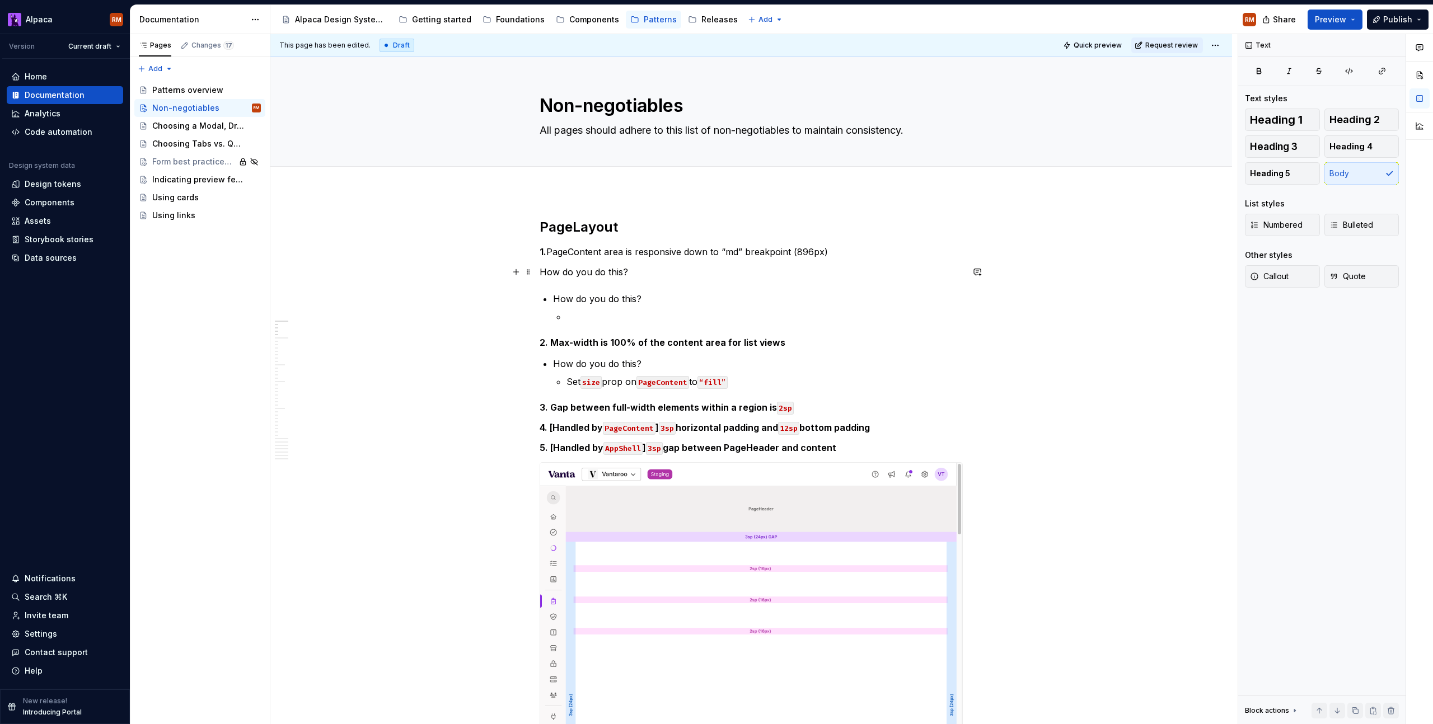
click at [657, 276] on p "How do you do this?" at bounding box center [751, 271] width 423 height 13
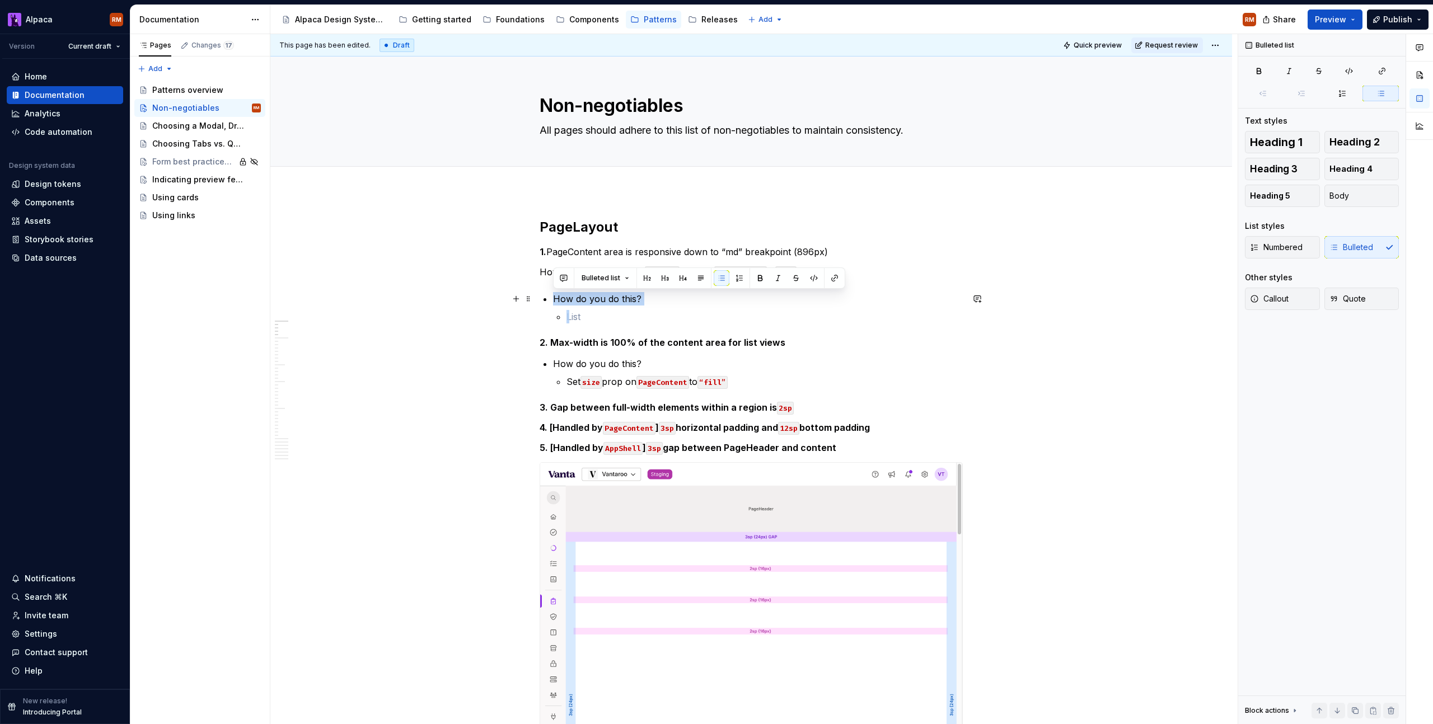
drag, startPoint x: 590, startPoint y: 307, endPoint x: 547, endPoint y: 299, distance: 43.8
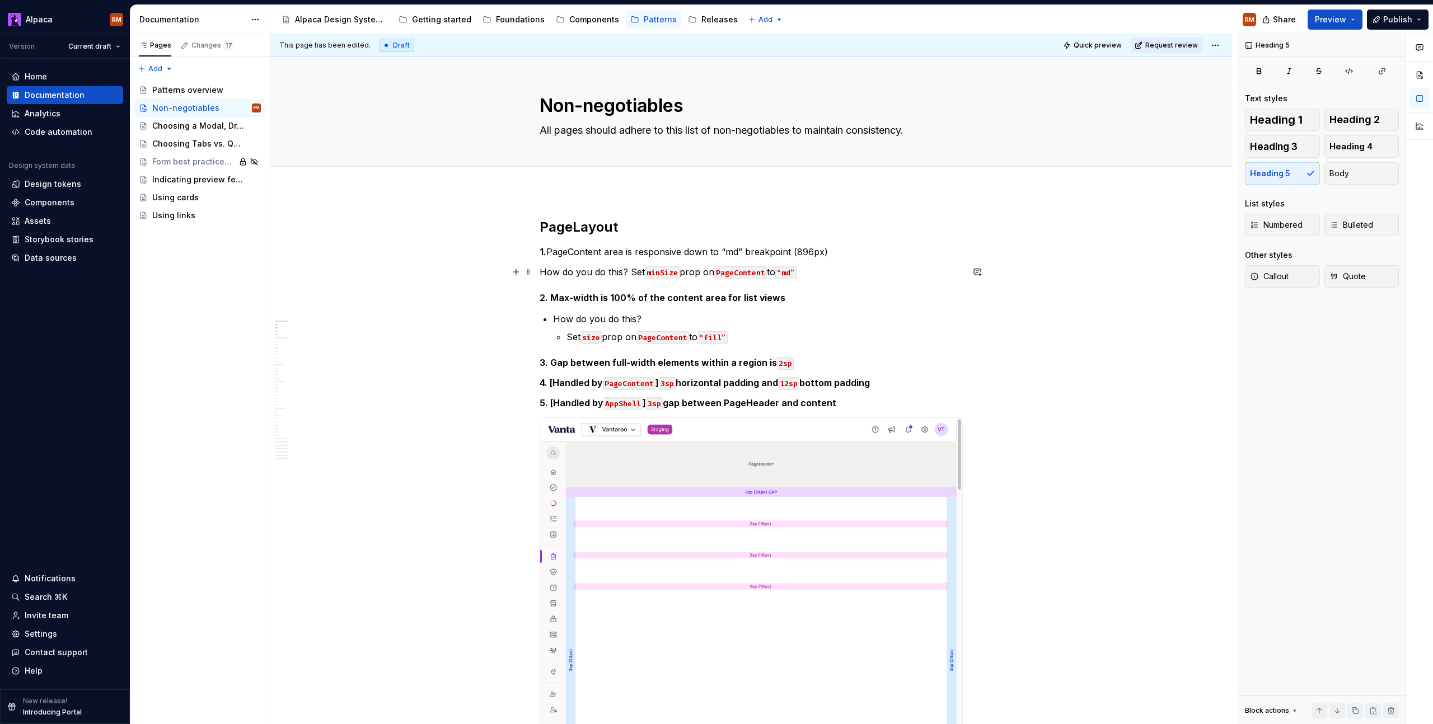
click at [541, 274] on p "How do you do this? Set minSize prop on PageContent to “md”" at bounding box center [751, 271] width 423 height 13
click at [1394, 224] on button "Bulleted" at bounding box center [1361, 225] width 75 height 22
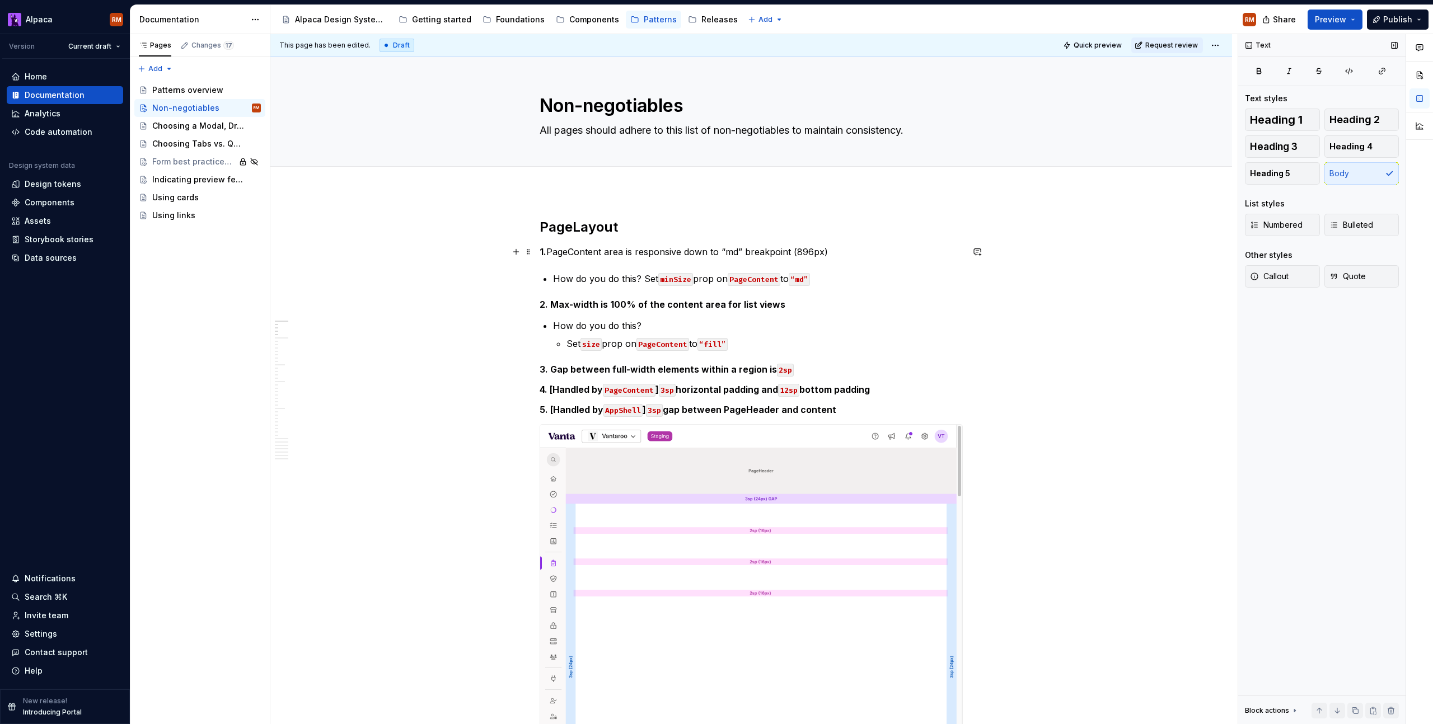
click at [952, 258] on p "1. PageContent area is responsive down to “md” breakpoint (896px)" at bounding box center [751, 251] width 423 height 13
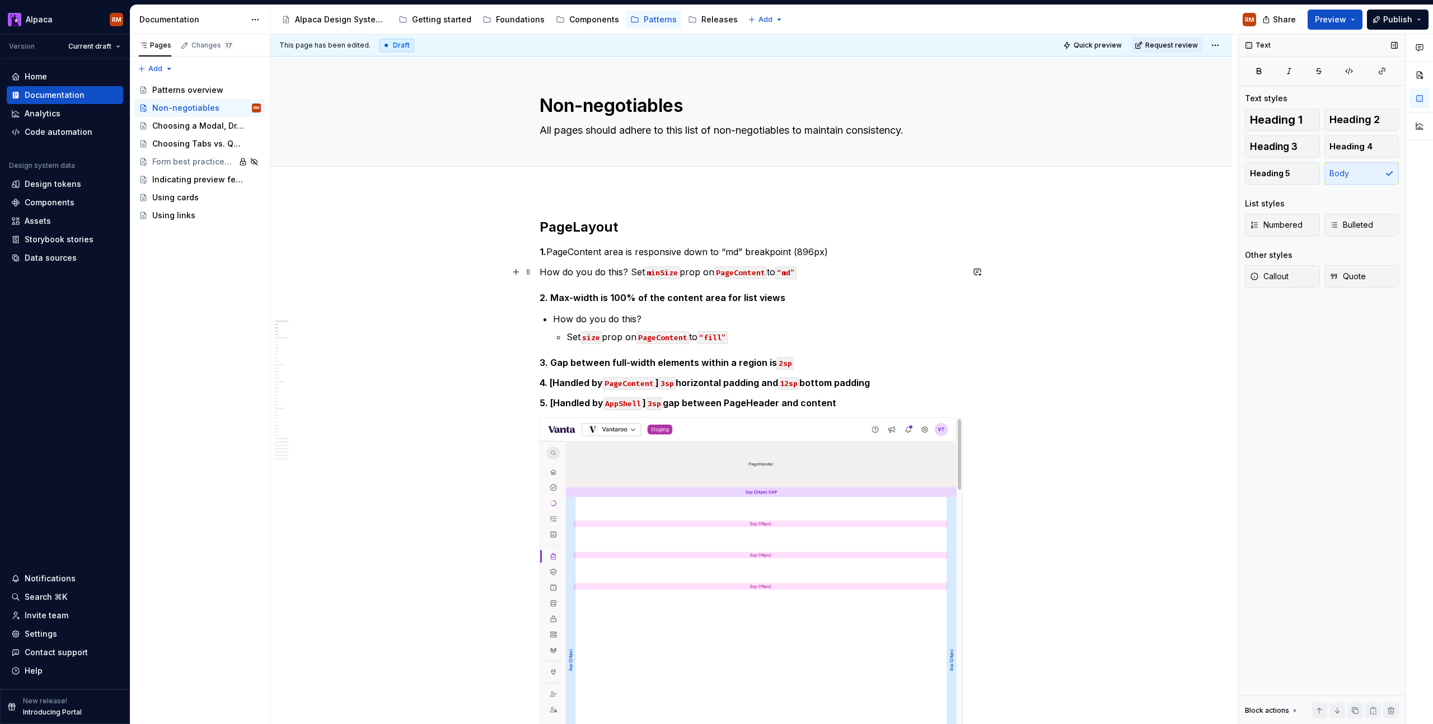
click at [542, 274] on p "How do you do this? Set minSize prop on PageContent to “md”" at bounding box center [751, 271] width 423 height 13
drag, startPoint x: 835, startPoint y: 256, endPoint x: 537, endPoint y: 254, distance: 297.8
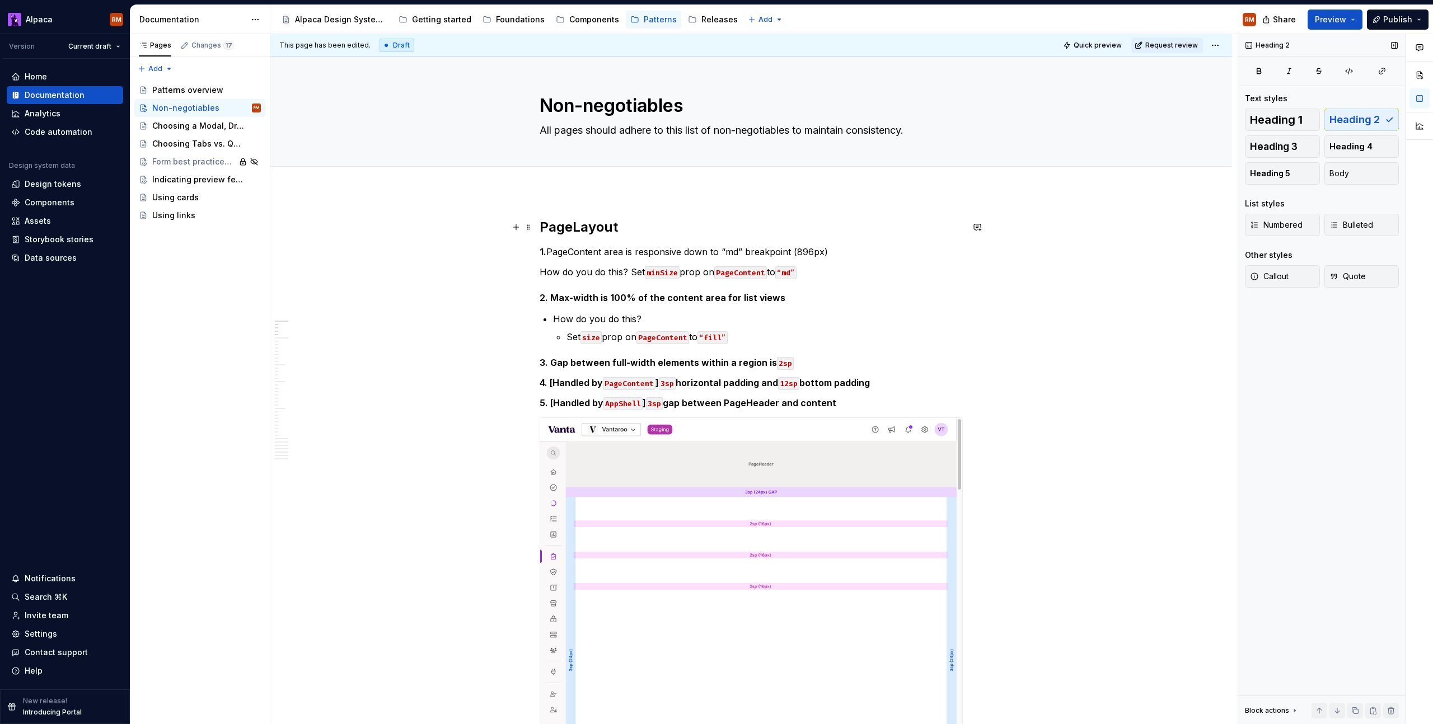
click at [696, 228] on h2 "PageLayout" at bounding box center [751, 227] width 423 height 18
click at [1276, 114] on span "Heading 1" at bounding box center [1276, 119] width 53 height 11
click at [1348, 118] on span "Heading 2" at bounding box center [1354, 119] width 50 height 11
click at [854, 278] on p "How do you do this? Set minSize prop on PageContent to “md”" at bounding box center [751, 271] width 423 height 13
click at [1107, 47] on span "Quick preview" at bounding box center [1098, 45] width 48 height 9
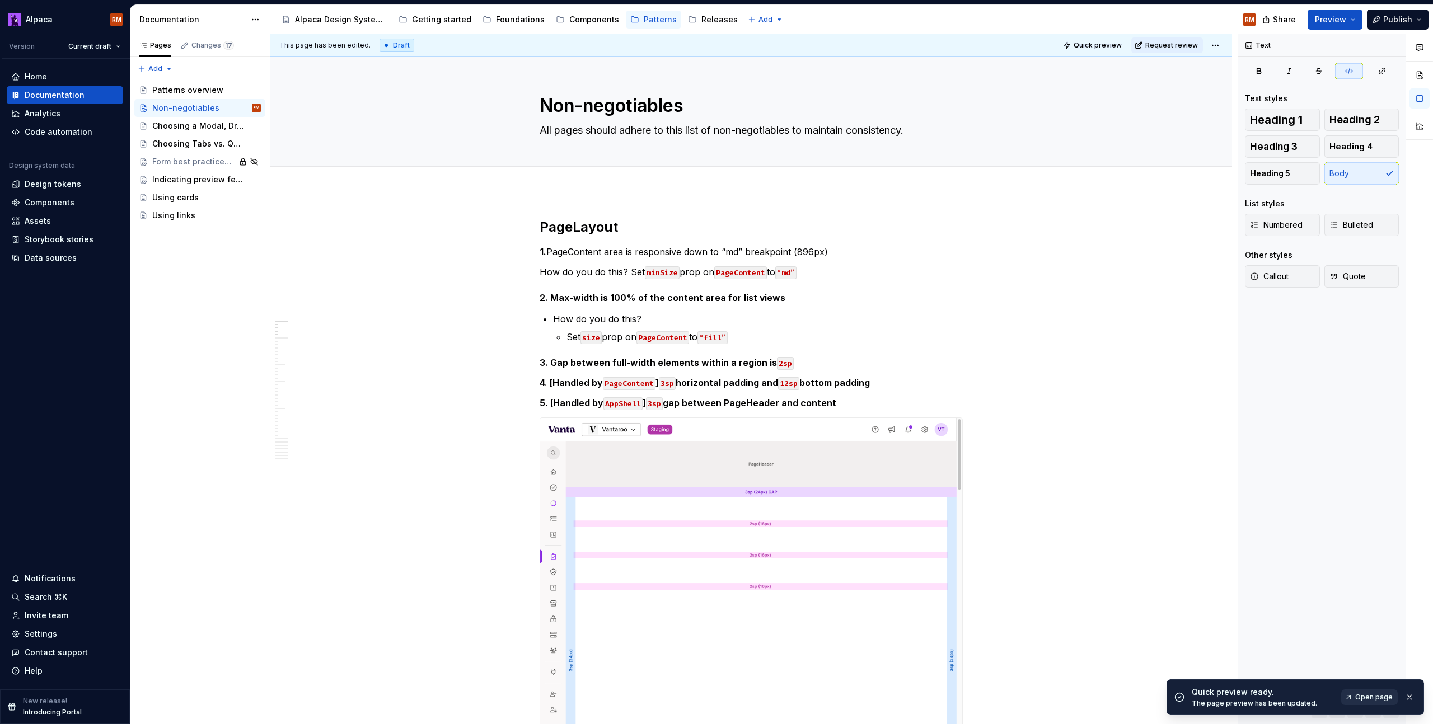
click at [1370, 696] on span "Open page" at bounding box center [1374, 697] width 38 height 9
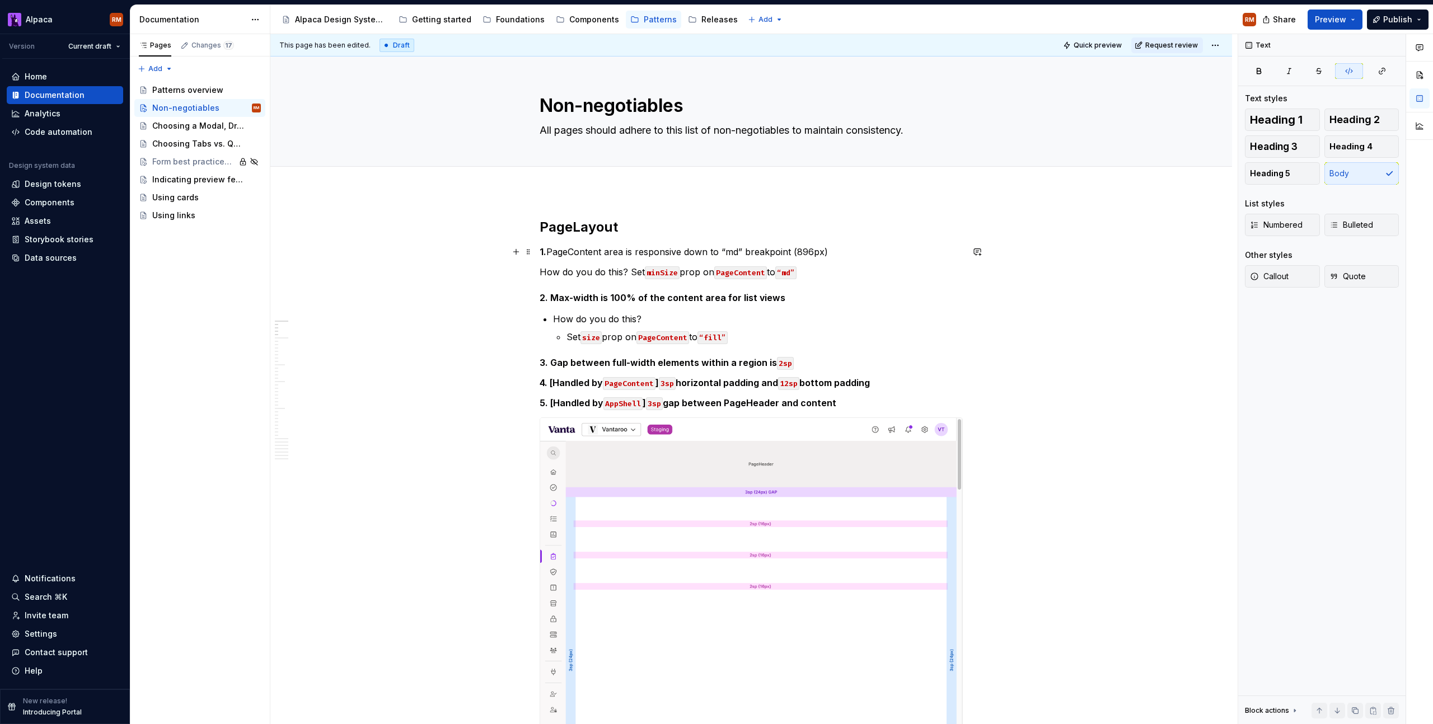
click at [553, 253] on p "1. PageContent area is responsive down to “md” breakpoint (896px)" at bounding box center [751, 251] width 423 height 13
click at [544, 254] on strong "1." at bounding box center [543, 251] width 7 height 11
click at [540, 298] on h5 "2. Max-width is 100% of the content area for list views" at bounding box center [751, 297] width 423 height 11
click at [556, 251] on p "1. PageContent area is responsive down to “md” breakpoint (896px)" at bounding box center [751, 251] width 423 height 13
click at [1298, 177] on button "Heading 5" at bounding box center [1282, 173] width 75 height 22
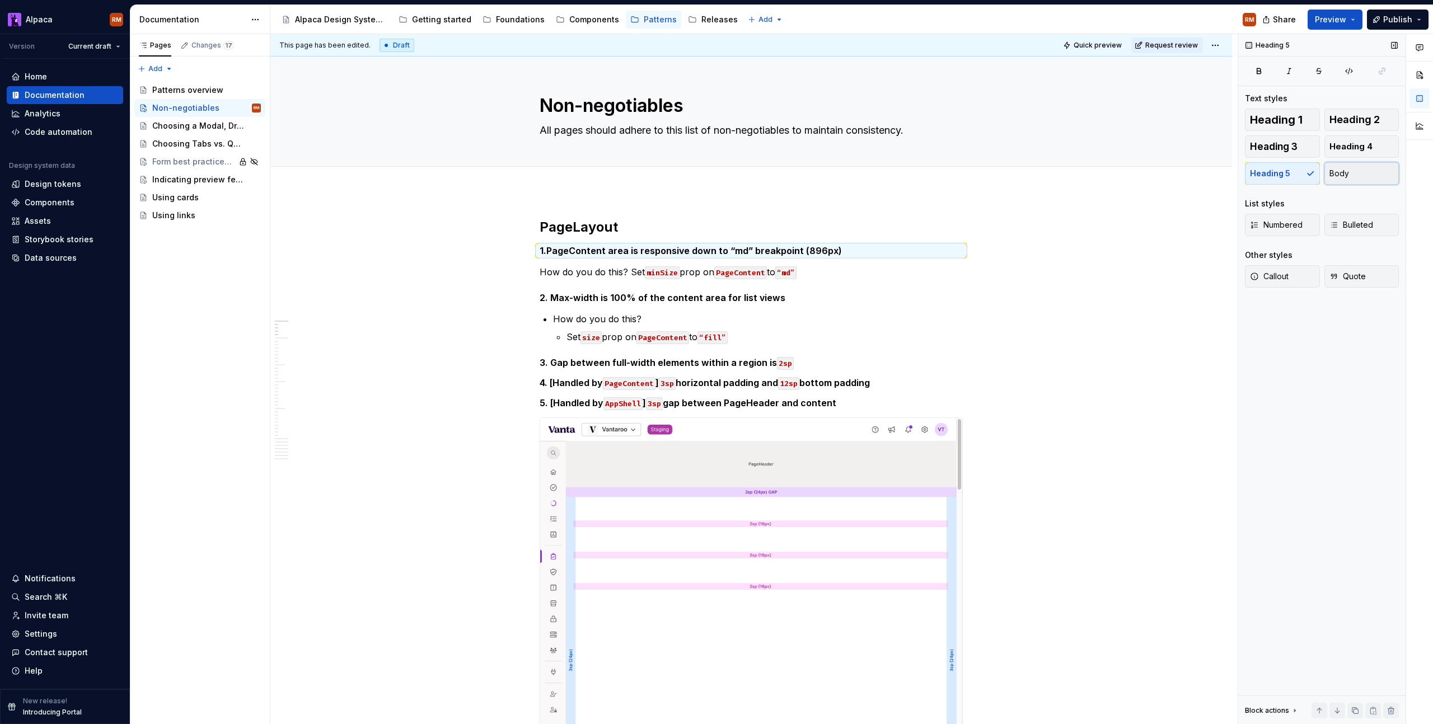
click at [1332, 173] on span "Body" at bounding box center [1339, 173] width 20 height 11
click at [1258, 73] on icon "button" at bounding box center [1258, 71] width 9 height 9
click at [1273, 172] on span "Heading 5" at bounding box center [1270, 173] width 40 height 11
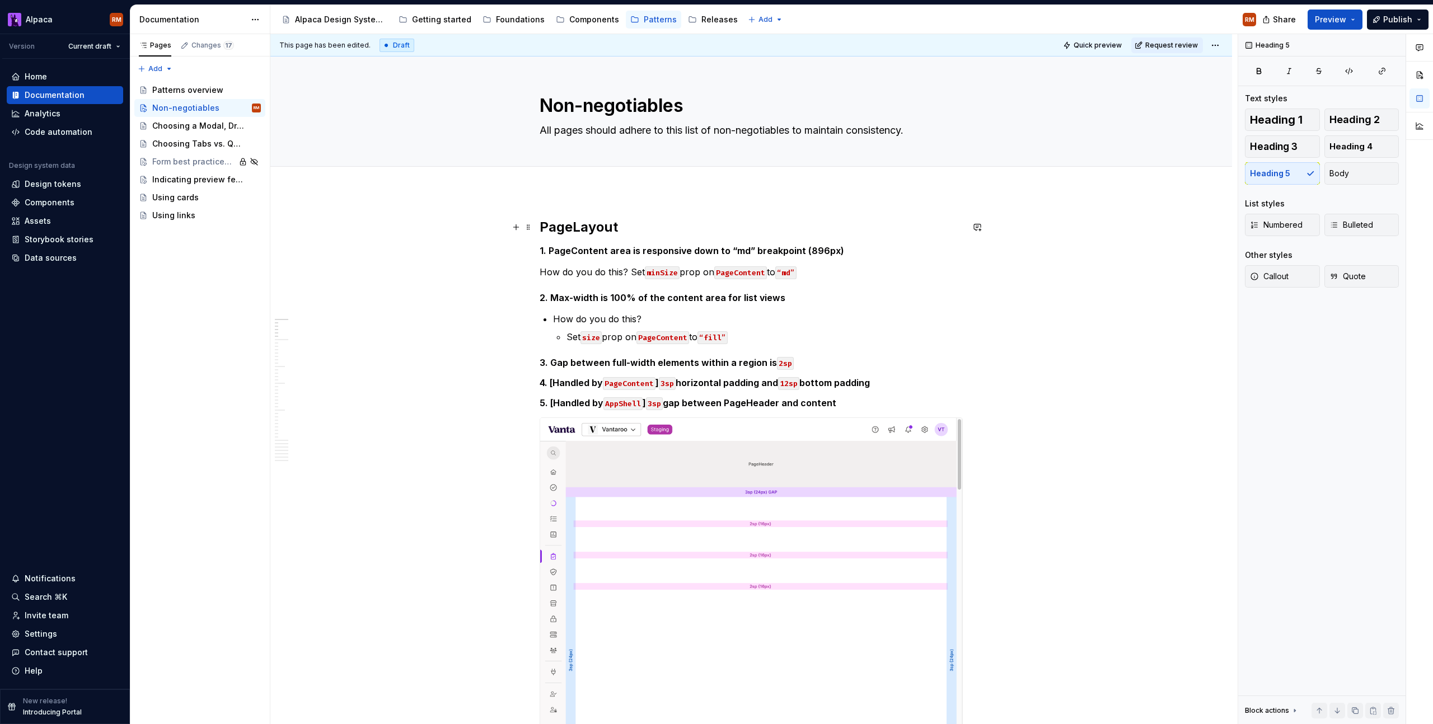
click at [675, 226] on h2 "PageLayout" at bounding box center [751, 227] width 423 height 18
click at [1268, 121] on span "Heading 1" at bounding box center [1276, 119] width 53 height 11
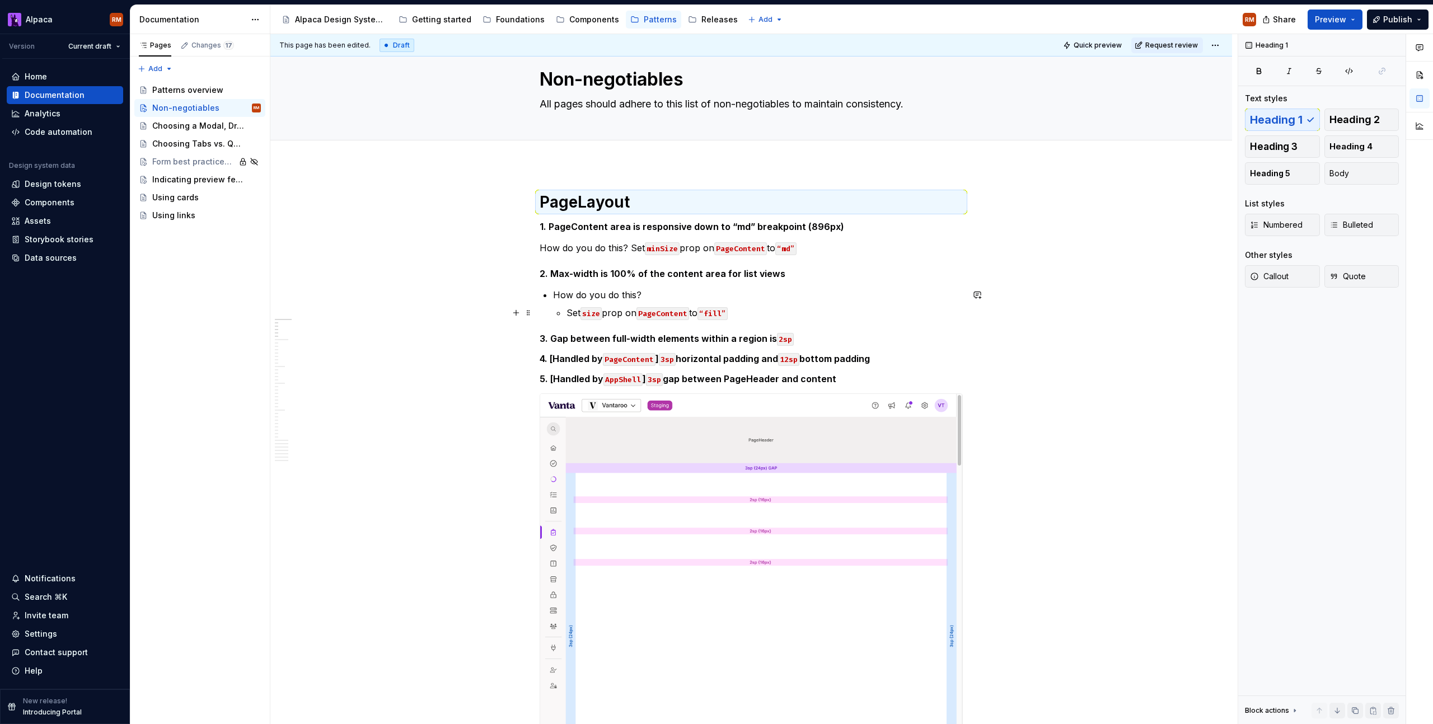
scroll to position [43, 0]
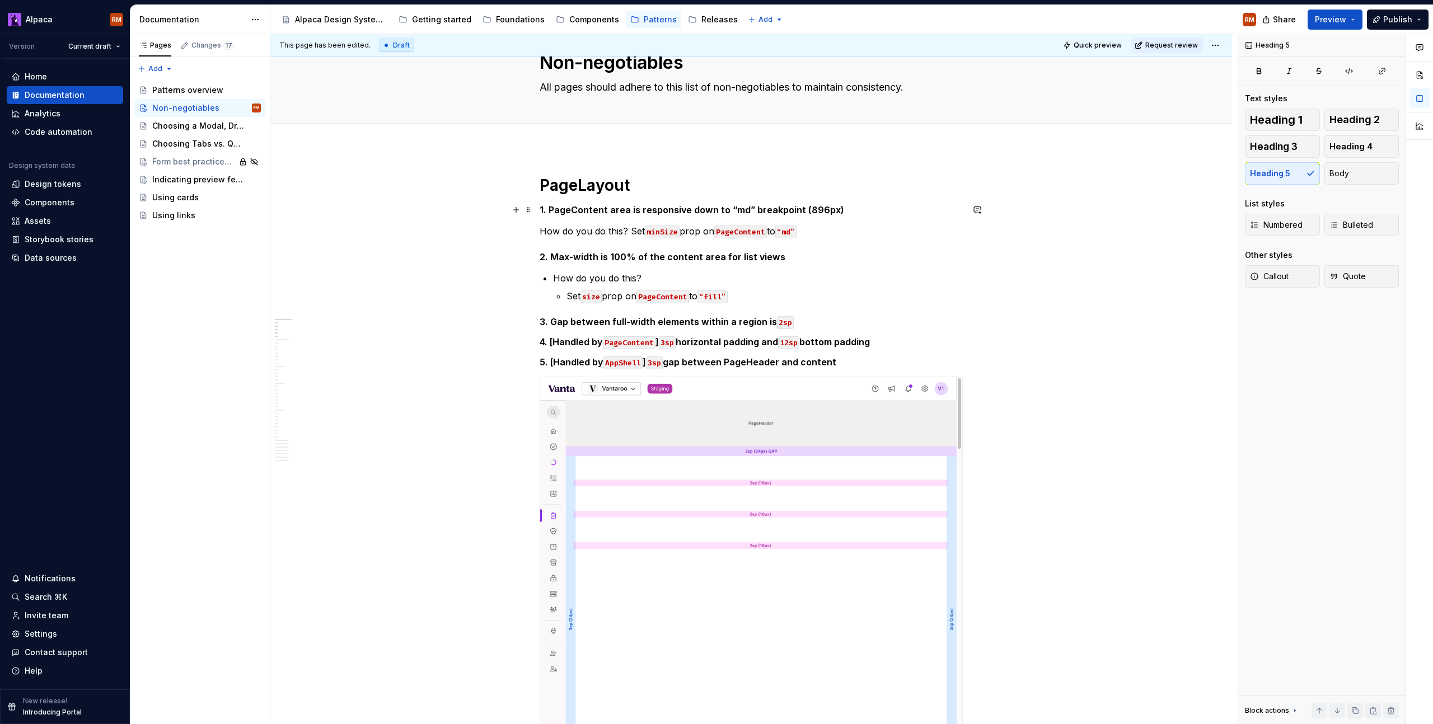
click at [858, 207] on h5 "1. PageContent area is responsive down to “md” breakpoint (896px)" at bounding box center [751, 209] width 423 height 11
click at [1343, 152] on span "Heading 4" at bounding box center [1350, 146] width 43 height 11
click at [812, 259] on h5 "2. Max-width is 100% of the content area for list views" at bounding box center [751, 259] width 423 height 11
click at [1376, 147] on button "Heading 4" at bounding box center [1361, 146] width 75 height 22
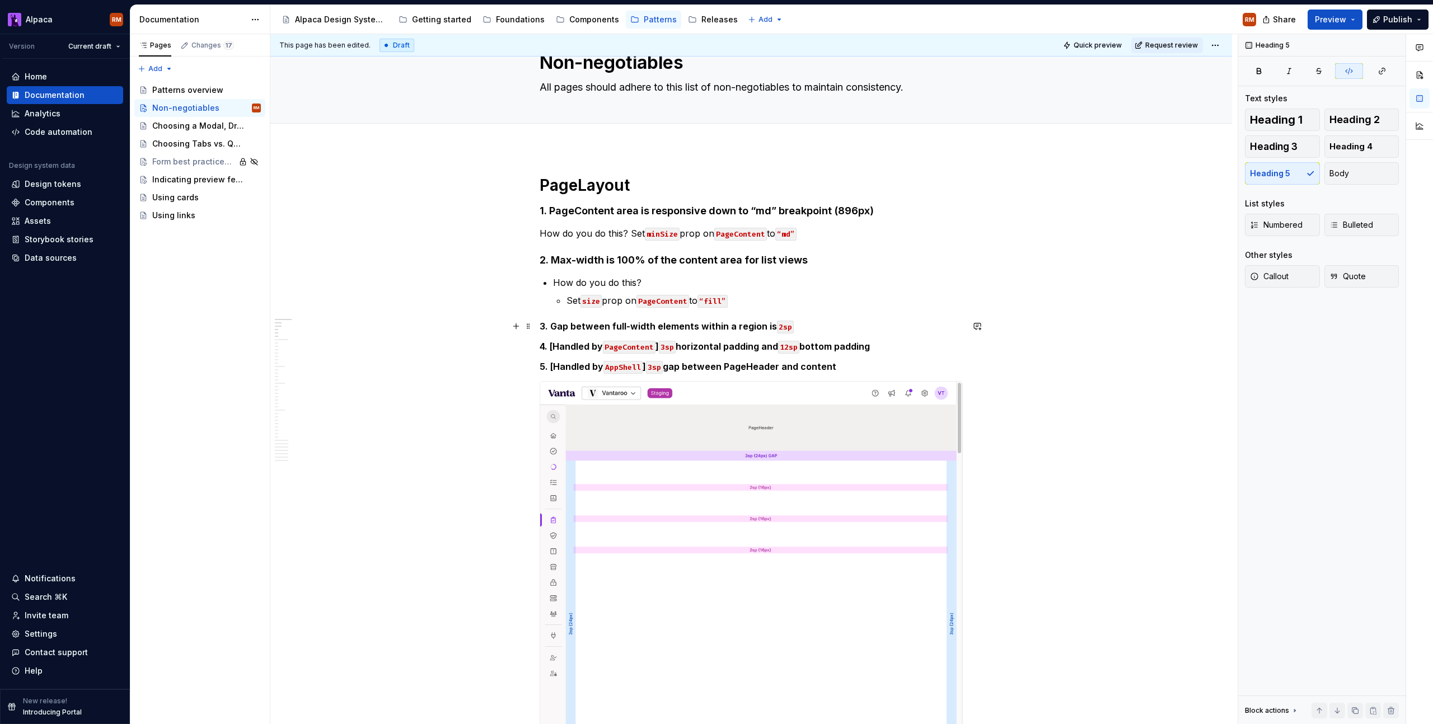
click at [799, 325] on h5 "3. Gap between full-width elements within a region is 2sp" at bounding box center [751, 326] width 423 height 11
drag, startPoint x: 1364, startPoint y: 147, endPoint x: 1239, endPoint y: 195, distance: 133.8
click at [1364, 147] on span "Heading 4" at bounding box center [1350, 146] width 43 height 11
click at [922, 349] on h5 "4. [Handled by PageContent ] 3sp horizontal padding and 12sp bottom padding" at bounding box center [751, 348] width 423 height 11
click at [1340, 149] on span "Heading 4" at bounding box center [1350, 146] width 43 height 11
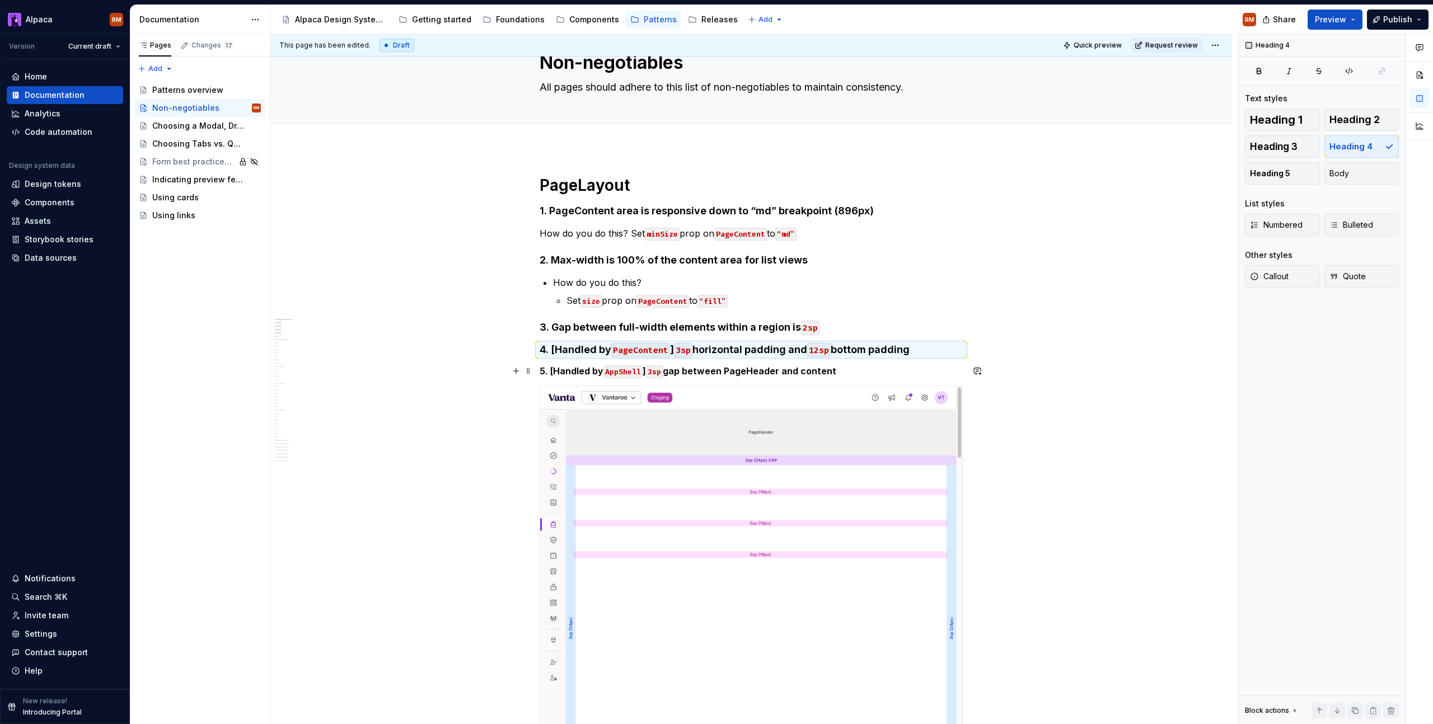
click at [862, 369] on h5 "5. [Handled by AppShell ] 3sp gap between PageHeader and content" at bounding box center [751, 371] width 423 height 11
drag, startPoint x: 1362, startPoint y: 147, endPoint x: 1247, endPoint y: 185, distance: 121.6
click at [1361, 147] on span "Heading 4" at bounding box center [1350, 146] width 43 height 11
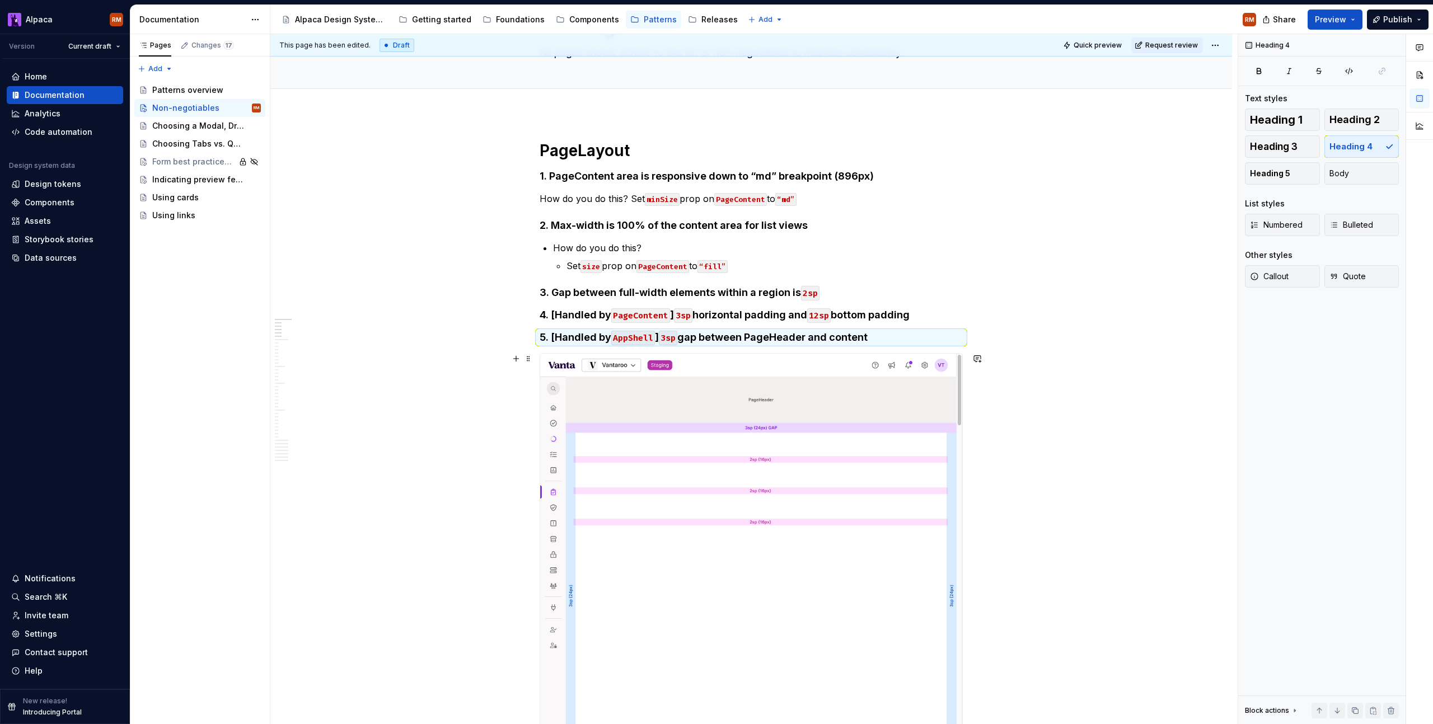
scroll to position [14, 0]
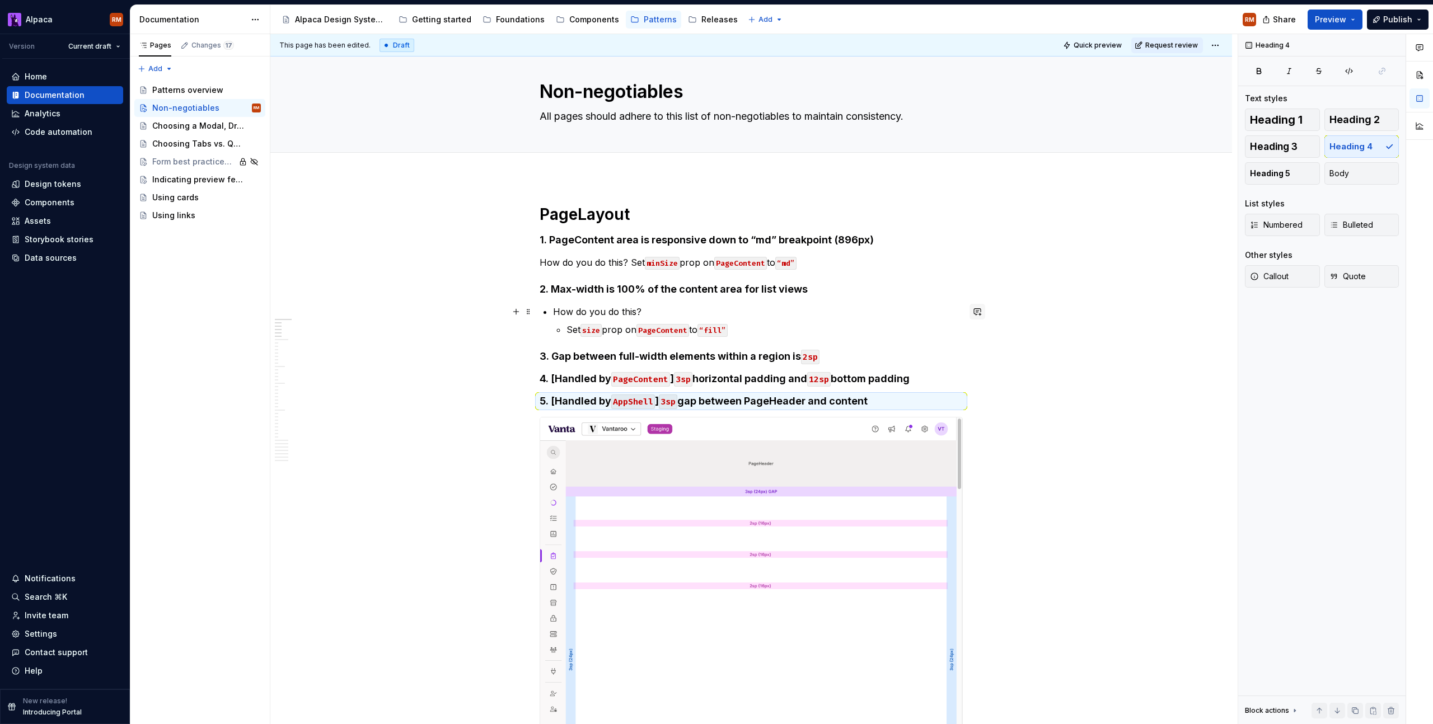
click at [973, 315] on button "button" at bounding box center [978, 312] width 16 height 16
click at [895, 235] on h4 "1. PageContent area is responsive down to “md” breakpoint (896px)" at bounding box center [751, 239] width 423 height 13
click at [540, 268] on p "How do you do this? Set minSize prop on PageContent to “md”" at bounding box center [751, 262] width 423 height 13
click at [1099, 43] on span "Quick preview" at bounding box center [1098, 45] width 48 height 9
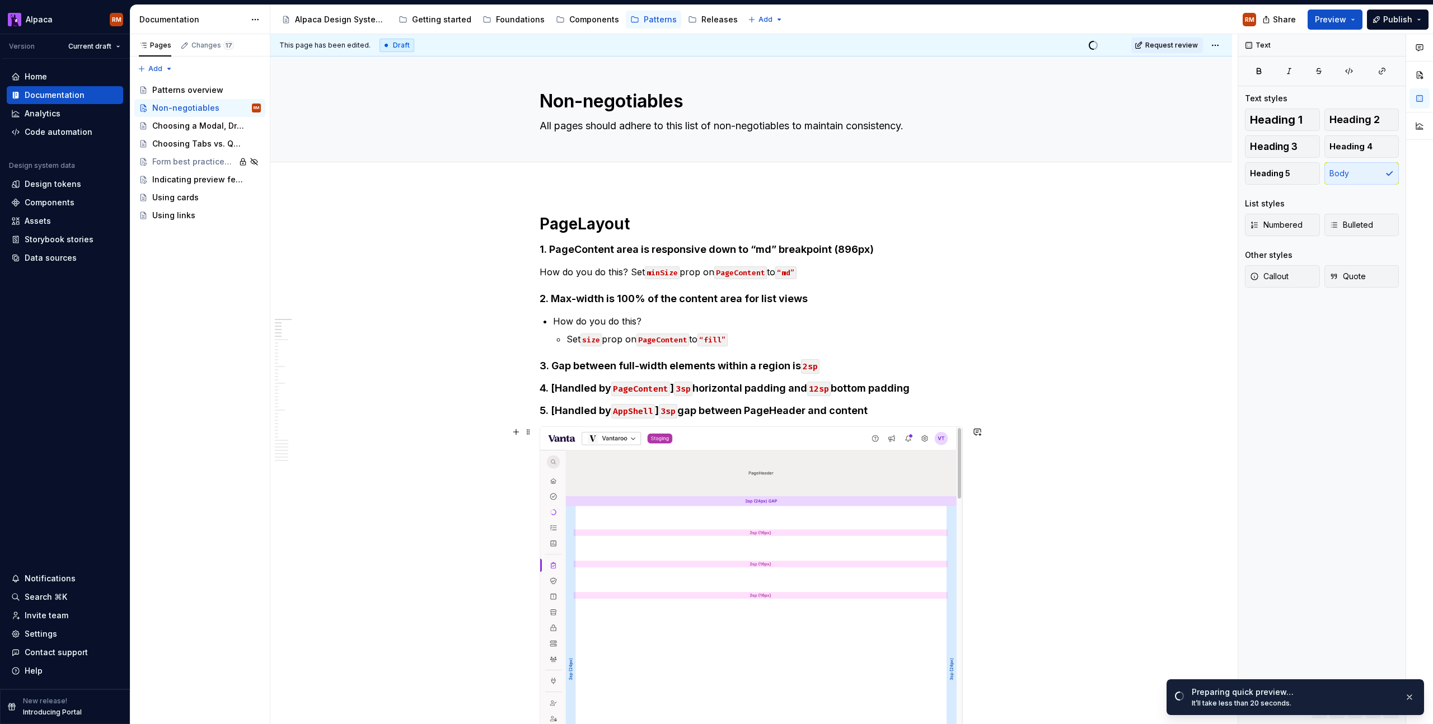
scroll to position [0, 0]
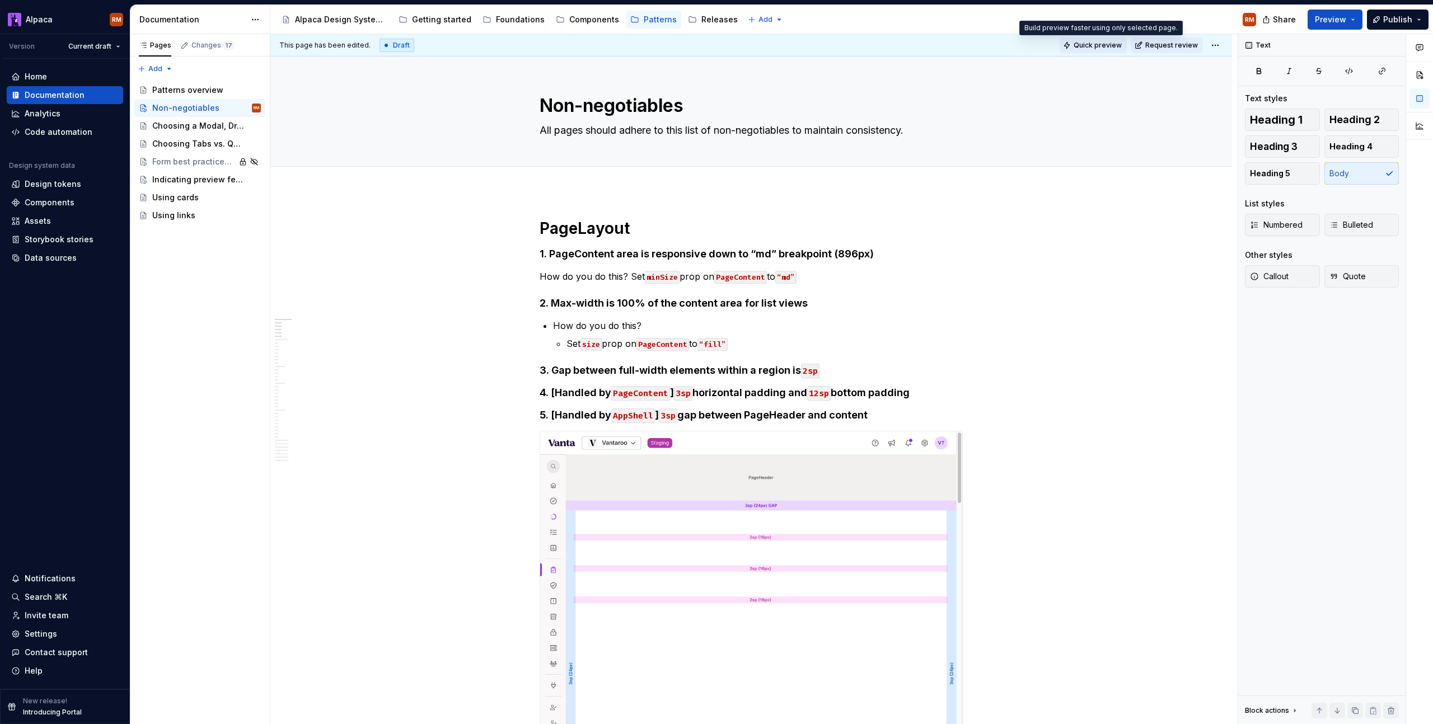
click at [1088, 44] on span "Quick preview" at bounding box center [1098, 45] width 48 height 9
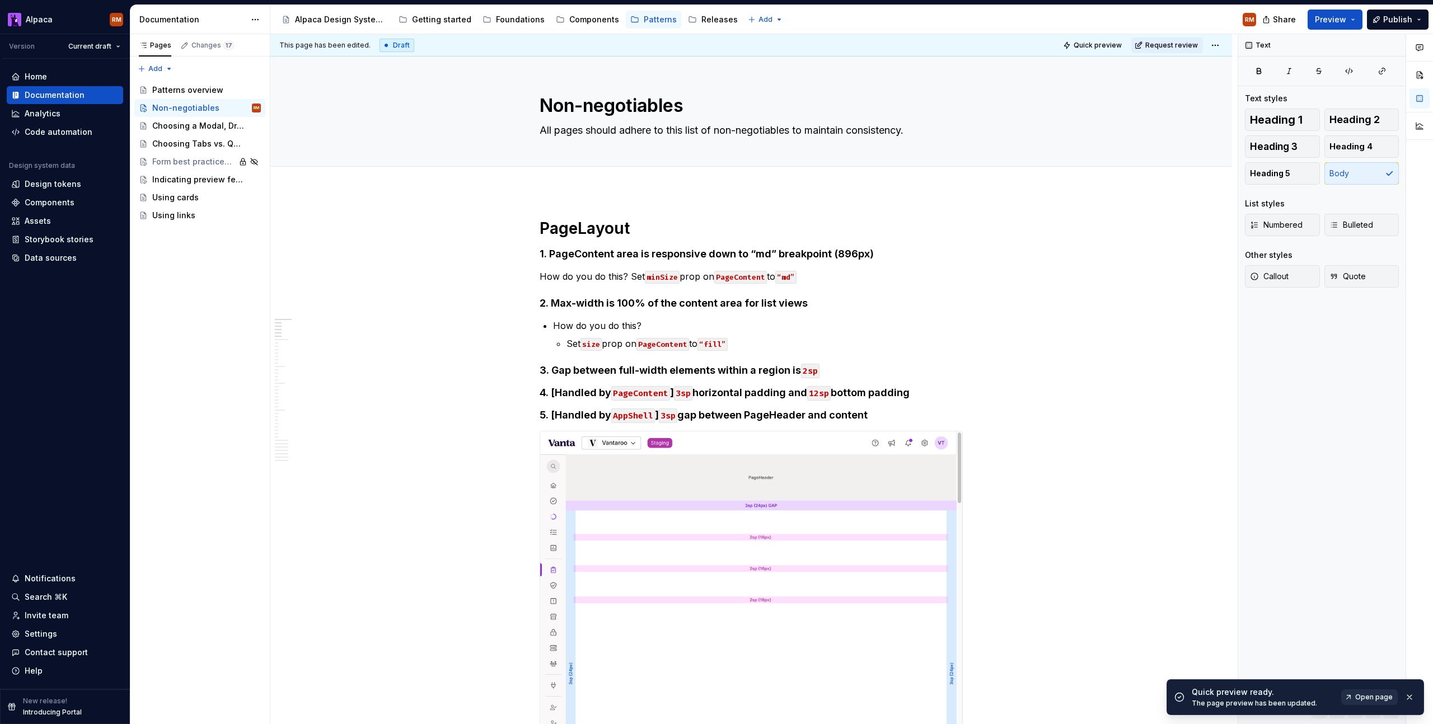
click at [1369, 695] on span "Open page" at bounding box center [1374, 697] width 38 height 9
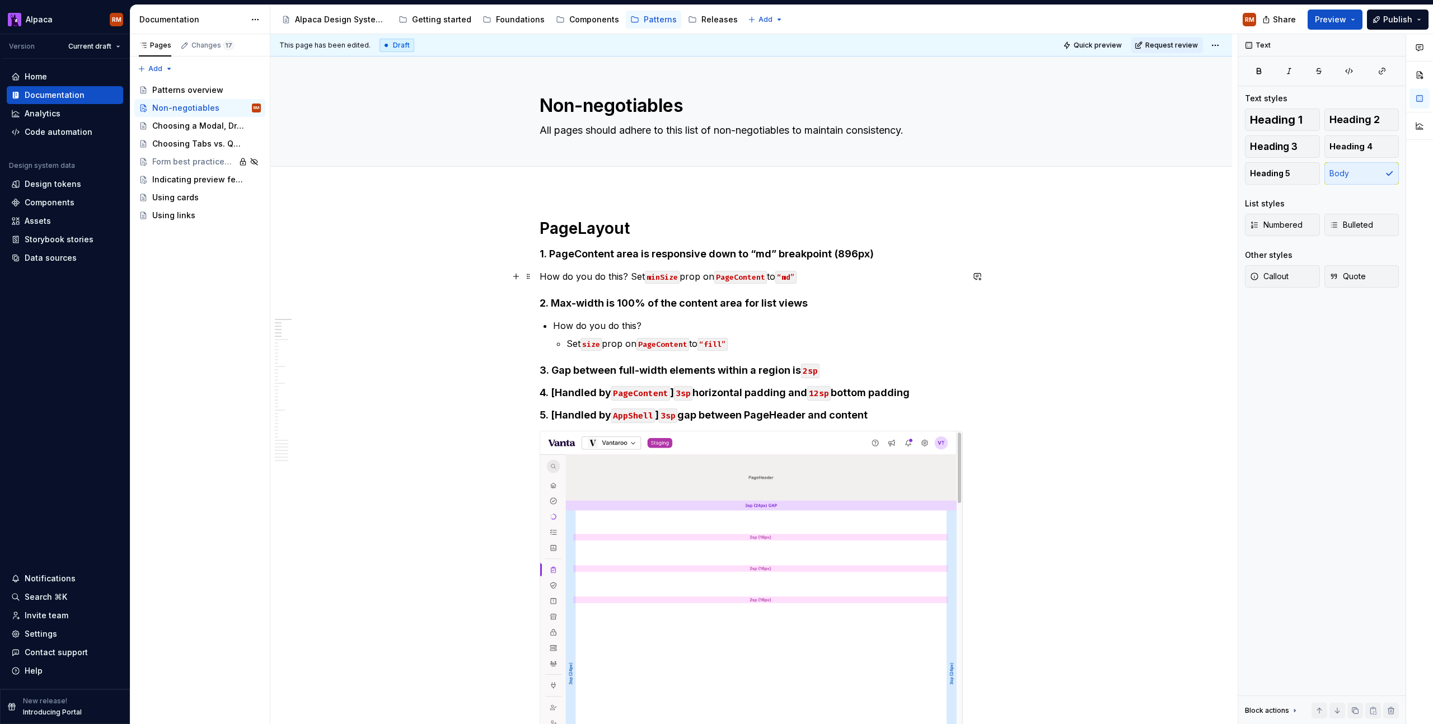
click at [541, 280] on p "How do you do this? Set minSize prop on PageContent to “md”" at bounding box center [751, 276] width 423 height 13
click at [1356, 222] on span "Bulleted" at bounding box center [1351, 224] width 44 height 11
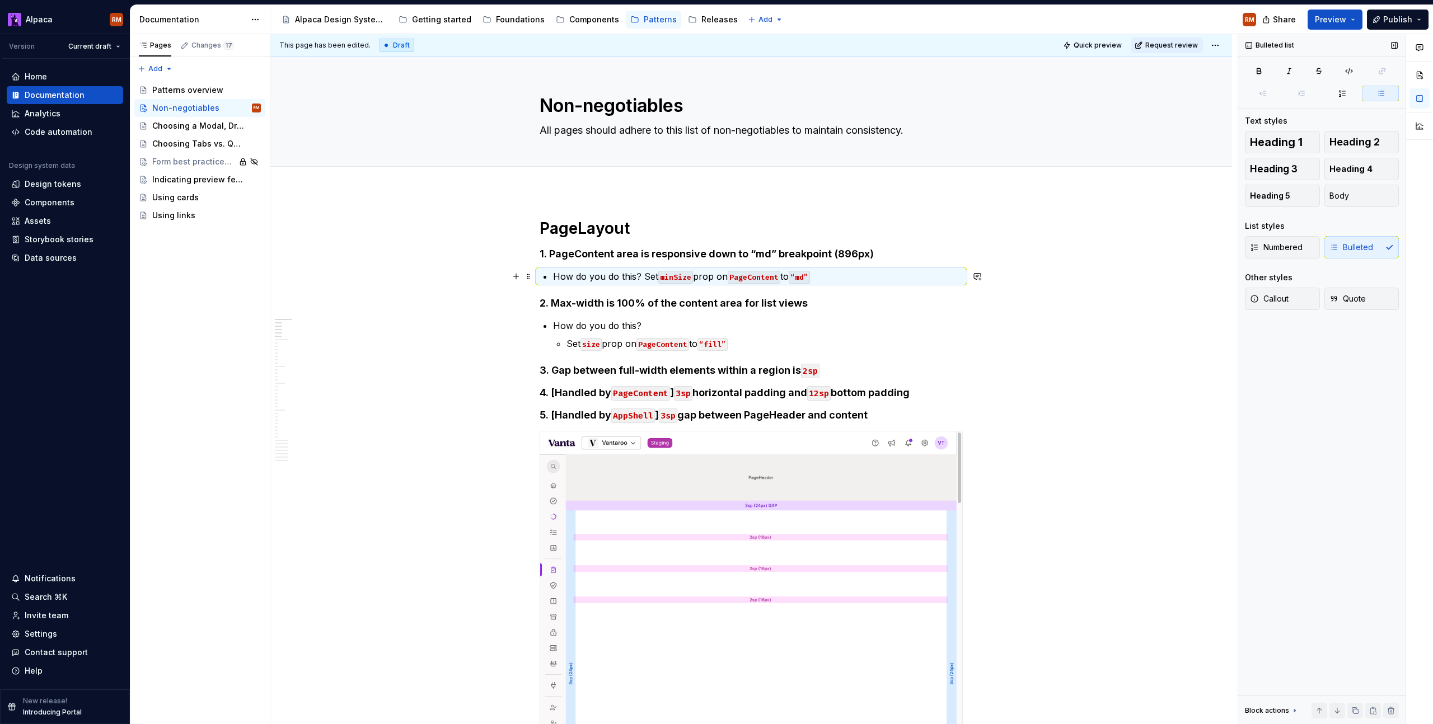
click at [644, 277] on p "How do you do this? Set minSize prop on PageContent to “md”" at bounding box center [758, 276] width 410 height 13
click at [643, 277] on p "How do you do this? Set minSize prop on PageContent to “md”" at bounding box center [758, 276] width 410 height 13
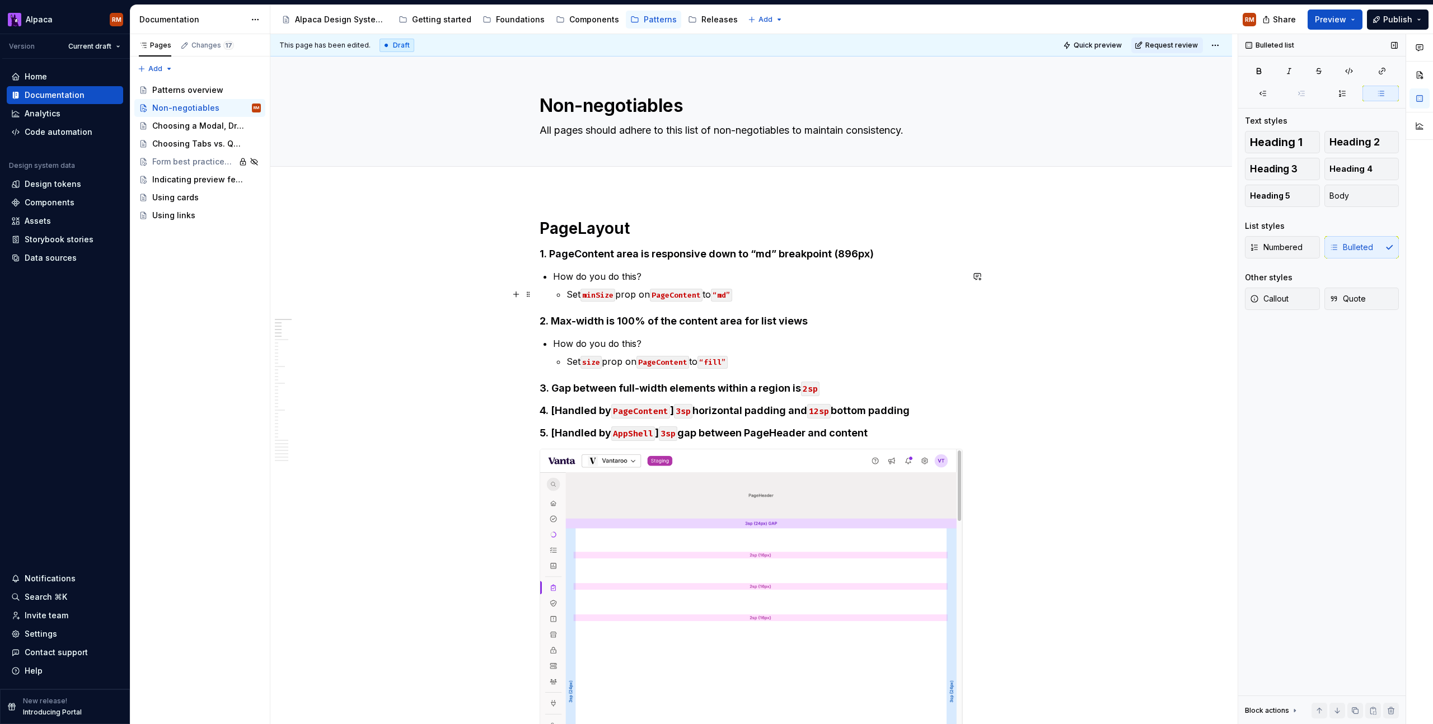
click at [845, 294] on p "Set minSize prop on PageContent to “md”" at bounding box center [764, 294] width 396 height 13
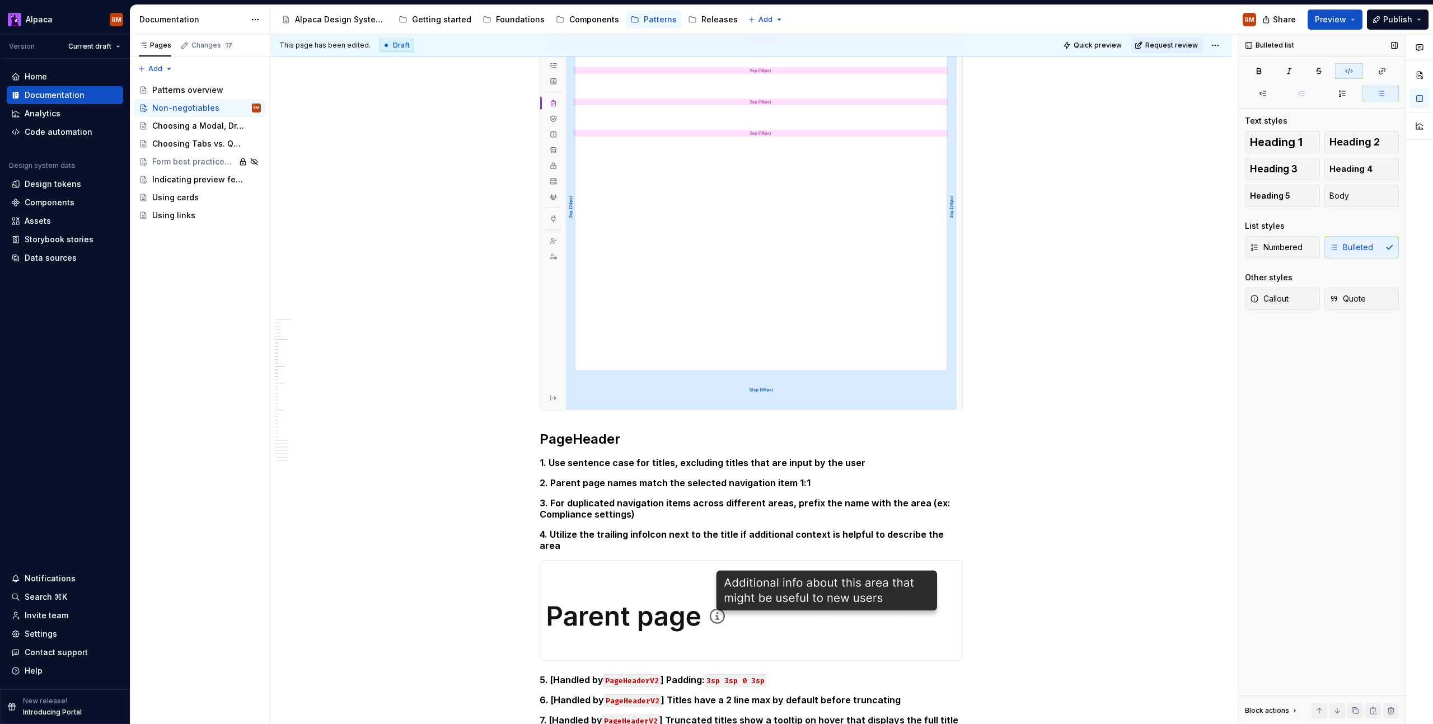
scroll to position [569, 0]
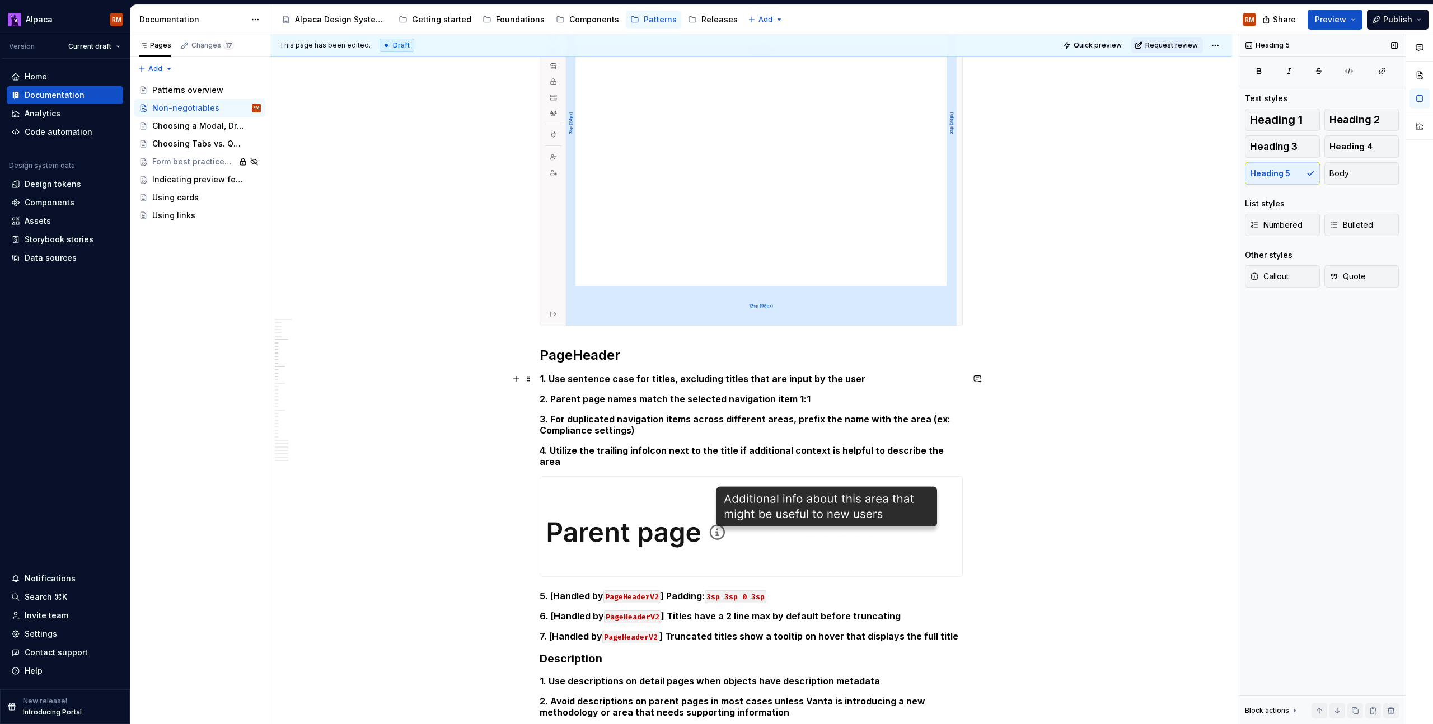
drag, startPoint x: 863, startPoint y: 376, endPoint x: 894, endPoint y: 402, distance: 40.6
click at [863, 376] on h5 "1. Use sentence case for titles, excluding titles that are input by the user" at bounding box center [751, 378] width 423 height 11
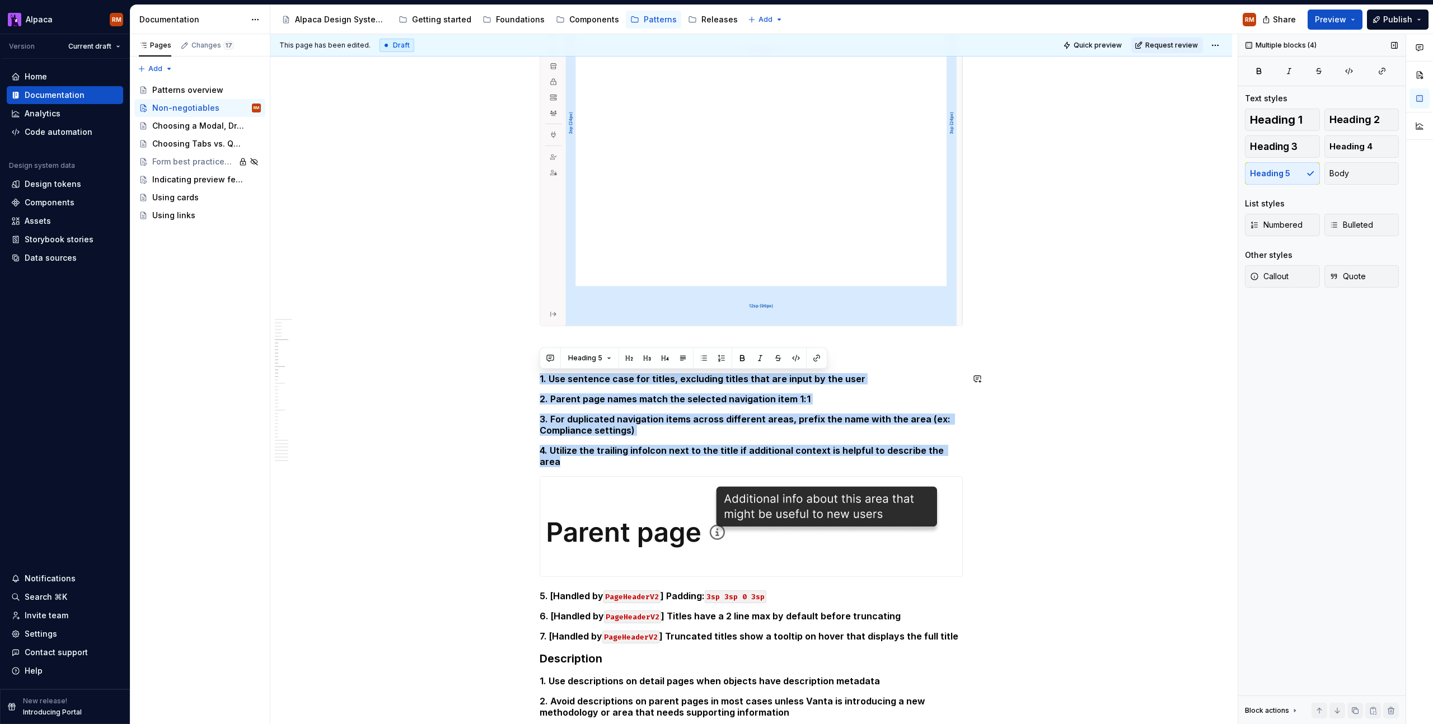
drag, startPoint x: 957, startPoint y: 451, endPoint x: 558, endPoint y: 366, distance: 407.5
click at [1346, 149] on span "Heading 4" at bounding box center [1350, 146] width 43 height 11
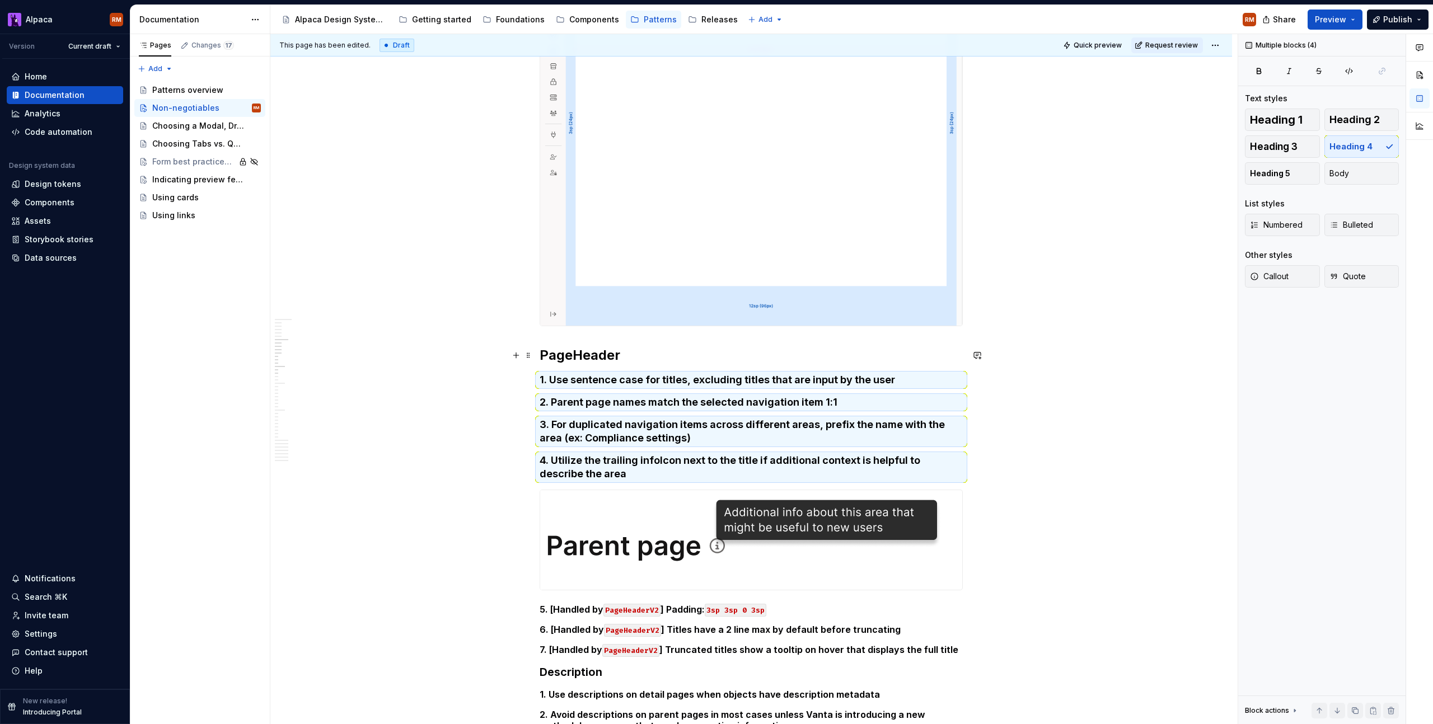
click at [712, 354] on h2 "PageHeader" at bounding box center [751, 355] width 423 height 18
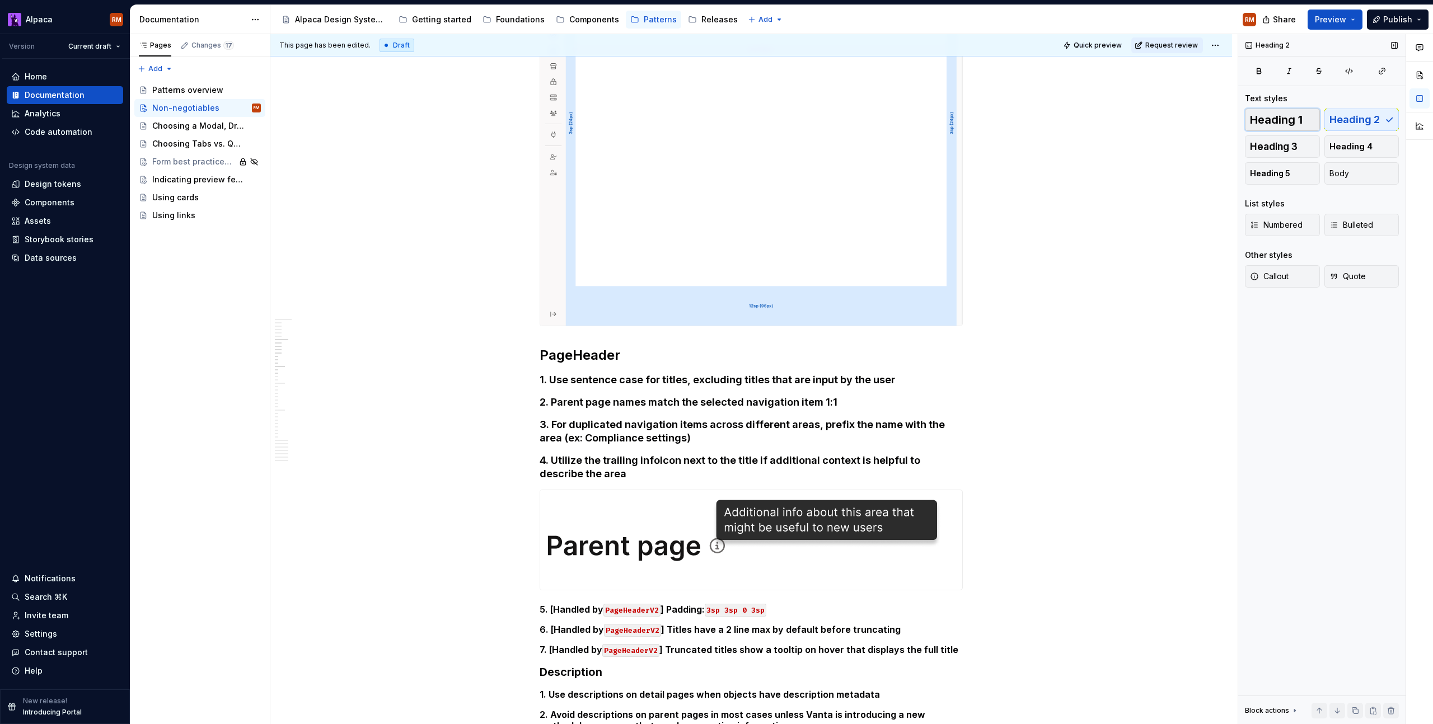
click at [1265, 119] on span "Heading 1" at bounding box center [1276, 119] width 53 height 11
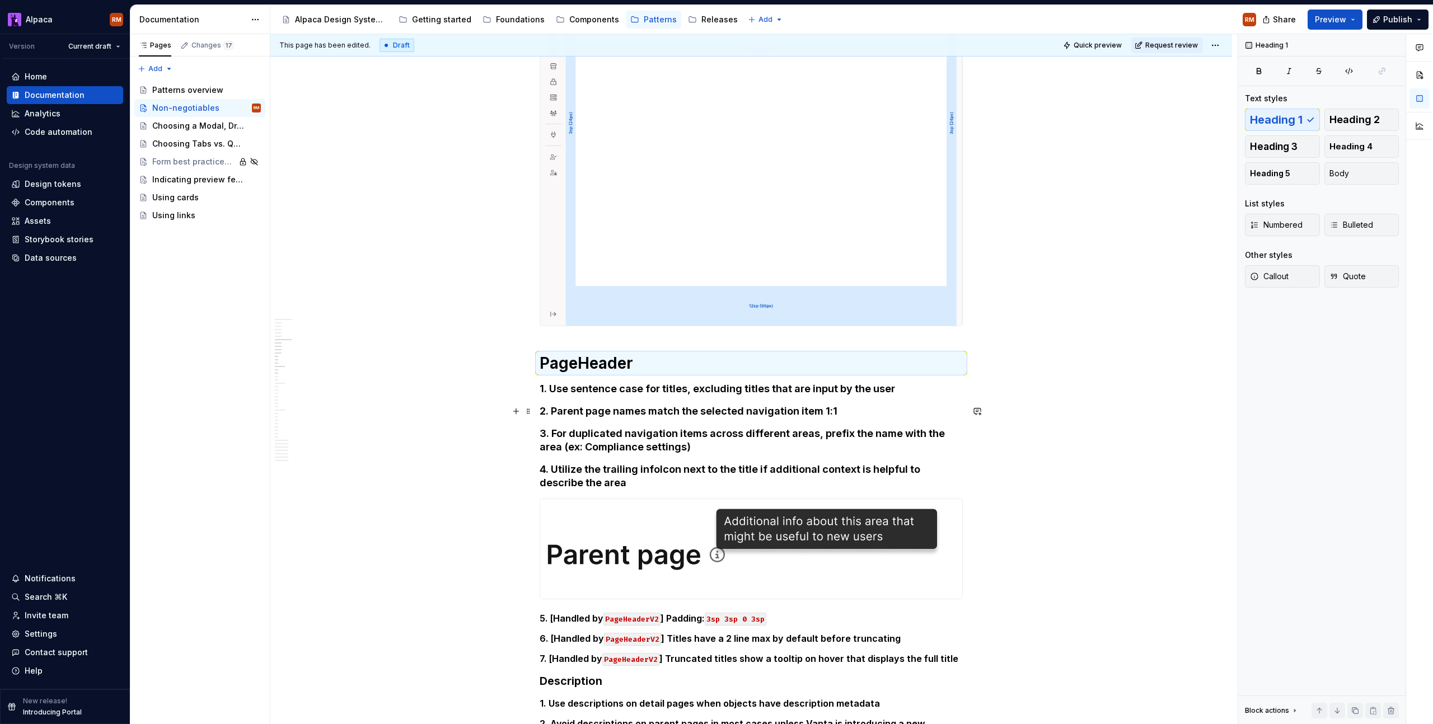
click at [847, 416] on h4 "2. Parent page names match the selected navigation item 1:1" at bounding box center [751, 411] width 423 height 13
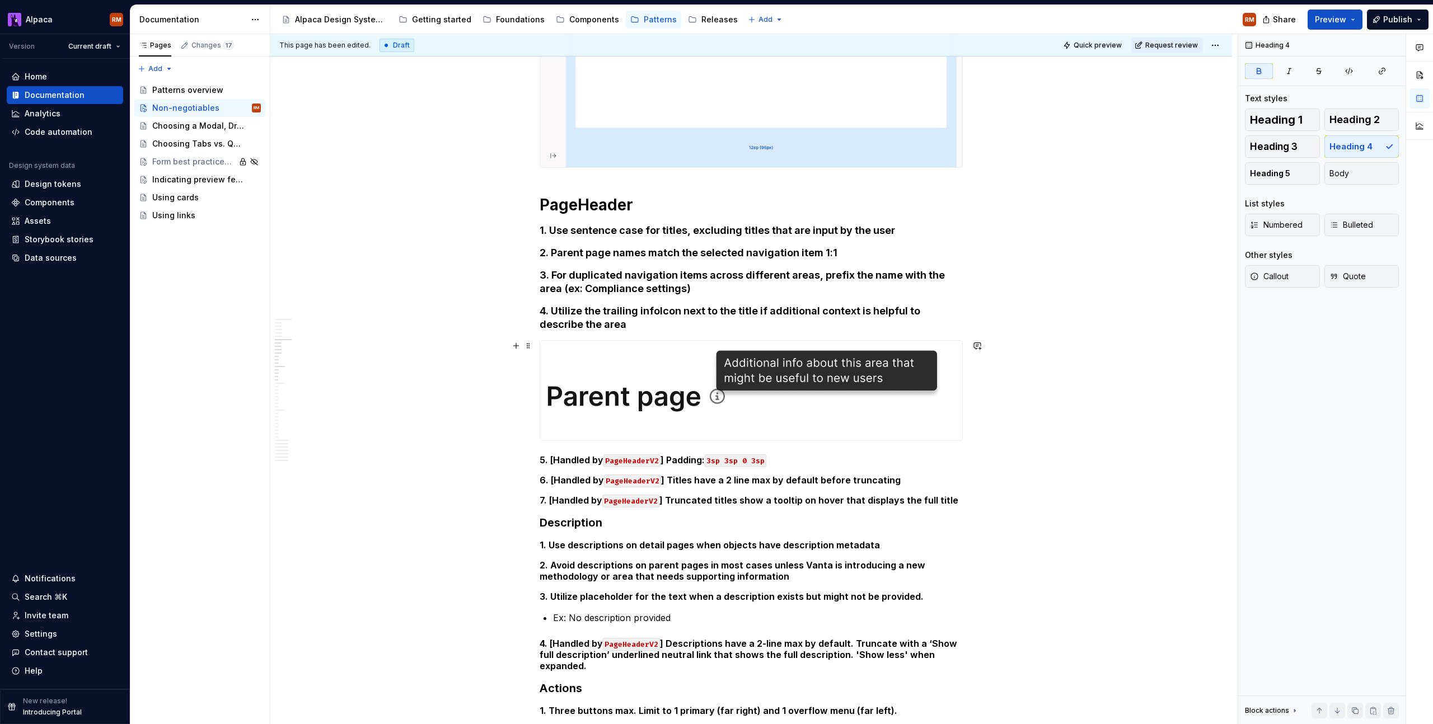
scroll to position [730, 0]
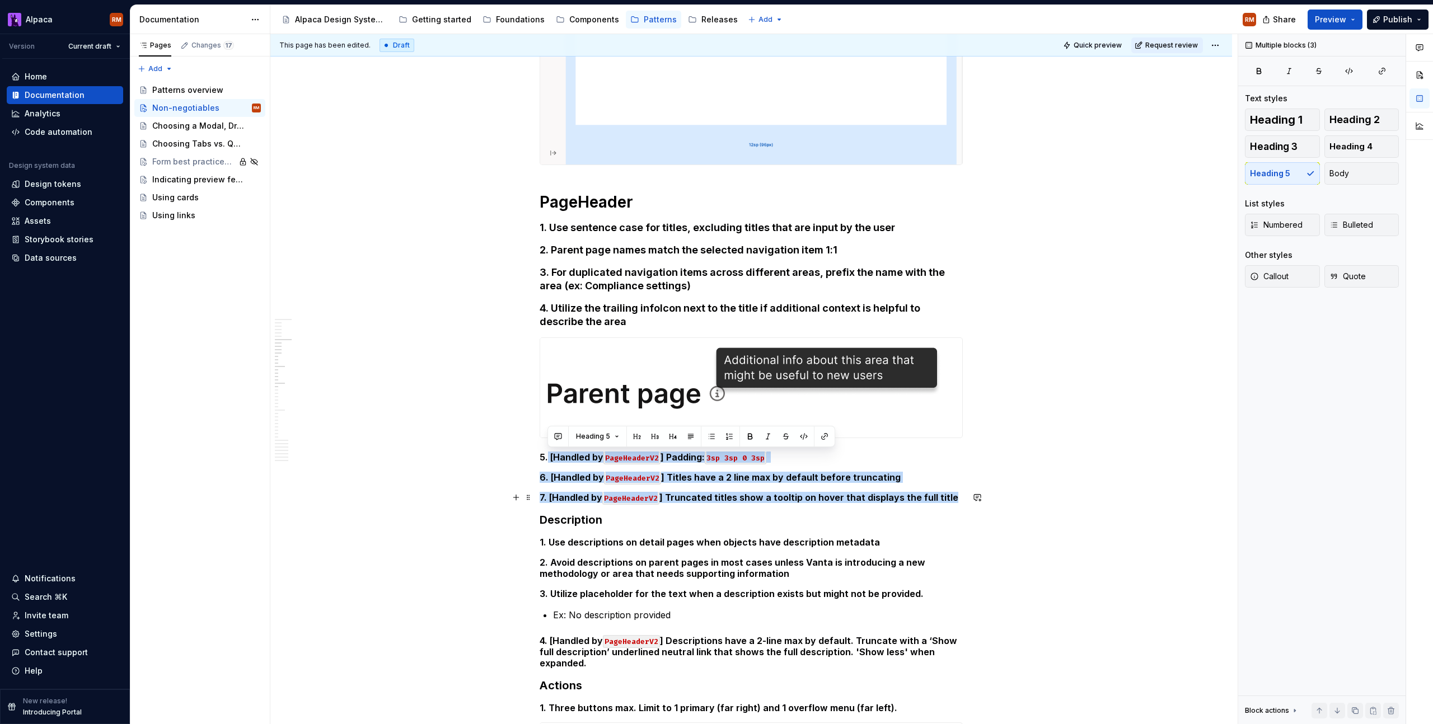
drag, startPoint x: 547, startPoint y: 455, endPoint x: 964, endPoint y: 487, distance: 418.2
click at [1361, 149] on span "Heading 4" at bounding box center [1350, 146] width 43 height 11
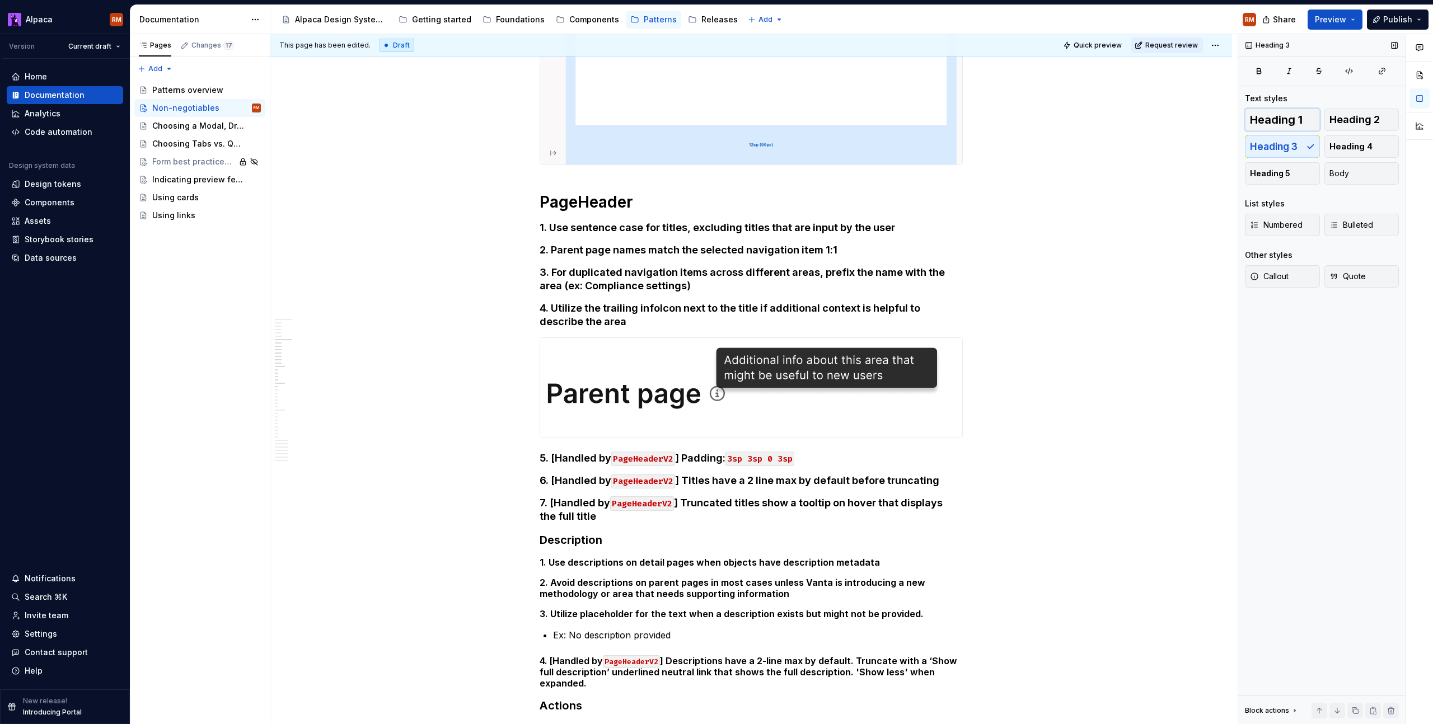
click at [1267, 118] on span "Heading 1" at bounding box center [1276, 119] width 53 height 11
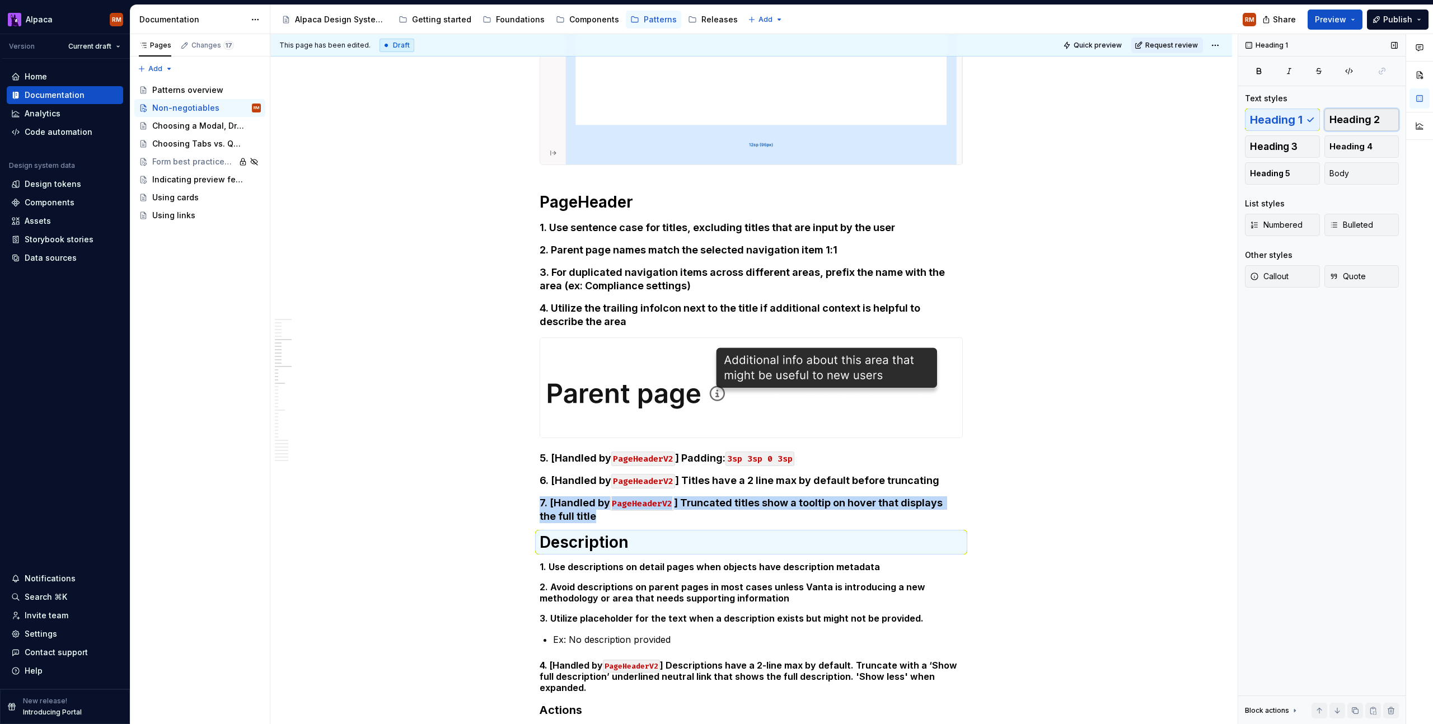
click at [1342, 117] on span "Heading 2" at bounding box center [1354, 119] width 50 height 11
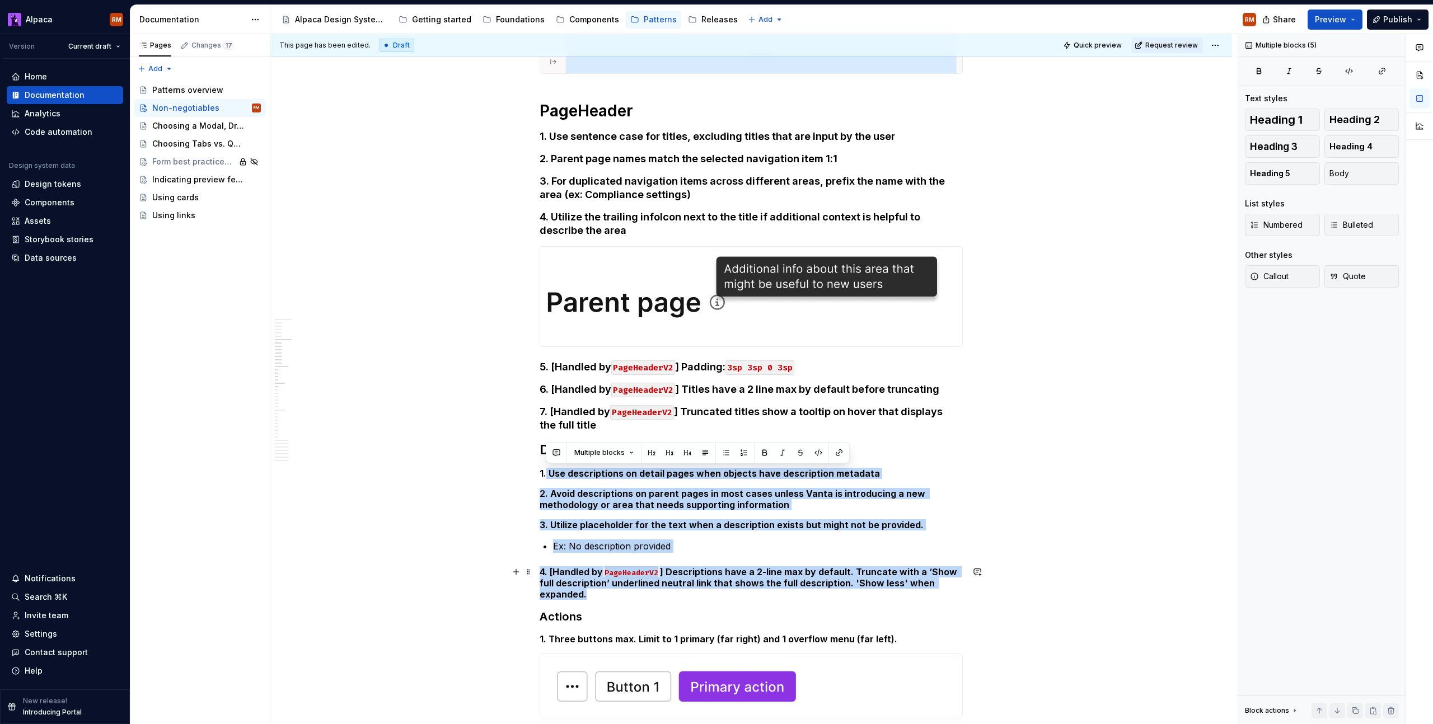
drag, startPoint x: 545, startPoint y: 474, endPoint x: 921, endPoint y: 596, distance: 395.8
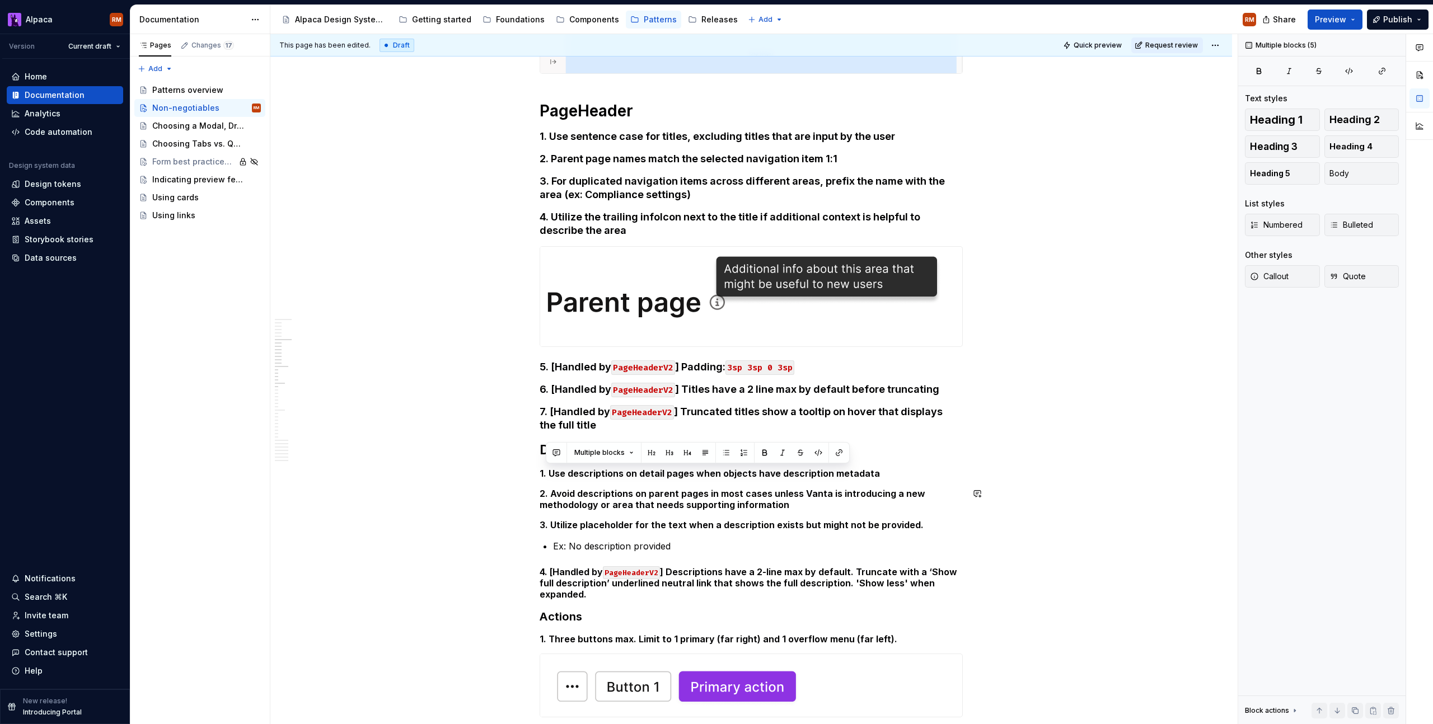
click at [872, 519] on h5 "3. Utilize placeholder for the text when a description exists but might not be …" at bounding box center [751, 524] width 423 height 11
drag, startPoint x: 929, startPoint y: 529, endPoint x: 545, endPoint y: 471, distance: 388.4
click at [1359, 148] on span "Heading 4" at bounding box center [1350, 146] width 43 height 11
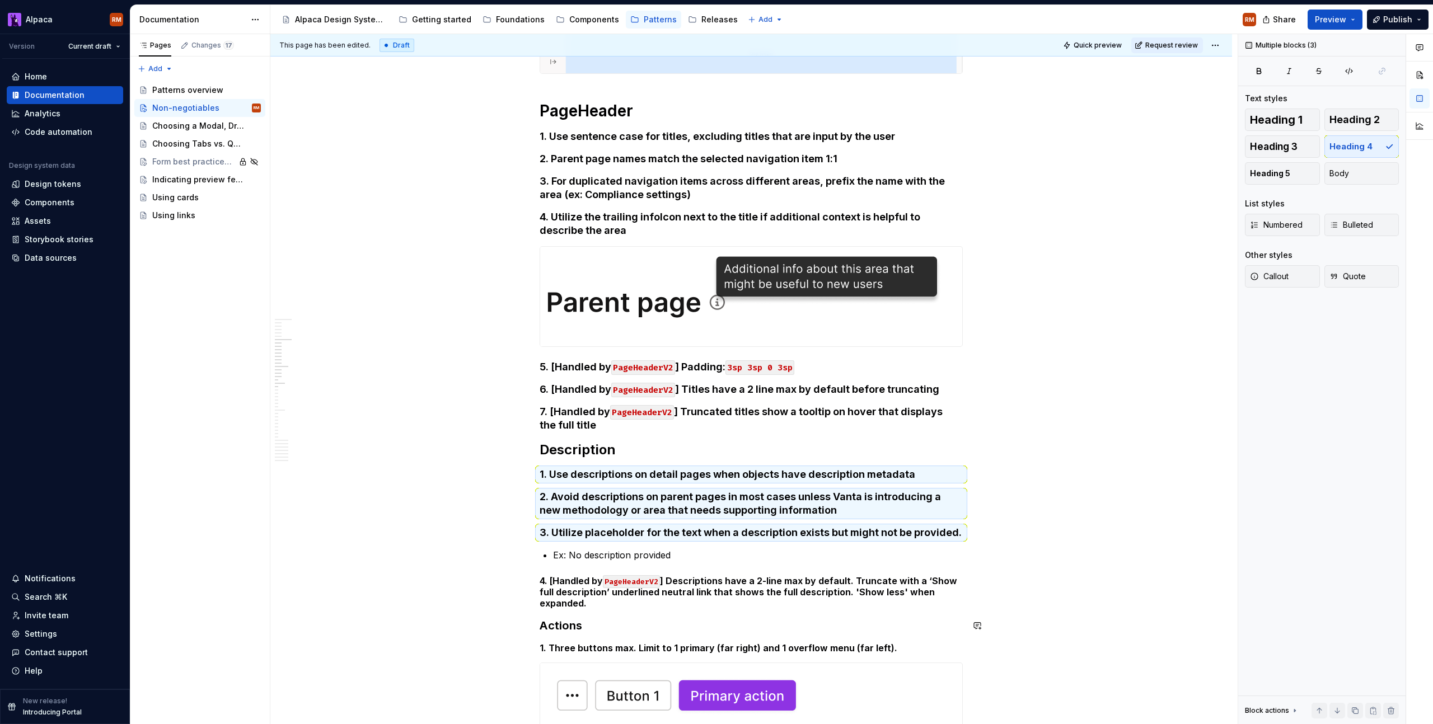
click at [626, 603] on h5 "4. [Handled by PageHeaderV2 ] Descriptions have a 2-line max by default. Trunca…" at bounding box center [751, 592] width 423 height 34
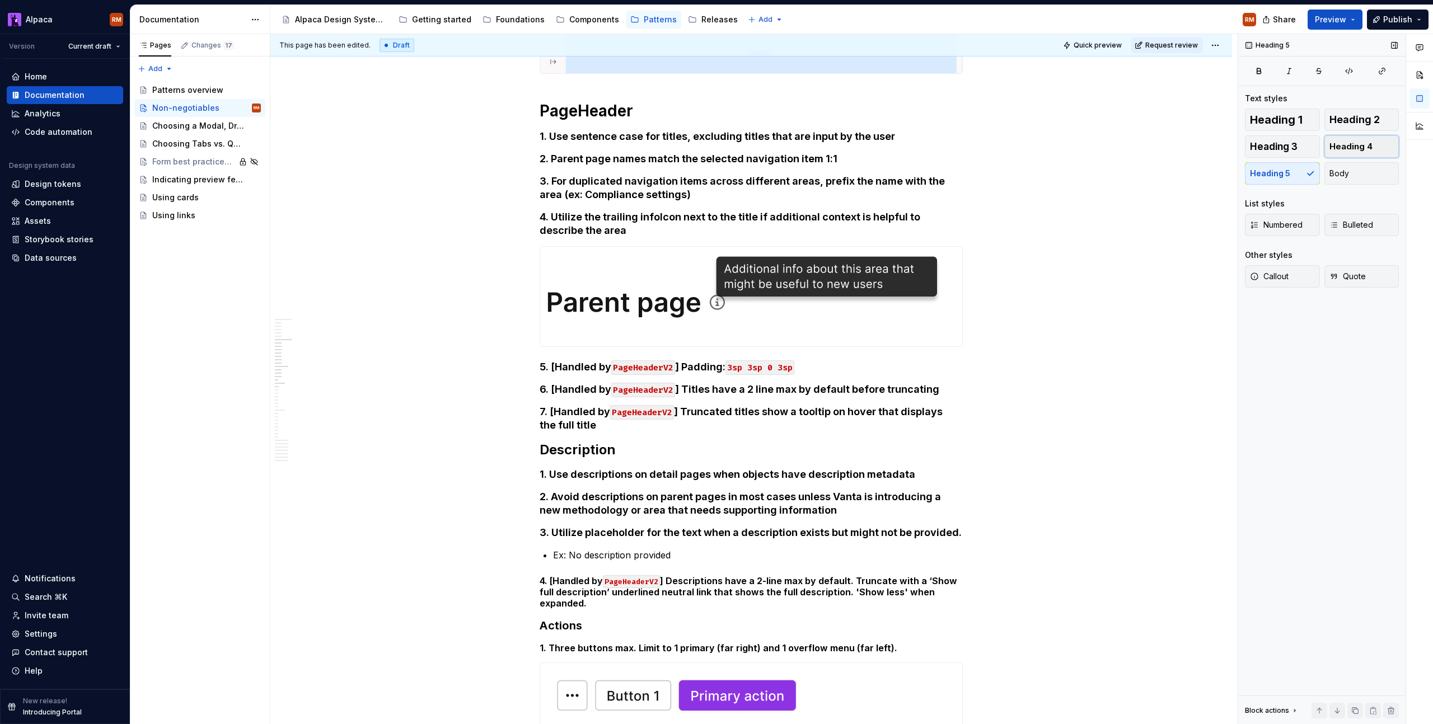
click at [1347, 146] on span "Heading 4" at bounding box center [1350, 146] width 43 height 11
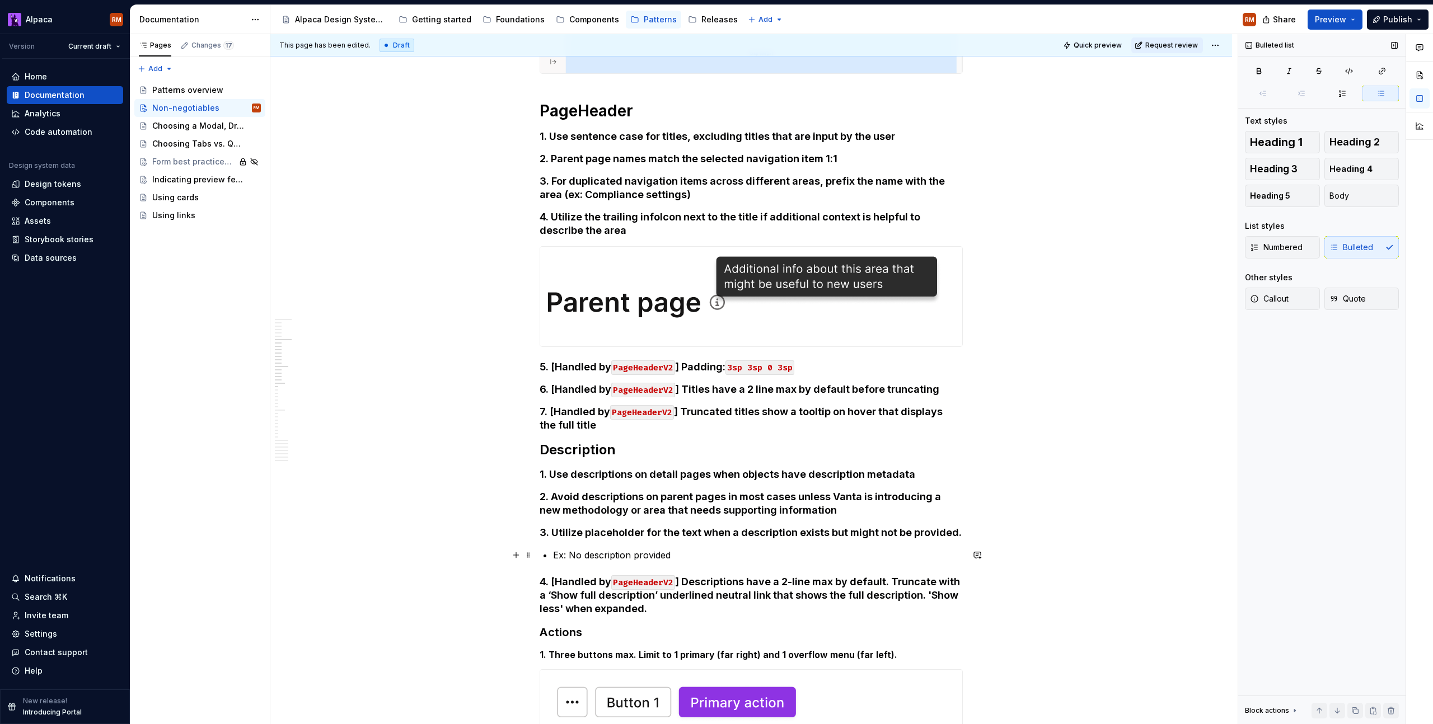
click at [717, 555] on p "Ex: No description provided" at bounding box center [758, 555] width 410 height 13
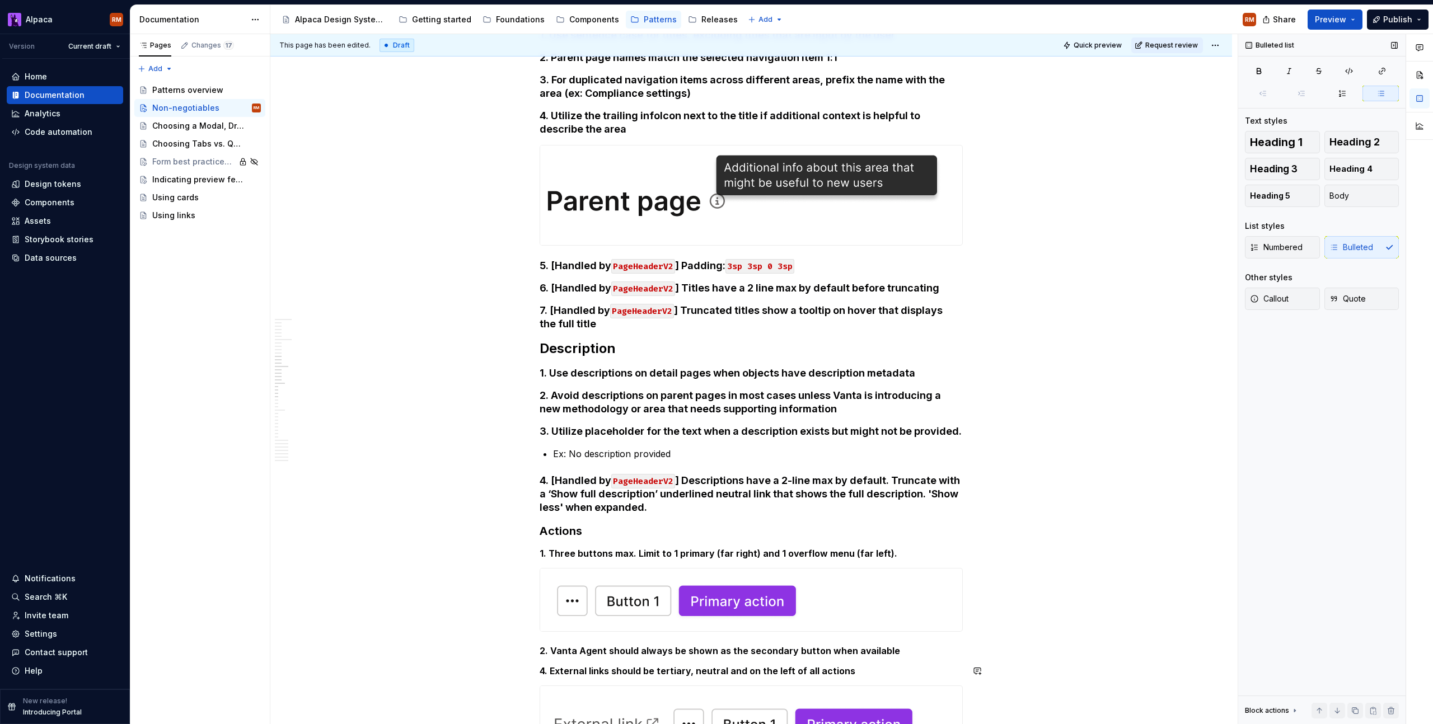
scroll to position [695, 0]
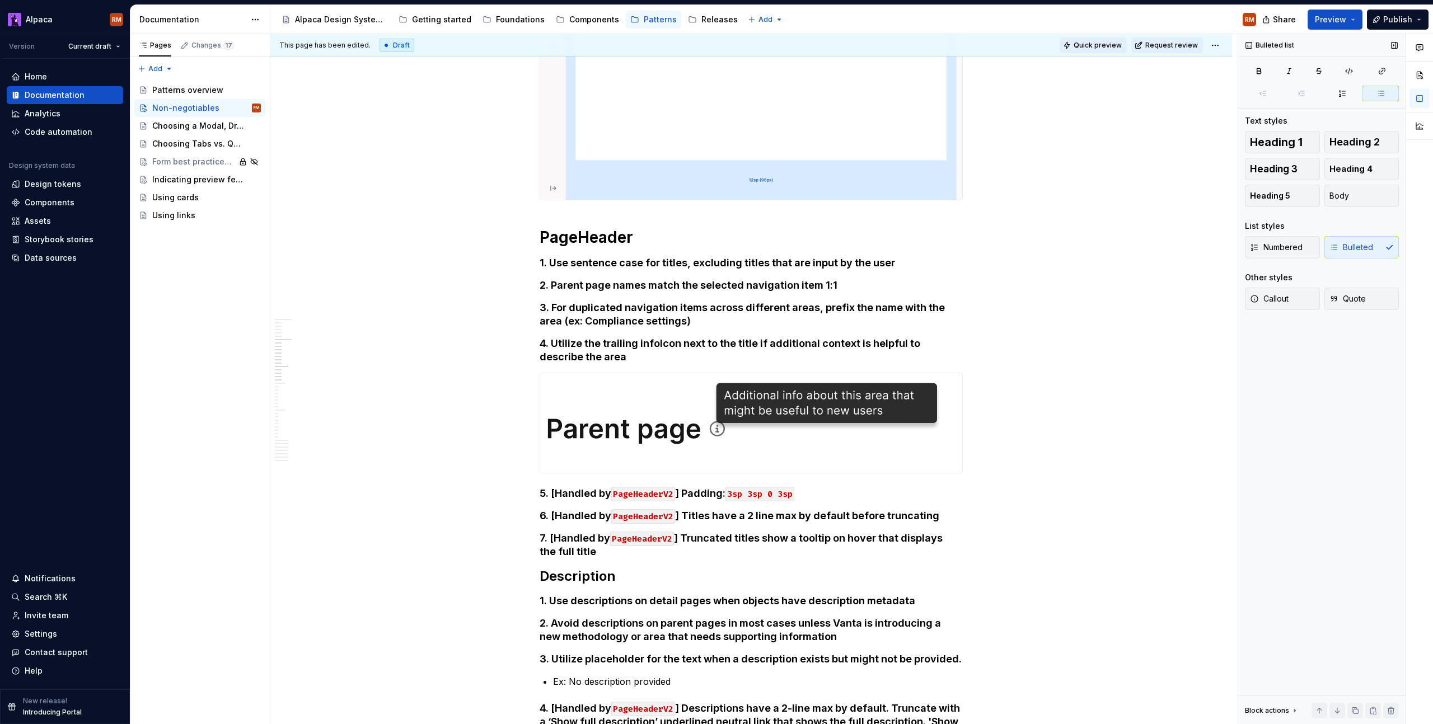
click at [1094, 41] on span "Quick preview" at bounding box center [1098, 45] width 48 height 9
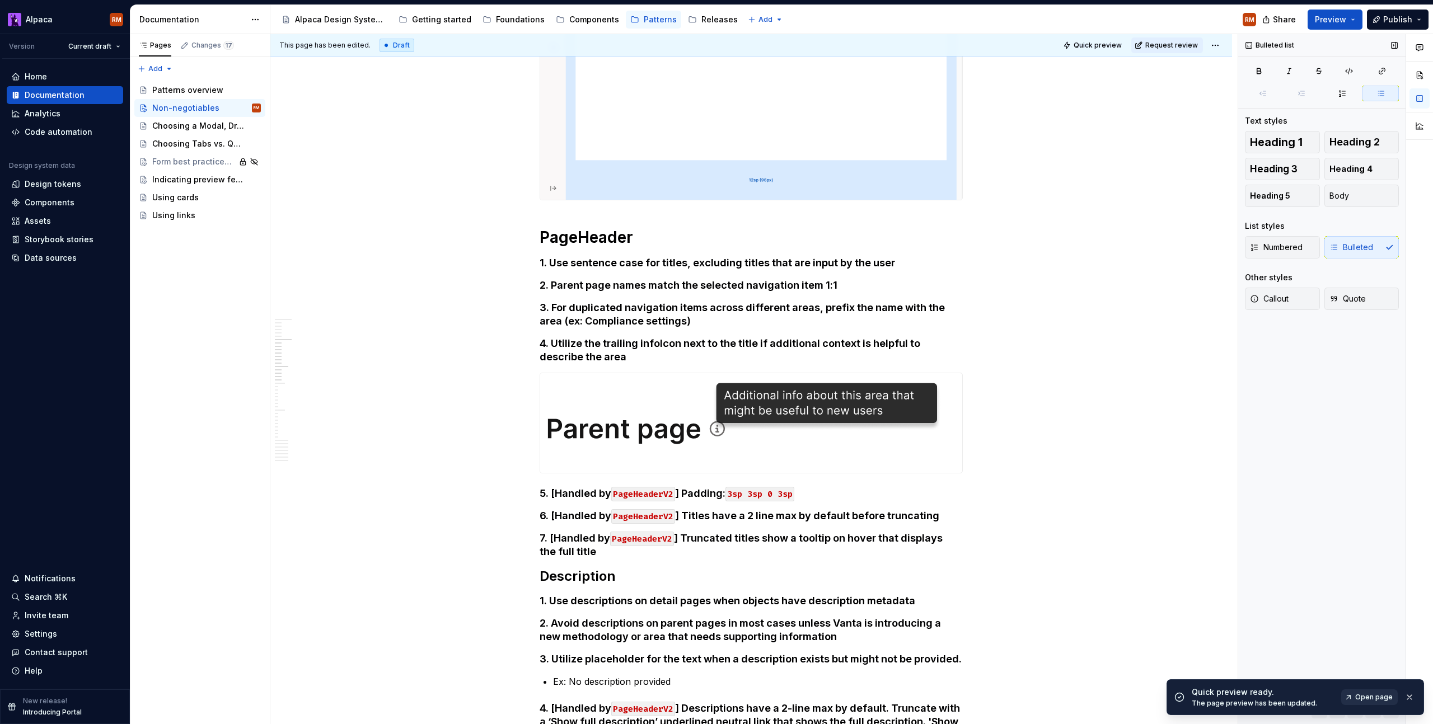
click at [1371, 693] on span "Open page" at bounding box center [1374, 697] width 38 height 9
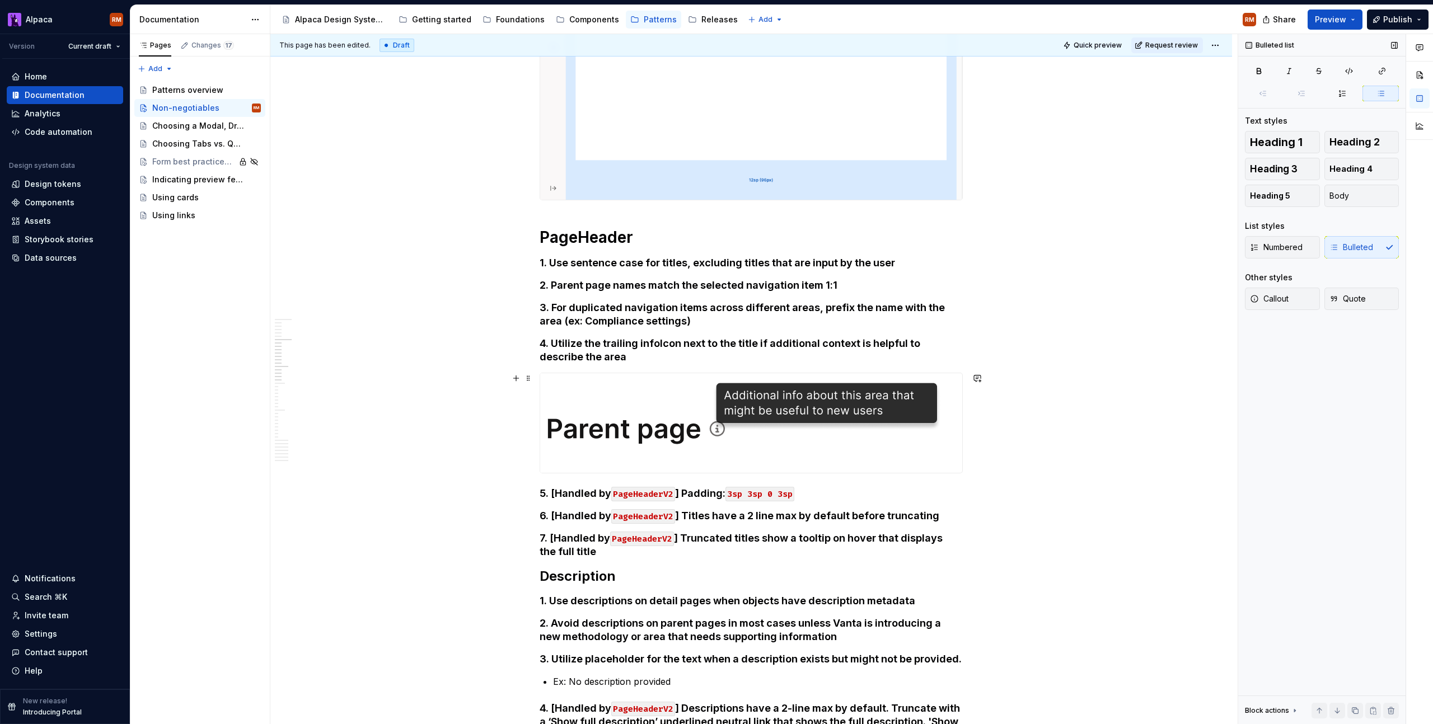
click at [630, 406] on img at bounding box center [745, 423] width 410 height 100
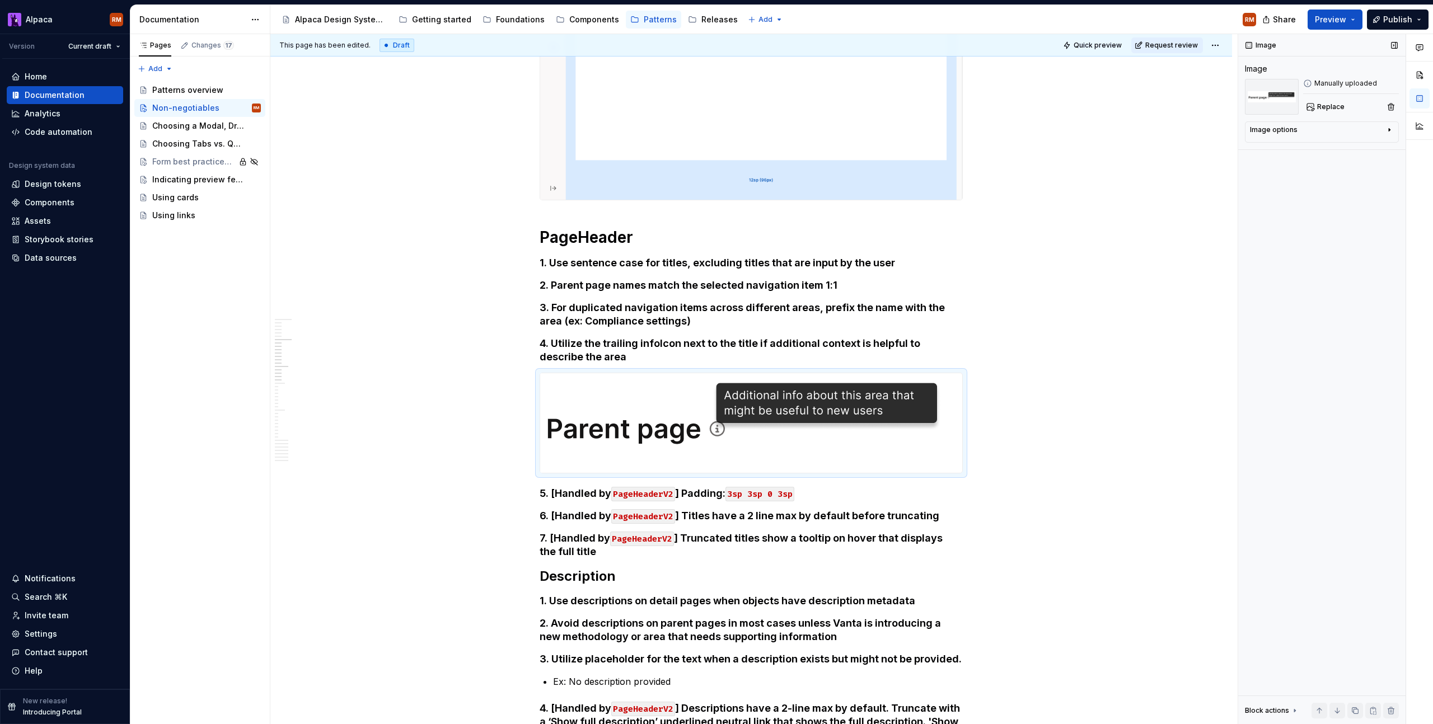
click at [1341, 132] on div "Image options" at bounding box center [1317, 131] width 135 height 13
drag, startPoint x: 1361, startPoint y: 147, endPoint x: 1346, endPoint y: 149, distance: 15.8
click at [1361, 147] on icon "button" at bounding box center [1362, 147] width 6 height 6
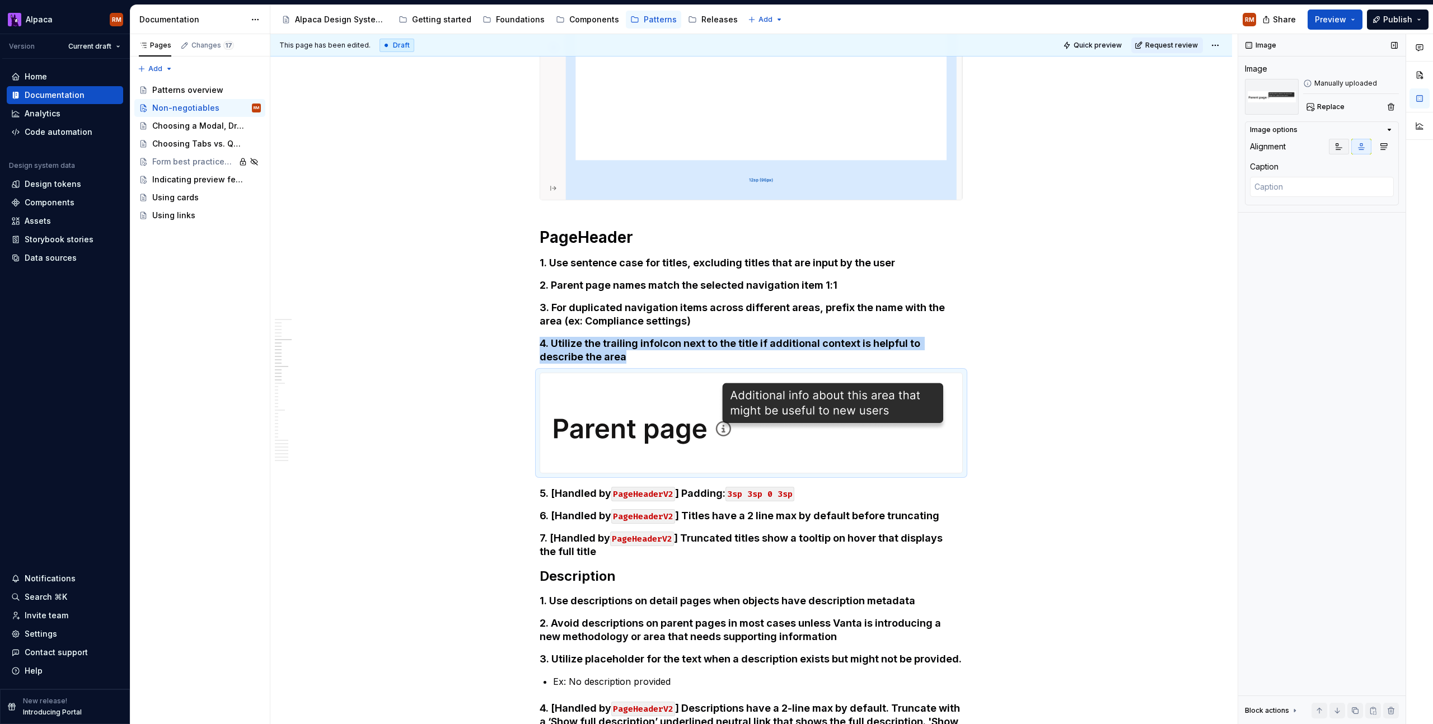
click at [1340, 149] on icon "button" at bounding box center [1339, 147] width 6 height 6
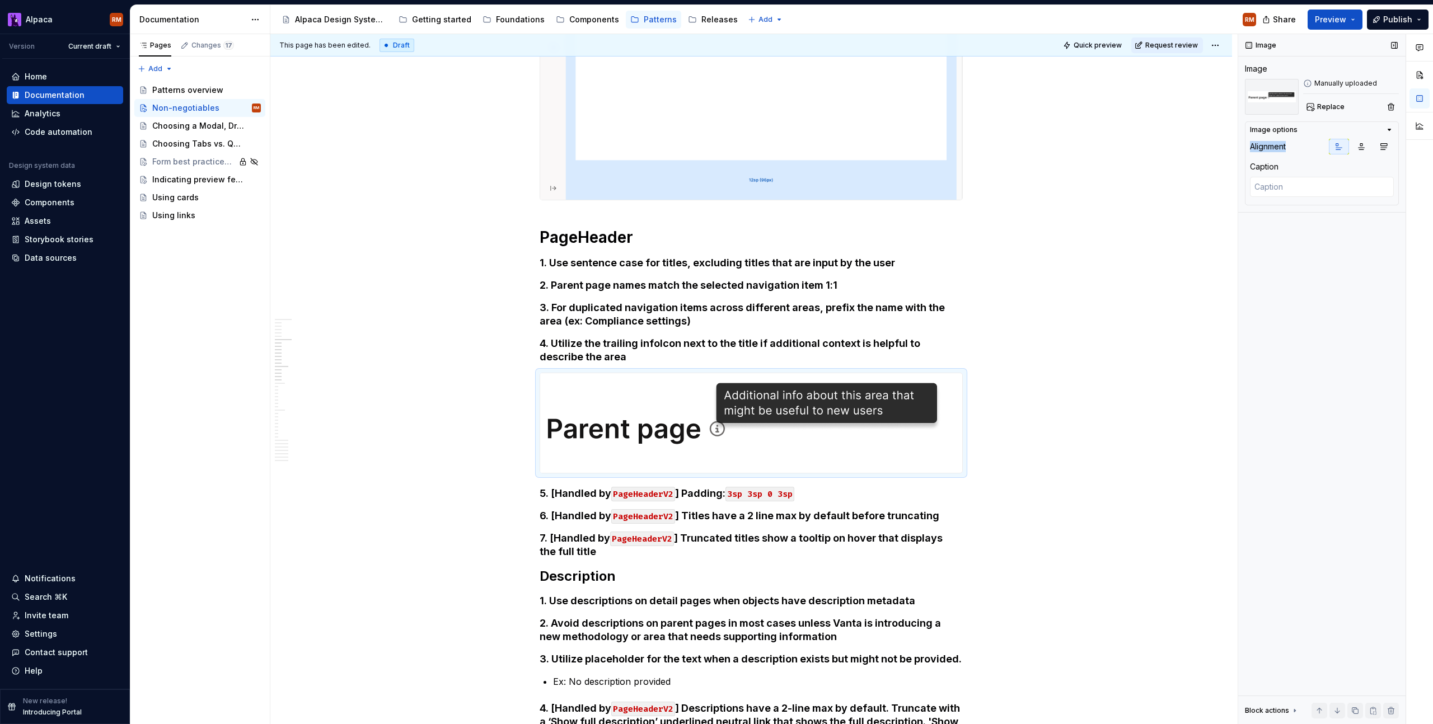
click at [1304, 141] on div "Alignment" at bounding box center [1322, 147] width 144 height 16
drag, startPoint x: 1305, startPoint y: 280, endPoint x: 1325, endPoint y: 228, distance: 56.1
click at [1305, 280] on div "Image Image Manually uploaded Replace Image options Alignment Caption Block act…" at bounding box center [1321, 379] width 167 height 691
click at [849, 411] on img at bounding box center [745, 423] width 410 height 100
drag, startPoint x: 960, startPoint y: 472, endPoint x: 886, endPoint y: 446, distance: 78.6
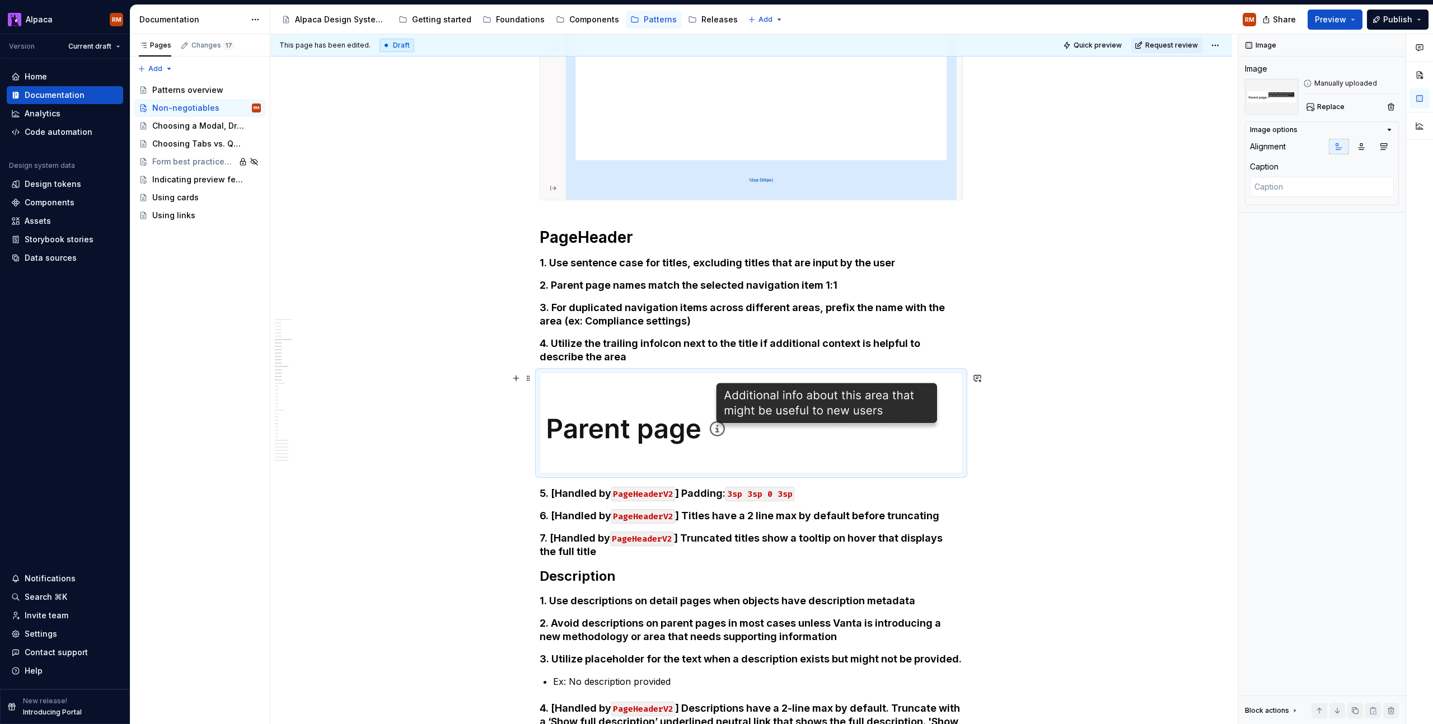
click at [887, 446] on div at bounding box center [751, 423] width 422 height 100
click at [522, 380] on button "button" at bounding box center [516, 379] width 16 height 16
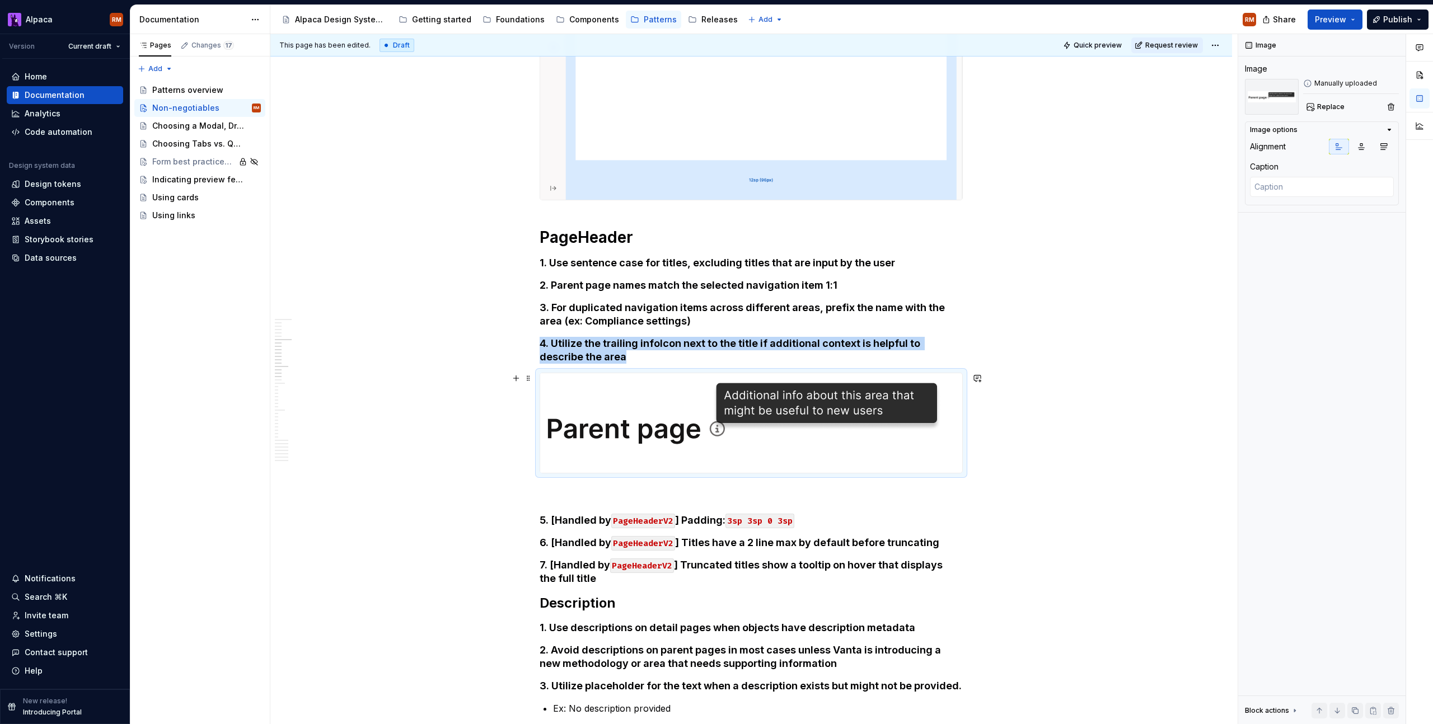
click at [566, 391] on img at bounding box center [745, 423] width 410 height 100
click at [1297, 302] on div "Image Image Manually uploaded Replace Image options Alignment Caption Block act…" at bounding box center [1321, 379] width 167 height 691
click at [1071, 348] on div "This page has been edited. Draft Quick preview Request review Non-negotiables A…" at bounding box center [753, 379] width 967 height 691
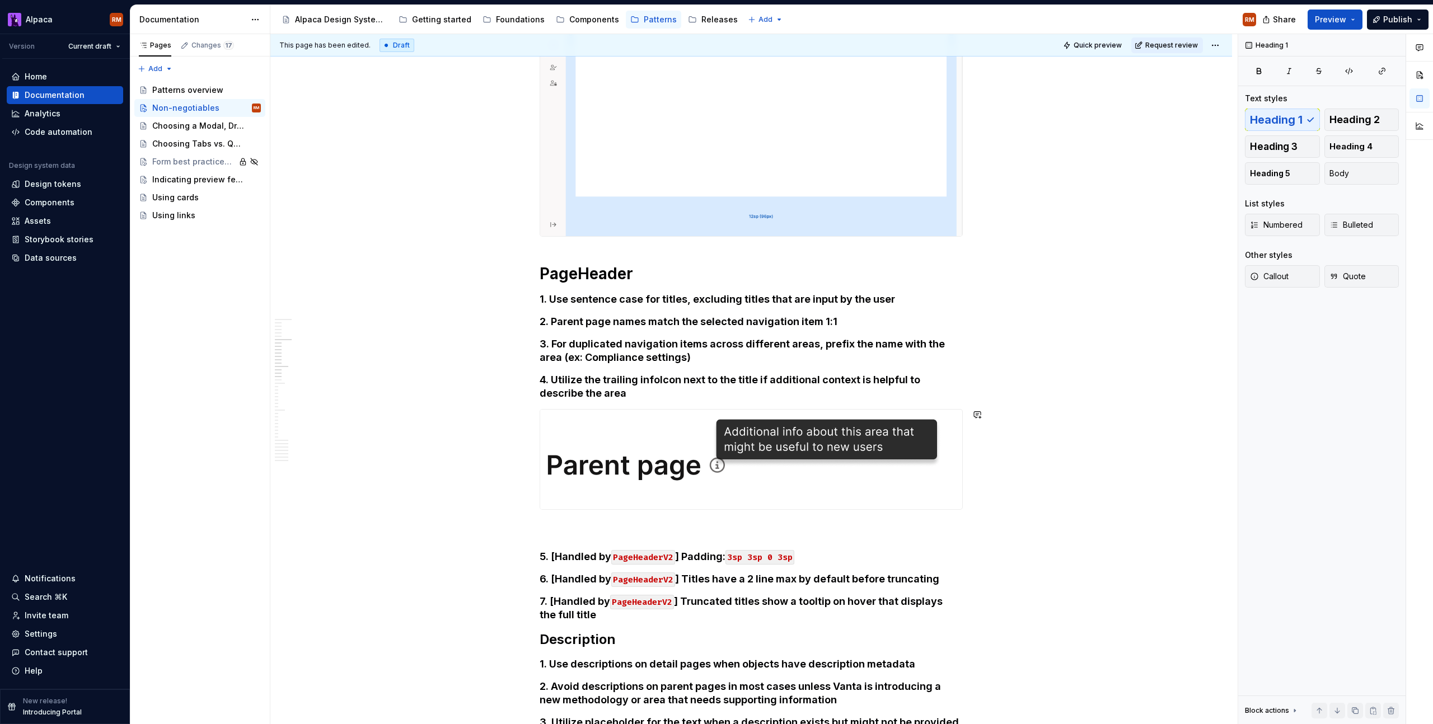
scroll to position [660, 0]
drag, startPoint x: 1140, startPoint y: 480, endPoint x: 950, endPoint y: 427, distance: 196.7
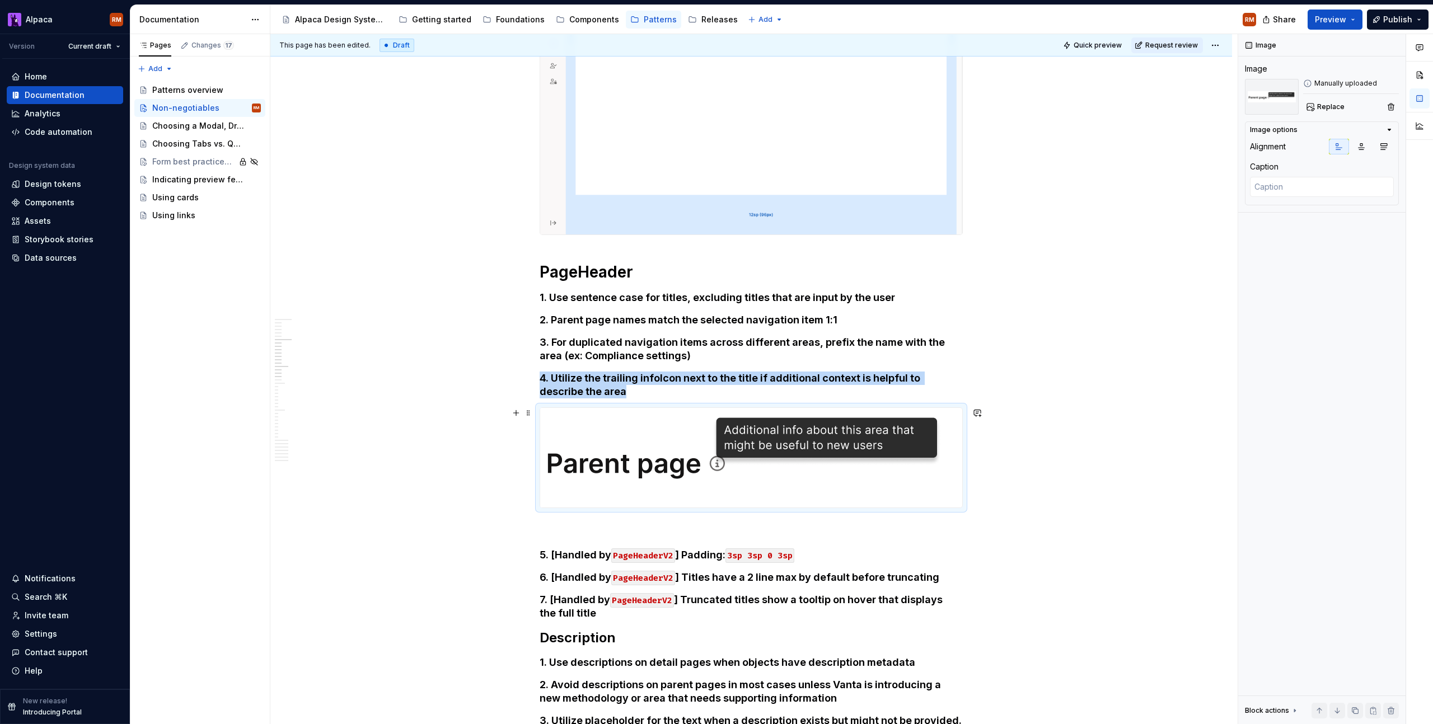
drag, startPoint x: 942, startPoint y: 427, endPoint x: 919, endPoint y: 436, distance: 24.6
click at [942, 427] on img at bounding box center [745, 458] width 410 height 100
drag, startPoint x: 619, startPoint y: 457, endPoint x: 587, endPoint y: 448, distance: 33.1
click at [618, 456] on img at bounding box center [745, 458] width 410 height 100
click at [529, 415] on span at bounding box center [528, 413] width 9 height 16
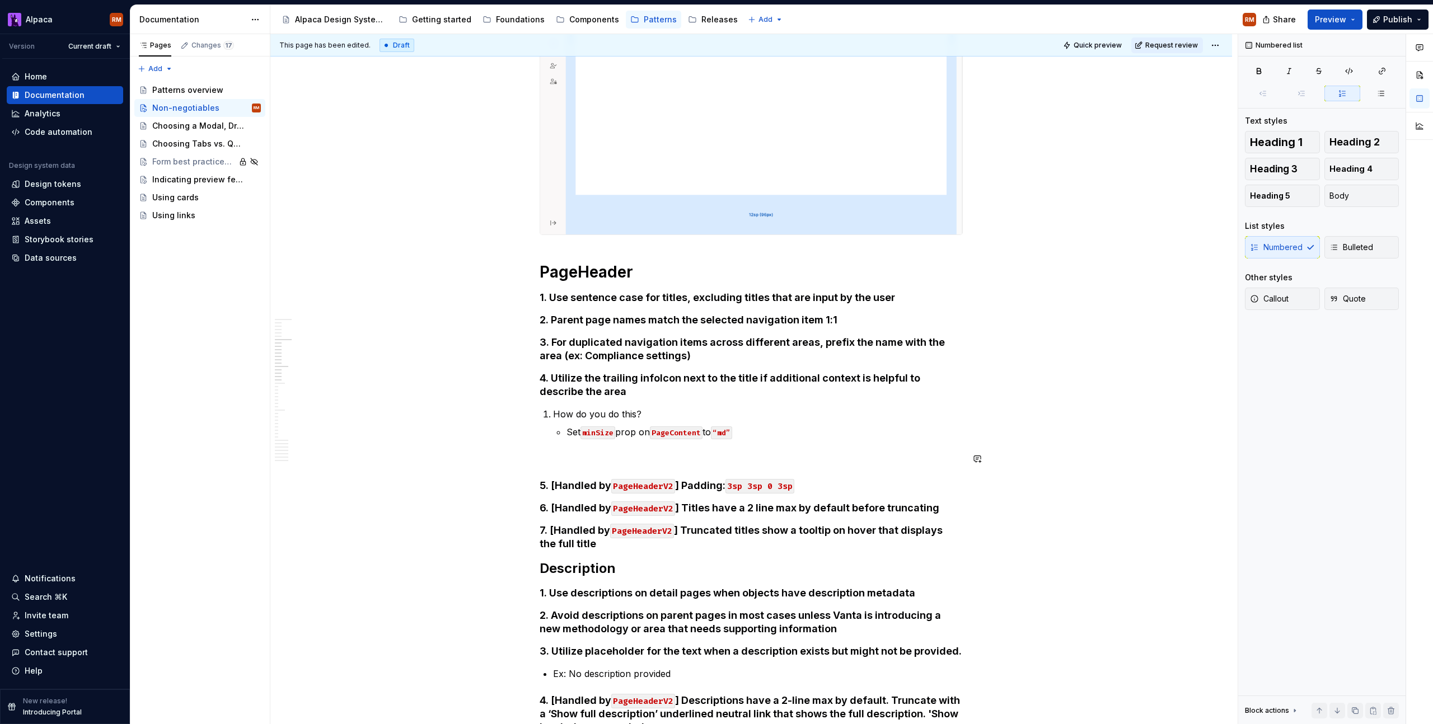
scroll to position [658, 0]
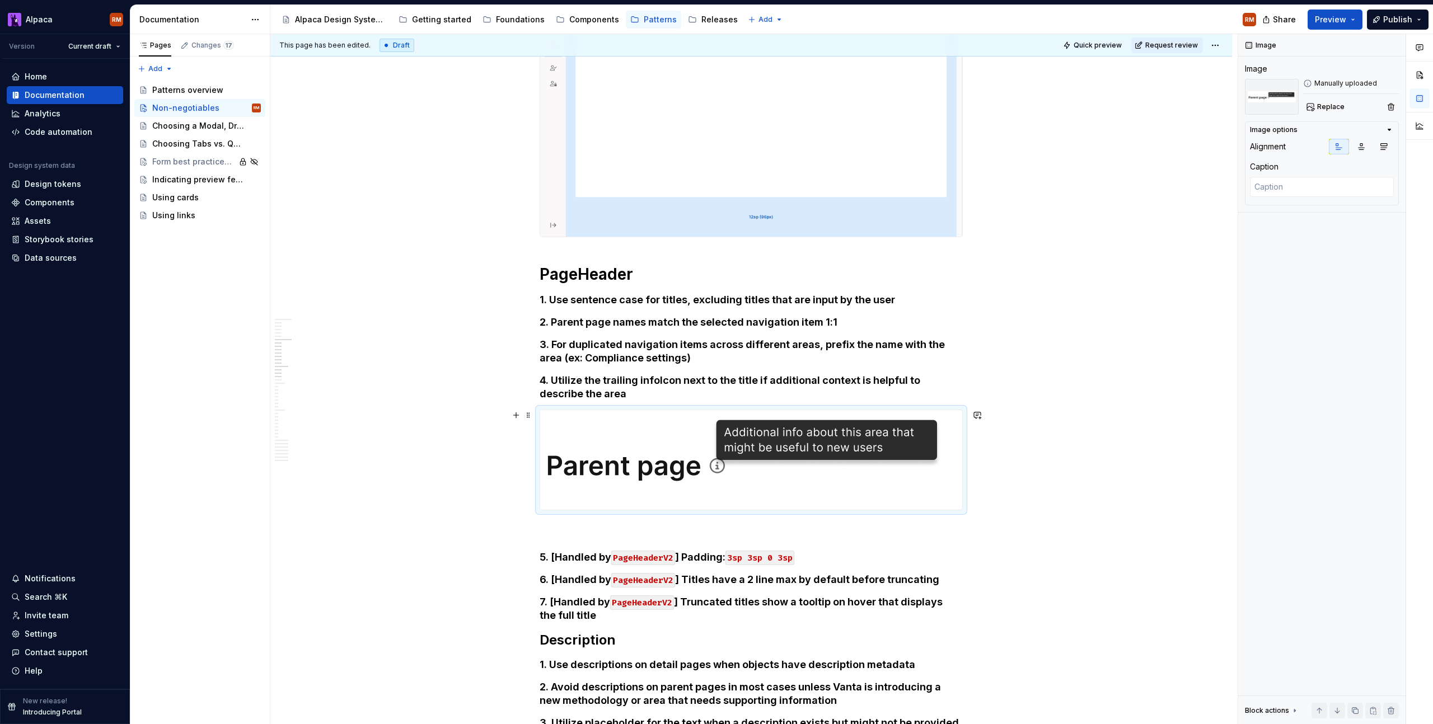
click at [723, 465] on img at bounding box center [745, 460] width 410 height 100
click at [1341, 105] on span "Replace" at bounding box center [1330, 106] width 27 height 9
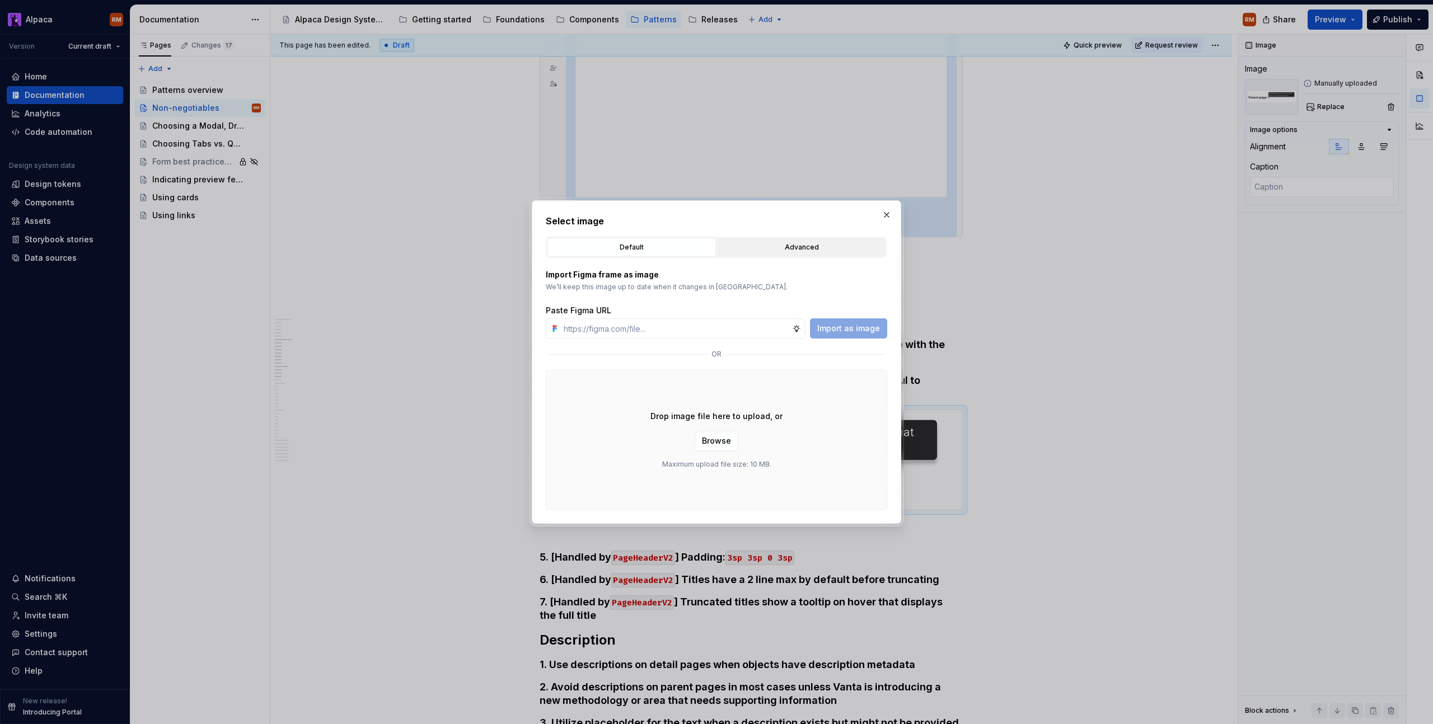
click at [789, 244] on div "Advanced" at bounding box center [801, 247] width 161 height 11
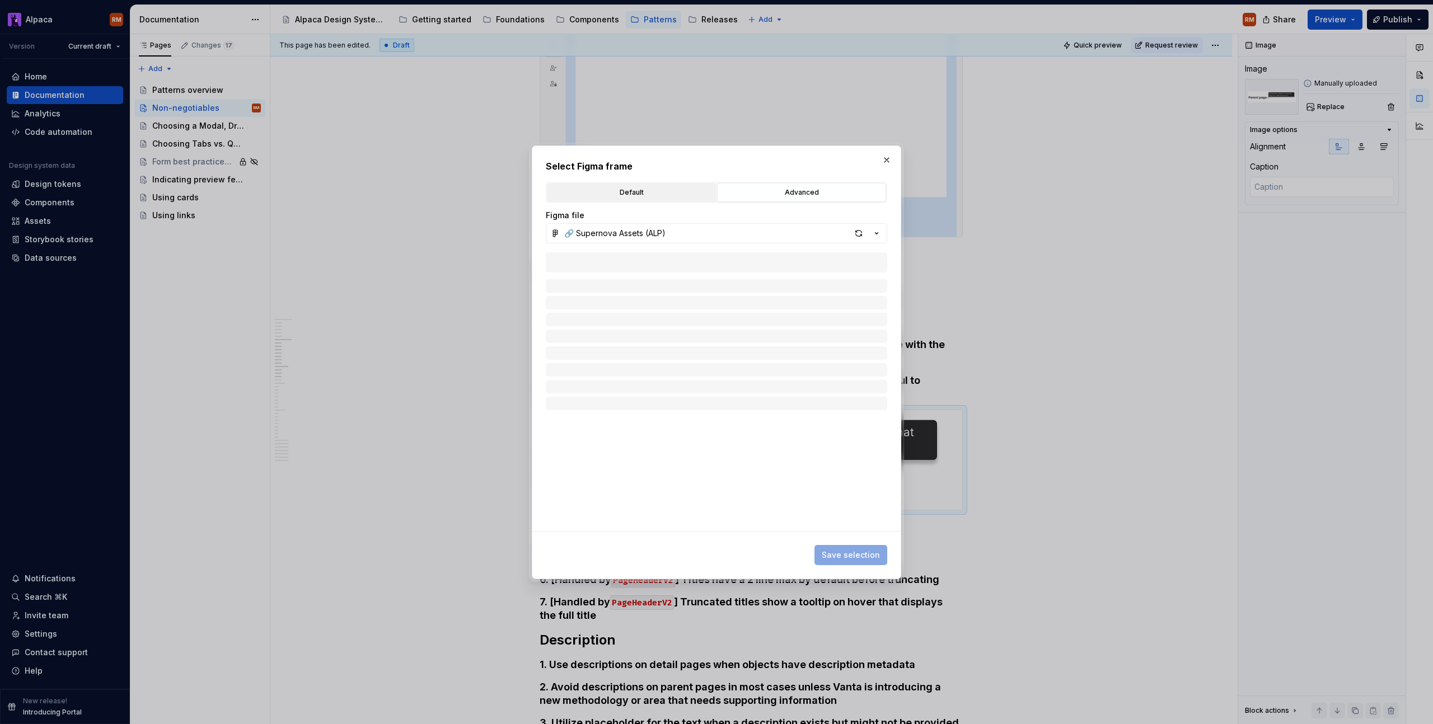
click at [658, 198] on button "Default" at bounding box center [631, 192] width 169 height 19
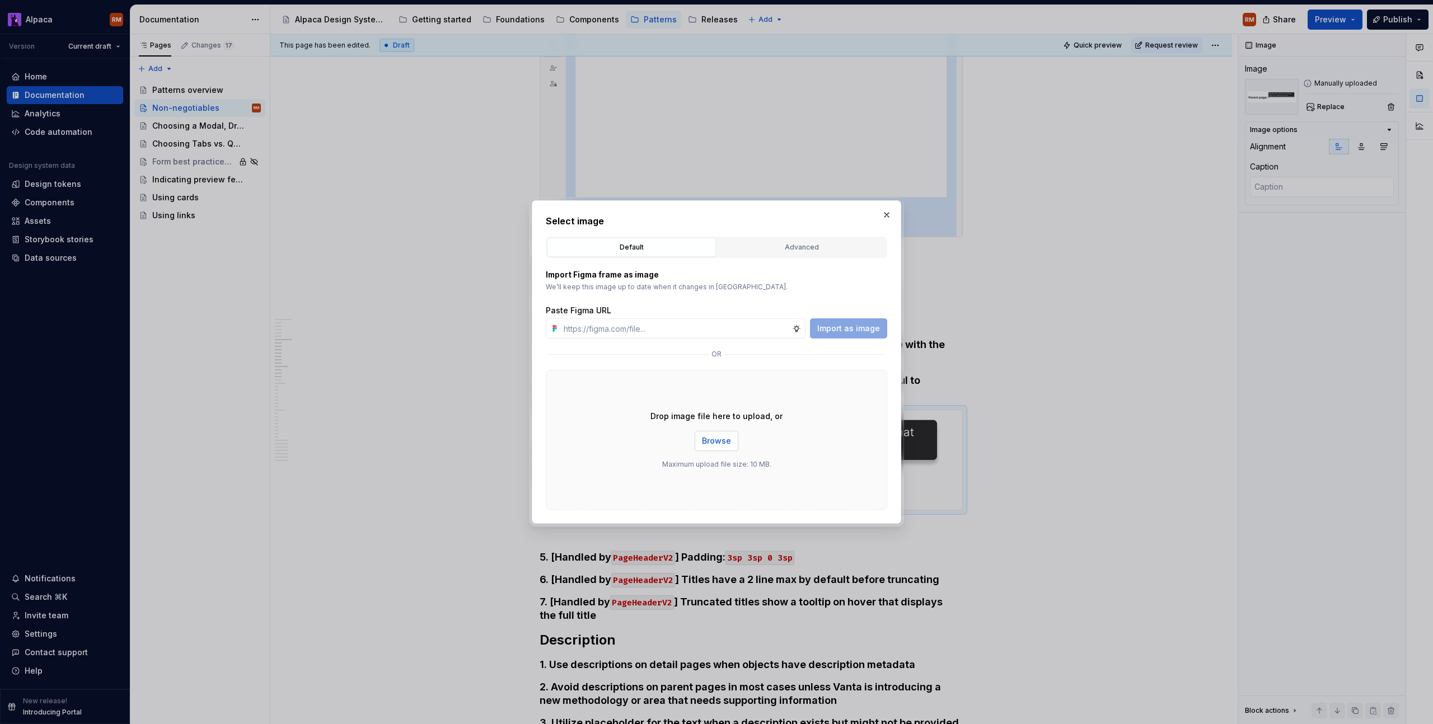
click at [713, 437] on span "Browse" at bounding box center [716, 441] width 29 height 11
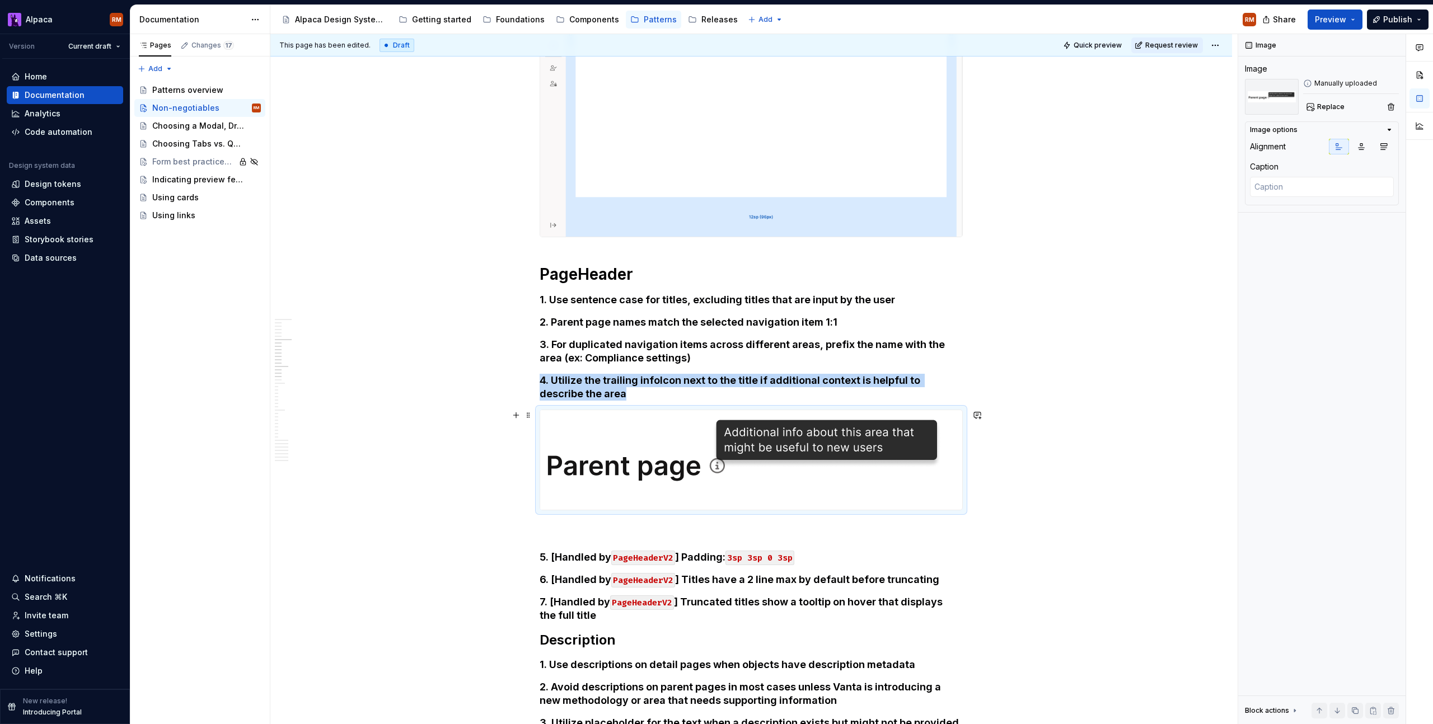
click at [846, 473] on img at bounding box center [745, 460] width 410 height 100
click at [1323, 113] on button "Replace" at bounding box center [1326, 107] width 46 height 16
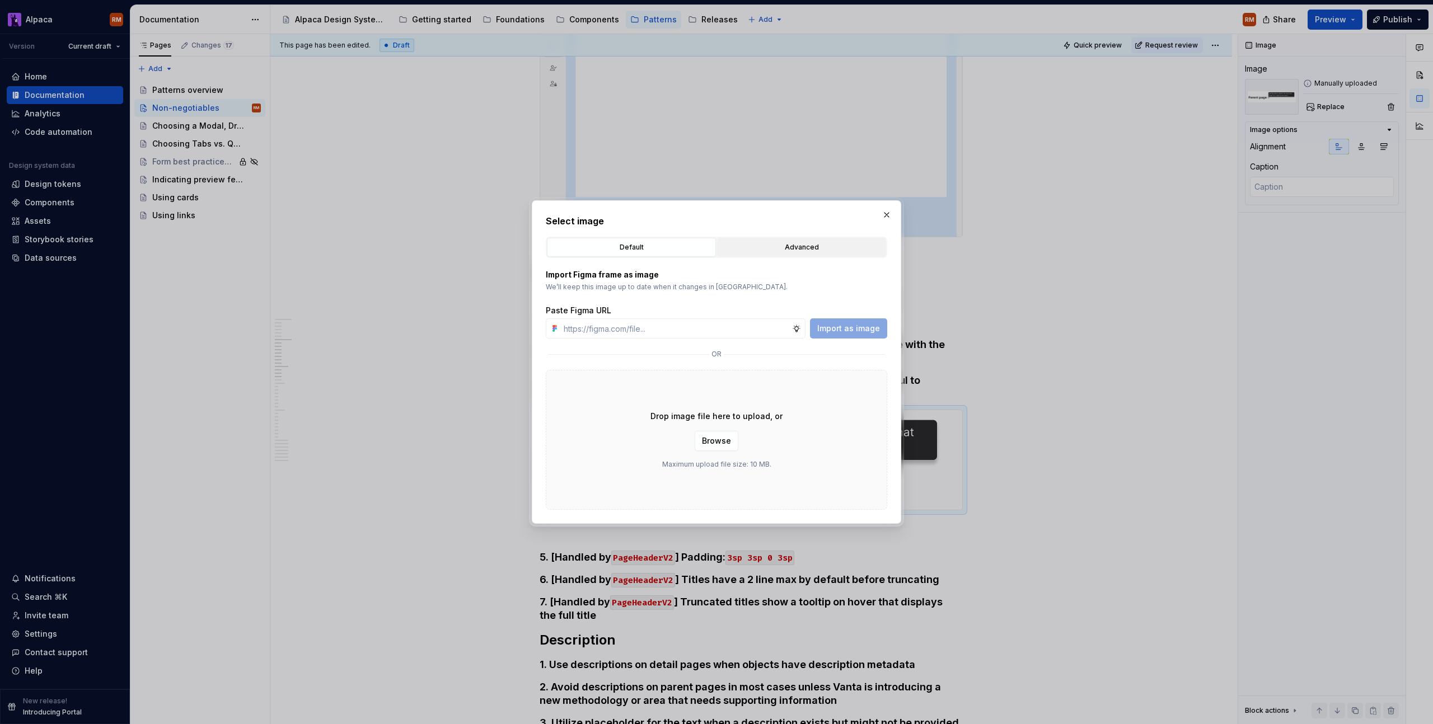
click at [841, 249] on div "Advanced" at bounding box center [801, 247] width 161 height 11
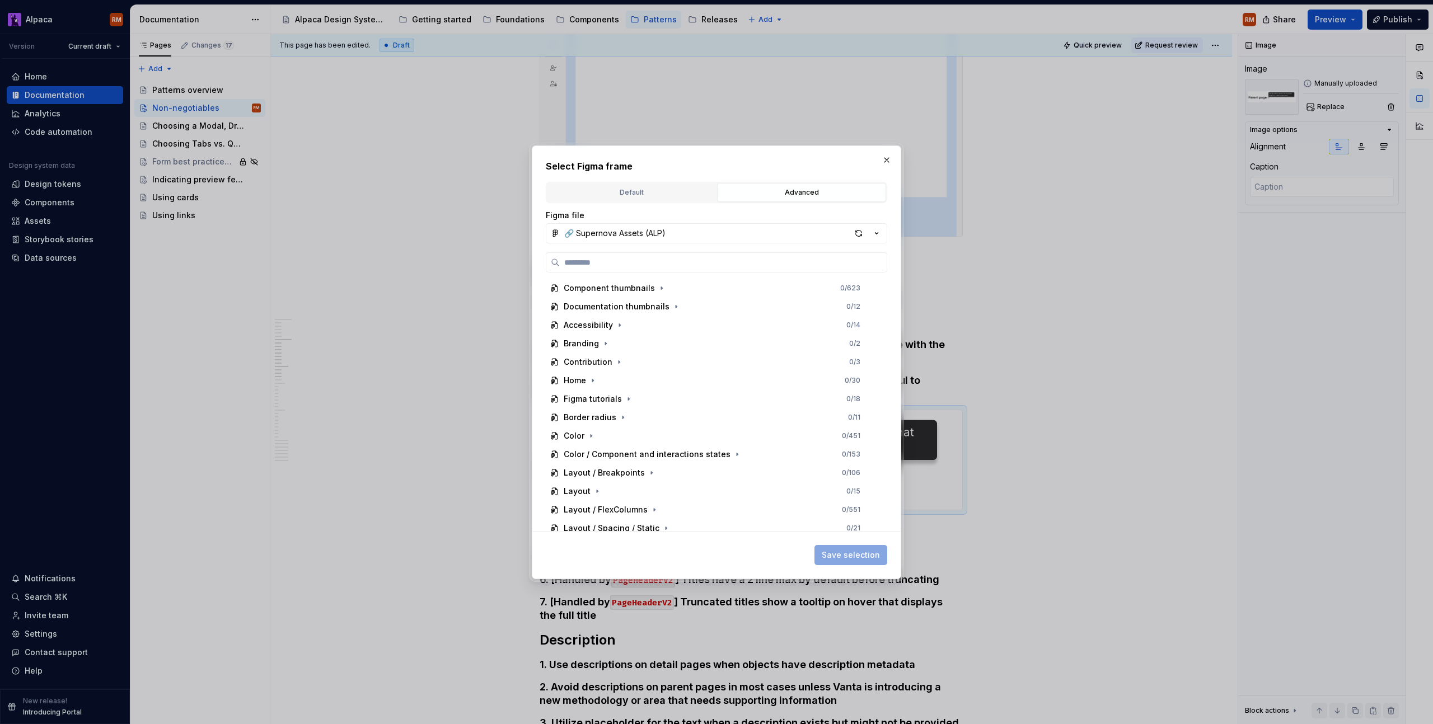
click at [635, 193] on div "Default" at bounding box center [631, 192] width 161 height 11
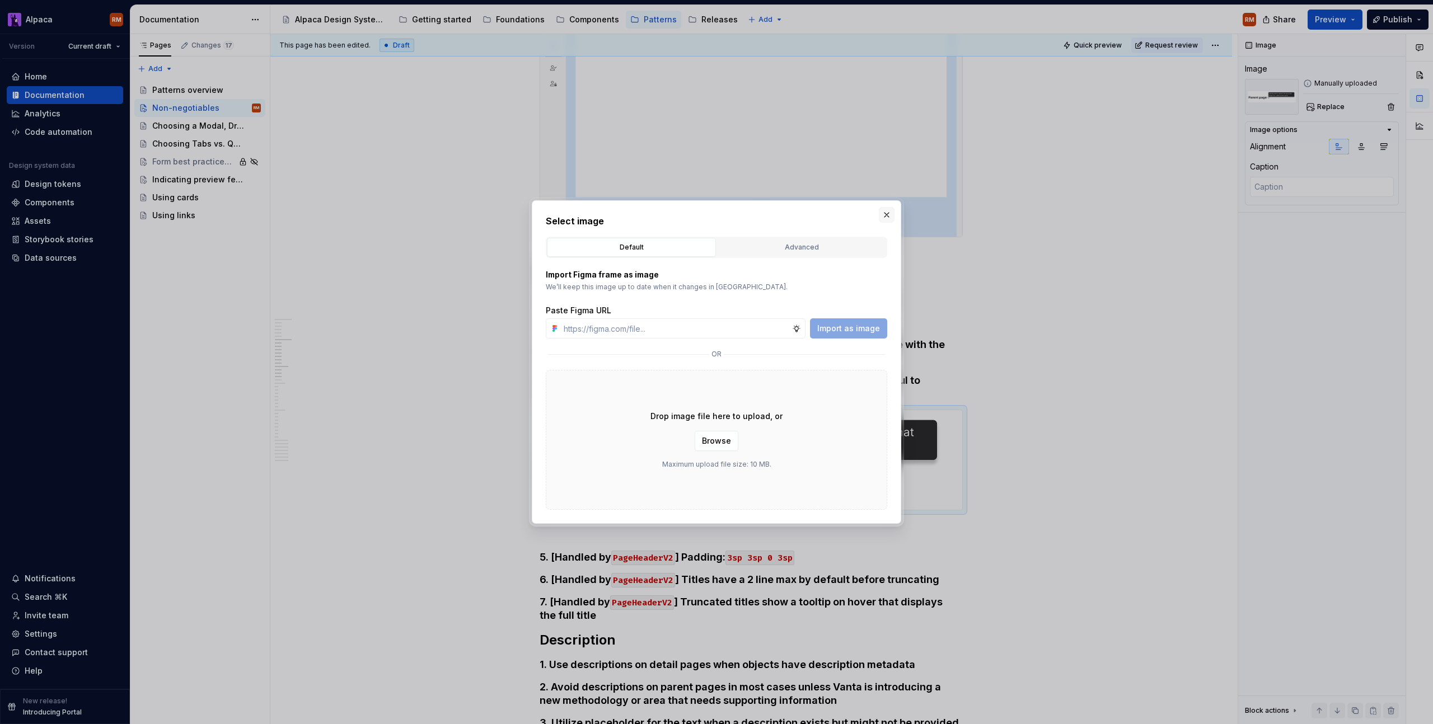
click at [881, 212] on button "button" at bounding box center [887, 215] width 16 height 16
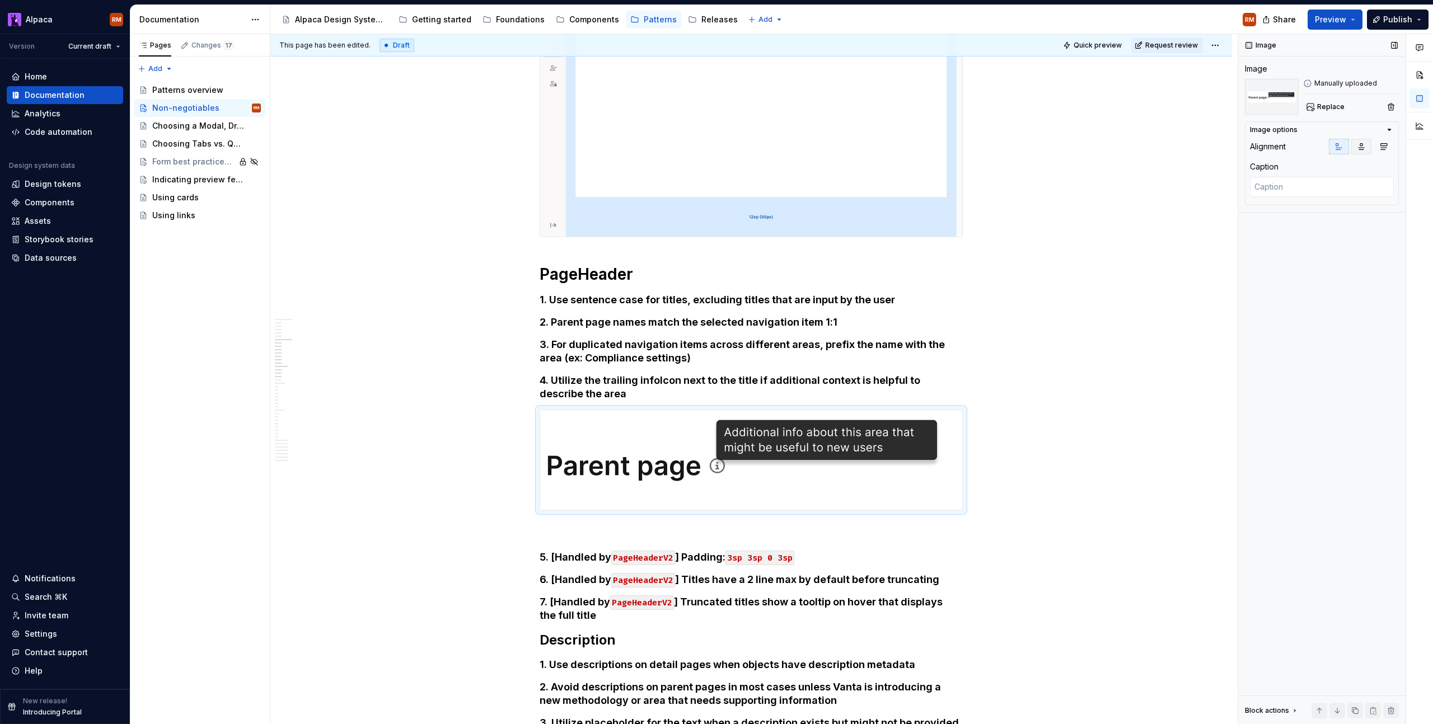
click at [1356, 146] on button "button" at bounding box center [1361, 147] width 20 height 16
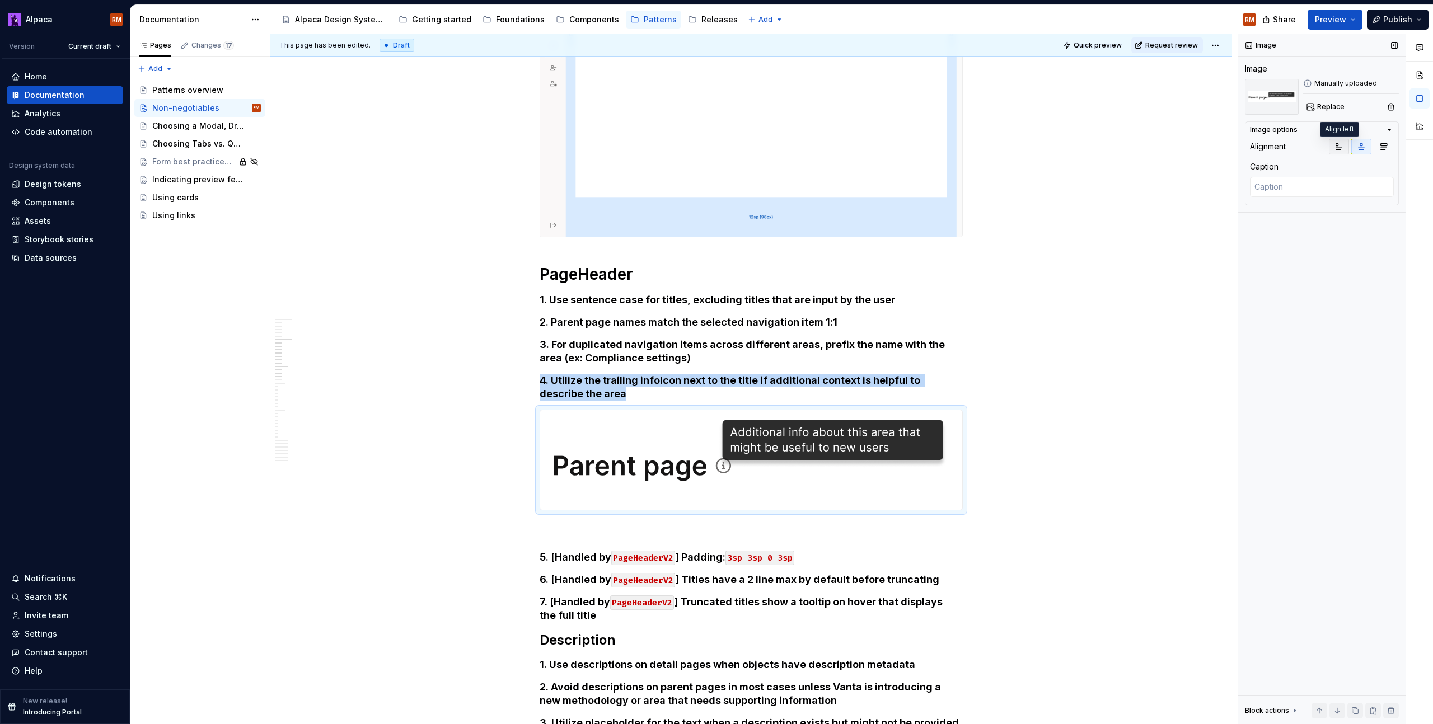
click at [1340, 148] on icon "button" at bounding box center [1339, 147] width 6 height 6
click at [1360, 146] on icon "button" at bounding box center [1362, 147] width 6 height 6
click at [1382, 148] on icon "button" at bounding box center [1383, 146] width 9 height 9
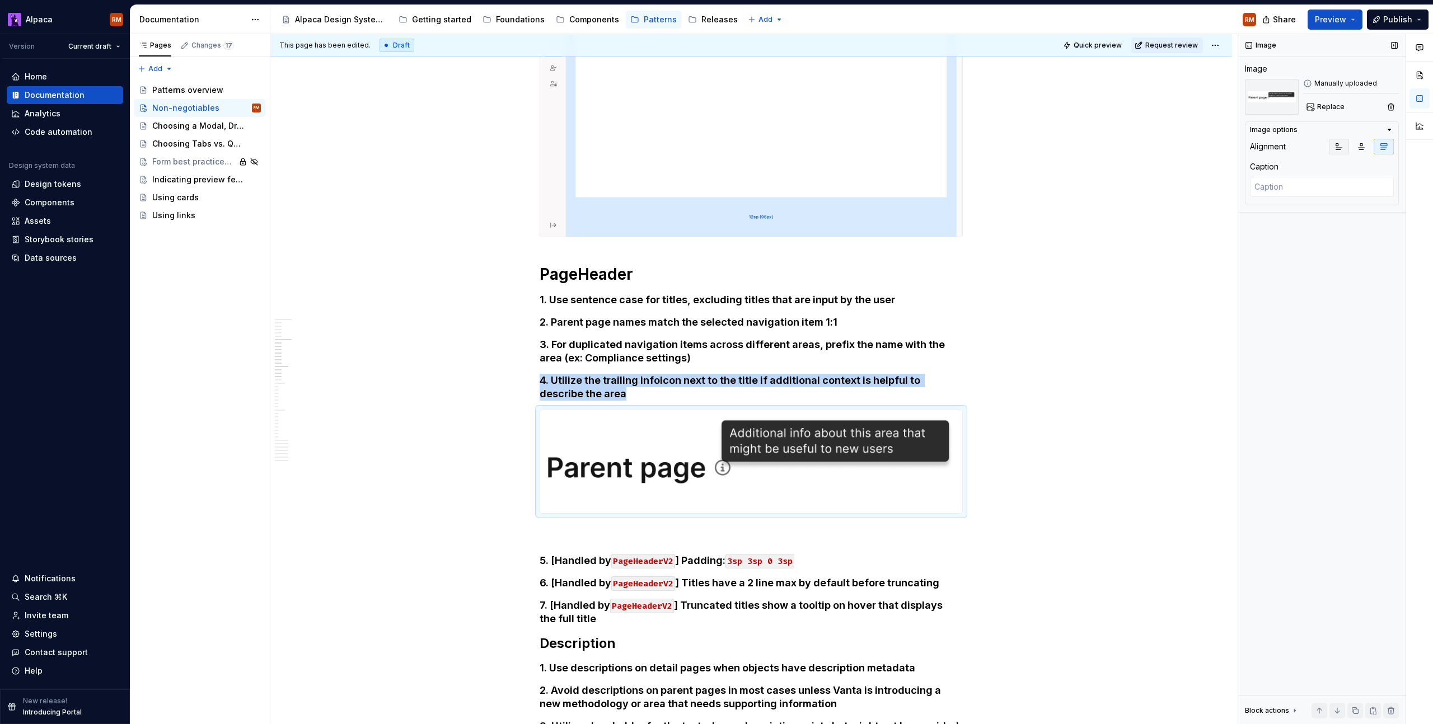
click at [1347, 148] on button "button" at bounding box center [1339, 147] width 20 height 16
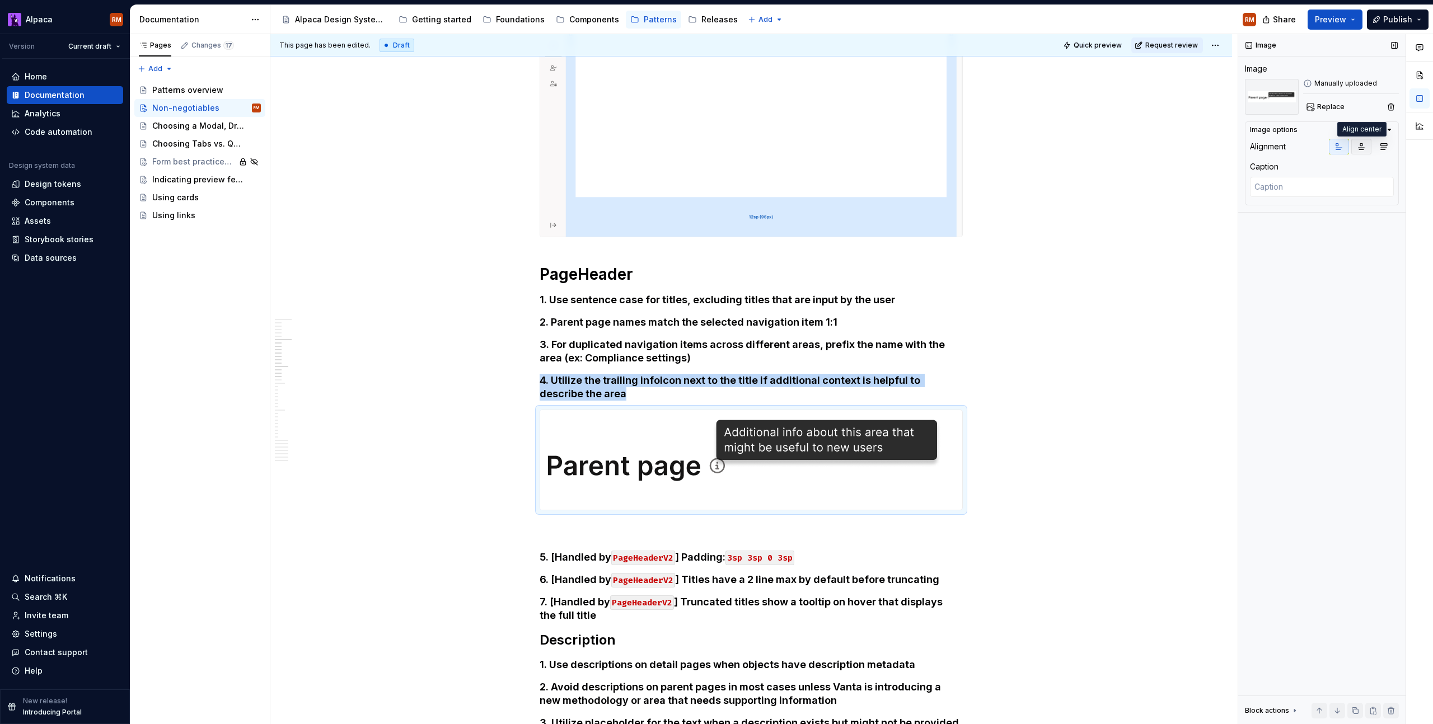
click at [1363, 146] on icon "button" at bounding box center [1361, 146] width 9 height 9
click at [1383, 127] on div "Image options" at bounding box center [1317, 129] width 135 height 9
click at [1382, 128] on div "Image options" at bounding box center [1317, 131] width 135 height 13
type textarea "*"
click at [1417, 125] on button "button" at bounding box center [1420, 126] width 20 height 20
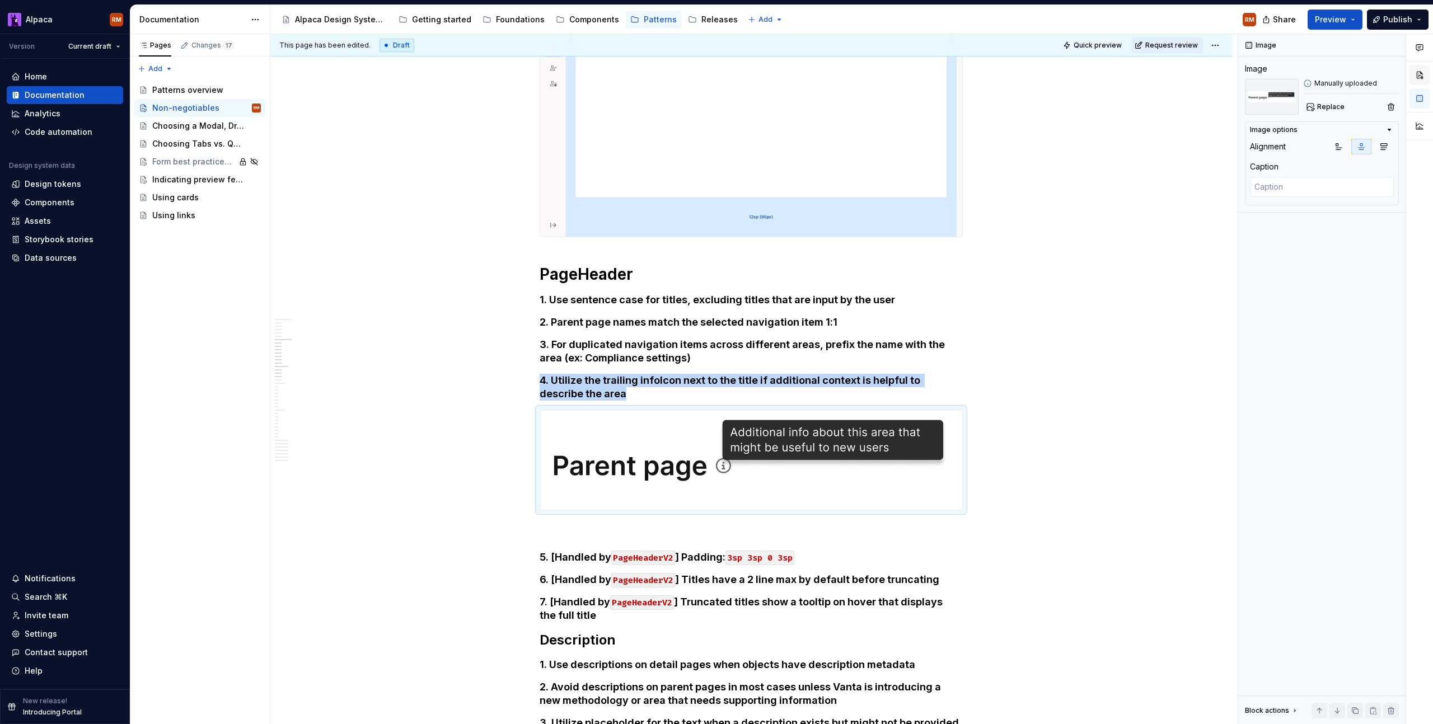
click at [1424, 74] on button "button" at bounding box center [1420, 75] width 20 height 20
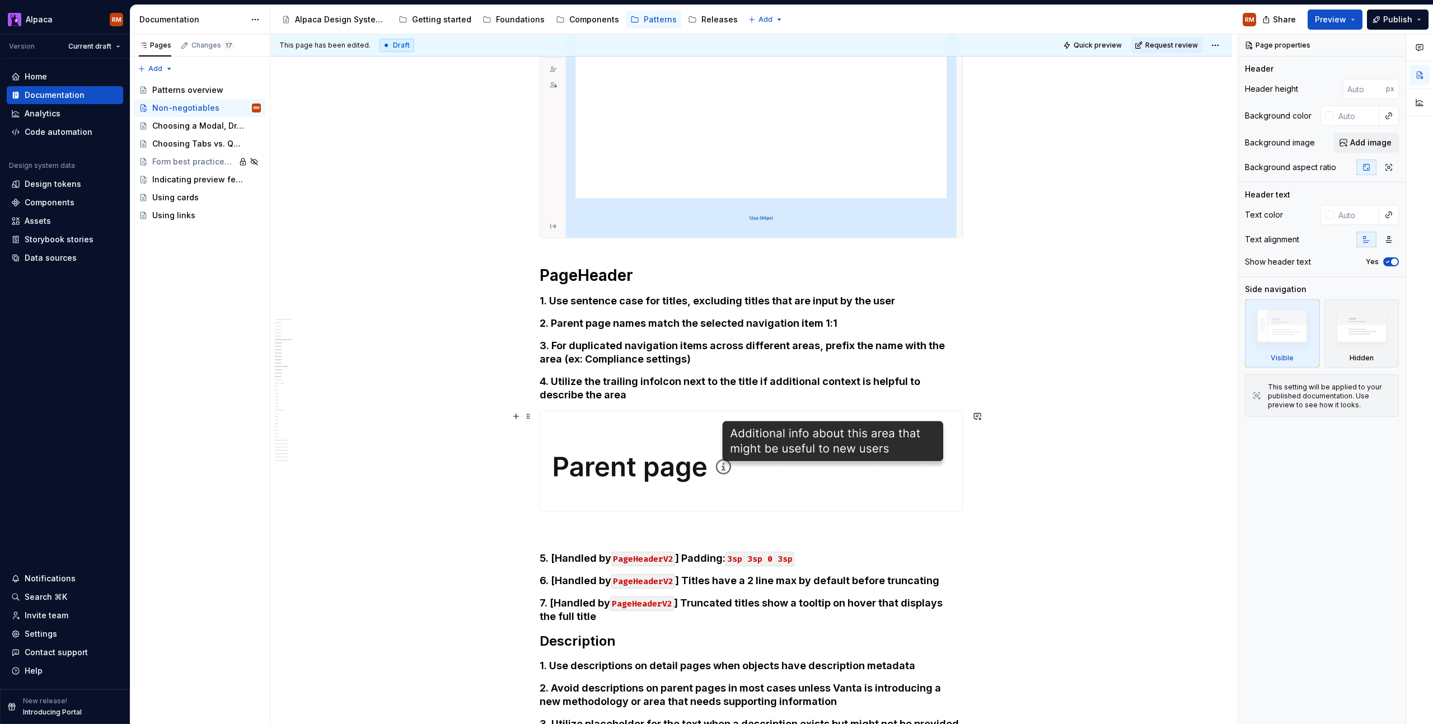
scroll to position [657, 0]
click at [836, 490] on img at bounding box center [751, 461] width 410 height 100
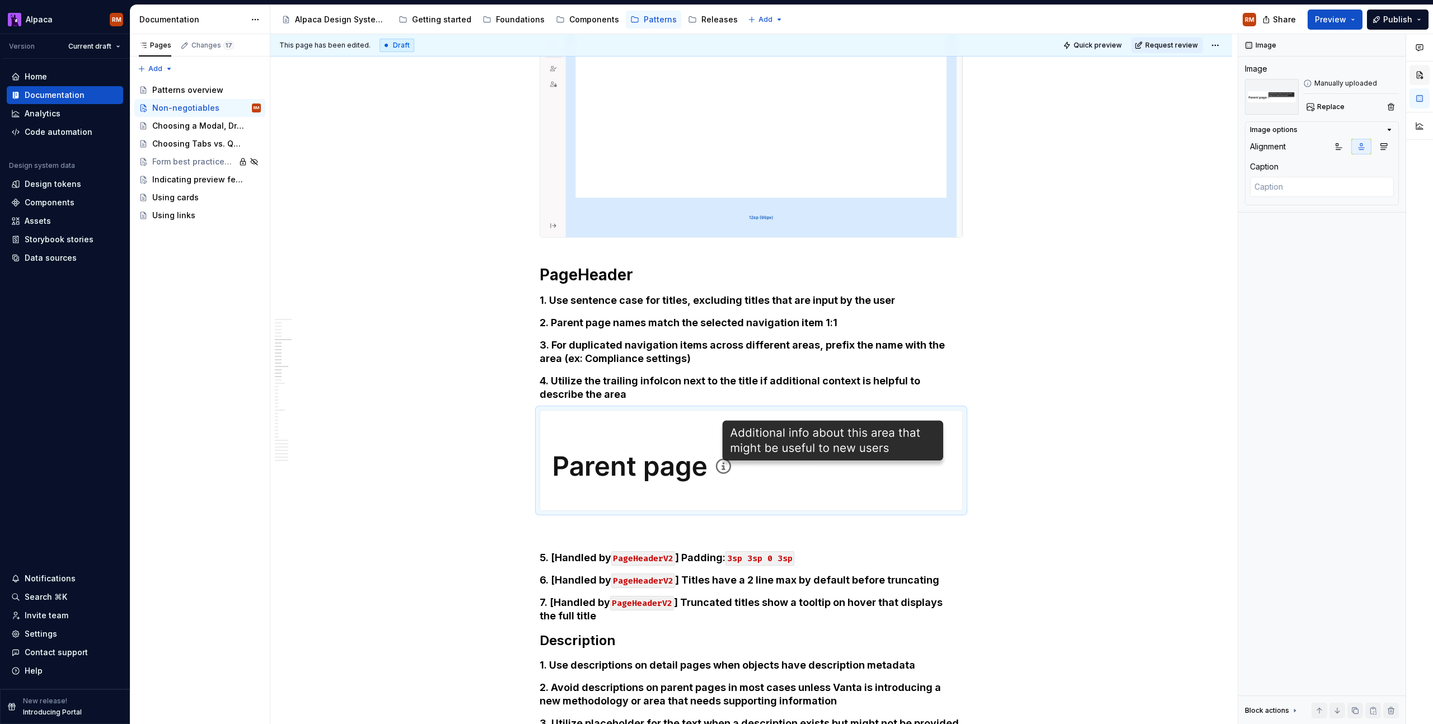
click at [1416, 73] on button "button" at bounding box center [1420, 75] width 20 height 20
click at [832, 460] on img at bounding box center [751, 461] width 410 height 100
click at [856, 526] on p at bounding box center [751, 531] width 423 height 13
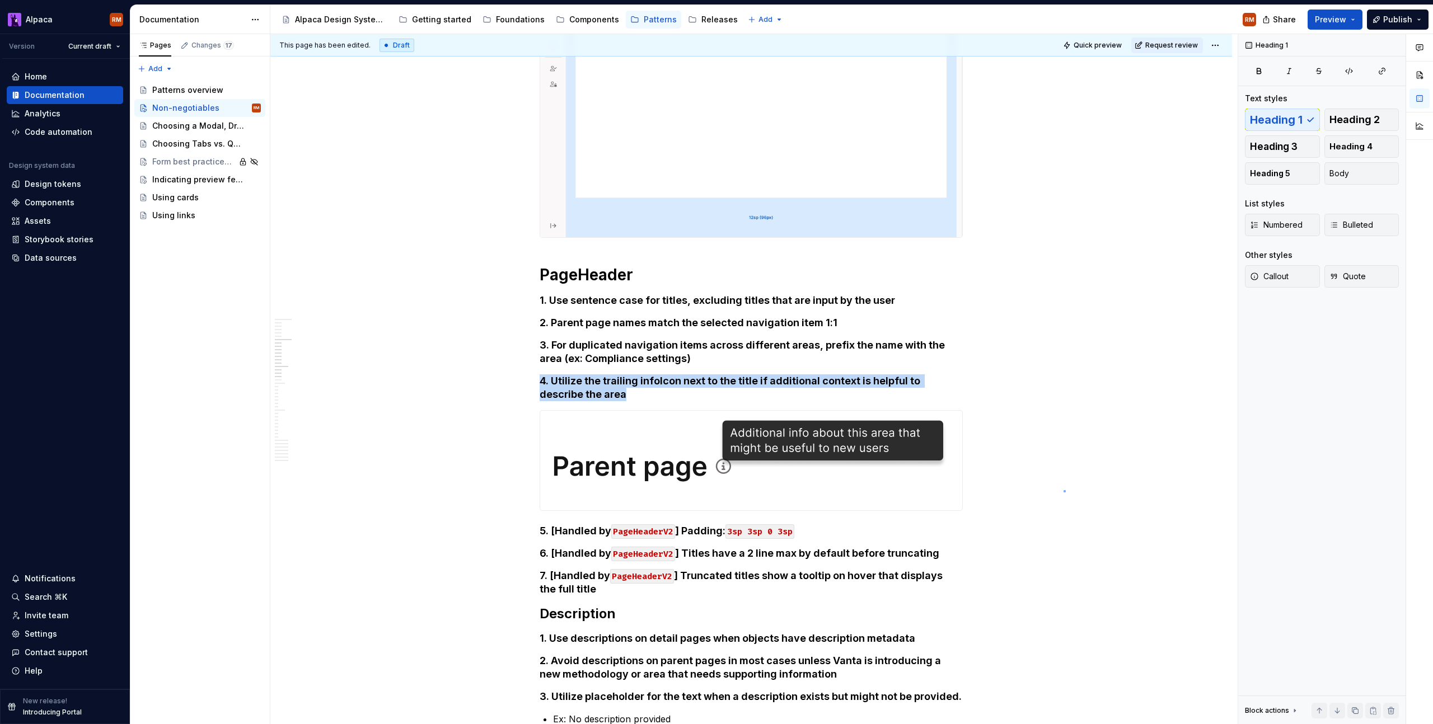
click at [1064, 490] on div "This page has been edited. Draft Quick preview Request review Non-negotiables A…" at bounding box center [753, 379] width 967 height 691
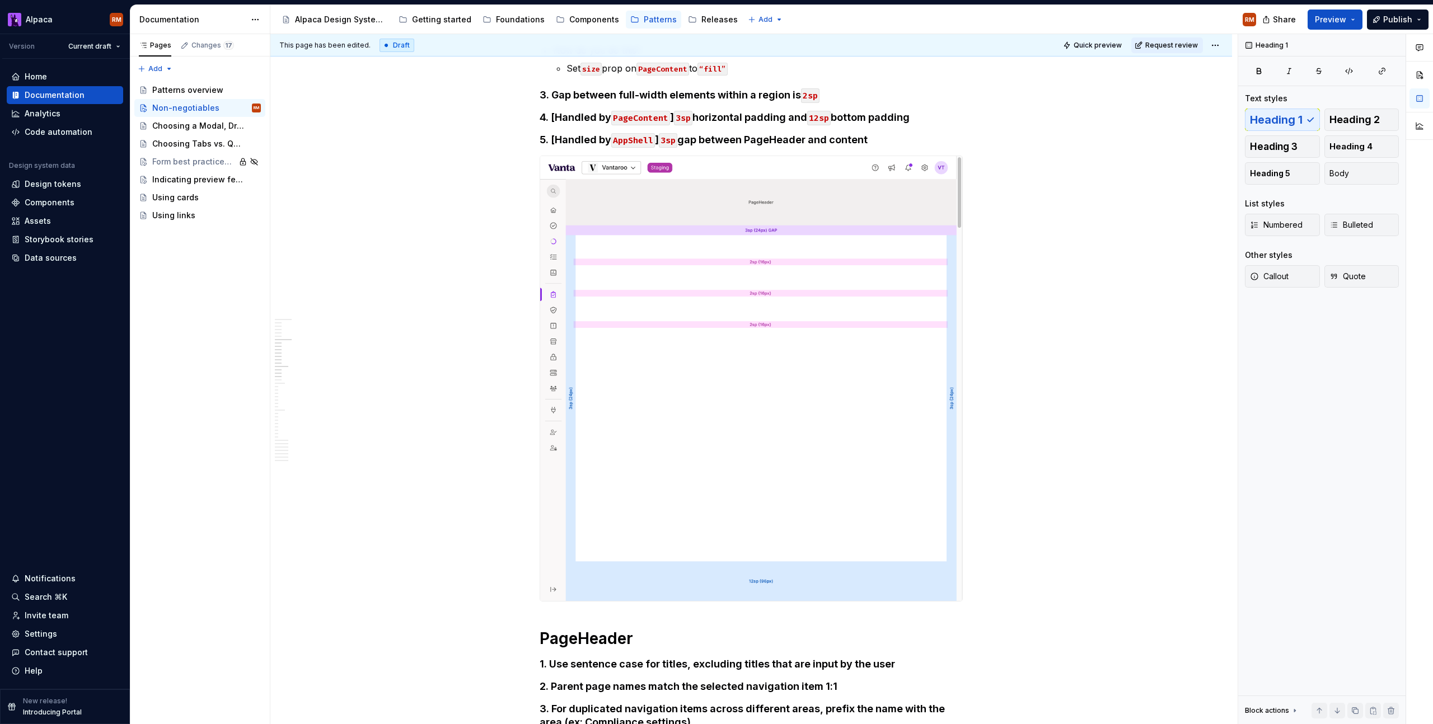
scroll to position [0, 0]
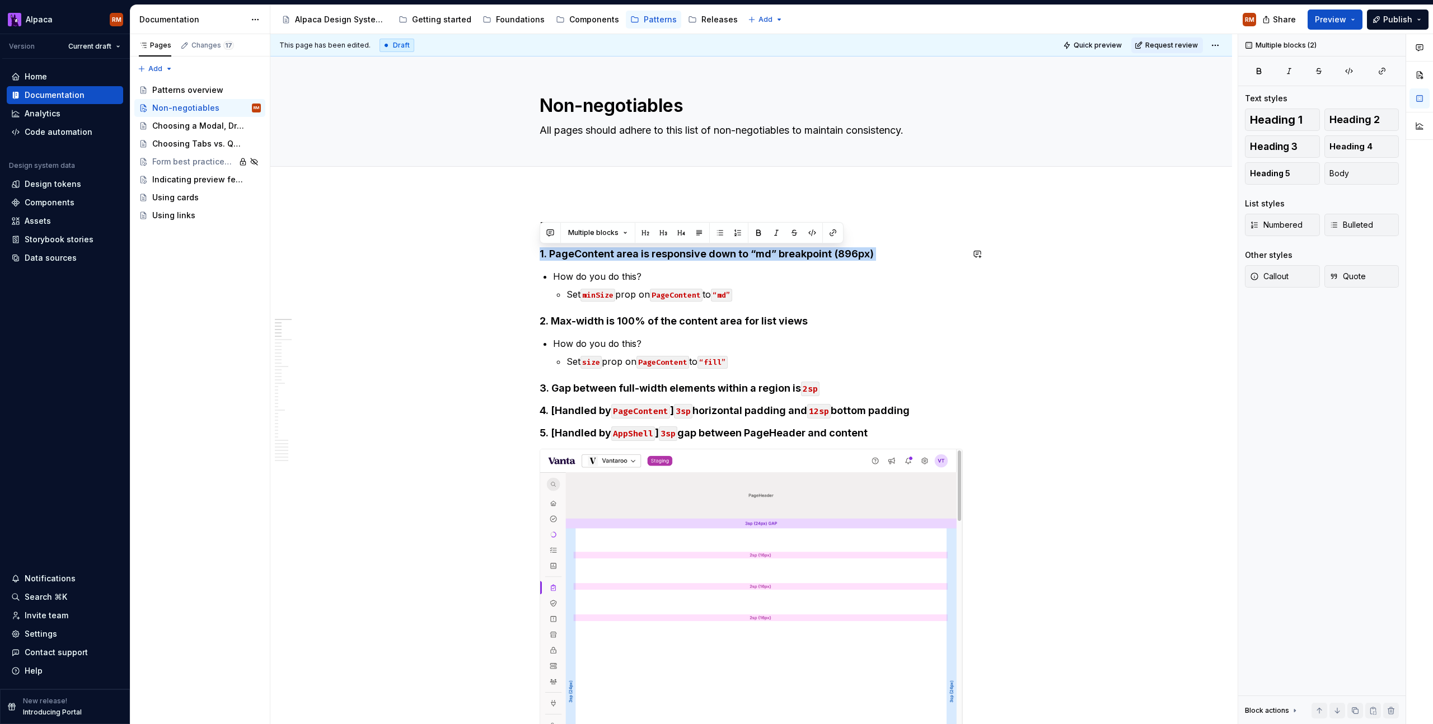
drag, startPoint x: 540, startPoint y: 251, endPoint x: 991, endPoint y: 222, distance: 452.1
click at [1324, 170] on button "Body" at bounding box center [1361, 173] width 75 height 22
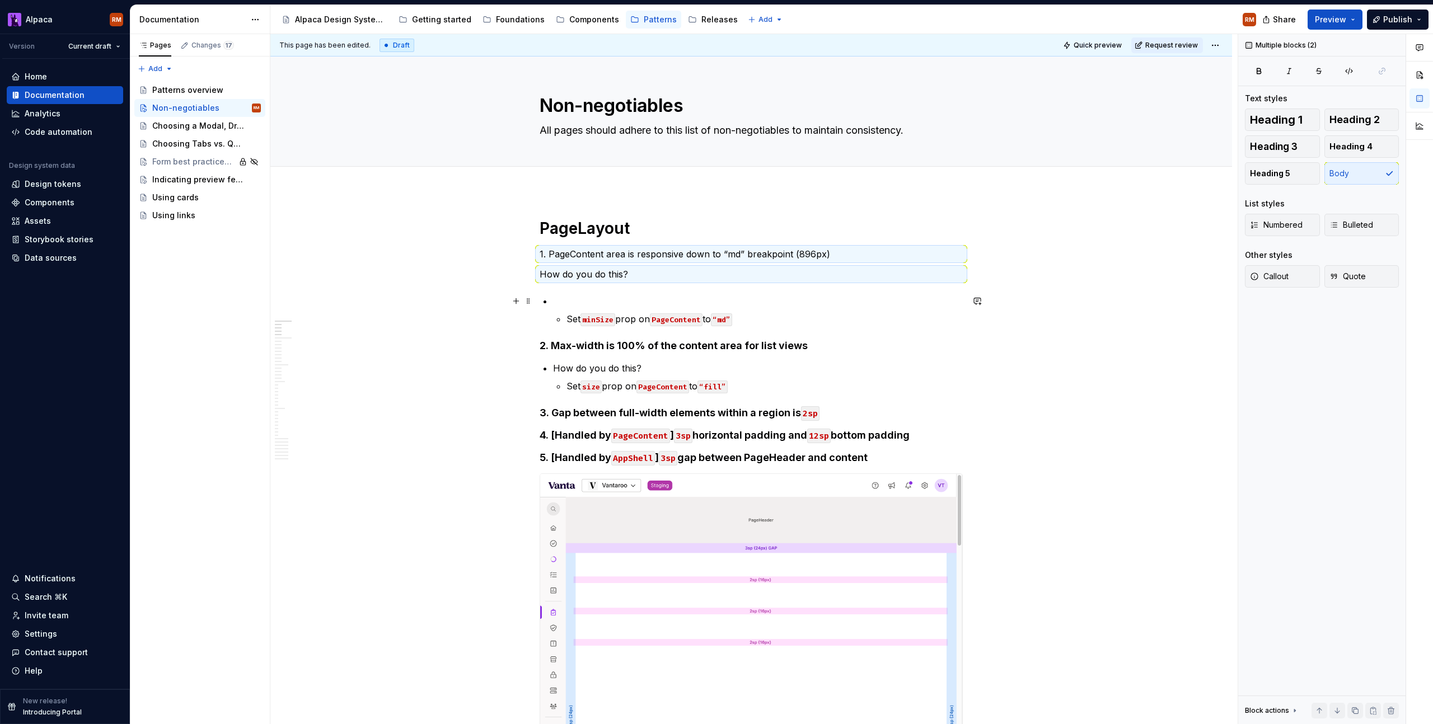
click at [835, 296] on p at bounding box center [758, 300] width 410 height 13
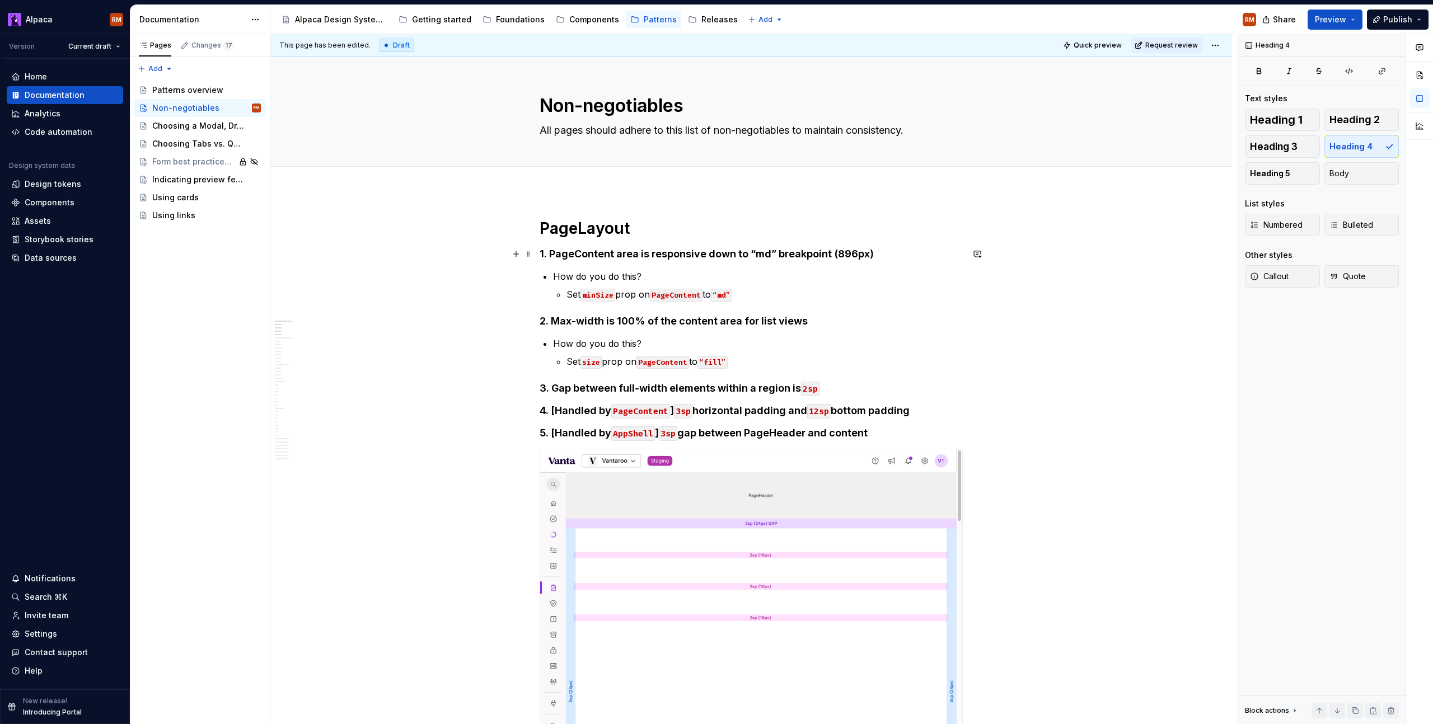
click at [854, 254] on h4 "1. PageContent area is responsive down to “md” breakpoint (896px)" at bounding box center [751, 253] width 423 height 13
click at [1346, 177] on span "Body" at bounding box center [1339, 173] width 20 height 11
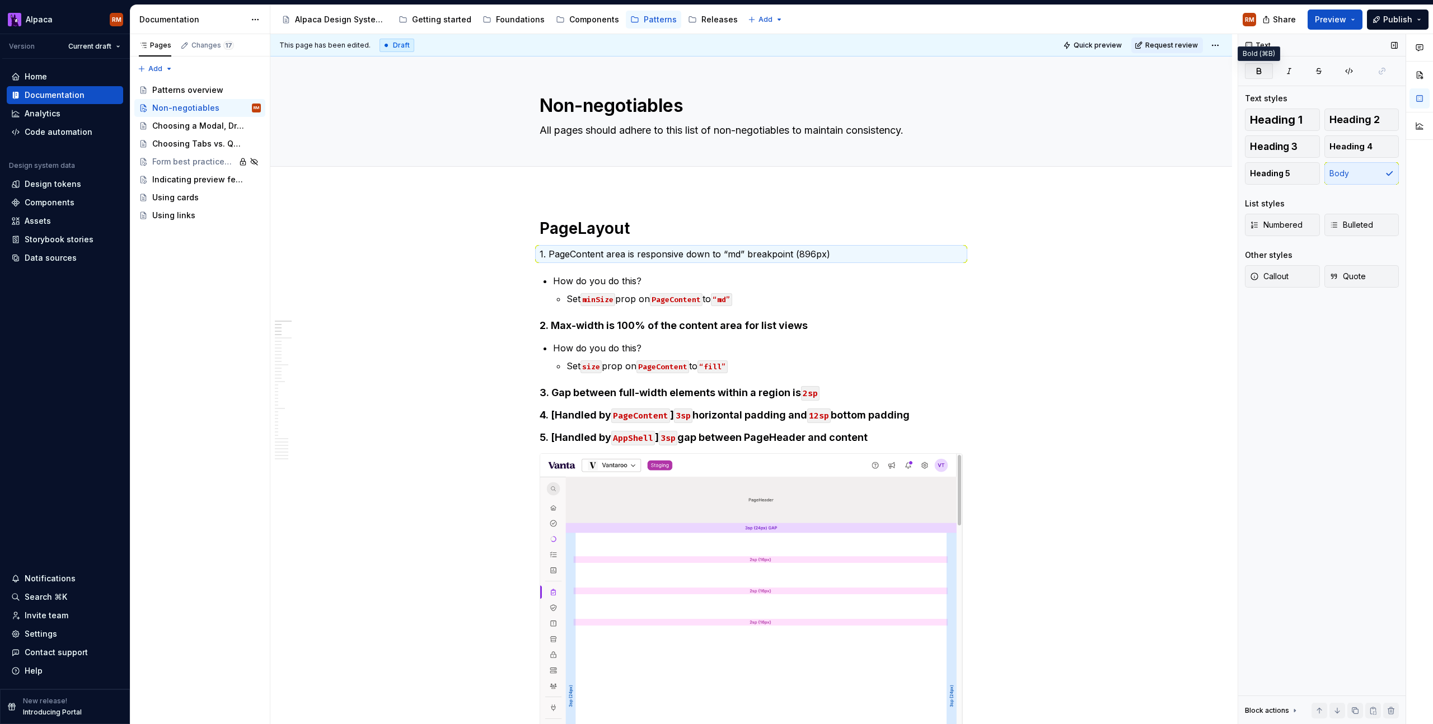
click at [1257, 72] on icon "button" at bounding box center [1258, 71] width 9 height 9
click at [813, 325] on h4 "2. Max-width is 100% of the content area for list views" at bounding box center [751, 325] width 423 height 13
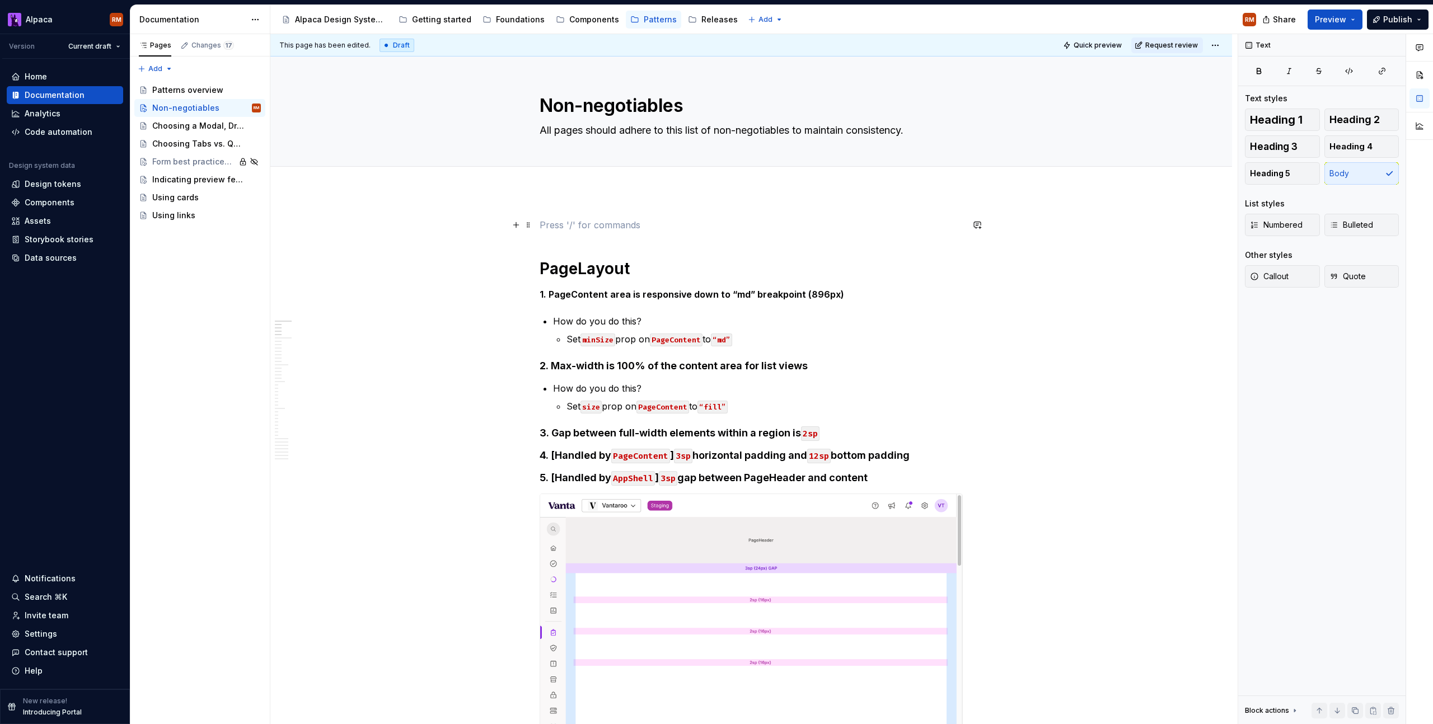
click at [811, 219] on p at bounding box center [751, 224] width 423 height 13
click at [677, 274] on h1 "PageLayout" at bounding box center [751, 269] width 423 height 20
click at [529, 264] on span at bounding box center [528, 269] width 9 height 16
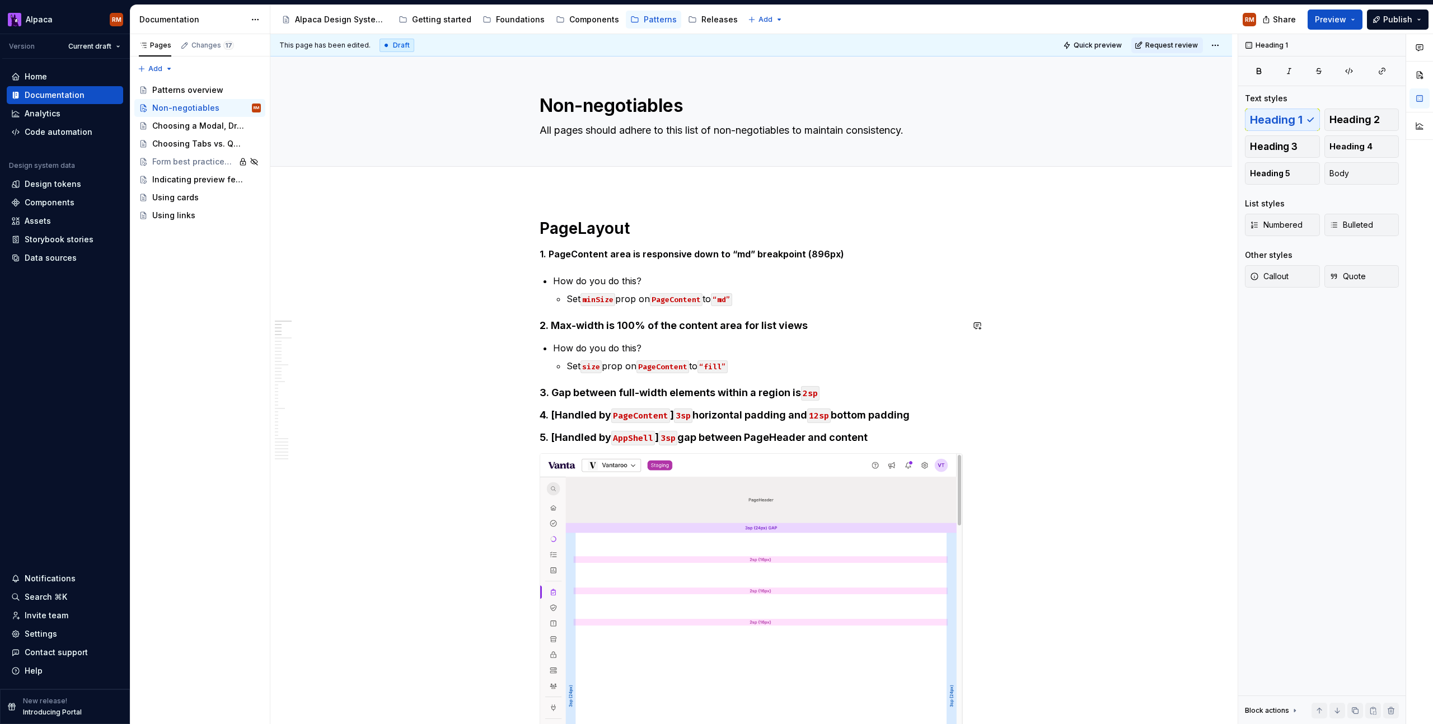
click at [839, 323] on h4 "2. Max-width is 100% of the content area for list views" at bounding box center [751, 325] width 423 height 13
drag, startPoint x: 1348, startPoint y: 170, endPoint x: 1340, endPoint y: 171, distance: 8.4
click at [1347, 170] on span "Body" at bounding box center [1339, 173] width 20 height 11
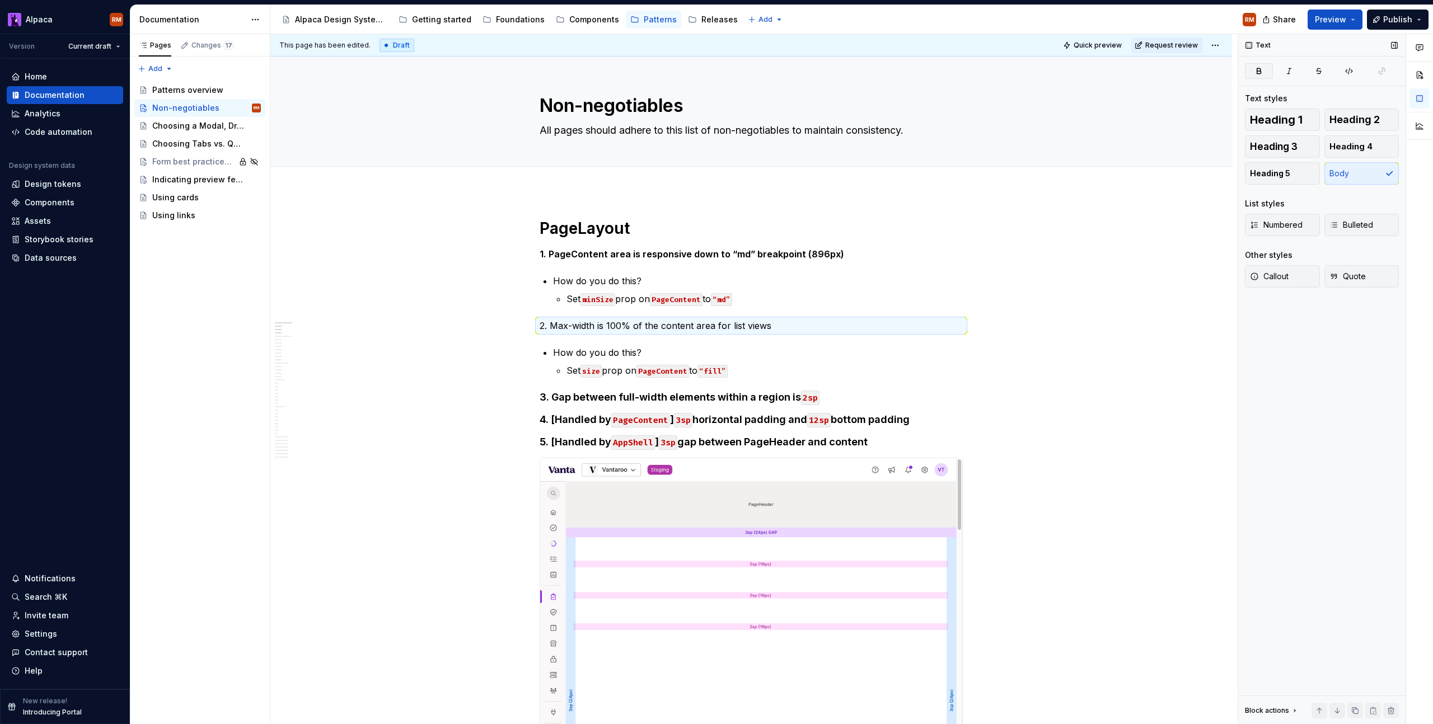
click at [1267, 72] on button "button" at bounding box center [1259, 71] width 28 height 16
click at [897, 397] on h4 "3. Gap between full-width elements within a region is 2sp" at bounding box center [751, 397] width 423 height 13
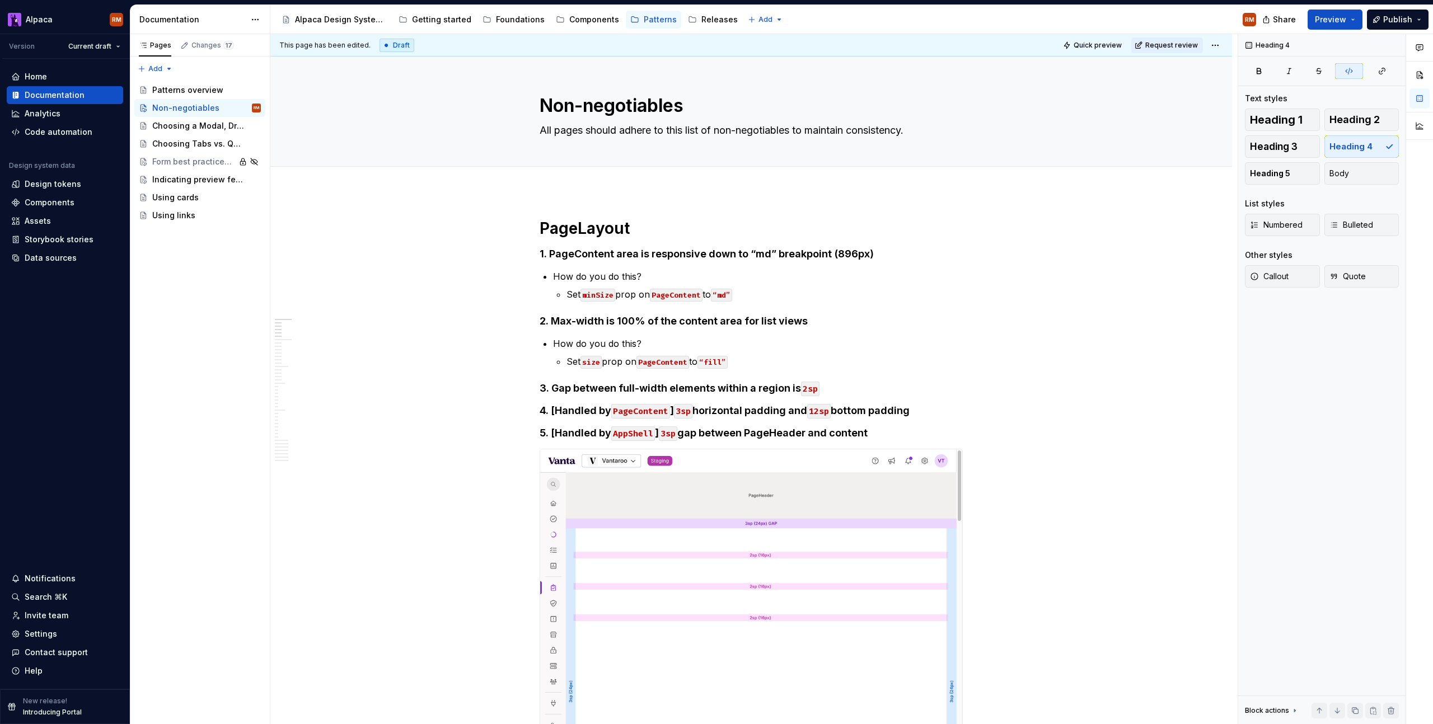
click at [1102, 42] on span "Quick preview" at bounding box center [1098, 45] width 48 height 9
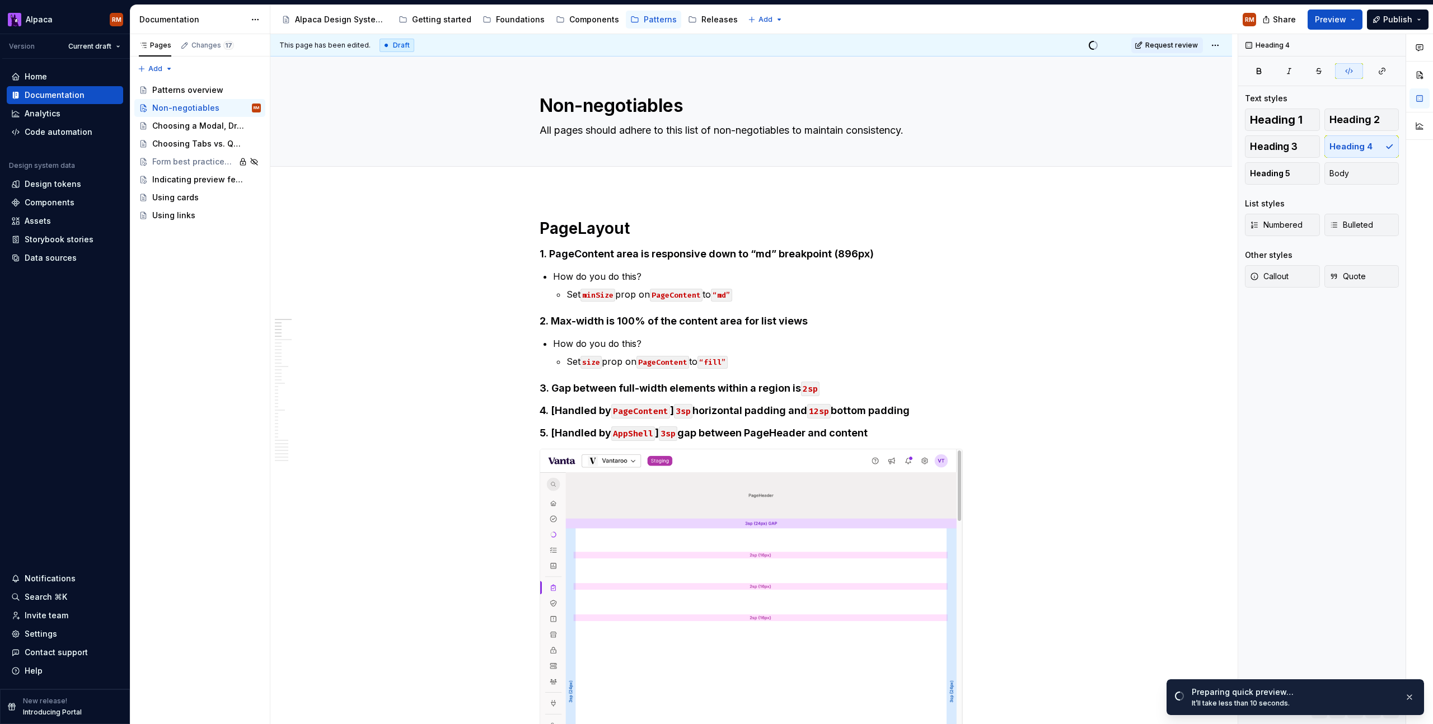
click at [1352, 692] on div "Preparing quick preview…" at bounding box center [1294, 692] width 204 height 11
click at [1371, 702] on link "Open page" at bounding box center [1369, 698] width 57 height 16
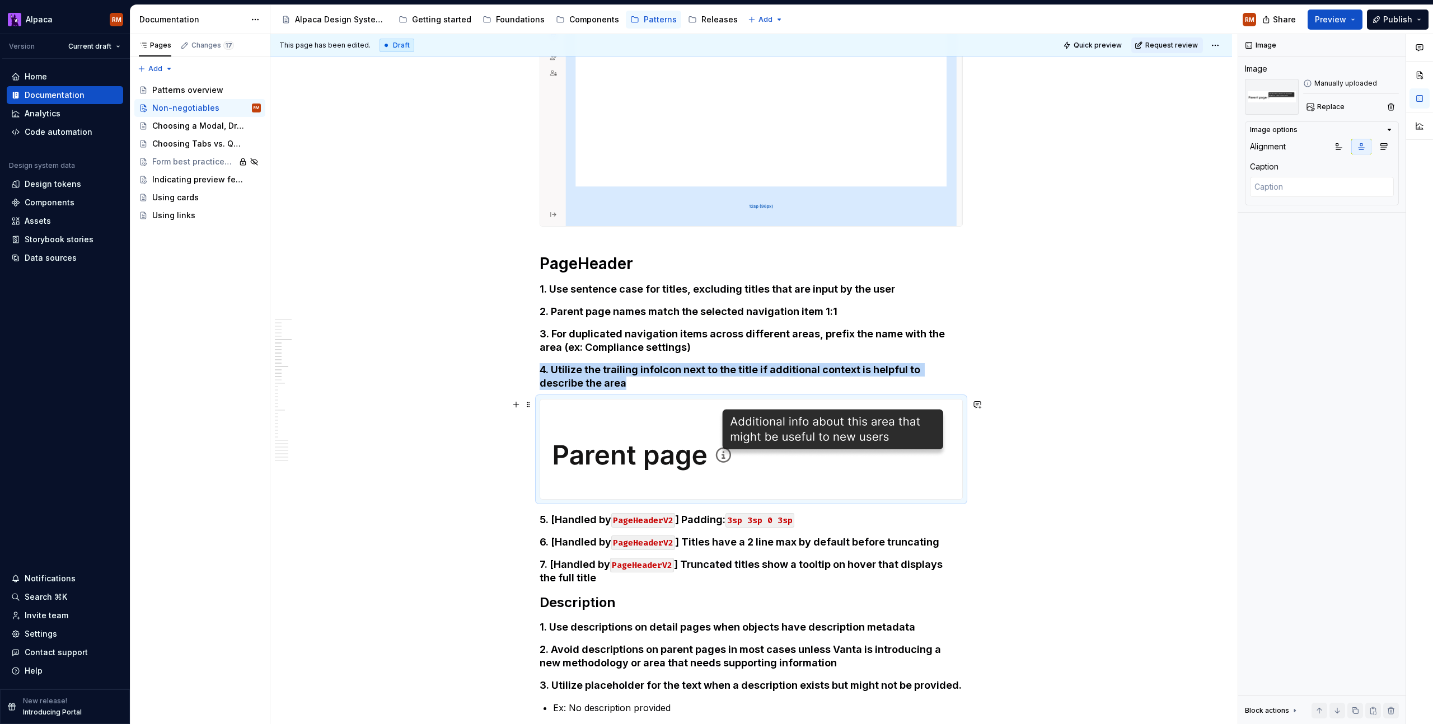
click at [736, 422] on img at bounding box center [751, 450] width 410 height 100
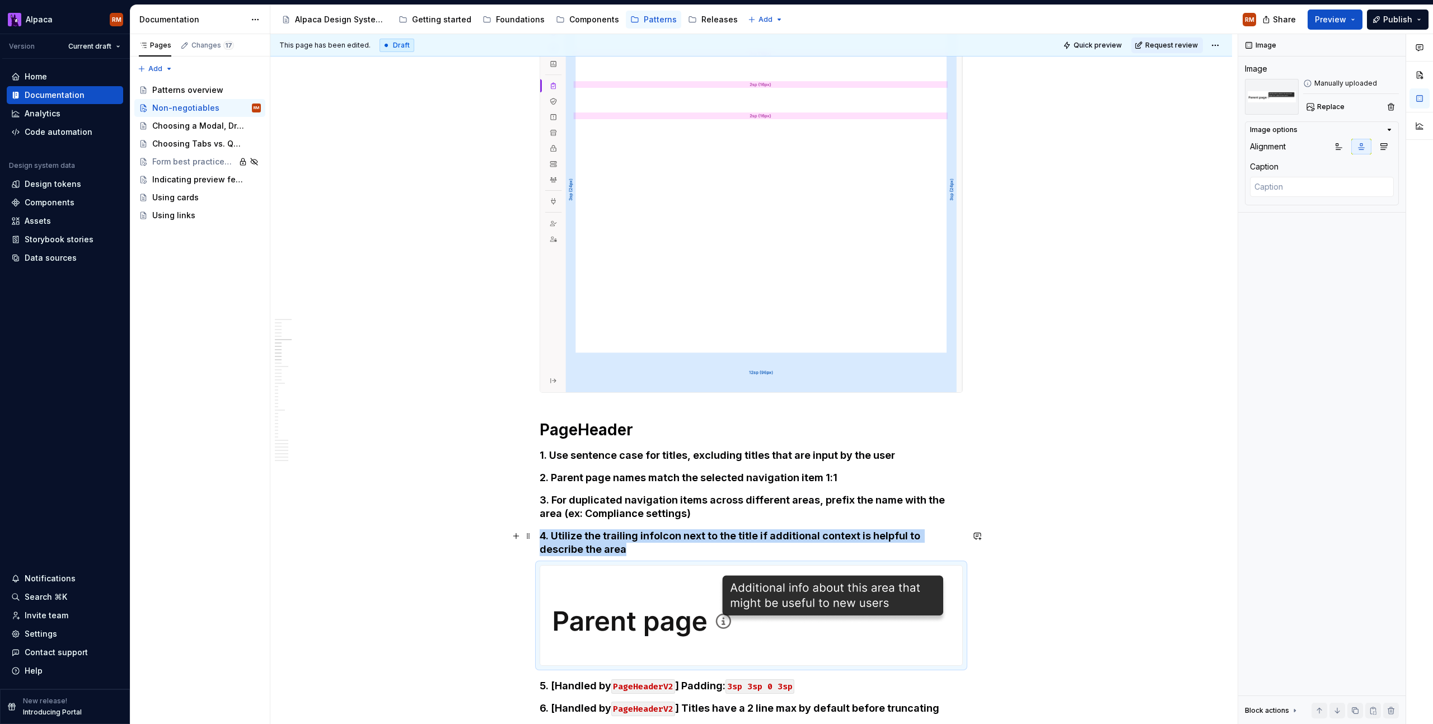
scroll to position [301, 0]
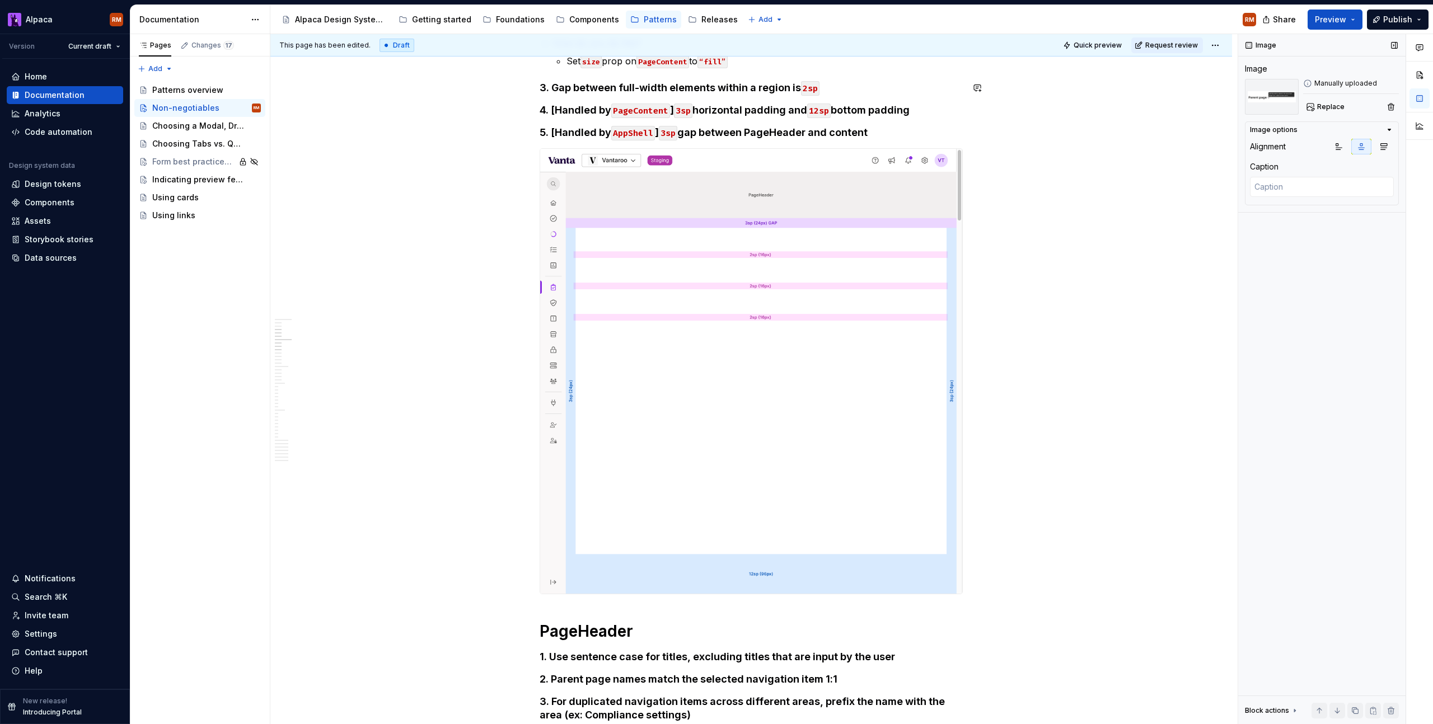
click at [1251, 97] on div "This page has been edited. Draft Quick preview Request review Non-negotiables A…" at bounding box center [851, 379] width 1163 height 691
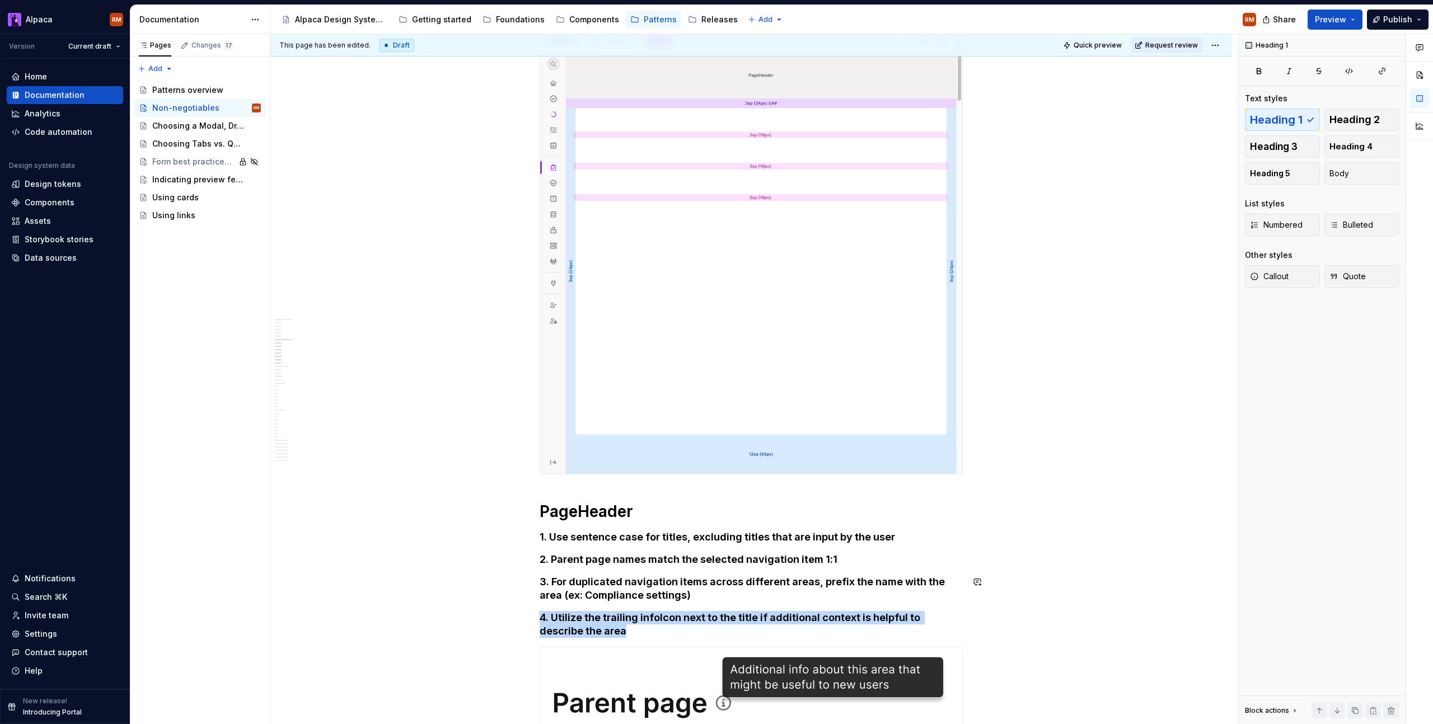
scroll to position [532, 0]
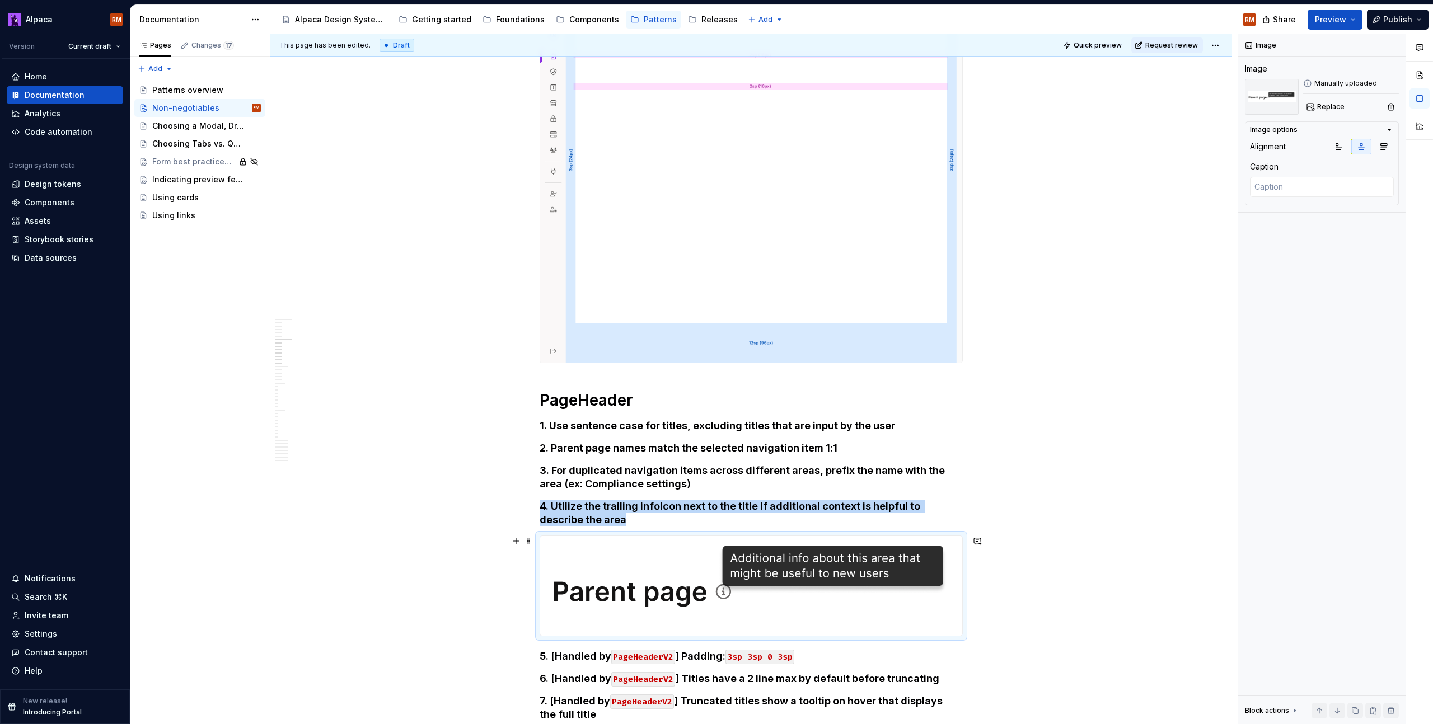
click at [879, 550] on img at bounding box center [751, 586] width 410 height 100
click at [1417, 77] on button "button" at bounding box center [1420, 75] width 20 height 20
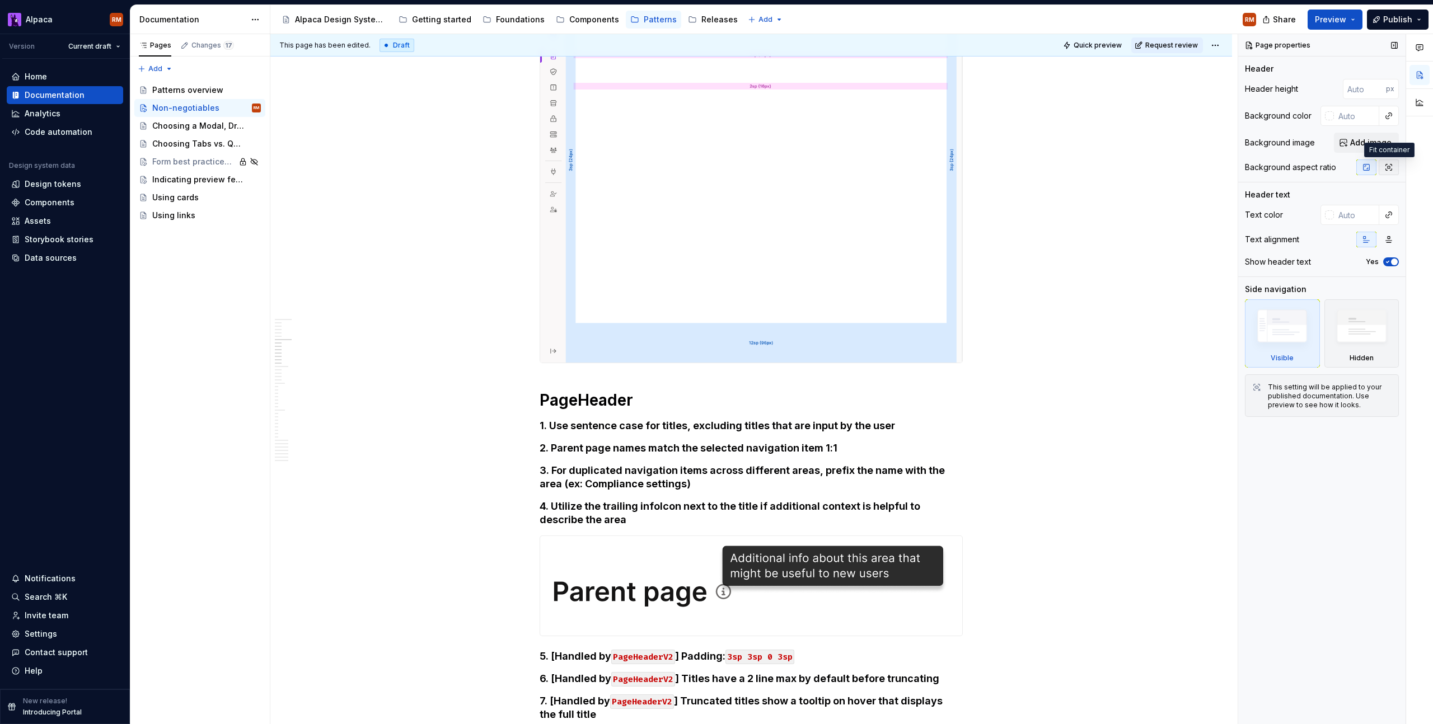
click at [1383, 168] on button "button" at bounding box center [1389, 168] width 20 height 16
click at [1364, 168] on icon "button" at bounding box center [1366, 167] width 9 height 9
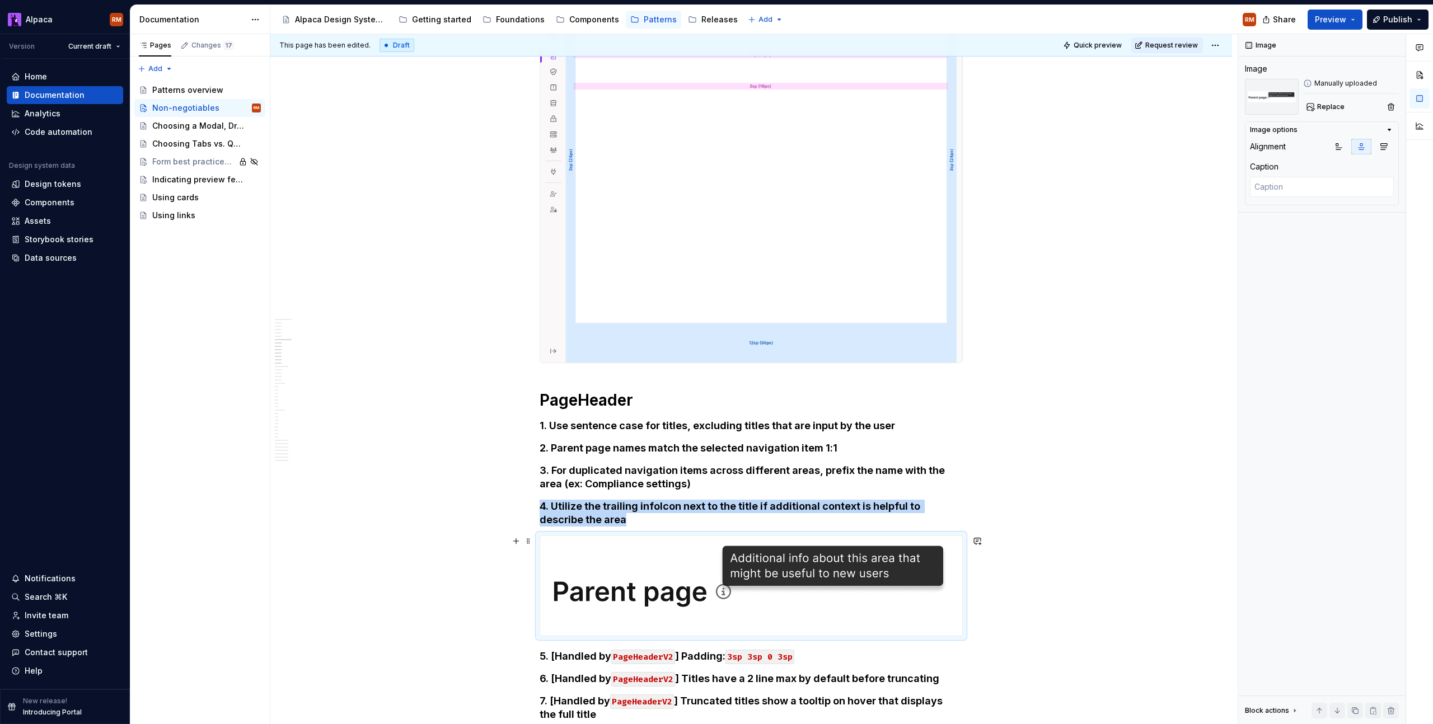
click at [858, 620] on img at bounding box center [751, 586] width 410 height 100
click at [865, 596] on img at bounding box center [751, 586] width 410 height 100
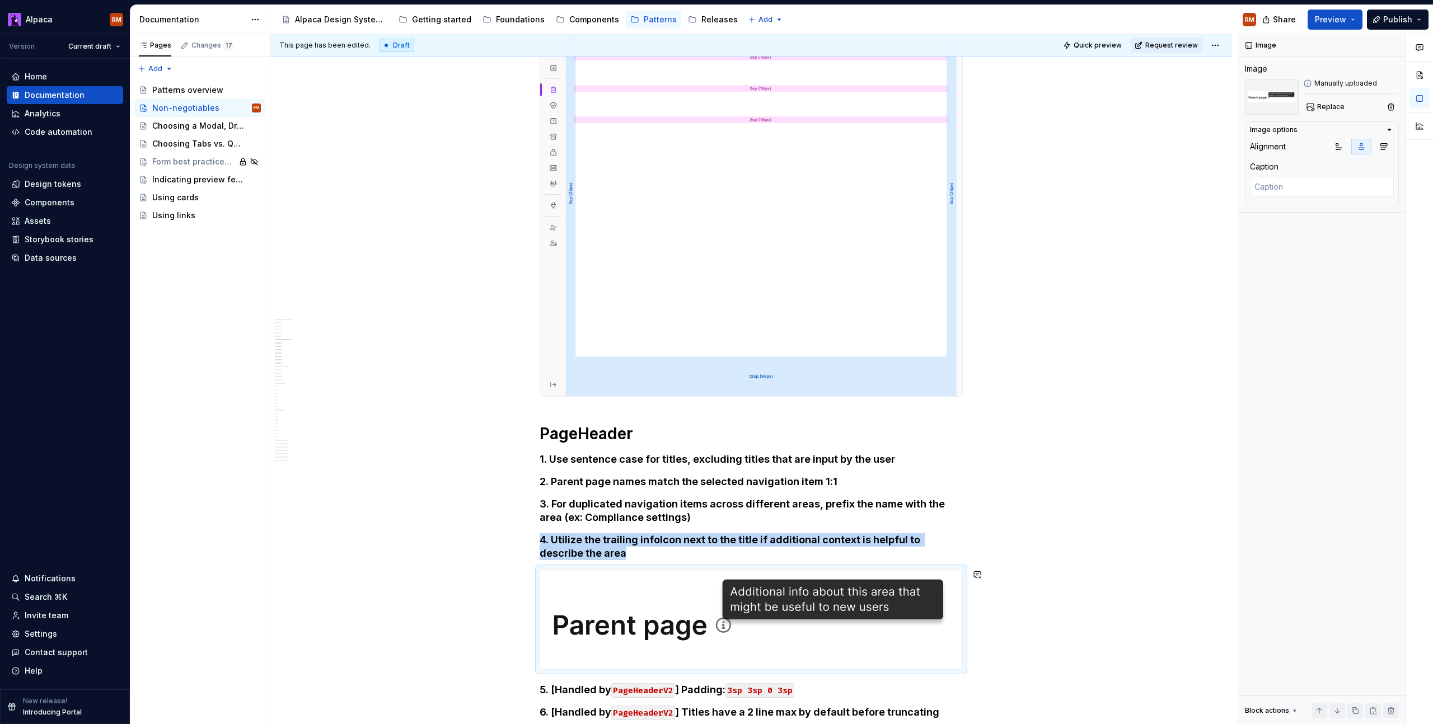
scroll to position [549, 0]
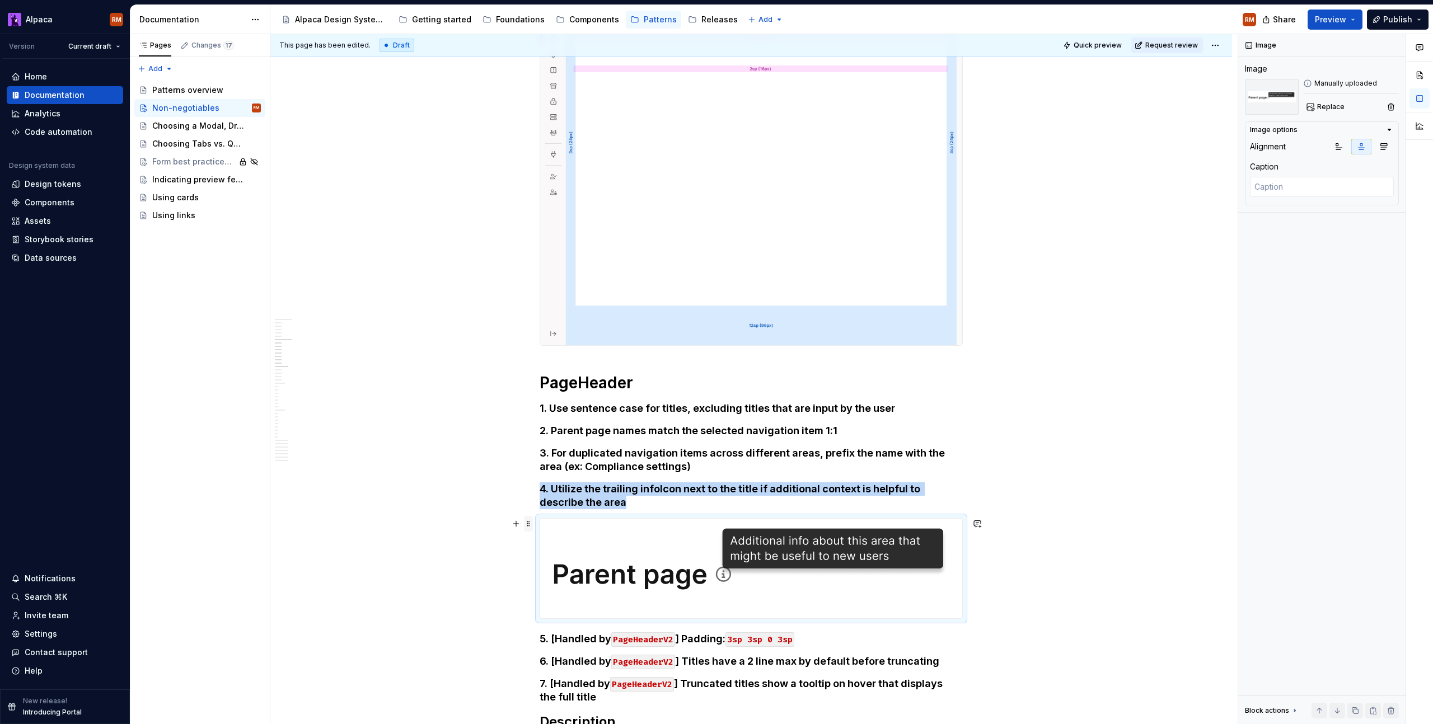
click at [530, 526] on span at bounding box center [528, 524] width 9 height 16
click at [578, 623] on div "Delete" at bounding box center [581, 622] width 73 height 11
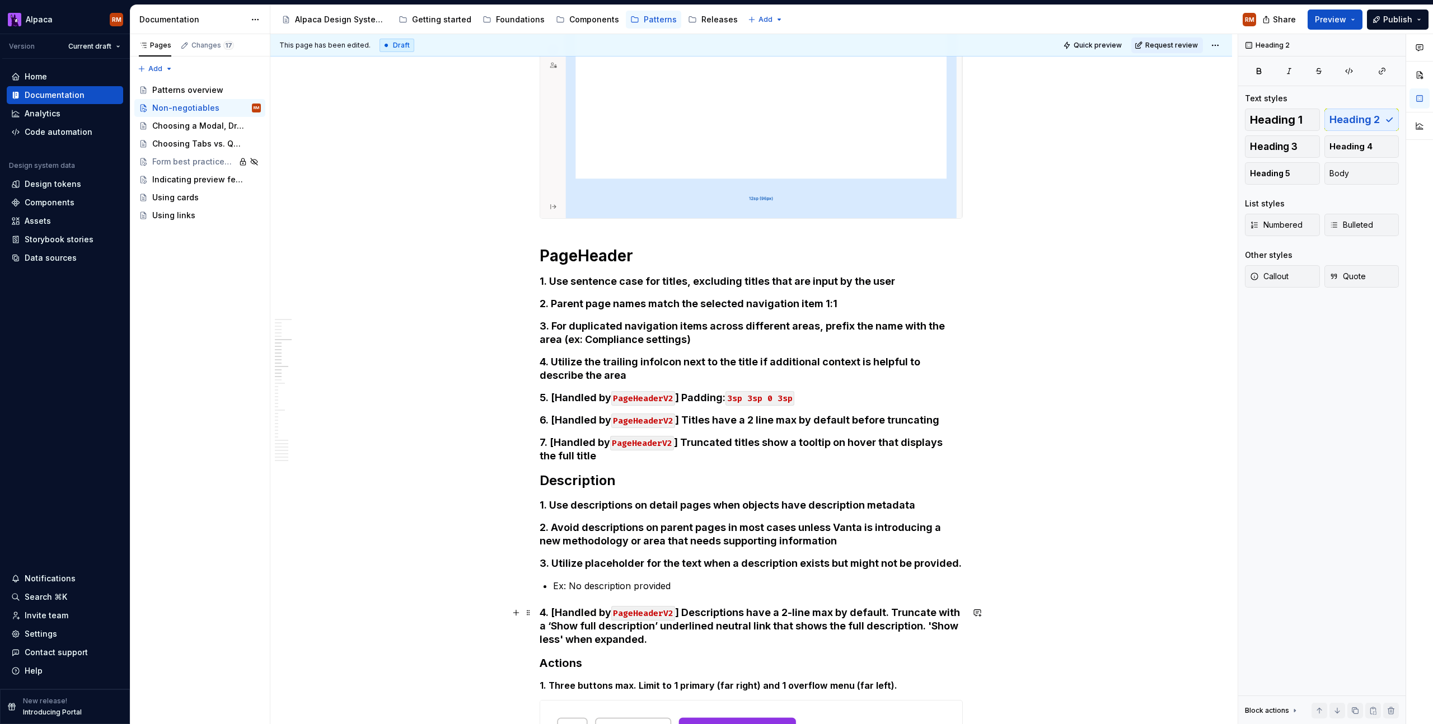
scroll to position [539, 0]
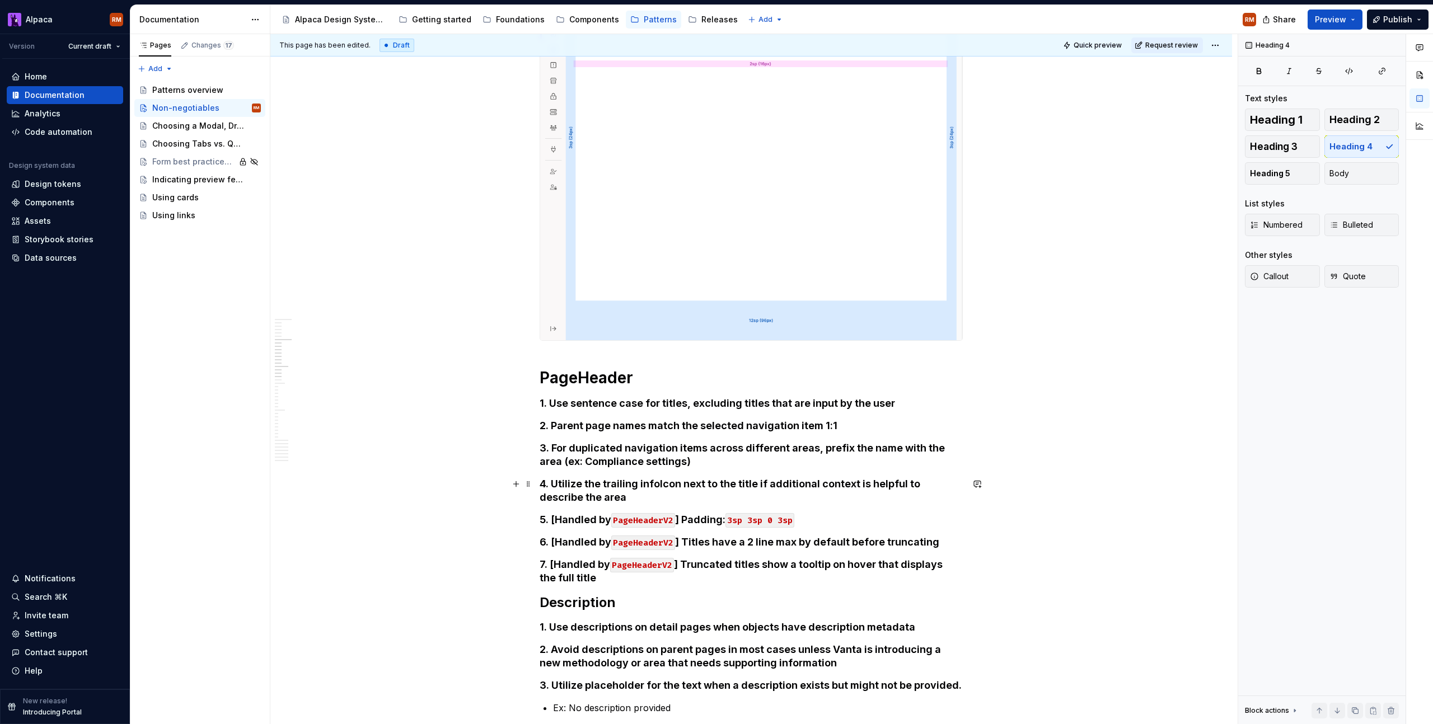
click at [742, 494] on h4 "4. Utilize the trailing infoIcon next to the title if additional context is hel…" at bounding box center [751, 490] width 423 height 27
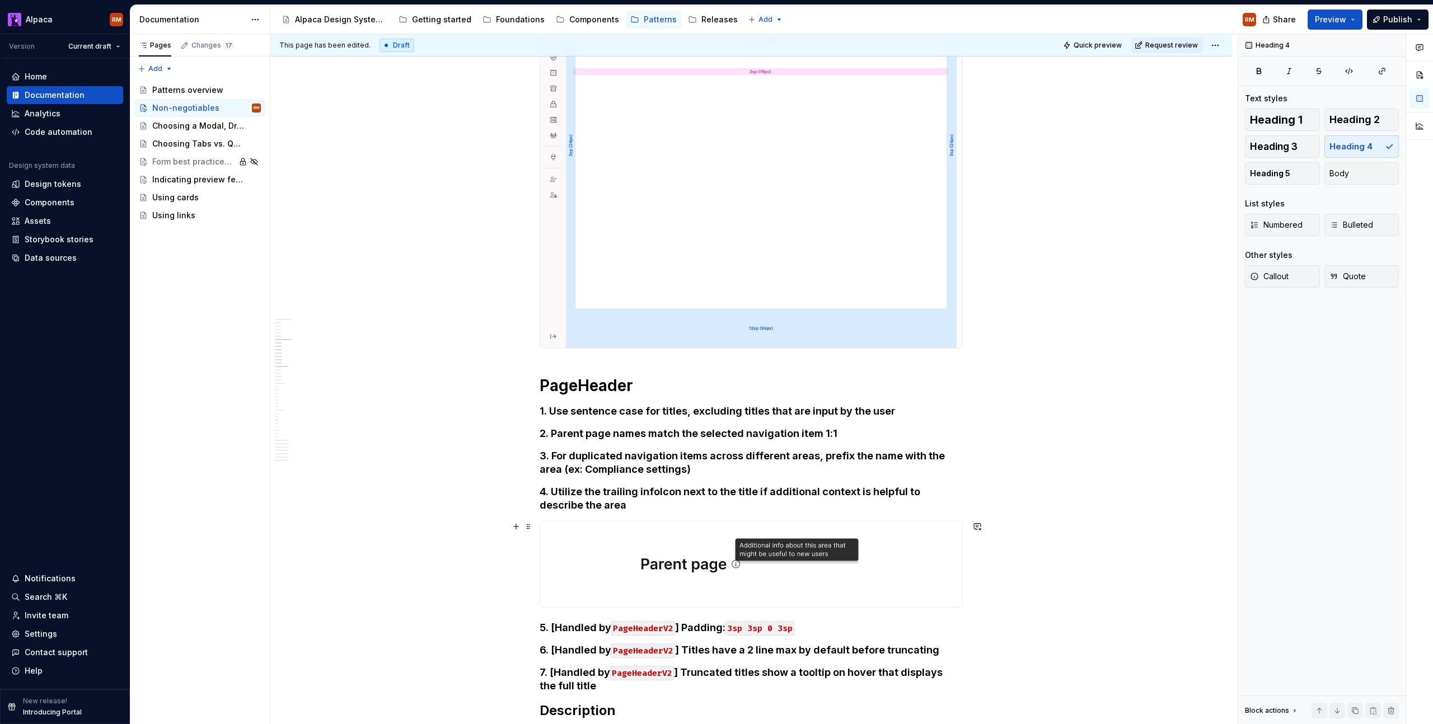
scroll to position [542, 0]
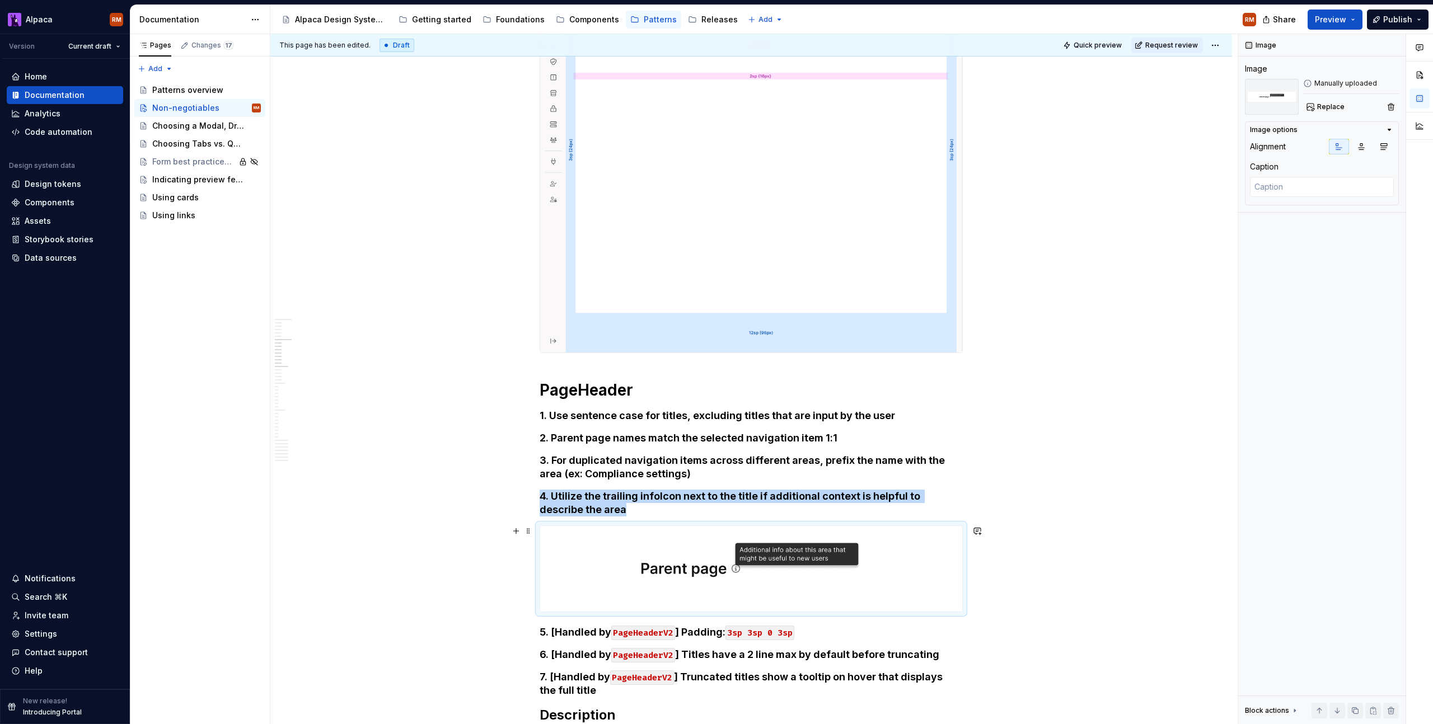
click at [909, 597] on img at bounding box center [751, 569] width 422 height 86
click at [770, 472] on h4 "3. For duplicated navigation items across different areas, prefix the name with…" at bounding box center [751, 467] width 423 height 27
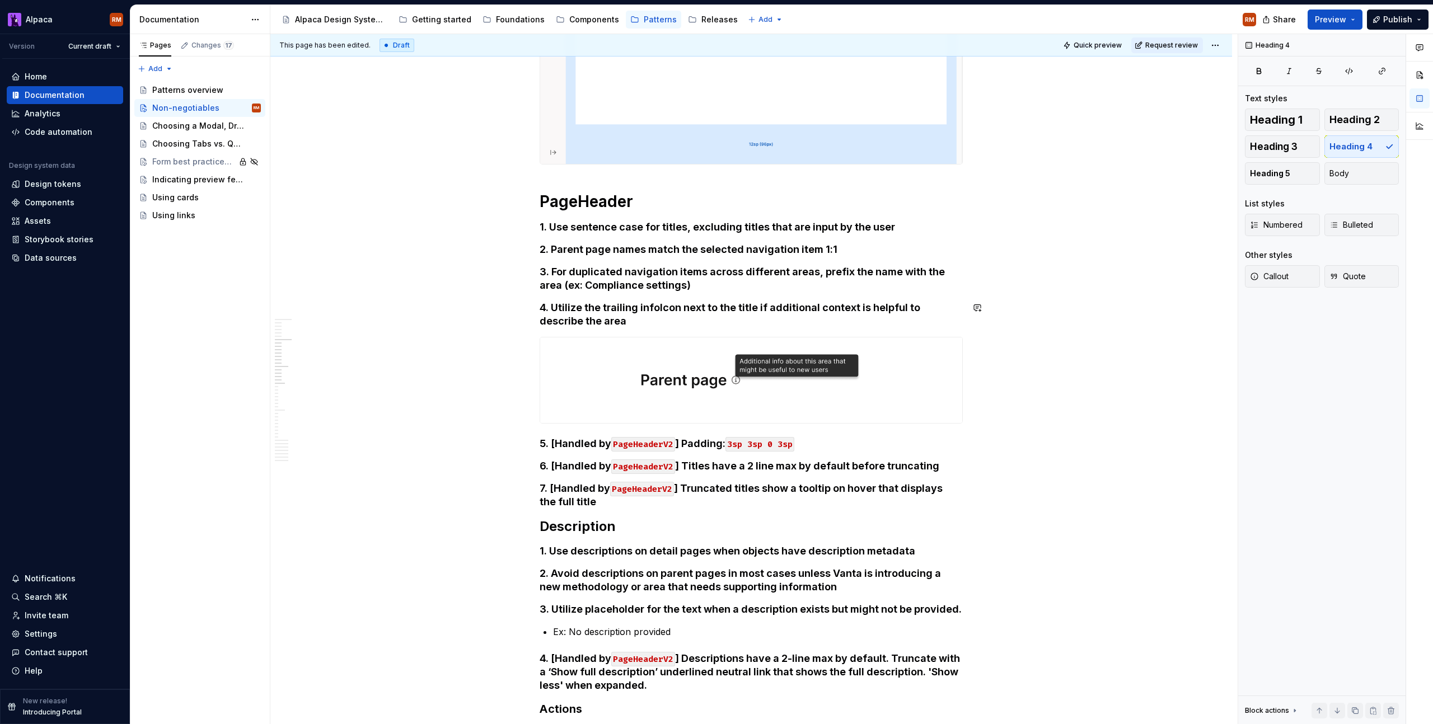
scroll to position [733, 0]
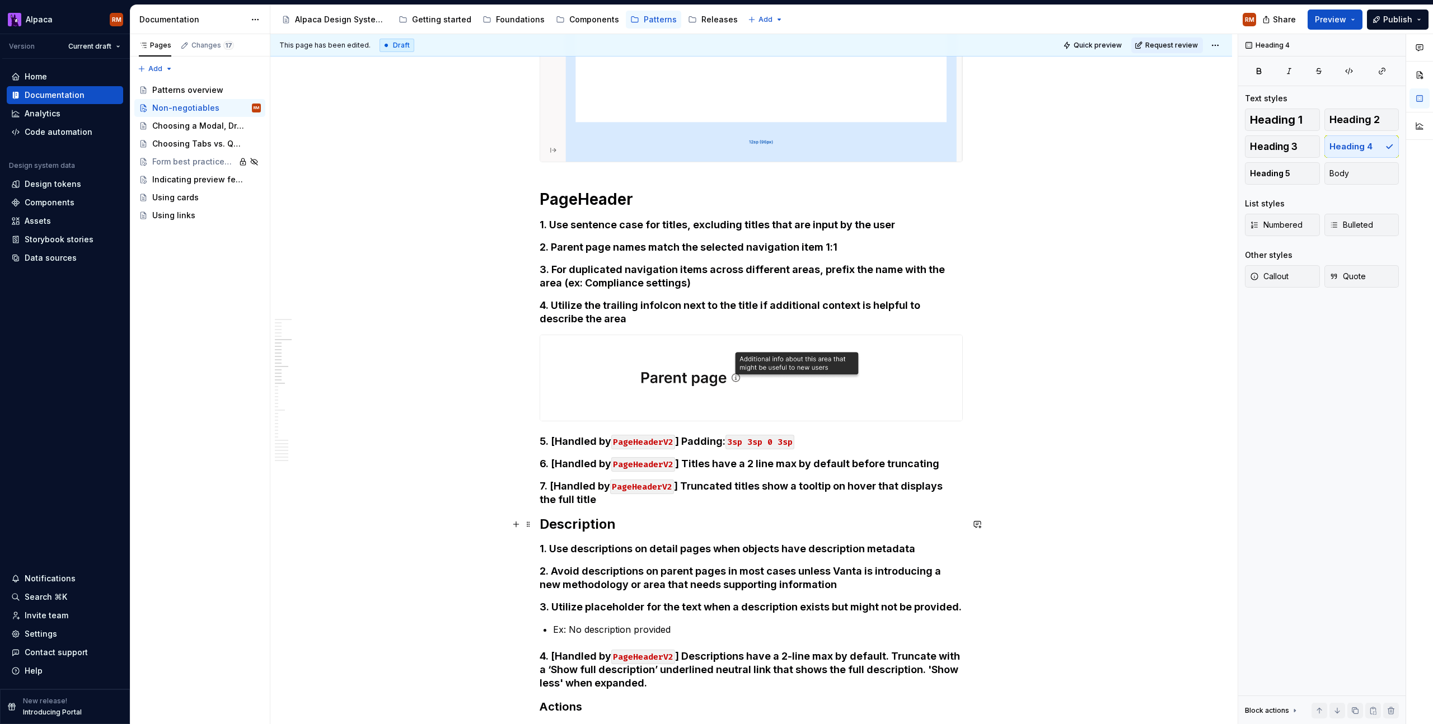
click at [667, 526] on h2 "Description" at bounding box center [751, 525] width 423 height 18
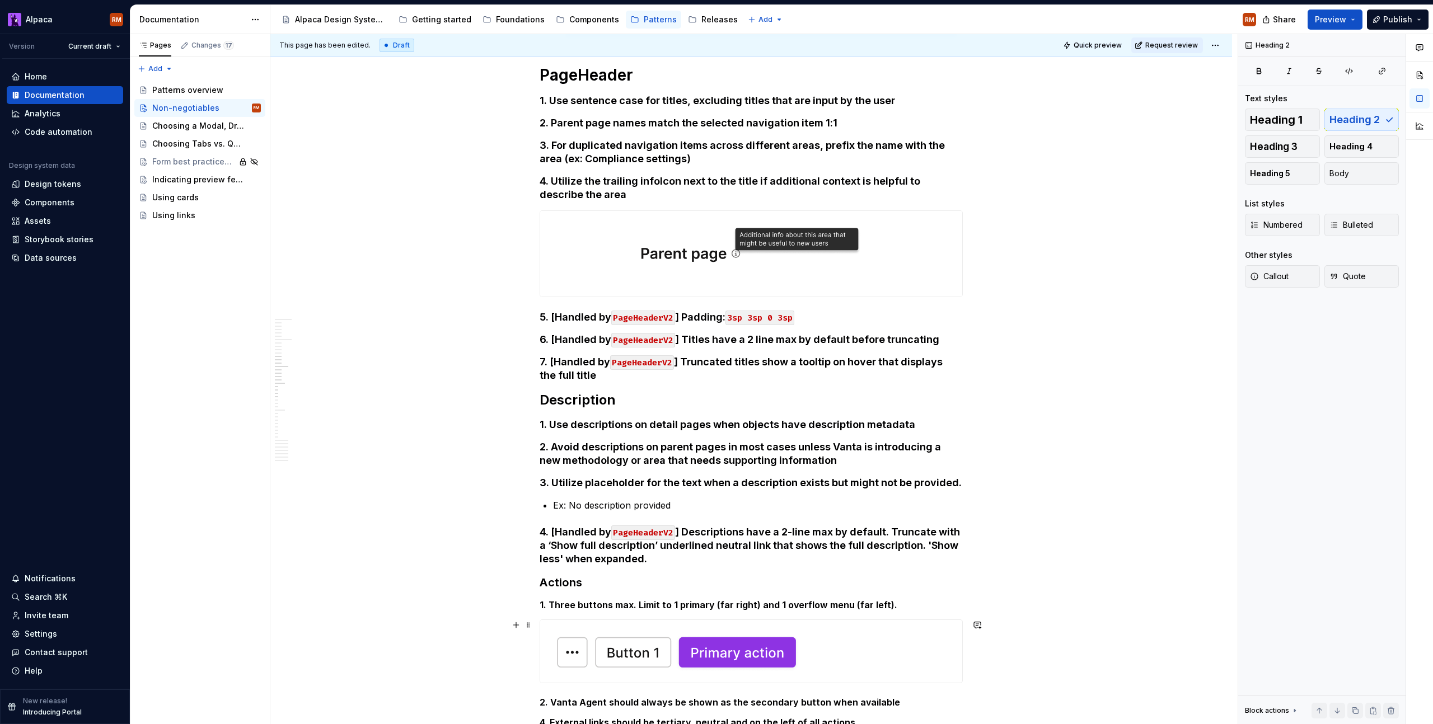
scroll to position [1075, 0]
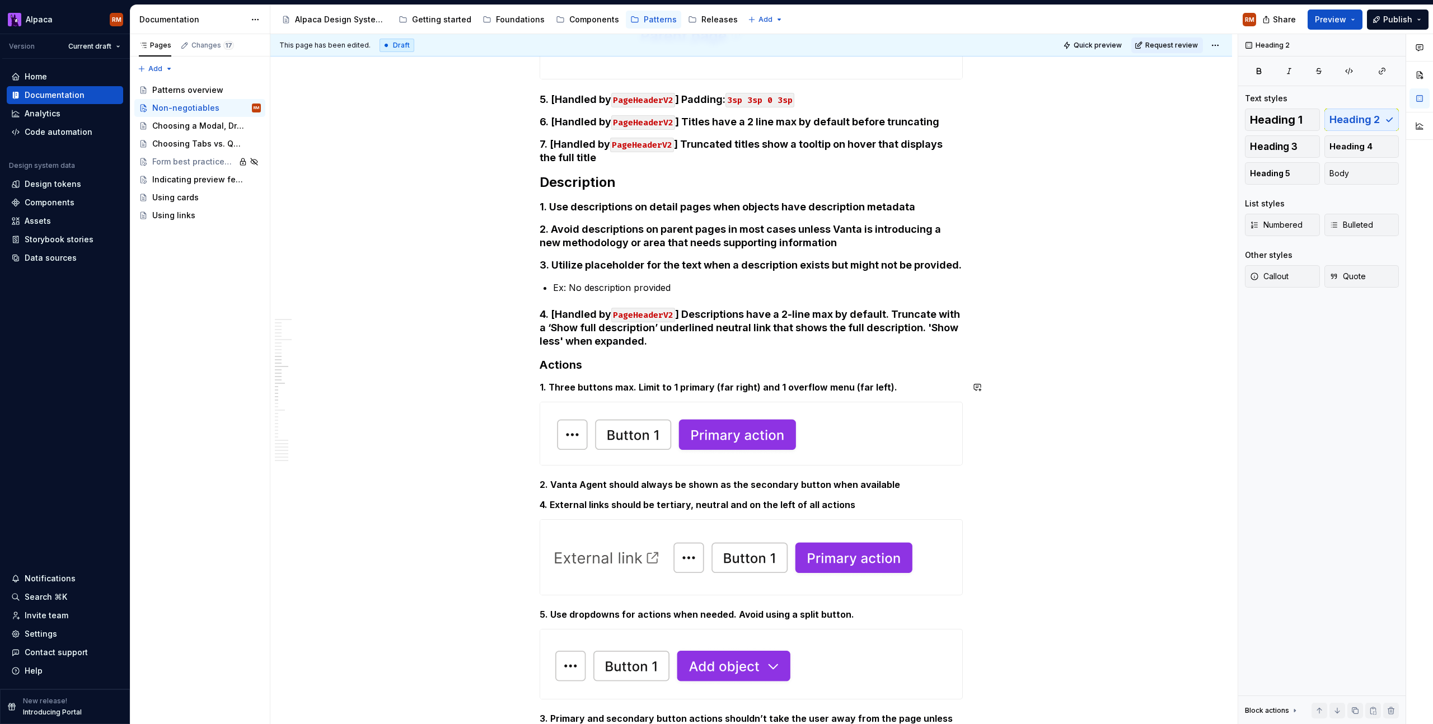
click at [633, 365] on h3 "Actions" at bounding box center [751, 365] width 423 height 16
click at [1354, 113] on button "Heading 2" at bounding box center [1361, 120] width 75 height 22
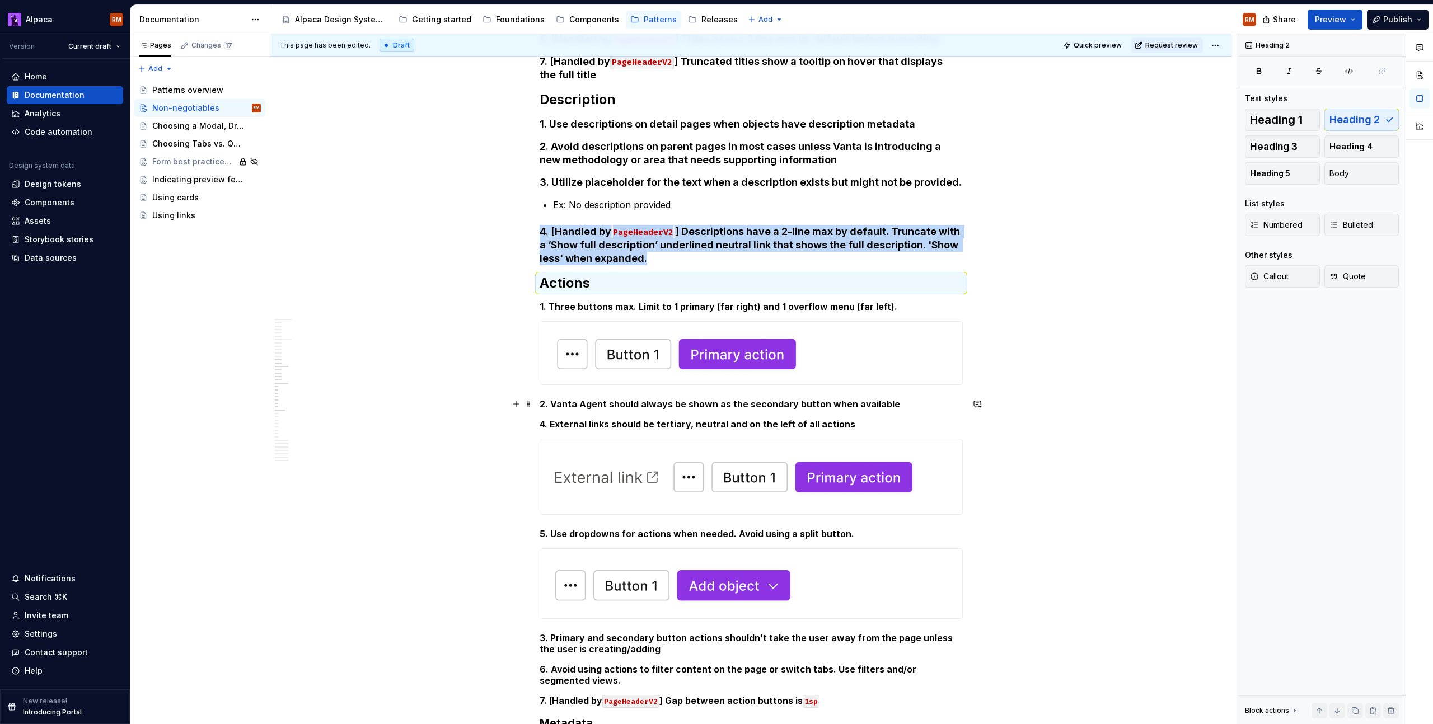
scroll to position [1410, 0]
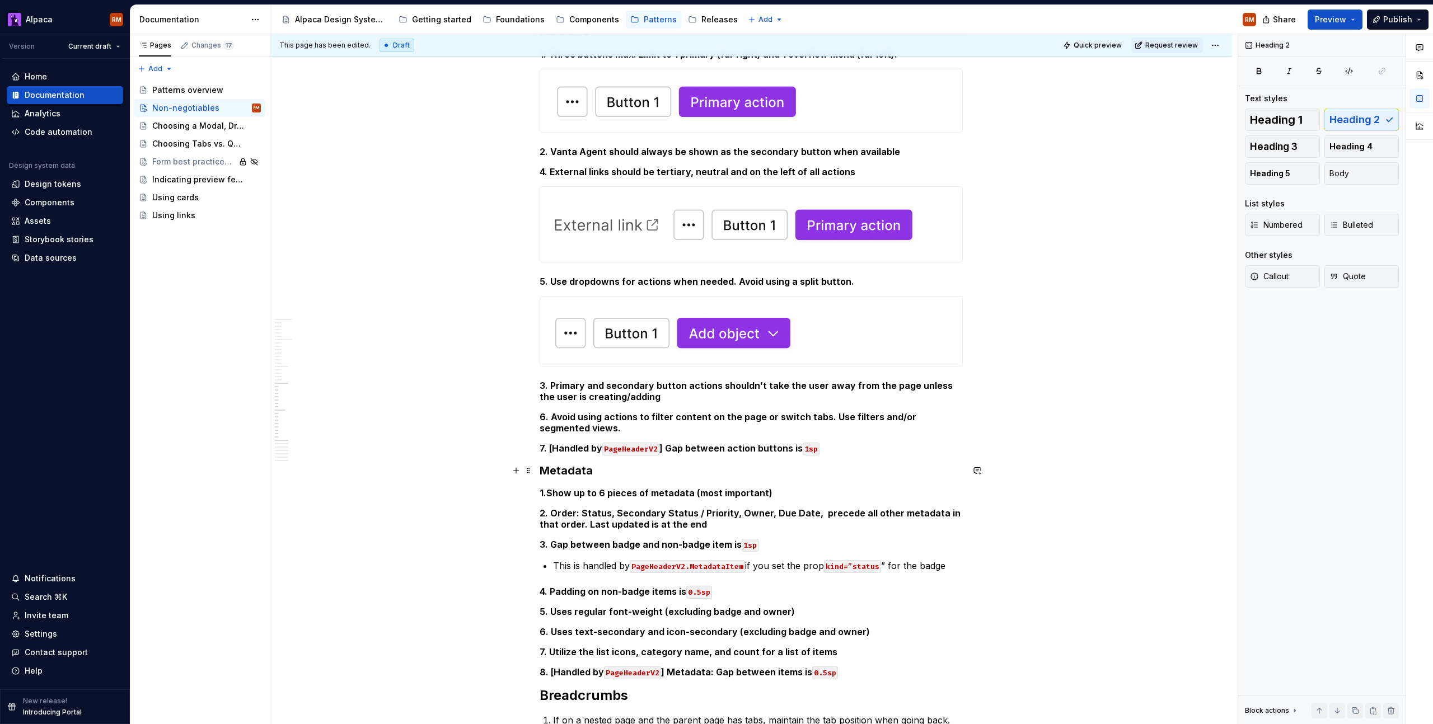
click at [614, 471] on h3 "Metadata" at bounding box center [751, 471] width 423 height 16
click at [1365, 119] on span "Heading 2" at bounding box center [1354, 119] width 50 height 11
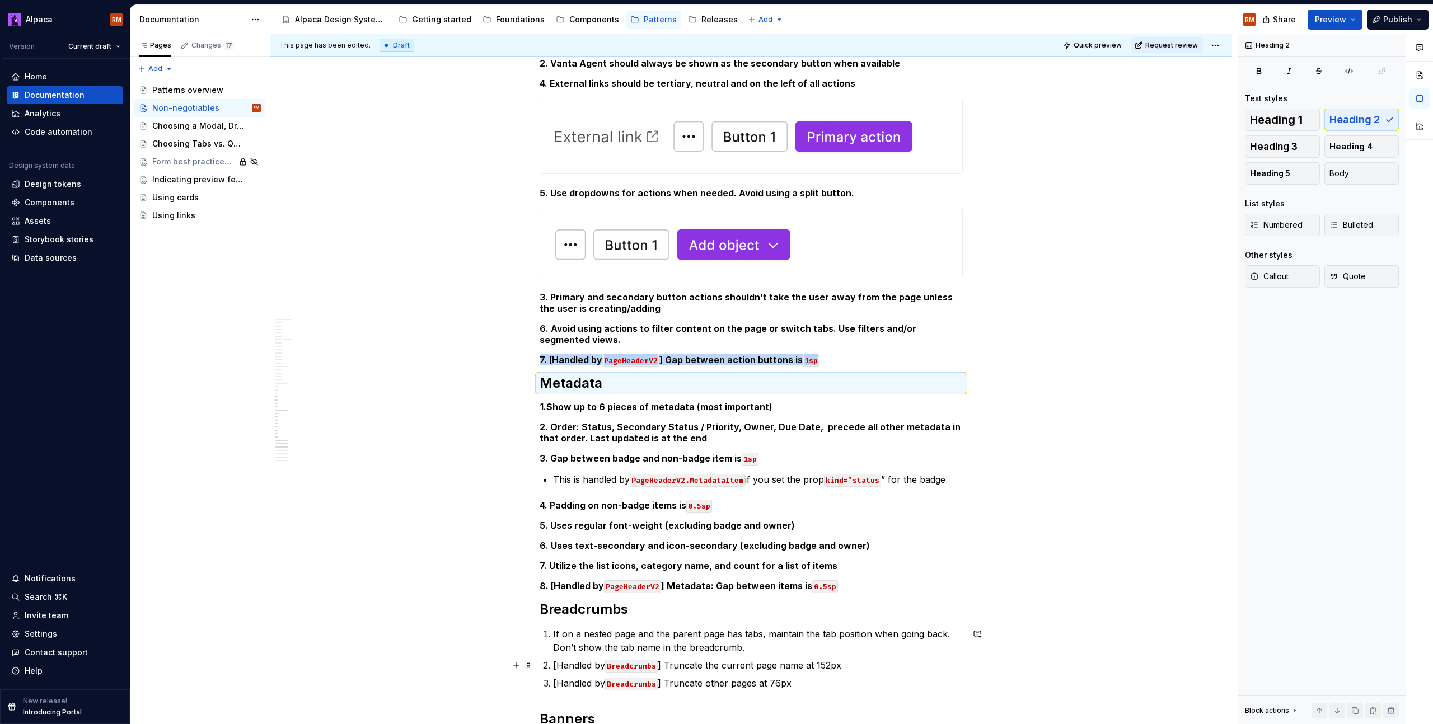
scroll to position [1636, 0]
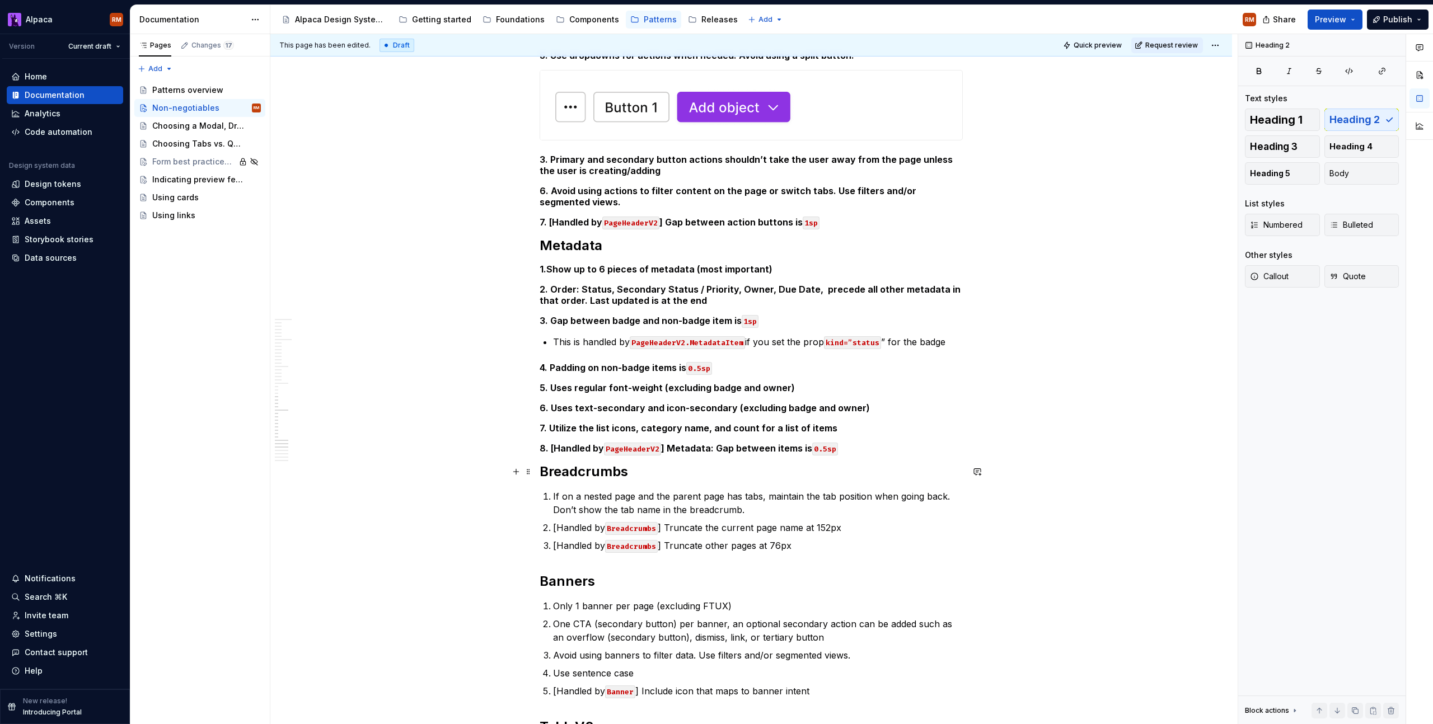
click at [706, 480] on div "PageLayout 1. PageContent area is responsive down to “md” breakpoint (896px) Ho…" at bounding box center [751, 55] width 423 height 2947
click at [1304, 149] on button "Heading 3" at bounding box center [1282, 146] width 75 height 22
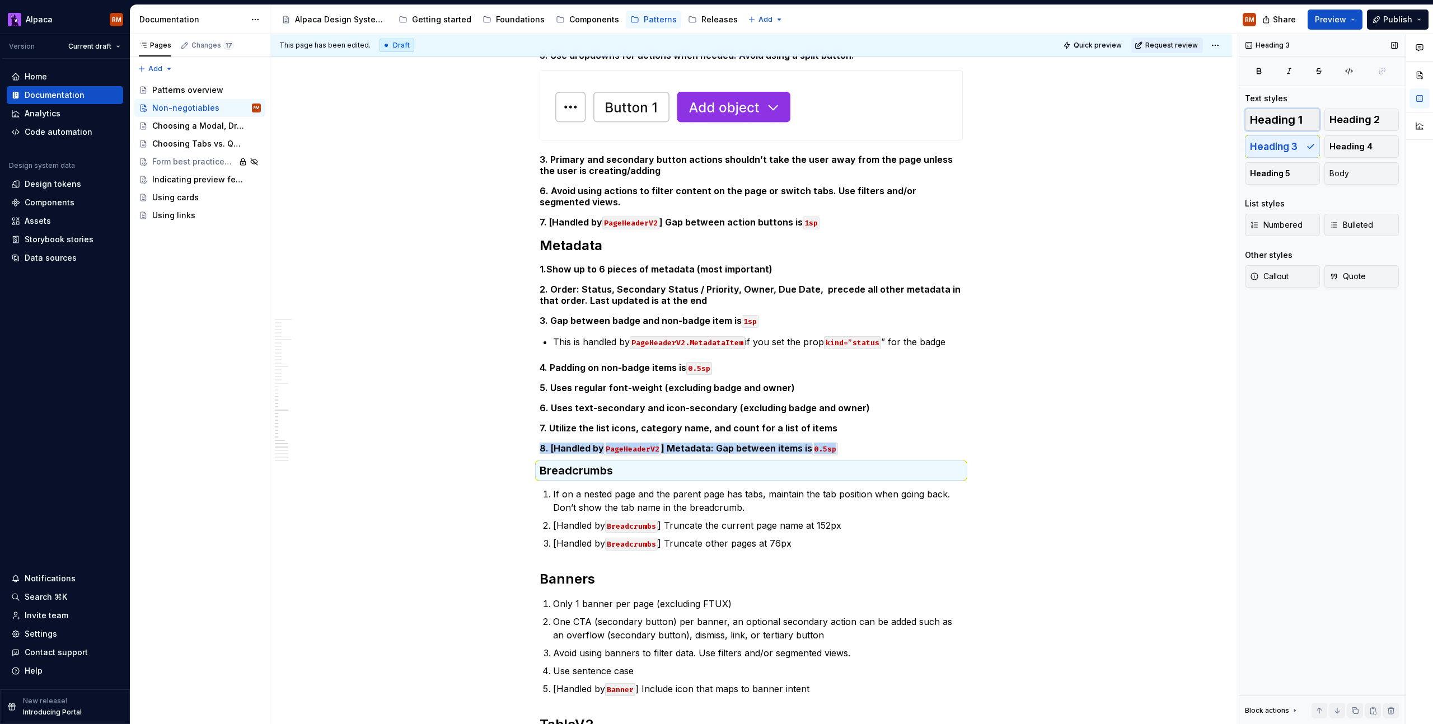
click at [1304, 121] on button "Heading 1" at bounding box center [1282, 120] width 75 height 22
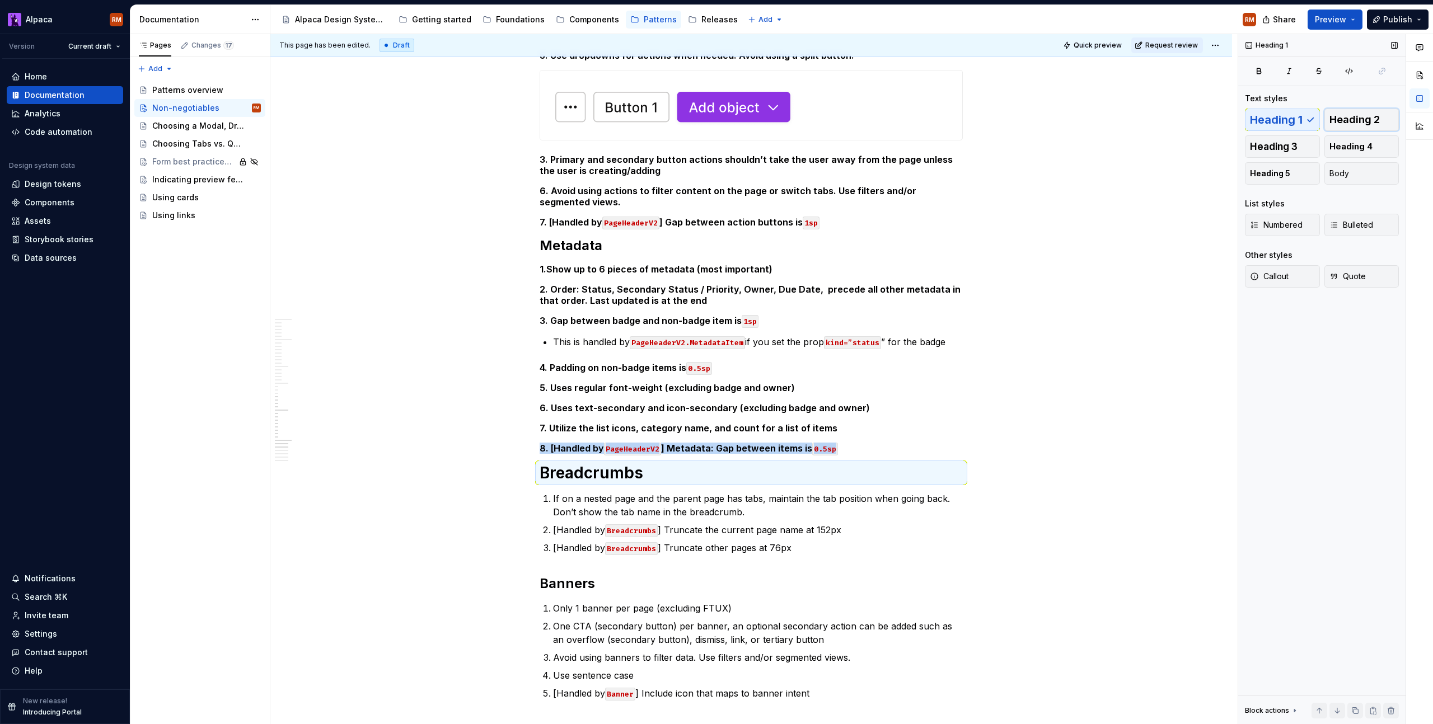
click at [1353, 130] on button "Heading 2" at bounding box center [1361, 120] width 75 height 22
click at [1298, 120] on span "Heading 1" at bounding box center [1276, 119] width 53 height 11
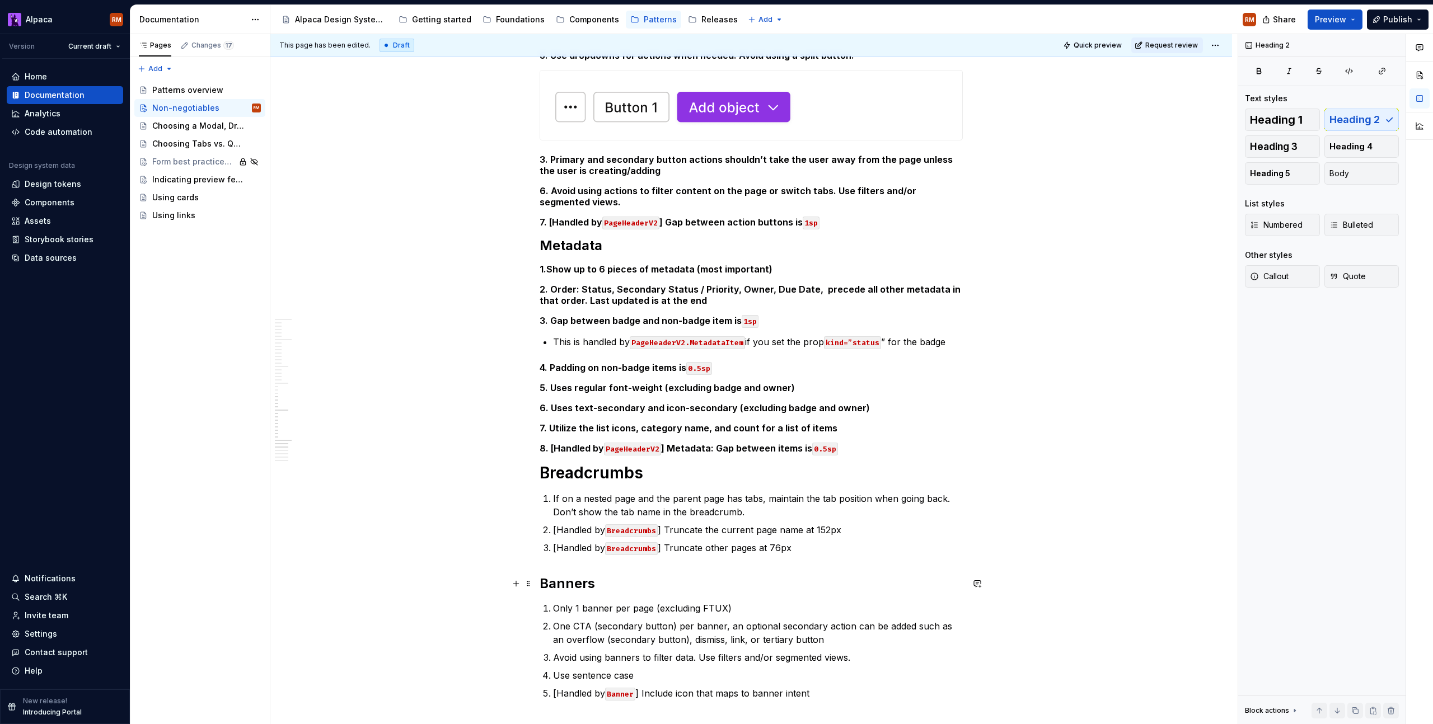
click at [687, 579] on h2 "Banners" at bounding box center [751, 584] width 423 height 18
click at [1267, 117] on span "Heading 1" at bounding box center [1276, 119] width 53 height 11
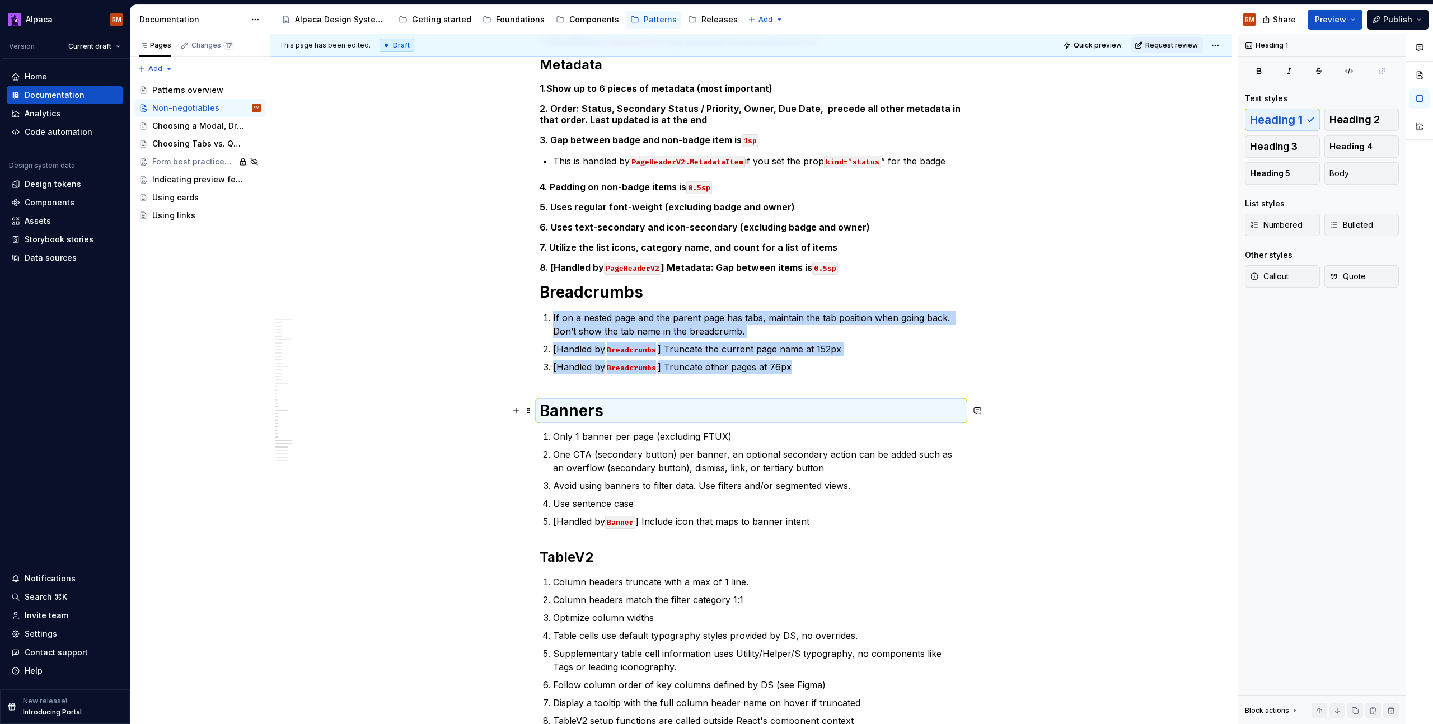
scroll to position [1991, 0]
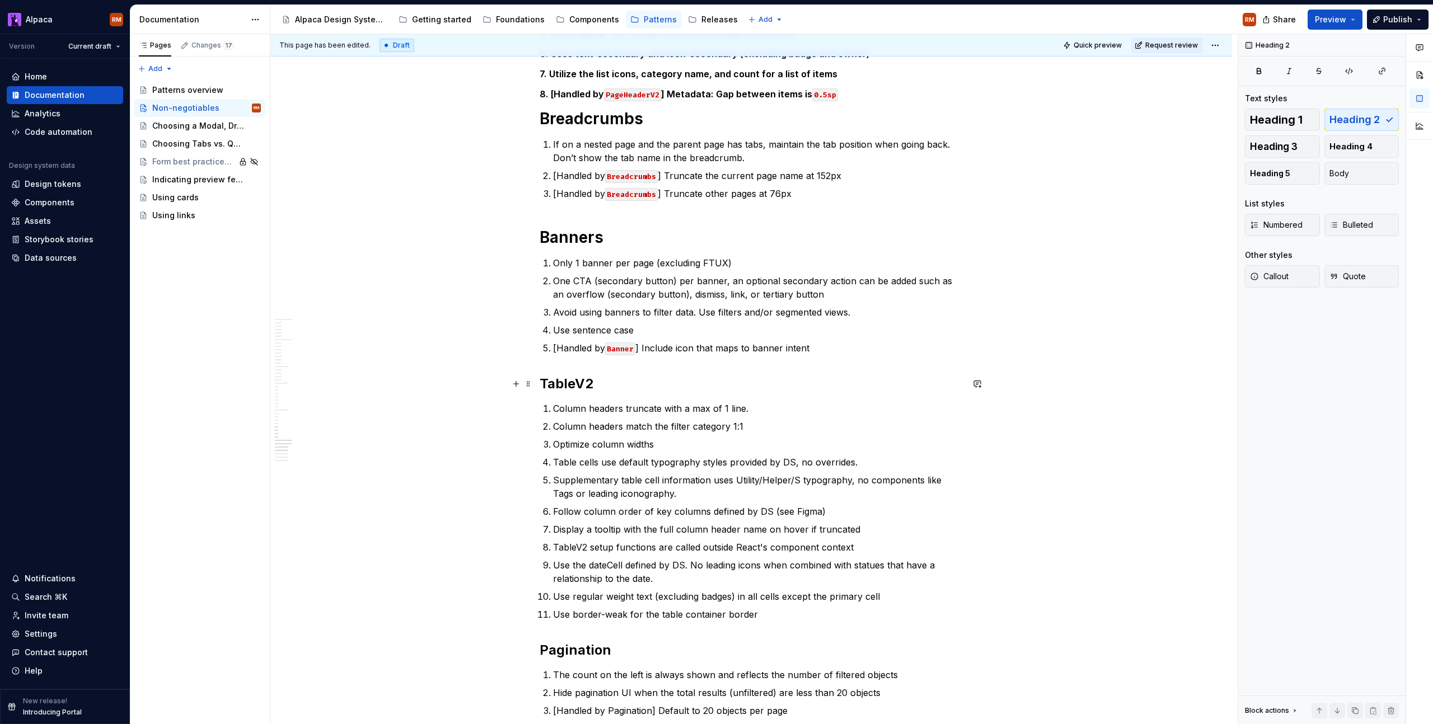
drag, startPoint x: 659, startPoint y: 382, endPoint x: 671, endPoint y: 377, distance: 12.3
click at [659, 382] on h2 "TableV2" at bounding box center [751, 384] width 423 height 18
drag, startPoint x: 1284, startPoint y: 115, endPoint x: 1253, endPoint y: 132, distance: 35.1
click at [1284, 115] on span "Heading 1" at bounding box center [1276, 119] width 53 height 11
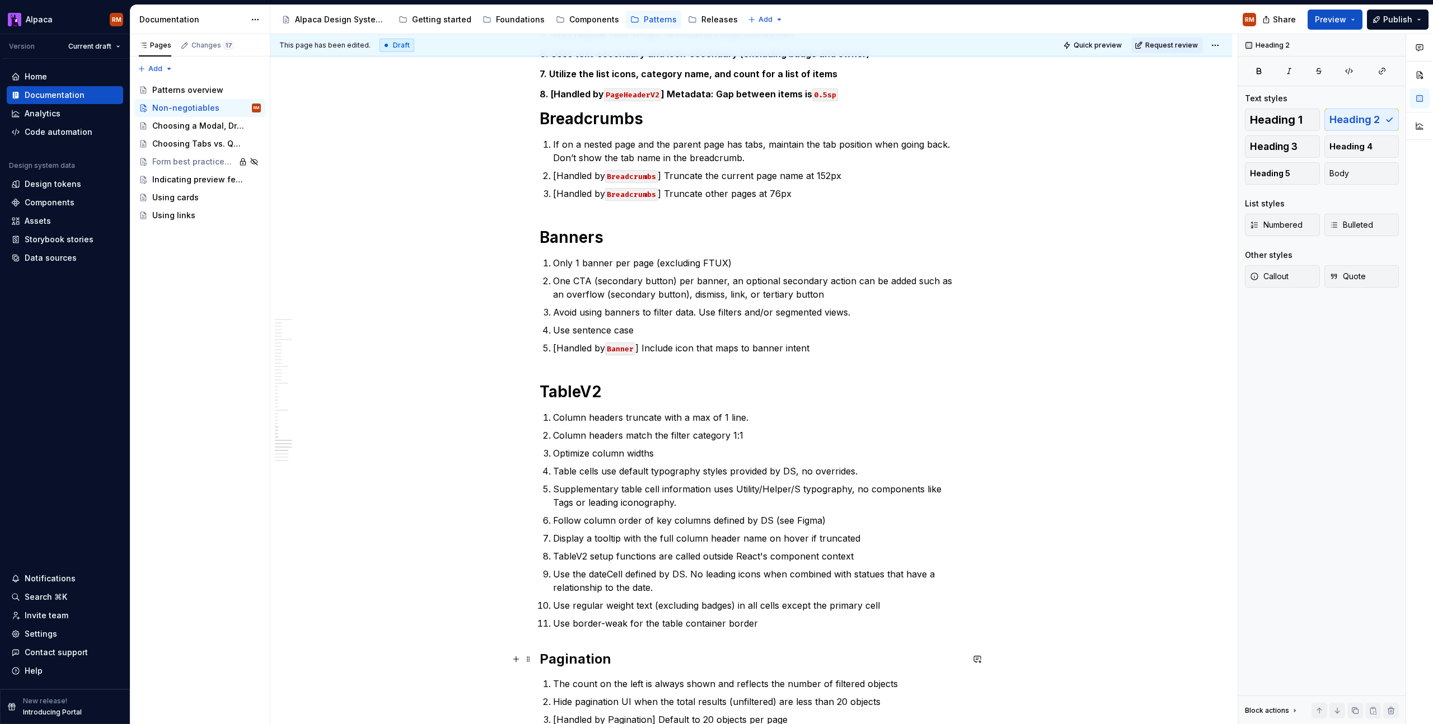
drag, startPoint x: 635, startPoint y: 655, endPoint x: 984, endPoint y: 354, distance: 461.6
click at [635, 655] on h2 "Pagination" at bounding box center [751, 659] width 423 height 18
click at [1272, 123] on span "Heading 1" at bounding box center [1276, 119] width 53 height 11
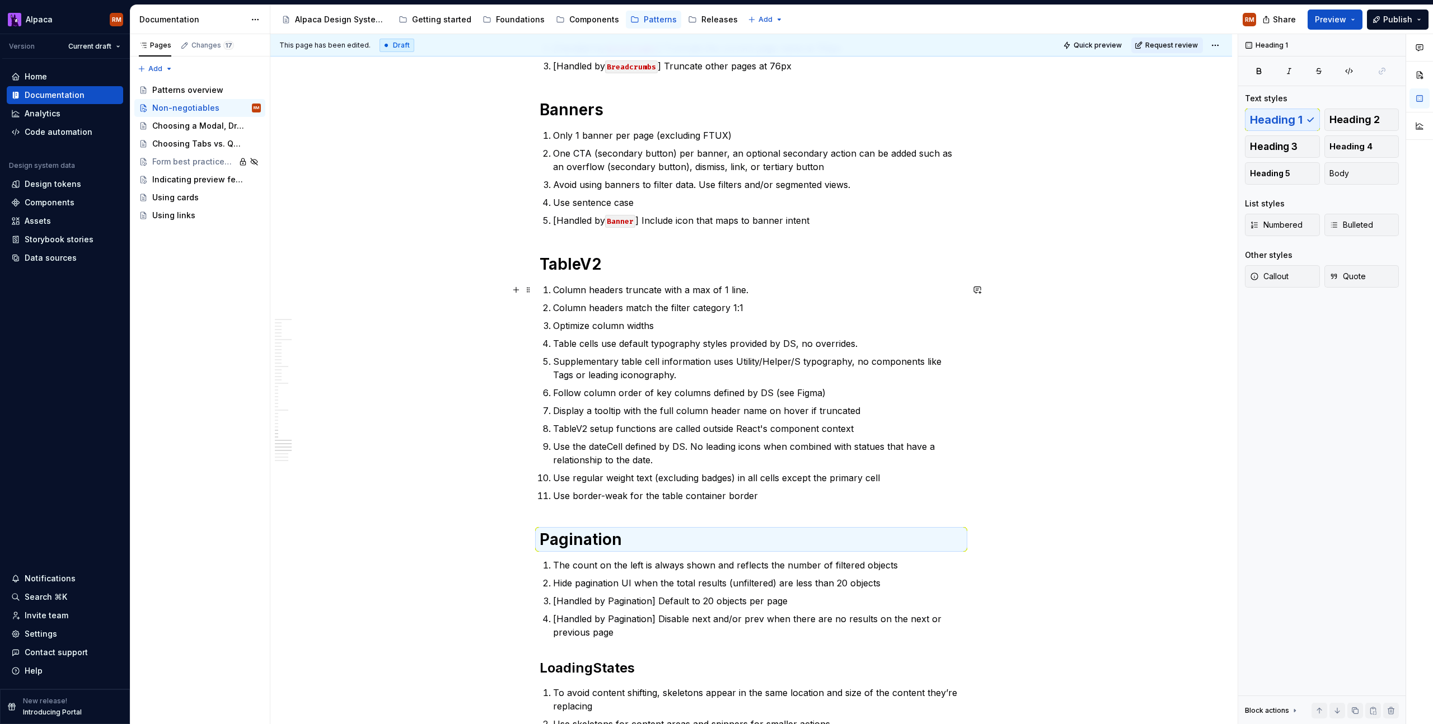
scroll to position [2363, 0]
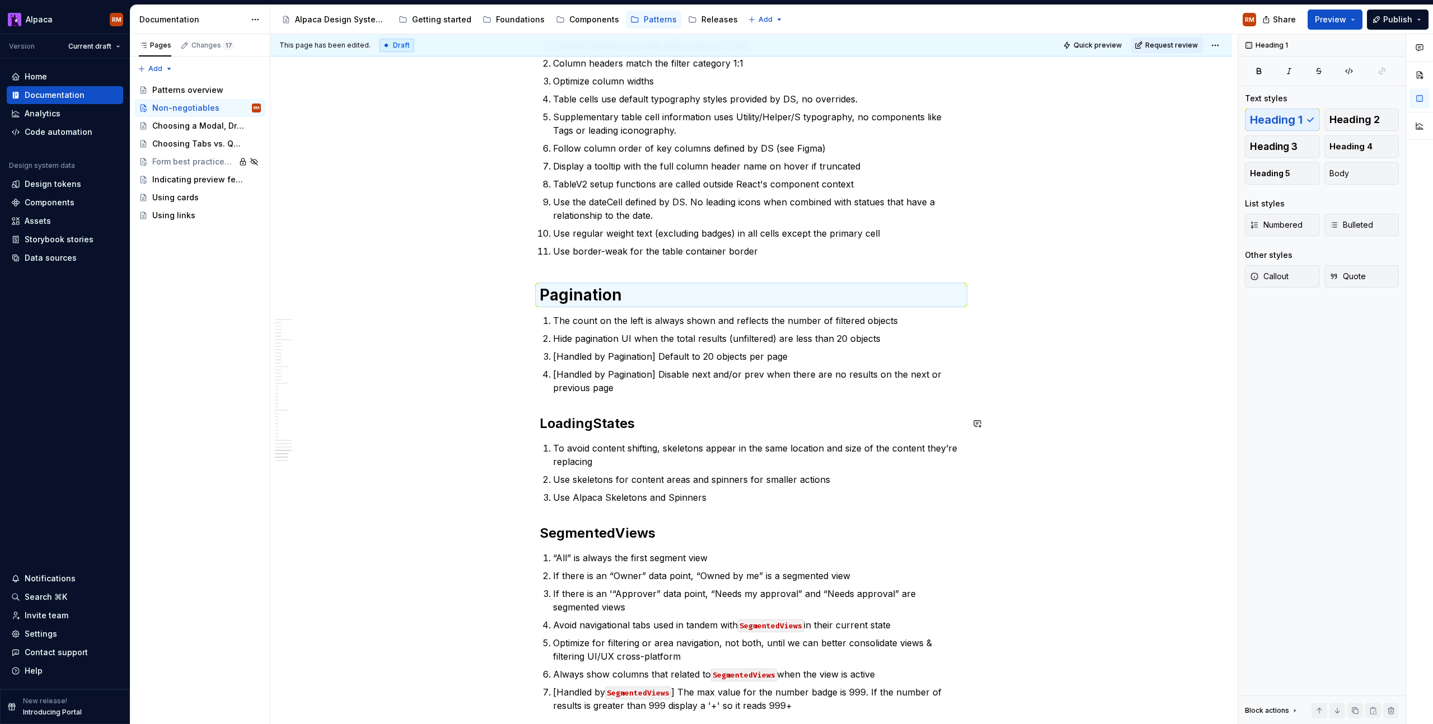
drag, startPoint x: 683, startPoint y: 402, endPoint x: 677, endPoint y: 420, distance: 18.9
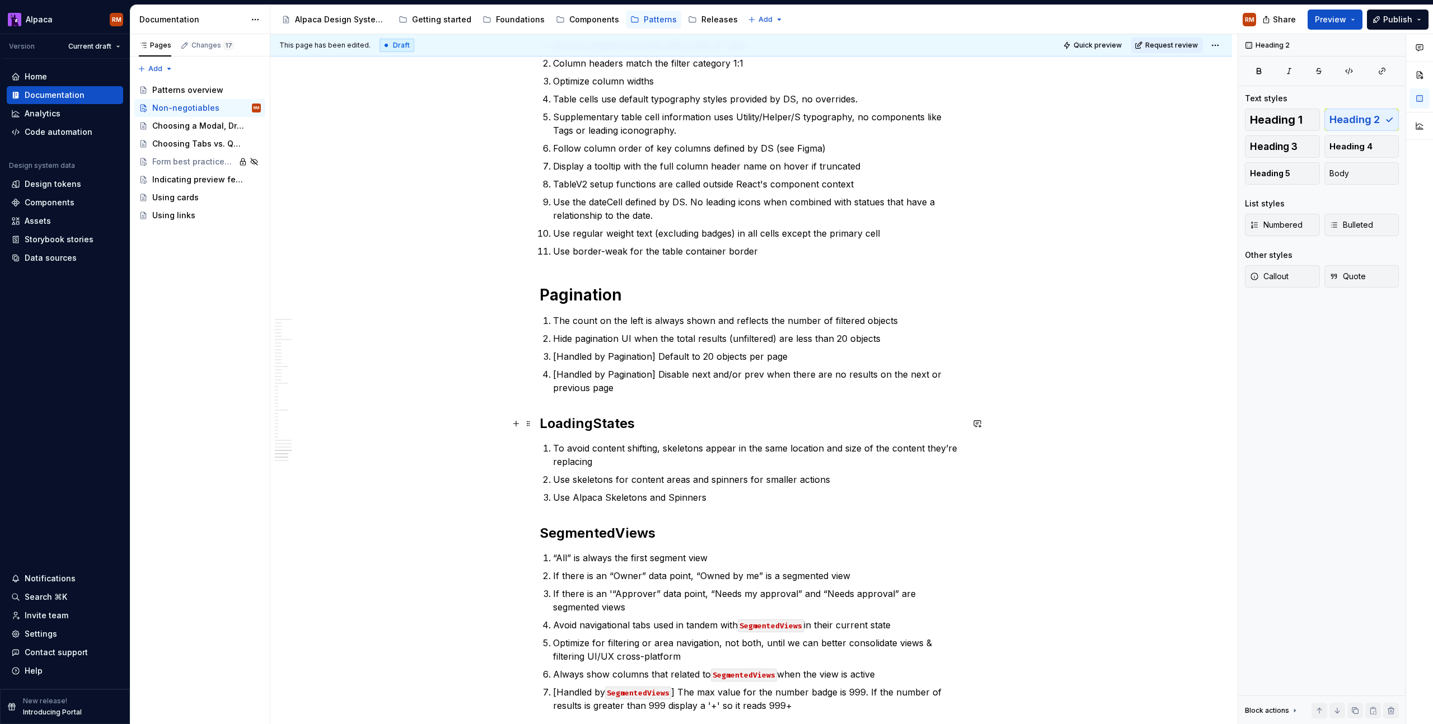
click at [675, 428] on h2 "LoadingStates" at bounding box center [751, 424] width 423 height 18
click at [1262, 116] on span "Heading 1" at bounding box center [1276, 119] width 53 height 11
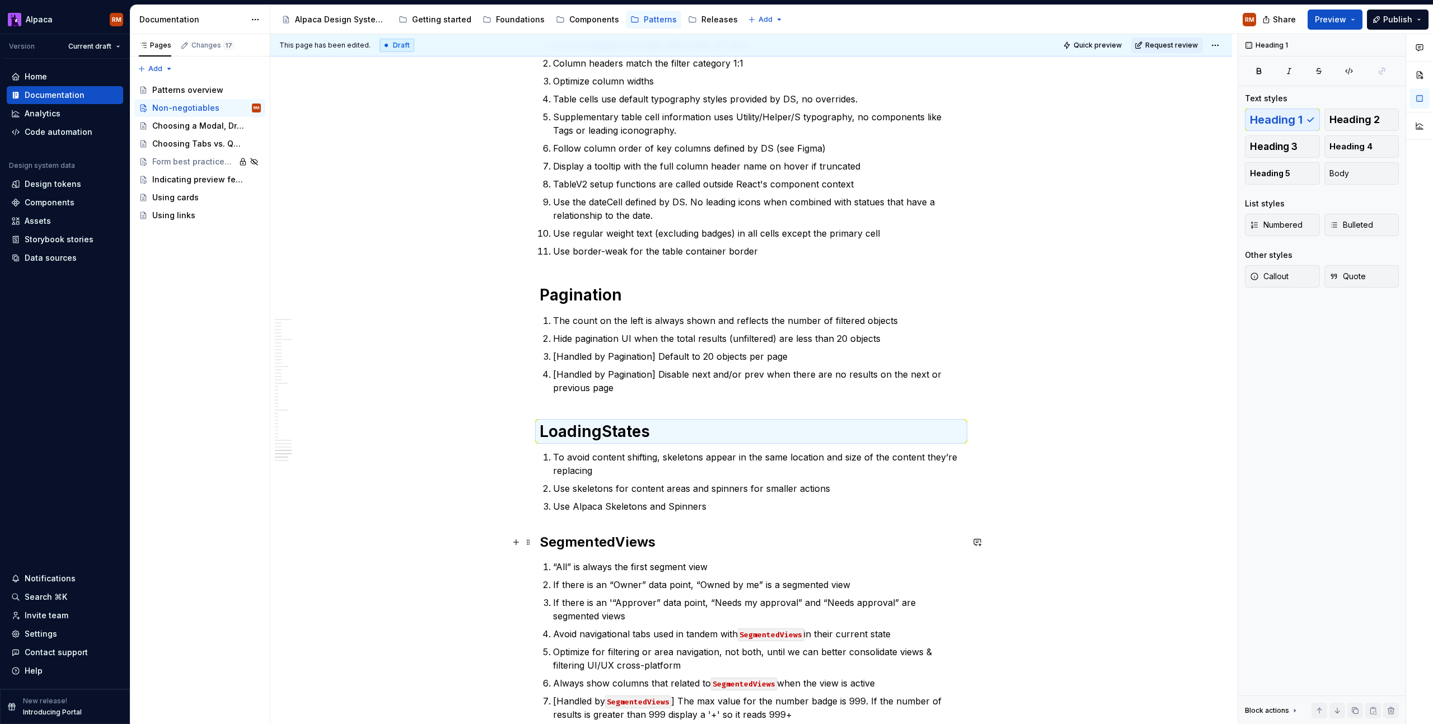
click at [687, 542] on h2 "SegmentedViews" at bounding box center [751, 542] width 423 height 18
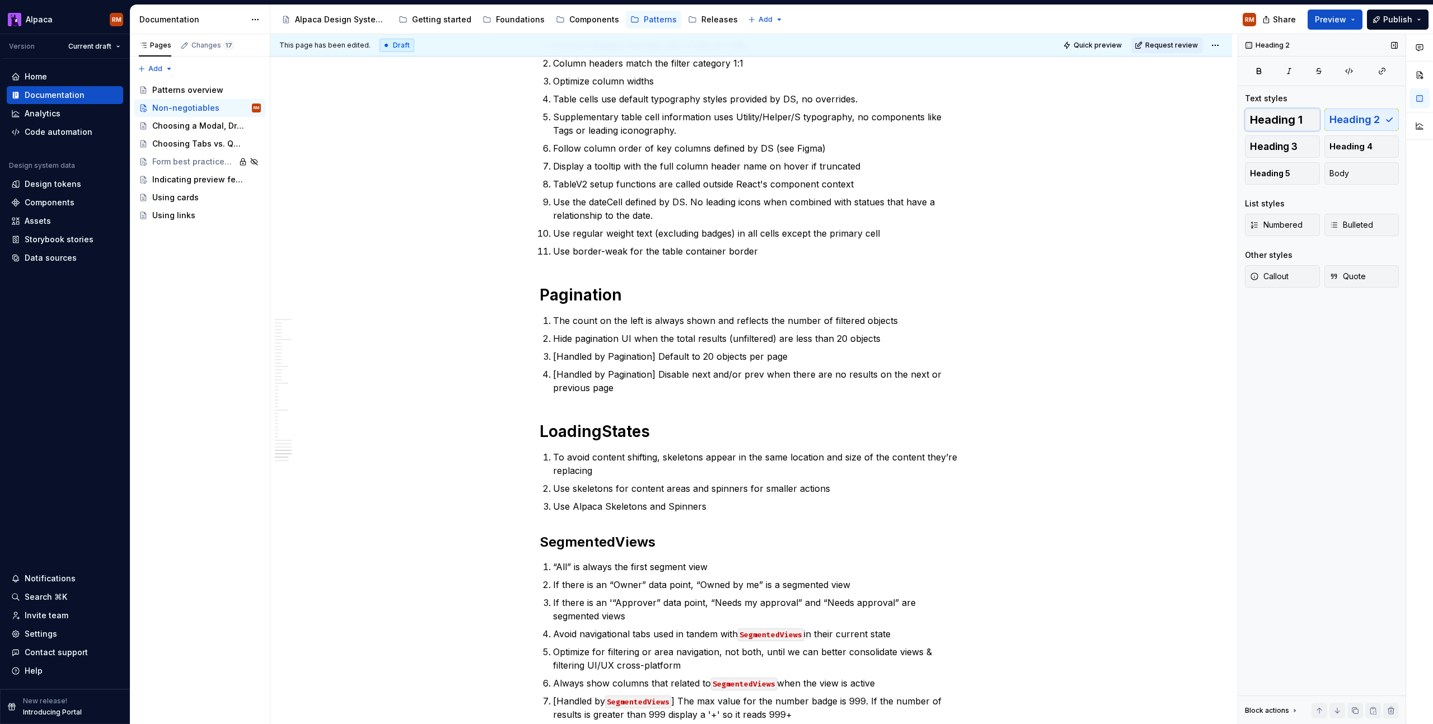
drag, startPoint x: 1268, startPoint y: 111, endPoint x: 1249, endPoint y: 132, distance: 28.5
click at [1268, 111] on button "Heading 1" at bounding box center [1282, 120] width 75 height 22
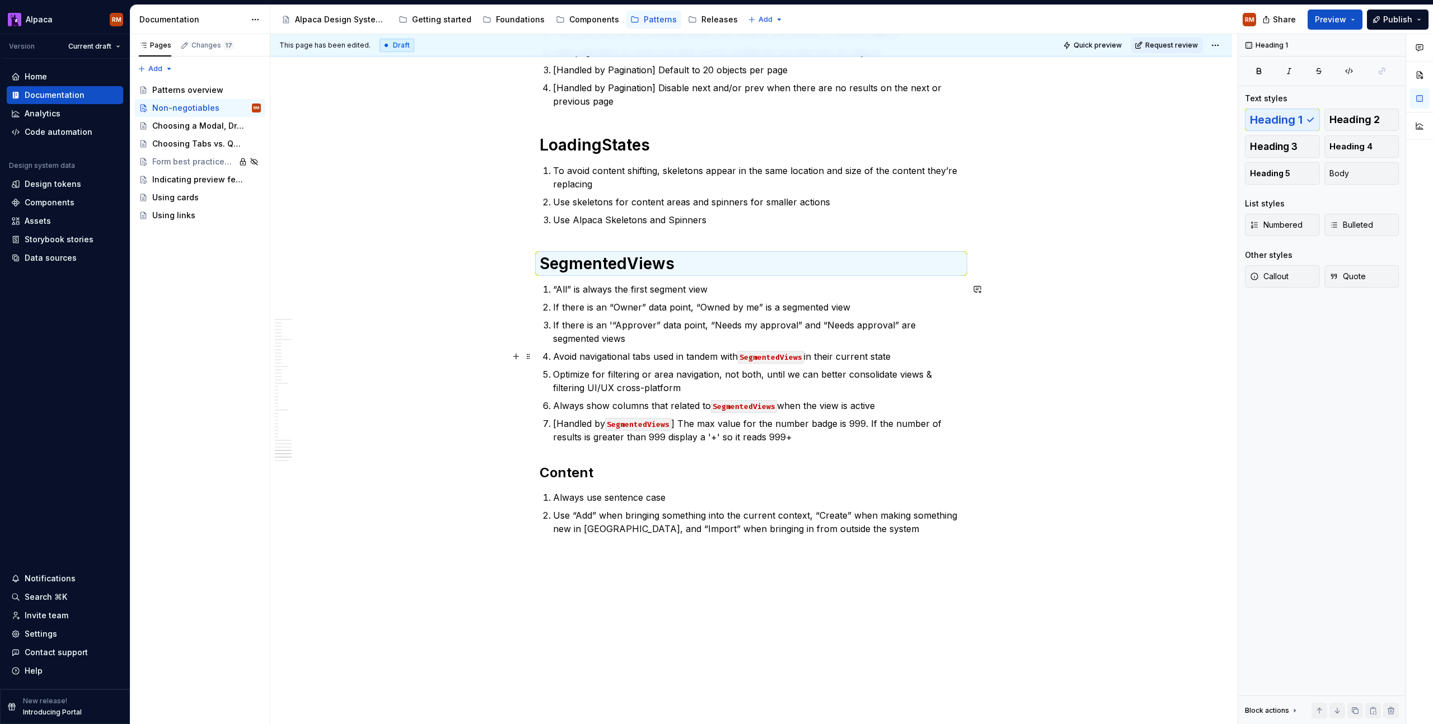
scroll to position [2718, 0]
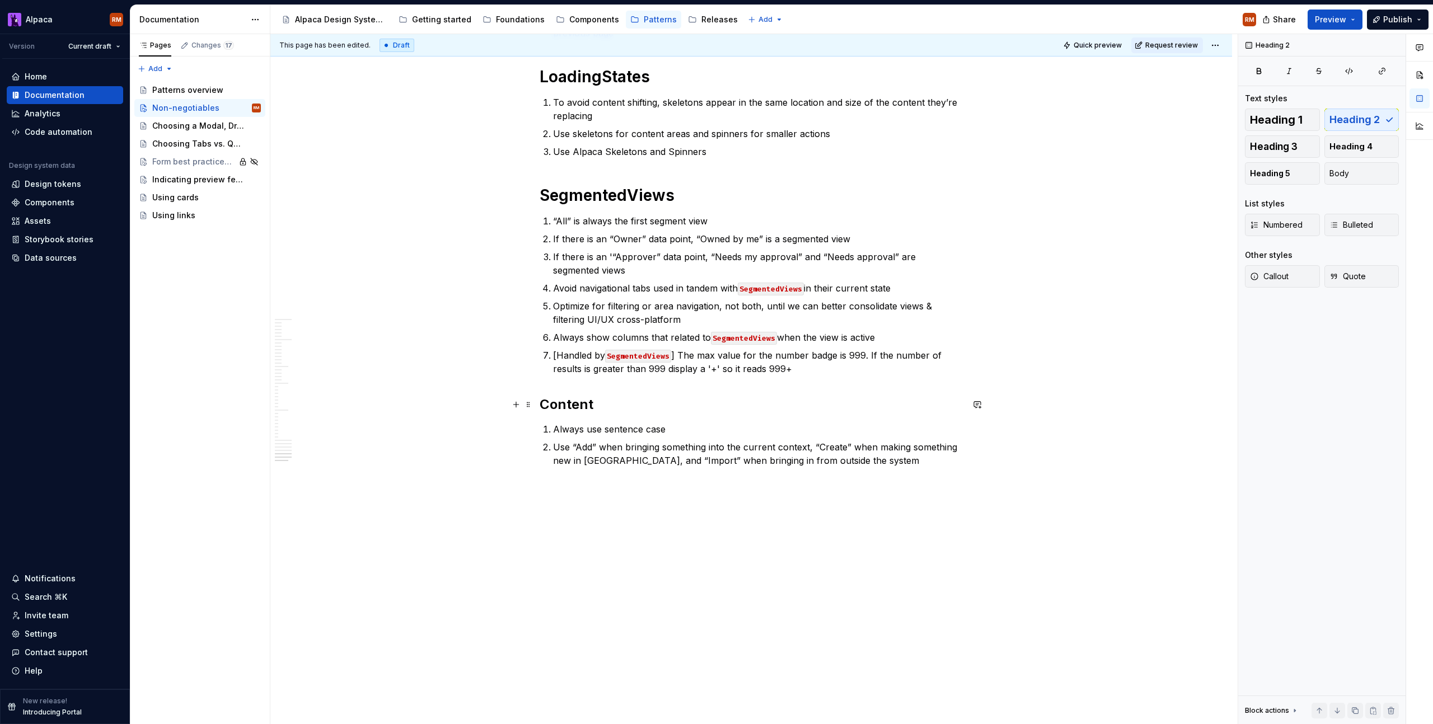
click at [812, 407] on h2 "Content" at bounding box center [751, 405] width 423 height 18
click at [1263, 121] on span "Heading 1" at bounding box center [1276, 119] width 53 height 11
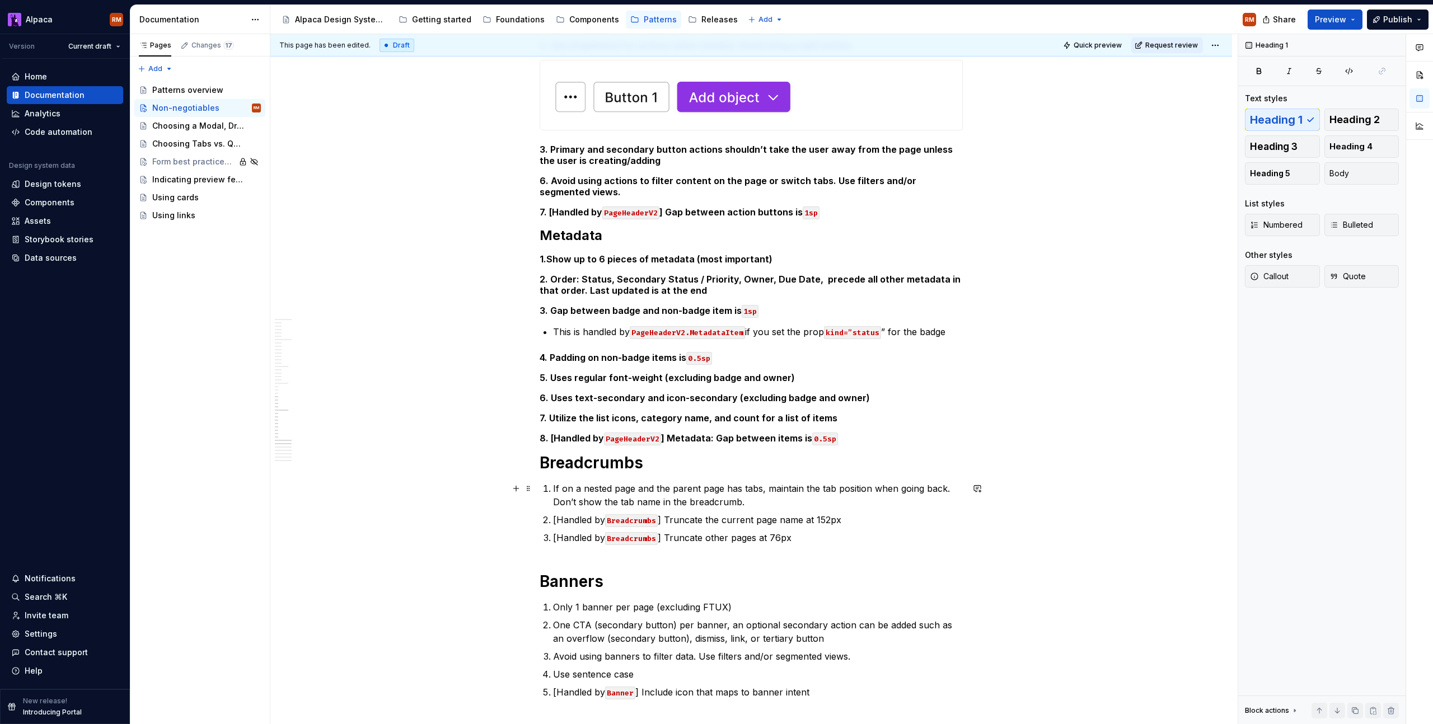
scroll to position [1640, 0]
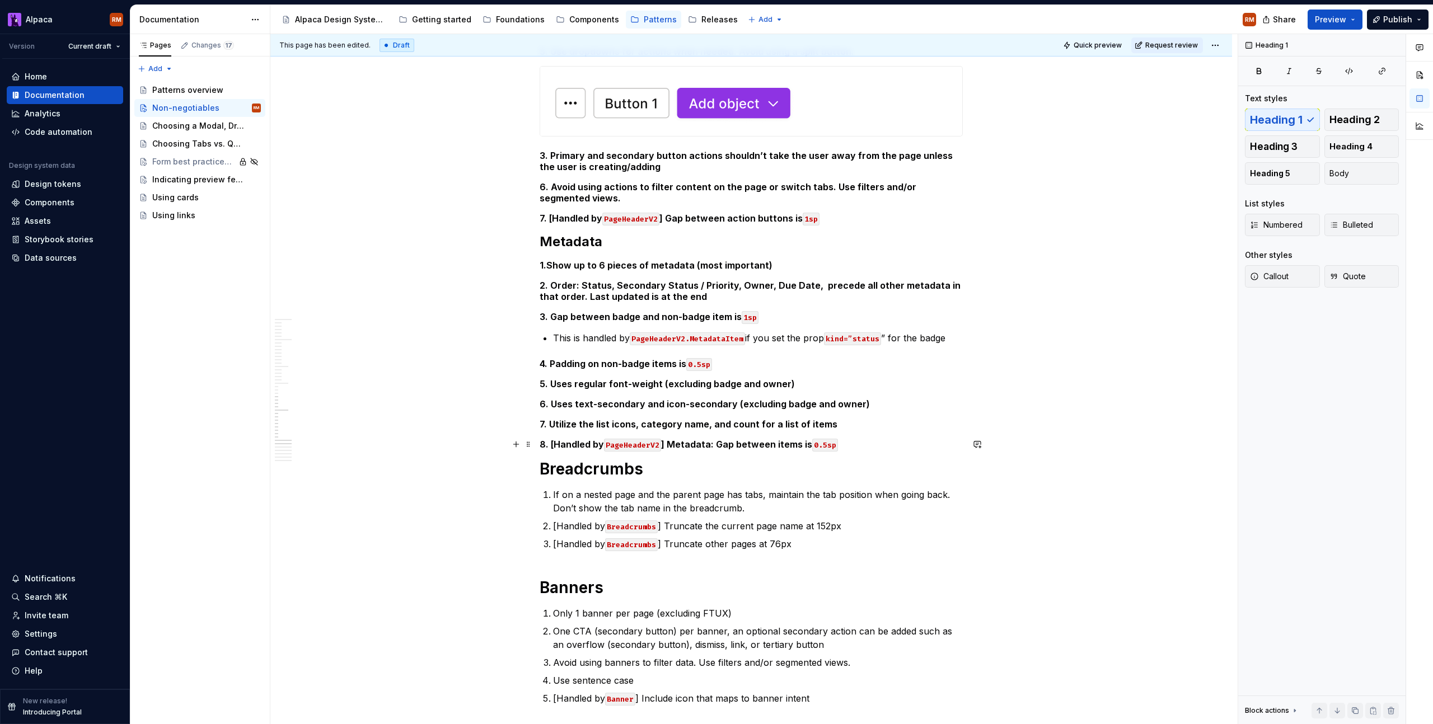
click at [904, 450] on div "PageLayout 1. PageContent area is responsive down to “md” breakpoint (896px) Ho…" at bounding box center [751, 79] width 423 height 3003
click at [818, 443] on code "0.5sp" at bounding box center [825, 445] width 26 height 13
click at [851, 444] on h5 "8. [Handled by PageHeaderV2 ] Metadata: Gap between items is 0.5sp" at bounding box center [751, 444] width 423 height 11
click at [1350, 174] on button "Body" at bounding box center [1361, 173] width 75 height 22
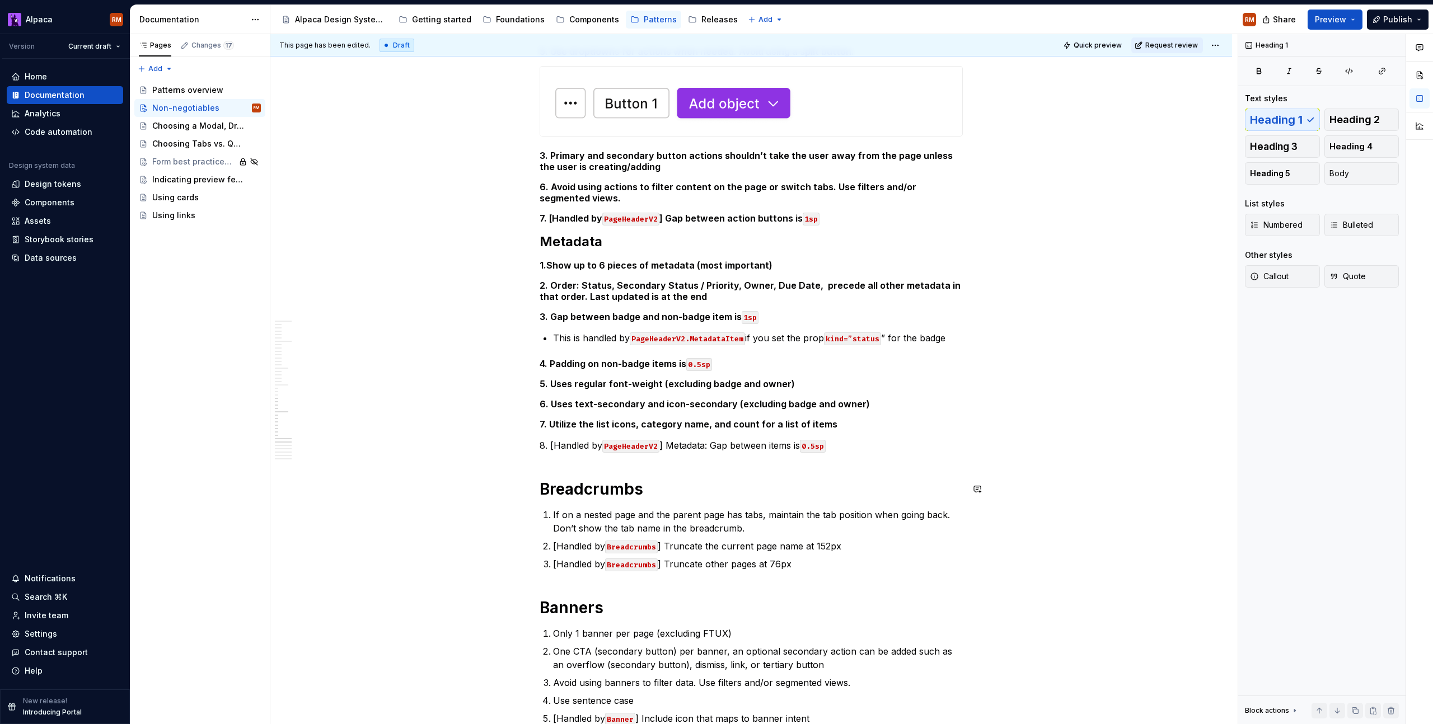
click at [798, 473] on div "PageLayout 1. PageContent area is responsive down to “md” breakpoint (896px) Ho…" at bounding box center [751, 89] width 423 height 3023
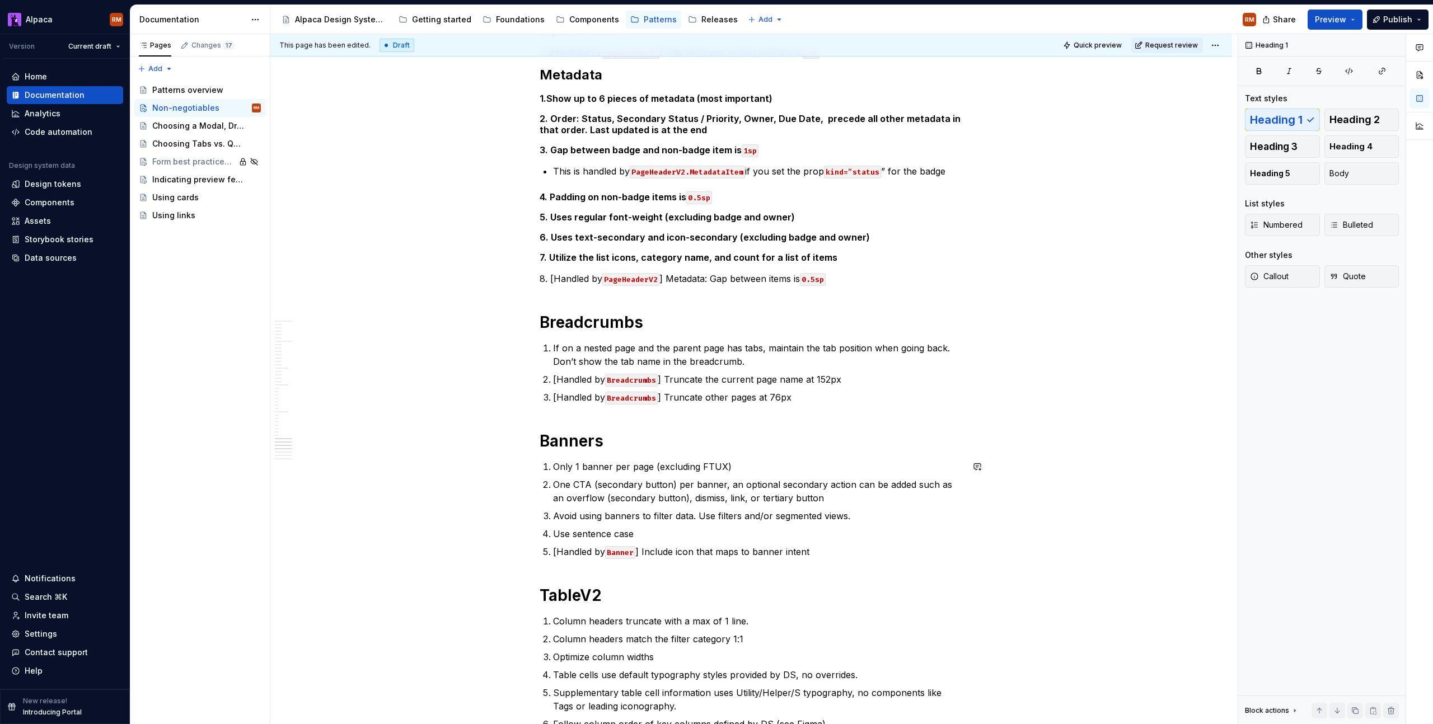
scroll to position [1682, 0]
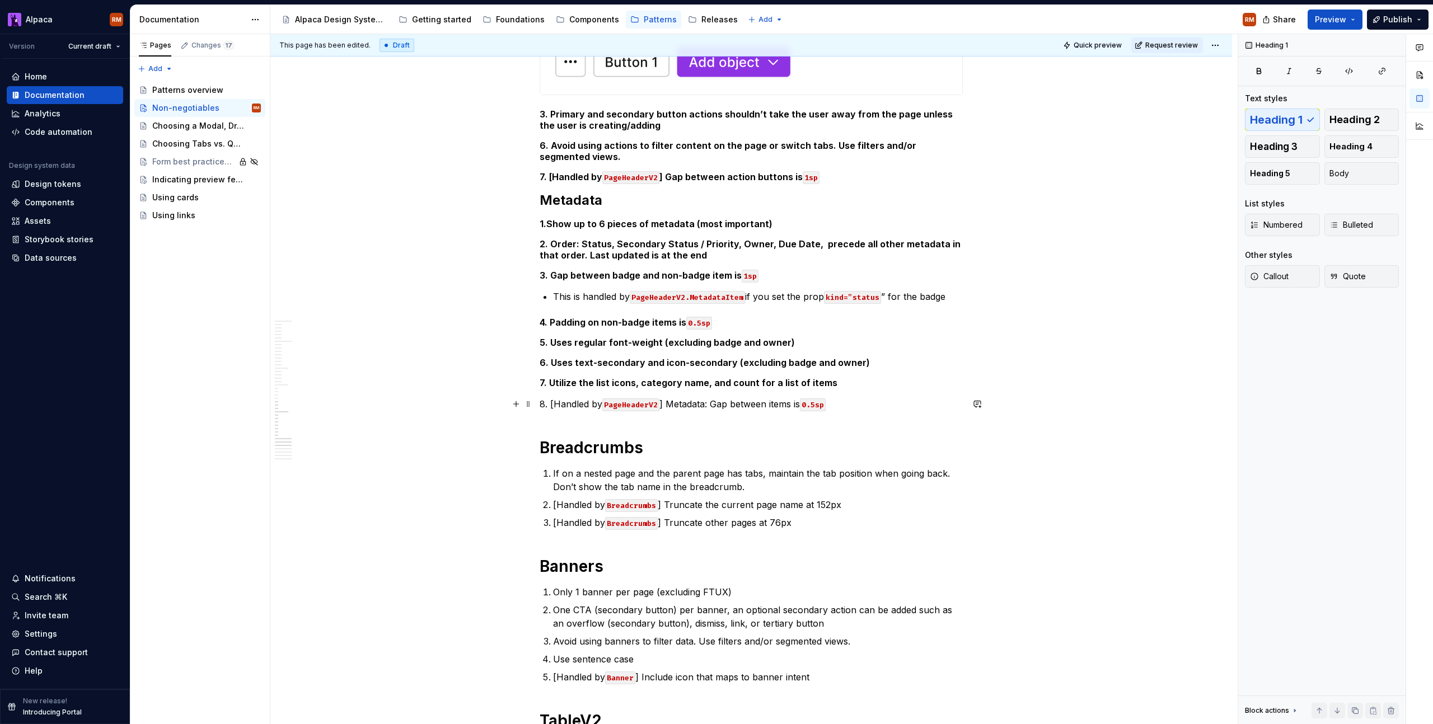
click at [849, 406] on p "8. [Handled by PageHeaderV2 ] Metadata: Gap between items is 0.5sp" at bounding box center [751, 403] width 423 height 13
click at [1254, 69] on icon "button" at bounding box center [1258, 71] width 9 height 9
click at [1265, 70] on button "button" at bounding box center [1259, 71] width 28 height 16
click at [1000, 394] on div "This page has been edited. Draft Quick preview Request review Non-negotiables A…" at bounding box center [753, 379] width 967 height 691
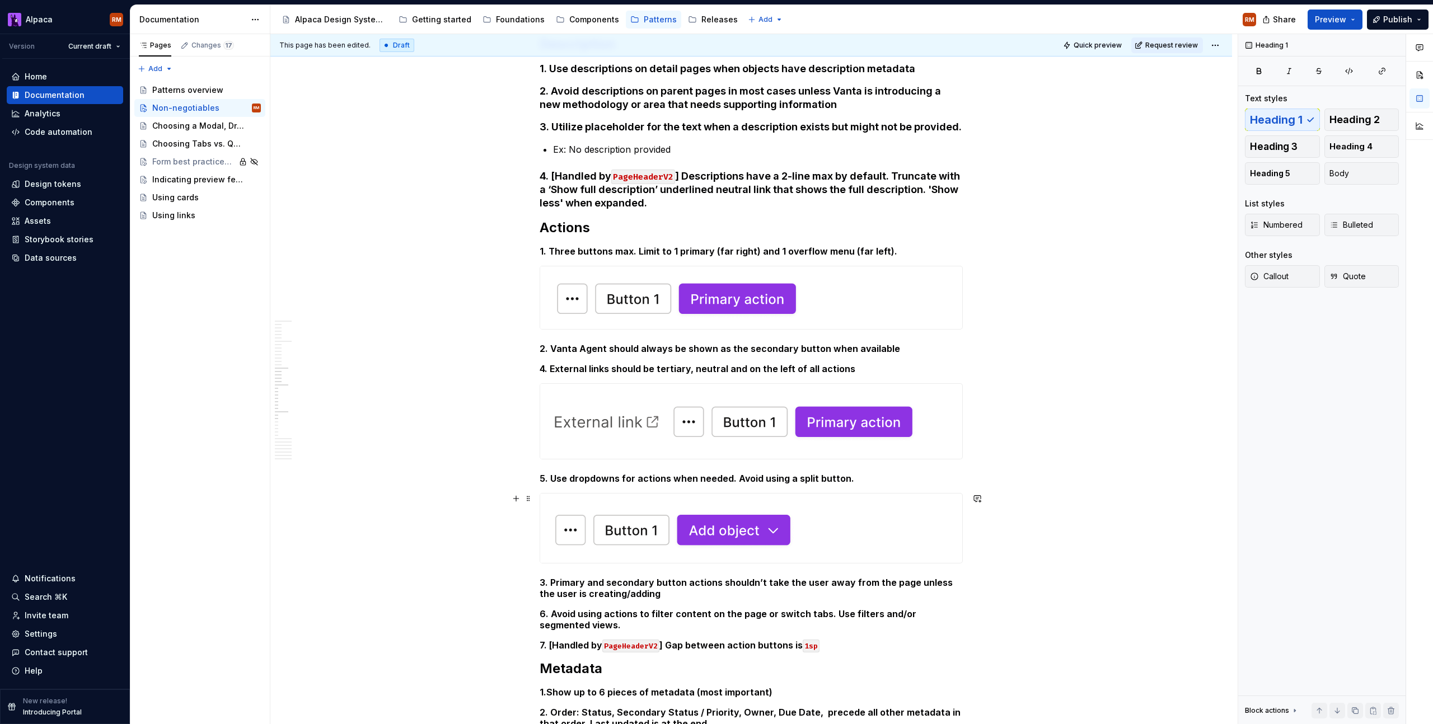
scroll to position [1445, 0]
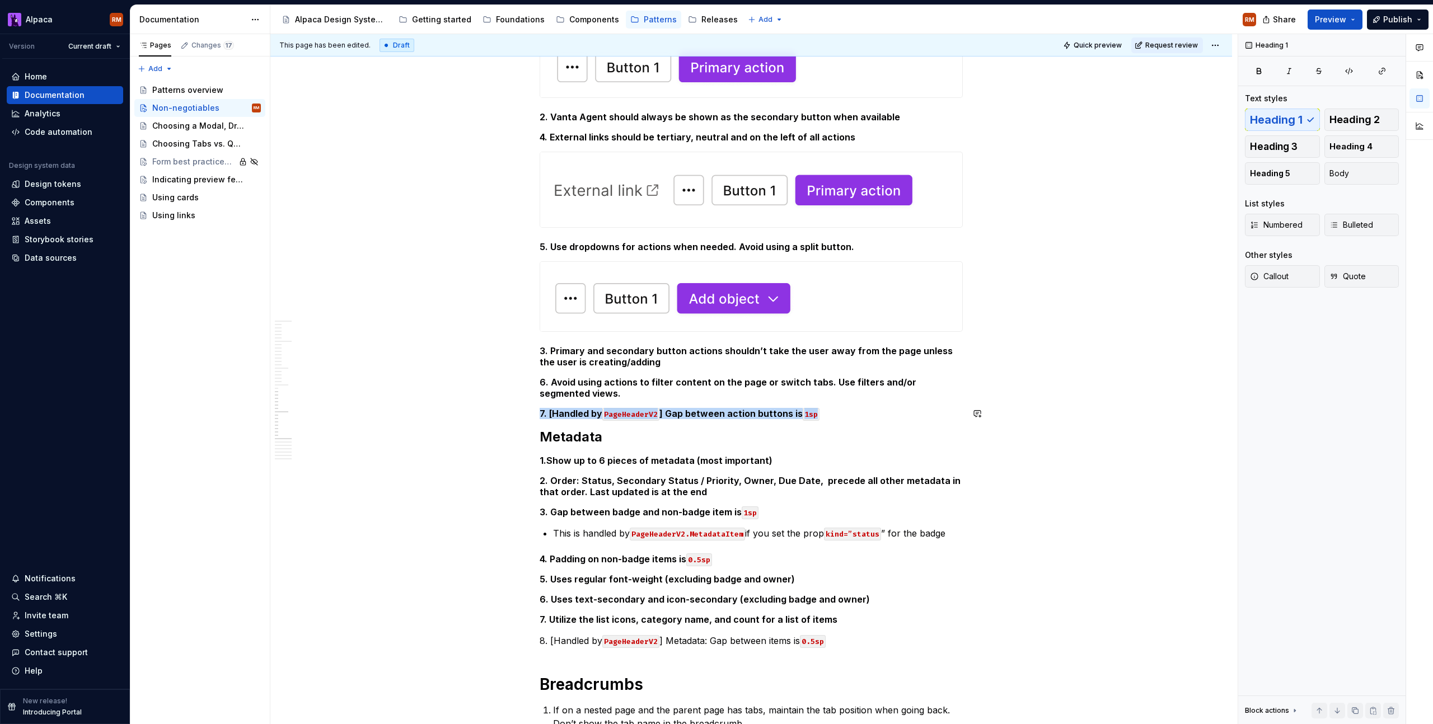
drag, startPoint x: 820, startPoint y: 405, endPoint x: 827, endPoint y: 419, distance: 16.0
click at [827, 419] on div "PageLayout 1. PageContent area is responsive down to “md” breakpoint (896px) Ho…" at bounding box center [751, 285] width 423 height 3023
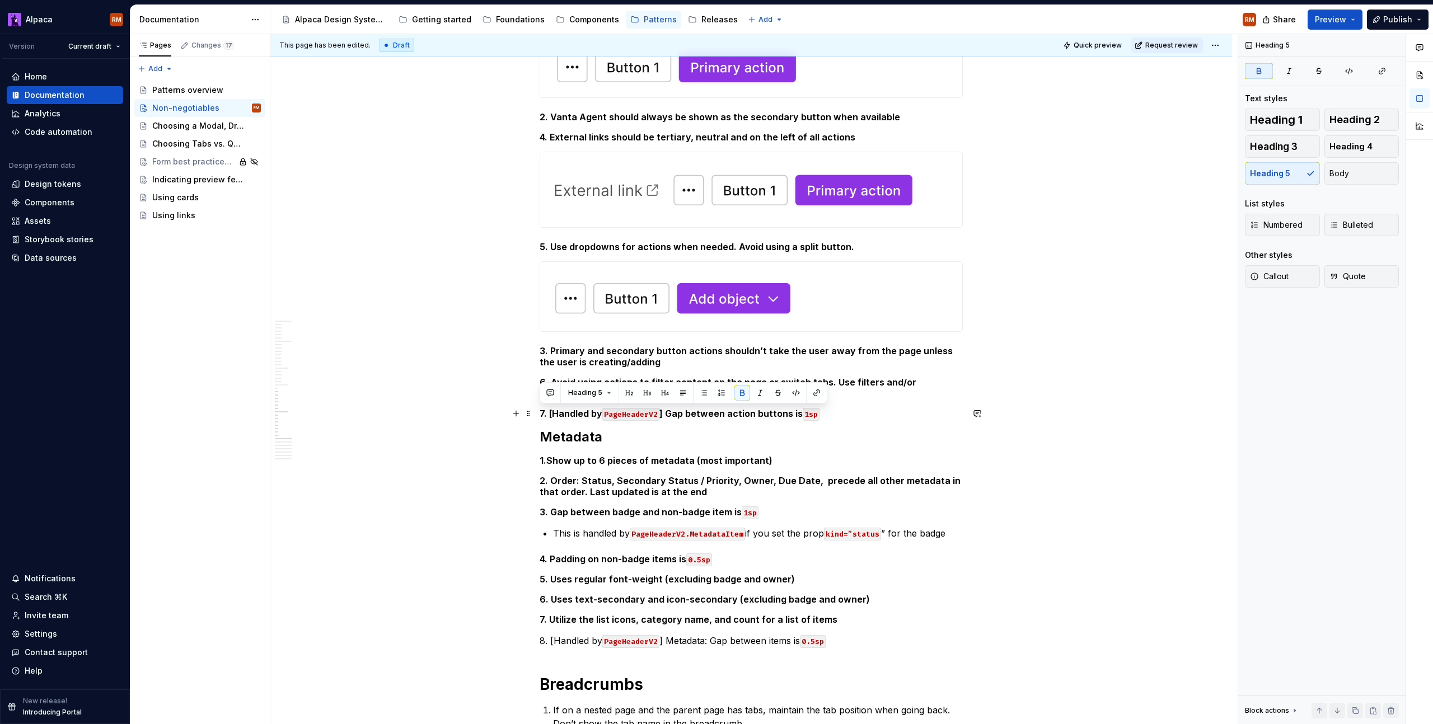
click at [830, 416] on h5 "7. [Handled by PageHeaderV2 ] Gap between action buttons is 1sp" at bounding box center [751, 413] width 423 height 11
click at [1345, 177] on span "Body" at bounding box center [1339, 173] width 20 height 11
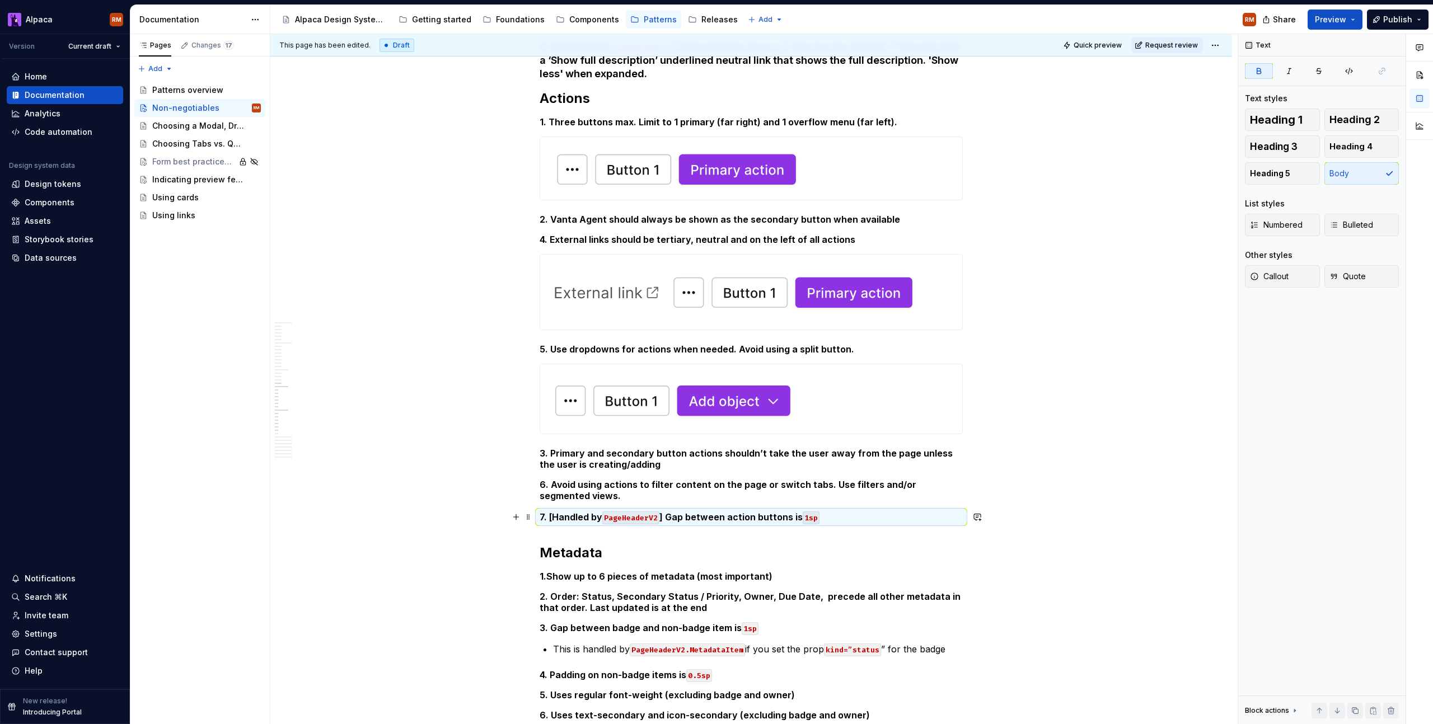
click at [883, 519] on p "7. [Handled by PageHeaderV2 ] Gap between action buttons is 1sp" at bounding box center [751, 517] width 423 height 13
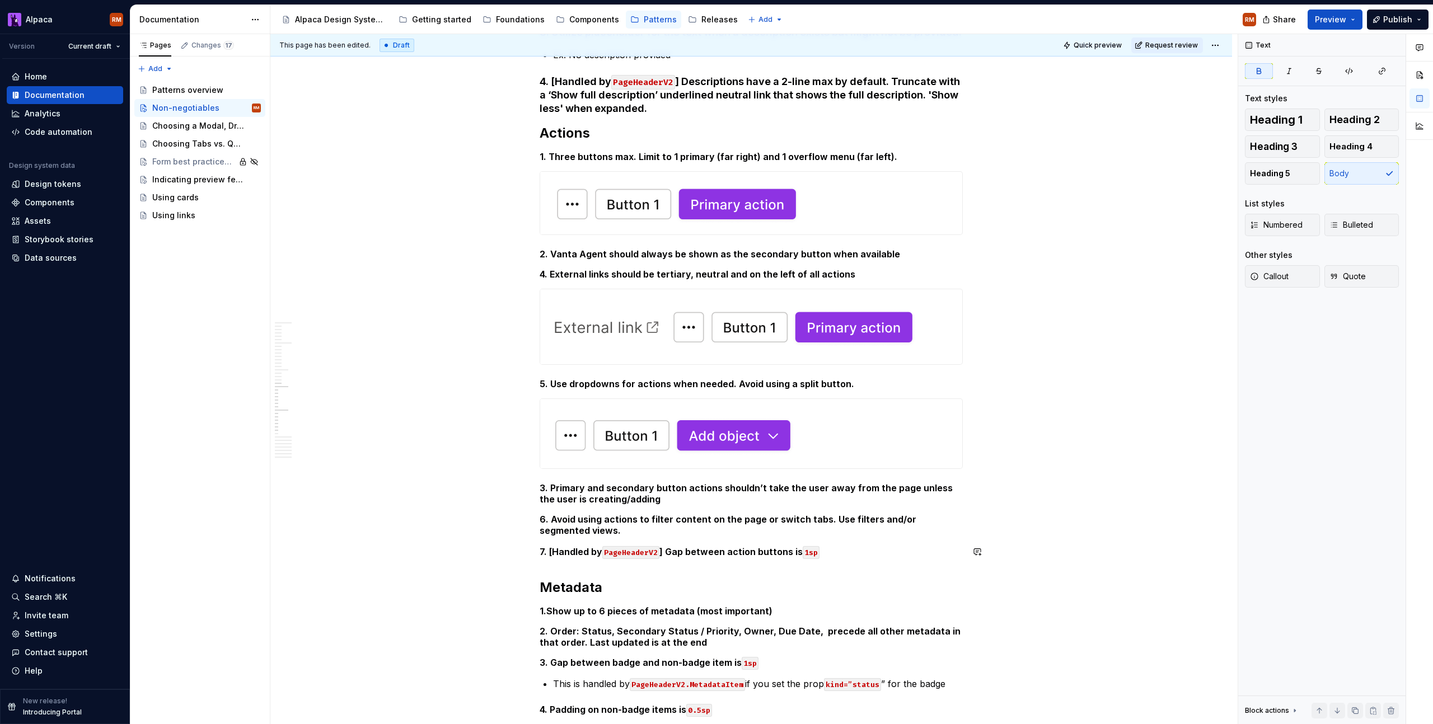
scroll to position [1162, 0]
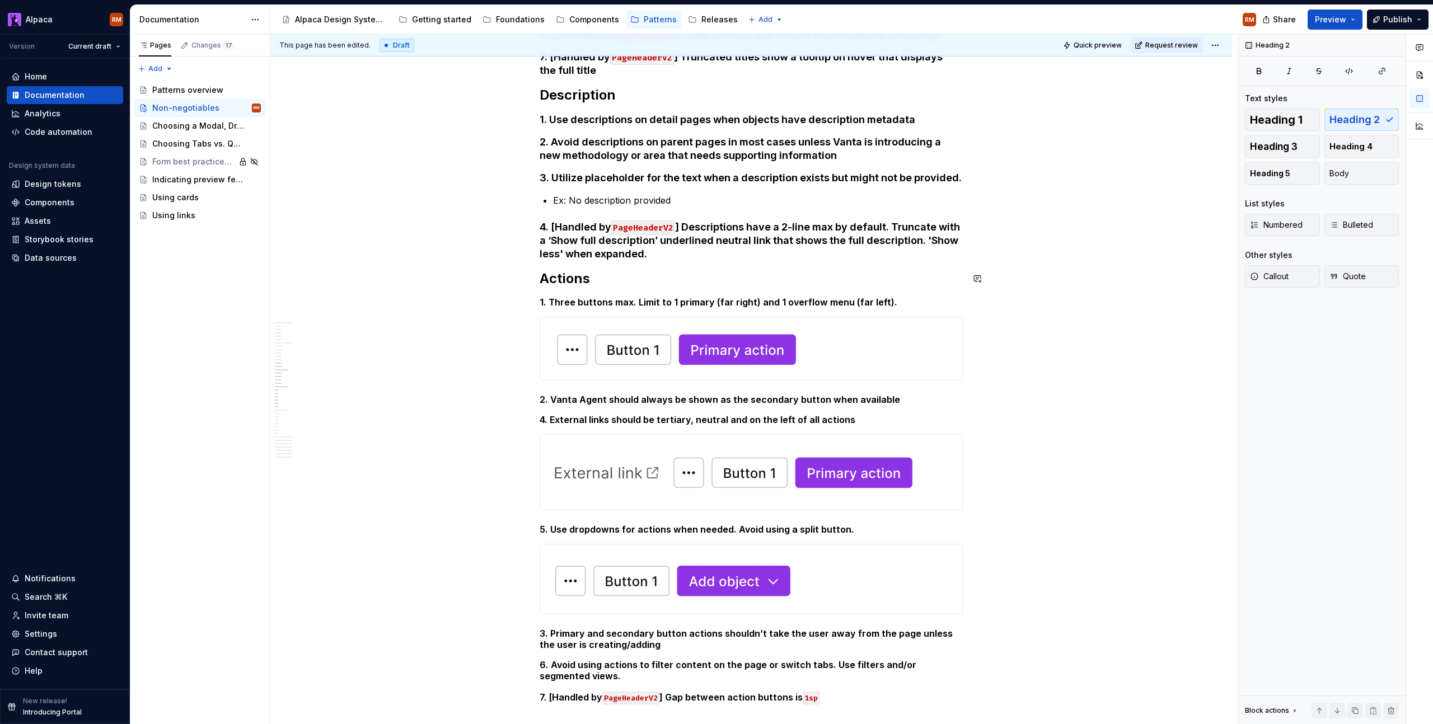
click at [800, 264] on div "PageLayout 1. PageContent area is responsive down to “md” breakpoint (896px) Ho…" at bounding box center [751, 574] width 423 height 3036
click at [801, 255] on h4 "4. [Handled by PageHeaderV2 ] Descriptions have a 2-line max by default. Trunca…" at bounding box center [751, 241] width 423 height 40
drag, startPoint x: 1350, startPoint y: 170, endPoint x: 1337, endPoint y: 172, distance: 13.1
click at [1350, 170] on button "Body" at bounding box center [1361, 173] width 75 height 22
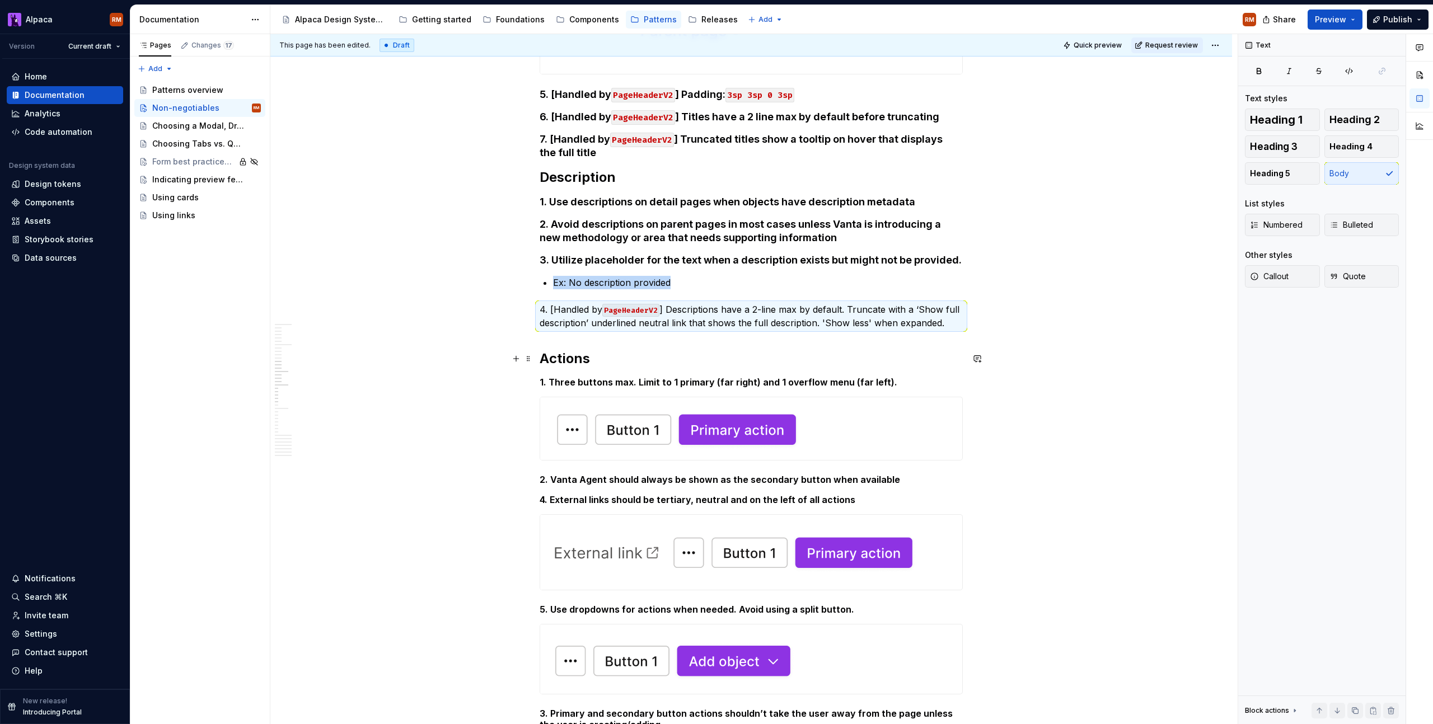
click at [776, 365] on h2 "Actions" at bounding box center [751, 359] width 423 height 18
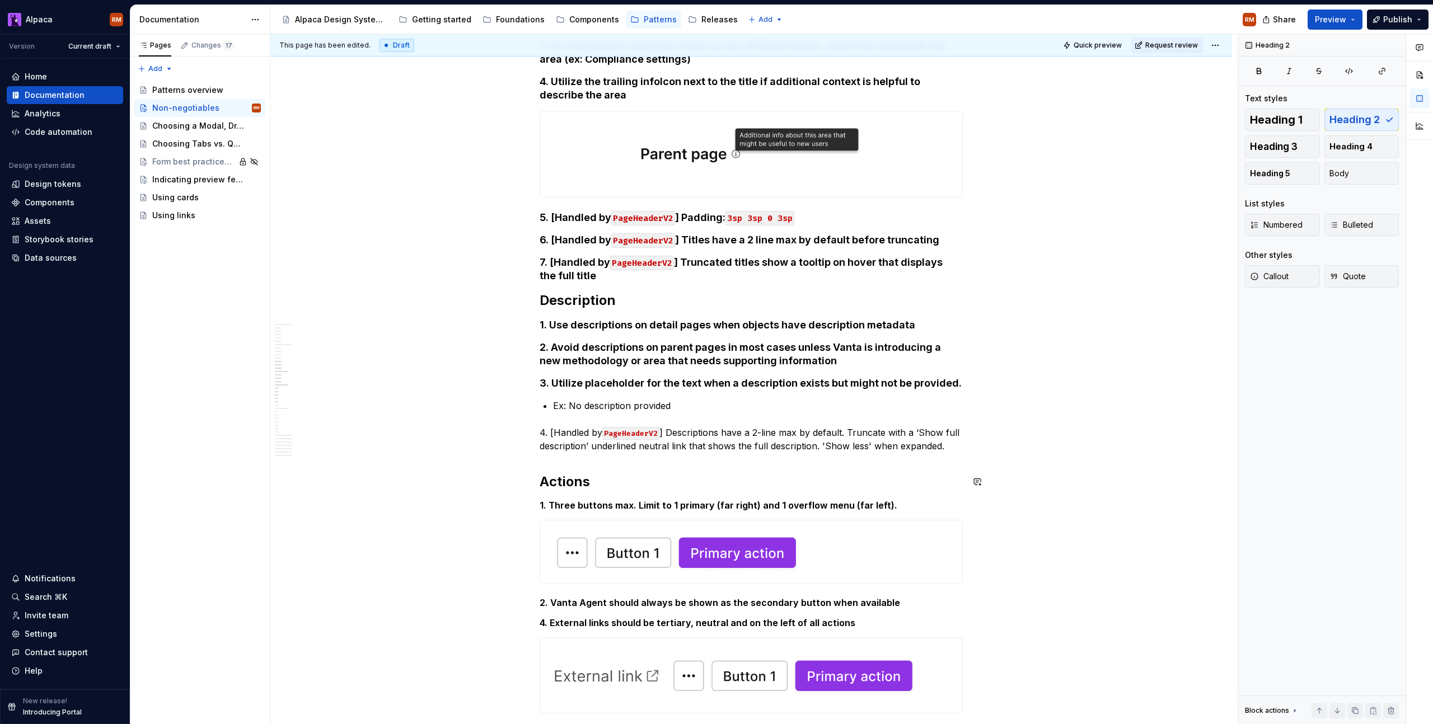
scroll to position [916, 0]
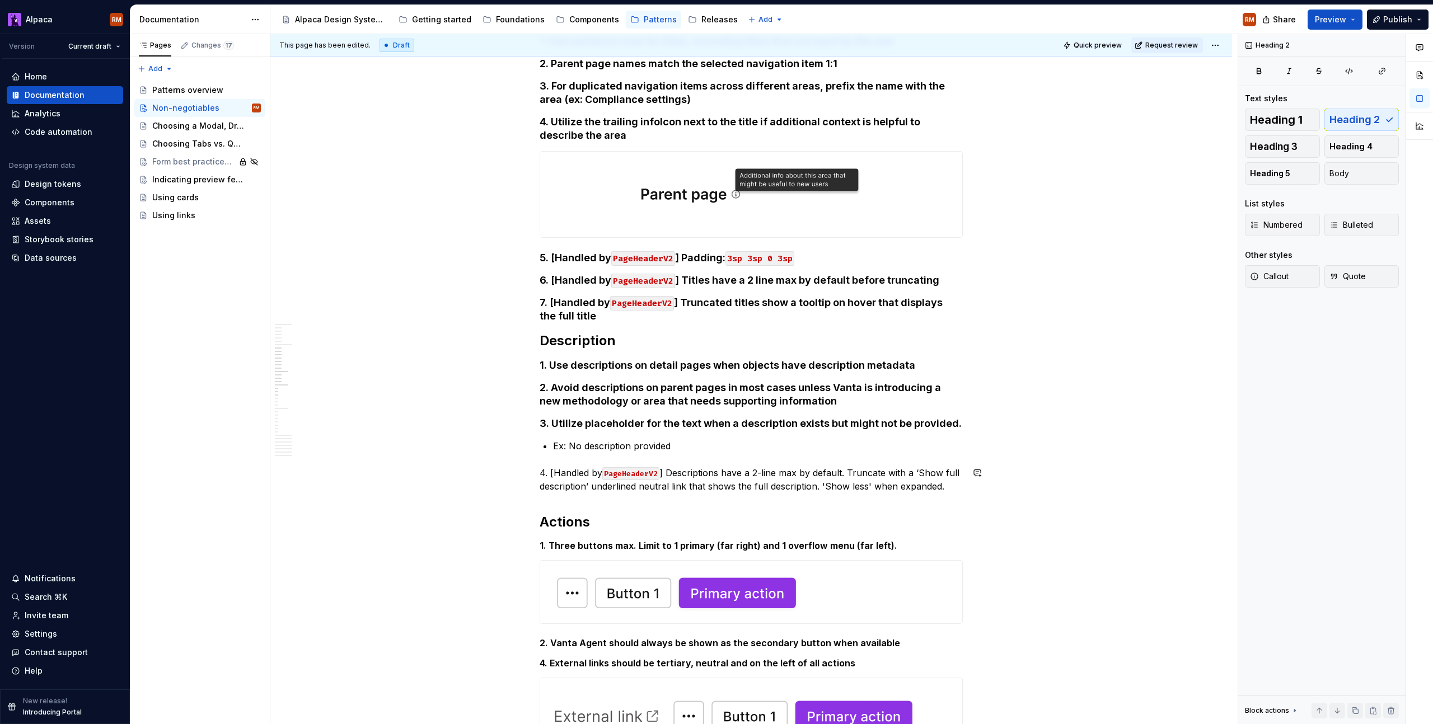
click at [628, 519] on h2 "Actions" at bounding box center [751, 522] width 423 height 18
click at [610, 544] on h5 "1. Three buttons max. Limit to 1 primary (far right) and 1 overflow menu (far l…" at bounding box center [751, 545] width 423 height 11
click at [648, 371] on h4 "1. Use descriptions on detail pages when objects have description metadata" at bounding box center [751, 365] width 423 height 13
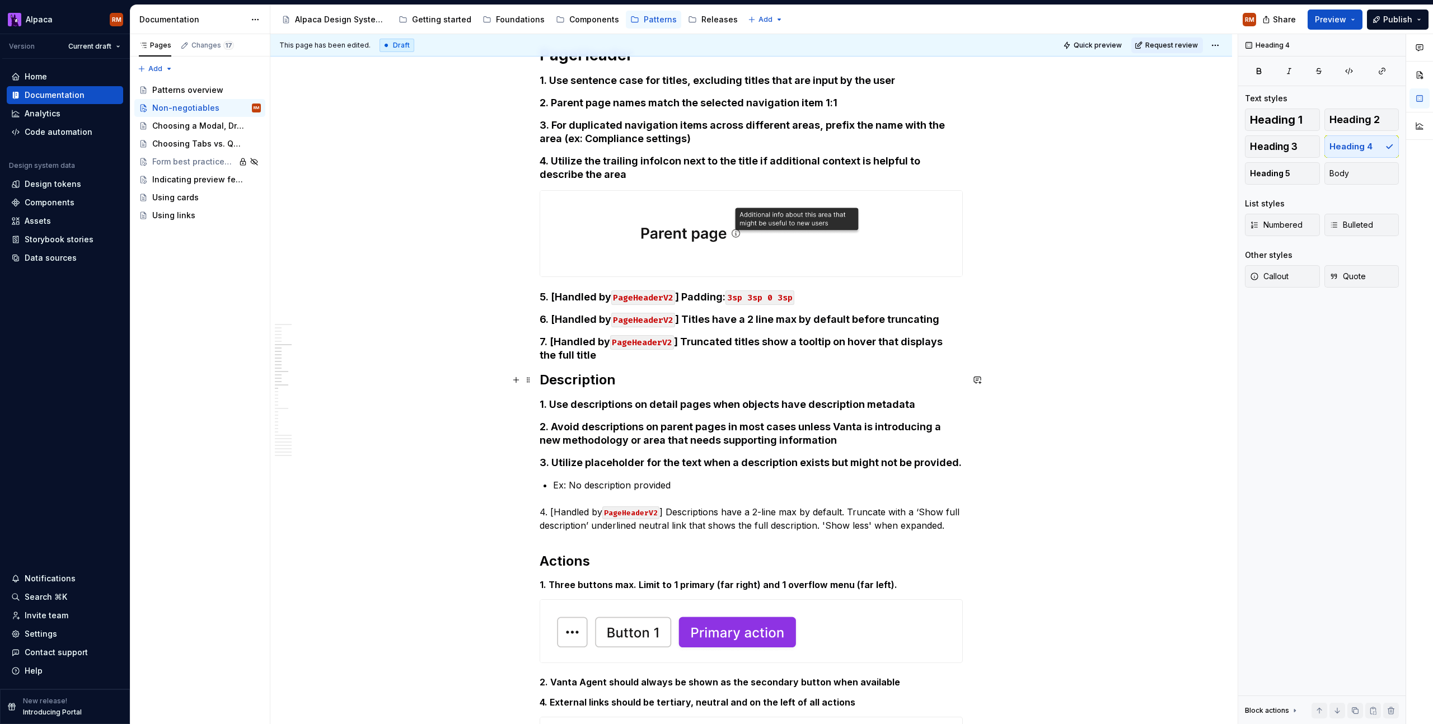
scroll to position [827, 0]
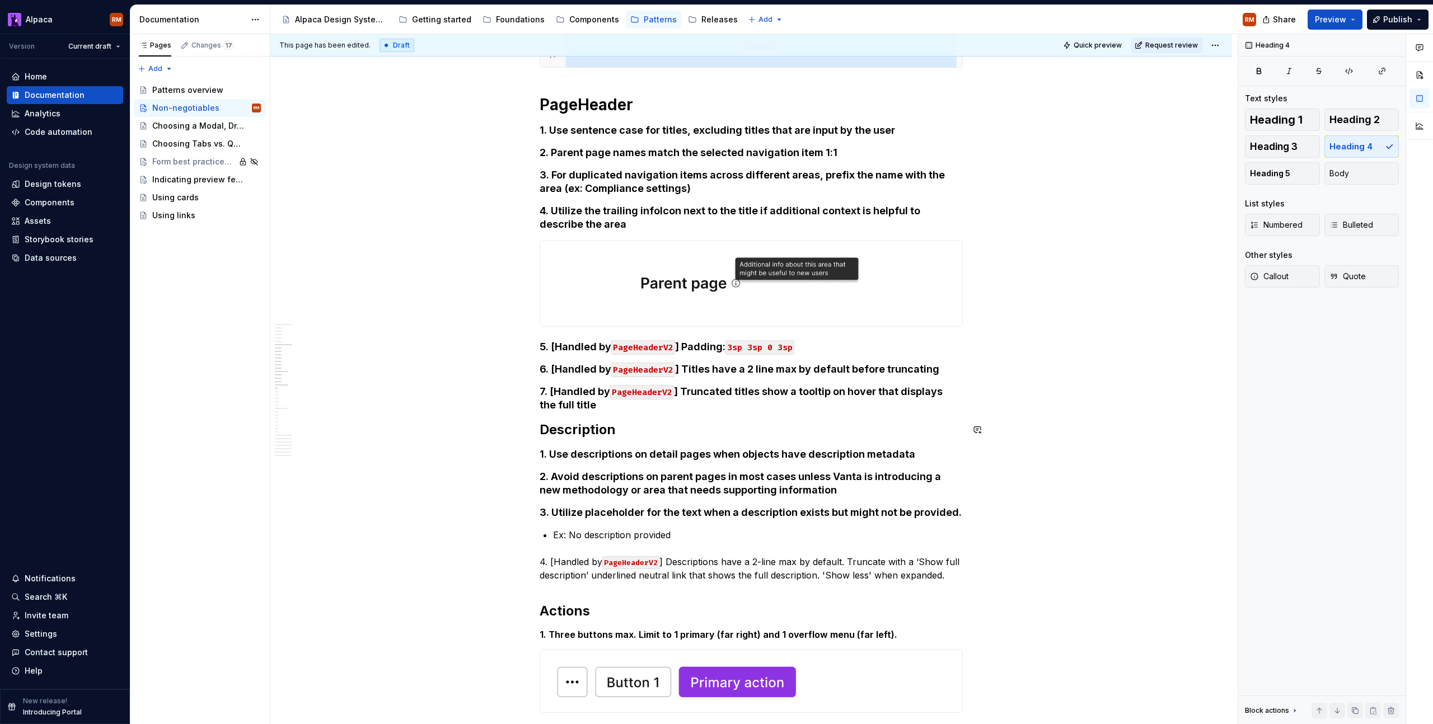
click at [673, 425] on h2 "Description" at bounding box center [751, 430] width 423 height 18
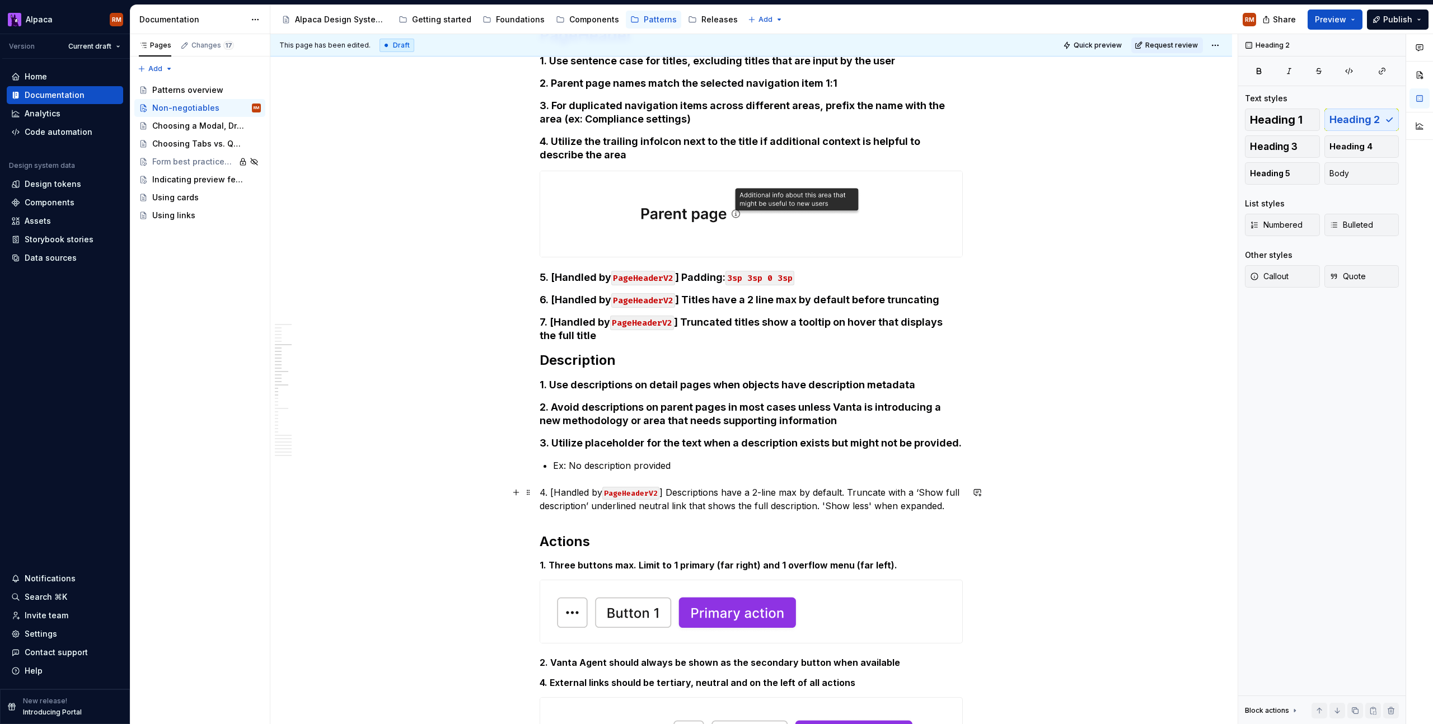
scroll to position [896, 0]
click at [722, 496] on p "4. [Handled by PageHeaderV2 ] Descriptions have a 2-line max by default. Trunca…" at bounding box center [751, 499] width 423 height 27
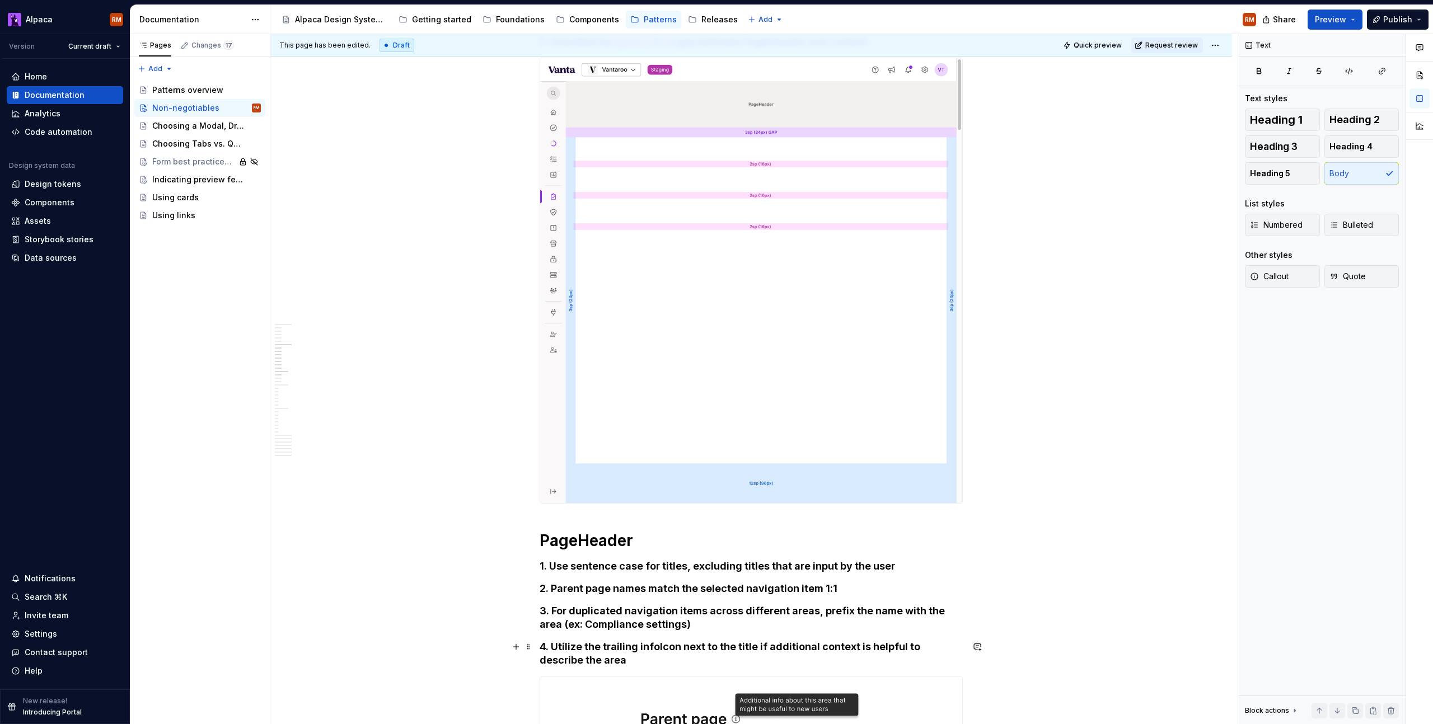
scroll to position [0, 0]
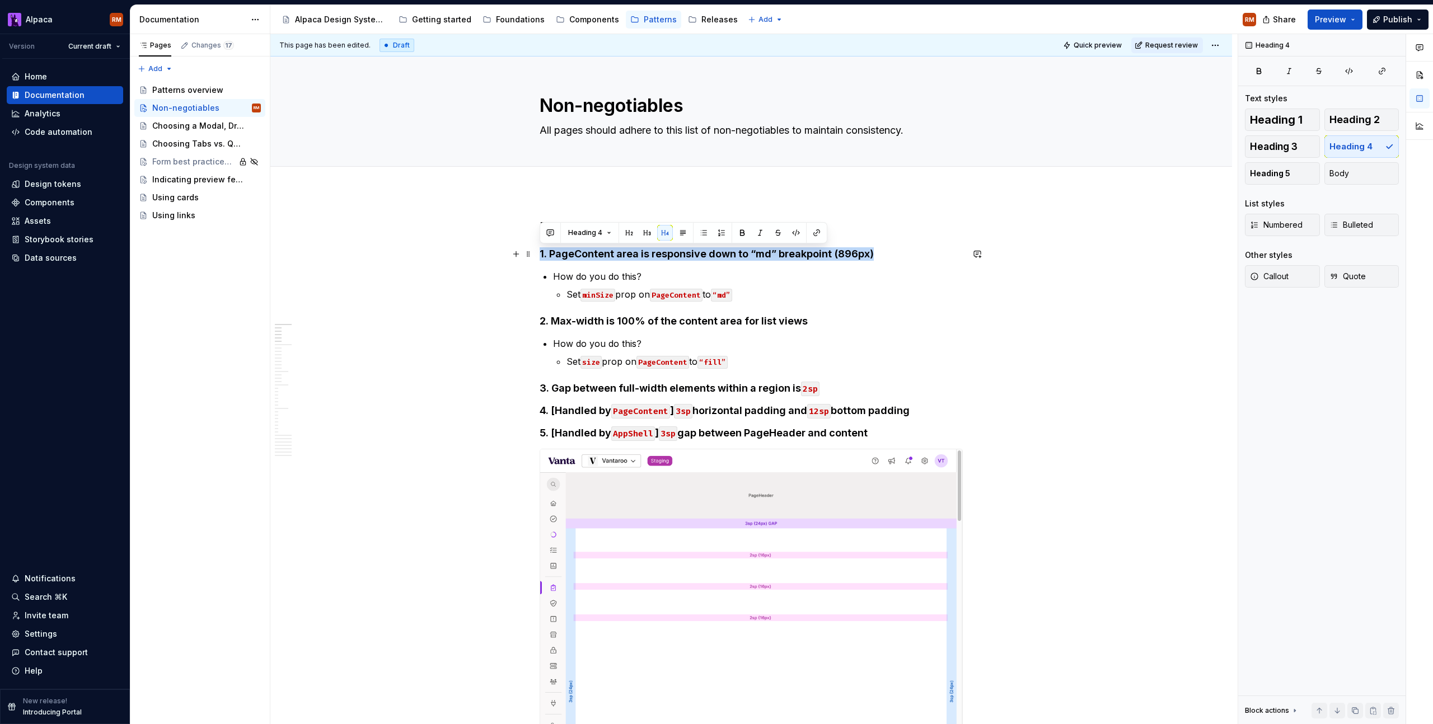
drag, startPoint x: 890, startPoint y: 252, endPoint x: 535, endPoint y: 253, distance: 355.5
click at [1341, 173] on span "Body" at bounding box center [1339, 173] width 20 height 11
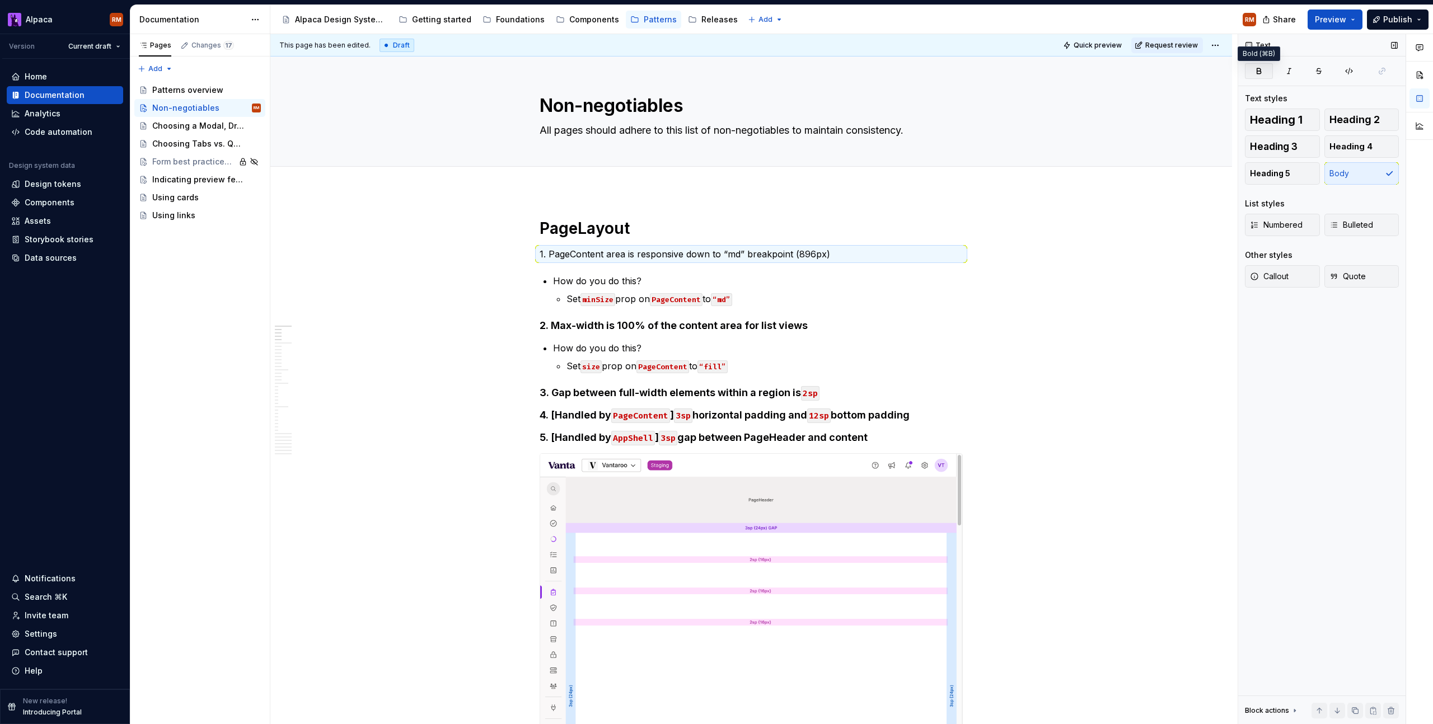
click at [1263, 71] on button "button" at bounding box center [1259, 71] width 28 height 16
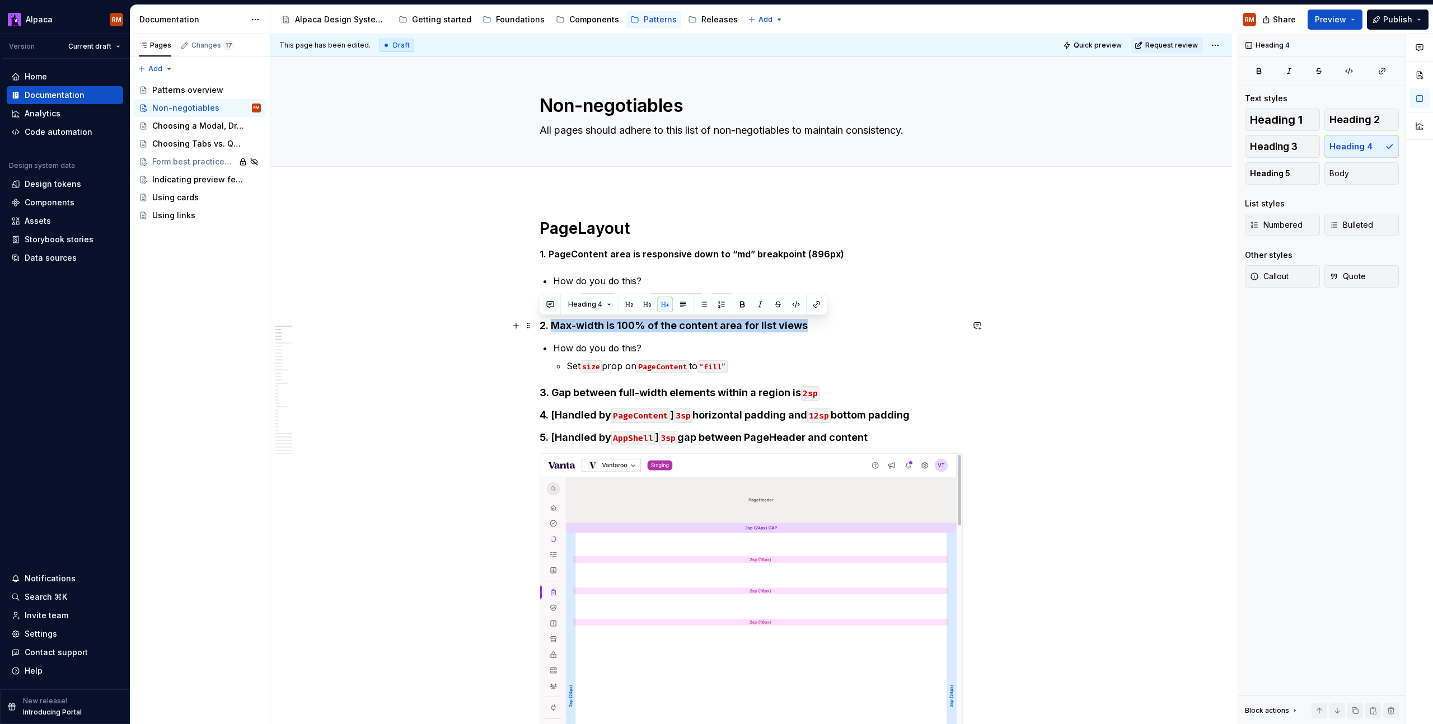
drag, startPoint x: 806, startPoint y: 329, endPoint x: 569, endPoint y: 310, distance: 237.6
click at [1355, 172] on button "Body" at bounding box center [1361, 173] width 75 height 22
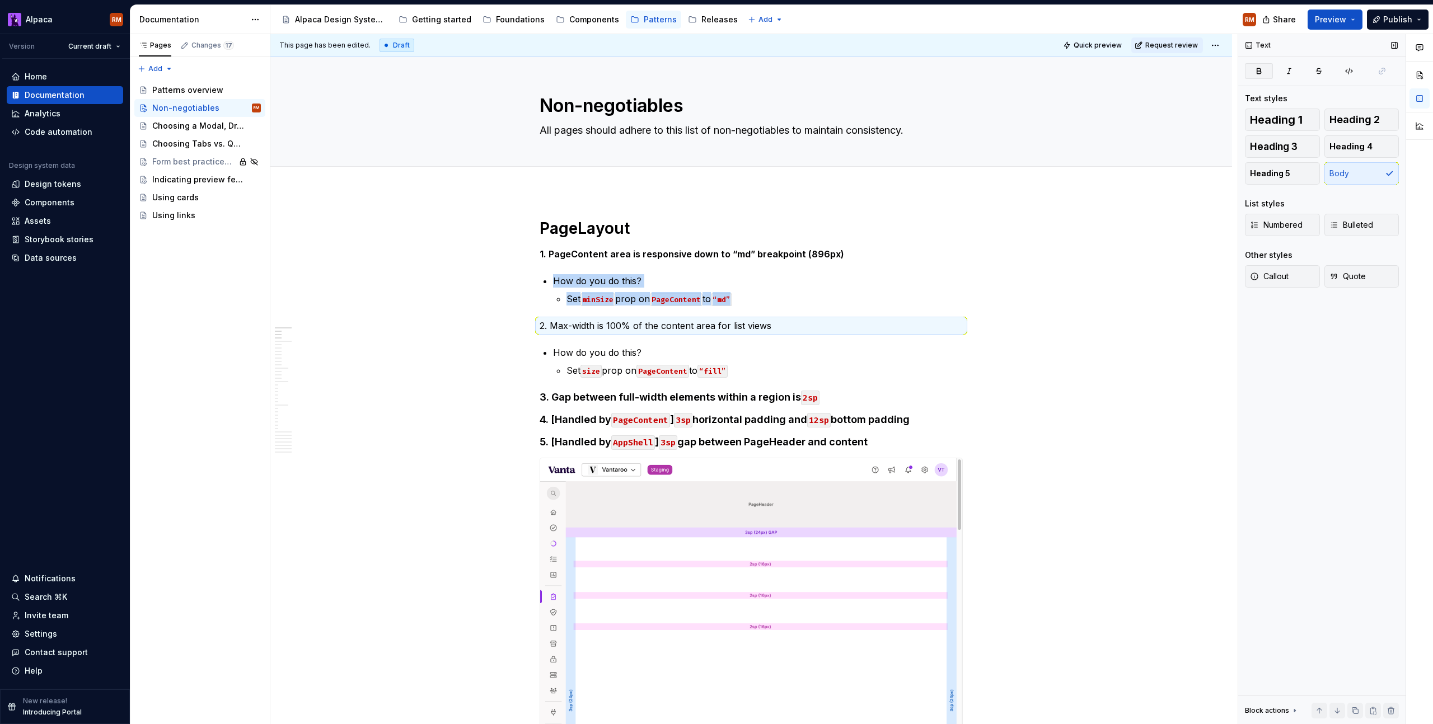
click at [1261, 68] on icon "button" at bounding box center [1258, 71] width 9 height 9
drag, startPoint x: 842, startPoint y: 398, endPoint x: 865, endPoint y: 386, distance: 26.5
click at [842, 398] on h4 "3. Gap between full-width elements within a region is 2sp" at bounding box center [751, 397] width 423 height 13
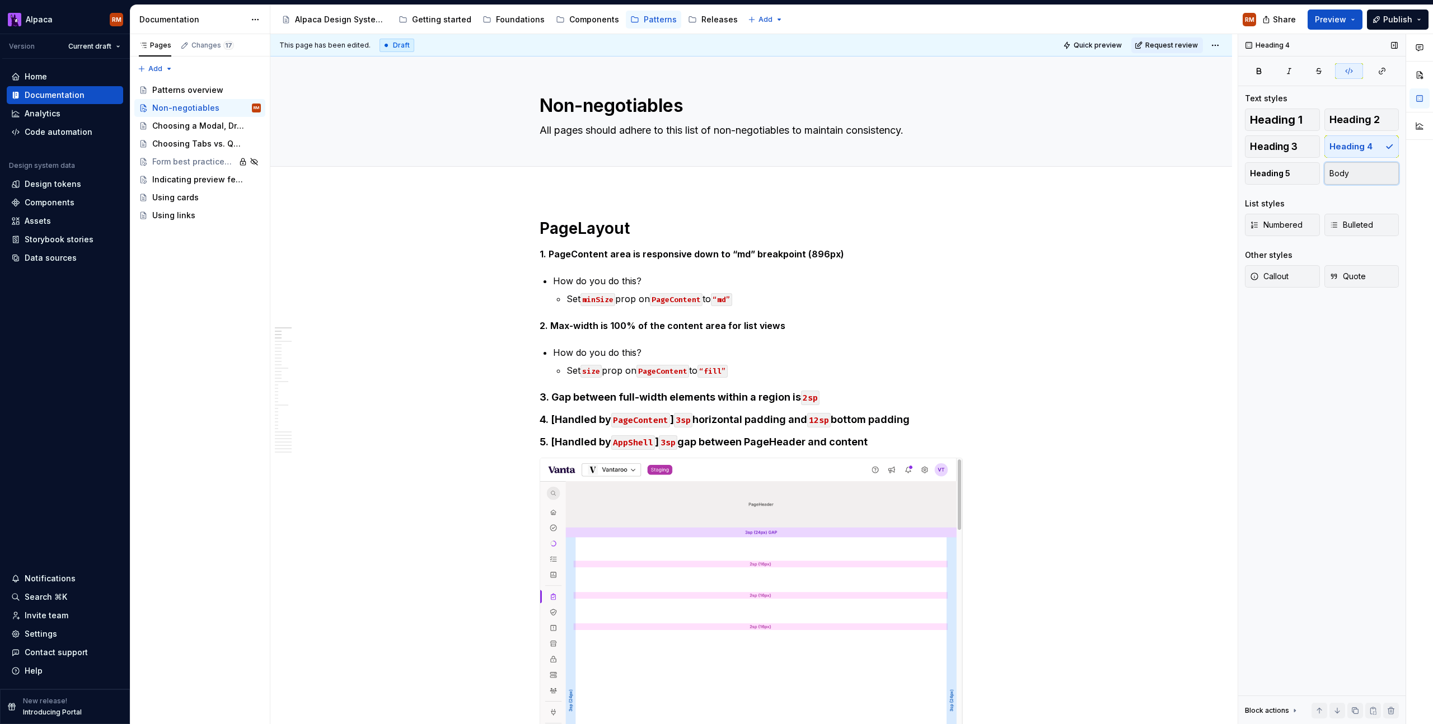
click at [1357, 171] on button "Body" at bounding box center [1361, 173] width 75 height 22
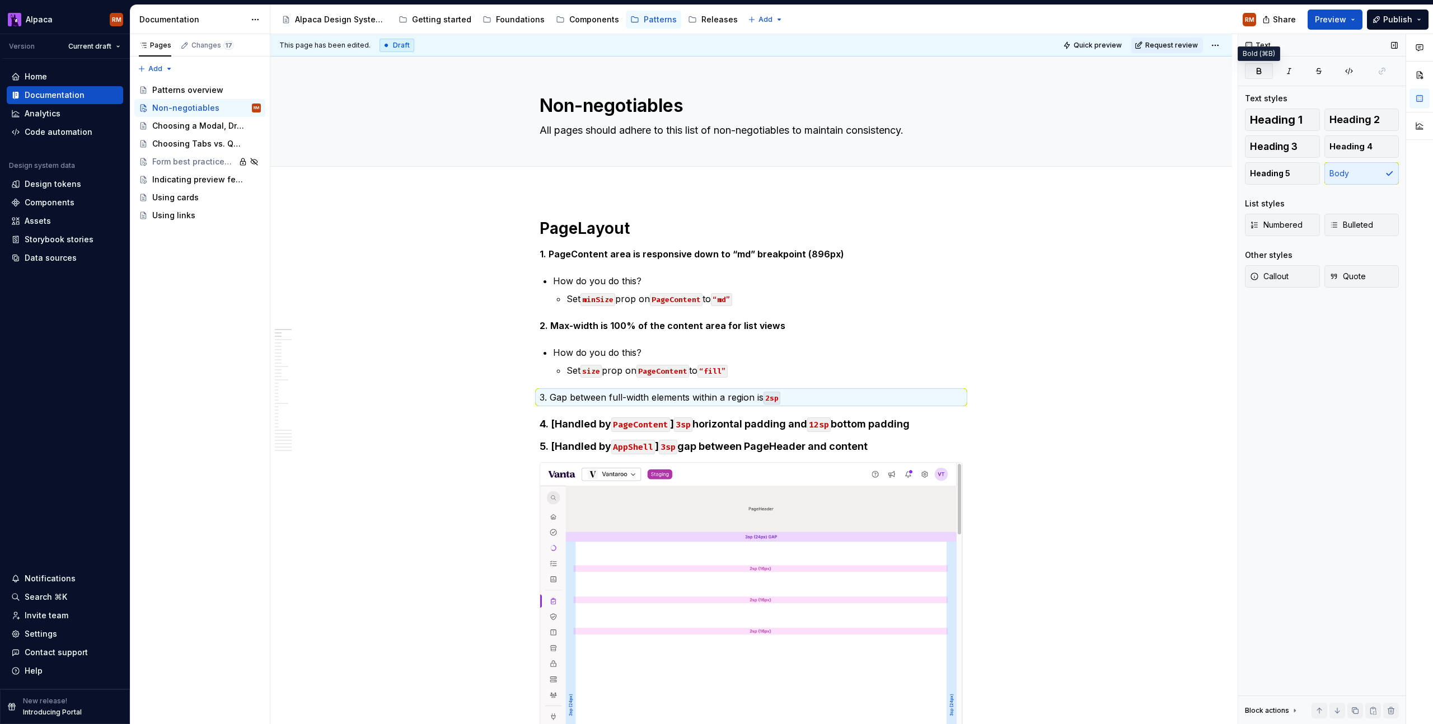
click at [1264, 69] on button "button" at bounding box center [1259, 71] width 28 height 16
click at [941, 428] on h4 "4. [Handled by PageContent ] 3sp horizontal padding and 12sp bottom padding" at bounding box center [751, 424] width 423 height 13
drag, startPoint x: 1342, startPoint y: 175, endPoint x: 1266, endPoint y: 119, distance: 94.5
click at [1342, 175] on span "Body" at bounding box center [1339, 173] width 20 height 11
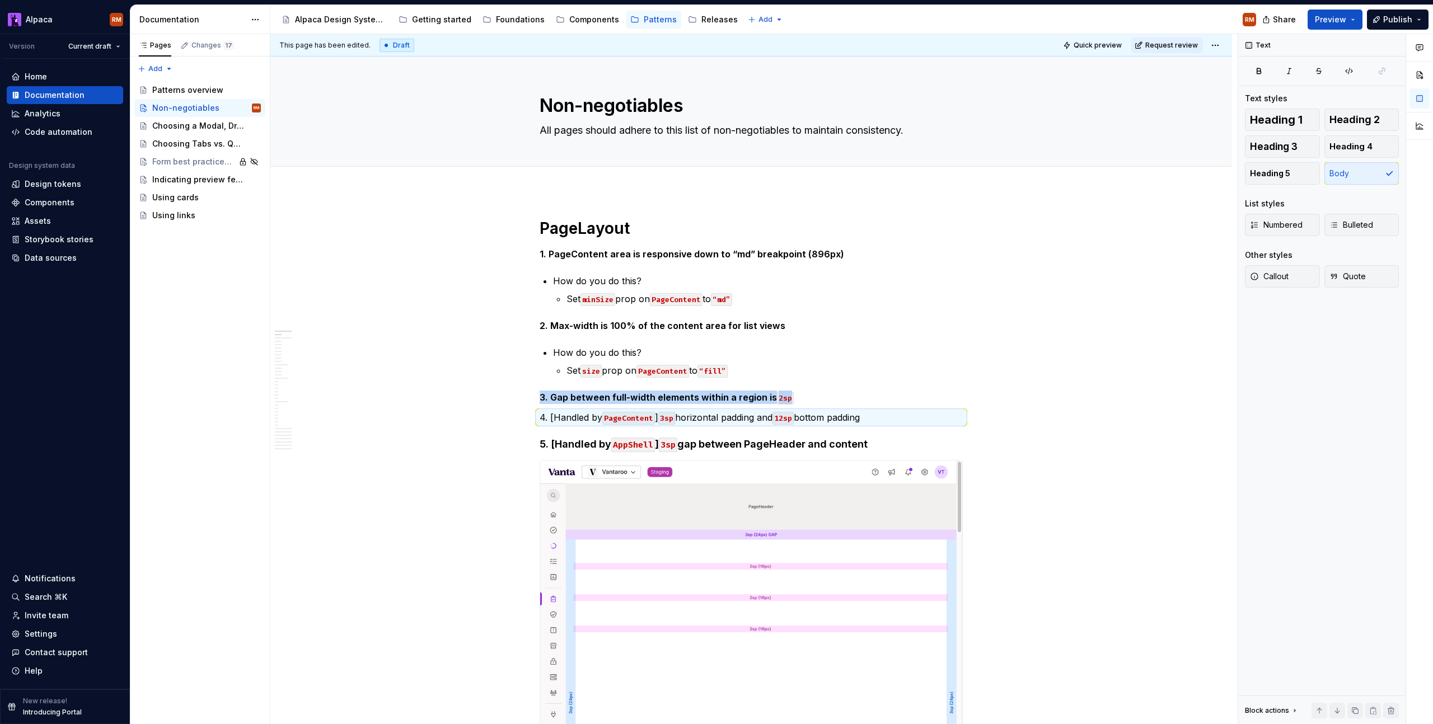
drag, startPoint x: 1259, startPoint y: 71, endPoint x: 923, endPoint y: 348, distance: 435.8
click at [1259, 71] on icon "button" at bounding box center [1259, 70] width 4 height 5
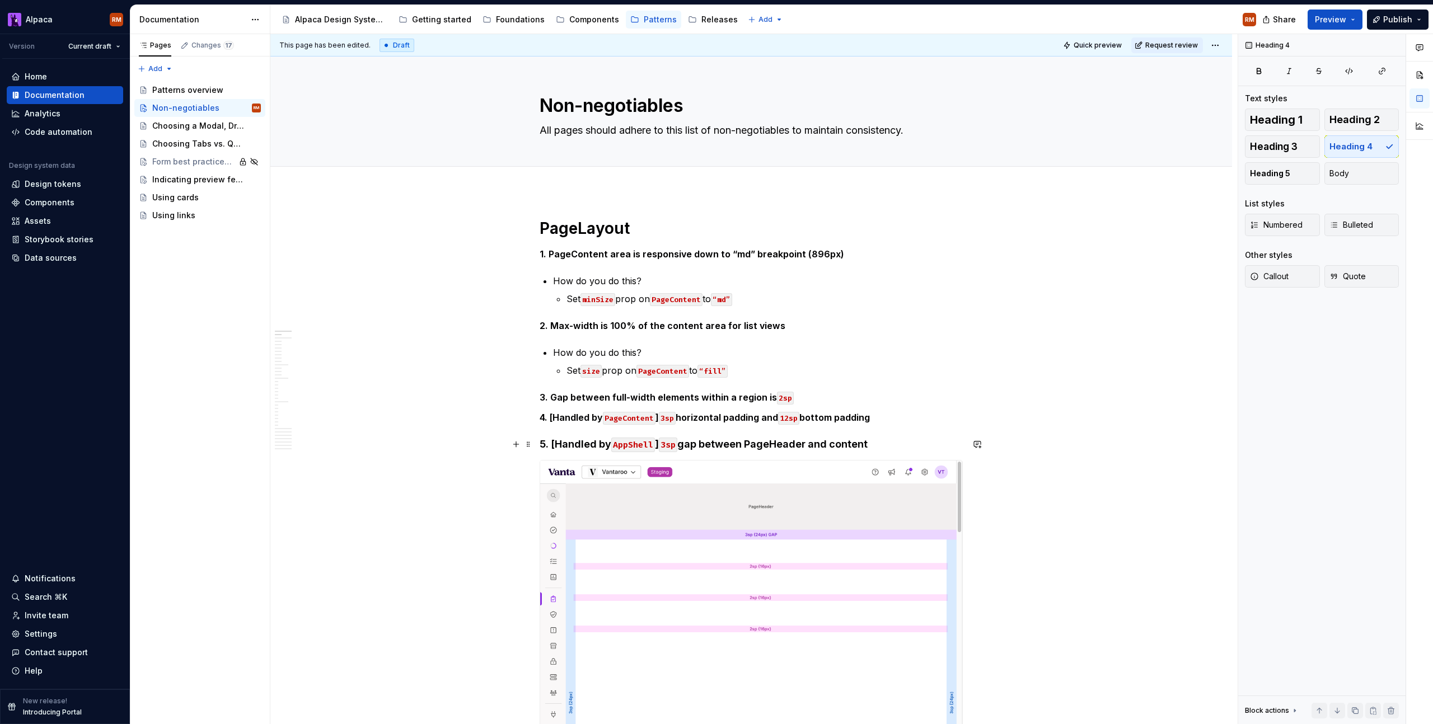
click at [884, 441] on h4 "5. [Handled by AppShell ] 3sp gap between PageHeader and content" at bounding box center [751, 444] width 423 height 13
click at [1346, 171] on span "Body" at bounding box center [1339, 173] width 20 height 11
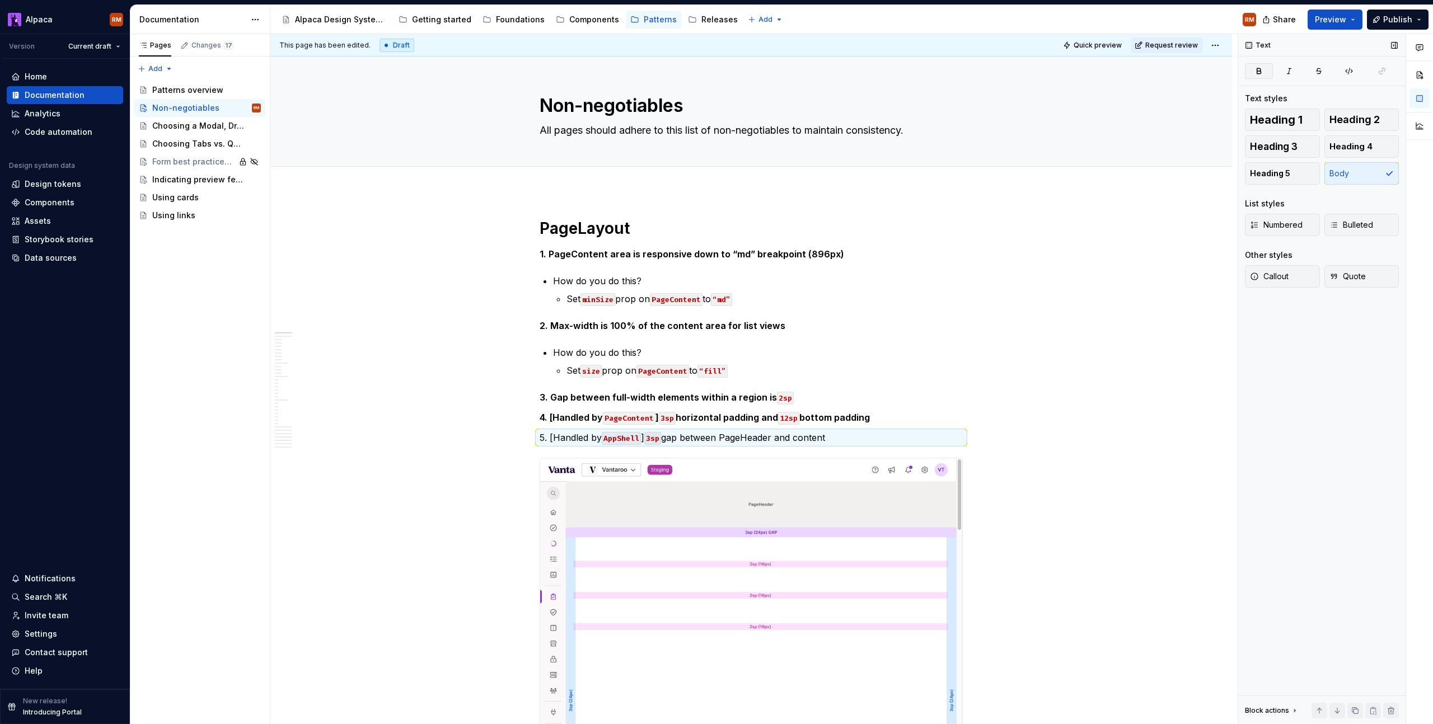
click at [1259, 73] on icon "button" at bounding box center [1259, 70] width 4 height 5
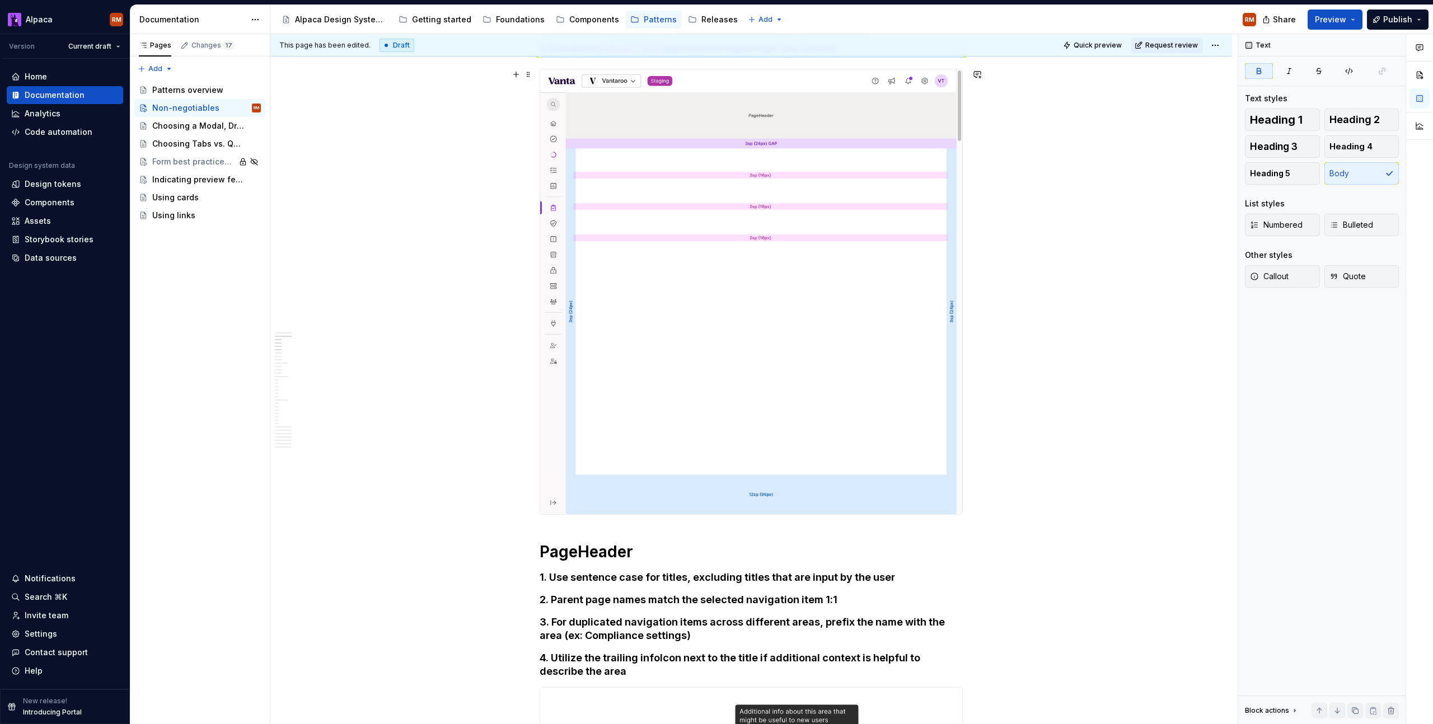
scroll to position [457, 0]
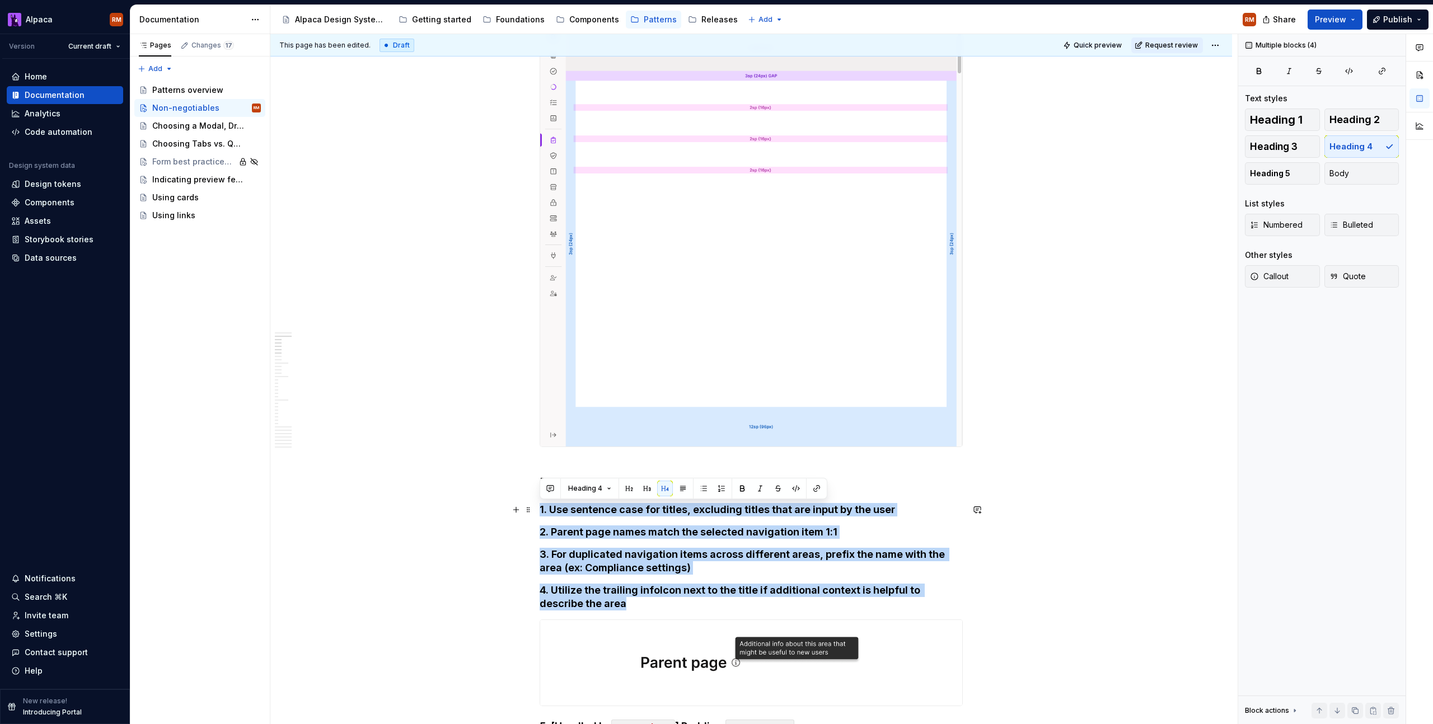
drag, startPoint x: 636, startPoint y: 602, endPoint x: 1021, endPoint y: 265, distance: 511.7
click at [1352, 175] on button "Body" at bounding box center [1361, 173] width 75 height 22
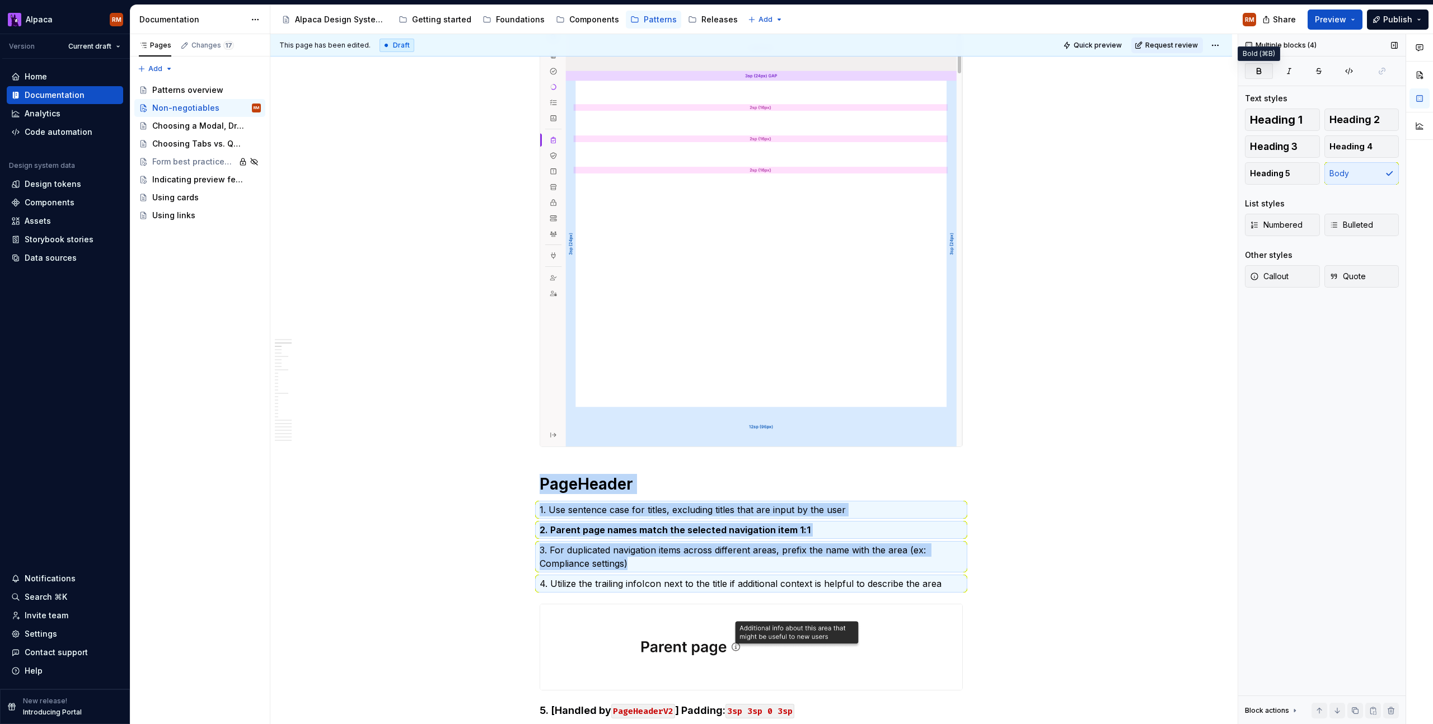
click at [1264, 72] on button "button" at bounding box center [1259, 71] width 28 height 16
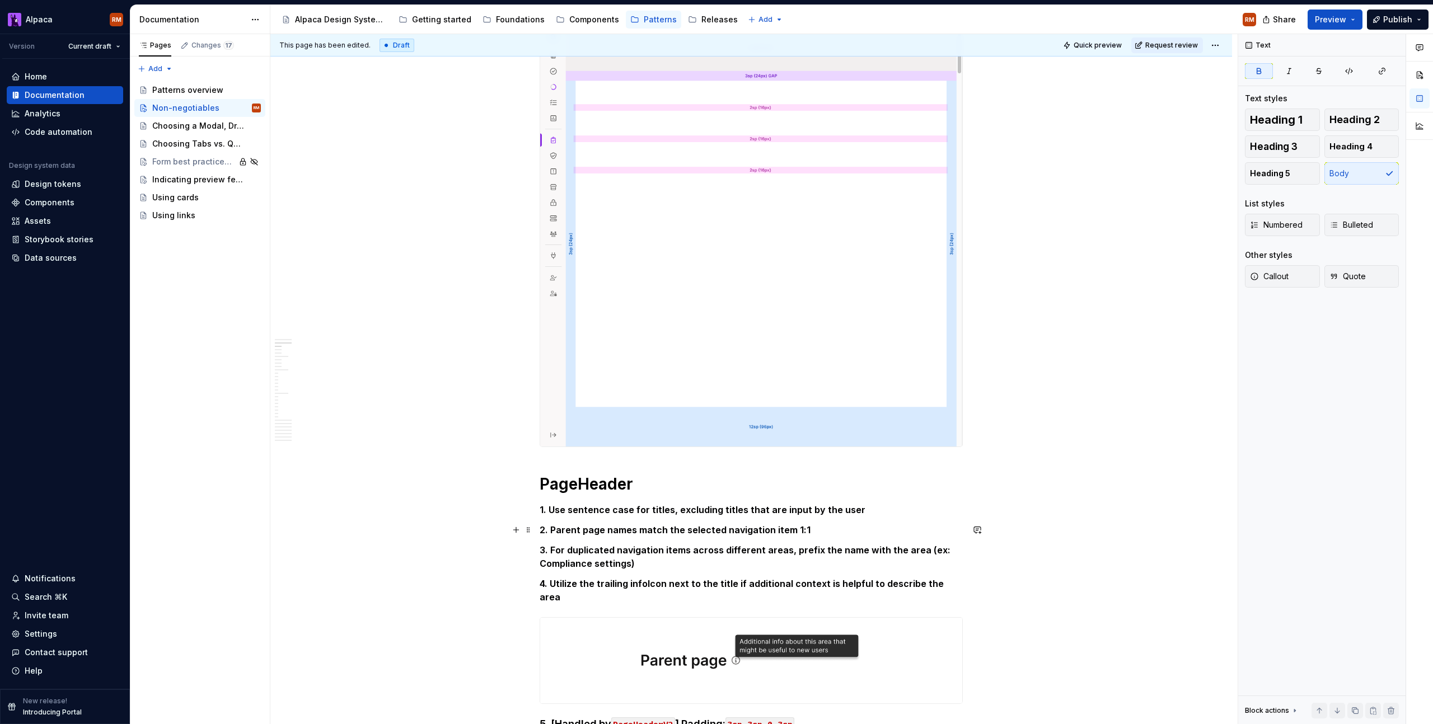
click at [886, 531] on p "2. Parent page names match the selected navigation item 1:1" at bounding box center [751, 529] width 423 height 13
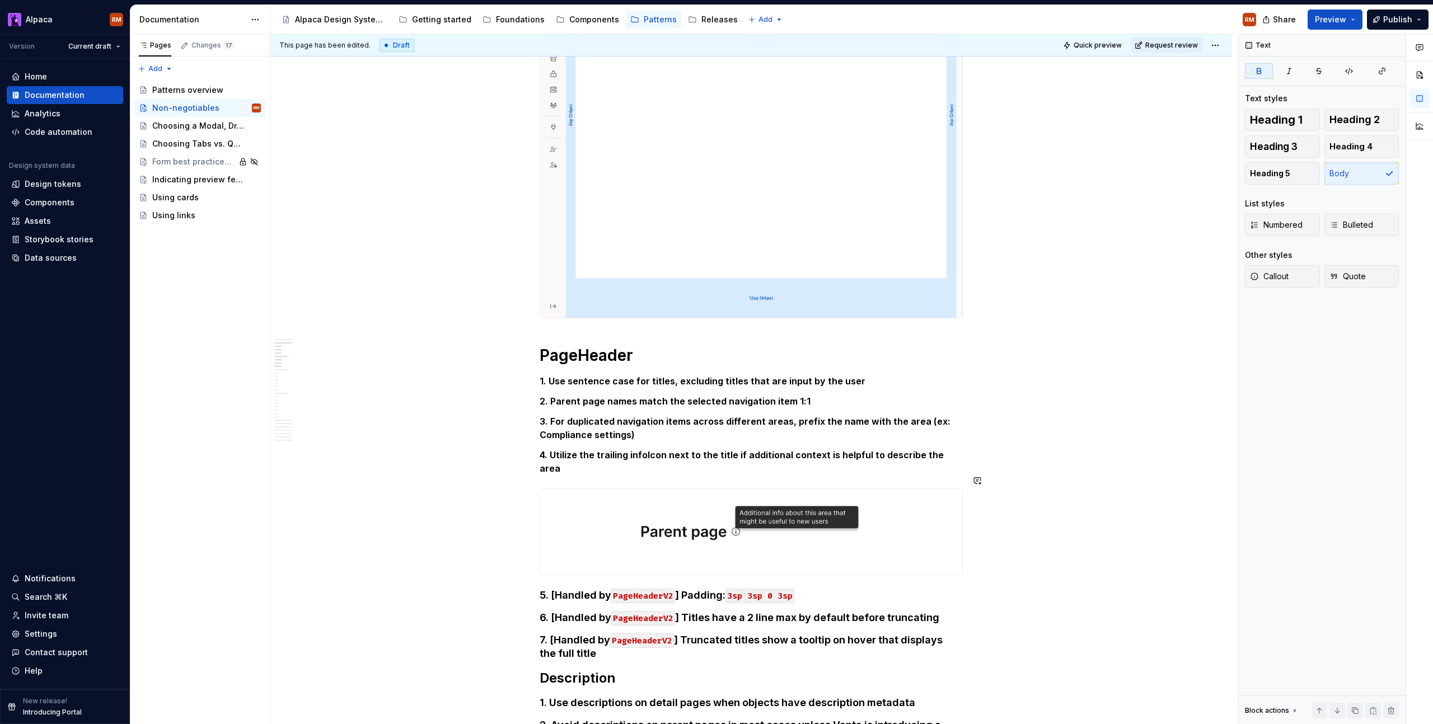
scroll to position [628, 0]
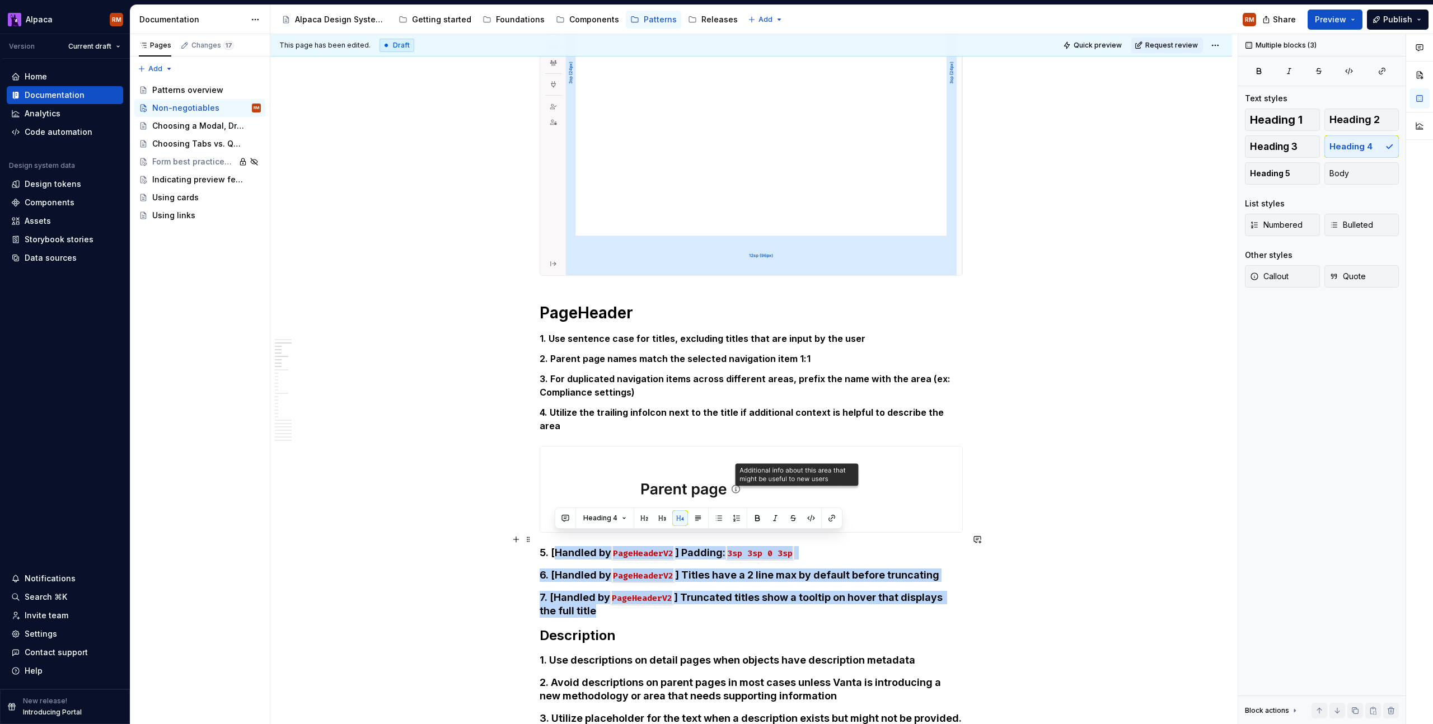
drag, startPoint x: 614, startPoint y: 602, endPoint x: 531, endPoint y: 546, distance: 100.3
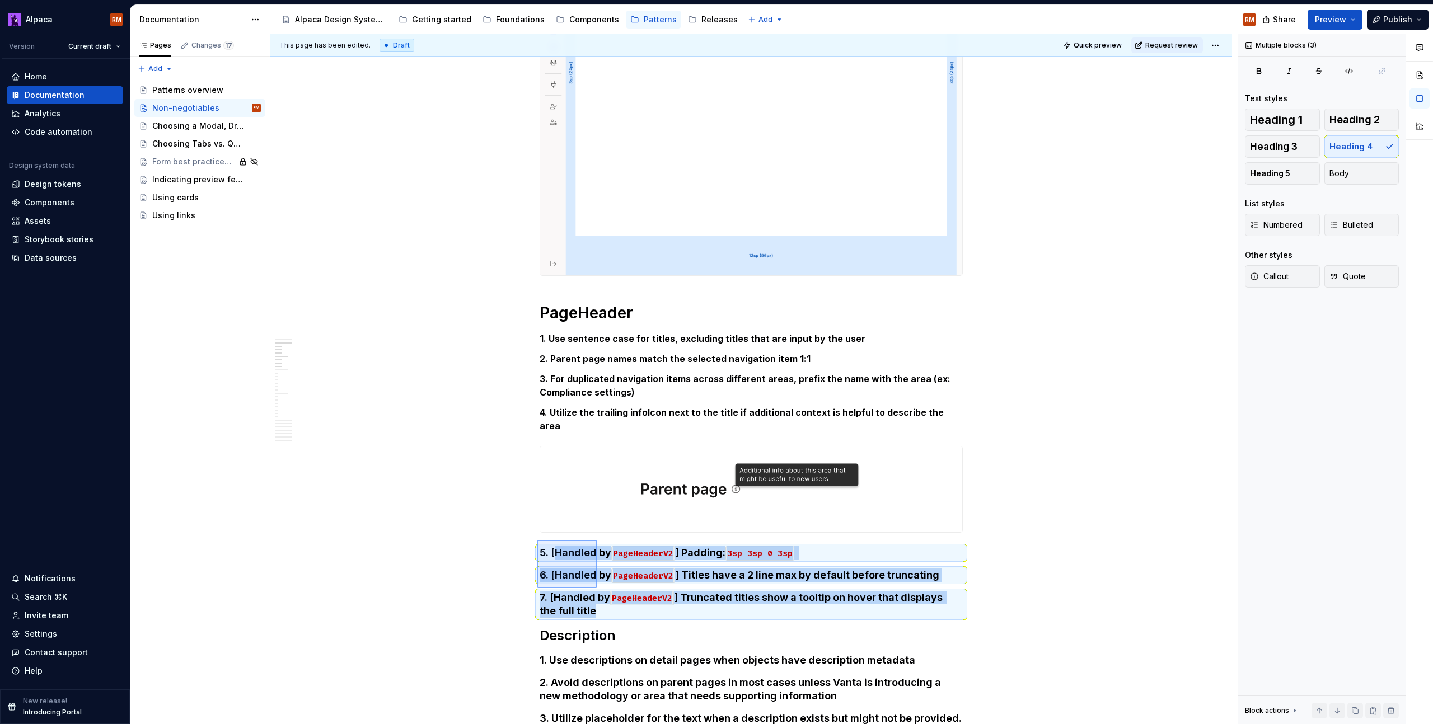
drag, startPoint x: 543, startPoint y: 540, endPoint x: 597, endPoint y: 591, distance: 74.1
click at [598, 591] on div "This page has been edited. Draft Quick preview Request review Non-negotiables A…" at bounding box center [753, 379] width 967 height 691
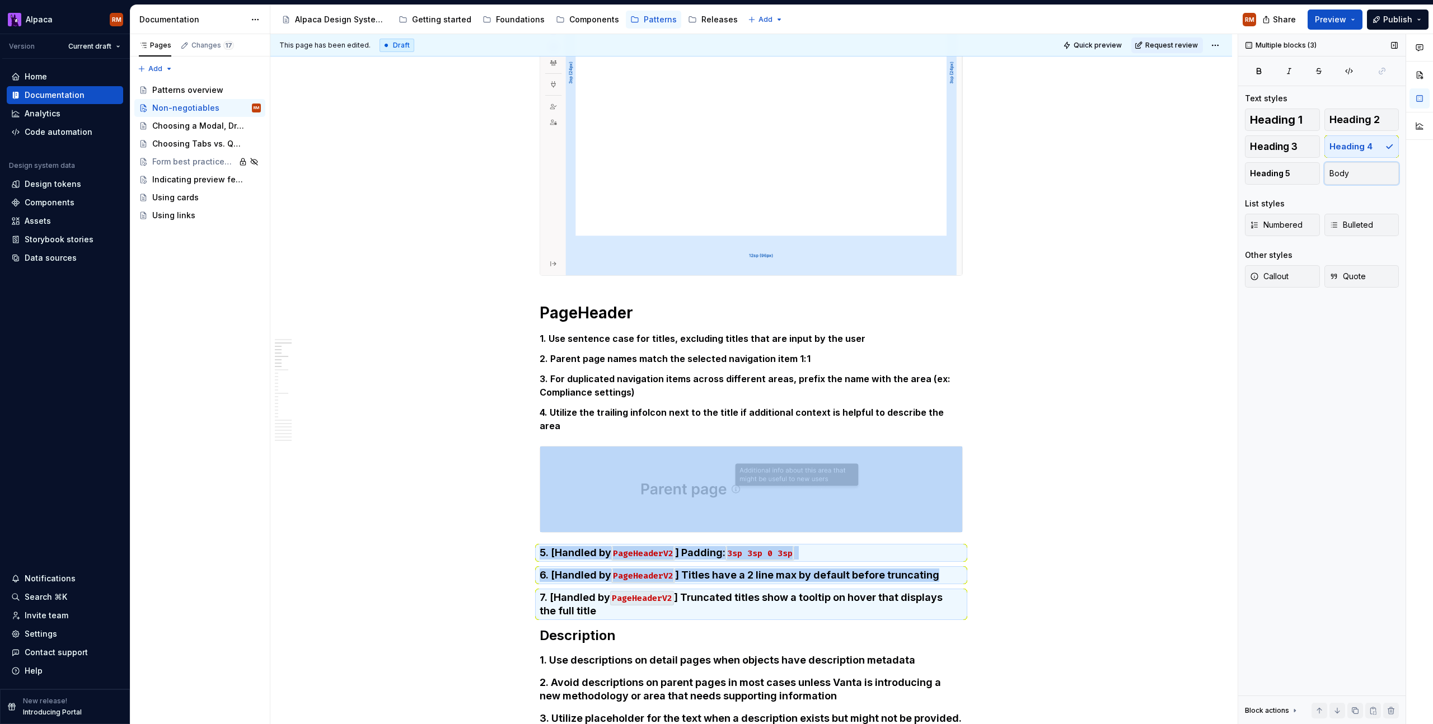
drag, startPoint x: 1351, startPoint y: 175, endPoint x: 1326, endPoint y: 154, distance: 33.0
click at [1351, 175] on button "Body" at bounding box center [1361, 173] width 75 height 22
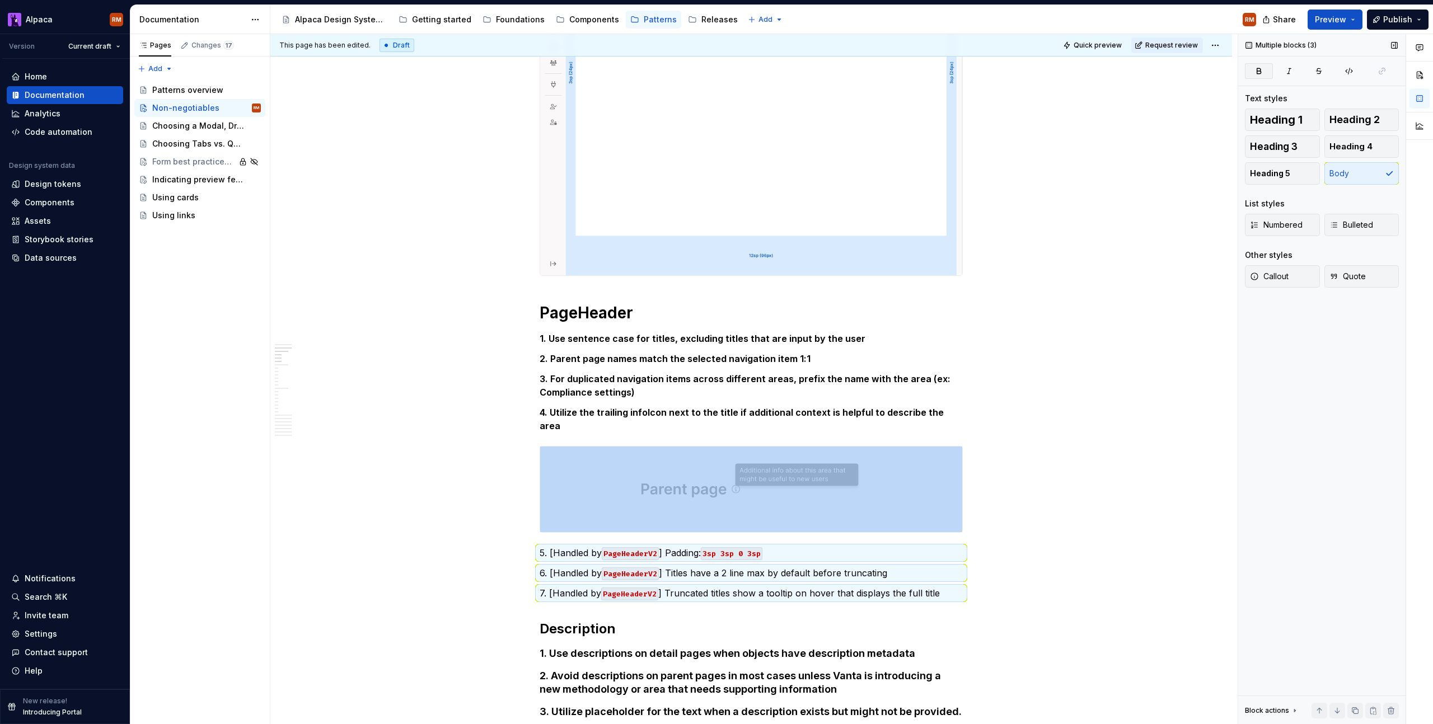
click at [1267, 71] on button "button" at bounding box center [1259, 71] width 28 height 16
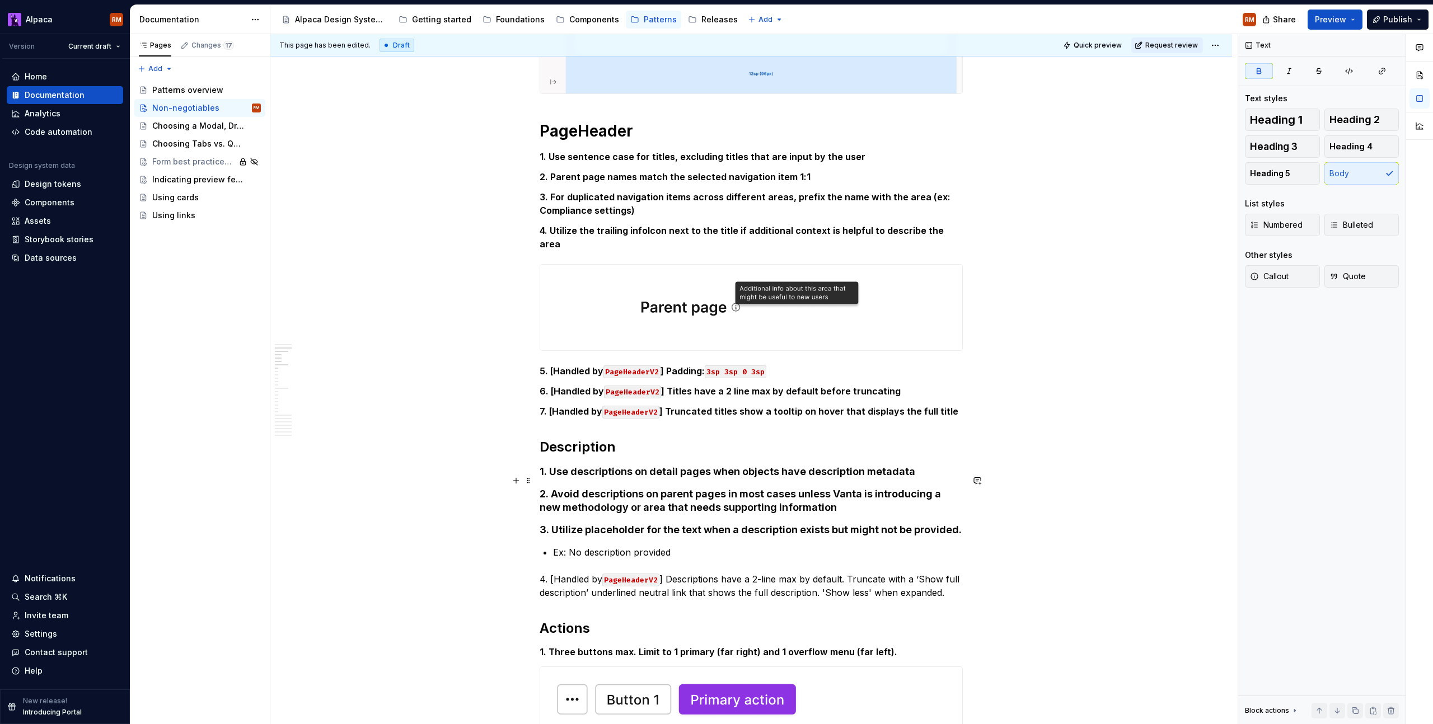
scroll to position [817, 0]
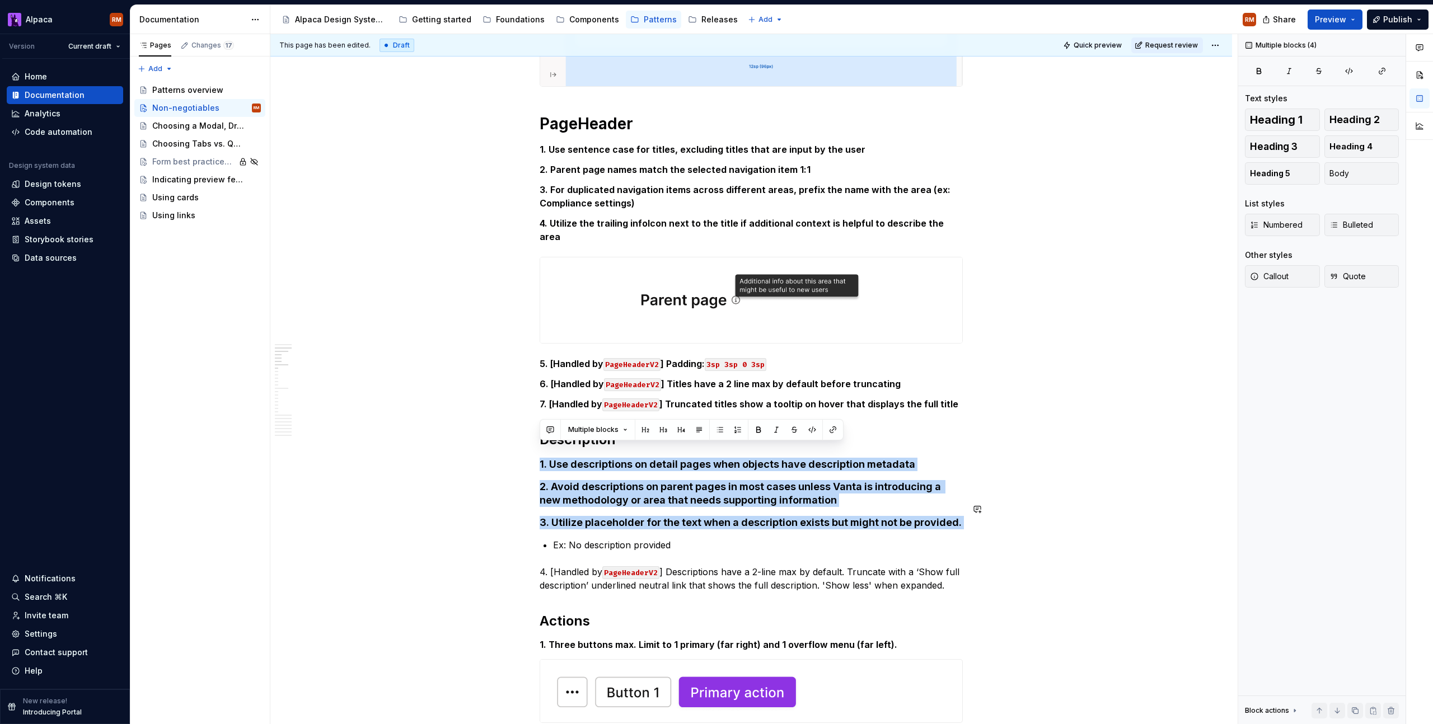
drag, startPoint x: 539, startPoint y: 450, endPoint x: 996, endPoint y: 512, distance: 461.0
click at [1360, 175] on button "Body" at bounding box center [1361, 173] width 75 height 22
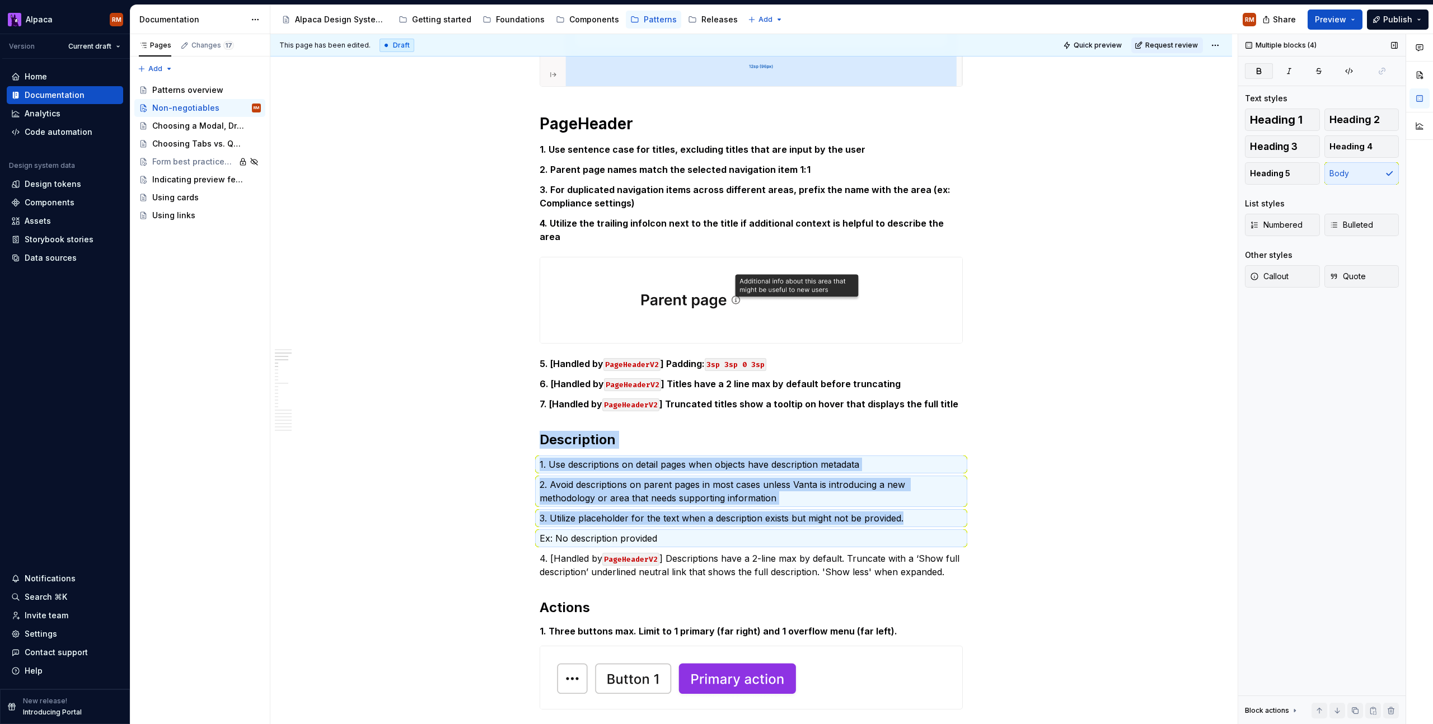
click at [1266, 68] on button "button" at bounding box center [1259, 71] width 28 height 16
click at [676, 532] on p "Ex: No description provided" at bounding box center [751, 538] width 423 height 13
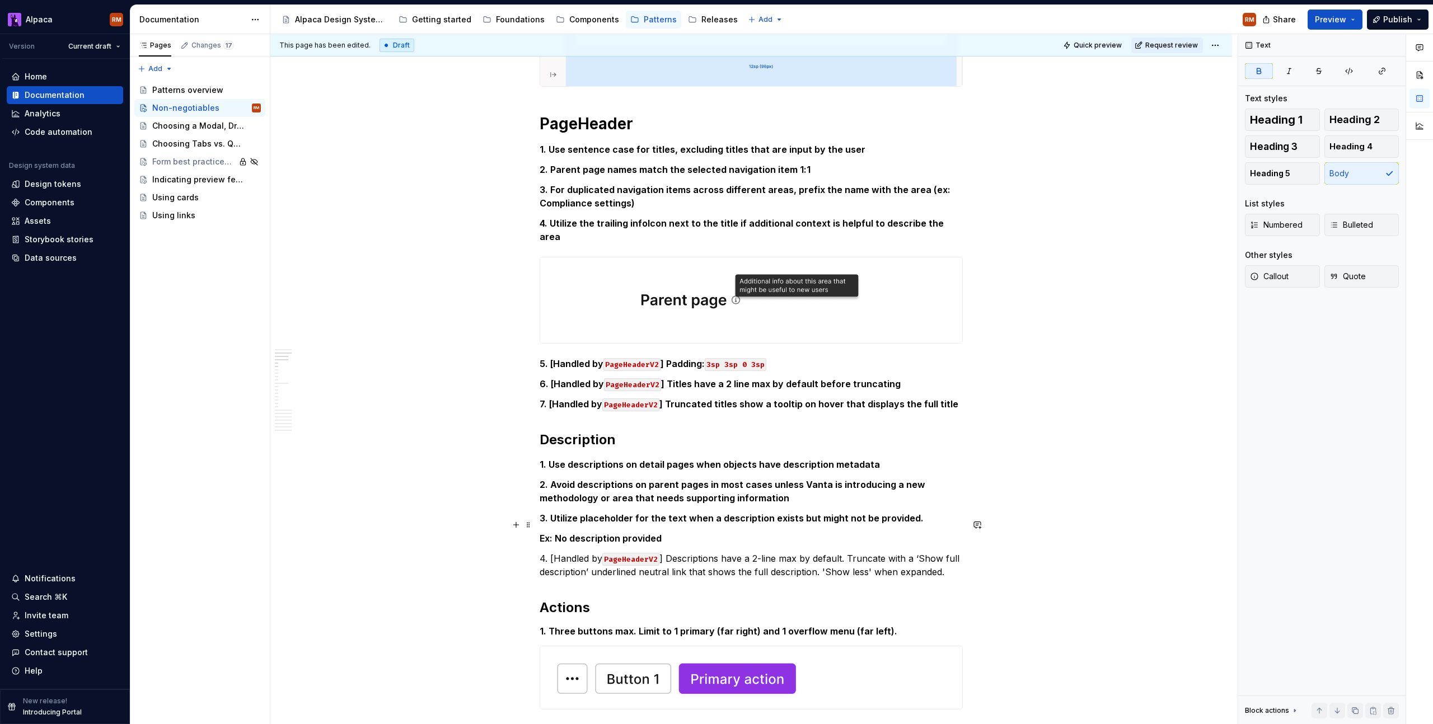
click at [679, 532] on p "Ex: No description provided" at bounding box center [751, 538] width 423 height 13
click at [1357, 176] on div "Heading 1 Heading 2 Heading 3 Heading 4 Heading 5 Body" at bounding box center [1322, 147] width 154 height 76
click at [540, 533] on strong "Ex: No description provided" at bounding box center [601, 538] width 122 height 11
click at [1368, 226] on span "Bulleted" at bounding box center [1351, 224] width 44 height 11
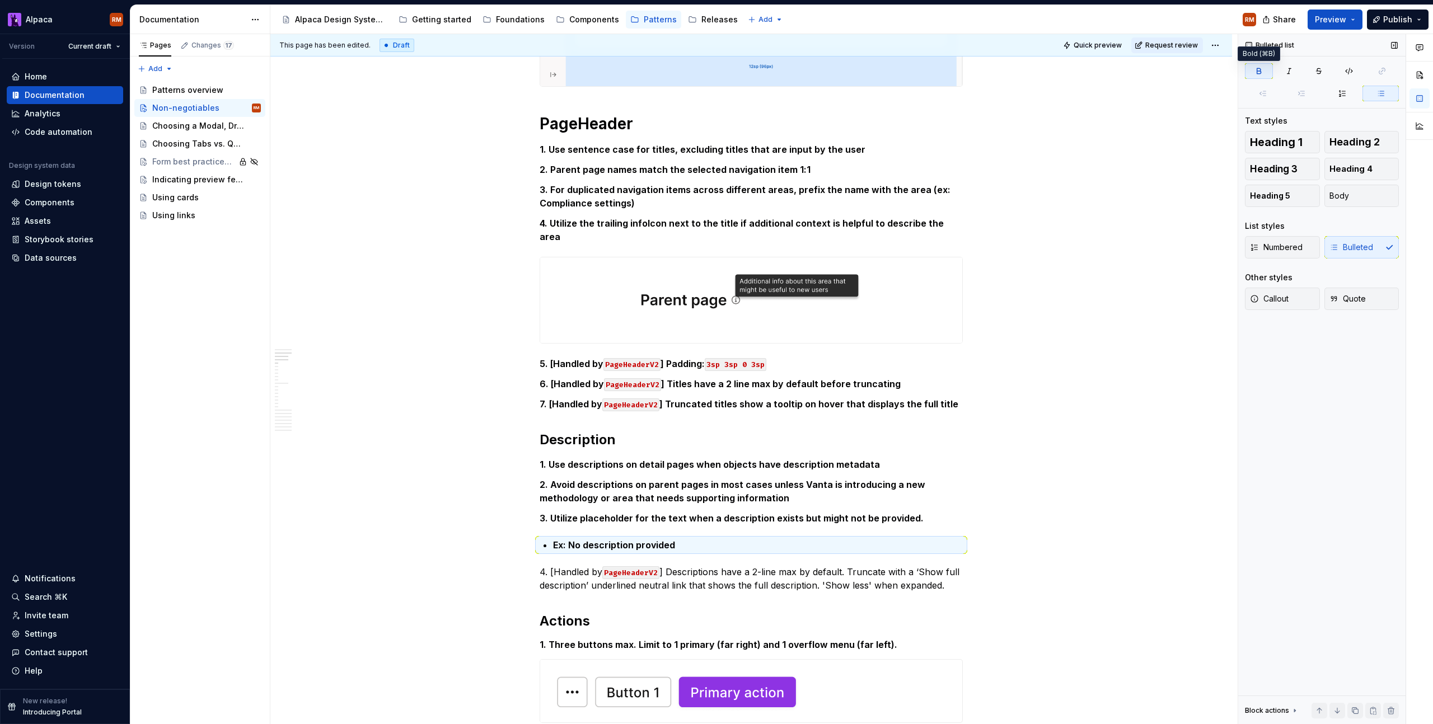
click at [1259, 76] on button "button" at bounding box center [1259, 71] width 28 height 16
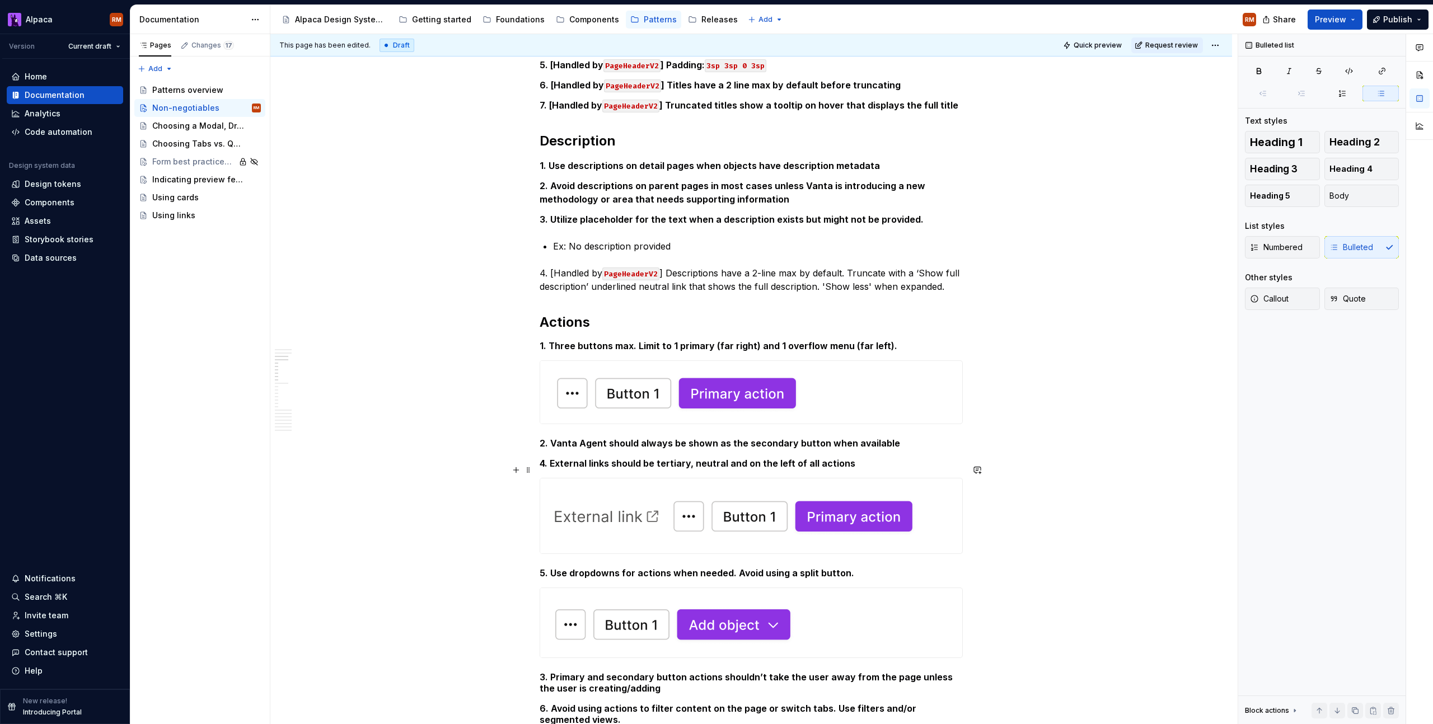
scroll to position [901, 0]
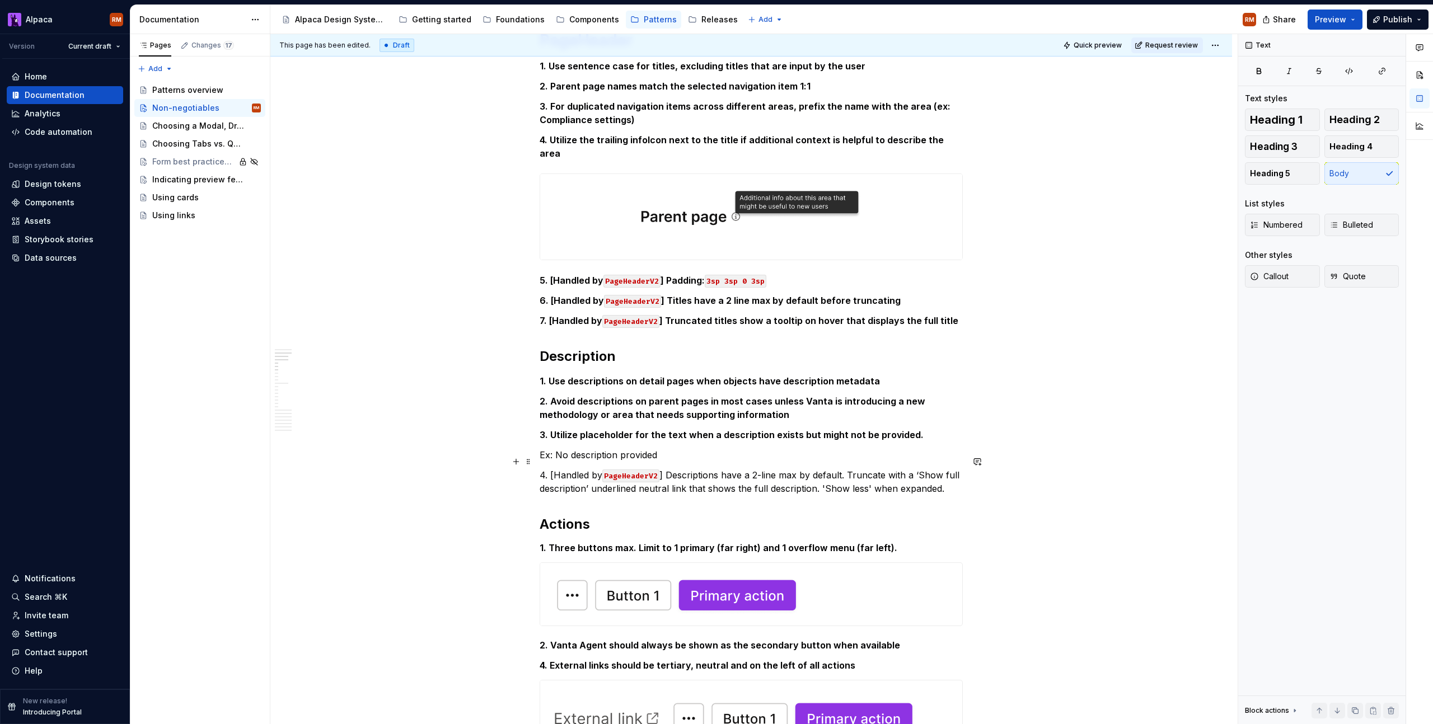
click at [580, 469] on p "4. [Handled by PageHeaderV2 ] Descriptions have a 2-line max by default. Trunca…" at bounding box center [751, 482] width 423 height 27
click at [1254, 73] on icon "button" at bounding box center [1258, 71] width 9 height 9
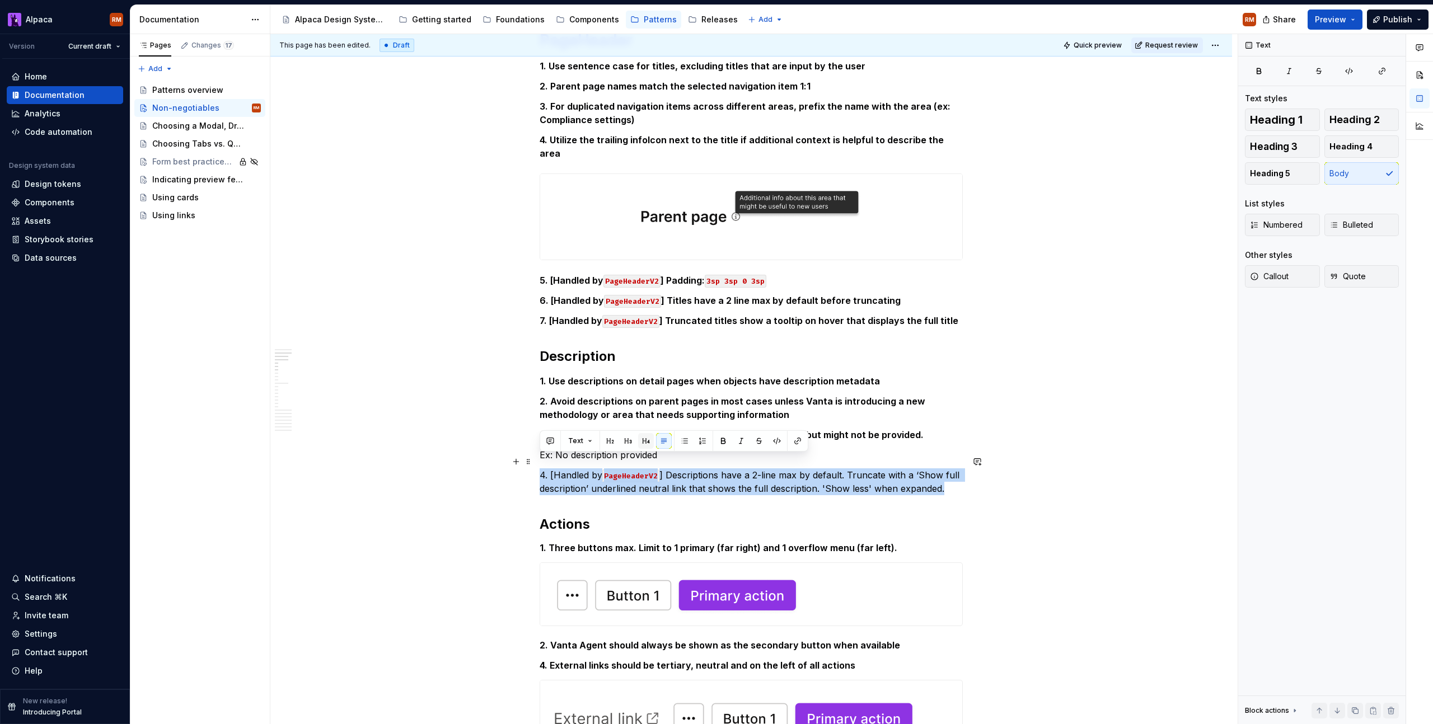
drag, startPoint x: 876, startPoint y: 478, endPoint x: 643, endPoint y: 443, distance: 236.1
click at [724, 440] on button "button" at bounding box center [723, 441] width 16 height 16
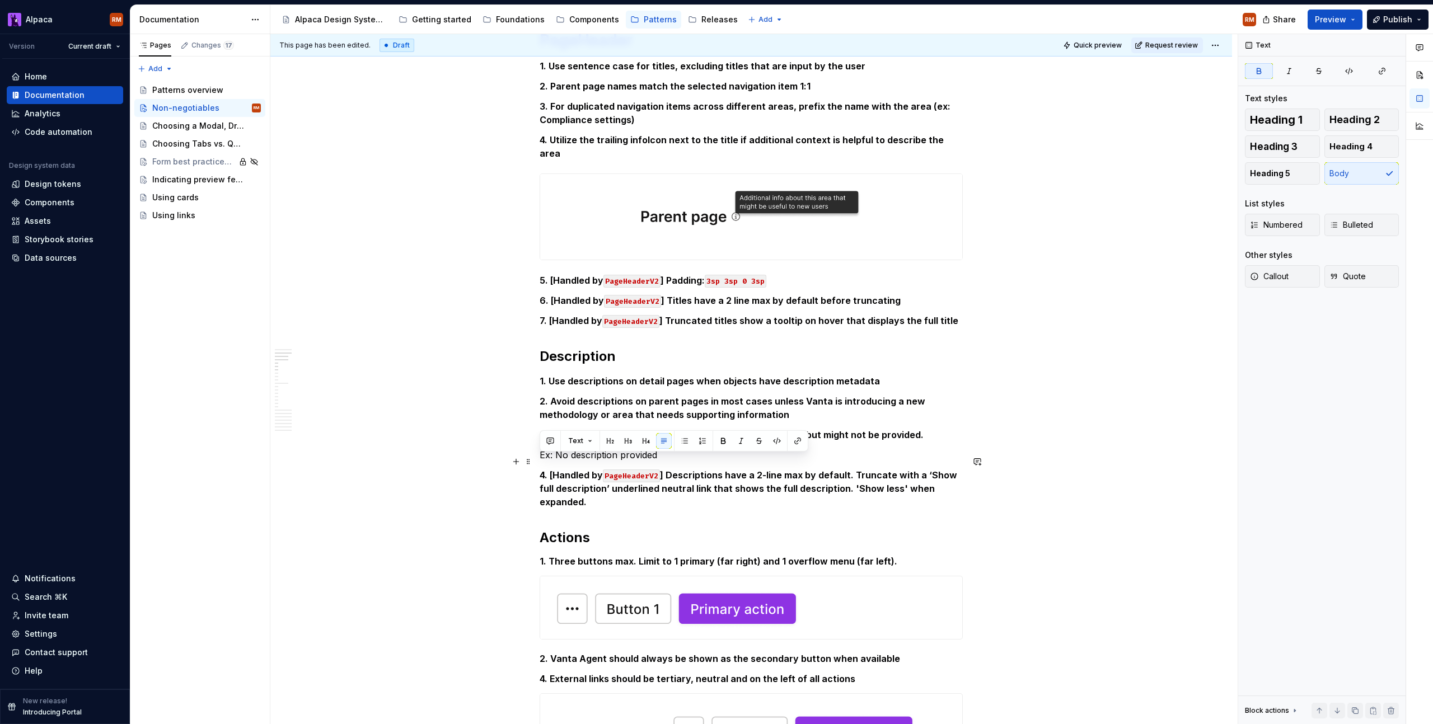
click at [724, 481] on p "4. [Handled by PageHeaderV2 ] Descriptions have a 2-line max by default. Trunca…" at bounding box center [751, 489] width 423 height 40
drag, startPoint x: 691, startPoint y: 437, endPoint x: 680, endPoint y: 437, distance: 11.8
click at [690, 448] on p "Ex: No description provided" at bounding box center [751, 454] width 423 height 13
click at [540, 448] on p "Ex: No description provided" at bounding box center [751, 454] width 423 height 13
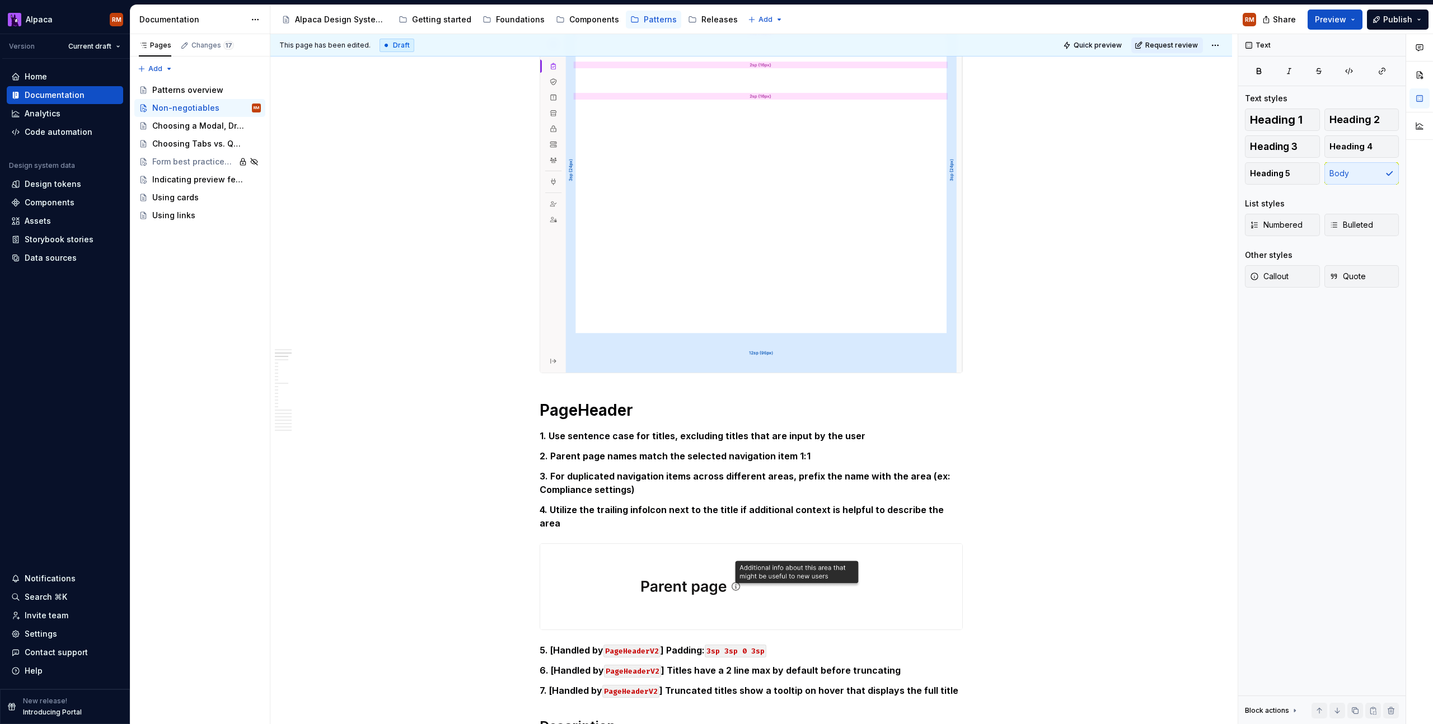
scroll to position [764, 0]
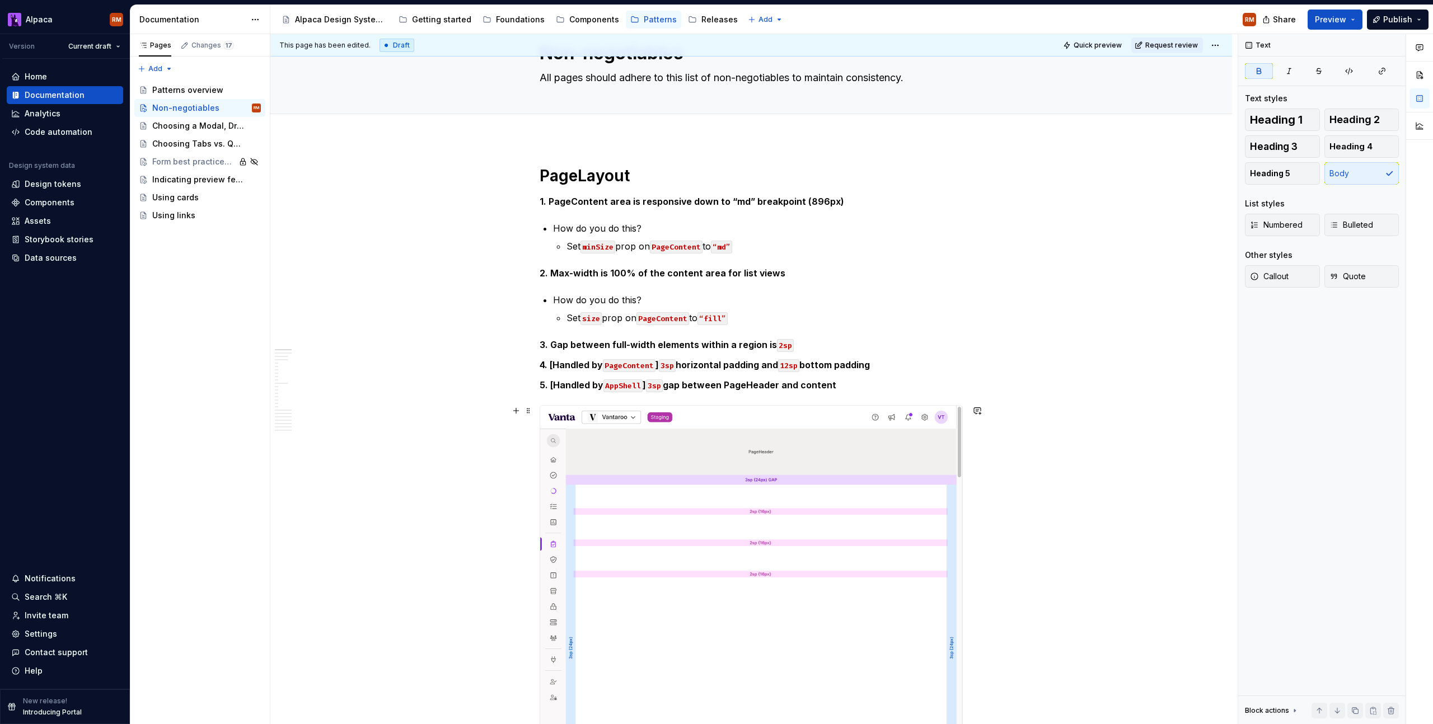
scroll to position [0, 0]
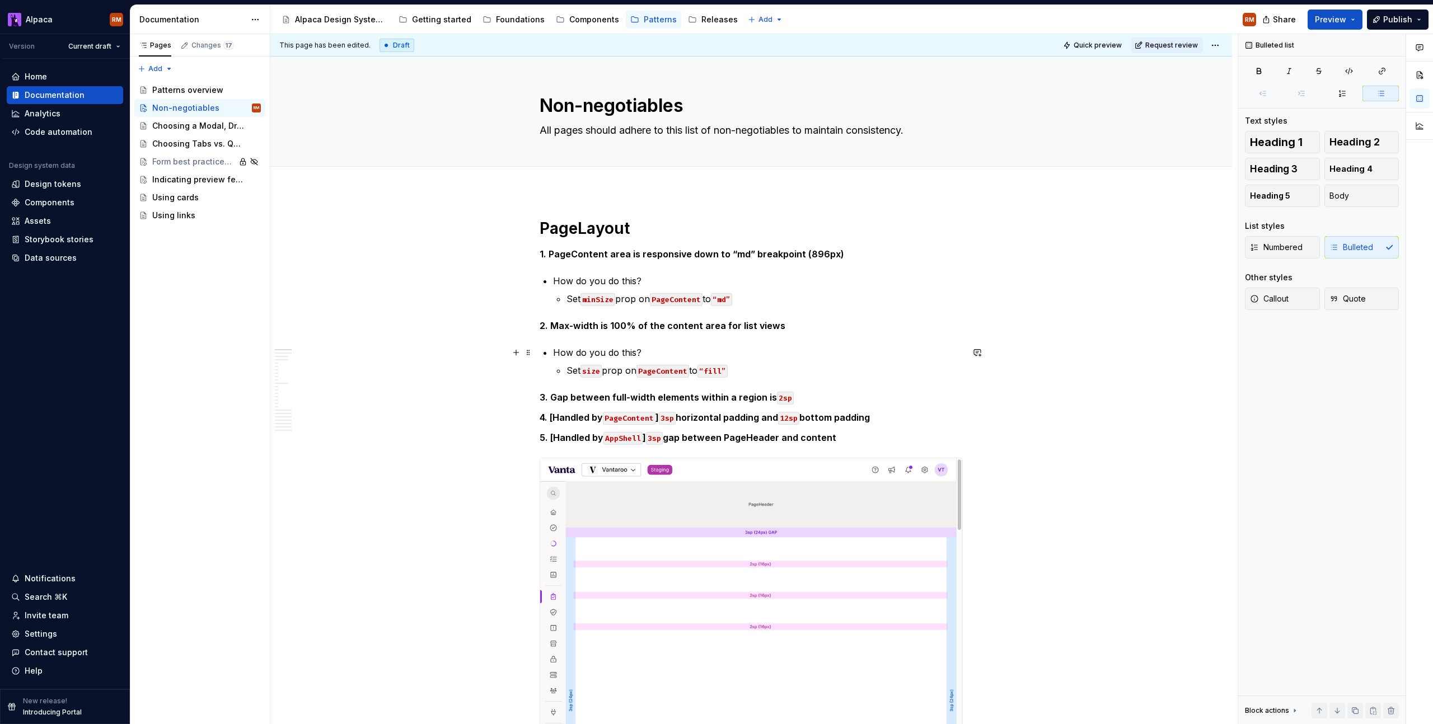
click at [850, 351] on p "How do you do this?" at bounding box center [758, 352] width 410 height 13
click at [1093, 42] on span "Quick preview" at bounding box center [1098, 45] width 48 height 9
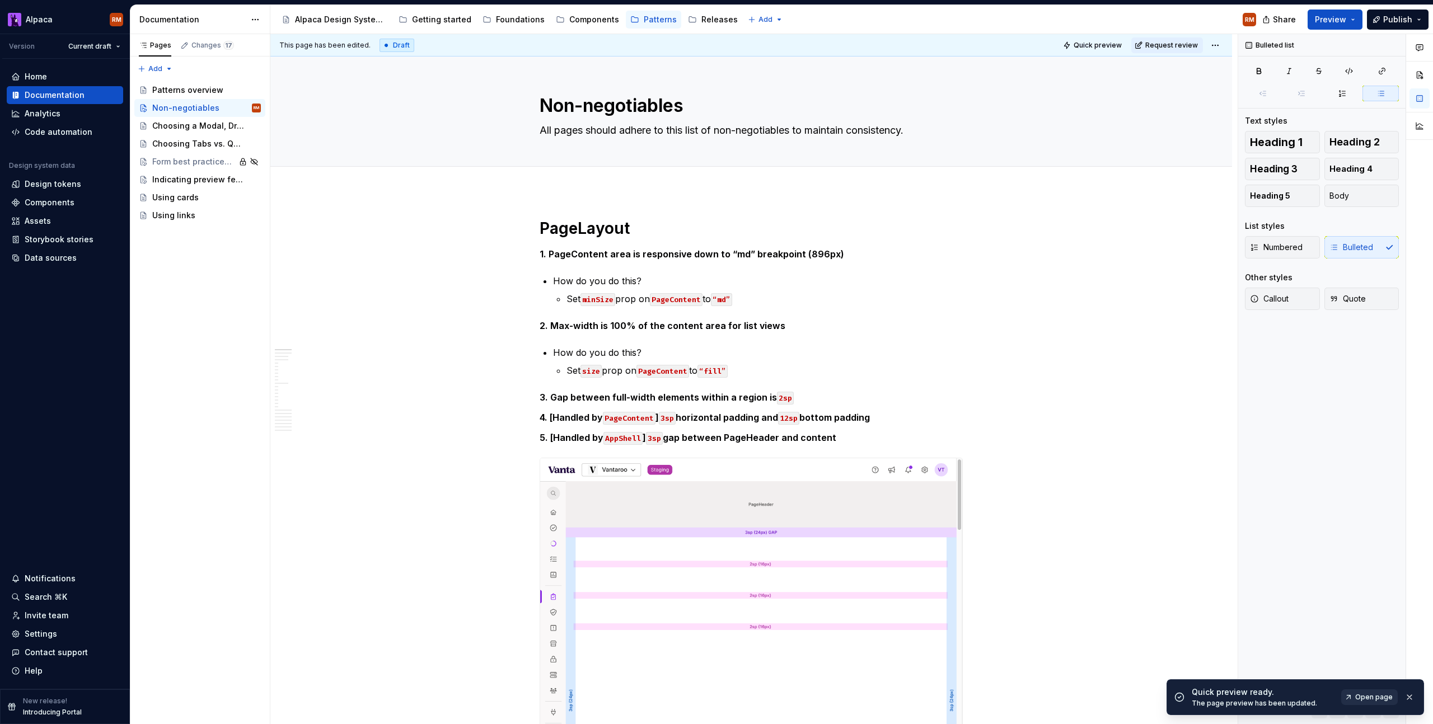
click at [1368, 700] on span "Open page" at bounding box center [1374, 697] width 38 height 9
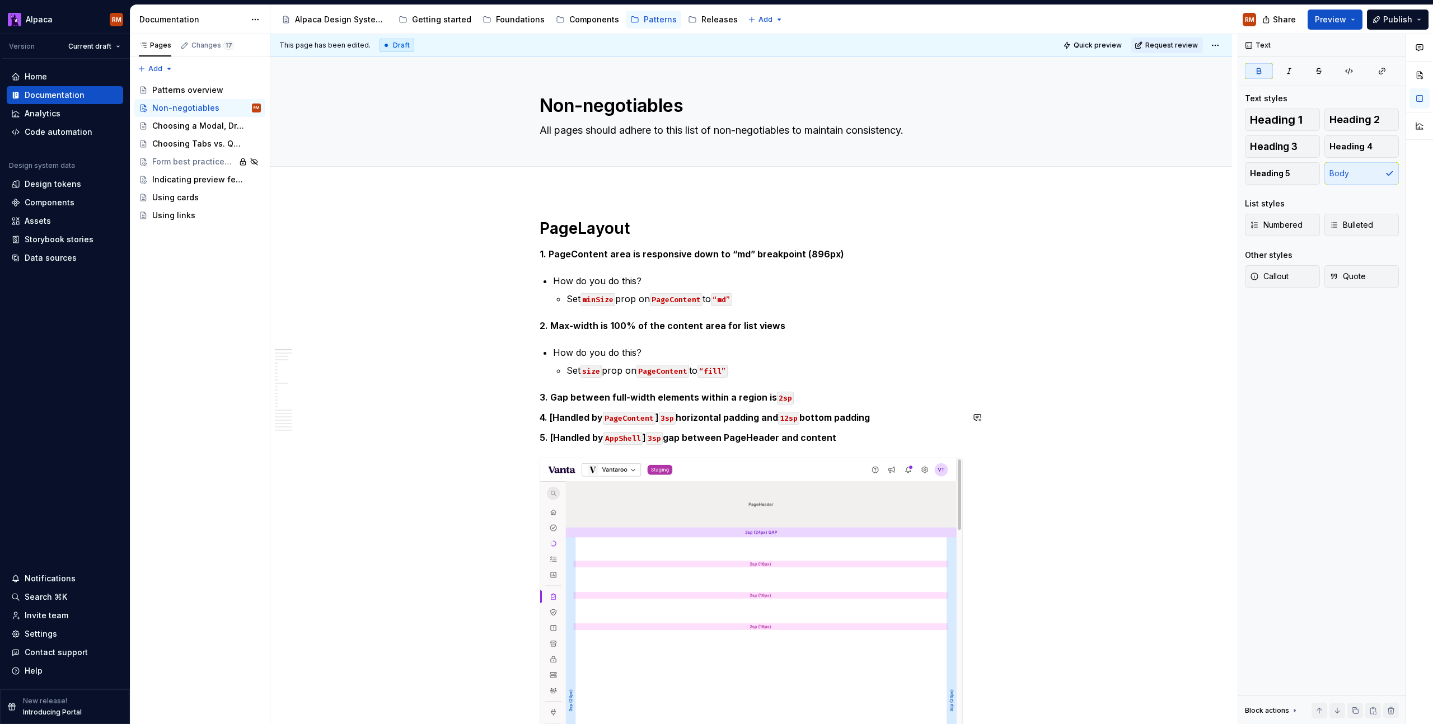
drag, startPoint x: 550, startPoint y: 258, endPoint x: 891, endPoint y: 433, distance: 383.5
drag, startPoint x: 875, startPoint y: 433, endPoint x: 541, endPoint y: 252, distance: 379.5
click at [1263, 74] on icon "button" at bounding box center [1258, 71] width 9 height 9
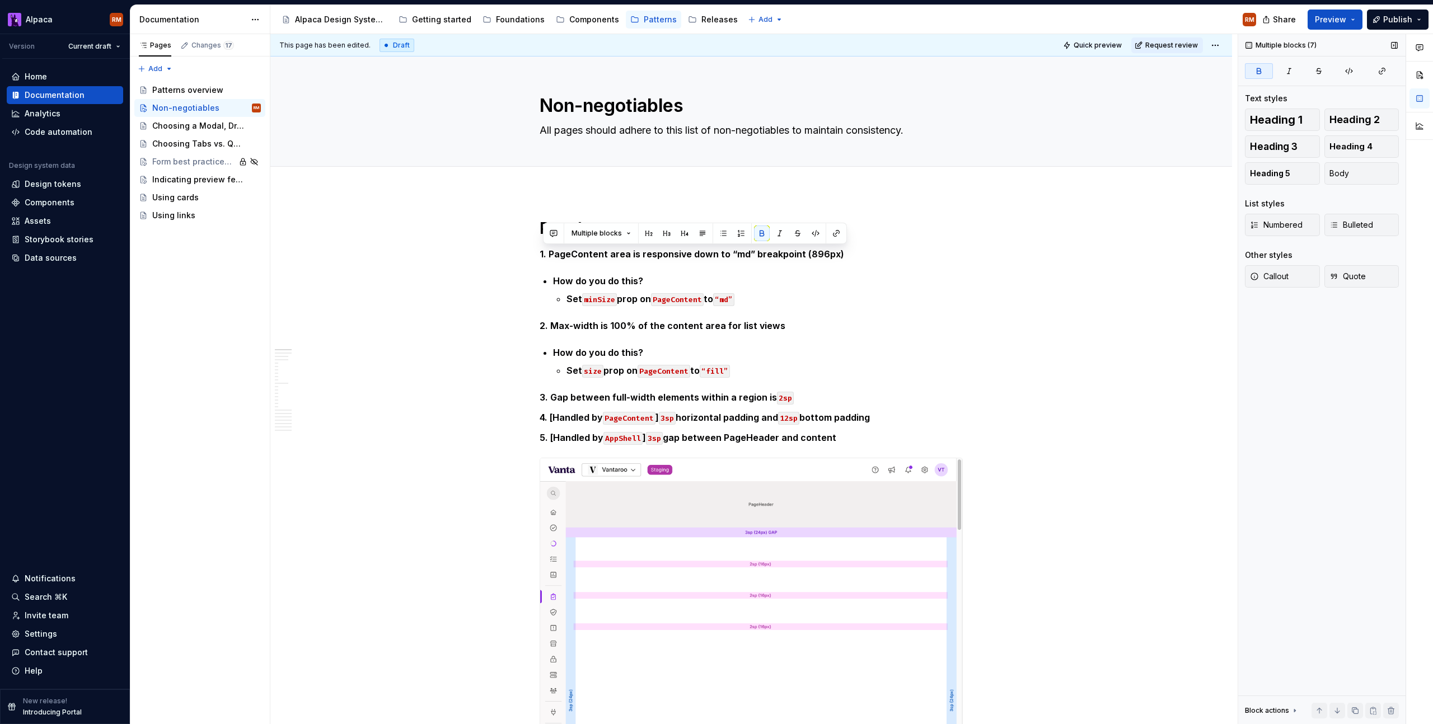
click at [1263, 74] on icon "button" at bounding box center [1258, 71] width 9 height 9
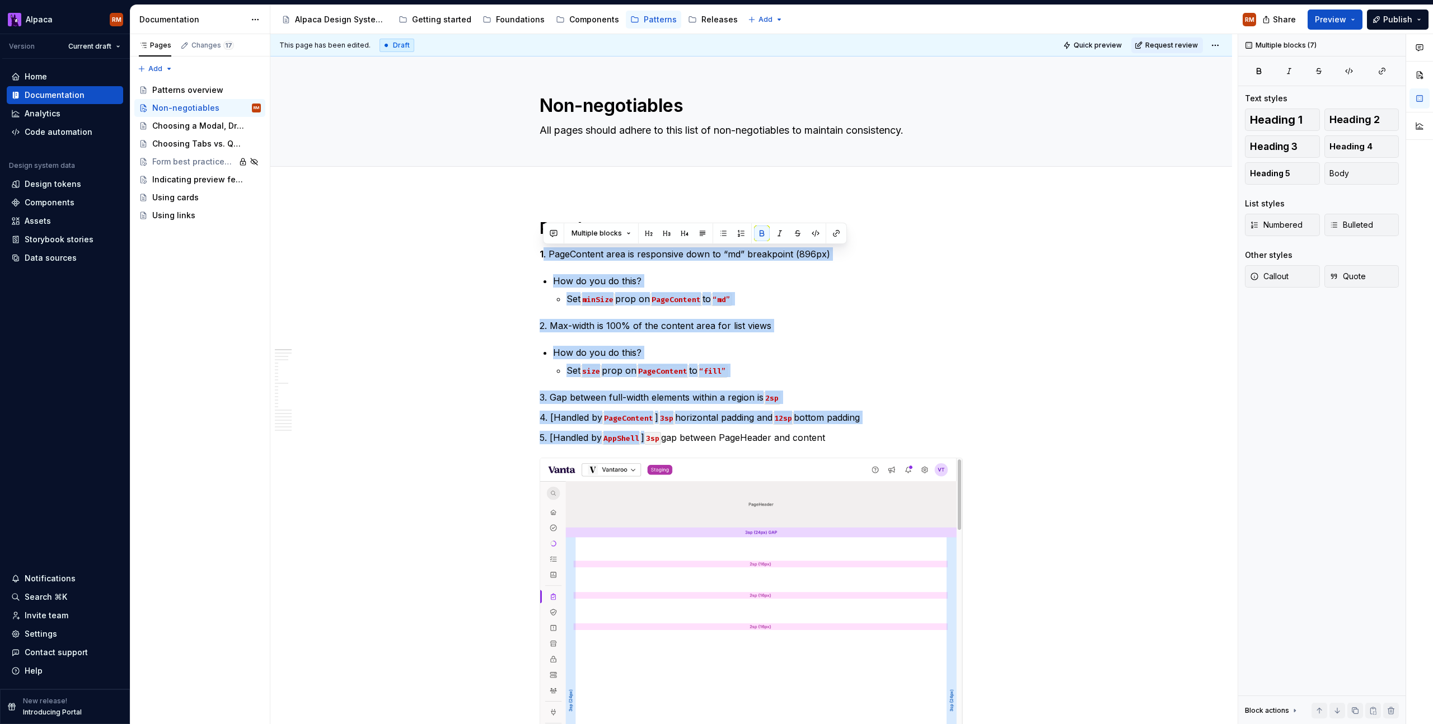
type textarea "*"
click at [836, 362] on li "How do you do this? Set size prop on PageContent to “fill”" at bounding box center [758, 361] width 410 height 31
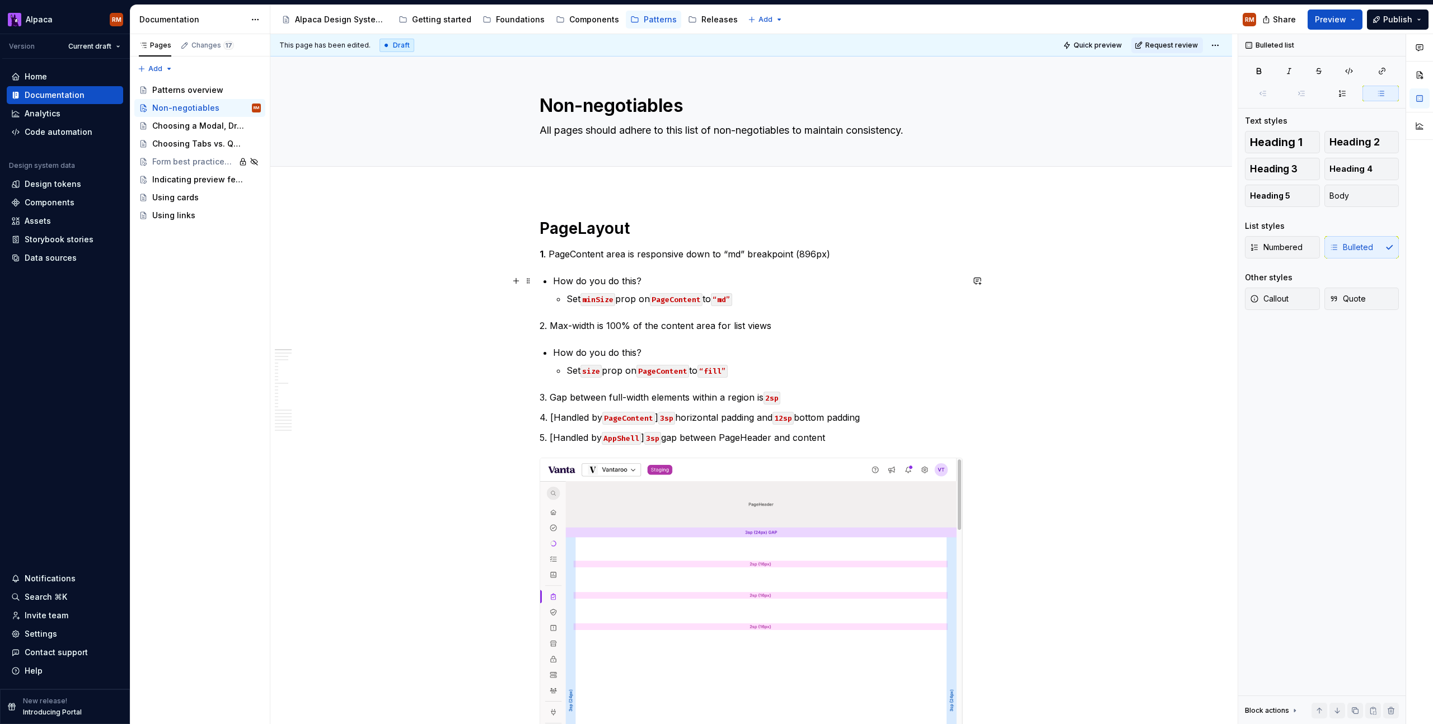
click at [555, 283] on p "How do you do this?" at bounding box center [758, 280] width 410 height 13
click at [554, 283] on p "How do you do this?" at bounding box center [758, 280] width 410 height 13
click at [1358, 247] on div "Numbered Bulleted" at bounding box center [1322, 247] width 154 height 22
click at [1349, 204] on button "Body" at bounding box center [1361, 196] width 75 height 22
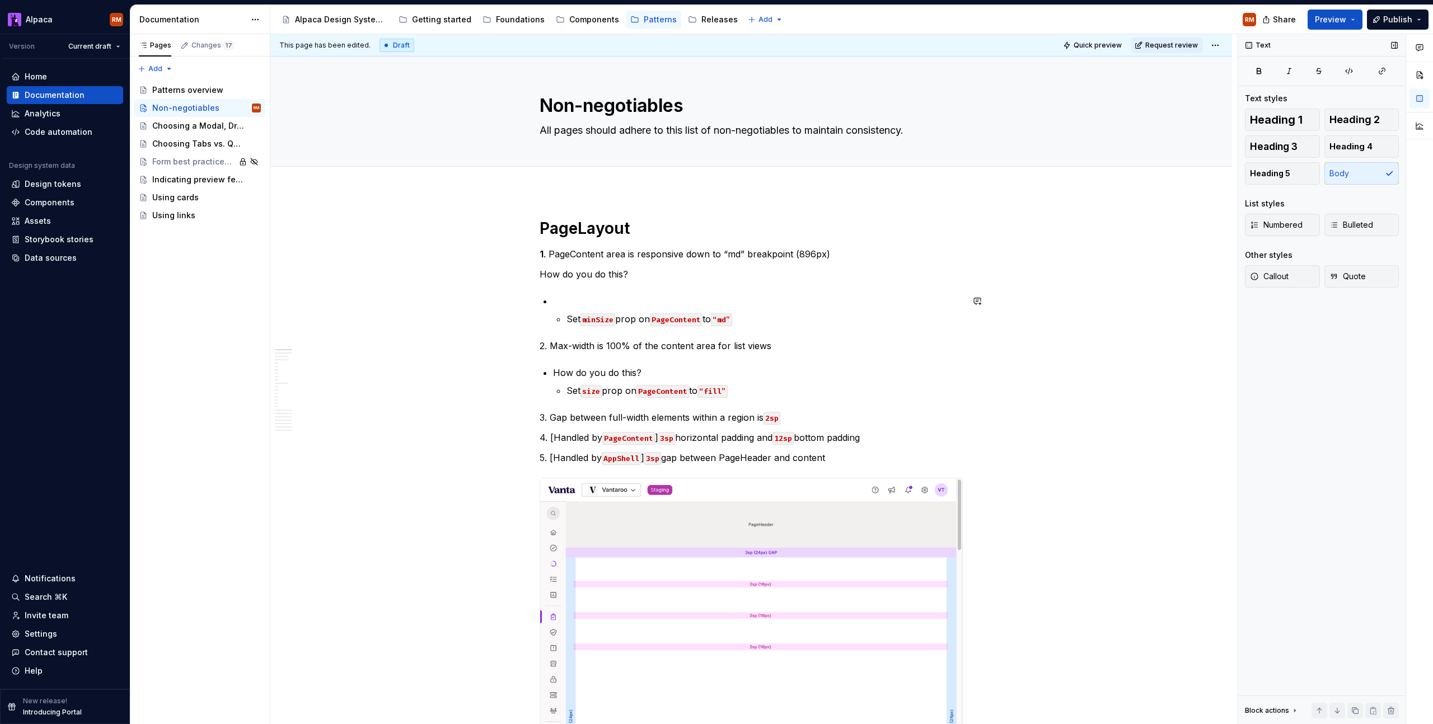
click at [565, 316] on li "Set minSize prop on PageContent to “md”" at bounding box center [758, 309] width 410 height 31
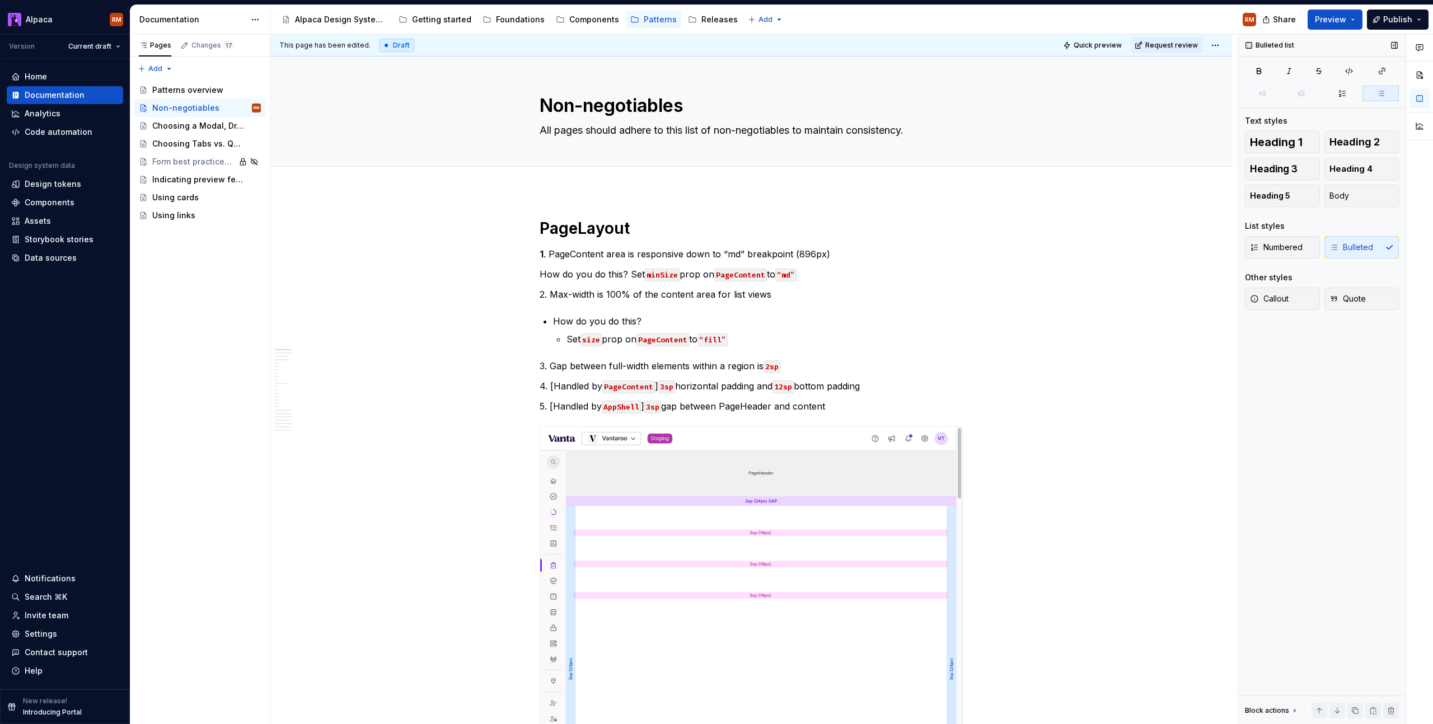
click at [1364, 249] on div "Numbered Bulleted" at bounding box center [1322, 247] width 154 height 22
click at [1356, 191] on button "Body" at bounding box center [1361, 196] width 75 height 22
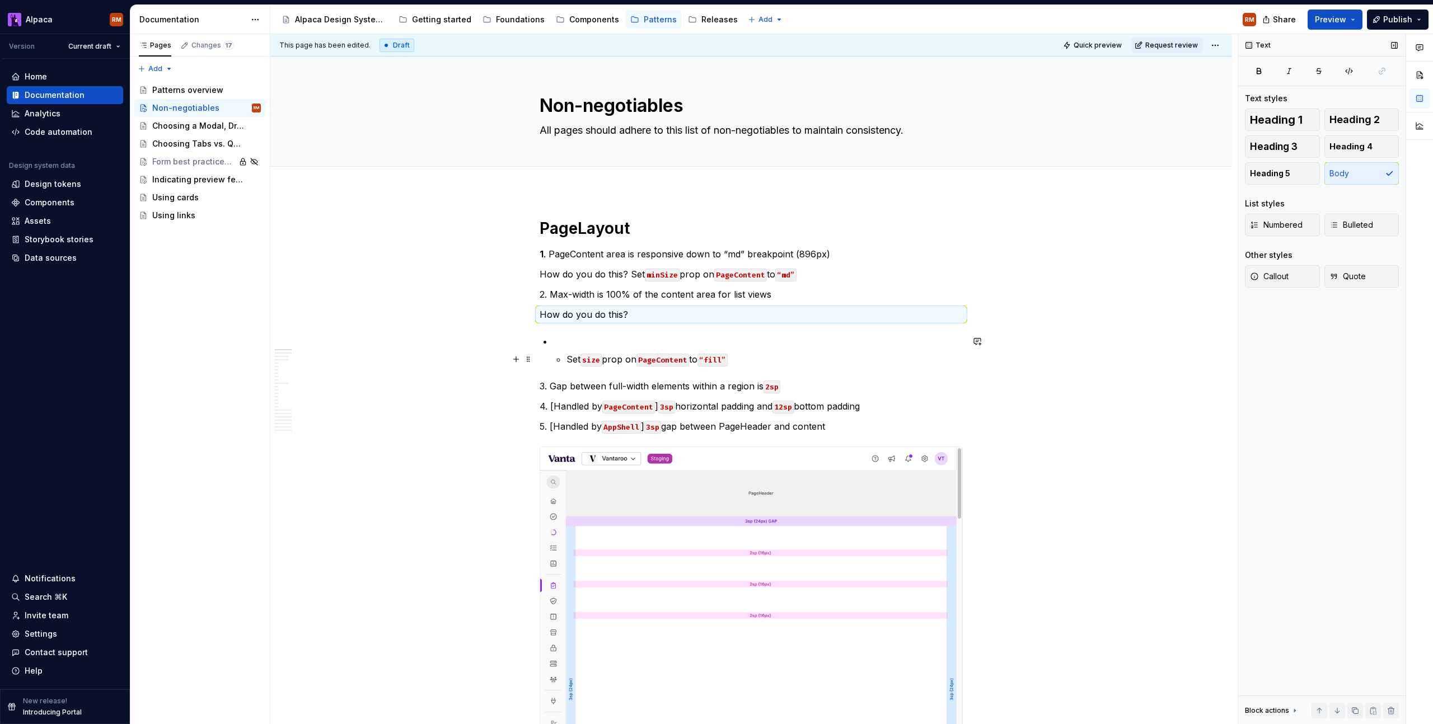
click at [566, 360] on p "Set size prop on PageContent to “fill”" at bounding box center [764, 359] width 396 height 13
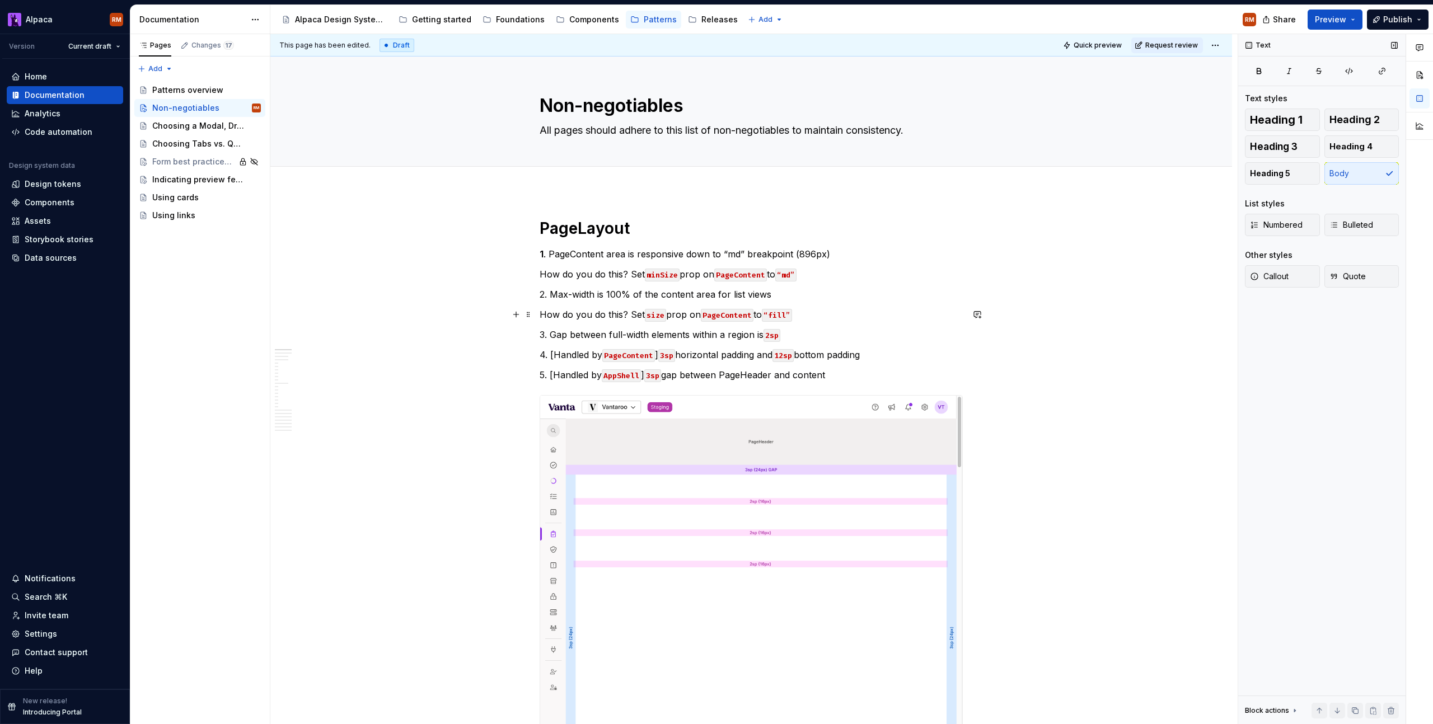
click at [839, 318] on p "How do you do this? Set size prop on PageContent to “fill”" at bounding box center [751, 314] width 423 height 13
drag, startPoint x: 547, startPoint y: 353, endPoint x: 683, endPoint y: 341, distance: 136.0
click at [660, 356] on p "4. [Handled by PageContent ] 3sp horizontal padding and 12sp bottom padding" at bounding box center [751, 354] width 423 height 13
click at [729, 334] on button "button" at bounding box center [731, 334] width 16 height 16
drag, startPoint x: 551, startPoint y: 374, endPoint x: 645, endPoint y: 373, distance: 94.6
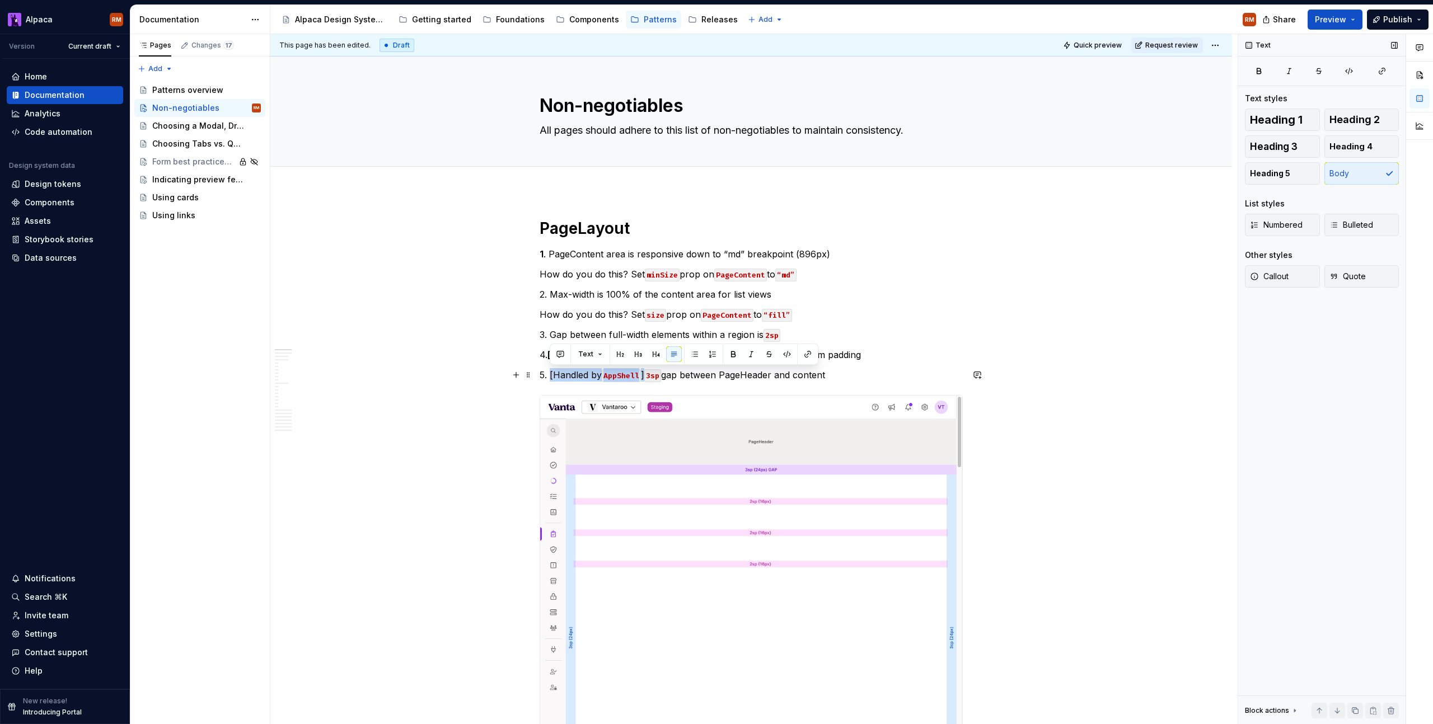
click at [646, 373] on p "5. [Handled by AppShell ] 3sp gap between PageHeader and content" at bounding box center [751, 374] width 423 height 13
click at [729, 356] on button "button" at bounding box center [733, 354] width 16 height 16
click at [720, 380] on p "5. [Handled by AppShell ] 3sp gap between PageHeader and content" at bounding box center [751, 374] width 423 height 13
drag, startPoint x: 537, startPoint y: 315, endPoint x: 626, endPoint y: 315, distance: 89.6
click at [626, 315] on div "This page has been edited. Draft Quick preview Request review Non-negotiables A…" at bounding box center [753, 379] width 967 height 691
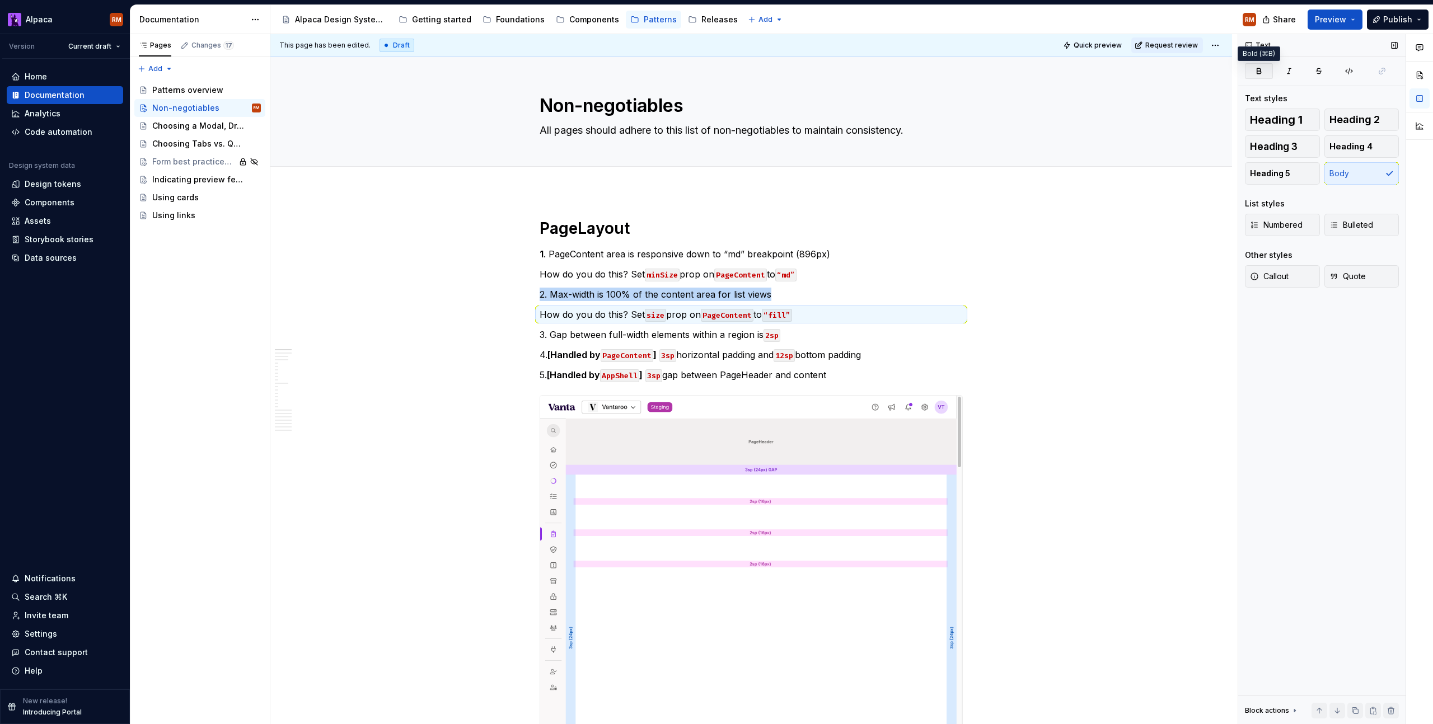
click at [1261, 74] on icon "button" at bounding box center [1258, 71] width 9 height 9
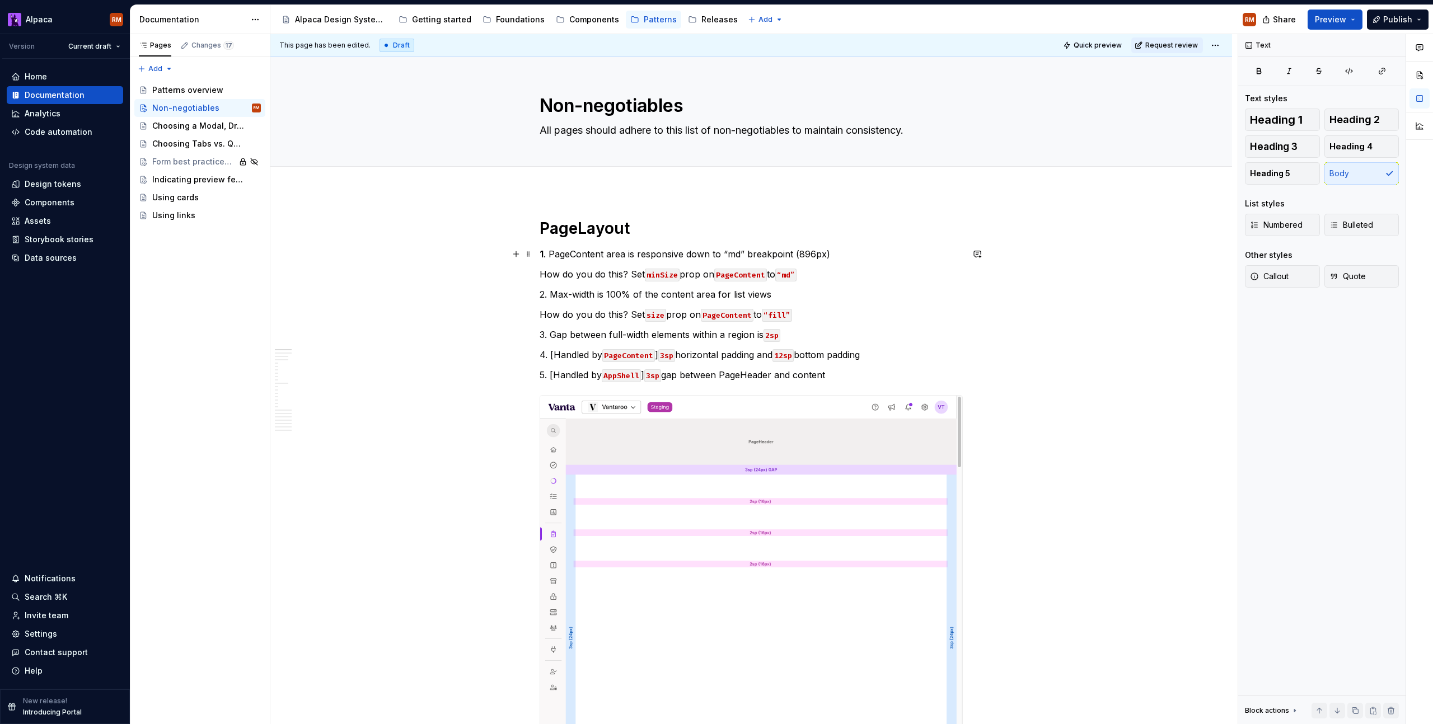
click at [832, 251] on p "1 . PageContent area is responsive down to “md” breakpoint (896px)" at bounding box center [751, 253] width 423 height 13
click at [1258, 73] on icon "button" at bounding box center [1258, 71] width 9 height 9
click at [565, 250] on p "1 . PageContent area is responsive down to “md” breakpoint (896px)" at bounding box center [751, 253] width 423 height 13
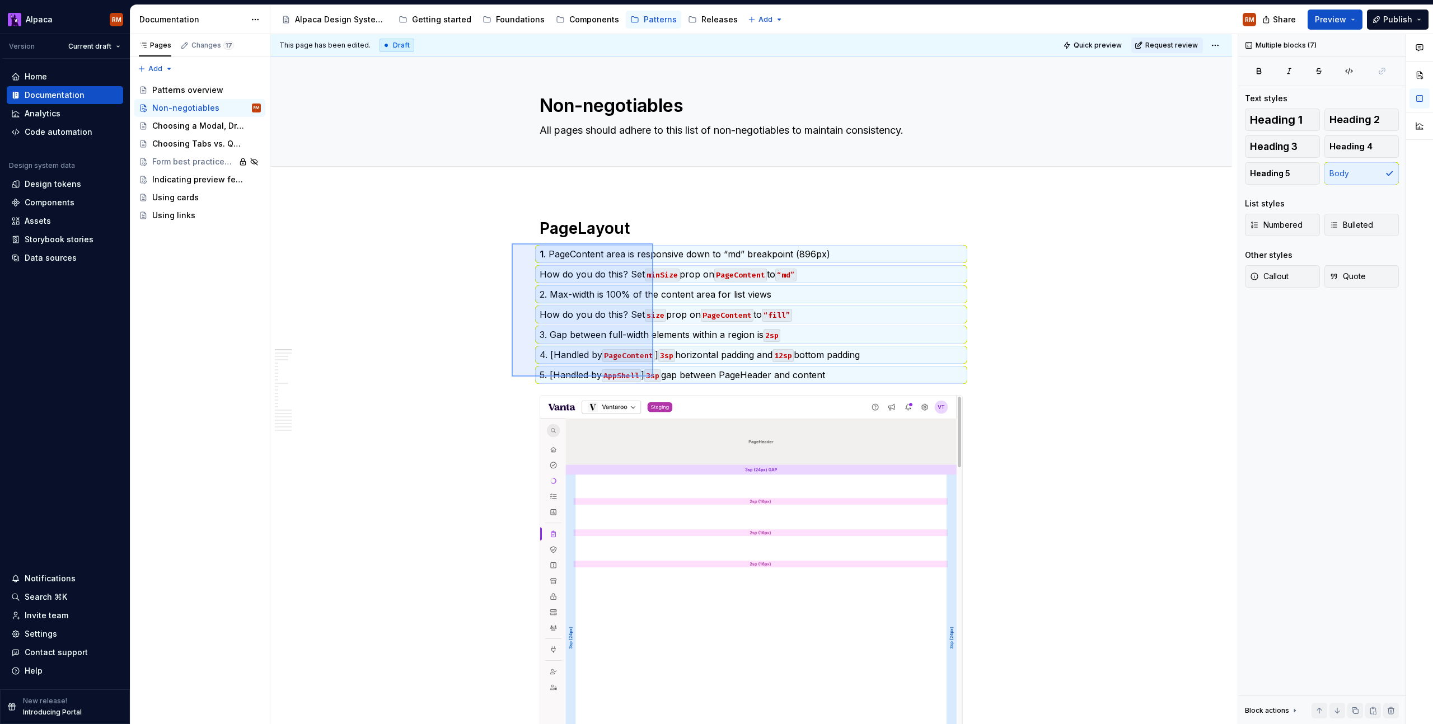
drag, startPoint x: 514, startPoint y: 245, endPoint x: 850, endPoint y: 255, distance: 336.0
click at [653, 376] on div "This page has been edited. Draft Quick preview Request review Non-negotiables A…" at bounding box center [753, 379] width 967 height 691
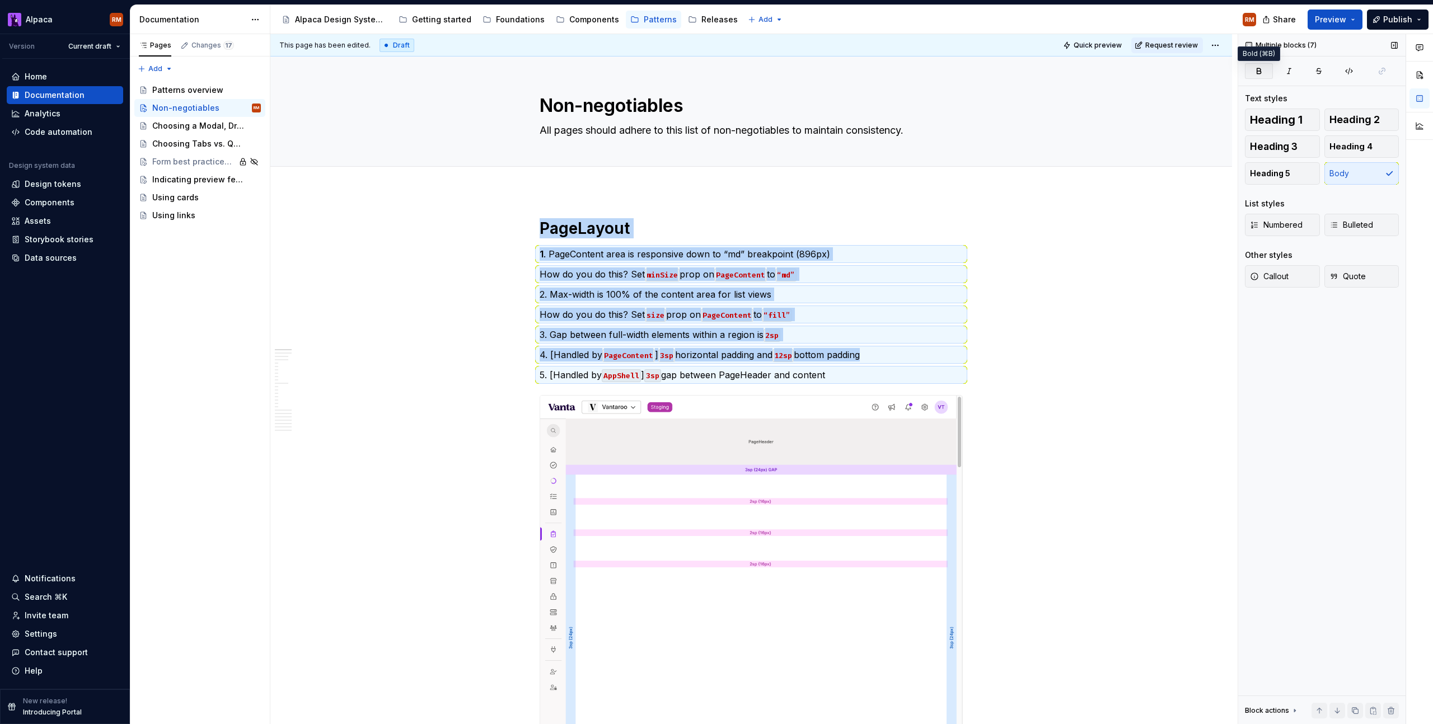
click at [1256, 67] on icon "button" at bounding box center [1258, 71] width 9 height 9
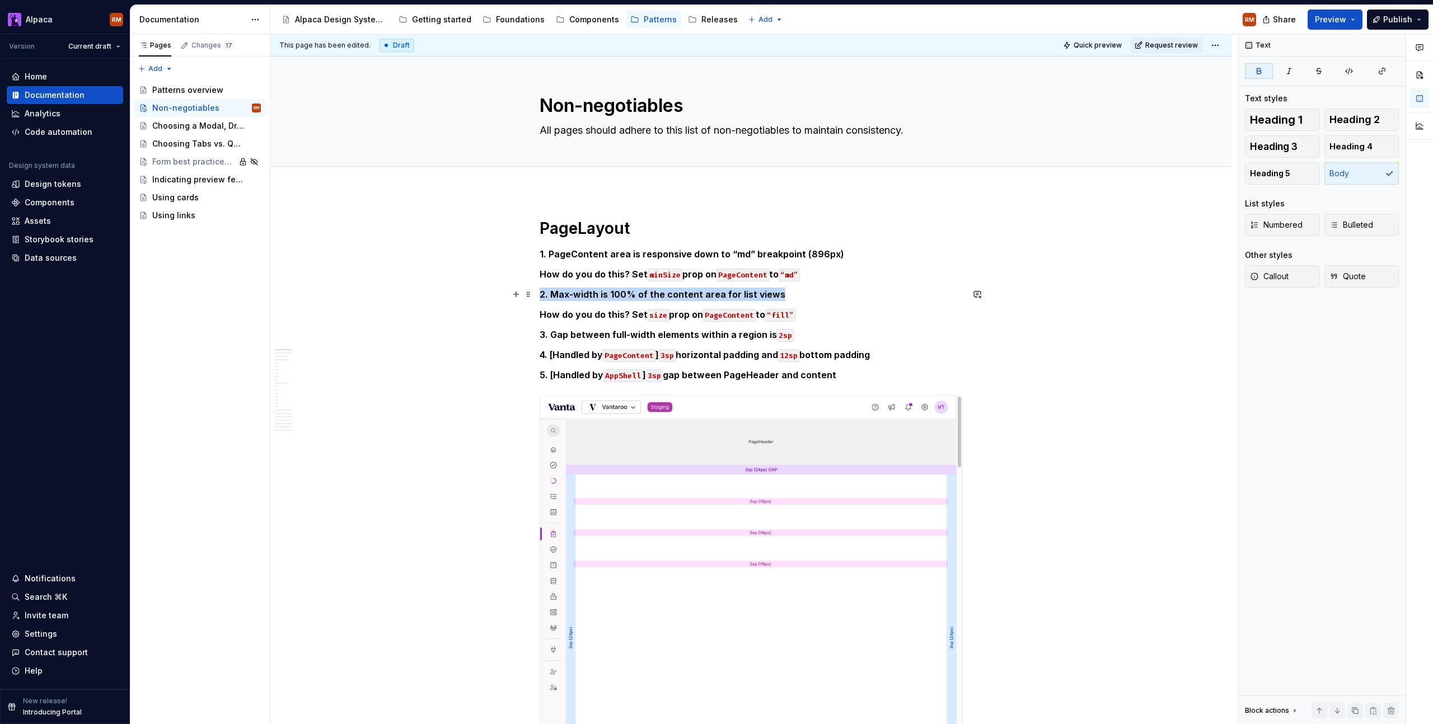
drag, startPoint x: 796, startPoint y: 288, endPoint x: 820, endPoint y: 272, distance: 28.3
click at [796, 288] on p "2. Max-width is 100% of the content area for list views" at bounding box center [751, 294] width 423 height 13
drag, startPoint x: 807, startPoint y: 277, endPoint x: 812, endPoint y: 275, distance: 5.7
click at [807, 277] on body "Alpaca RM Version Current draft Home Documentation Analytics Code automation De…" at bounding box center [716, 362] width 1433 height 724
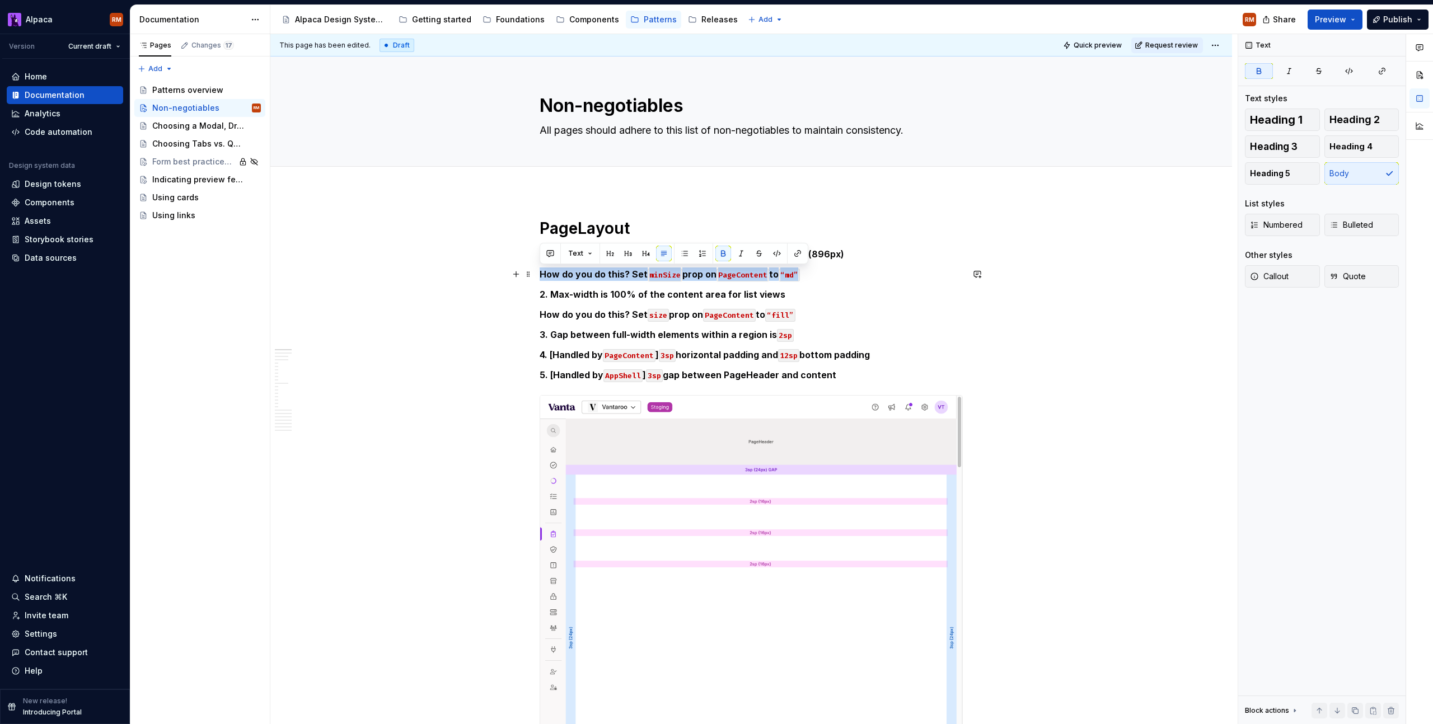
drag, startPoint x: 821, startPoint y: 273, endPoint x: 499, endPoint y: 271, distance: 321.9
drag, startPoint x: 719, startPoint y: 250, endPoint x: 725, endPoint y: 260, distance: 11.5
click at [719, 250] on button "button" at bounding box center [723, 254] width 16 height 16
drag, startPoint x: 814, startPoint y: 327, endPoint x: 783, endPoint y: 305, distance: 39.3
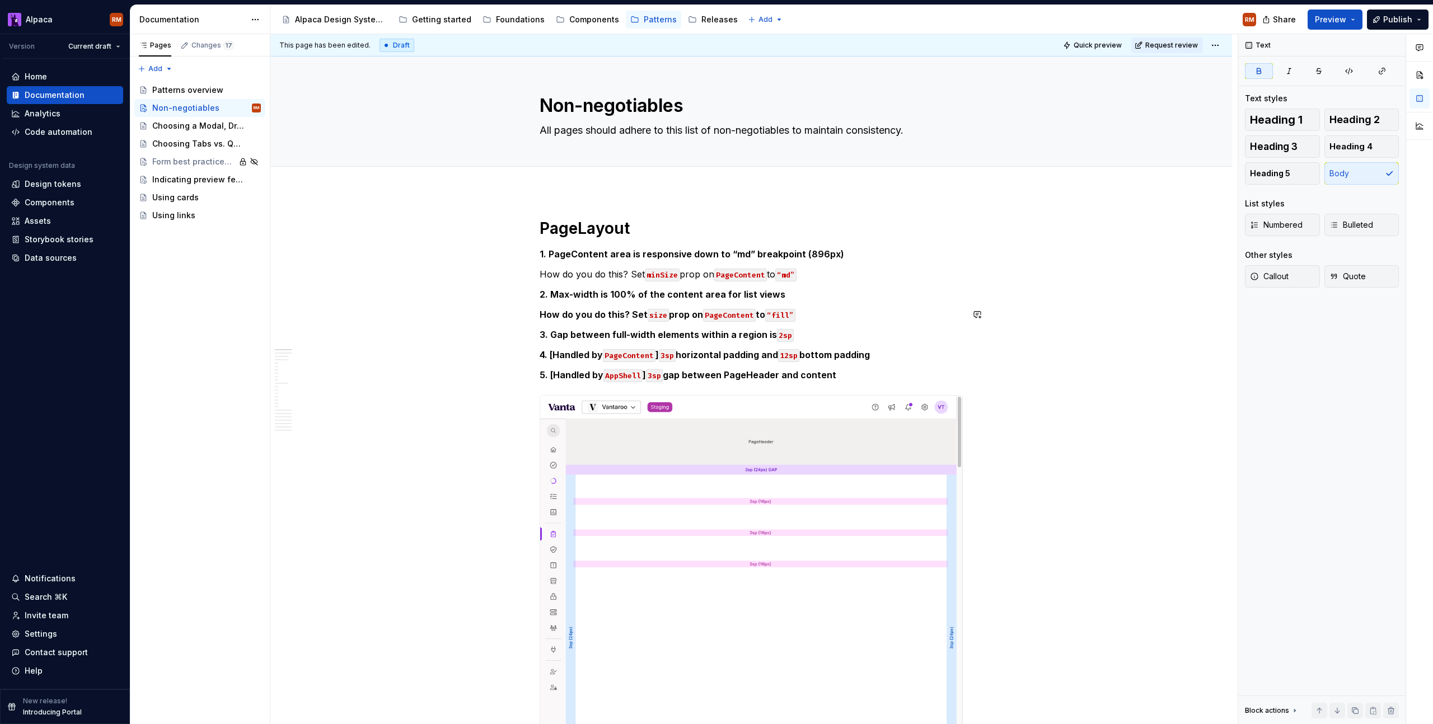
drag, startPoint x: 812, startPoint y: 313, endPoint x: 645, endPoint y: 285, distance: 168.5
click at [719, 292] on button "button" at bounding box center [723, 294] width 16 height 16
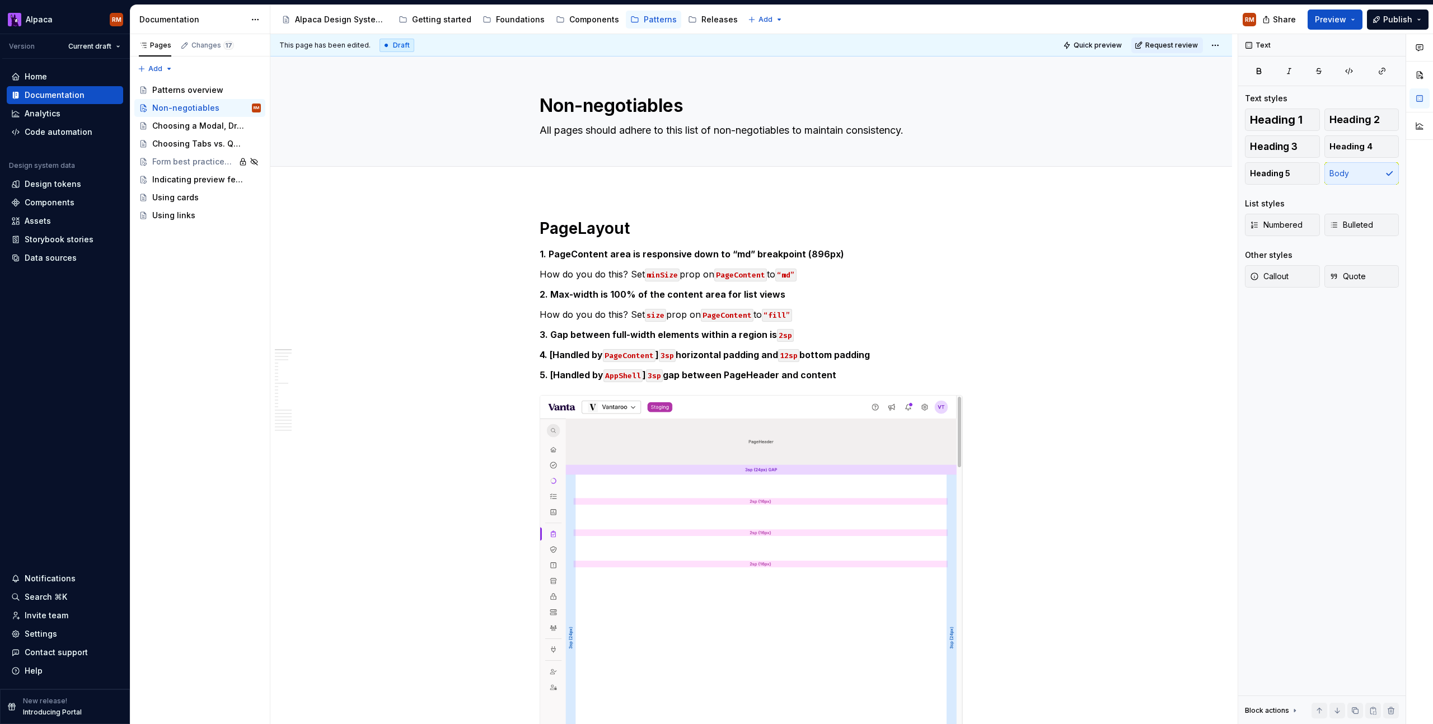
click at [1116, 44] on span "Quick preview" at bounding box center [1098, 45] width 48 height 9
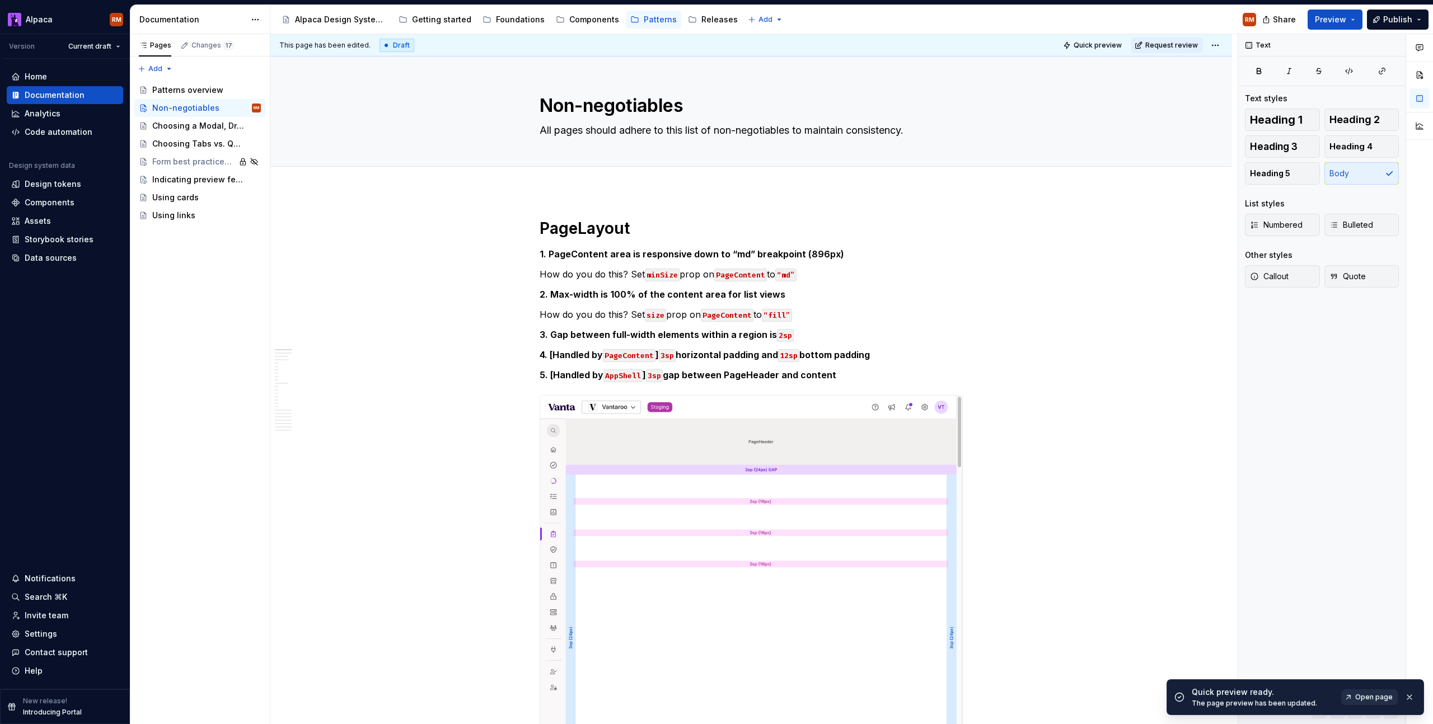
click at [1378, 695] on span "Open page" at bounding box center [1374, 697] width 38 height 9
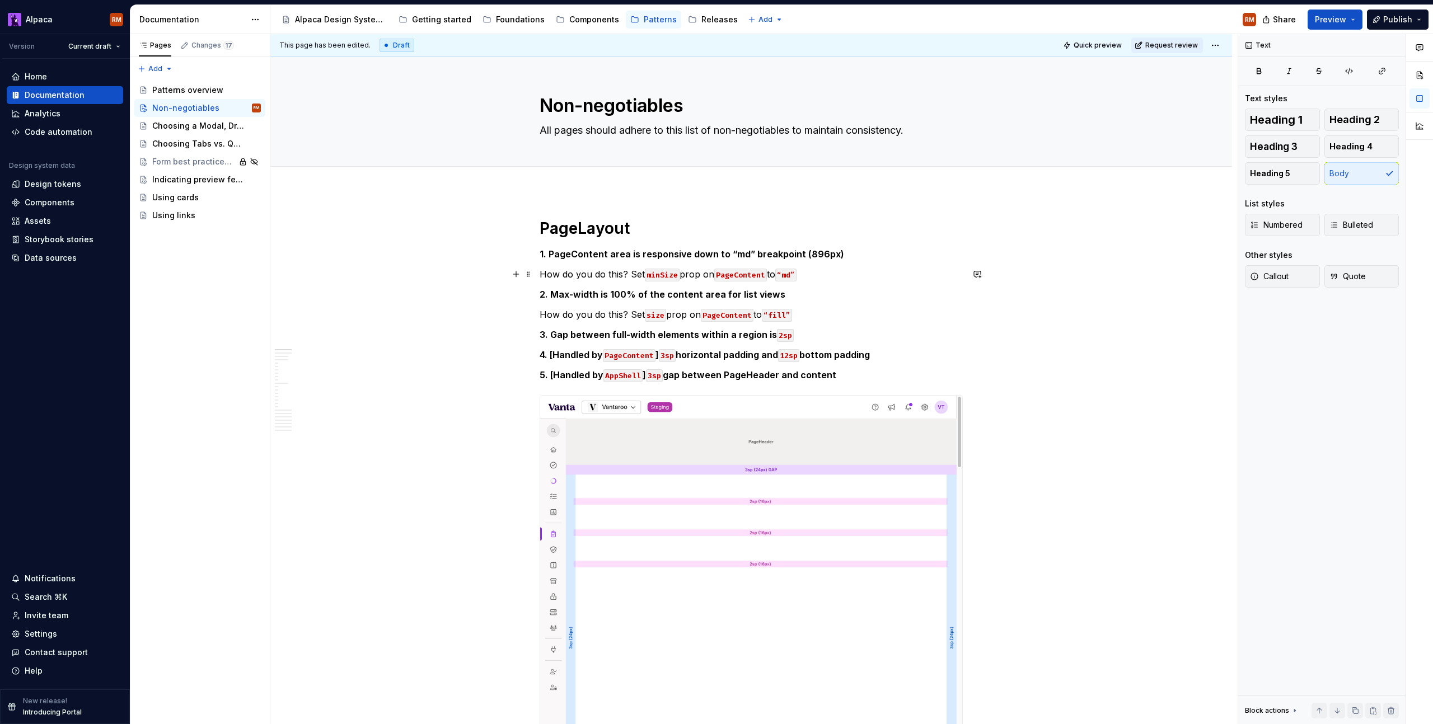
click at [542, 275] on p "How do you do this? Set minSize prop on PageContent to “md”" at bounding box center [751, 274] width 423 height 13
click at [1348, 226] on span "Bulleted" at bounding box center [1351, 224] width 44 height 11
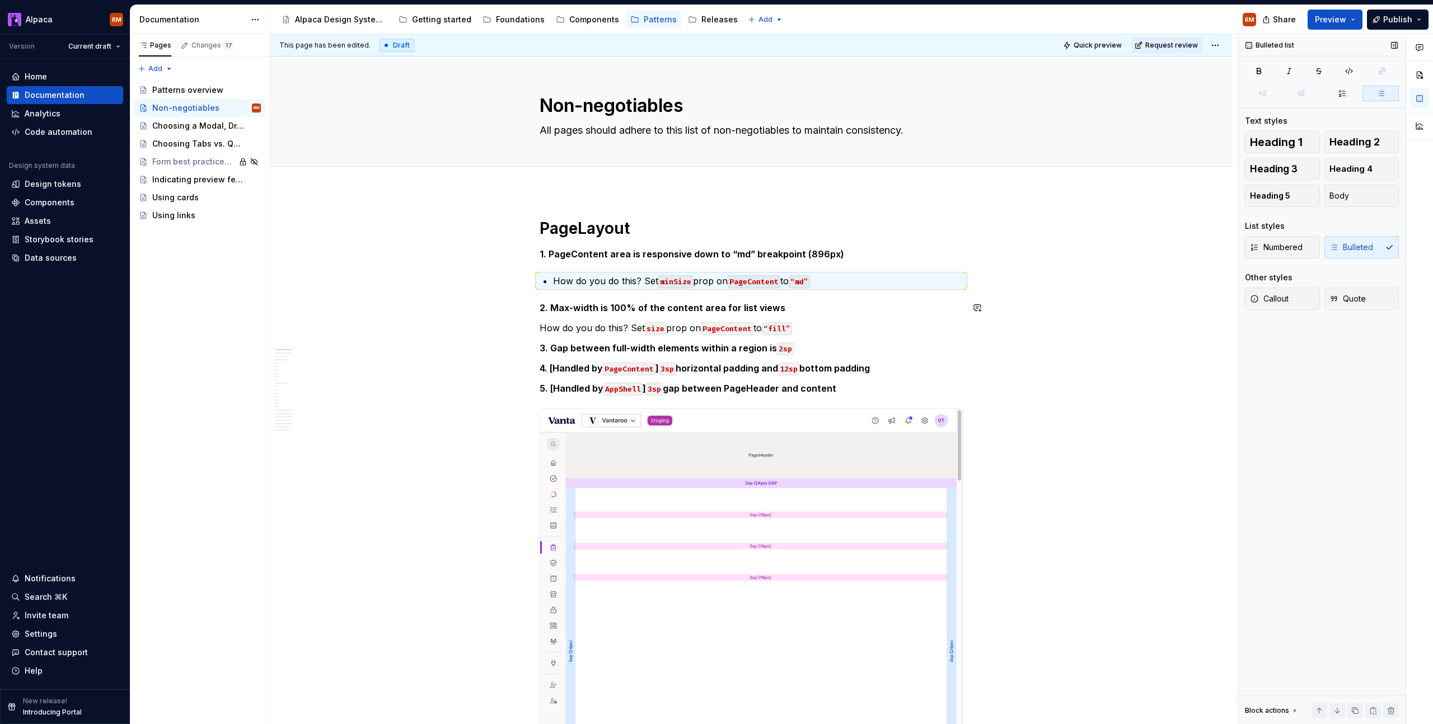
click at [642, 283] on p "How do you do this? Set minSize prop on PageContent to “md”" at bounding box center [758, 280] width 410 height 13
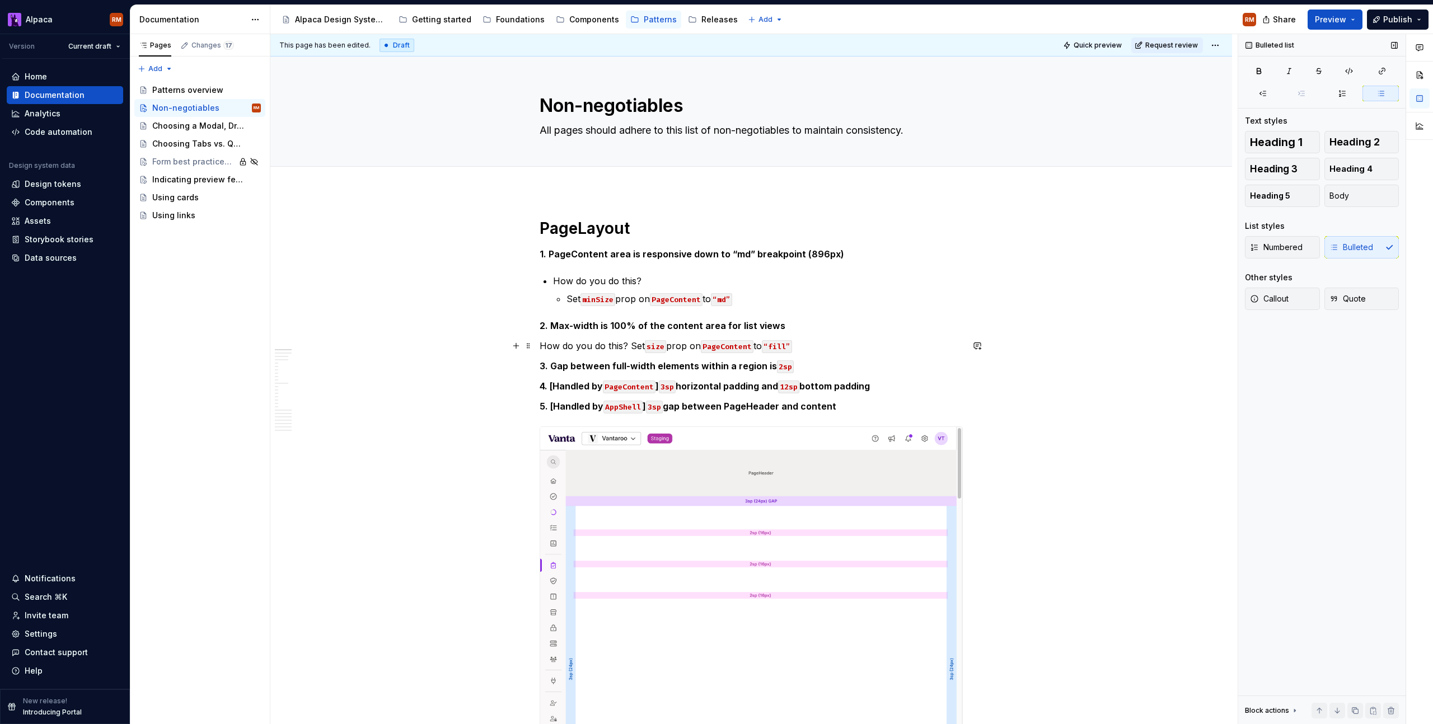
click at [628, 346] on p "How do you do this? Set size prop on PageContent to “fill”" at bounding box center [751, 345] width 423 height 13
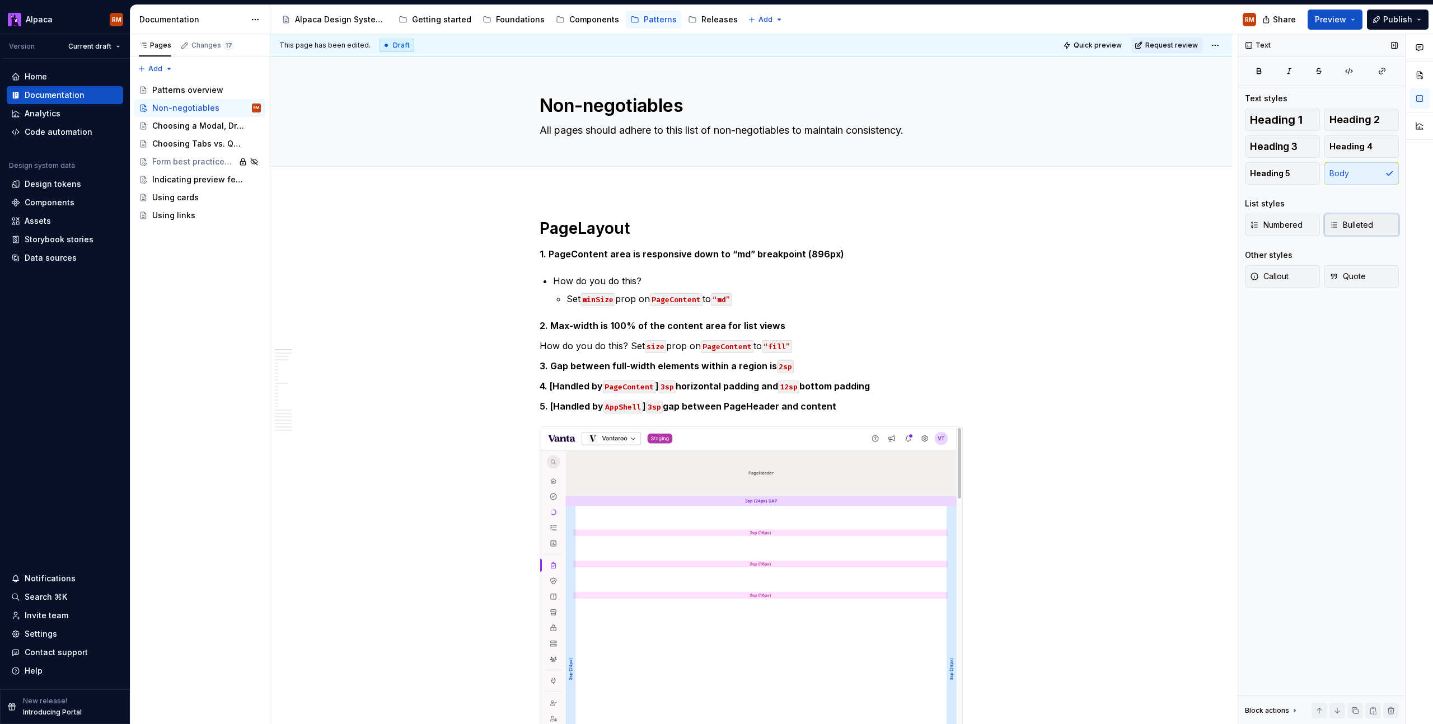
click at [1352, 228] on span "Bulleted" at bounding box center [1351, 224] width 44 height 11
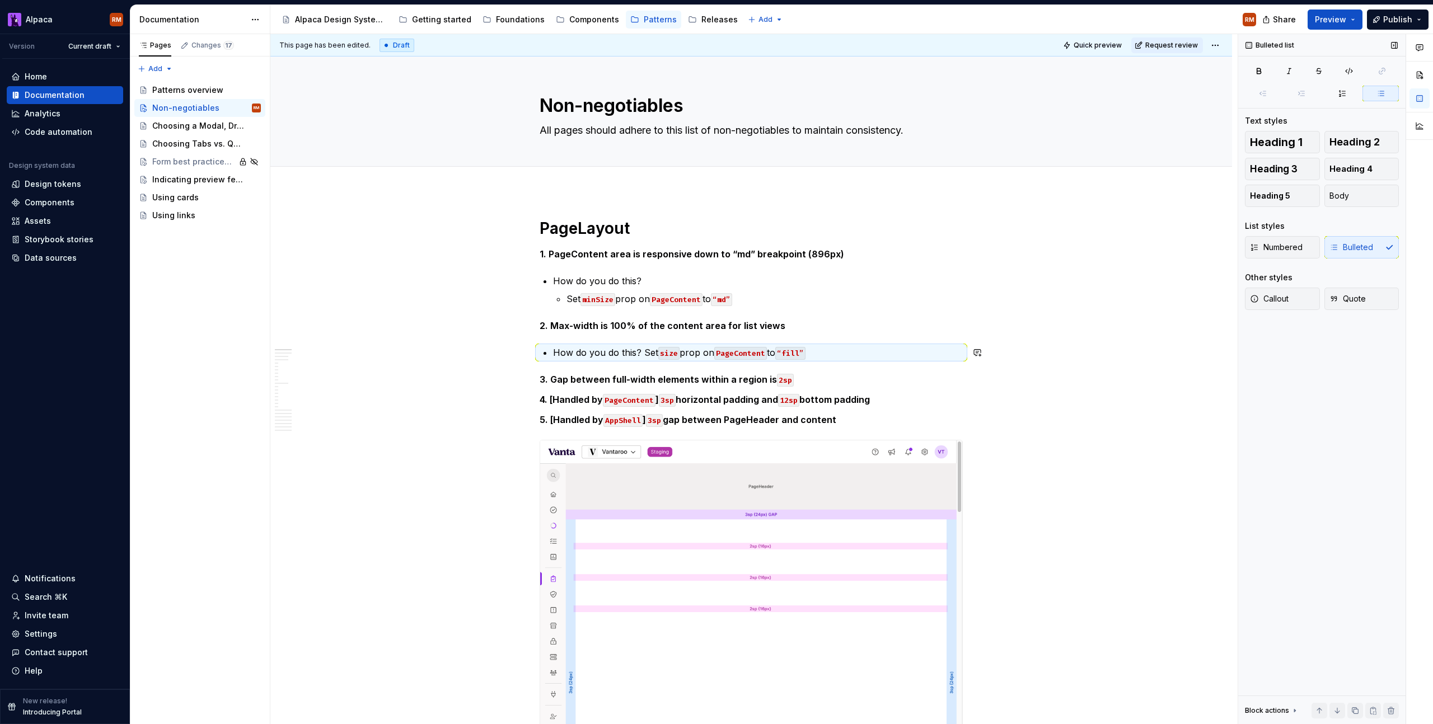
click at [644, 358] on p "How do you do this? Set size prop on PageContent to “fill”" at bounding box center [758, 352] width 410 height 13
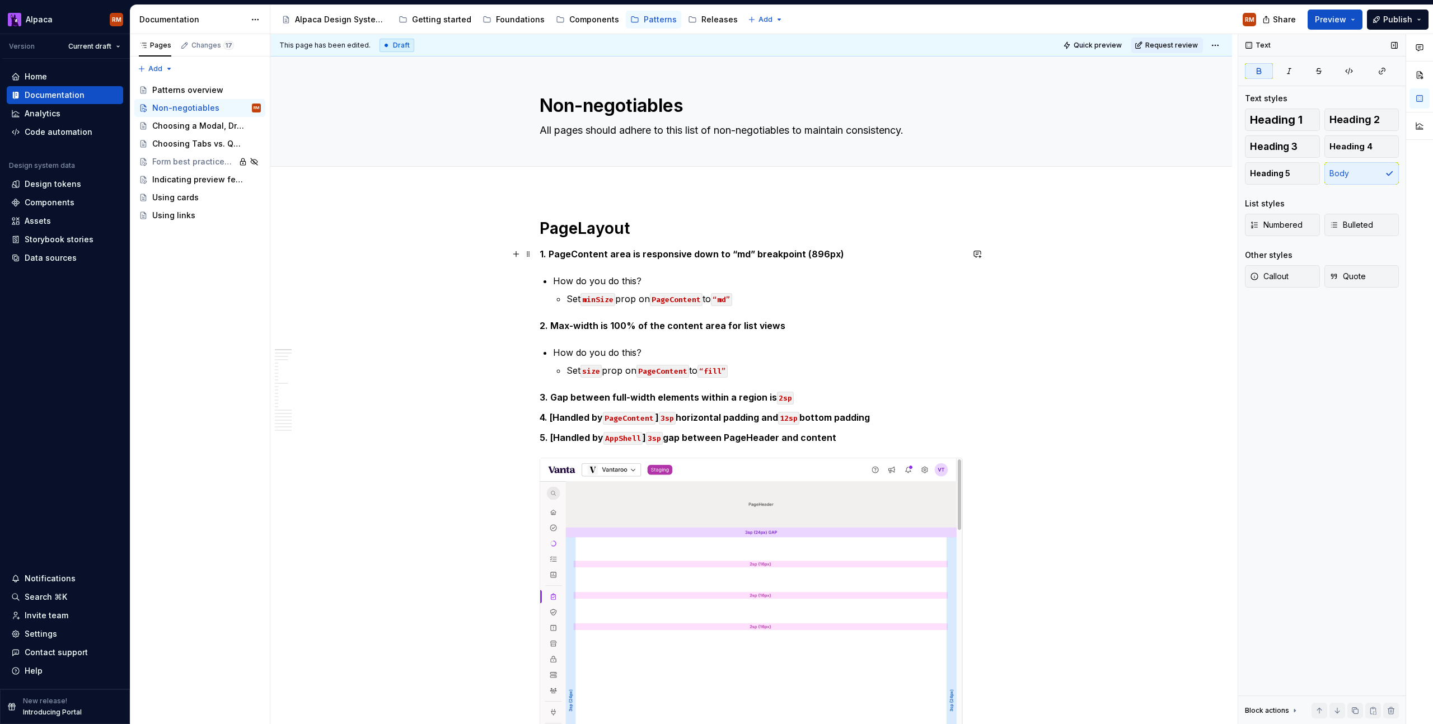
click at [856, 258] on p "1. PageContent area is responsive down to “md” breakpoint (896px)" at bounding box center [751, 253] width 423 height 13
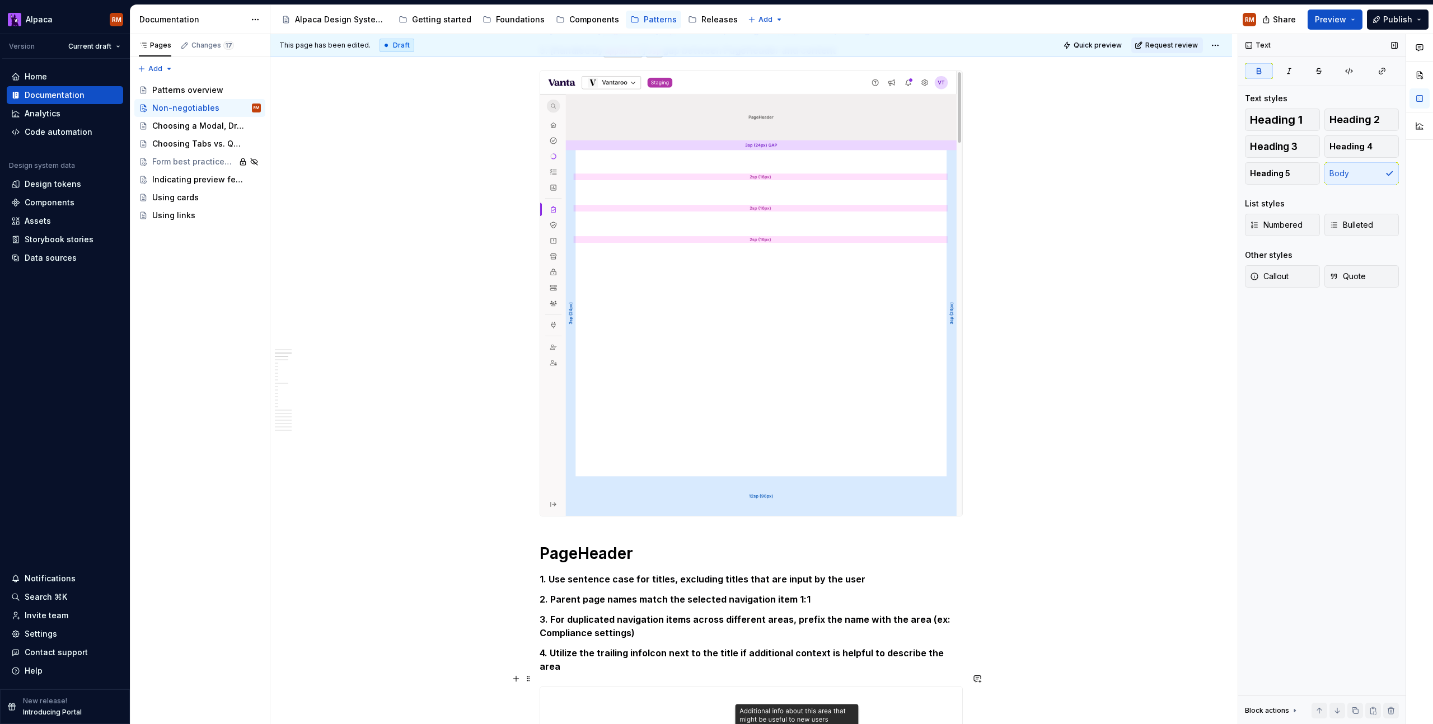
scroll to position [667, 0]
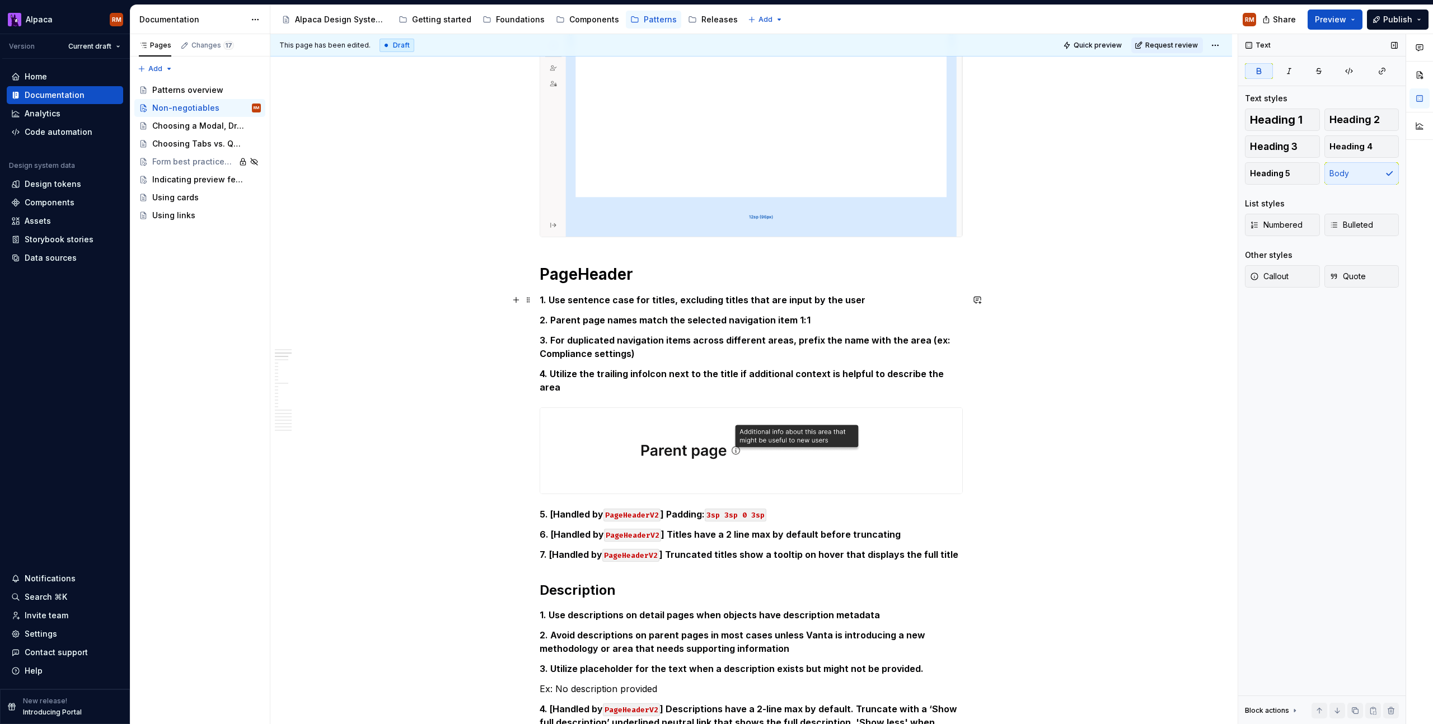
click at [779, 293] on p "1. Use sentence case for titles, excluding titles that are input by the user" at bounding box center [751, 299] width 423 height 13
click at [736, 324] on strong "2. Parent page names match the selected navigation item 1:1" at bounding box center [675, 320] width 271 height 11
click at [740, 339] on strong "3. For duplicated navigation items across different areas, prefix the name with…" at bounding box center [746, 347] width 413 height 25
click at [753, 373] on strong "4. Utilize the trailing infoIcon next to the title if additional context is hel…" at bounding box center [743, 380] width 406 height 25
click at [681, 509] on strong "] Padding:" at bounding box center [683, 514] width 44 height 11
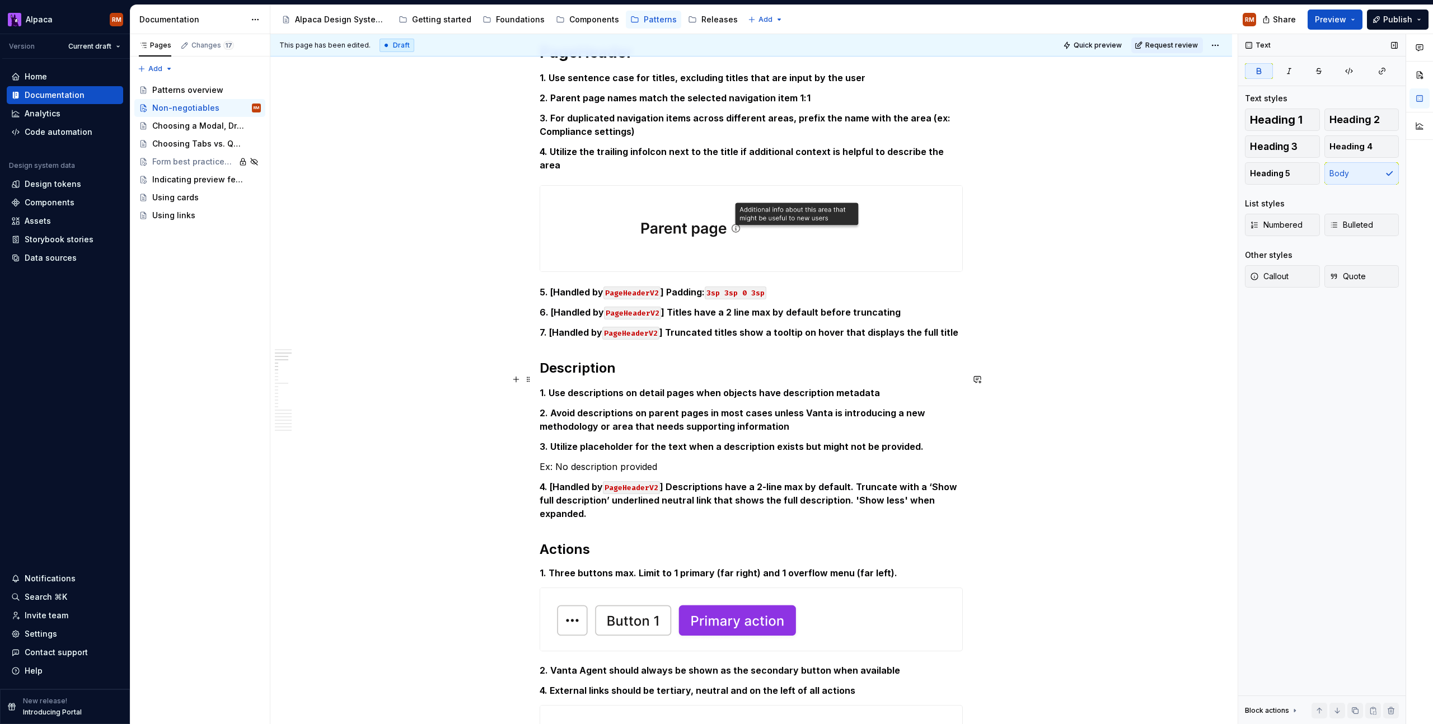
click at [563, 387] on strong "1. Use descriptions on detail pages when objects have description metadata" at bounding box center [710, 392] width 340 height 11
click at [578, 411] on strong "2. Avoid descriptions on parent pages in most cases unless Vanta is introducing…" at bounding box center [734, 420] width 388 height 25
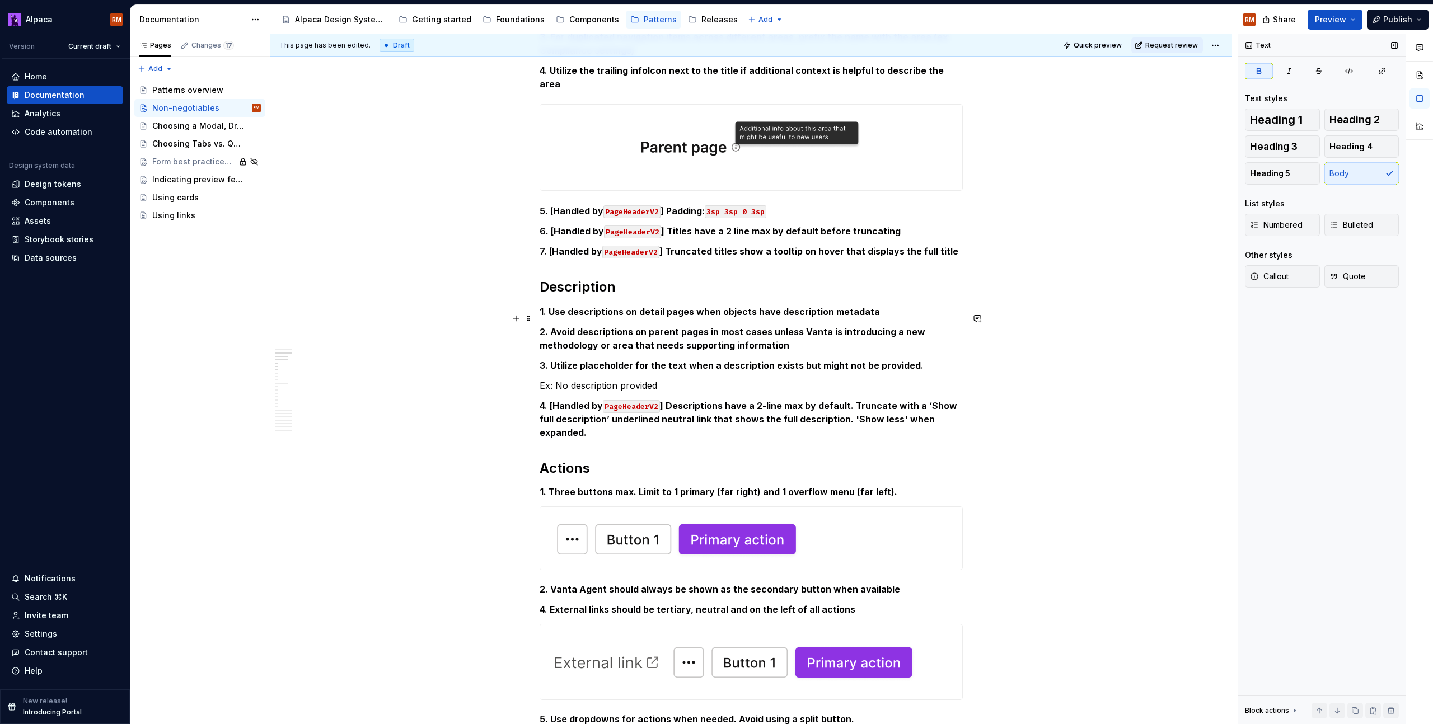
scroll to position [1107, 0]
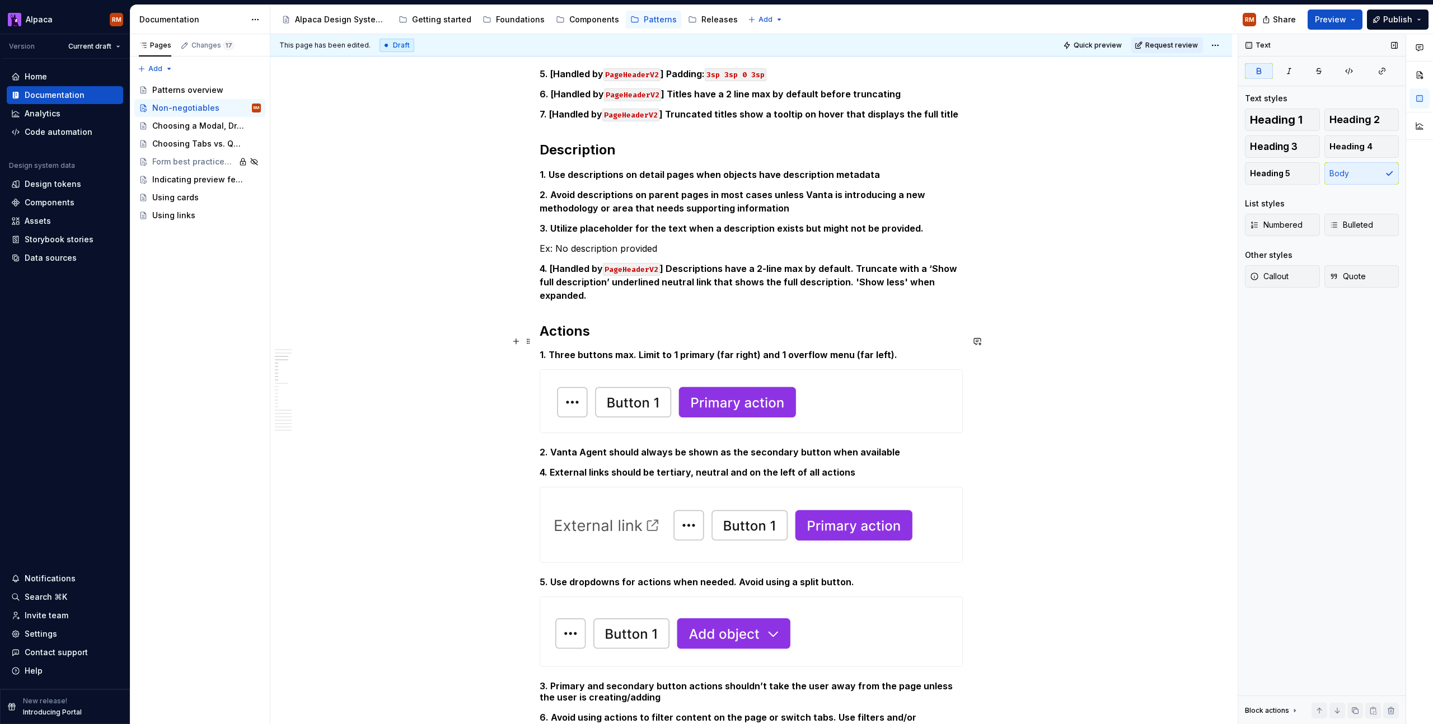
click at [603, 349] on h5 "1. Three buttons max. Limit to 1 primary (far right) and 1 overflow menu (far l…" at bounding box center [751, 354] width 423 height 11
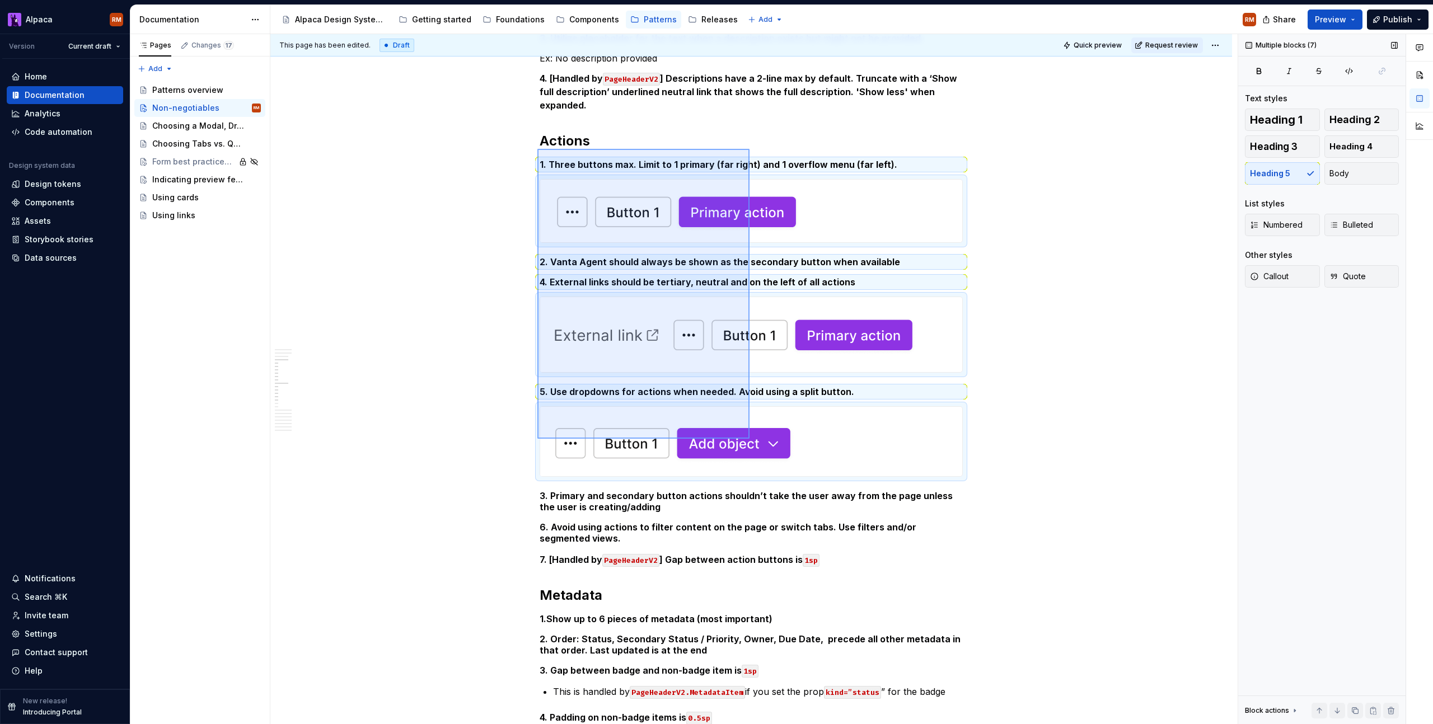
scroll to position [1298, 0]
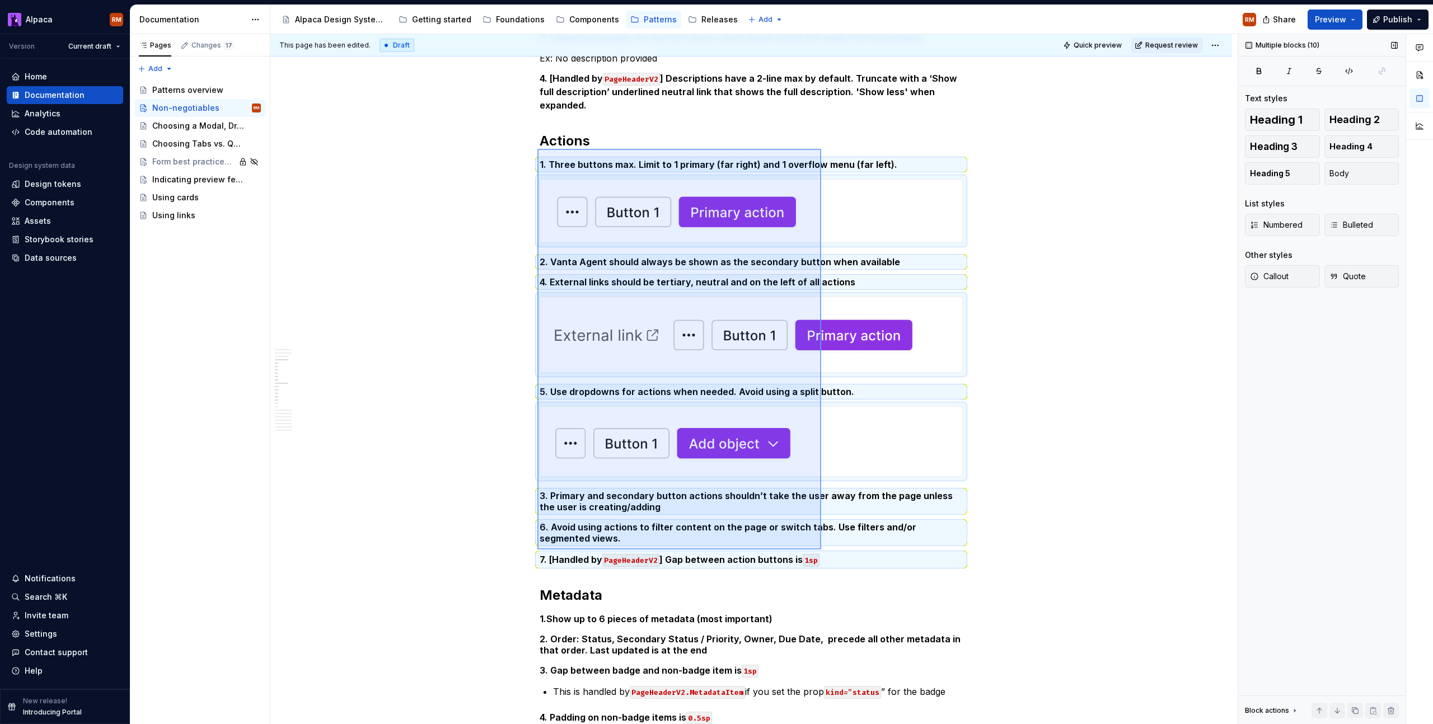
drag, startPoint x: 537, startPoint y: 275, endPoint x: 821, endPoint y: 550, distance: 395.1
click at [821, 550] on div "This page has been edited. Draft Quick preview Request review Non-negotiables A…" at bounding box center [753, 379] width 967 height 691
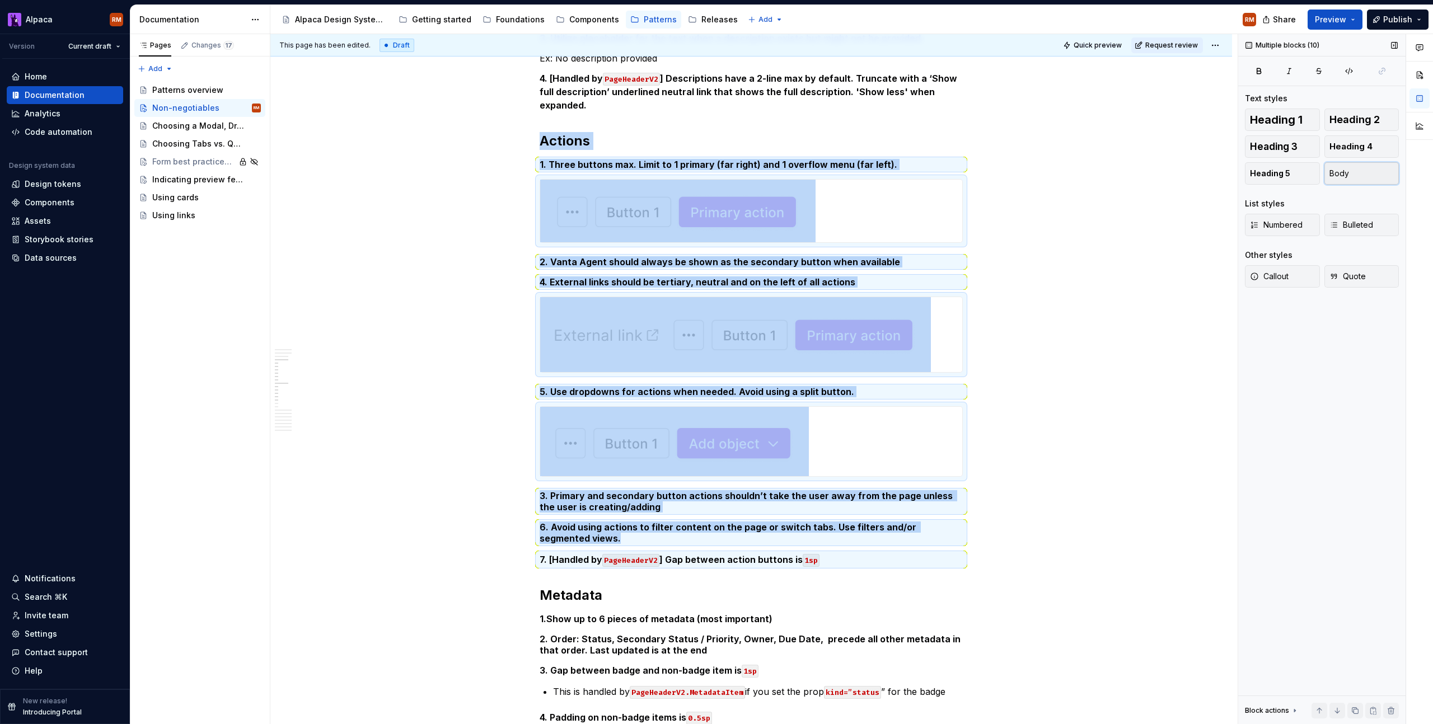
click at [1357, 172] on button "Body" at bounding box center [1361, 173] width 75 height 22
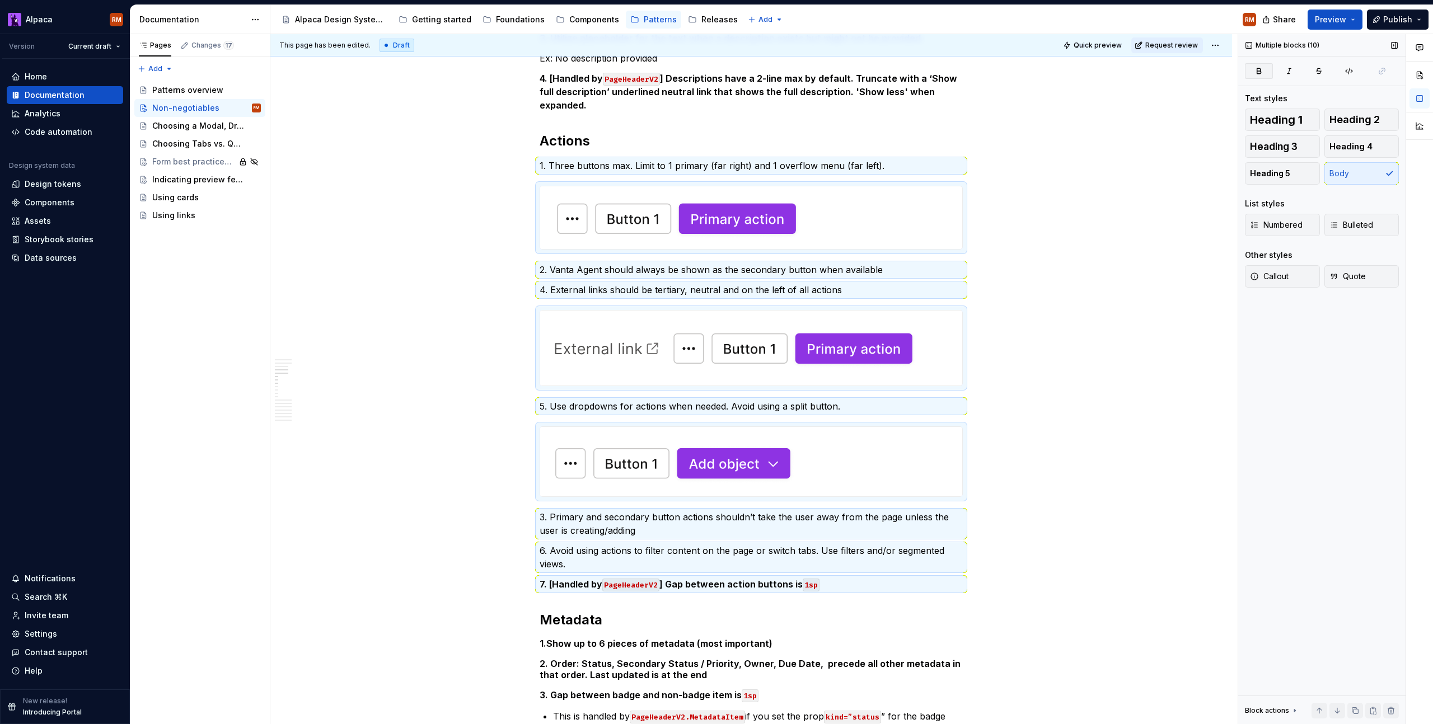
click at [1257, 67] on icon "button" at bounding box center [1258, 71] width 9 height 9
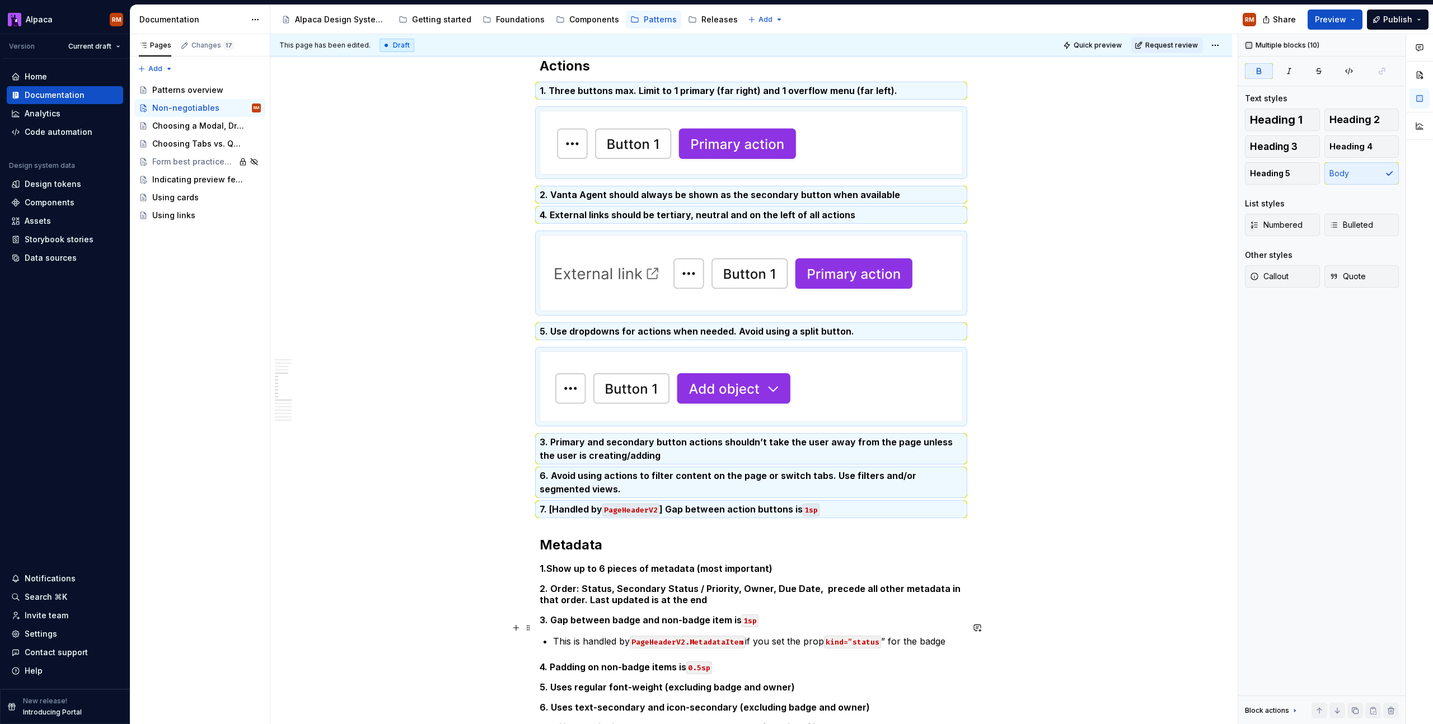
scroll to position [1503, 0]
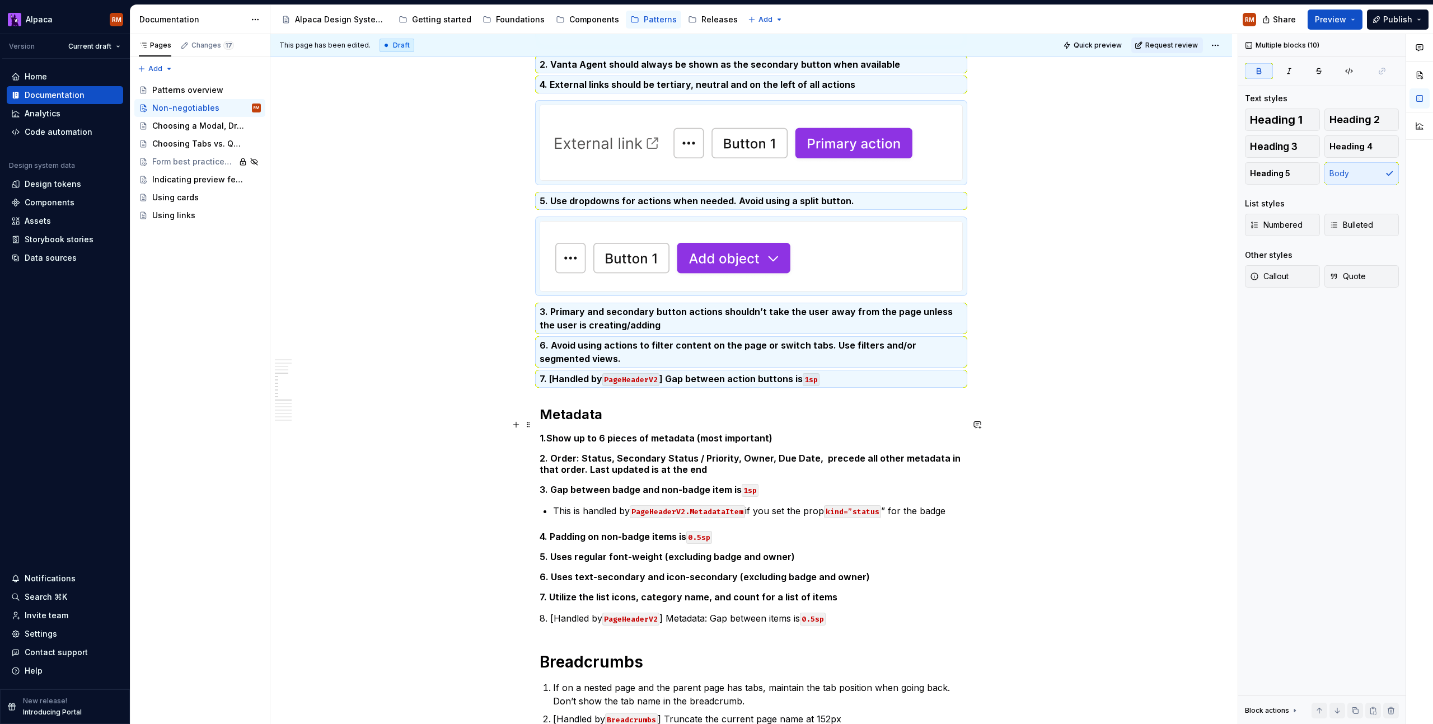
click at [541, 433] on strong "1." at bounding box center [543, 438] width 7 height 11
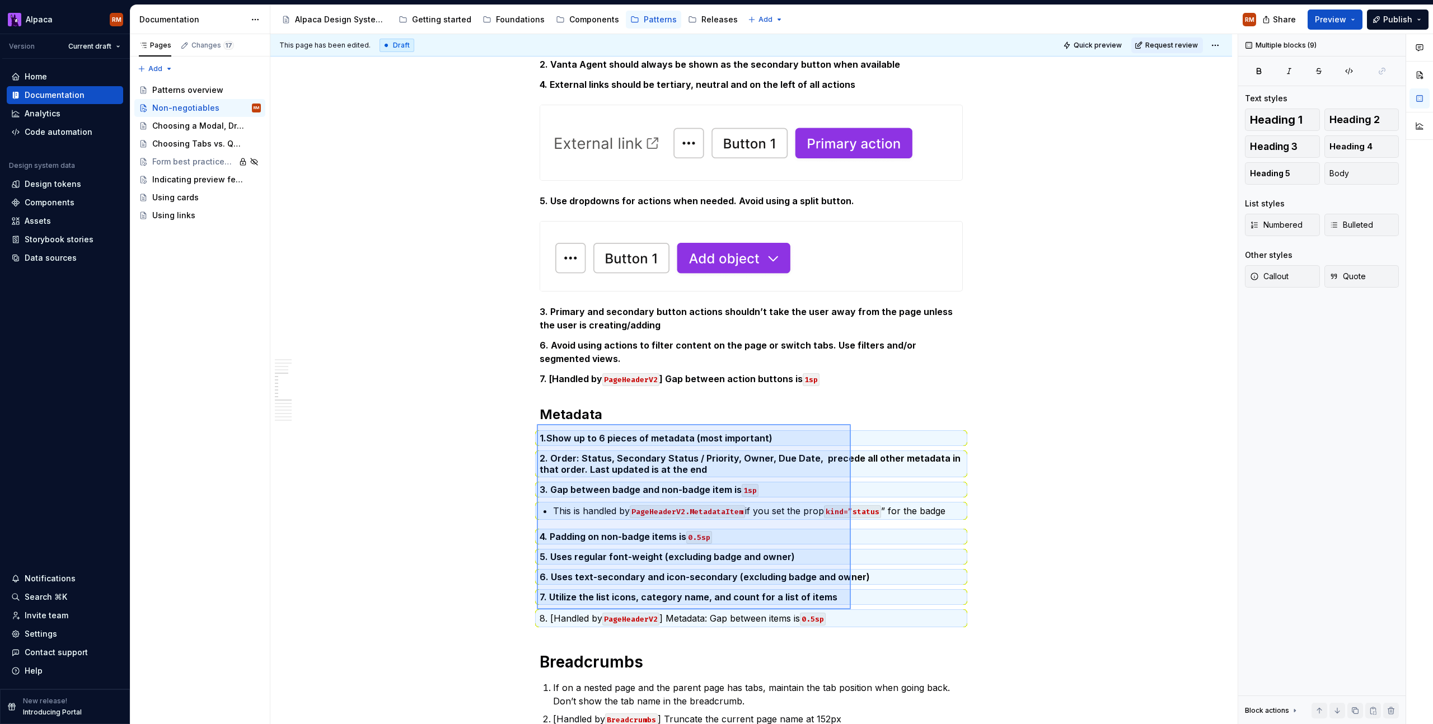
drag, startPoint x: 537, startPoint y: 424, endPoint x: 902, endPoint y: 559, distance: 389.6
click at [853, 609] on div "This page has been edited. Draft Quick preview Request review Non-negotiables A…" at bounding box center [753, 379] width 967 height 691
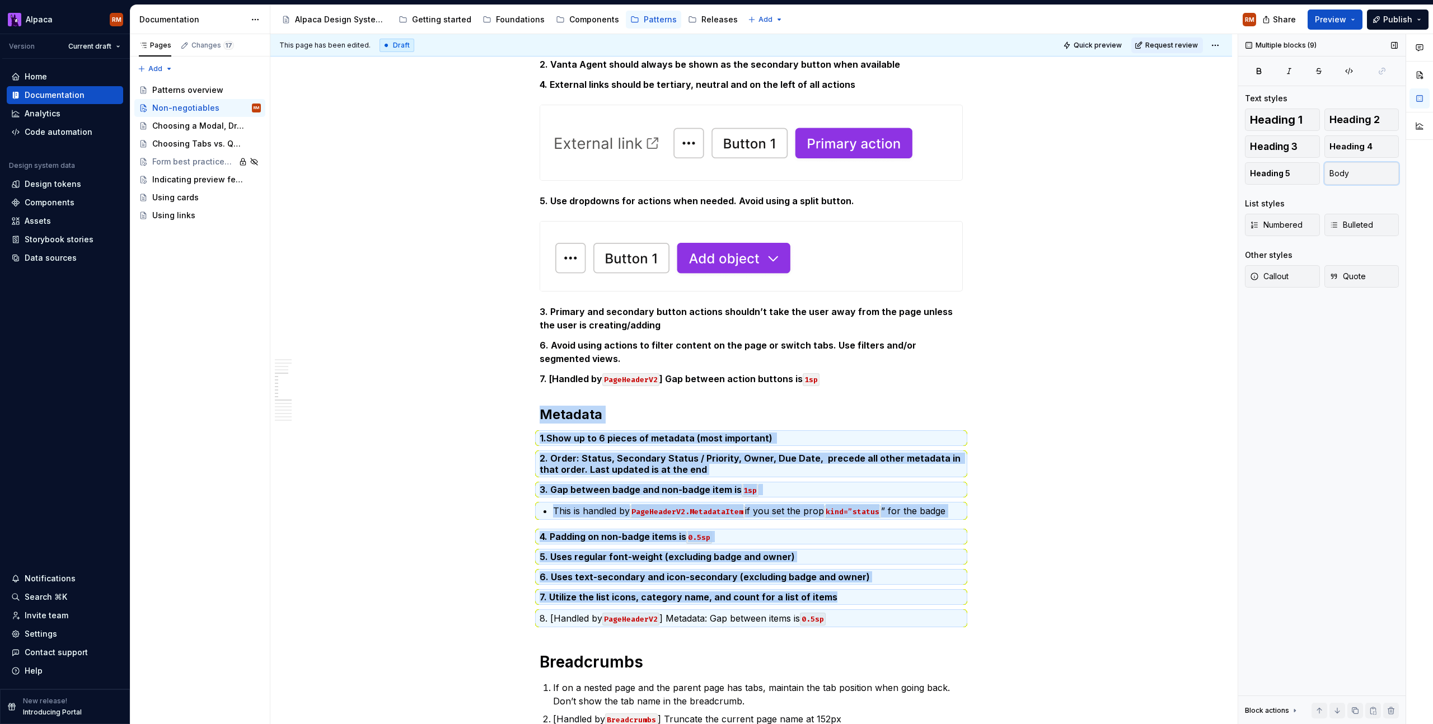
click at [1347, 180] on button "Body" at bounding box center [1361, 173] width 75 height 22
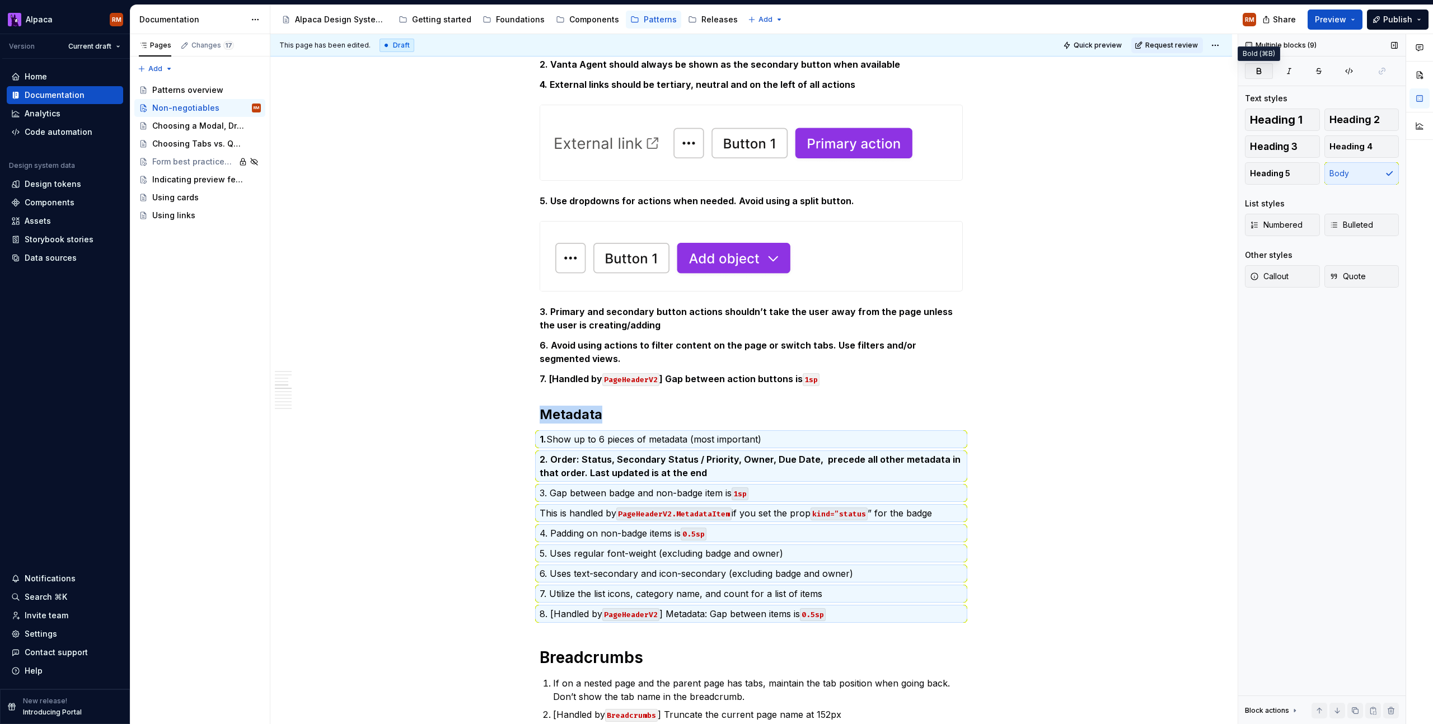
click at [1259, 64] on button "button" at bounding box center [1259, 71] width 28 height 16
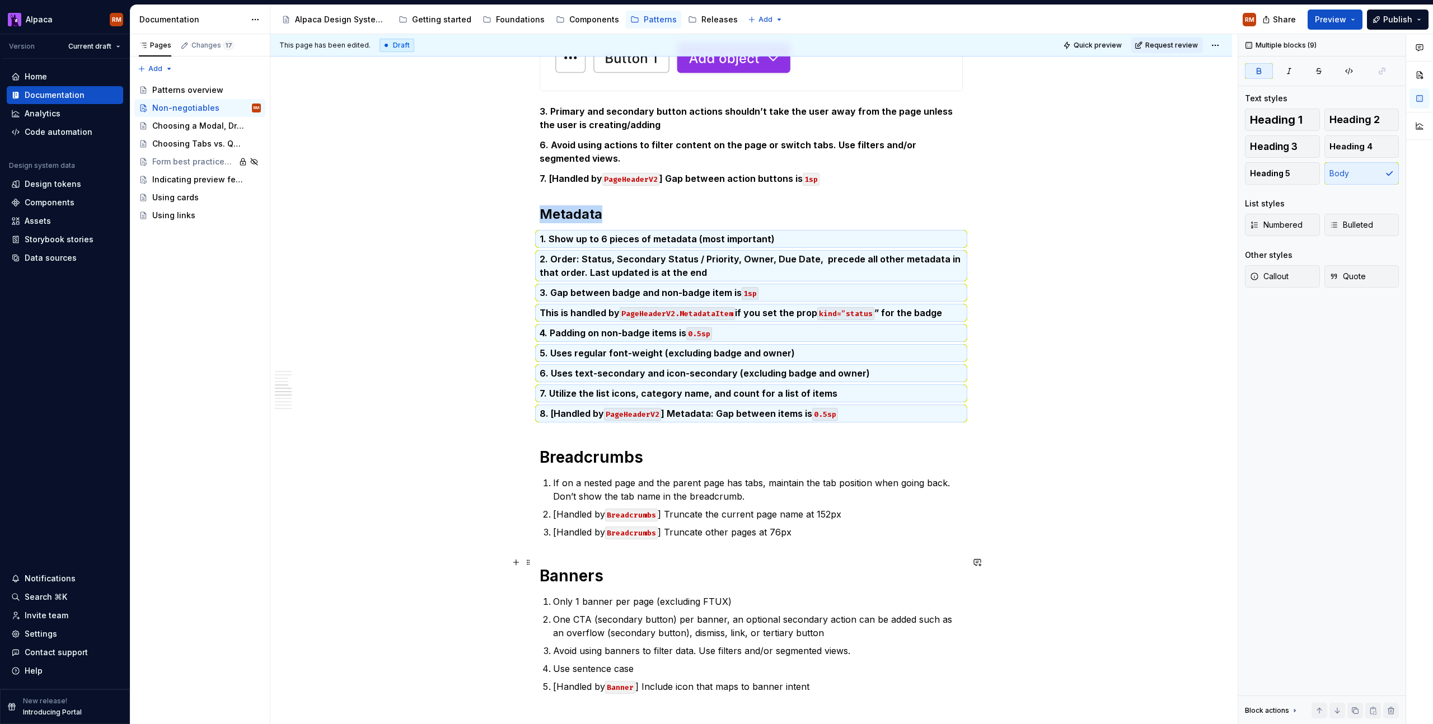
scroll to position [1843, 0]
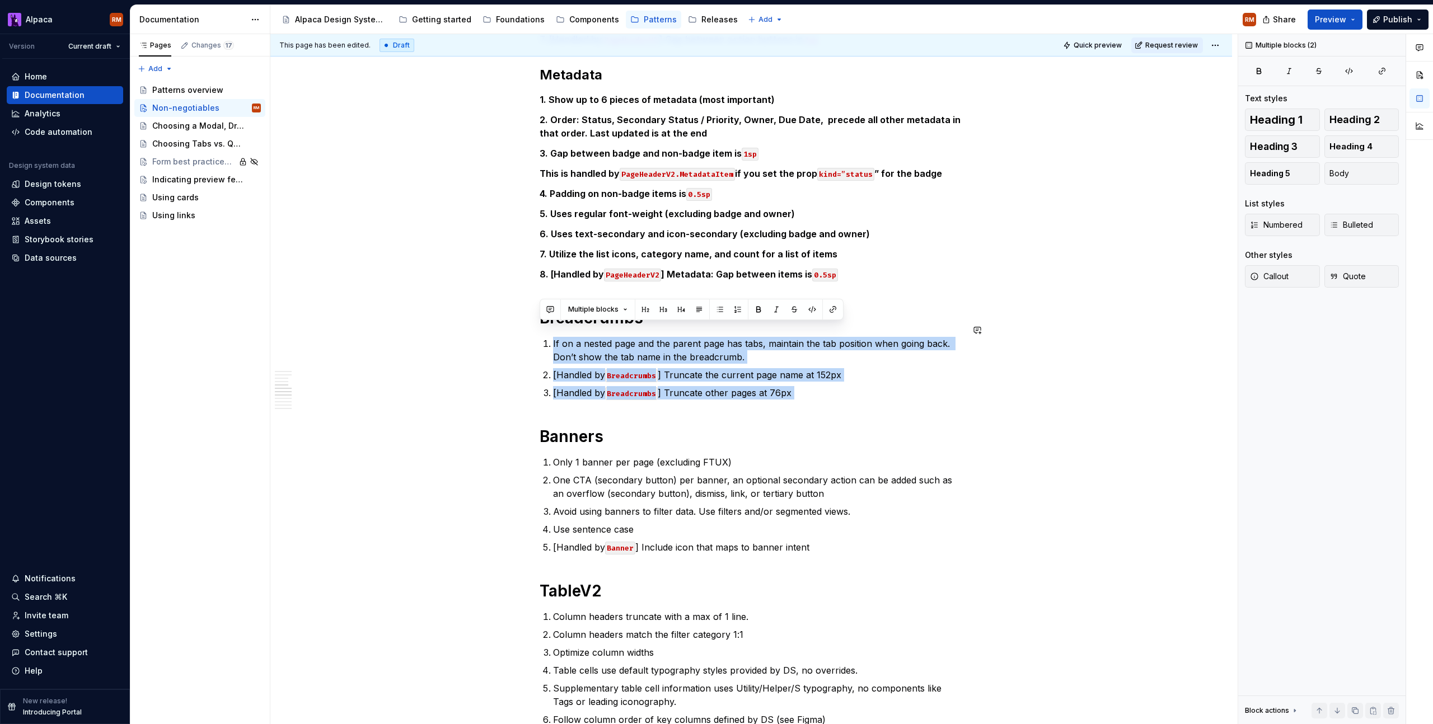
drag, startPoint x: 541, startPoint y: 329, endPoint x: 819, endPoint y: 396, distance: 286.2
click at [944, 368] on p "[Handled by Breadcrumbs ] Truncate the current page name at 152px" at bounding box center [758, 374] width 410 height 13
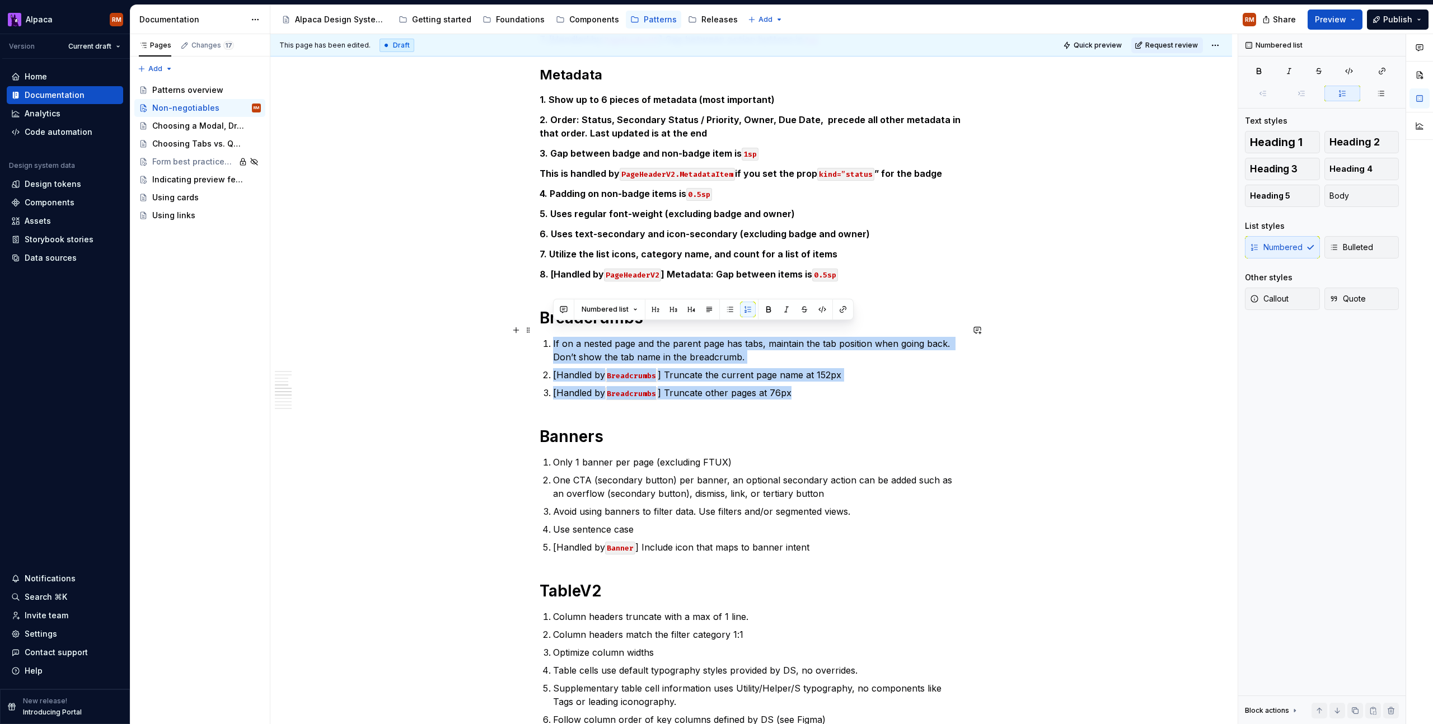
drag, startPoint x: 794, startPoint y: 380, endPoint x: 548, endPoint y: 325, distance: 252.3
click at [1362, 198] on button "Body" at bounding box center [1361, 196] width 75 height 22
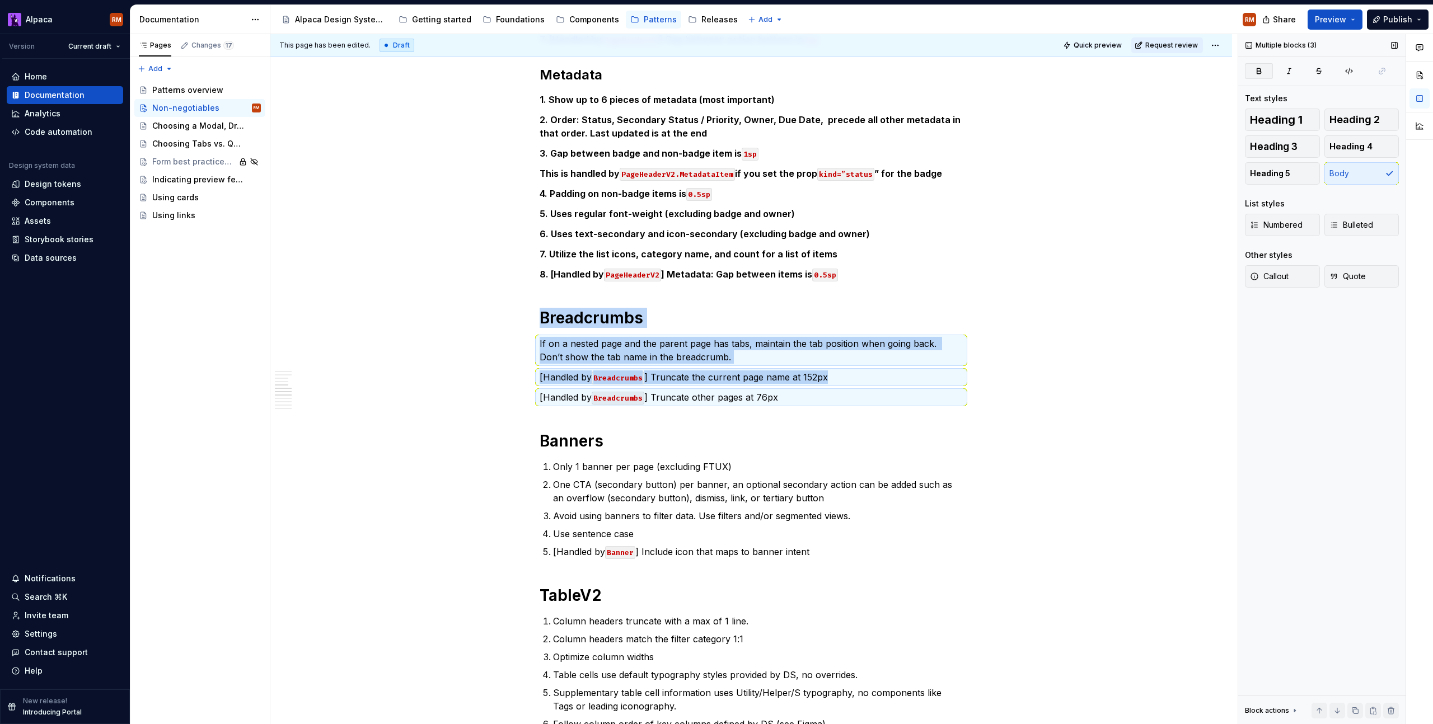
click at [1262, 76] on button "button" at bounding box center [1259, 71] width 28 height 16
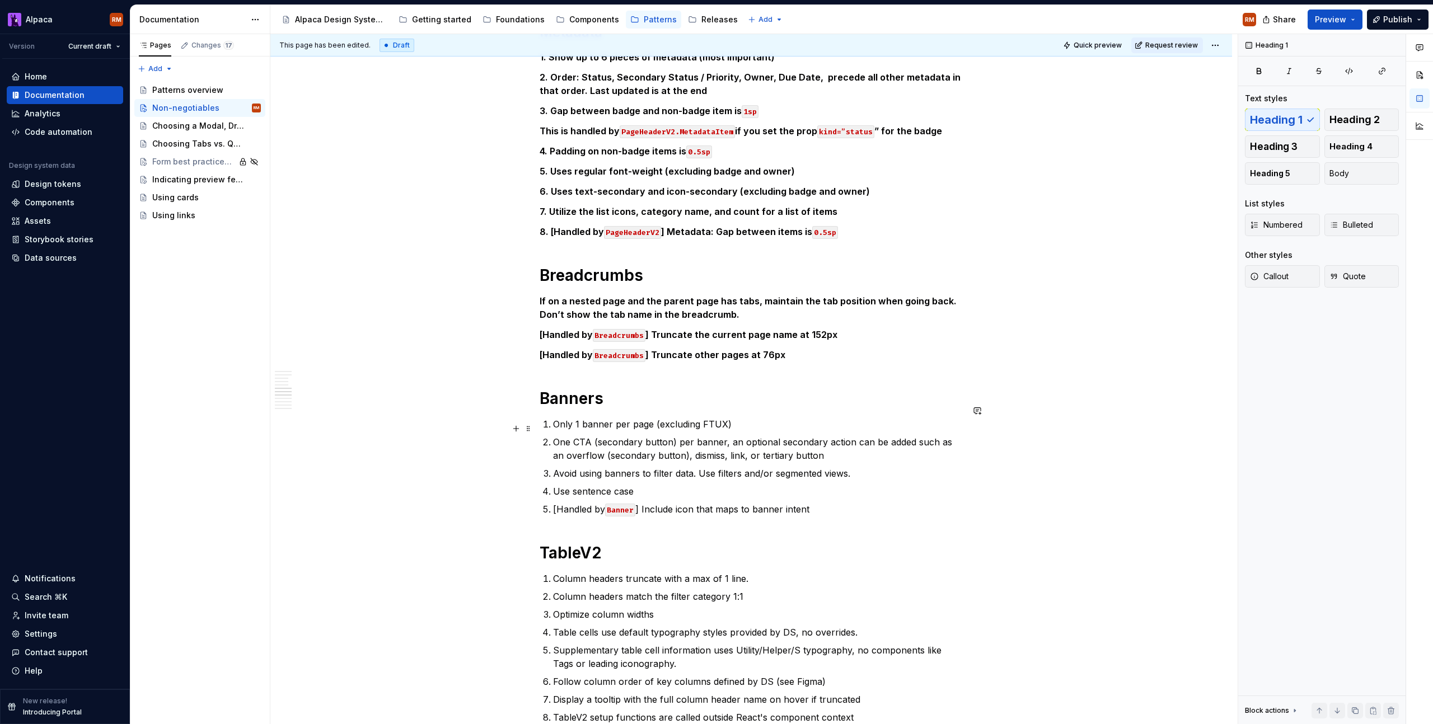
scroll to position [1936, 0]
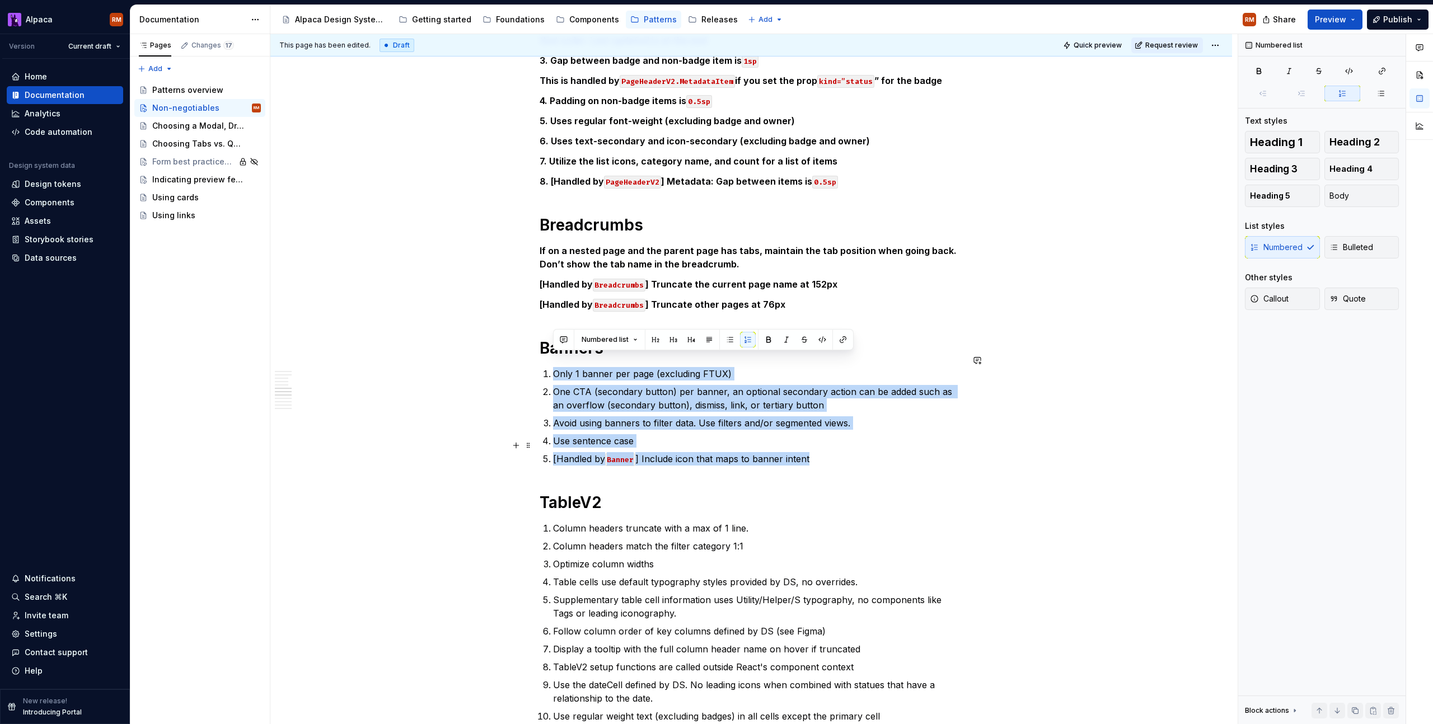
drag, startPoint x: 554, startPoint y: 359, endPoint x: 828, endPoint y: 446, distance: 288.0
click at [828, 446] on ol "Only 1 banner per page (excluding FTUX) One CTA (secondary button) per banner, …" at bounding box center [758, 416] width 410 height 99
click at [1356, 190] on button "Body" at bounding box center [1361, 196] width 75 height 22
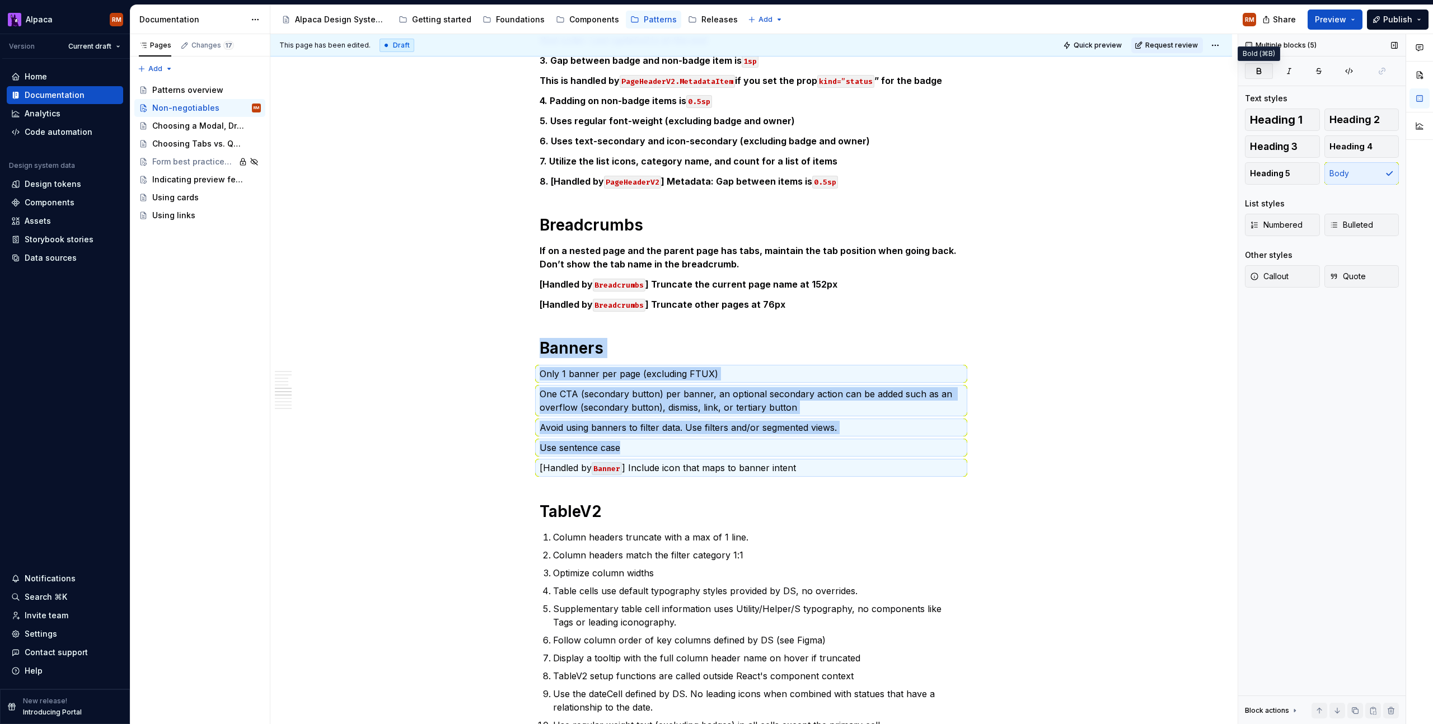
click at [1261, 71] on icon "button" at bounding box center [1258, 71] width 9 height 9
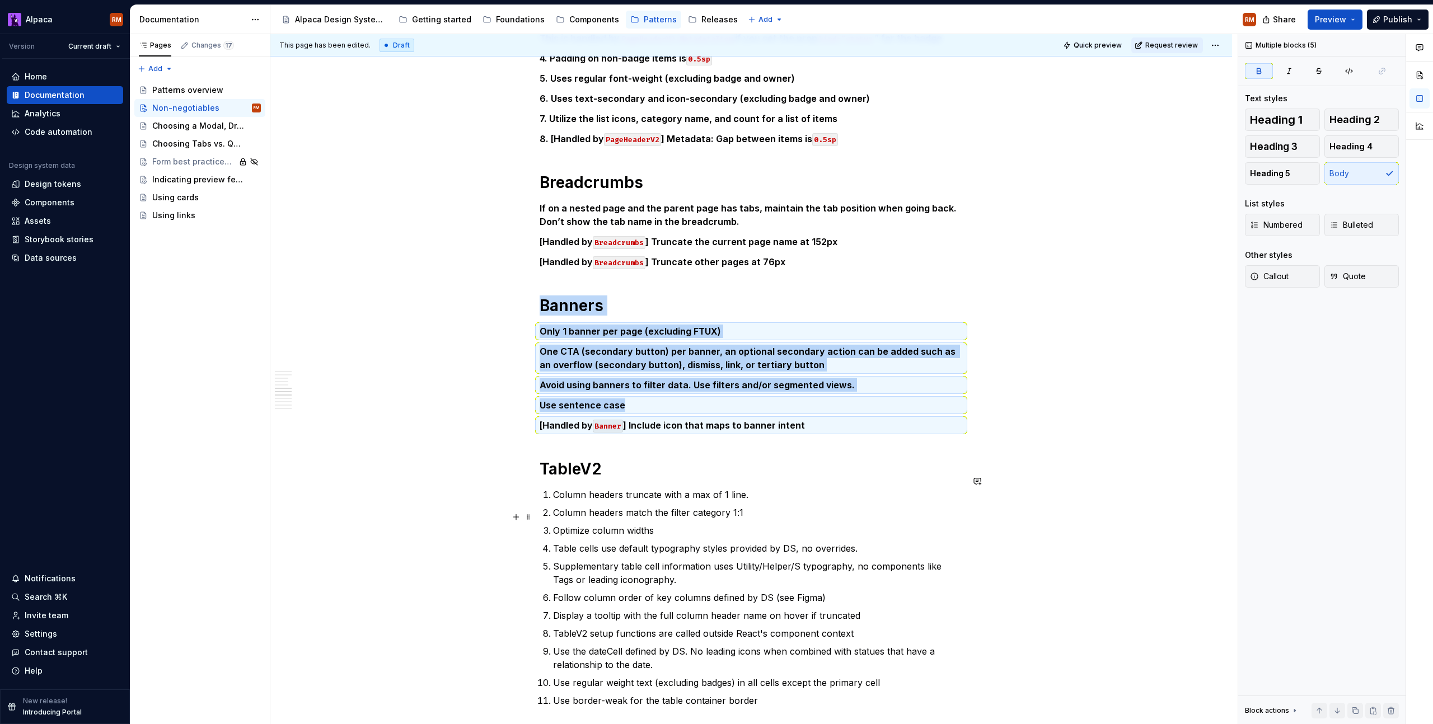
scroll to position [2028, 0]
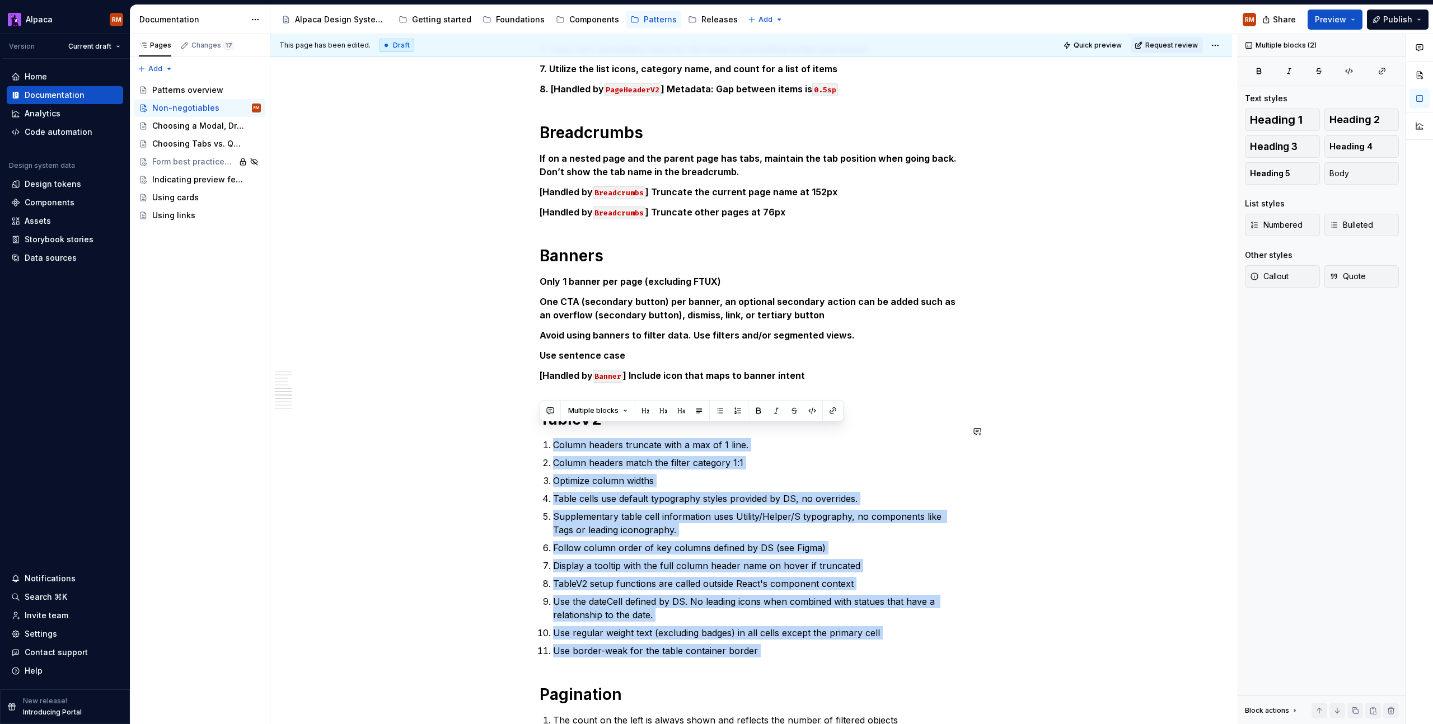
drag, startPoint x: 569, startPoint y: 437, endPoint x: 810, endPoint y: 649, distance: 320.9
drag, startPoint x: 1358, startPoint y: 177, endPoint x: 1317, endPoint y: 156, distance: 46.3
click at [1358, 177] on button "Body" at bounding box center [1361, 173] width 75 height 22
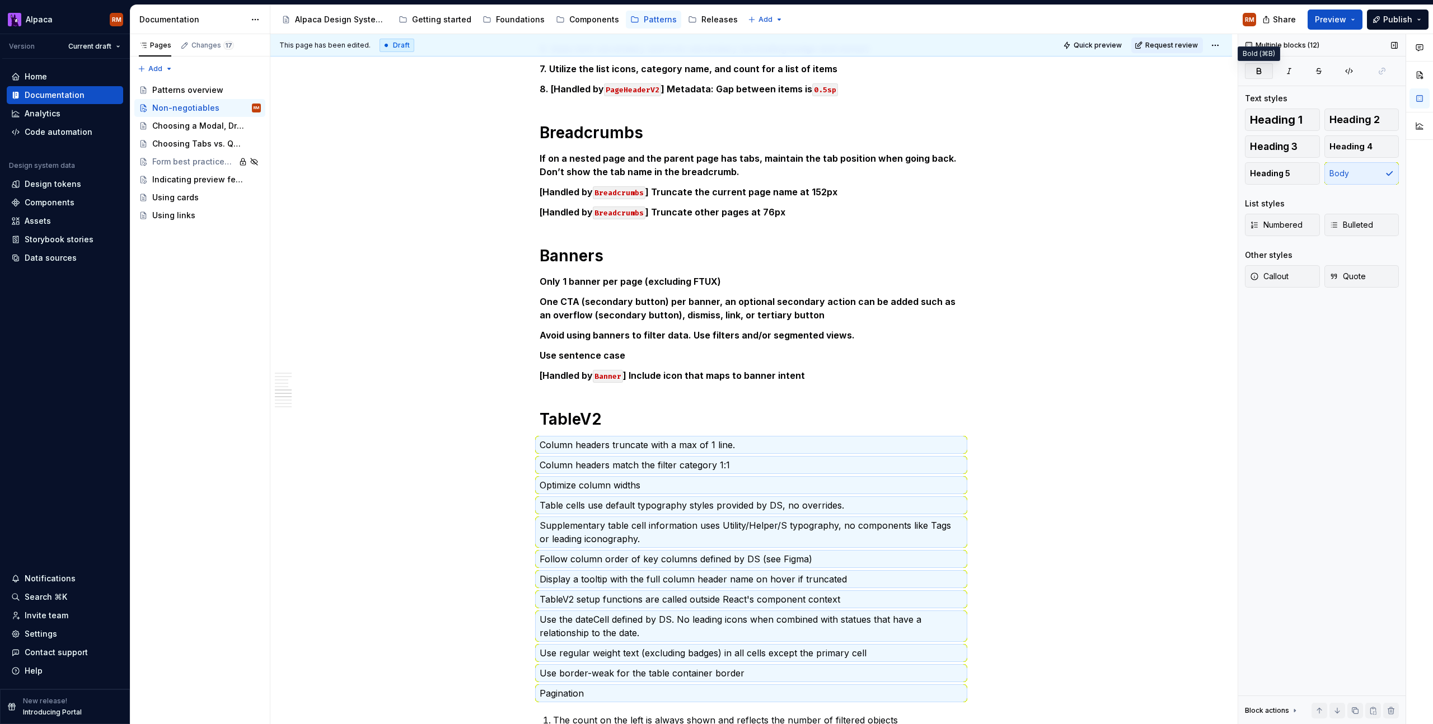
click at [1258, 73] on icon "button" at bounding box center [1259, 70] width 4 height 5
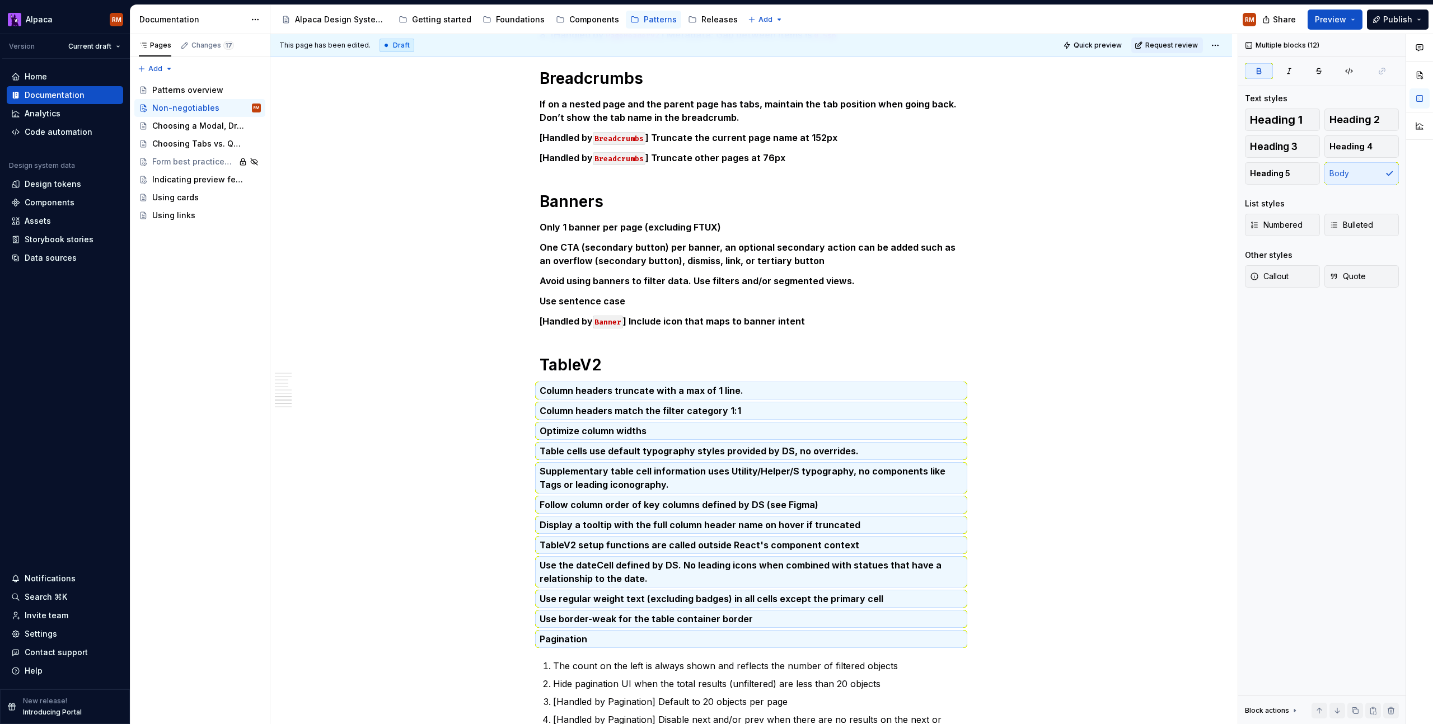
scroll to position [2368, 0]
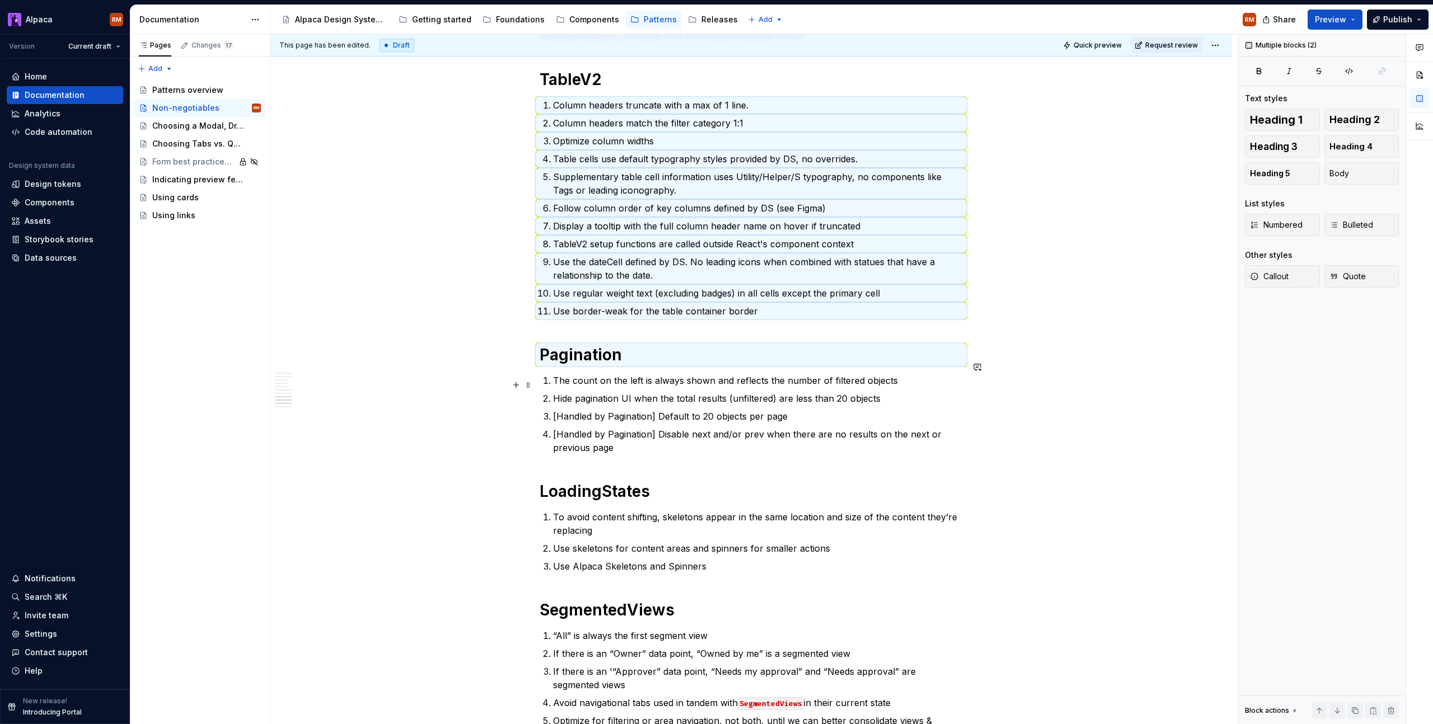
click at [727, 377] on ol "The count on the left is always shown and reflects the number of filtered objec…" at bounding box center [758, 414] width 410 height 81
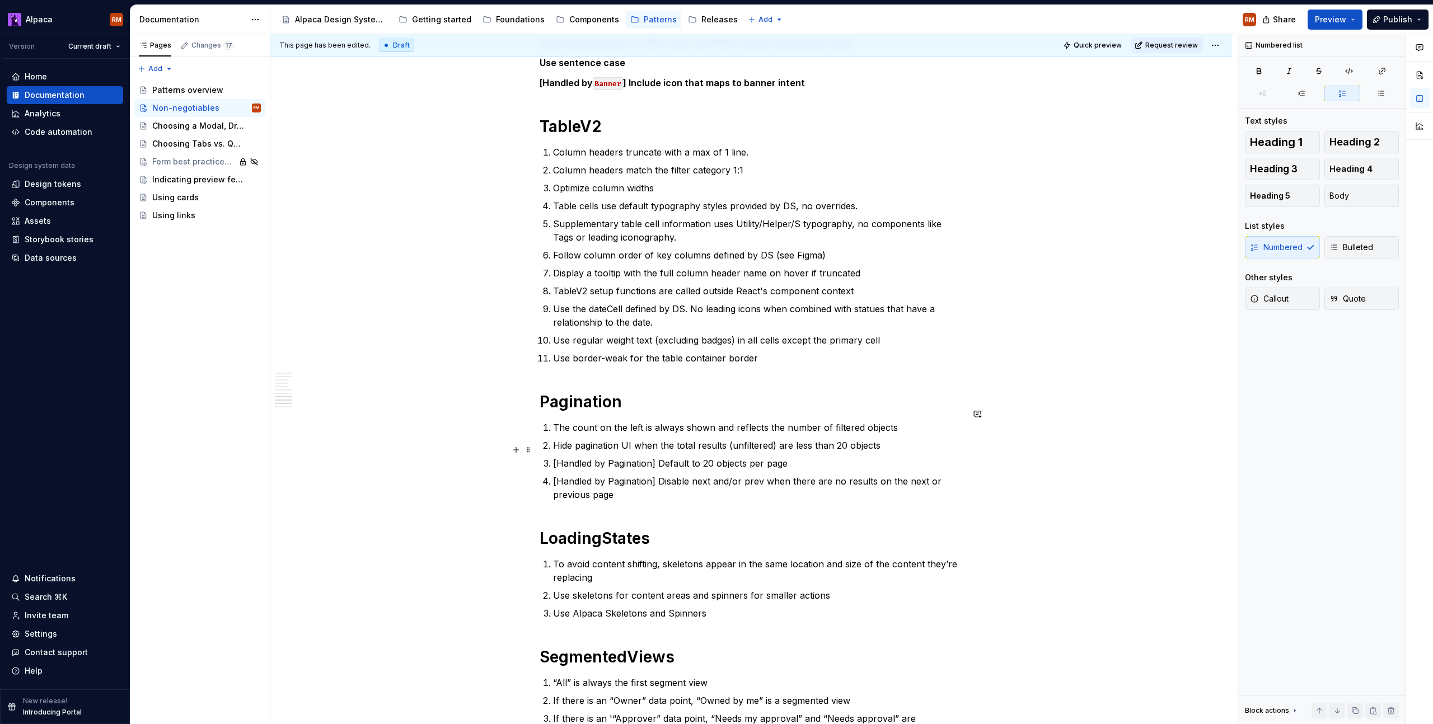
scroll to position [2268, 0]
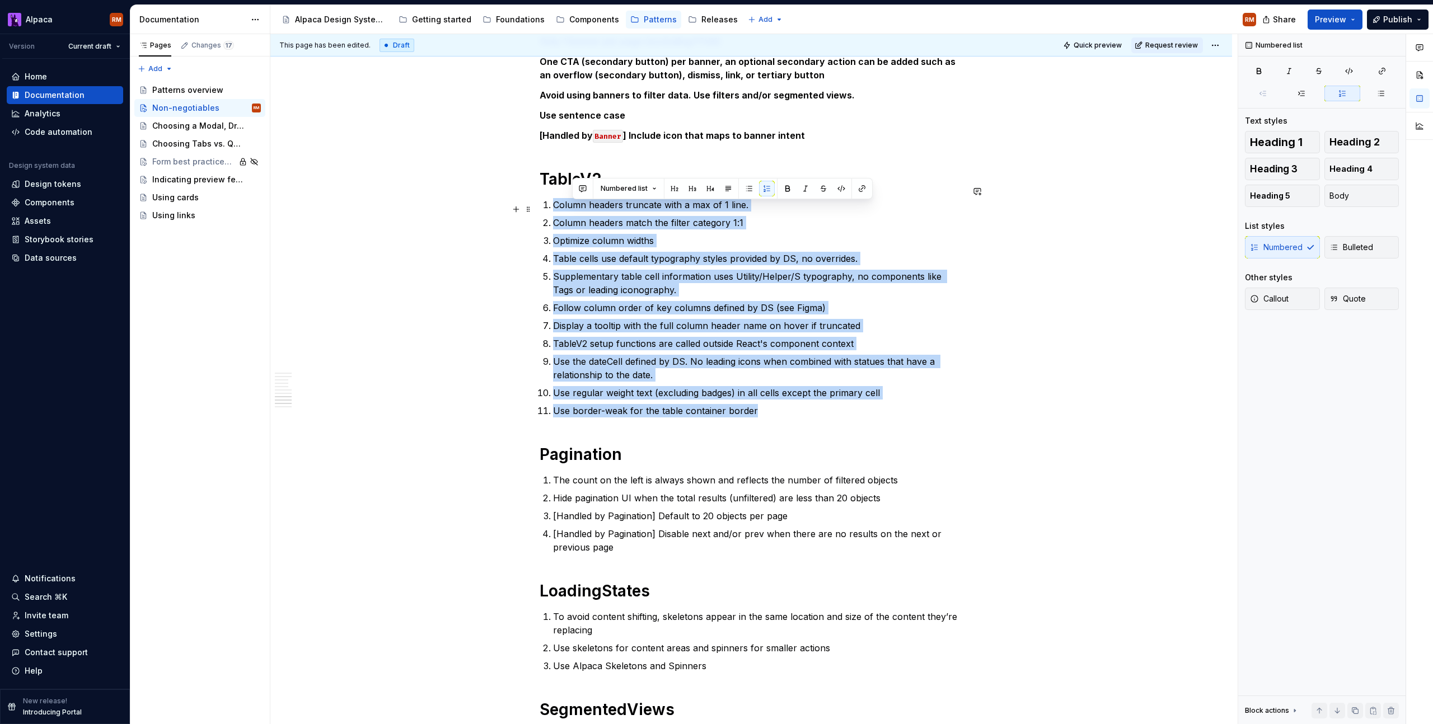
drag, startPoint x: 776, startPoint y: 400, endPoint x: 553, endPoint y: 194, distance: 303.8
click at [554, 198] on ol "Column headers truncate with a max of 1 line. Column headers match the filter c…" at bounding box center [758, 307] width 410 height 219
click at [532, 194] on span at bounding box center [528, 192] width 9 height 16
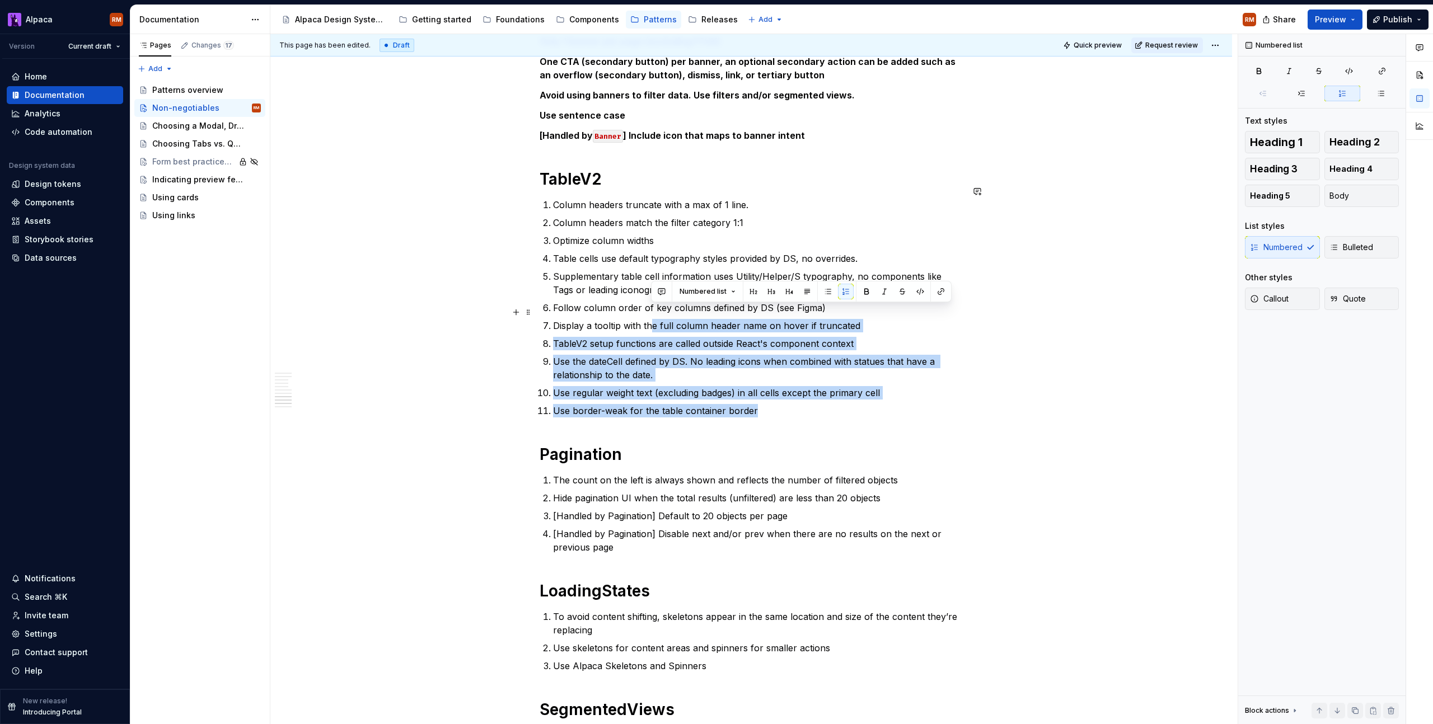
drag, startPoint x: 873, startPoint y: 399, endPoint x: 650, endPoint y: 307, distance: 241.3
click at [650, 307] on ol "Column headers truncate with a max of 1 line. Column headers match the filter c…" at bounding box center [758, 307] width 410 height 219
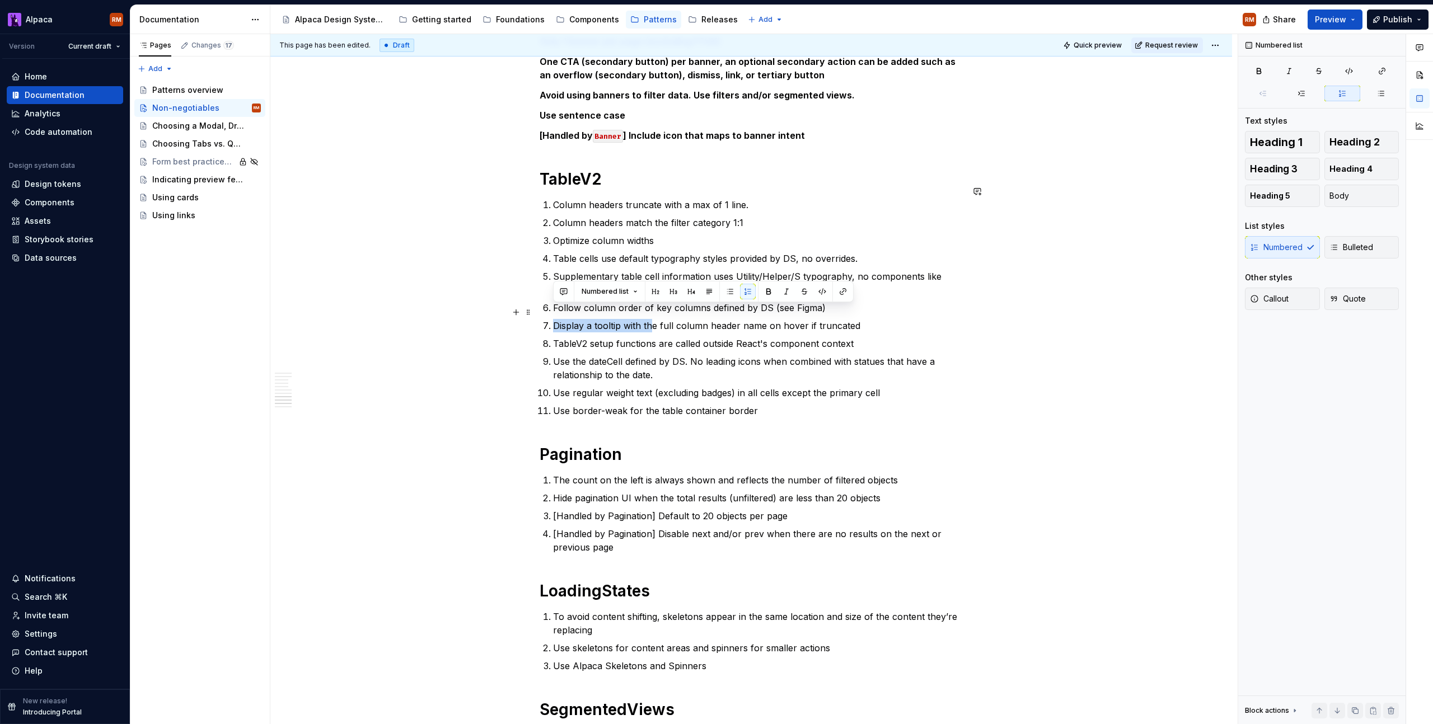
click at [649, 303] on ol "Column headers truncate with a max of 1 line. Column headers match the filter c…" at bounding box center [758, 307] width 410 height 219
click at [757, 386] on p "Use regular weight text (excluding badges) in all cells except the primary cell" at bounding box center [758, 392] width 410 height 13
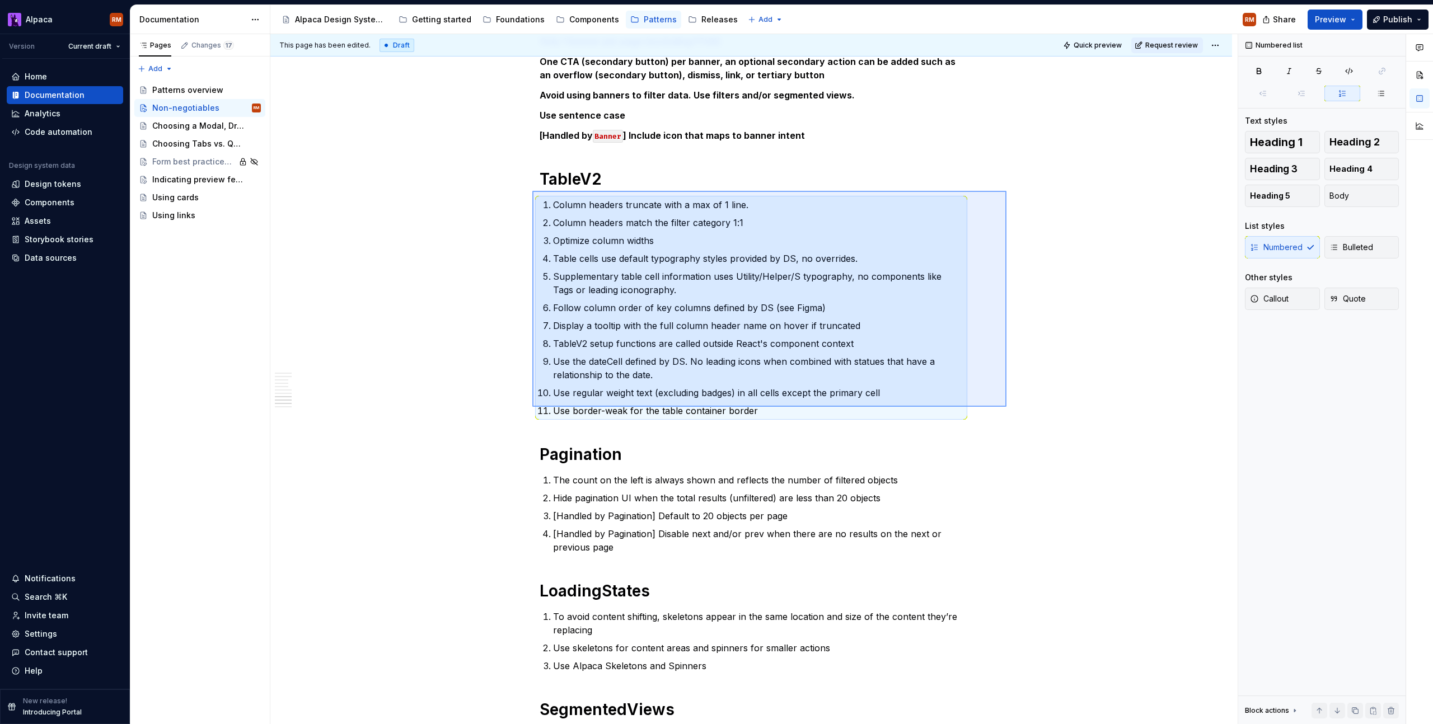
drag, startPoint x: 1004, startPoint y: 407, endPoint x: 531, endPoint y: 188, distance: 521.7
click at [531, 188] on div "This page has been edited. Draft Quick preview Request review Non-negotiables A…" at bounding box center [753, 379] width 967 height 691
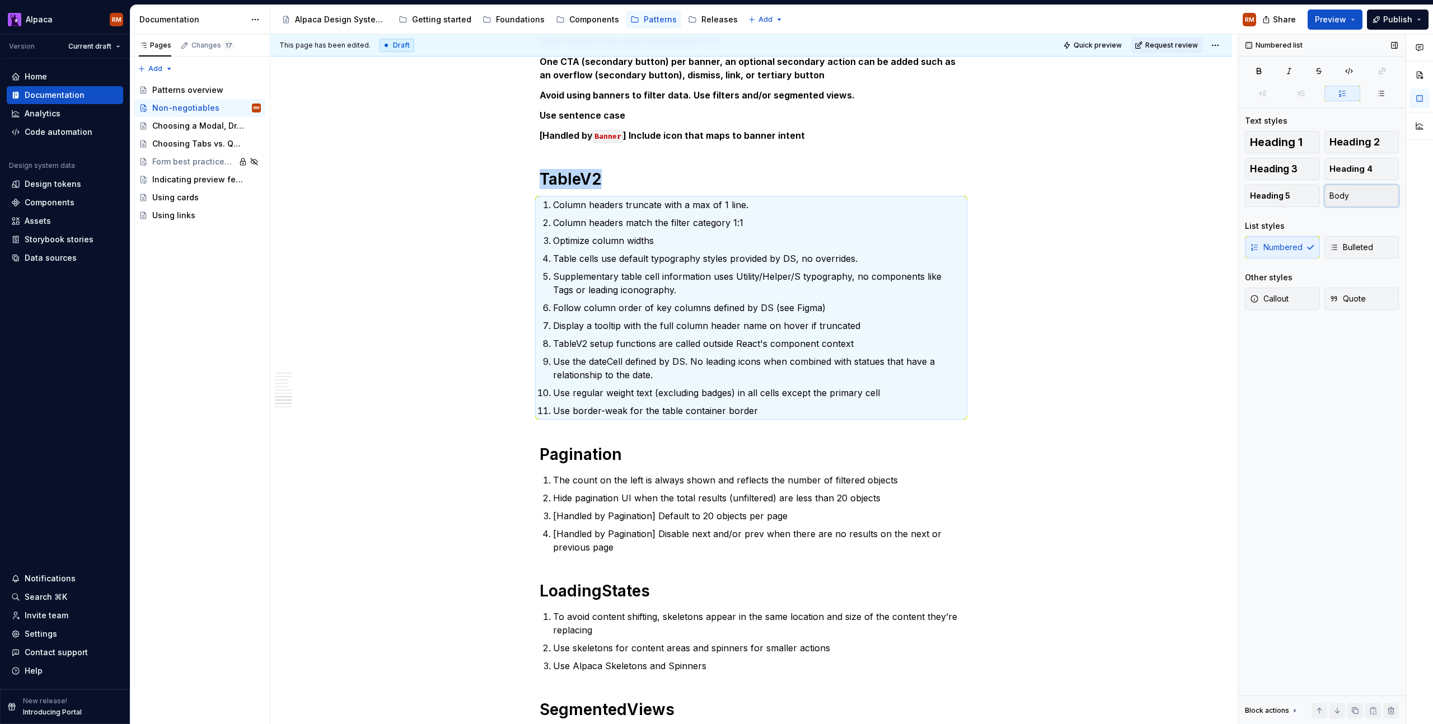
click at [1351, 198] on button "Body" at bounding box center [1361, 196] width 75 height 22
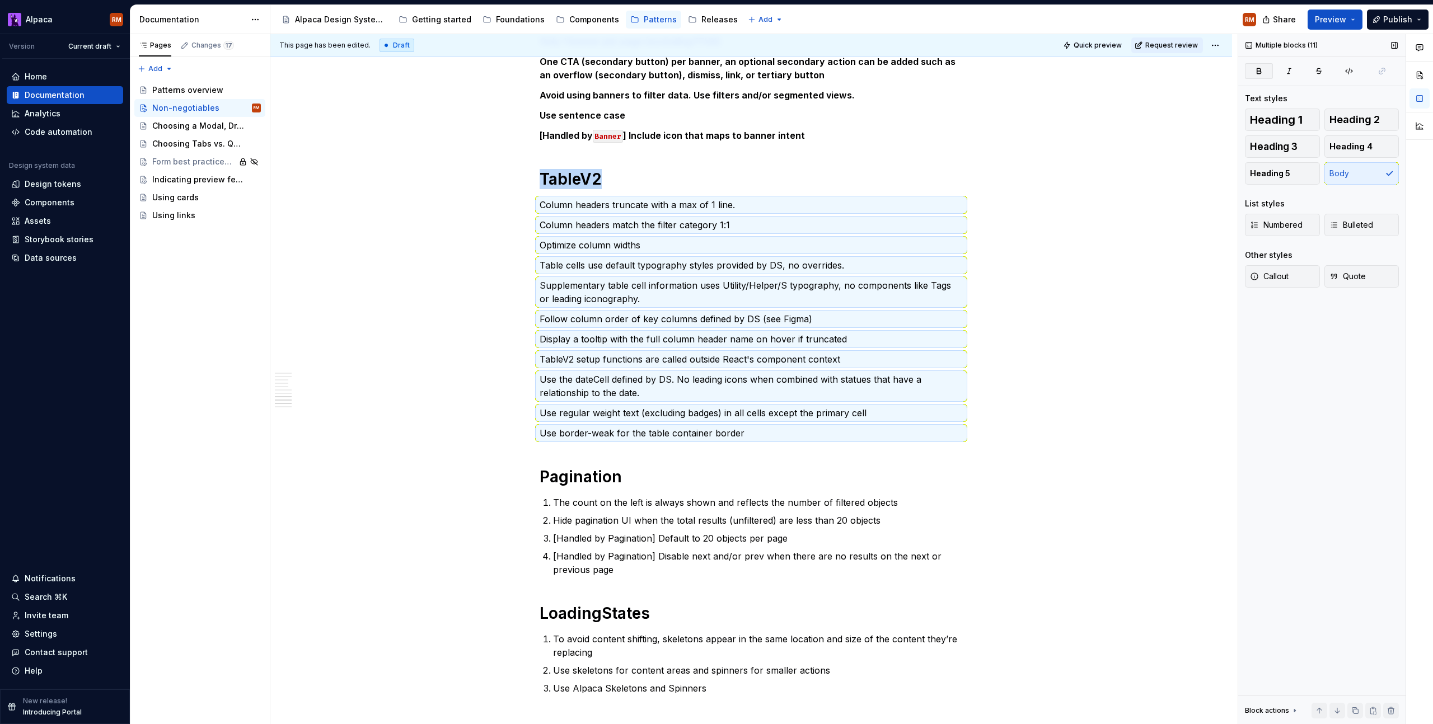
click at [1257, 68] on icon "button" at bounding box center [1259, 70] width 4 height 5
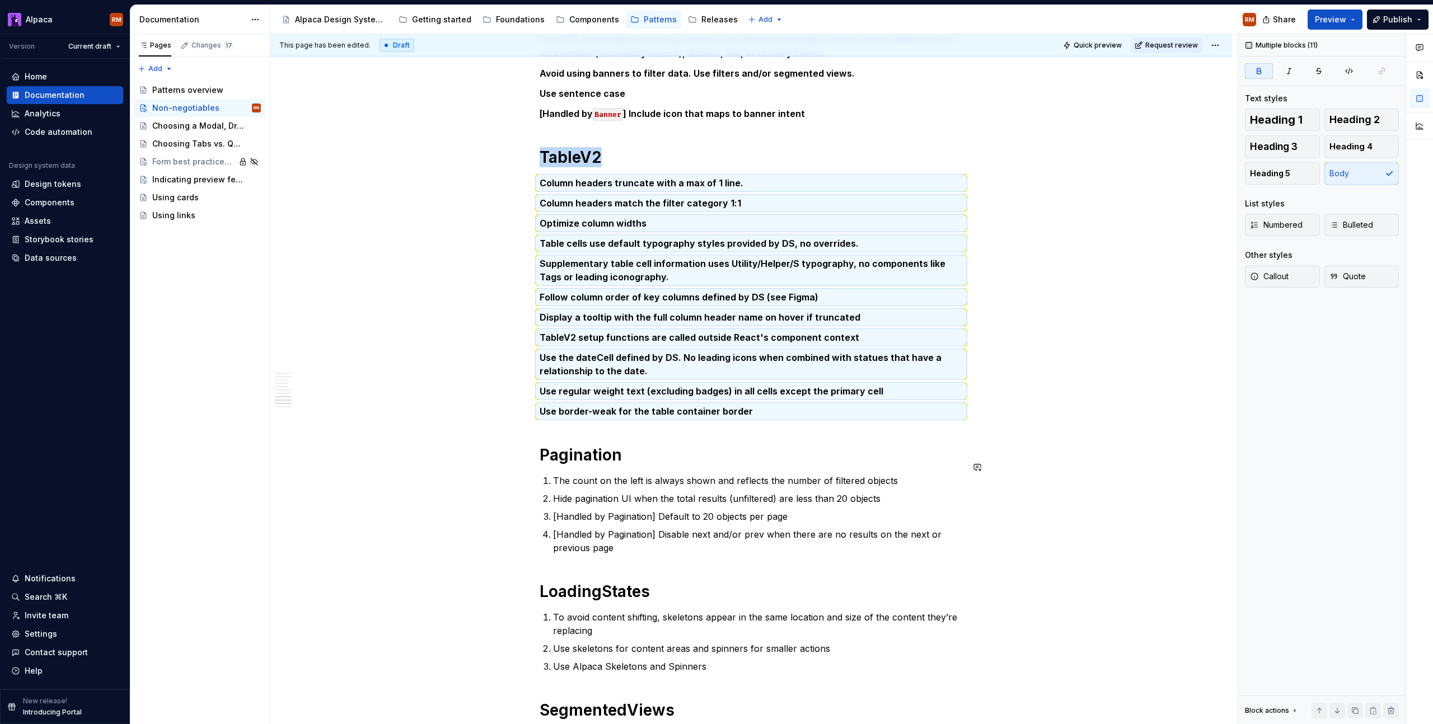
scroll to position [2344, 0]
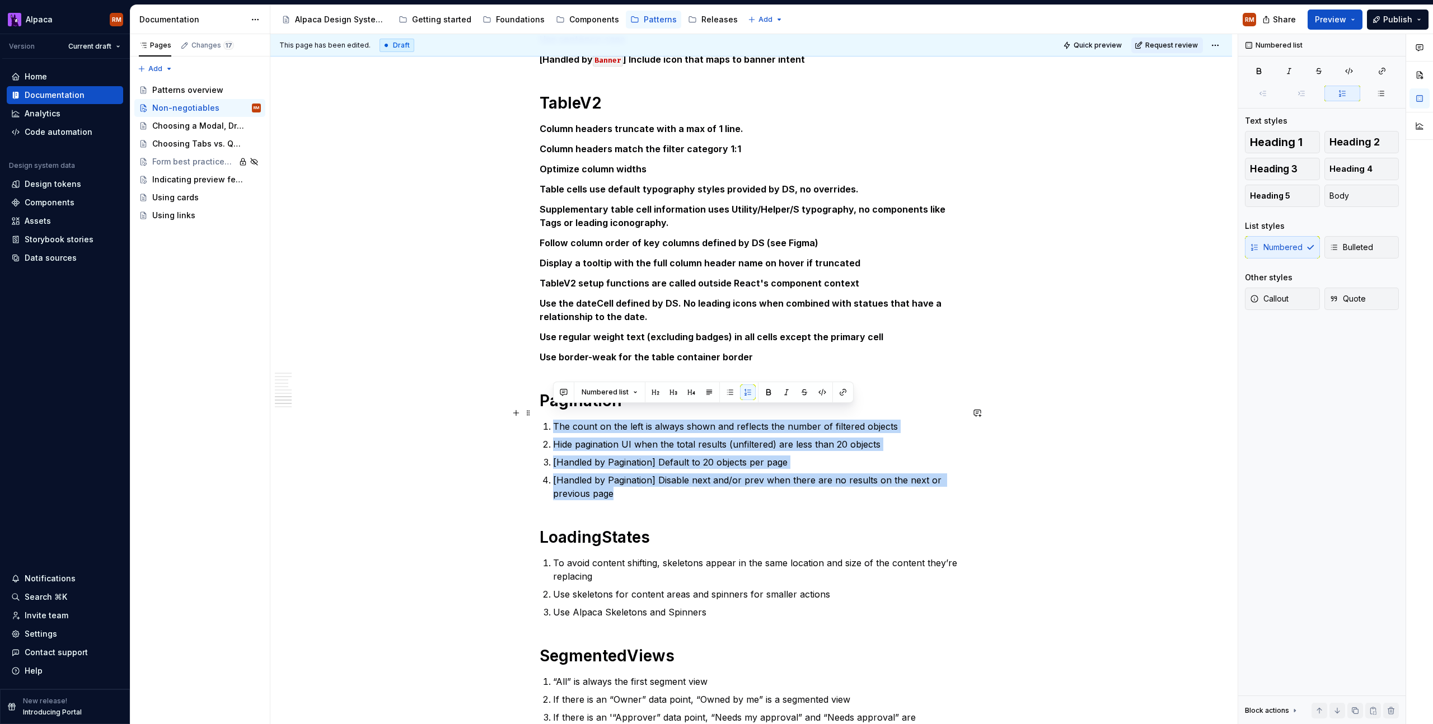
drag, startPoint x: 606, startPoint y: 469, endPoint x: 546, endPoint y: 414, distance: 82.0
click at [553, 420] on ol "The count on the left is always shown and reflects the number of filtered objec…" at bounding box center [758, 460] width 410 height 81
click at [1358, 197] on button "Body" at bounding box center [1361, 196] width 75 height 22
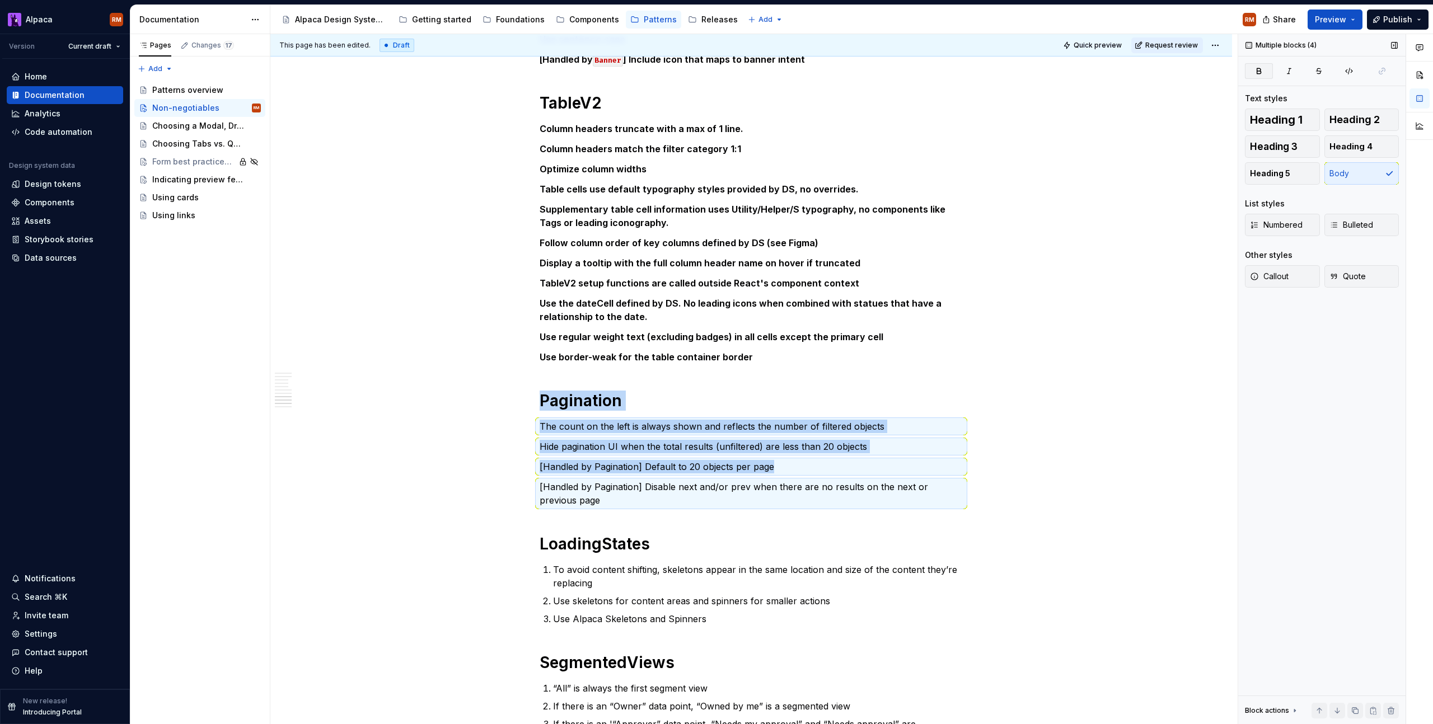
click at [1258, 73] on icon "button" at bounding box center [1259, 70] width 4 height 5
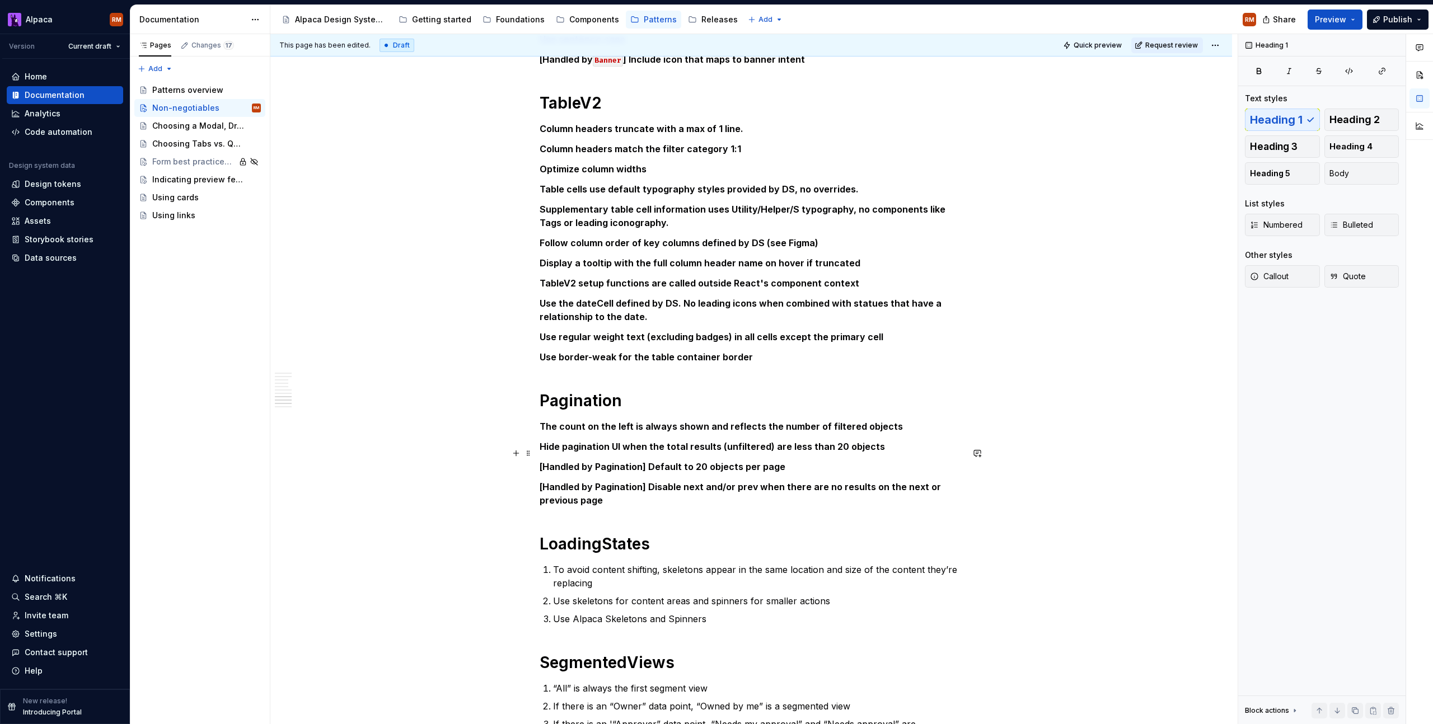
click at [633, 461] on strong "[Handled by Pagination] Default to 20 objects per page" at bounding box center [663, 466] width 246 height 11
drag, startPoint x: 835, startPoint y: 432, endPoint x: 729, endPoint y: 444, distance: 106.4
click at [835, 432] on button "button" at bounding box center [832, 433] width 16 height 16
click at [607, 481] on strong "[Handled by Pagination] Disable next and/or prev when there are no results on t…" at bounding box center [742, 493] width 404 height 25
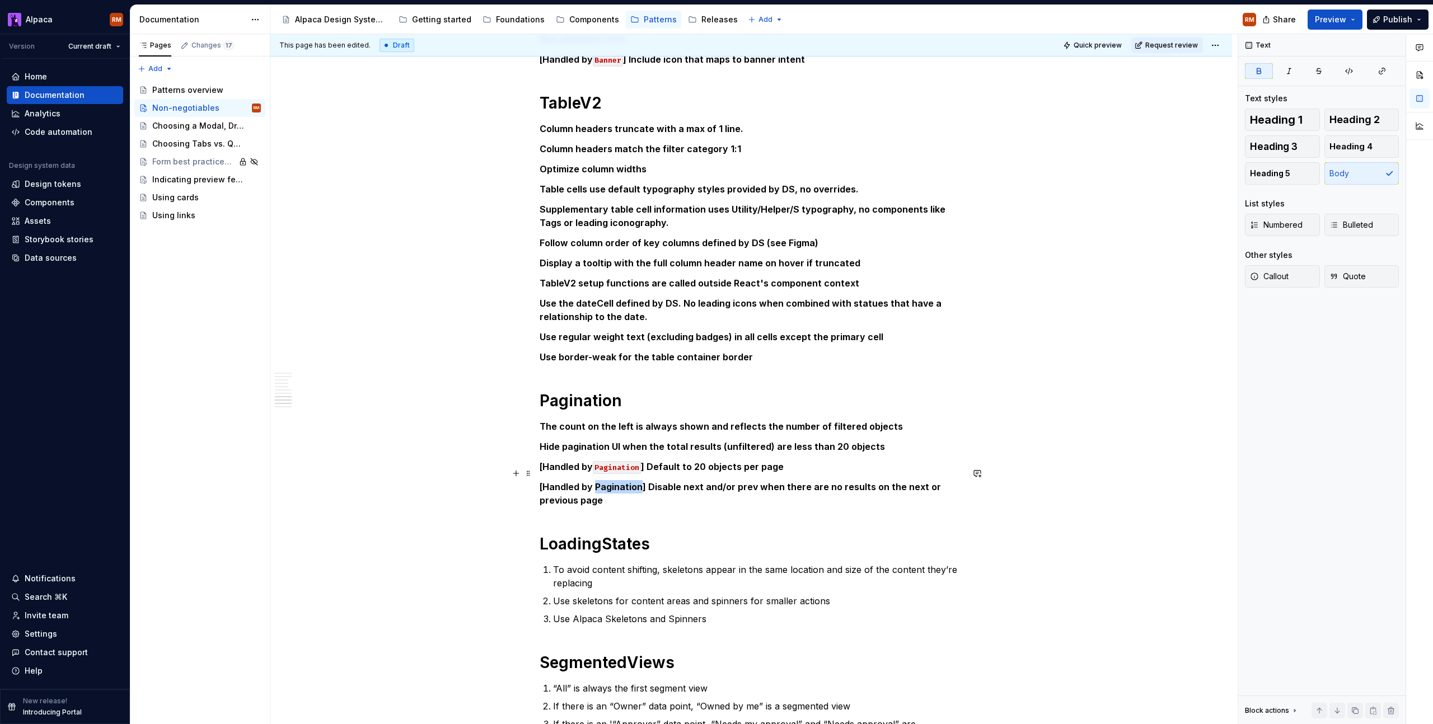
click at [607, 481] on strong "[Handled by Pagination] Disable next and/or prev when there are no results on t…" at bounding box center [742, 493] width 404 height 25
click at [833, 448] on button "button" at bounding box center [832, 453] width 16 height 16
click at [746, 534] on h1 "LoadingStates" at bounding box center [751, 544] width 423 height 20
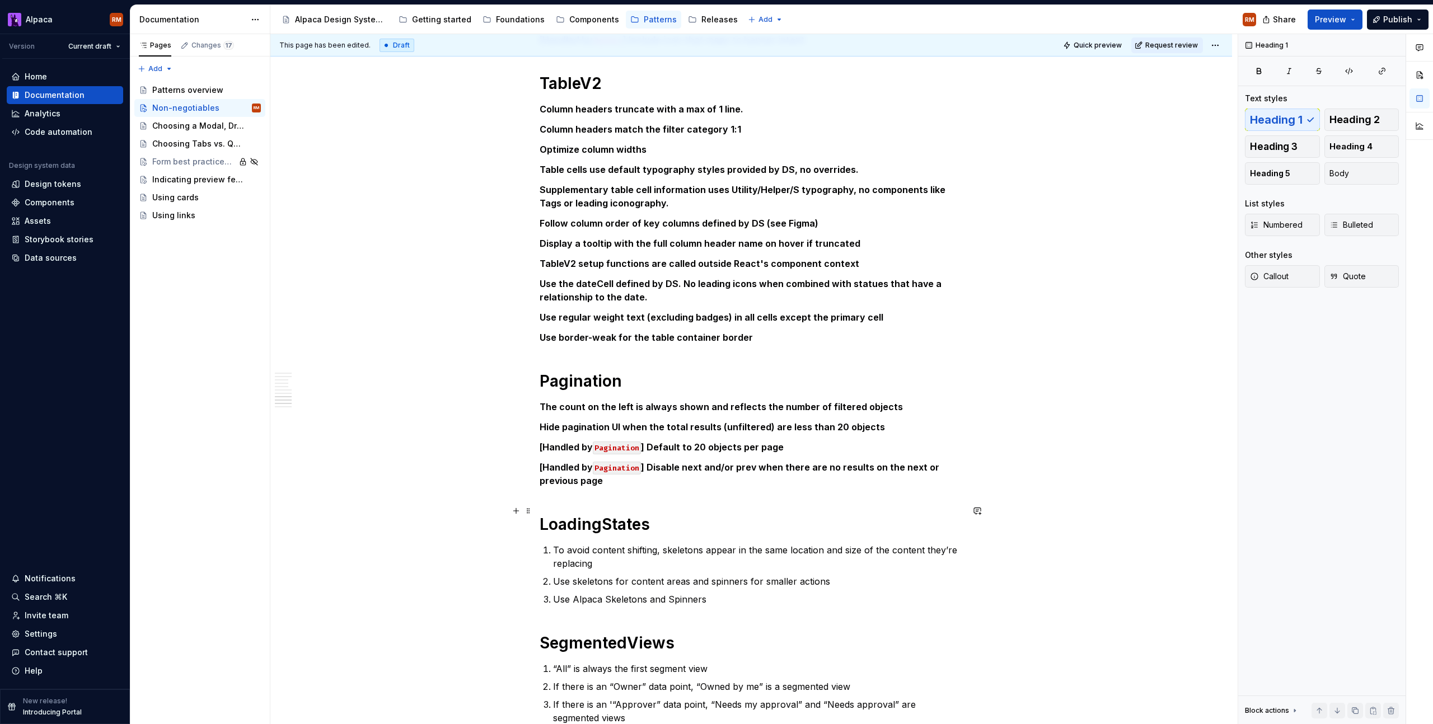
scroll to position [2419, 0]
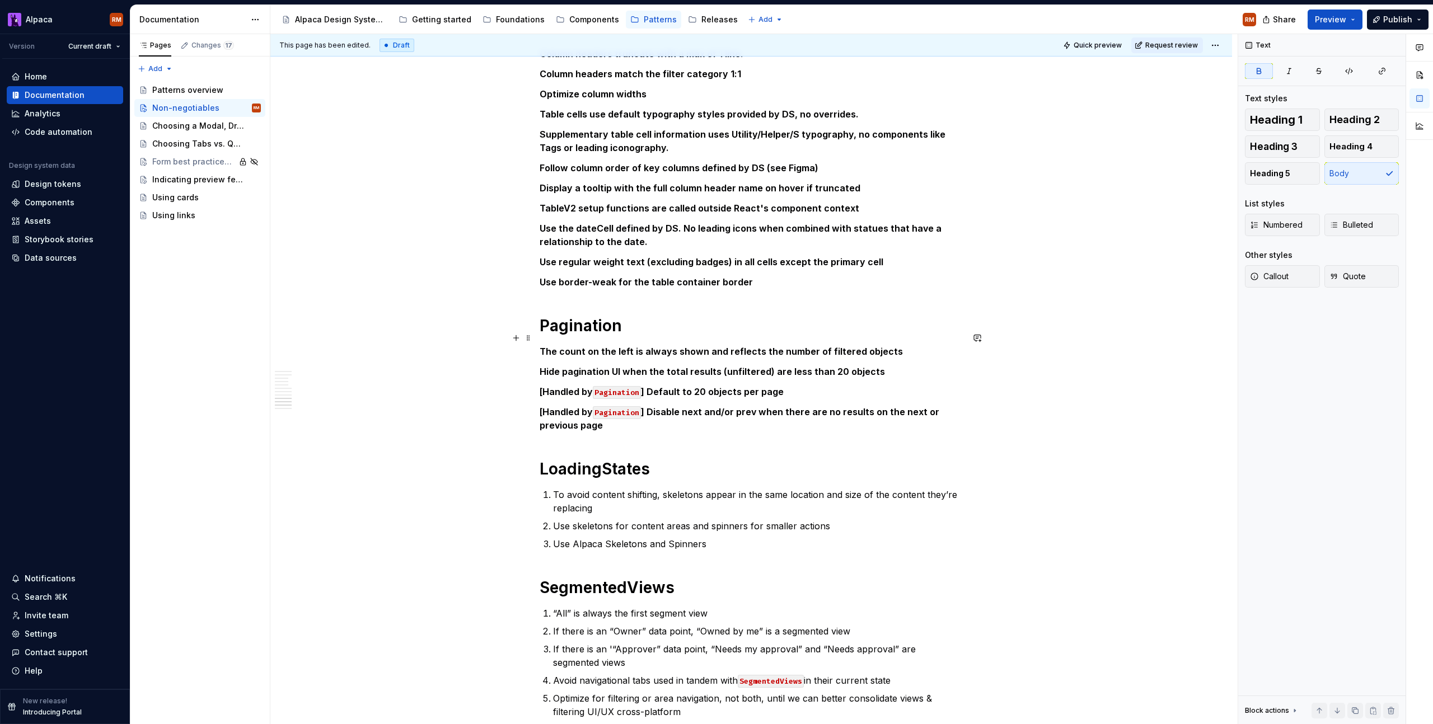
click at [541, 346] on strong "The count on the left is always shown and reflects the number of filtered objec…" at bounding box center [721, 351] width 363 height 11
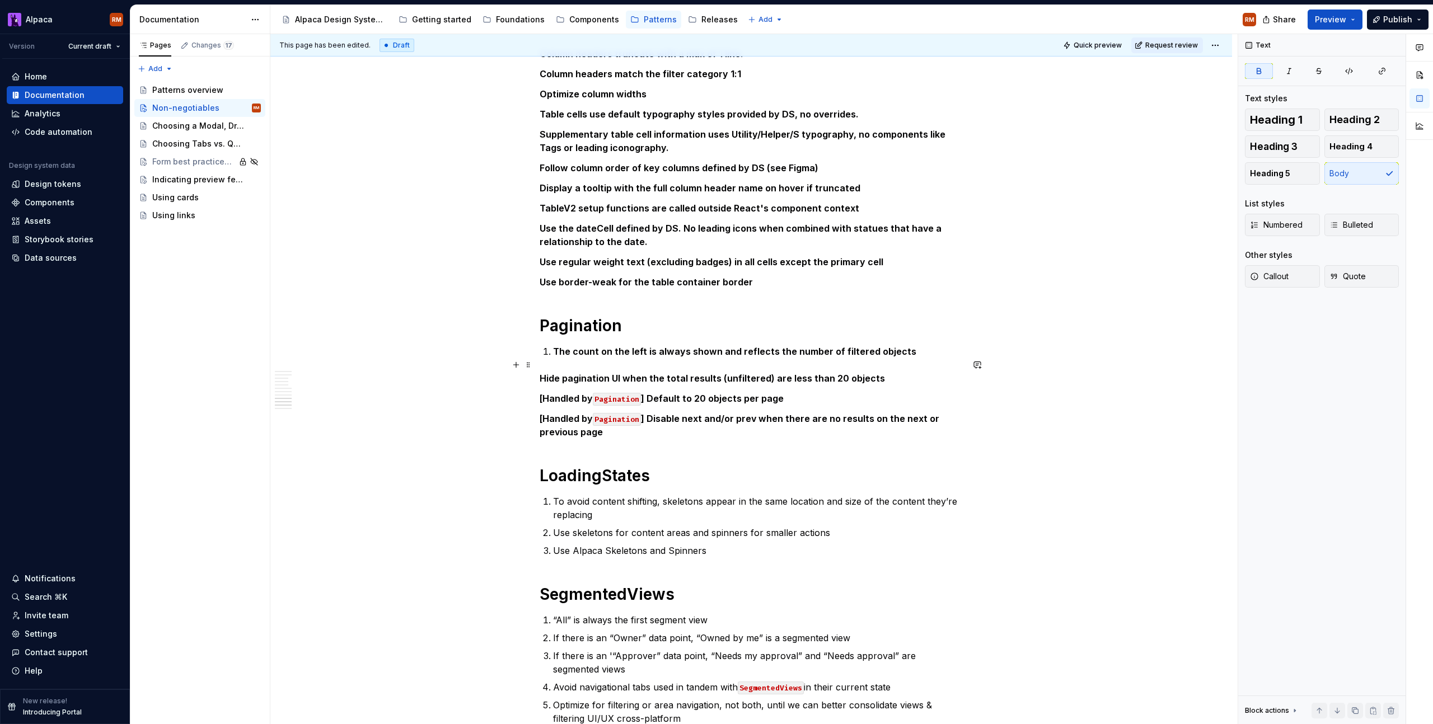
click at [540, 373] on strong "Hide pagination UI when the total results (unfiltered) are less than 20 objects" at bounding box center [712, 378] width 345 height 11
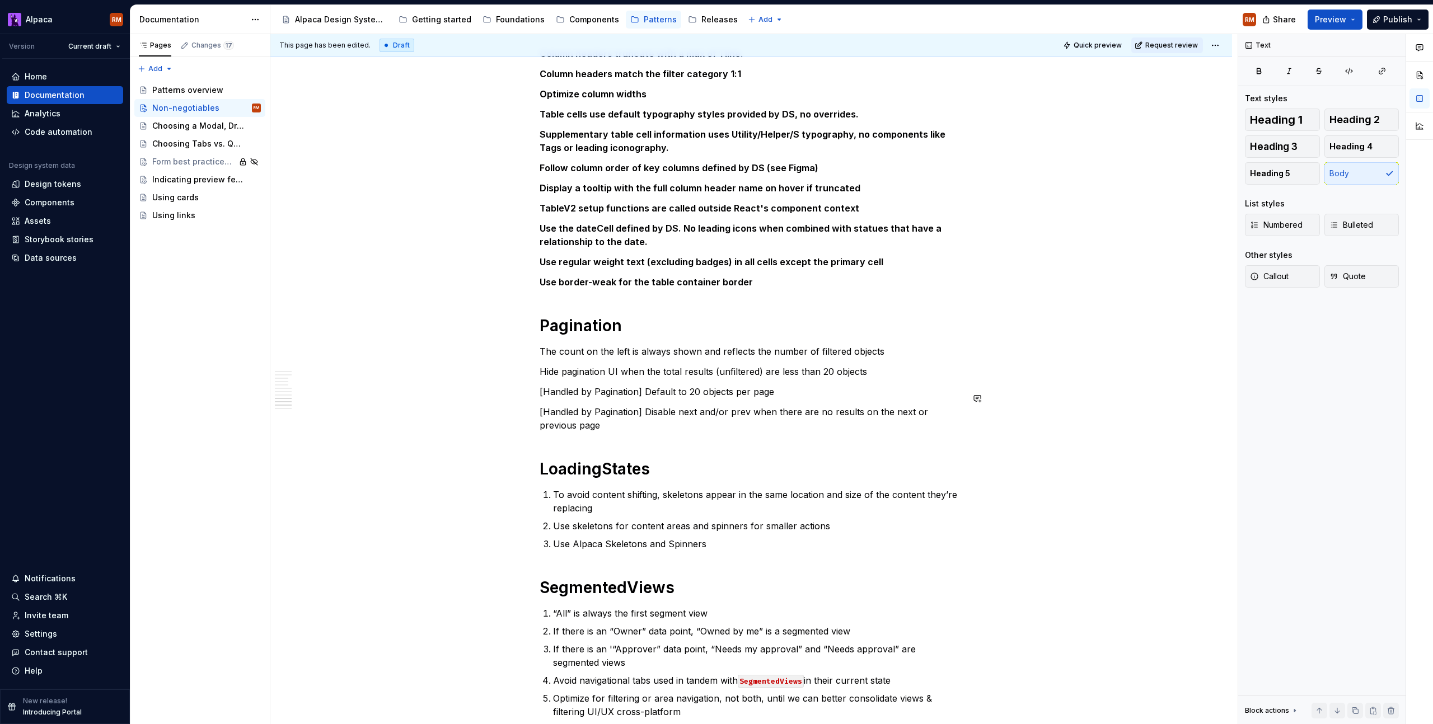
click at [673, 415] on p "[Handled by Pagination] Disable next and/or prev when there are no results on t…" at bounding box center [751, 418] width 423 height 27
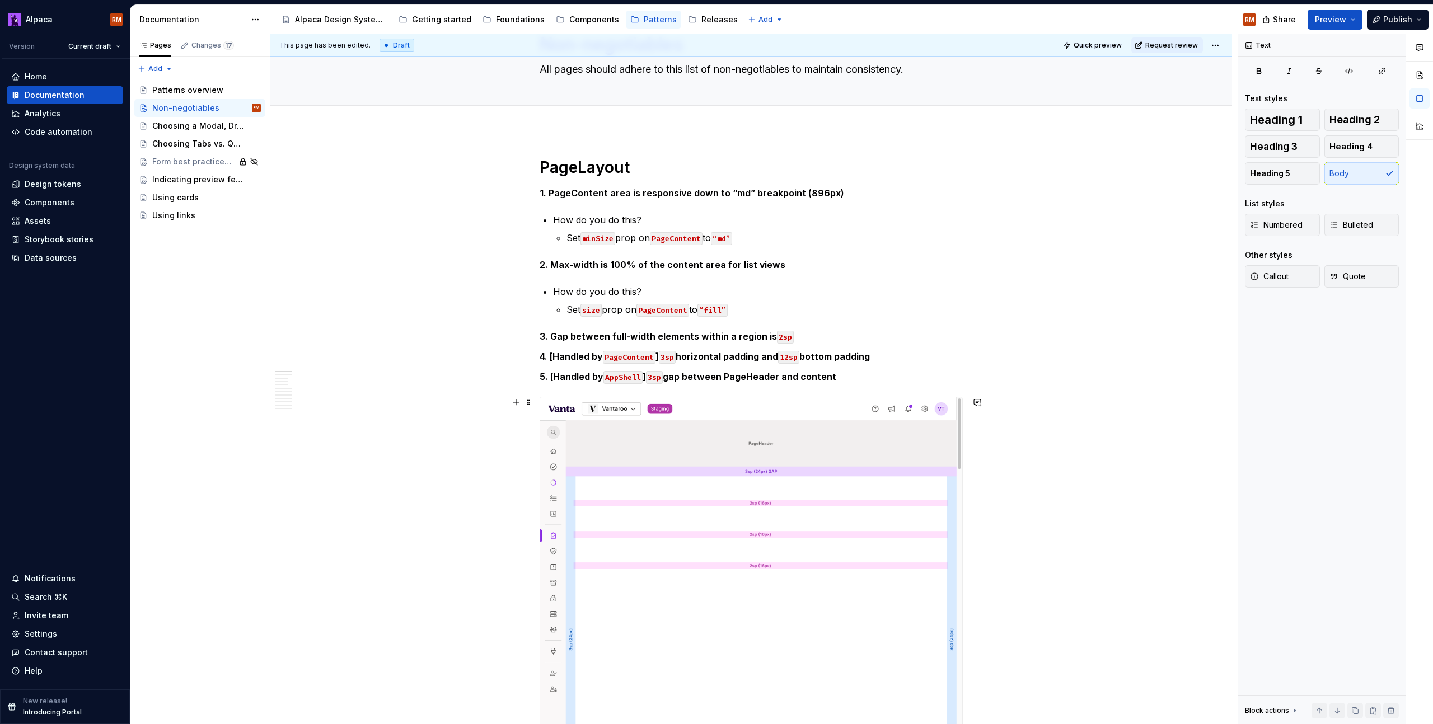
scroll to position [0, 0]
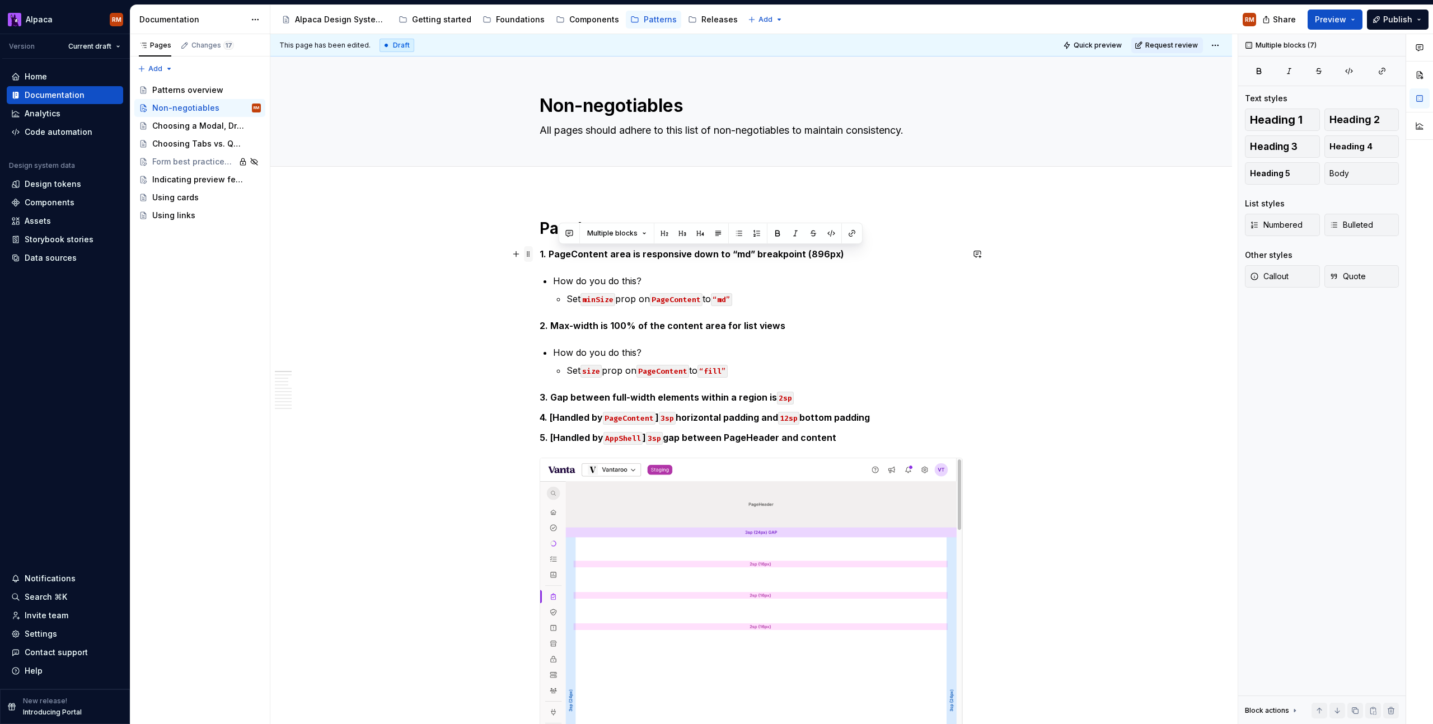
drag, startPoint x: 863, startPoint y: 438, endPoint x: 532, endPoint y: 250, distance: 380.6
click at [1373, 224] on button "Bulleted" at bounding box center [1361, 225] width 75 height 22
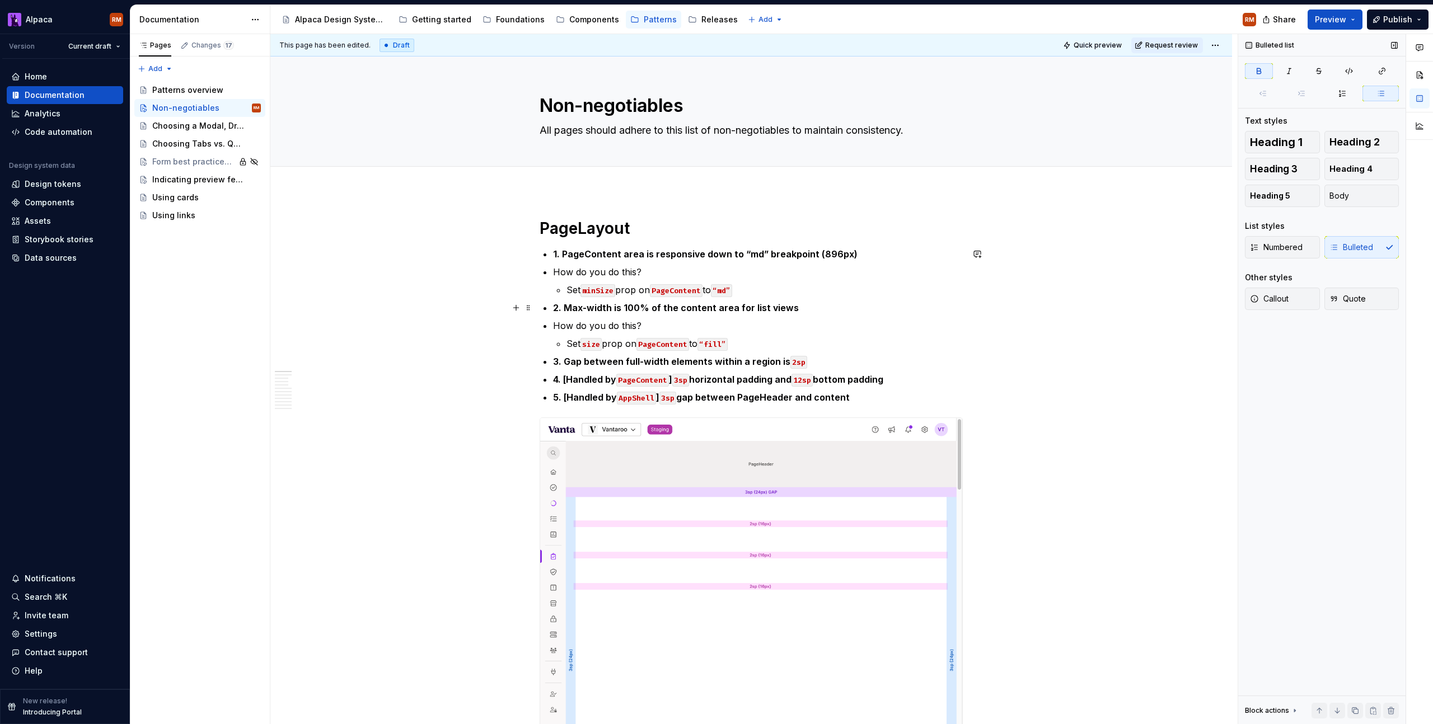
click at [839, 299] on ul "1. PageContent area is responsive down to “md” breakpoint (896px) How do you do…" at bounding box center [758, 325] width 410 height 157
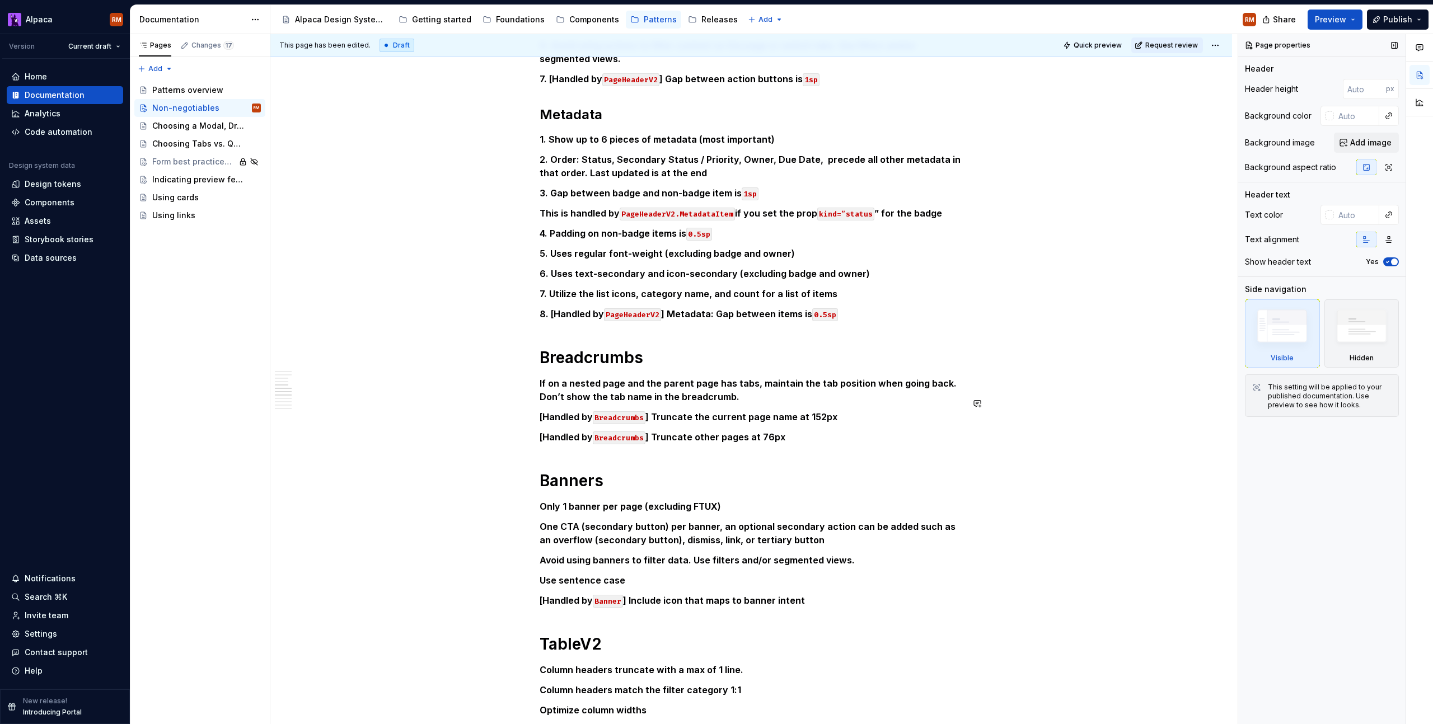
scroll to position [1805, 0]
click at [533, 371] on div "PageLayout 1. PageContent area is responsive down to “md” breakpoint (896px) Ho…" at bounding box center [751, 63] width 962 height 3354
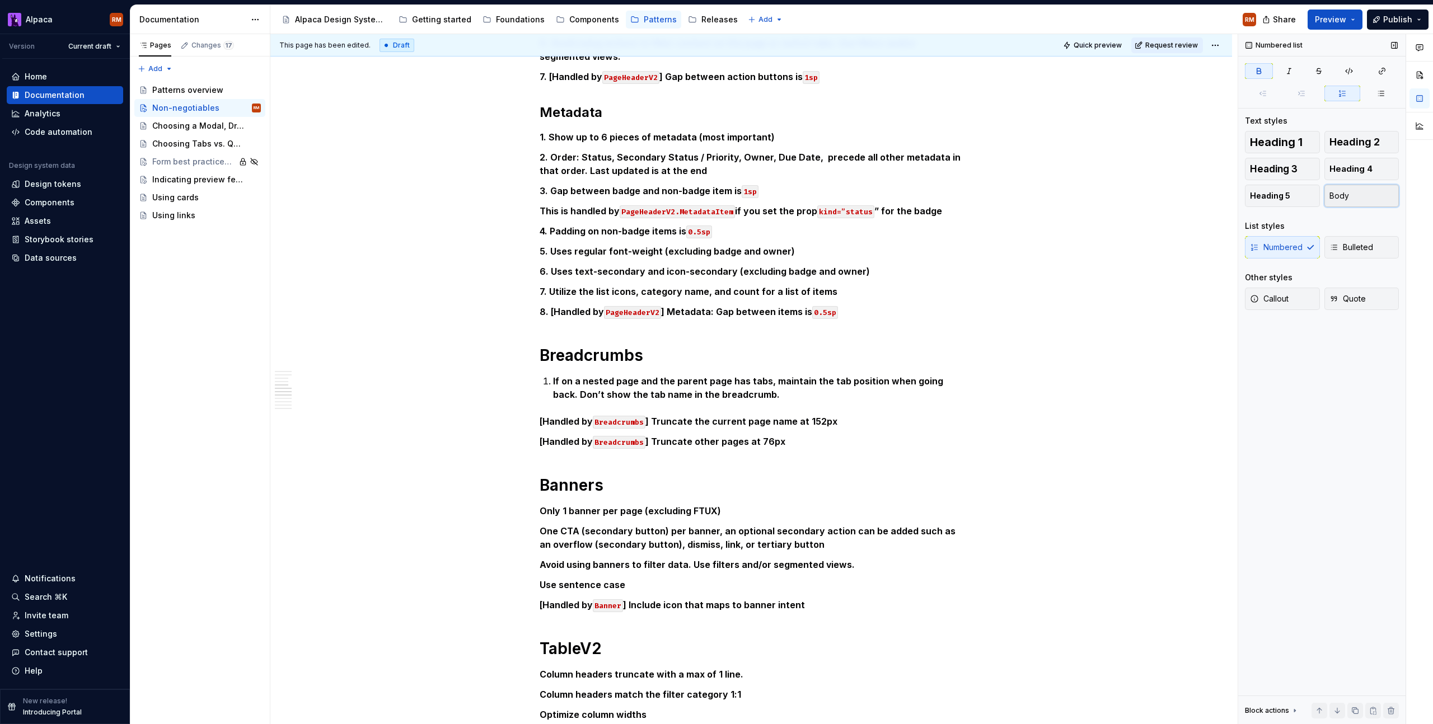
click at [1361, 194] on button "Body" at bounding box center [1361, 196] width 75 height 22
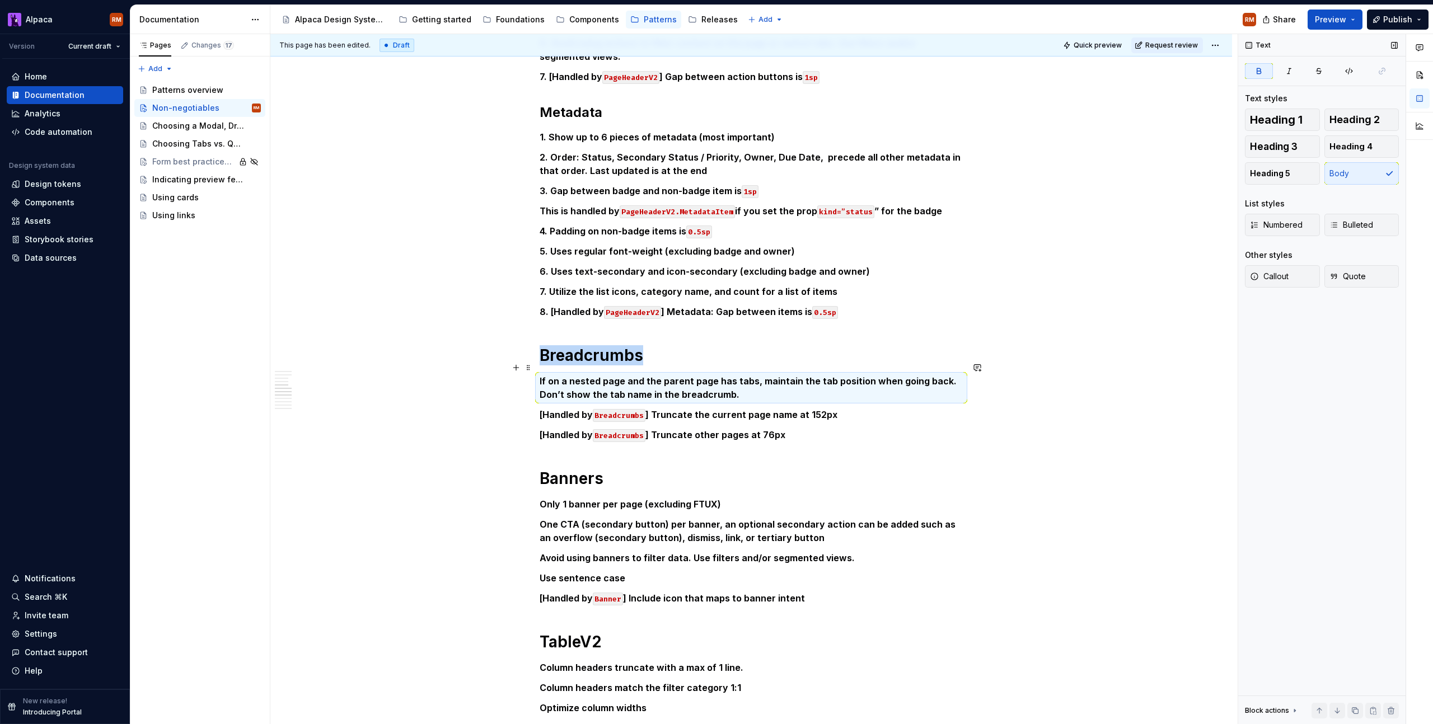
click at [540, 374] on p "If on a nested page and the parent page has tabs, maintain the tab position whe…" at bounding box center [751, 387] width 423 height 27
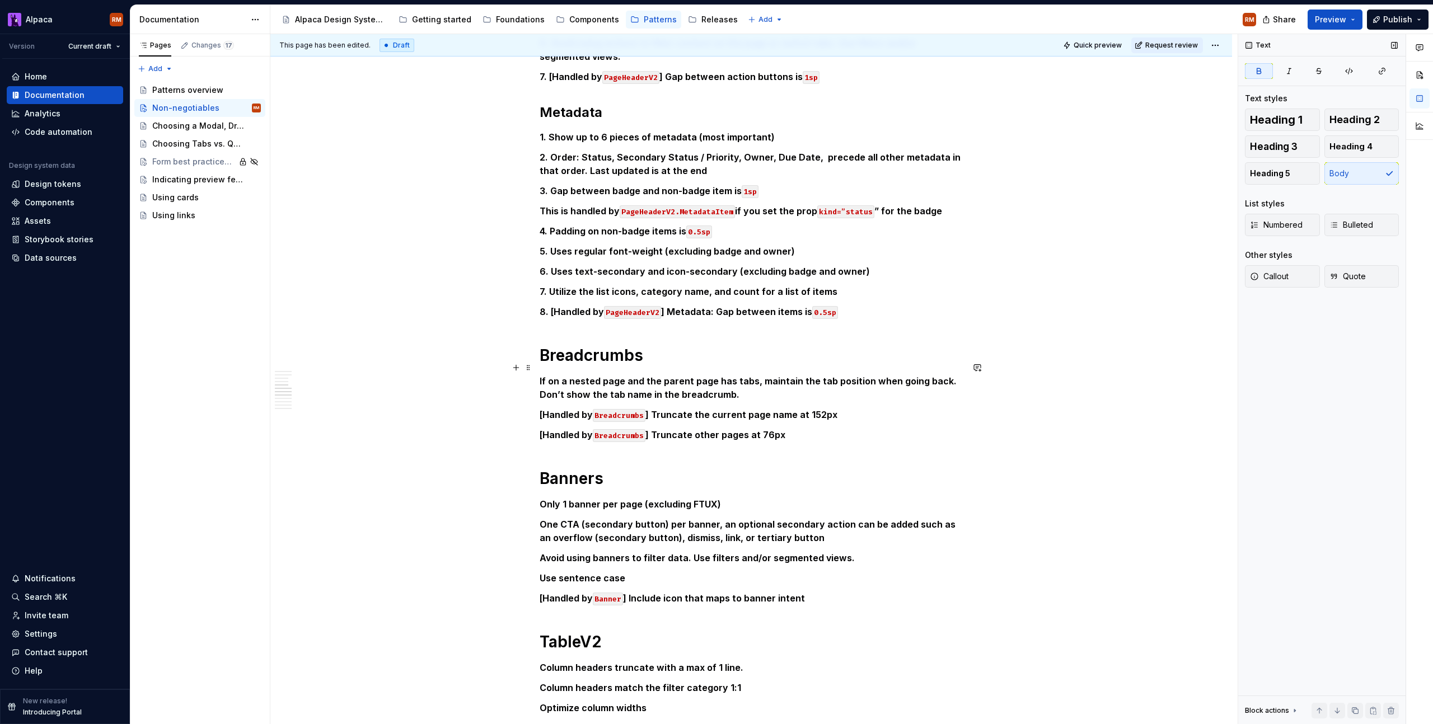
click at [543, 376] on strong "If on a nested page and the parent page has tabs, maintain the tab position whe…" at bounding box center [749, 388] width 419 height 25
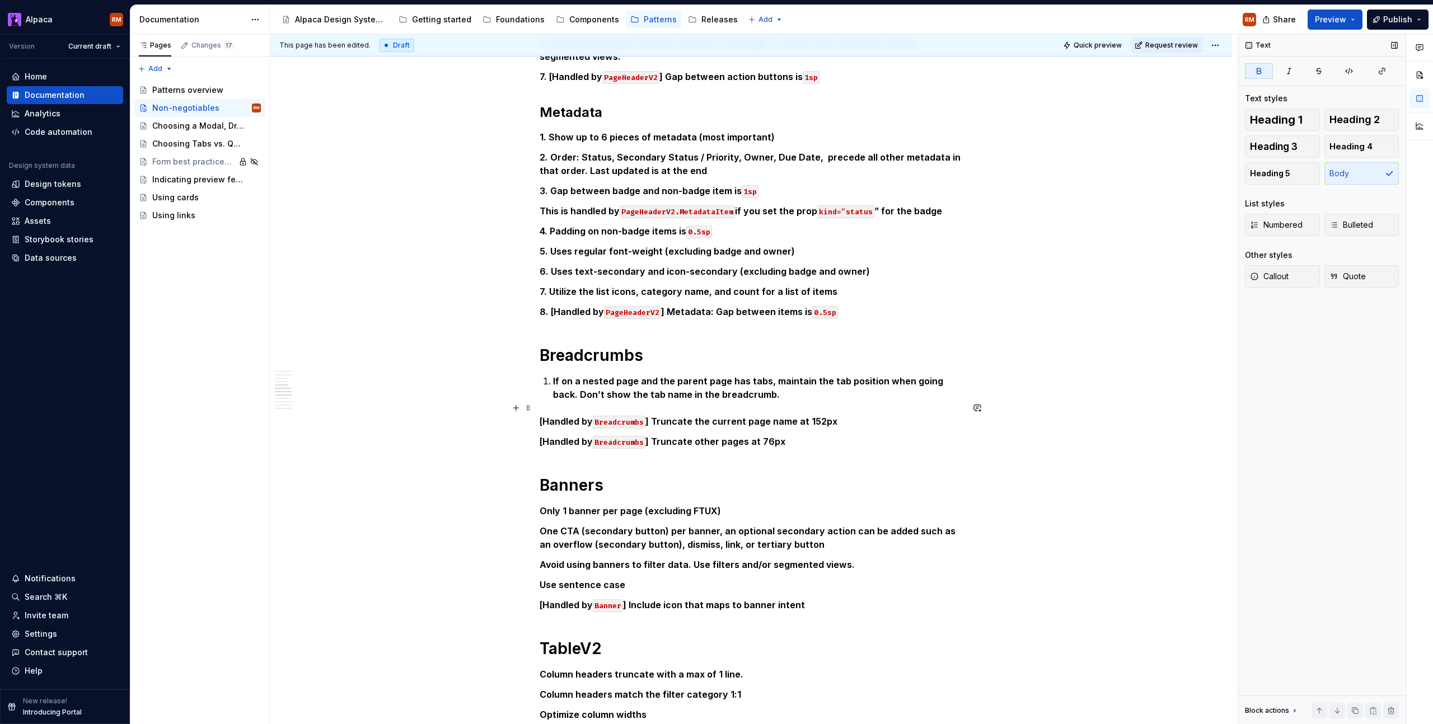
click at [540, 416] on strong "[Handled by" at bounding box center [566, 421] width 53 height 11
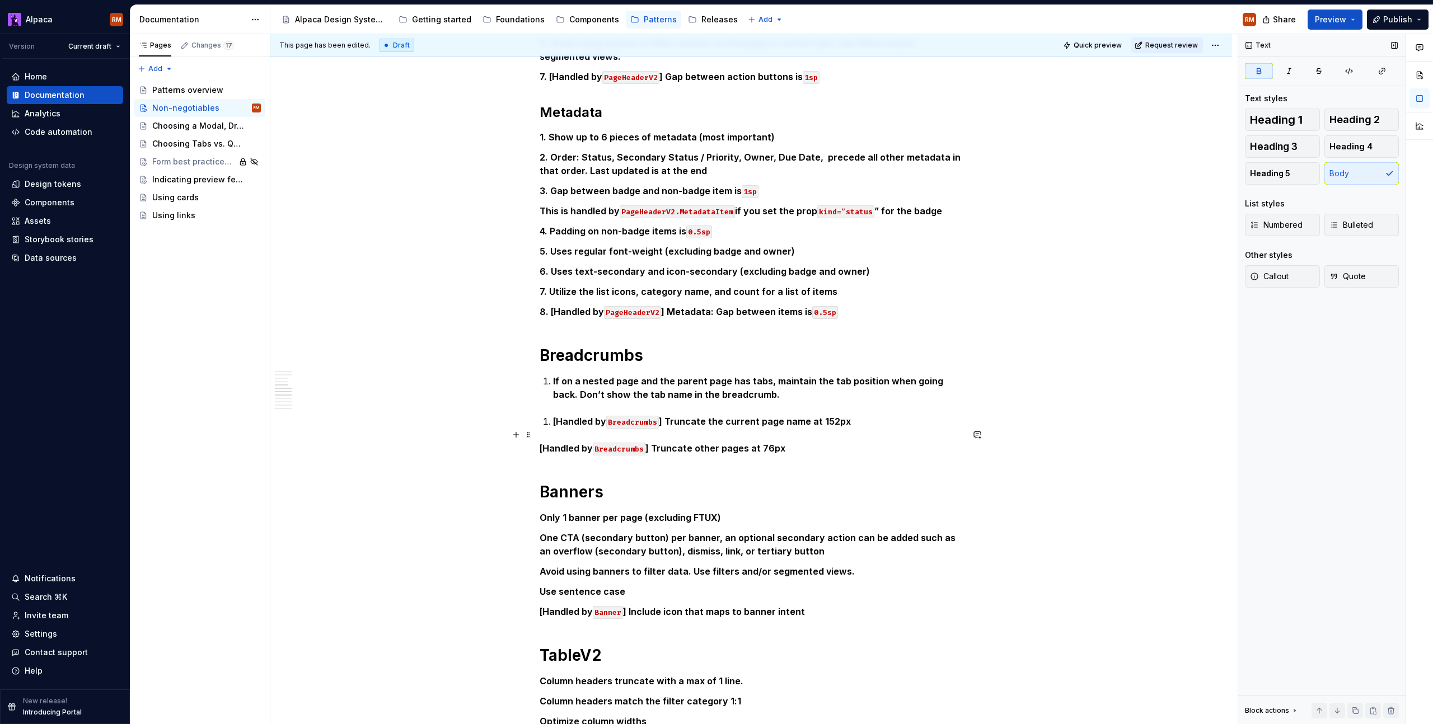
click at [539, 439] on div "PageLayout 1. PageContent area is responsive down to “md” breakpoint (896px) Ho…" at bounding box center [751, 70] width 962 height 3368
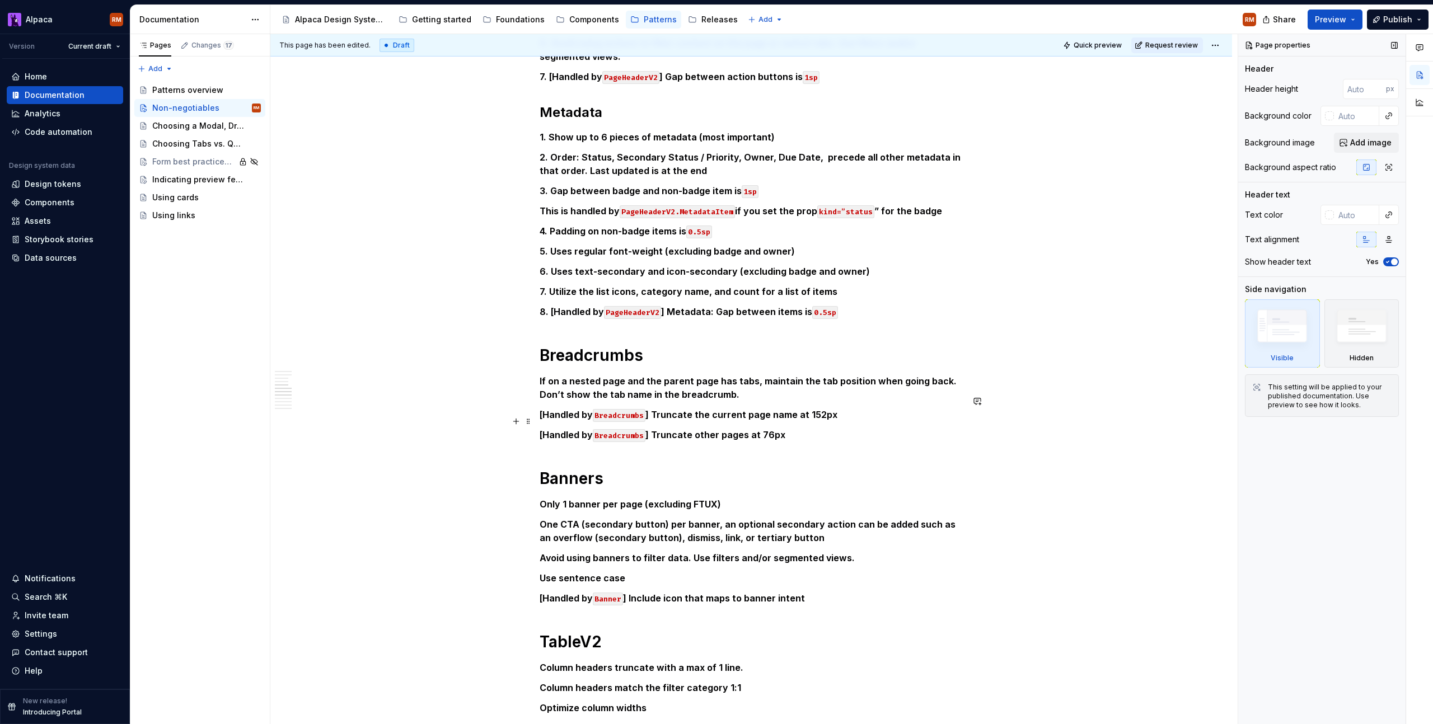
click at [888, 428] on p "[Handled by Breadcrumbs ] Truncate other pages at 76px" at bounding box center [751, 434] width 423 height 13
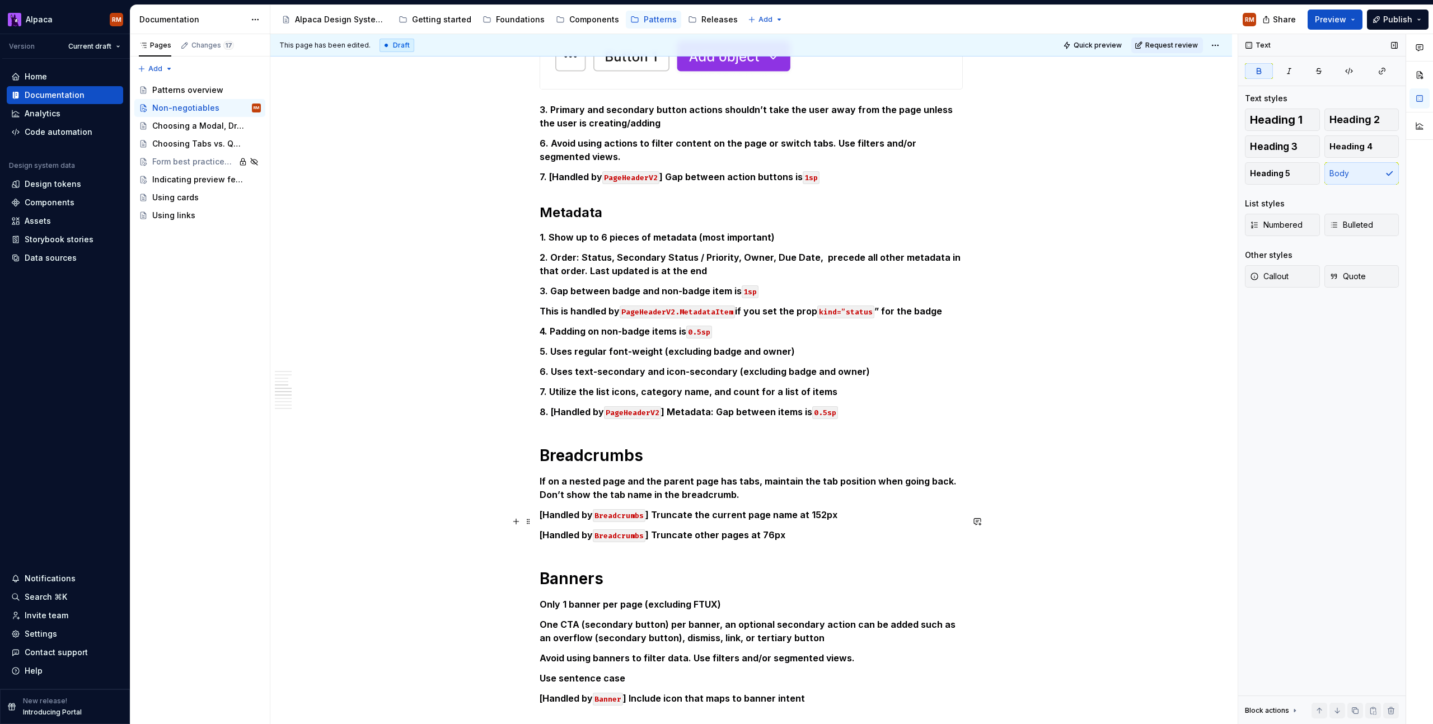
scroll to position [1704, 0]
click at [885, 406] on p "8. [Handled by PageHeaderV2 ] Metadata: Gap between items is 0.5sp" at bounding box center [751, 412] width 423 height 13
click at [893, 509] on p "[Handled by Breadcrumbs ] Truncate the current page name at 152px" at bounding box center [751, 515] width 423 height 13
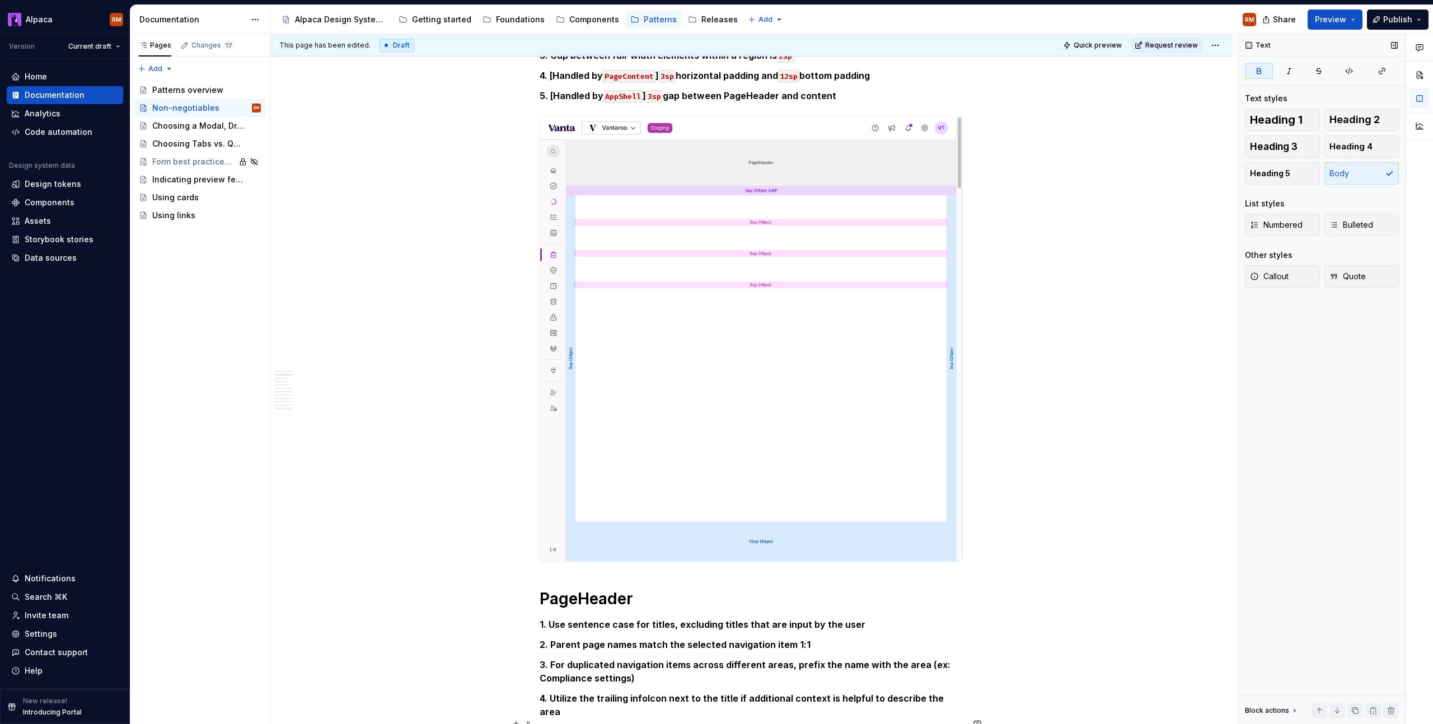
scroll to position [270, 0]
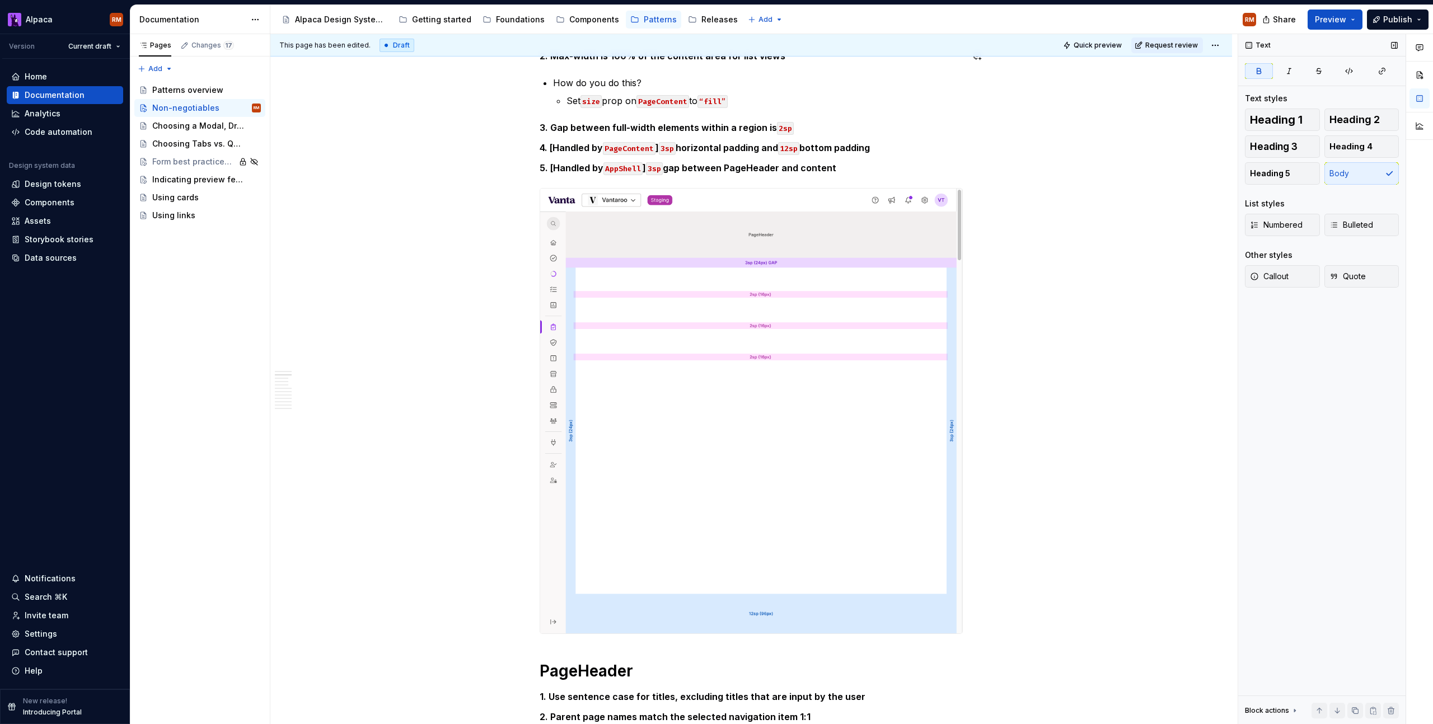
type textarea "*"
